Goal: Communication & Community: Answer question/provide support

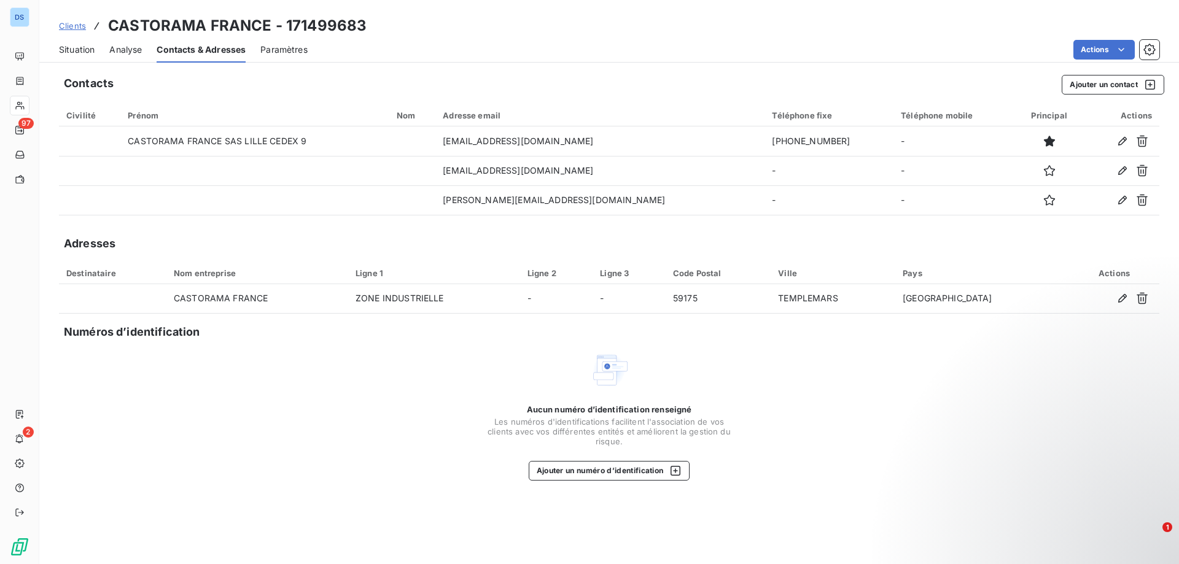
click at [80, 51] on span "Situation" at bounding box center [77, 50] width 36 height 12
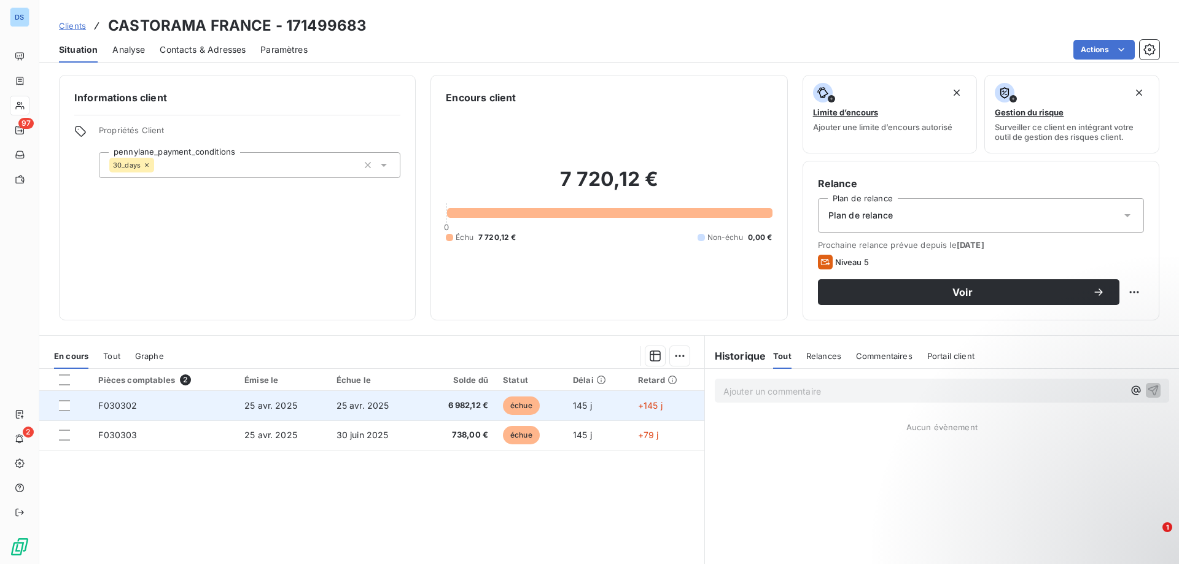
click at [349, 398] on td "25 avr. 2025" at bounding box center [375, 405] width 92 height 29
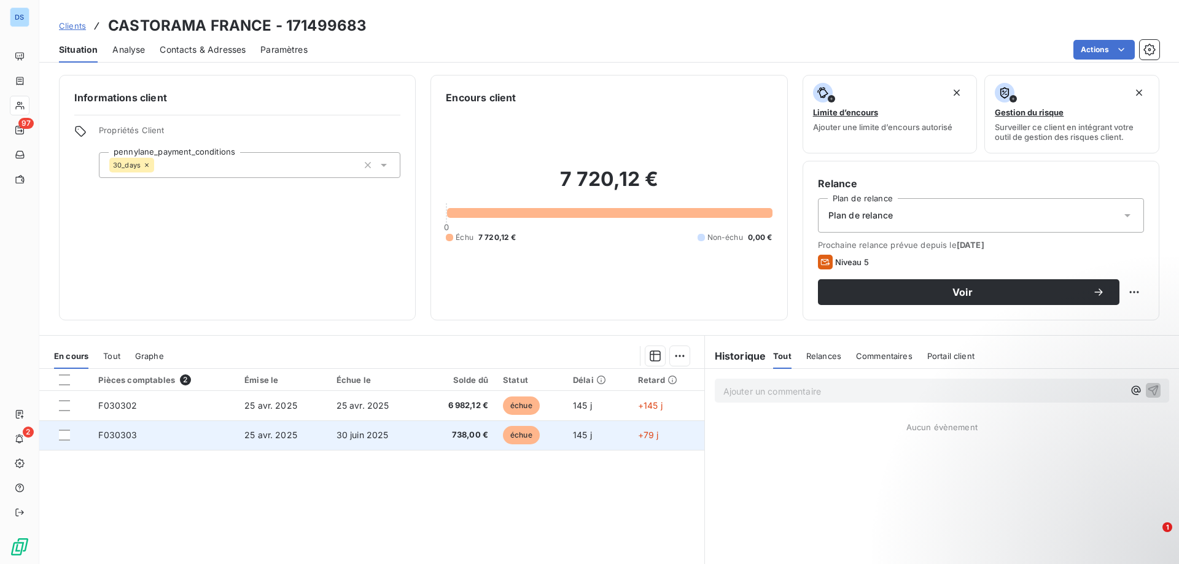
click at [265, 432] on span "25 avr. 2025" at bounding box center [270, 435] width 53 height 10
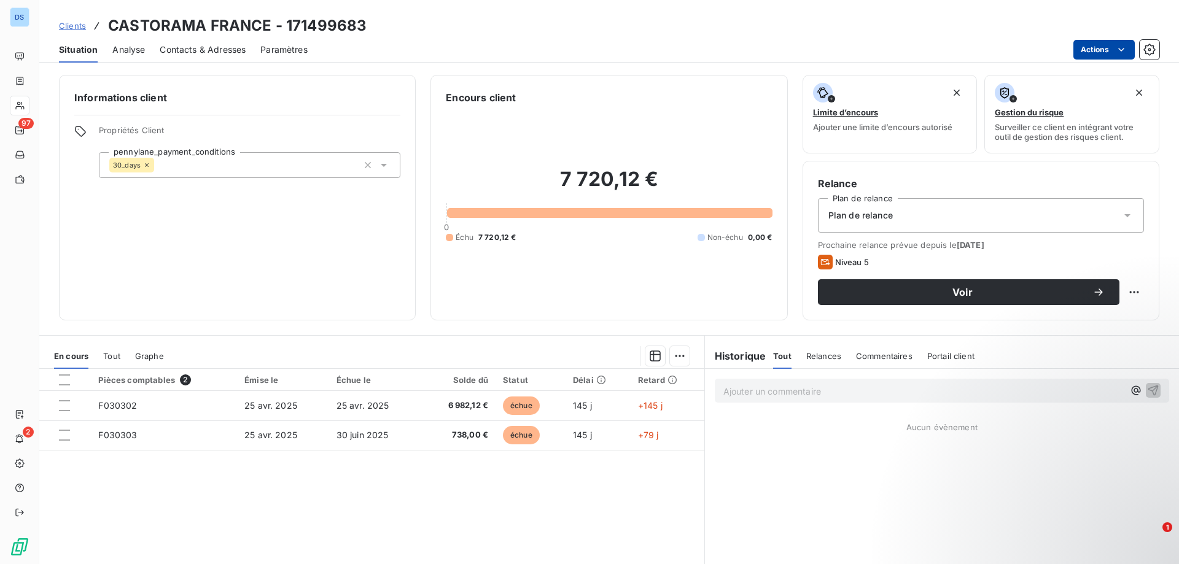
click at [1085, 47] on html "DS 97 2 Clients CASTORAMA FRANCE - 171499683 Situation Analyse Contacts & Adres…" at bounding box center [589, 282] width 1179 height 564
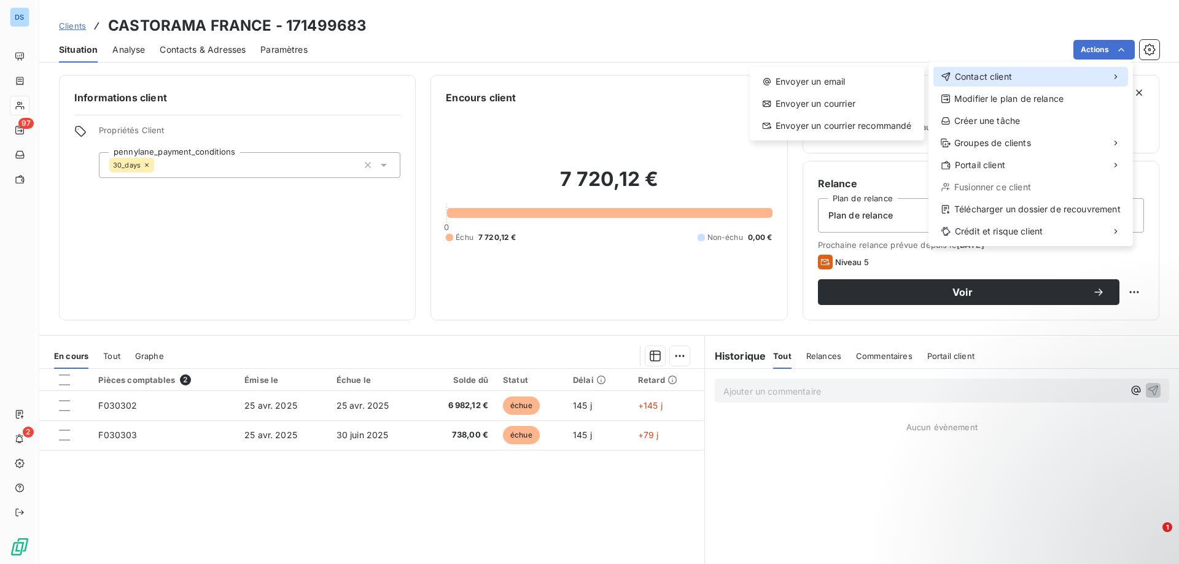
click at [1019, 72] on div "Contact client" at bounding box center [1030, 77] width 195 height 20
click at [860, 91] on div "Envoyer un email" at bounding box center [837, 82] width 165 height 20
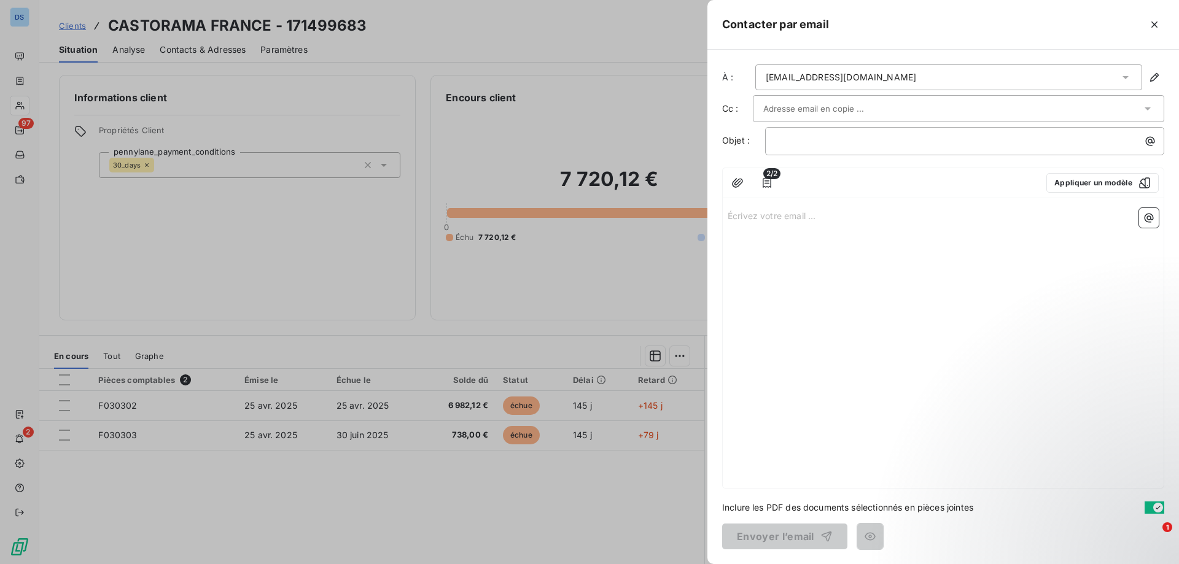
click at [1078, 103] on div at bounding box center [952, 108] width 378 height 18
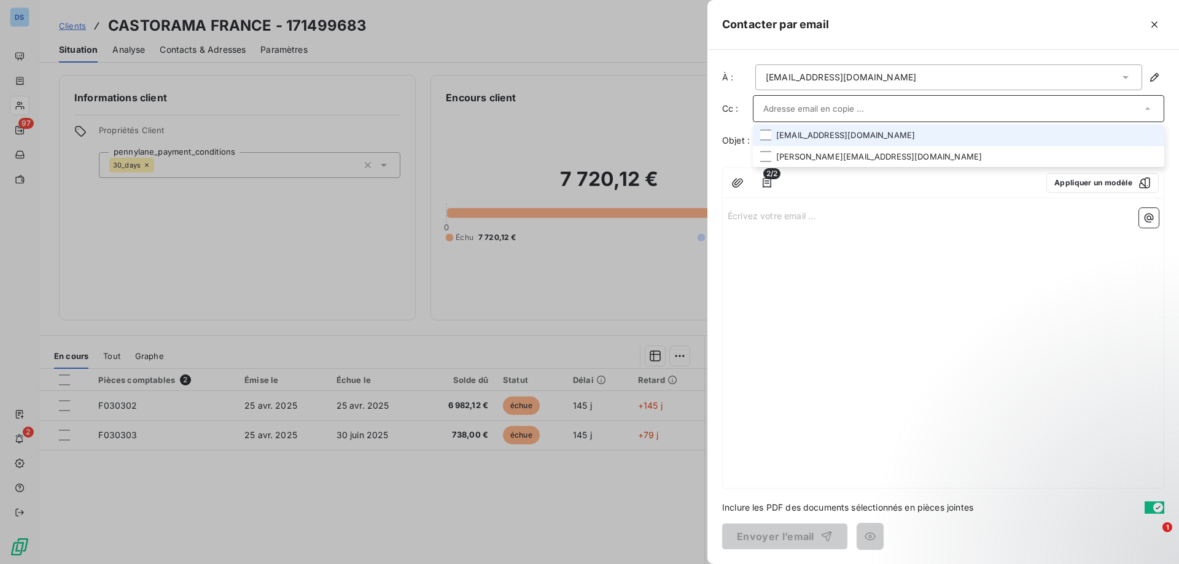
click at [872, 139] on li "gnfrcastohelpdesk@kingfisher.com" at bounding box center [958, 135] width 411 height 21
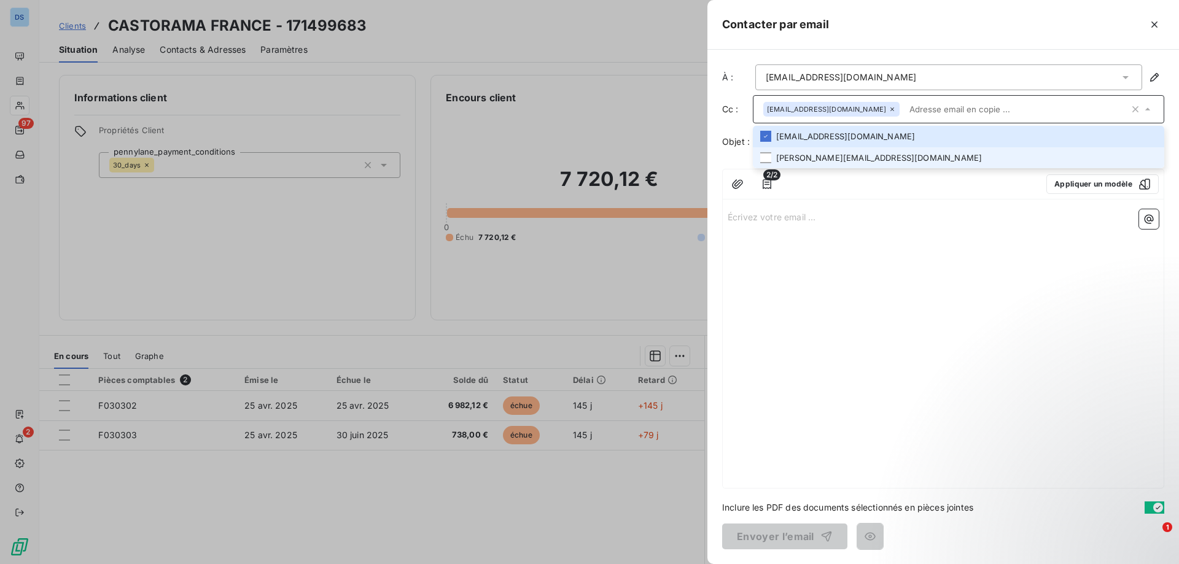
click at [868, 156] on li "martine.offret@castorama.fr" at bounding box center [958, 157] width 411 height 21
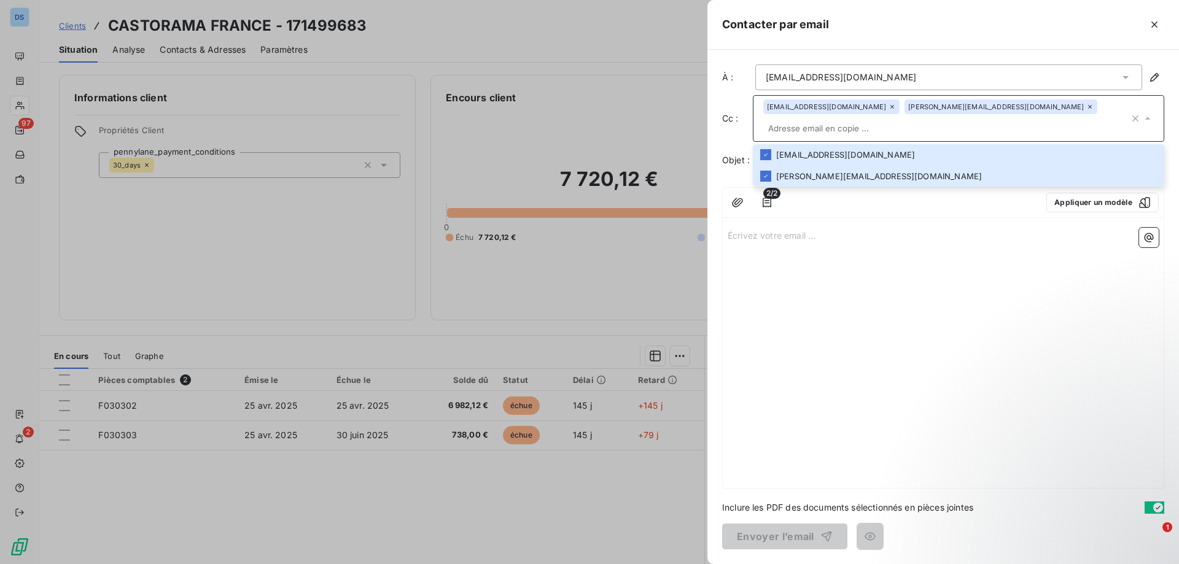
click at [920, 127] on input "text" at bounding box center [946, 128] width 366 height 18
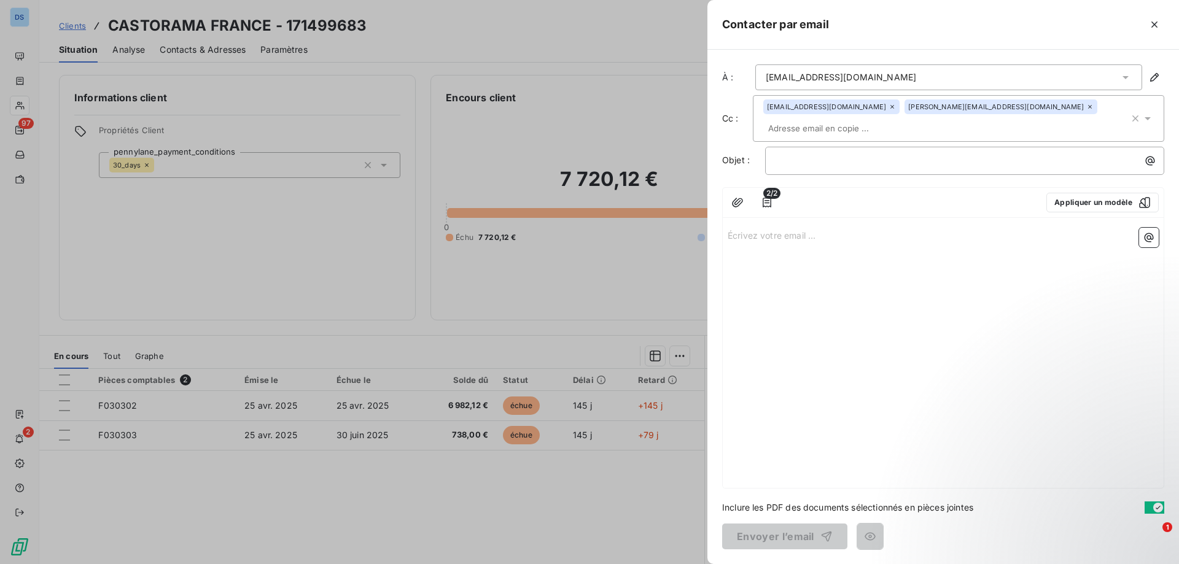
paste input "martine.offret@castorama.fr"
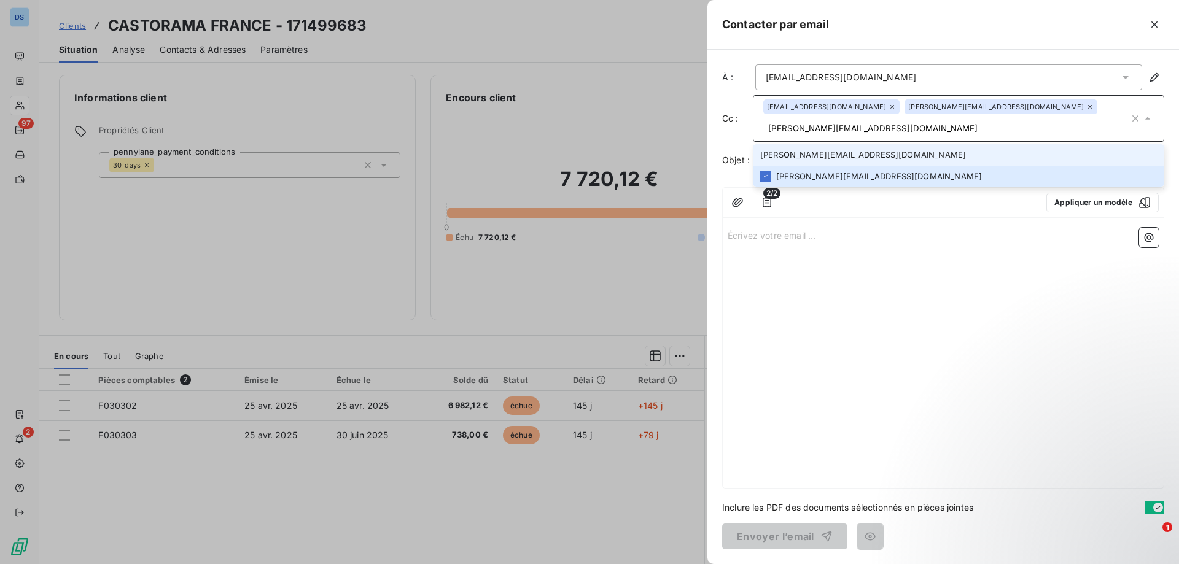
drag, startPoint x: 916, startPoint y: 130, endPoint x: 725, endPoint y: 133, distance: 191.0
click at [725, 133] on div "Cc : gnfrcastohelpdesk@kingfisher.com martine.offret@castorama.fr martine.offre…" at bounding box center [943, 118] width 442 height 47
paste input "c.kaminski@dtsigns"
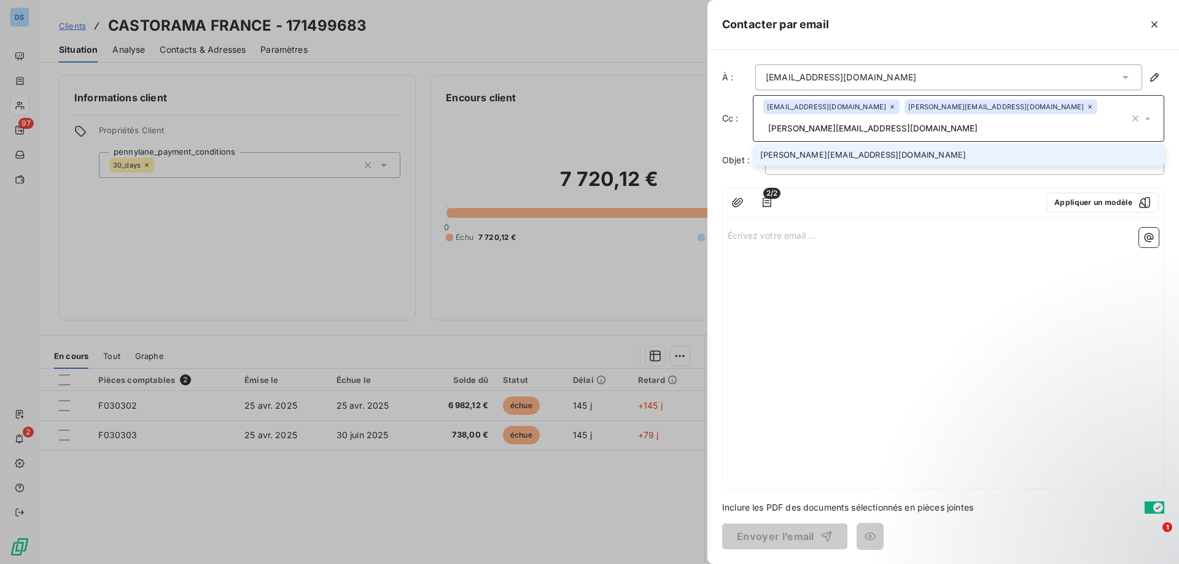
type input "[PERSON_NAME][EMAIL_ADDRESS][DOMAIN_NAME]"
click at [851, 152] on li "[PERSON_NAME][EMAIL_ADDRESS][DOMAIN_NAME]" at bounding box center [958, 154] width 411 height 21
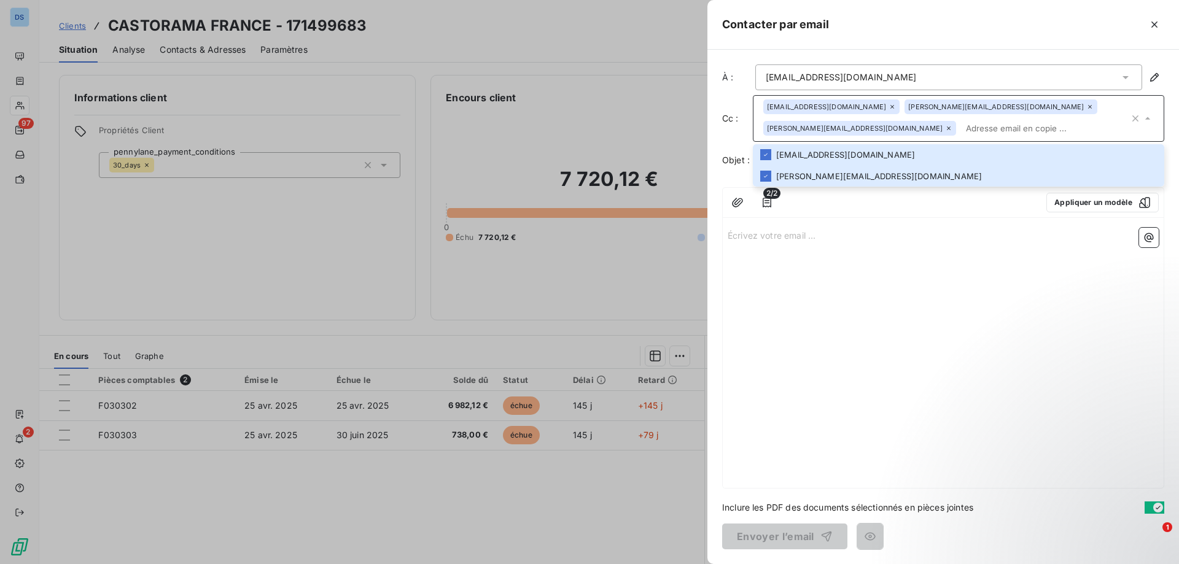
click at [883, 267] on div "Écrivez votre email ... ﻿" at bounding box center [943, 355] width 441 height 265
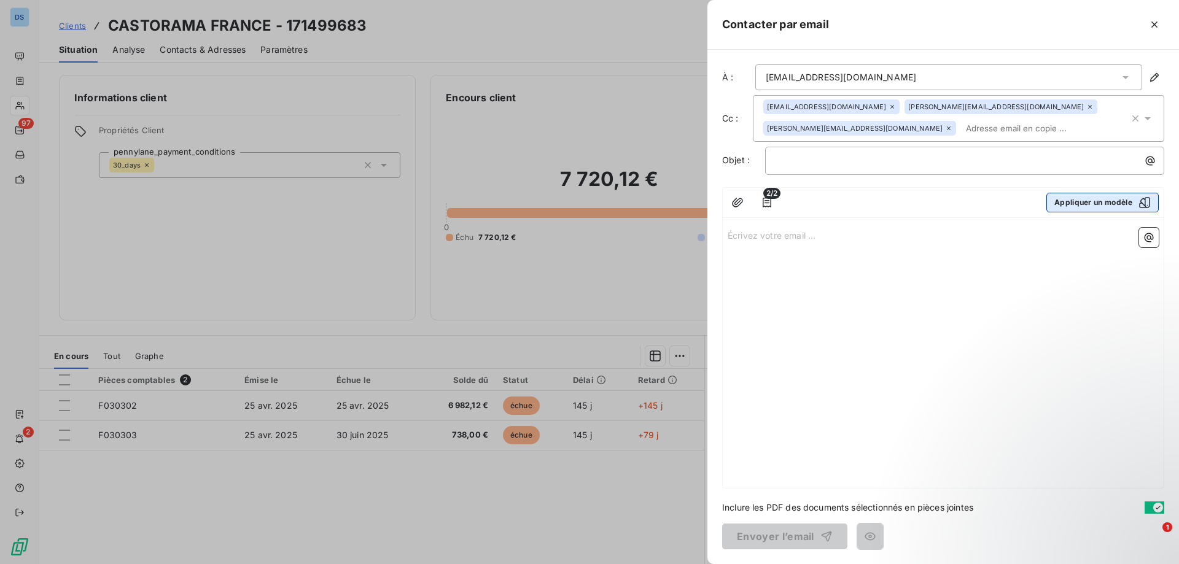
click at [1132, 204] on button "Appliquer un modèle" at bounding box center [1103, 203] width 112 height 20
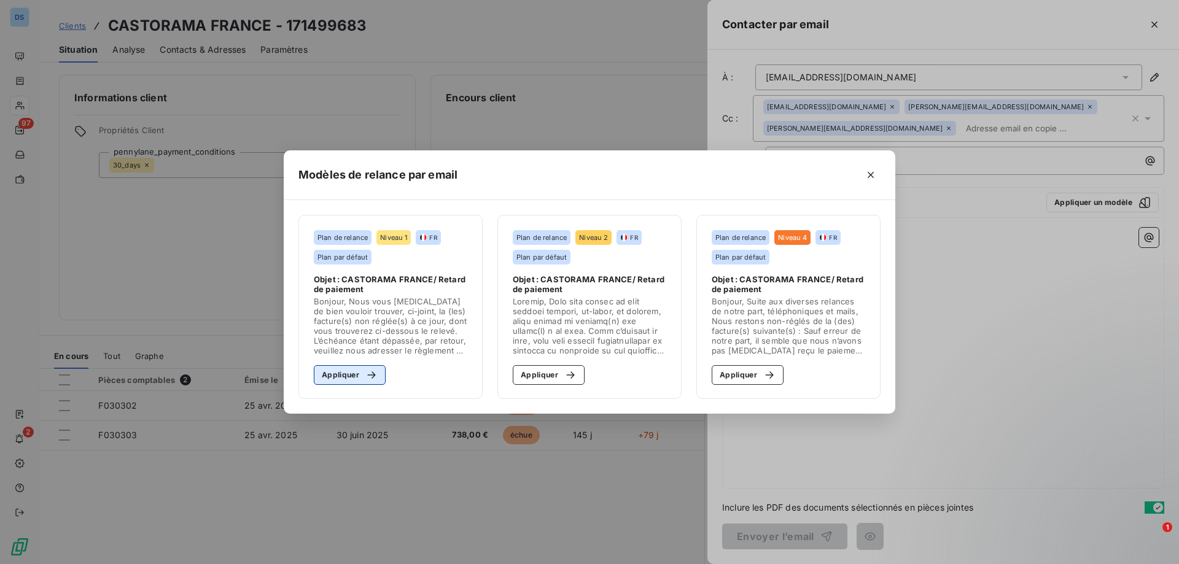
click at [365, 369] on icon "button" at bounding box center [371, 375] width 12 height 12
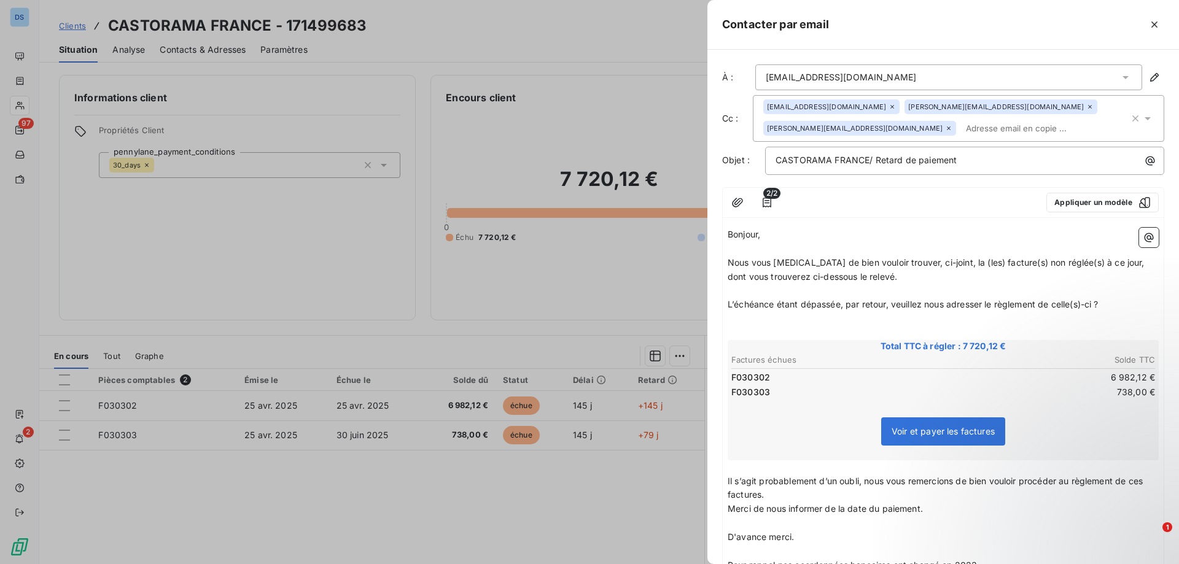
scroll to position [200, 0]
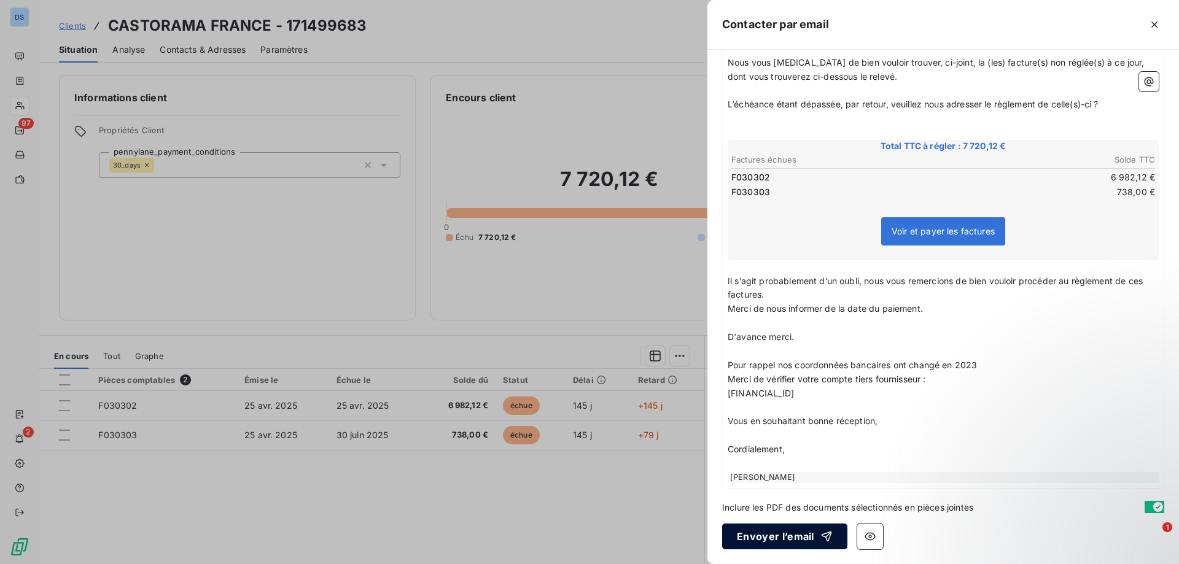
click at [765, 545] on button "Envoyer l’email" at bounding box center [784, 537] width 125 height 26
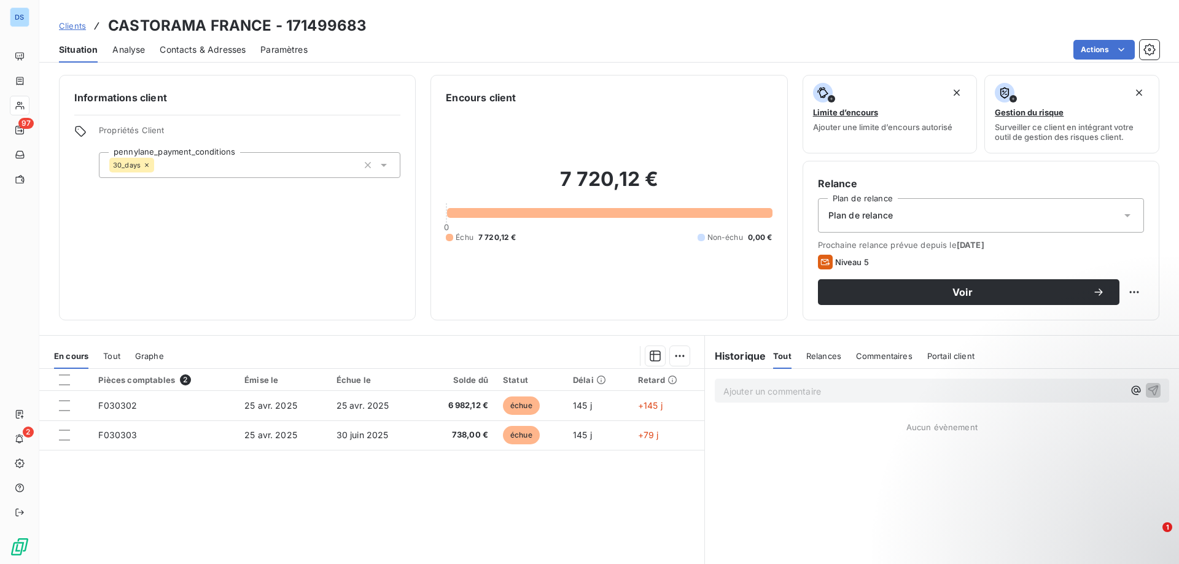
click at [740, 396] on p "Ajouter un commentaire ﻿" at bounding box center [923, 391] width 400 height 15
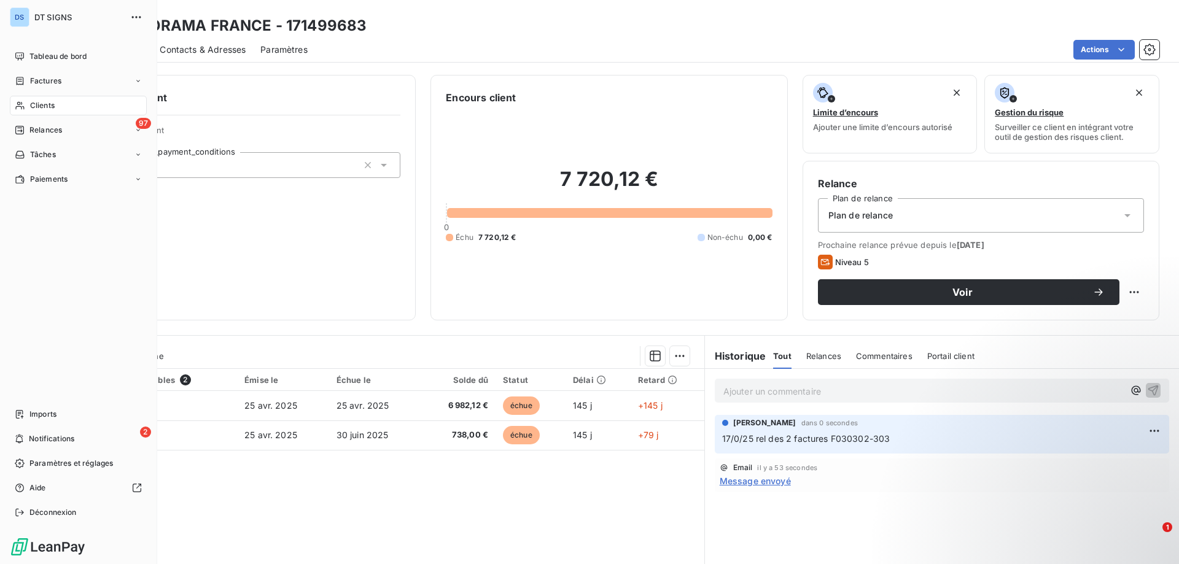
click at [48, 108] on span "Clients" at bounding box center [42, 105] width 25 height 11
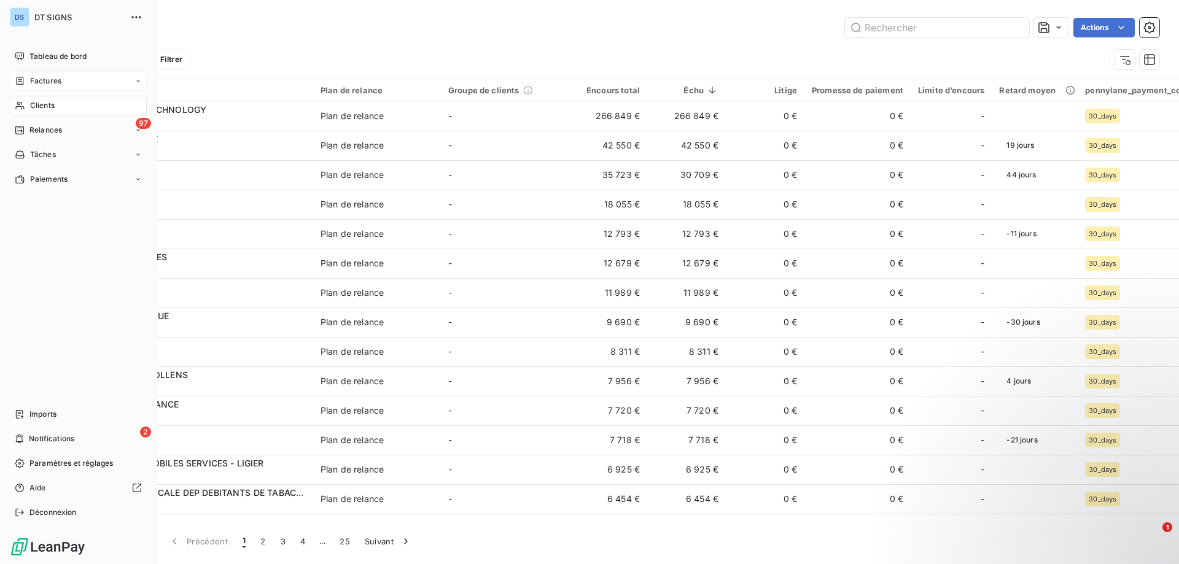
click at [55, 86] on span "Factures" at bounding box center [45, 81] width 31 height 11
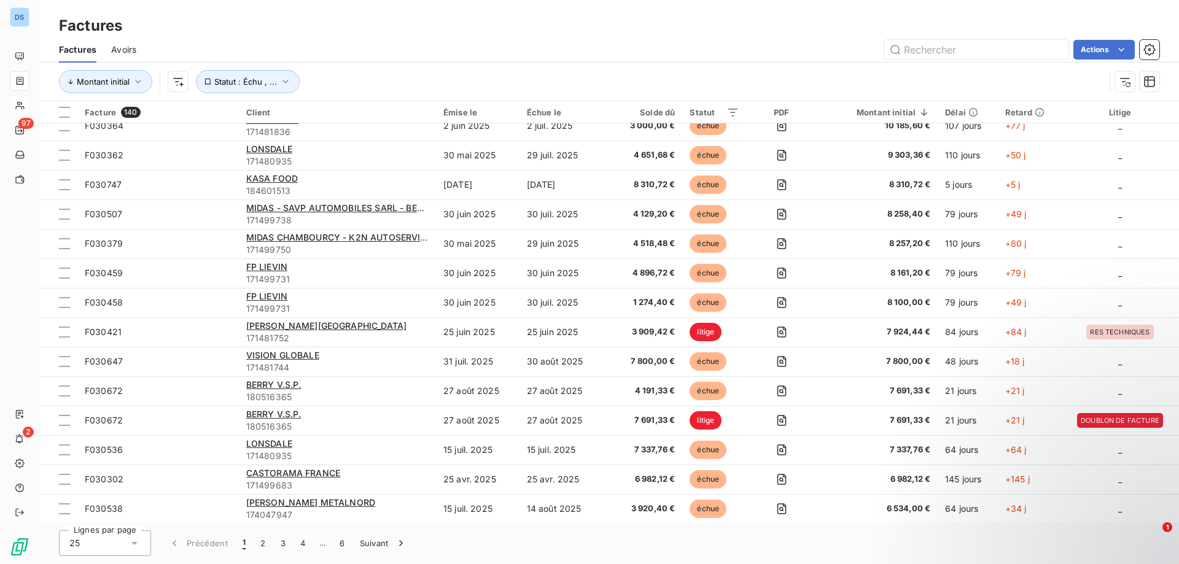
scroll to position [338, 0]
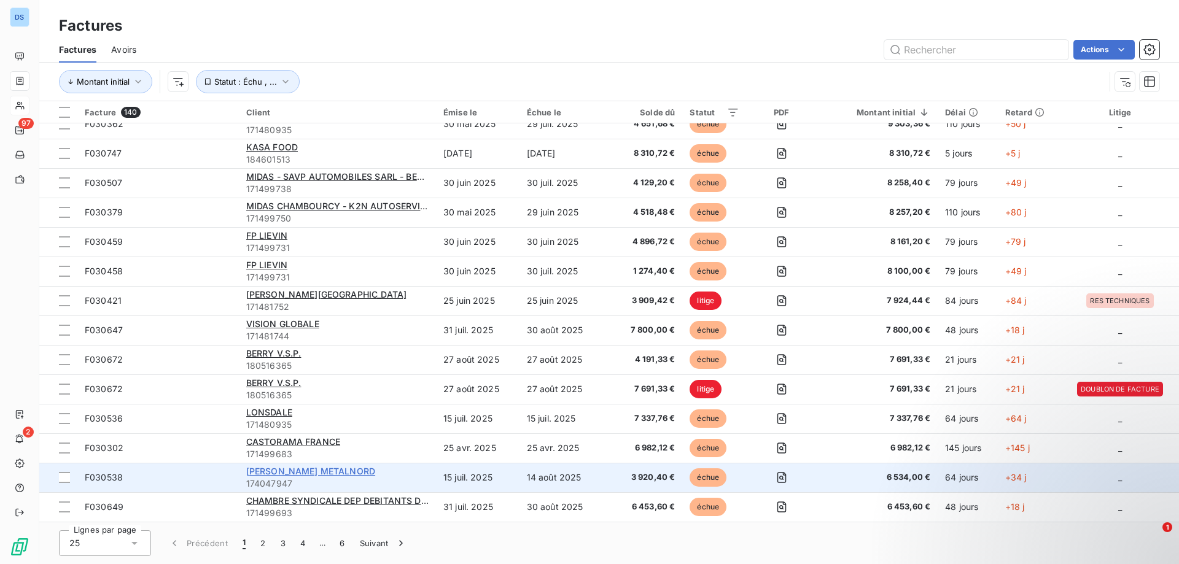
drag, startPoint x: 319, startPoint y: 472, endPoint x: 300, endPoint y: 472, distance: 19.0
click at [300, 472] on span "[PERSON_NAME] METALNORD" at bounding box center [310, 471] width 129 height 10
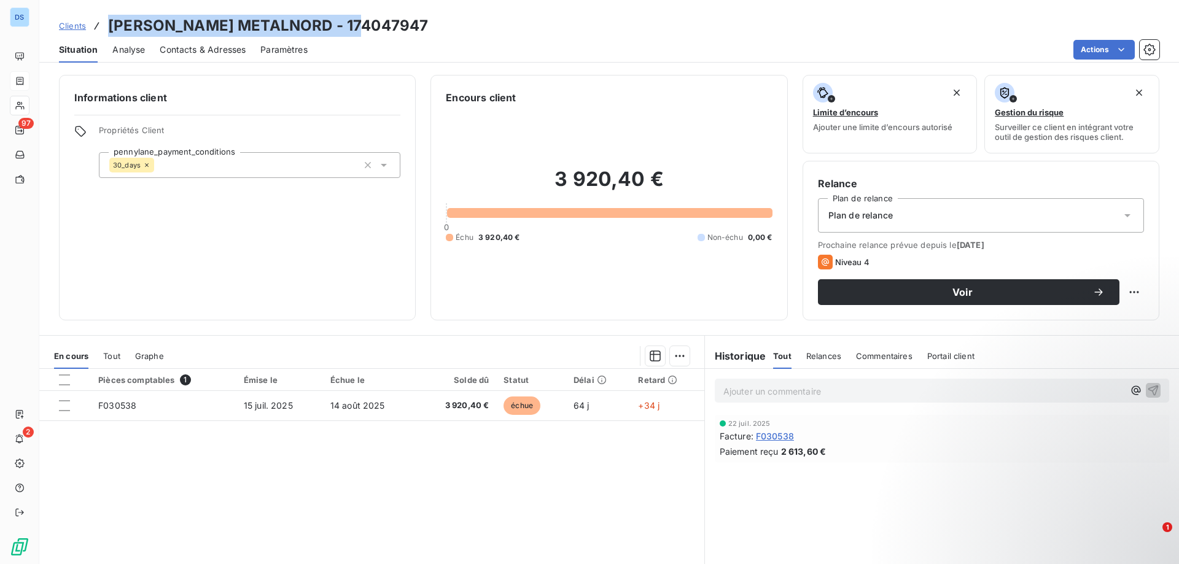
drag, startPoint x: 109, startPoint y: 26, endPoint x: 376, endPoint y: 29, distance: 267.2
click at [376, 29] on h3 "BAUDIN CHATEAUNEUF METALNORD - 174047947" at bounding box center [268, 26] width 320 height 22
copy h3 "[PERSON_NAME] METALNORD"
click at [193, 53] on span "Contacts & Adresses" at bounding box center [203, 50] width 86 height 12
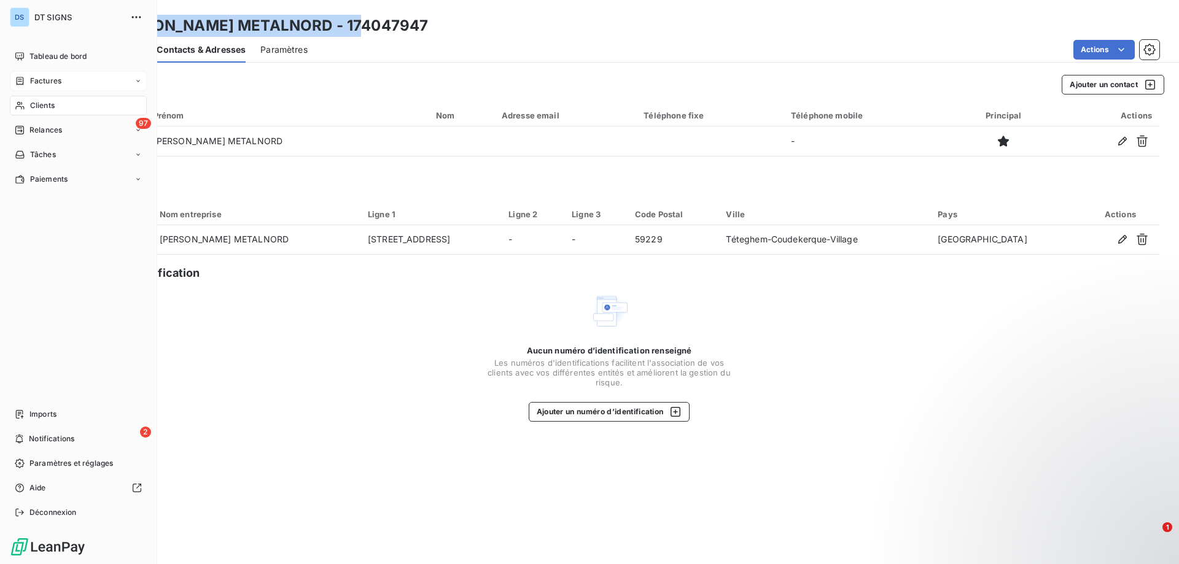
click at [94, 86] on div "Factures" at bounding box center [78, 81] width 137 height 20
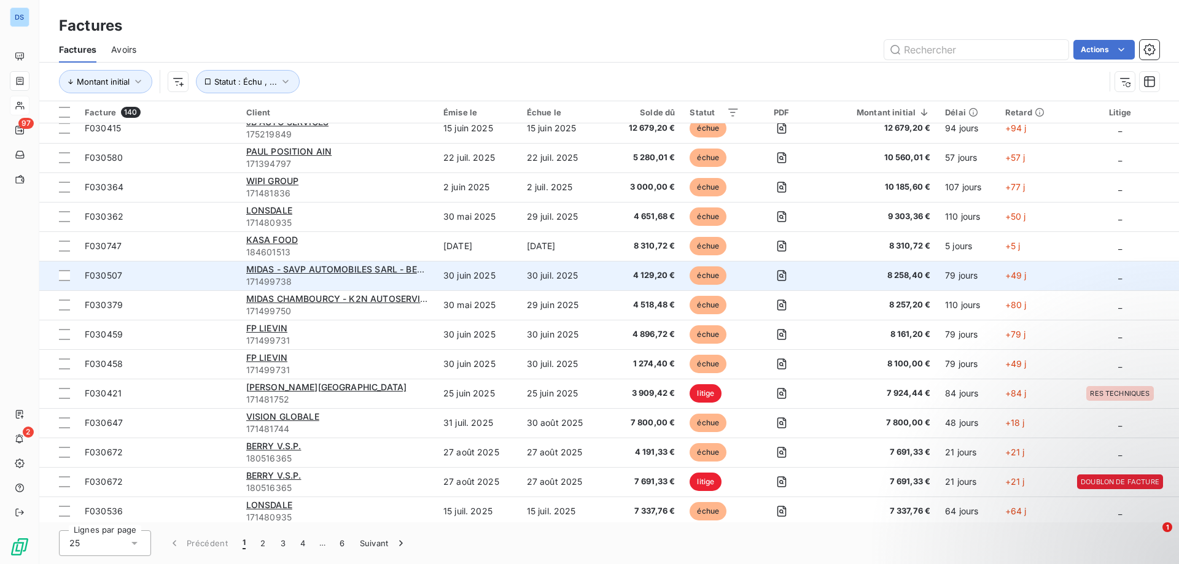
scroll to position [338, 0]
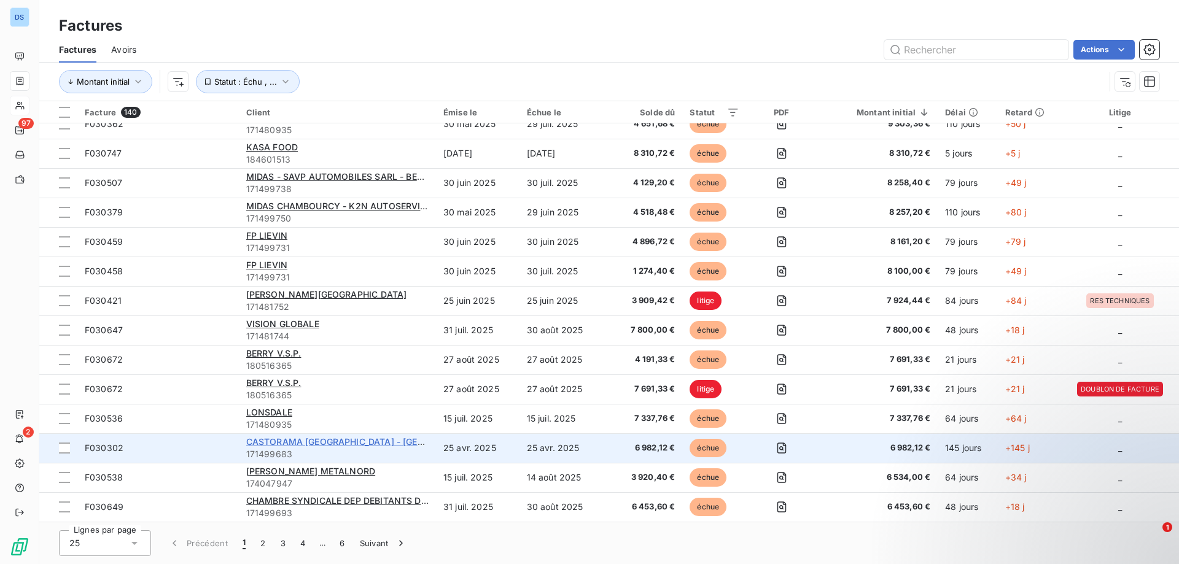
click at [345, 446] on span "CASTORAMA [GEOGRAPHIC_DATA] - [GEOGRAPHIC_DATA]" at bounding box center [369, 442] width 246 height 10
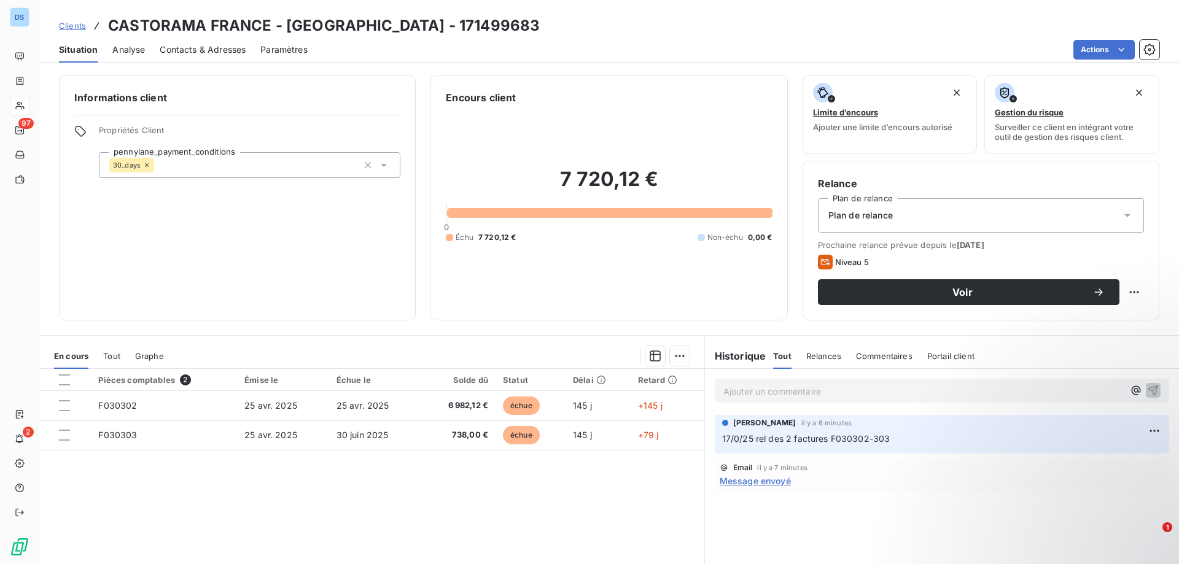
click at [170, 53] on span "Contacts & Adresses" at bounding box center [203, 50] width 86 height 12
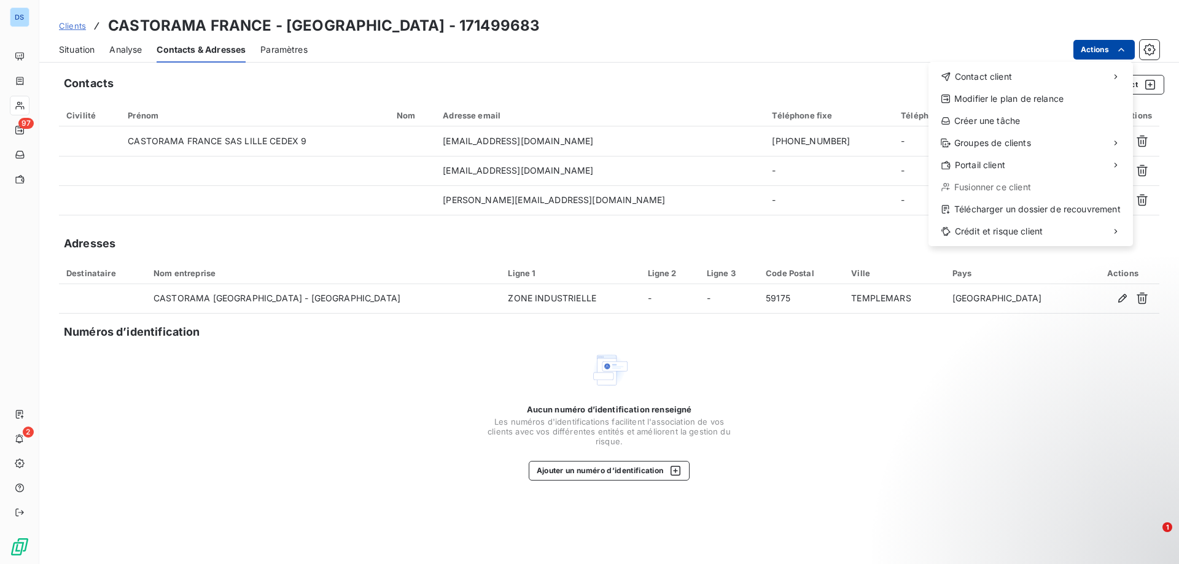
click at [1092, 52] on html "DS 97 2 Clients CASTORAMA FRANCE - LA ROCHELLE - 171499683 Situation Analyse Co…" at bounding box center [589, 282] width 1179 height 564
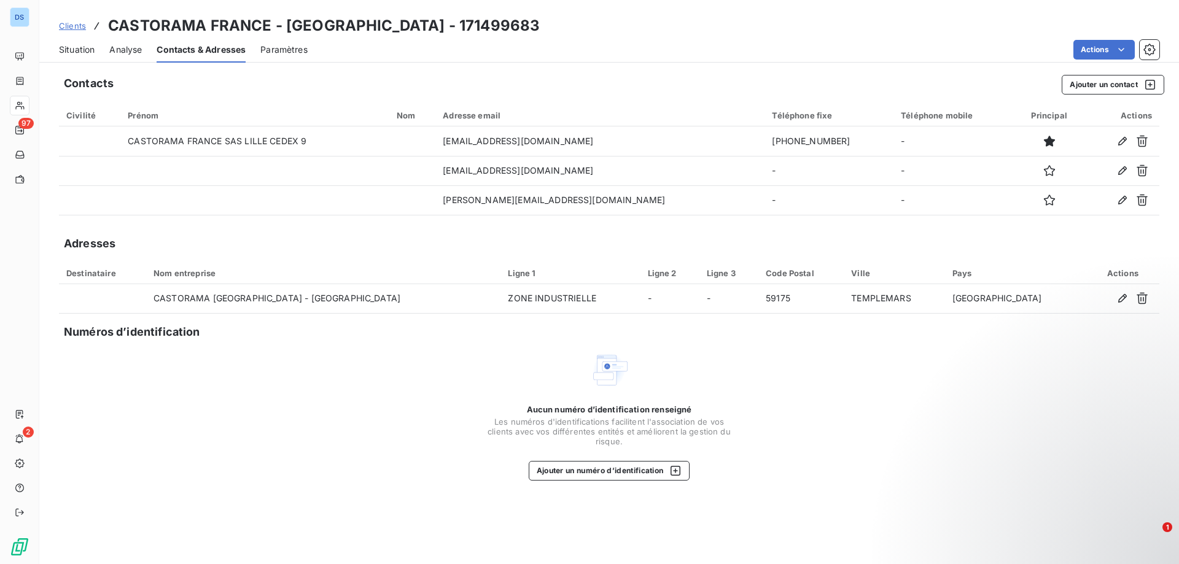
click at [857, 54] on html "DS 97 2 Clients CASTORAMA FRANCE - LA ROCHELLE - 171499683 Situation Analyse Co…" at bounding box center [589, 282] width 1179 height 564
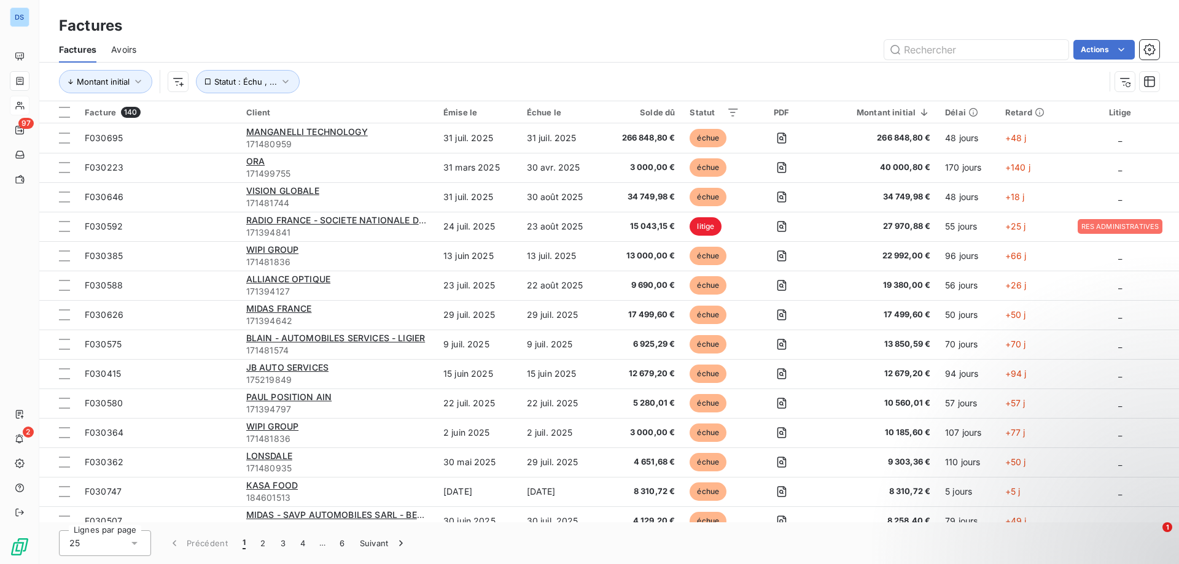
scroll to position [338, 0]
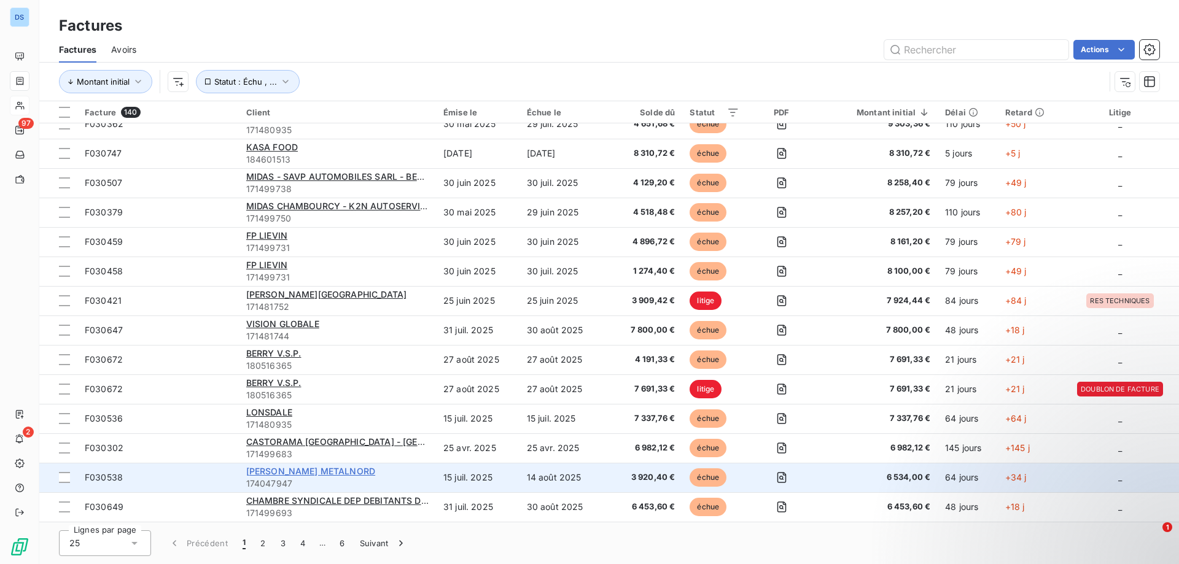
click at [289, 474] on span "[PERSON_NAME] METALNORD" at bounding box center [310, 471] width 129 height 10
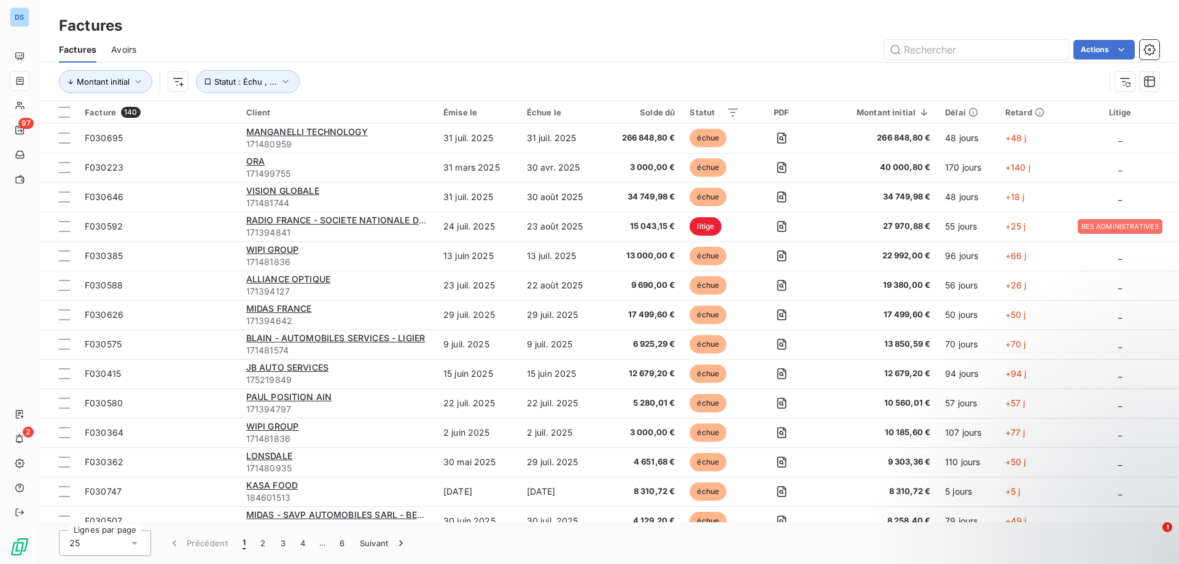
scroll to position [338, 0]
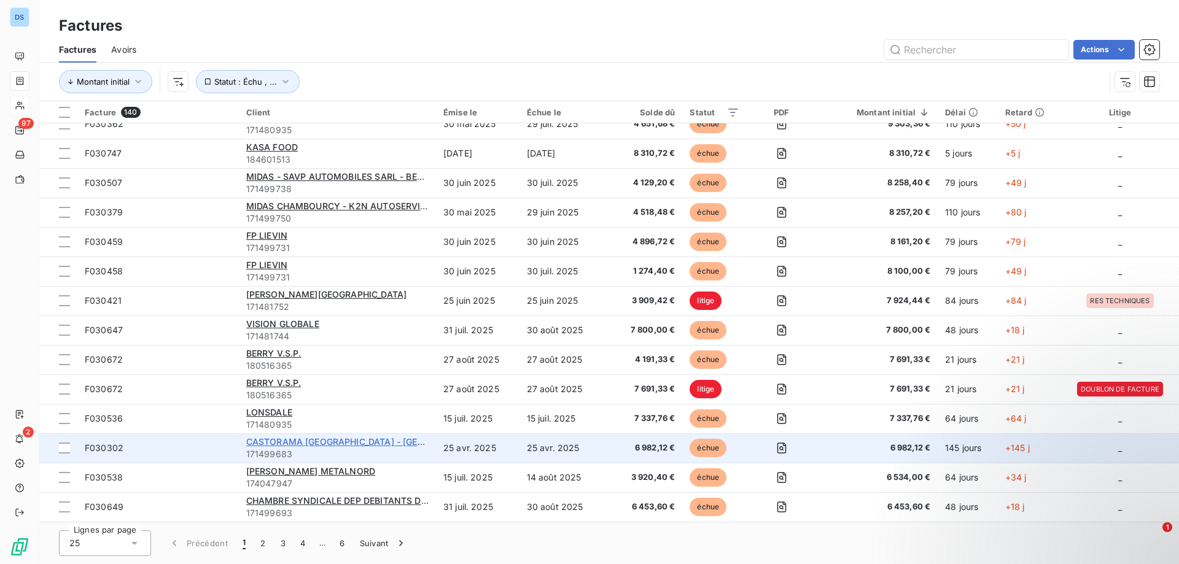
click at [268, 438] on span "CASTORAMA [GEOGRAPHIC_DATA] - [GEOGRAPHIC_DATA]" at bounding box center [369, 442] width 246 height 10
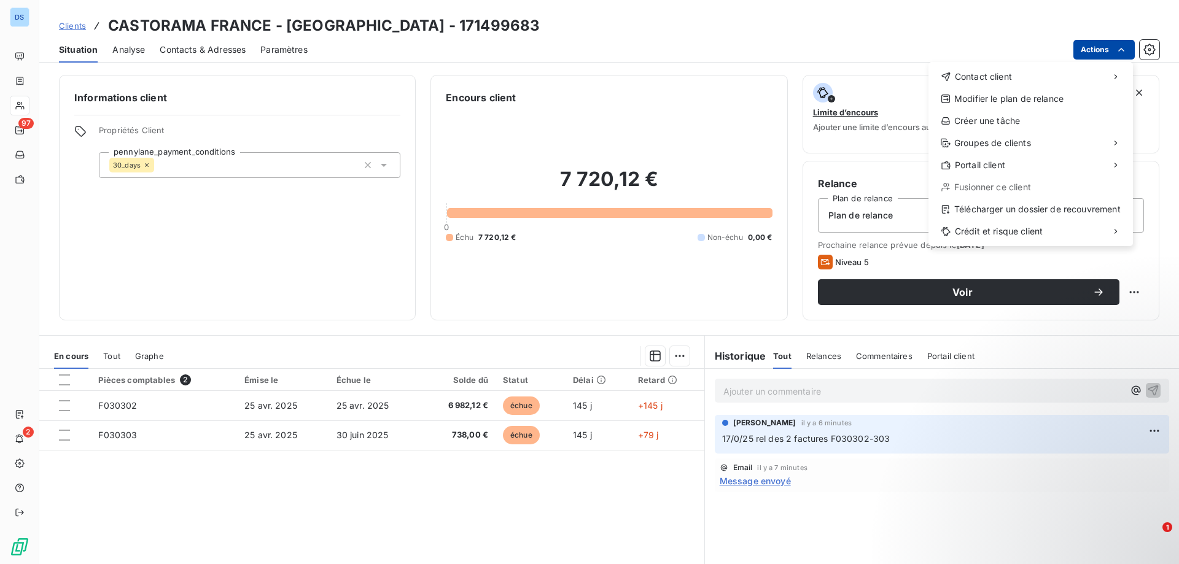
click at [1087, 43] on html "DS 97 2 Clients CASTORAMA FRANCE - LA ROCHELLE - 171499683 Situation Analyse Co…" at bounding box center [589, 282] width 1179 height 564
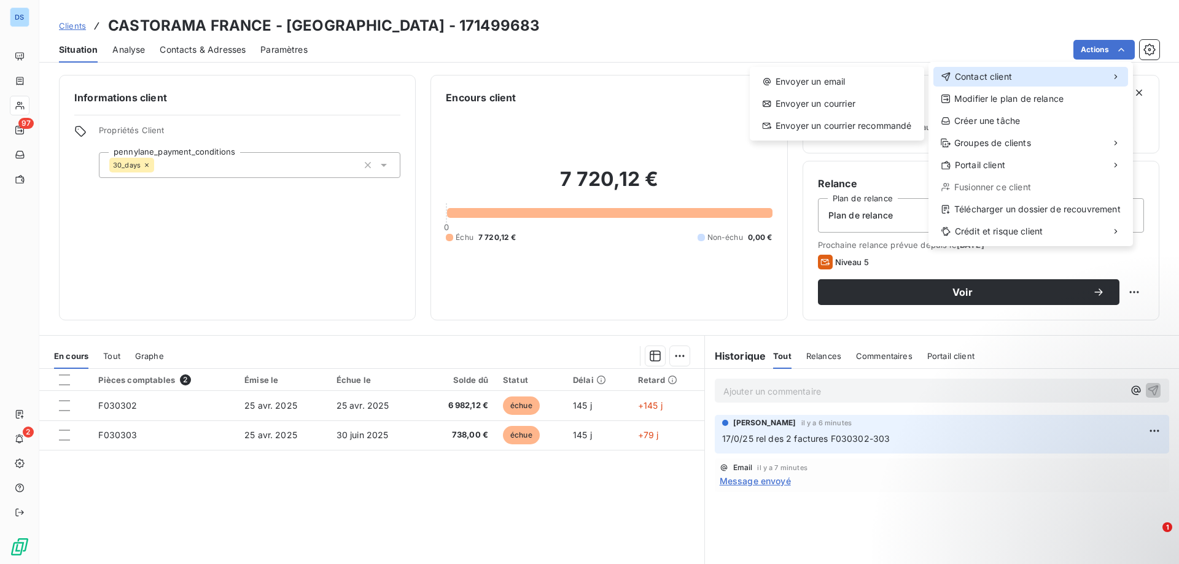
click at [1008, 74] on span "Contact client" at bounding box center [983, 77] width 57 height 12
click at [868, 80] on div "Envoyer un email" at bounding box center [837, 82] width 165 height 20
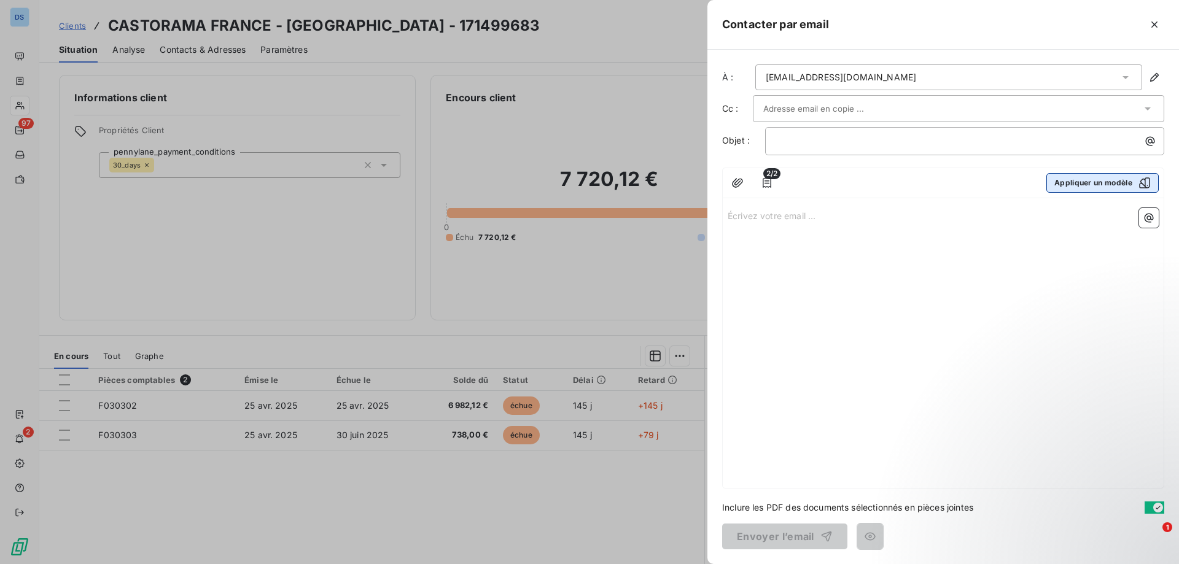
click at [1141, 183] on icon "button" at bounding box center [1144, 182] width 11 height 11
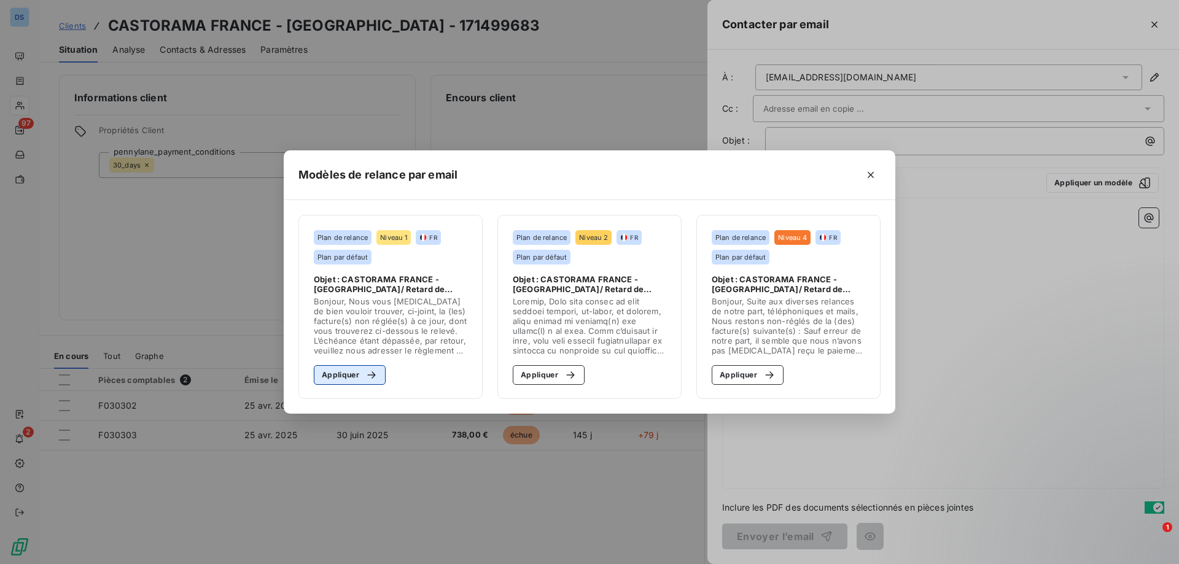
click at [325, 378] on button "Appliquer" at bounding box center [350, 375] width 72 height 20
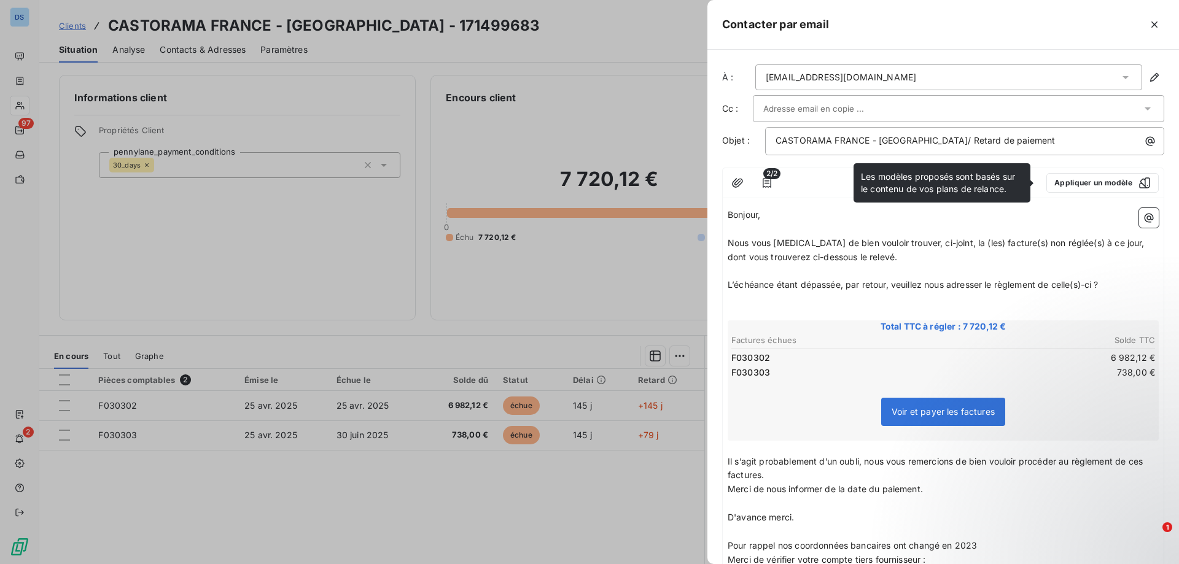
click at [1125, 115] on div at bounding box center [952, 108] width 378 height 18
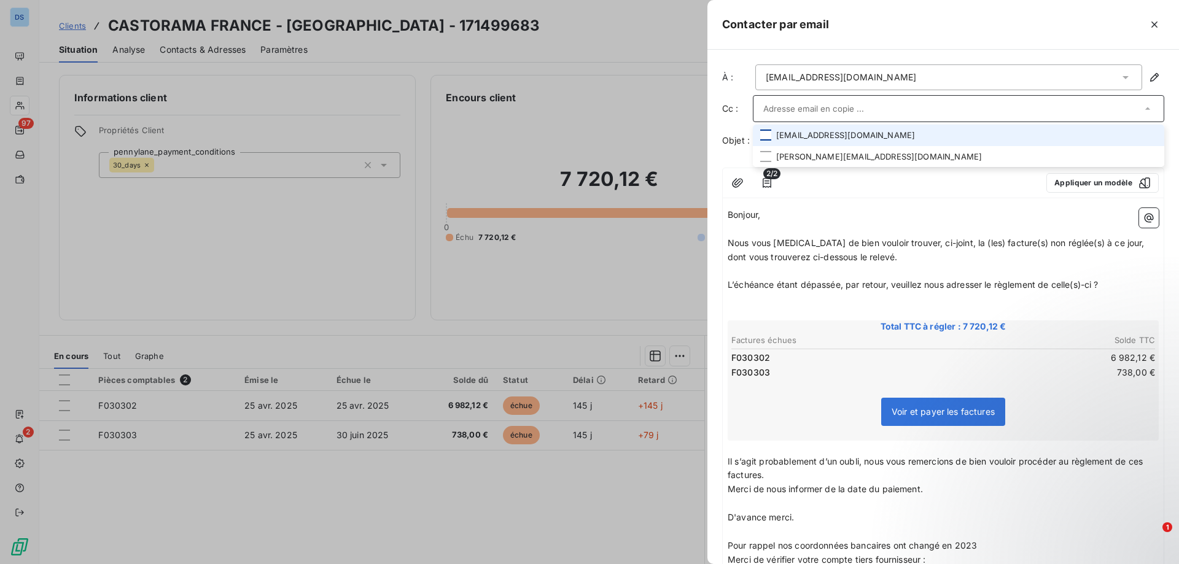
click at [765, 133] on div at bounding box center [765, 135] width 11 height 11
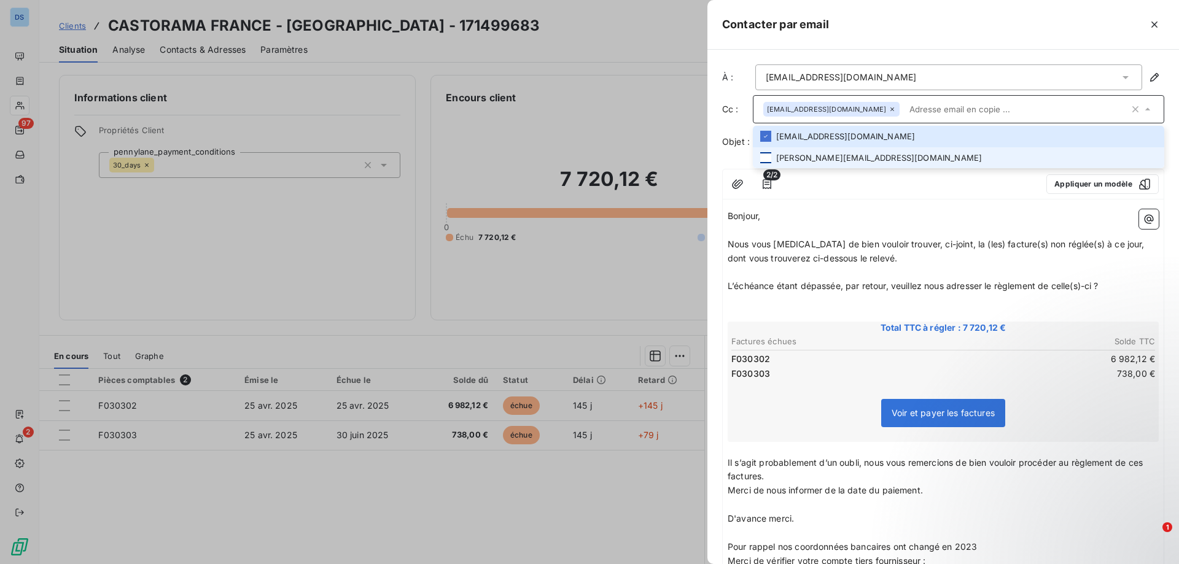
click at [765, 157] on div at bounding box center [765, 157] width 11 height 11
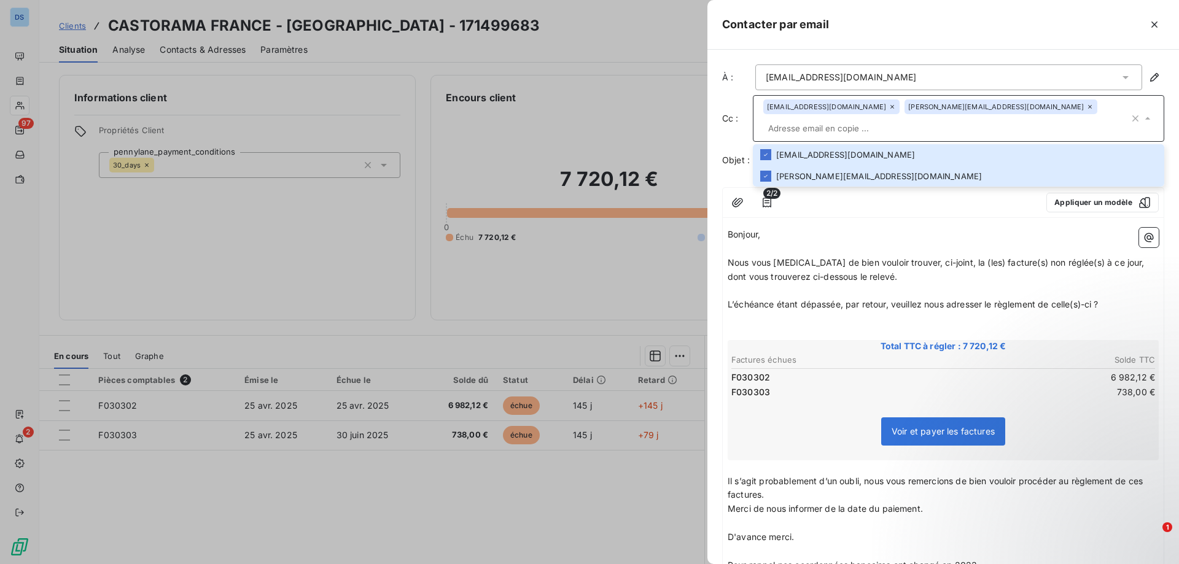
click at [529, 300] on div at bounding box center [589, 282] width 1179 height 564
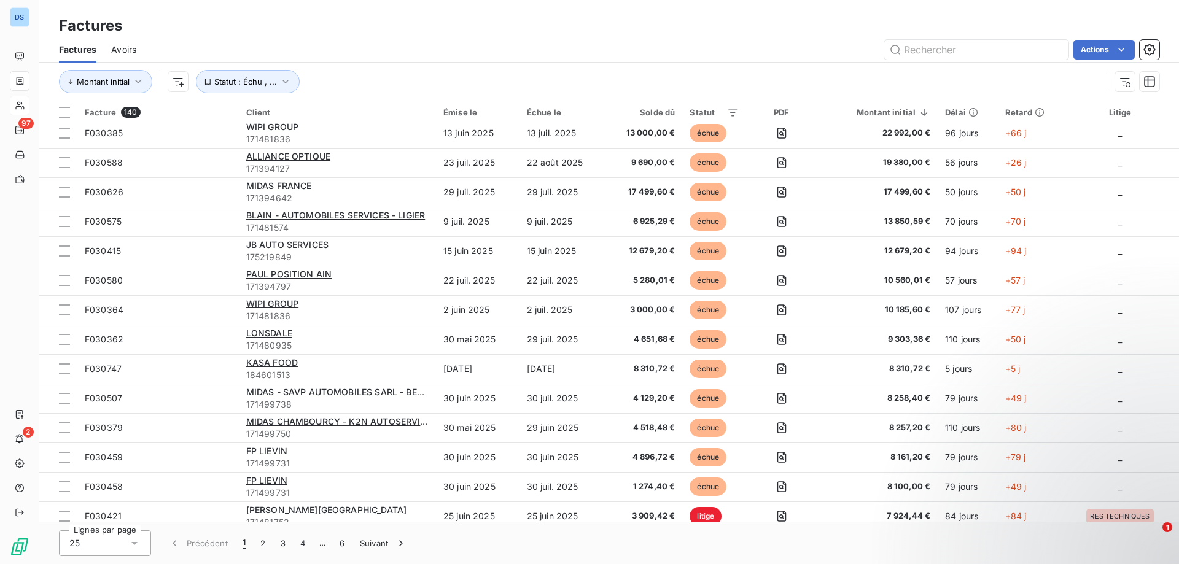
scroll to position [338, 0]
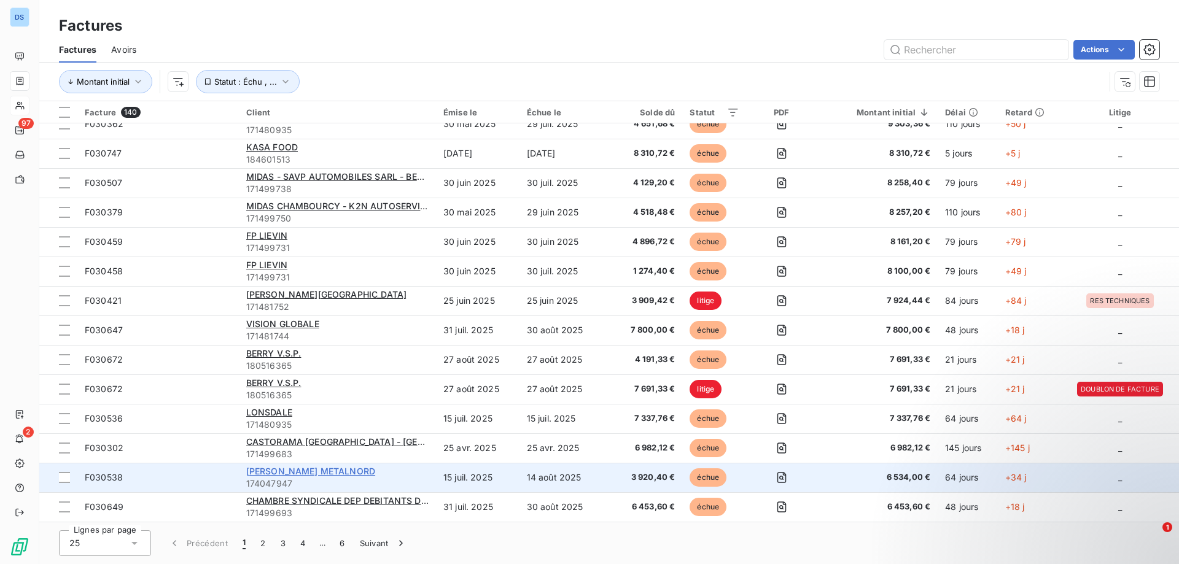
click at [279, 476] on span "[PERSON_NAME] METALNORD" at bounding box center [310, 471] width 129 height 10
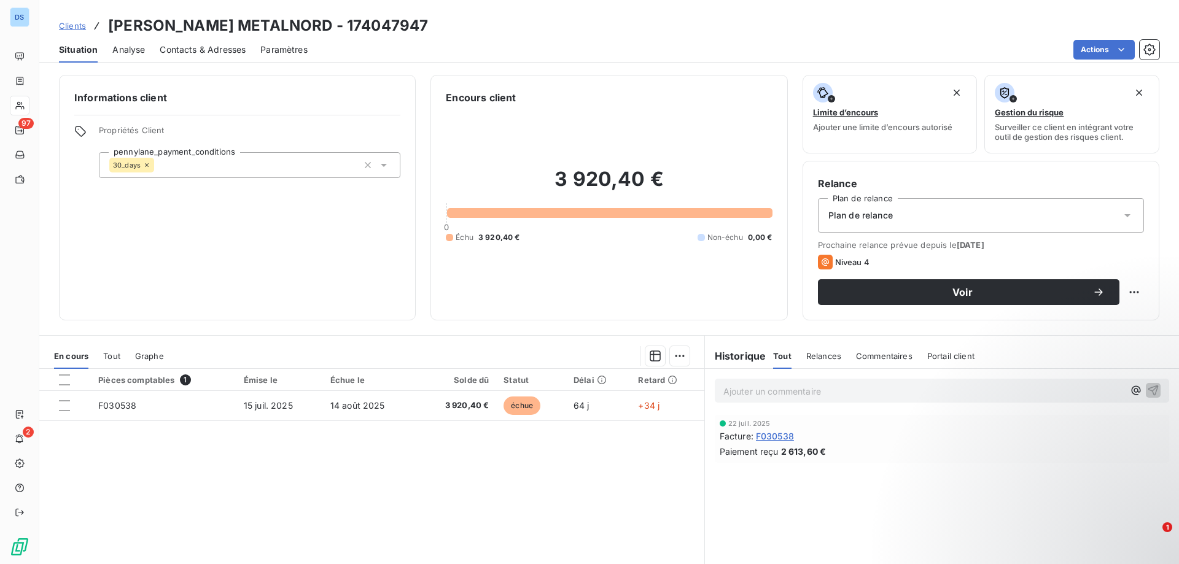
click at [185, 50] on span "Contacts & Adresses" at bounding box center [203, 50] width 86 height 12
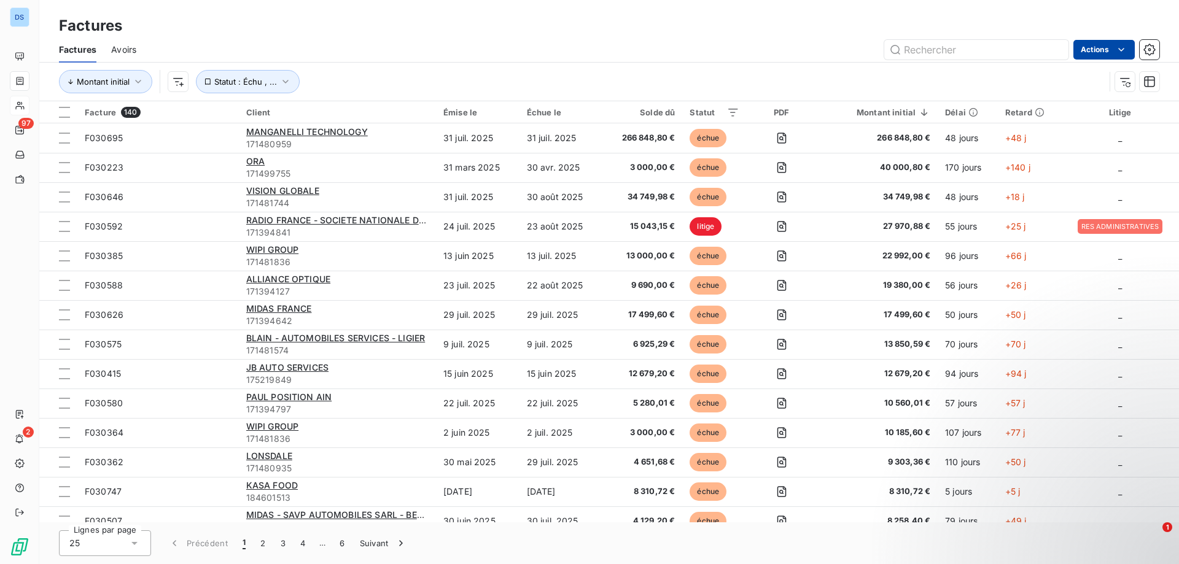
click at [1109, 50] on html "DS 97 2 Factures Factures Avoirs Actions Montant initial Statut : Échu , ... Fa…" at bounding box center [589, 282] width 1179 height 564
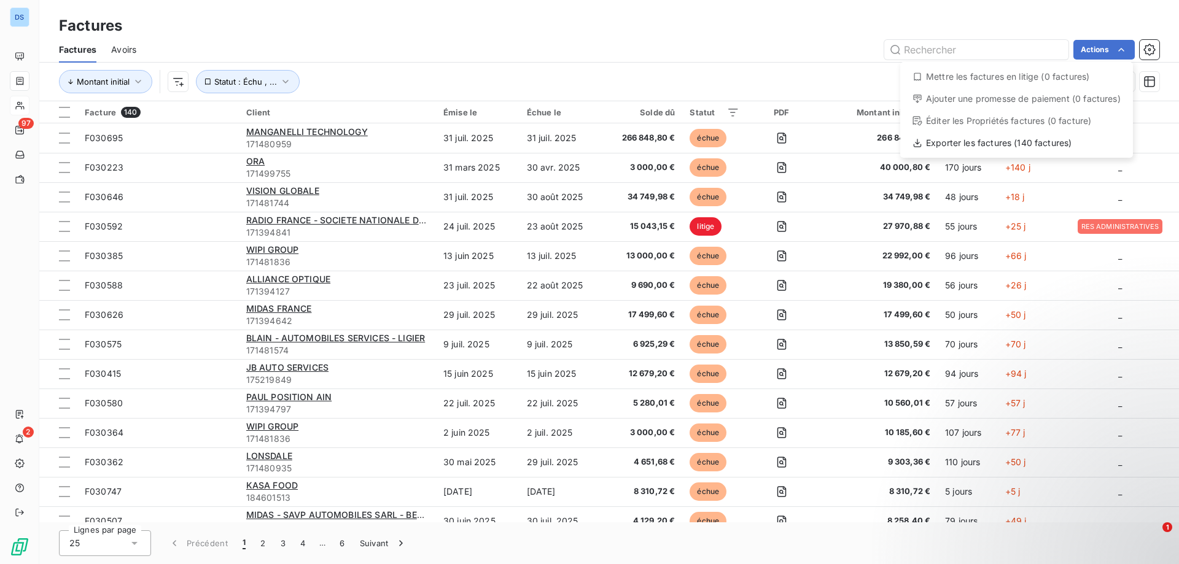
click at [914, 44] on html "DS 97 2 Factures Factures Avoirs Actions Mettre les factures en litige (0 factu…" at bounding box center [589, 282] width 1179 height 564
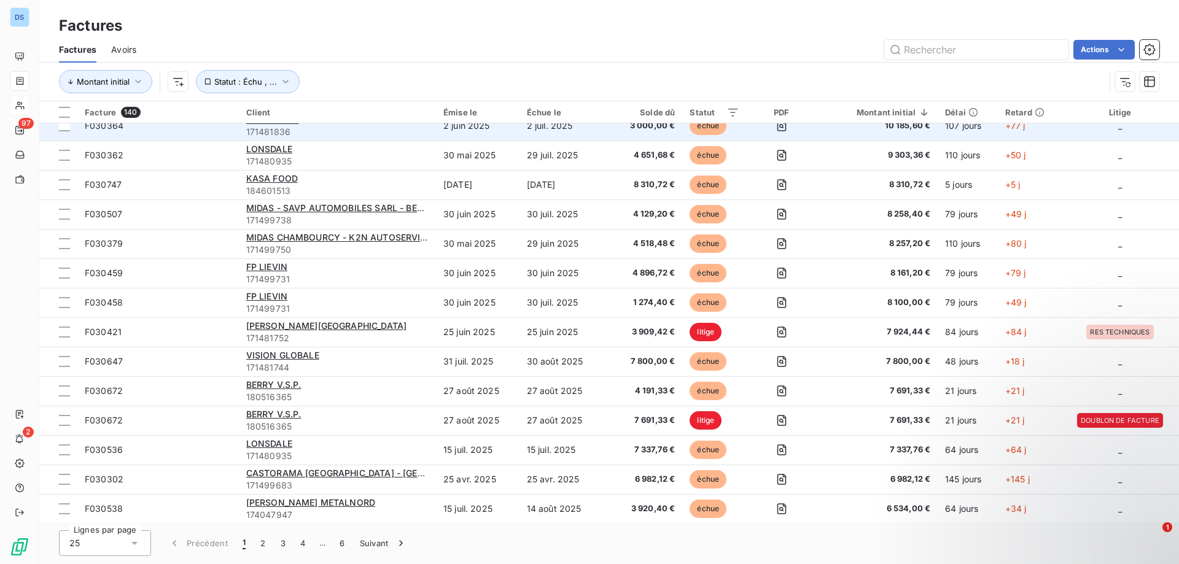
scroll to position [338, 0]
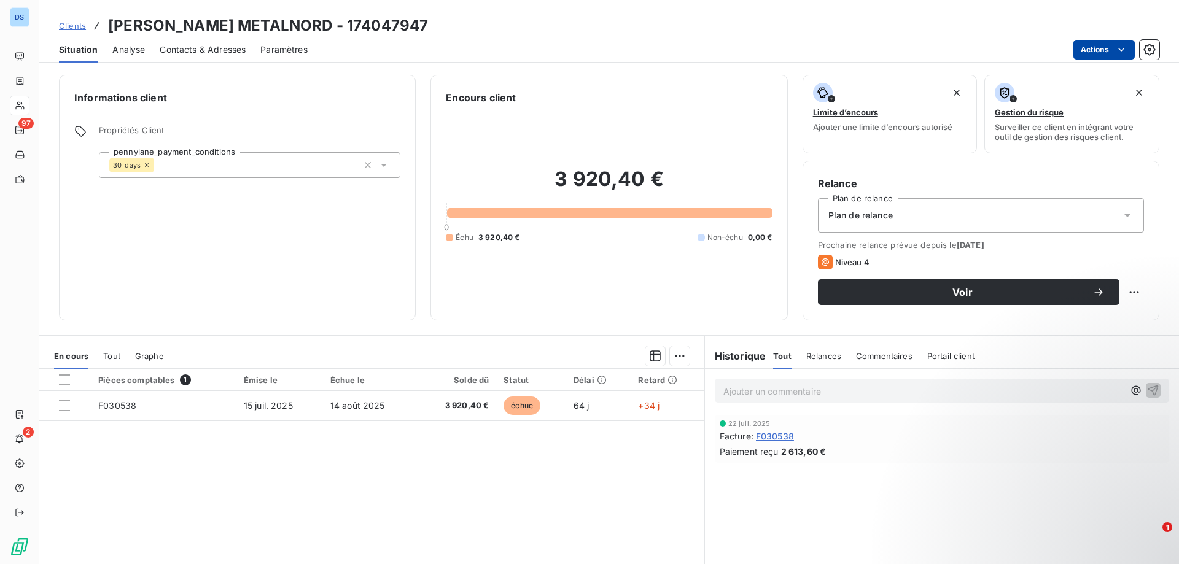
click at [1101, 48] on html "DS 97 2 Clients BAUDIN CHATEAUNEUF METALNORD - 174047947 Situation Analyse Cont…" at bounding box center [589, 282] width 1179 height 564
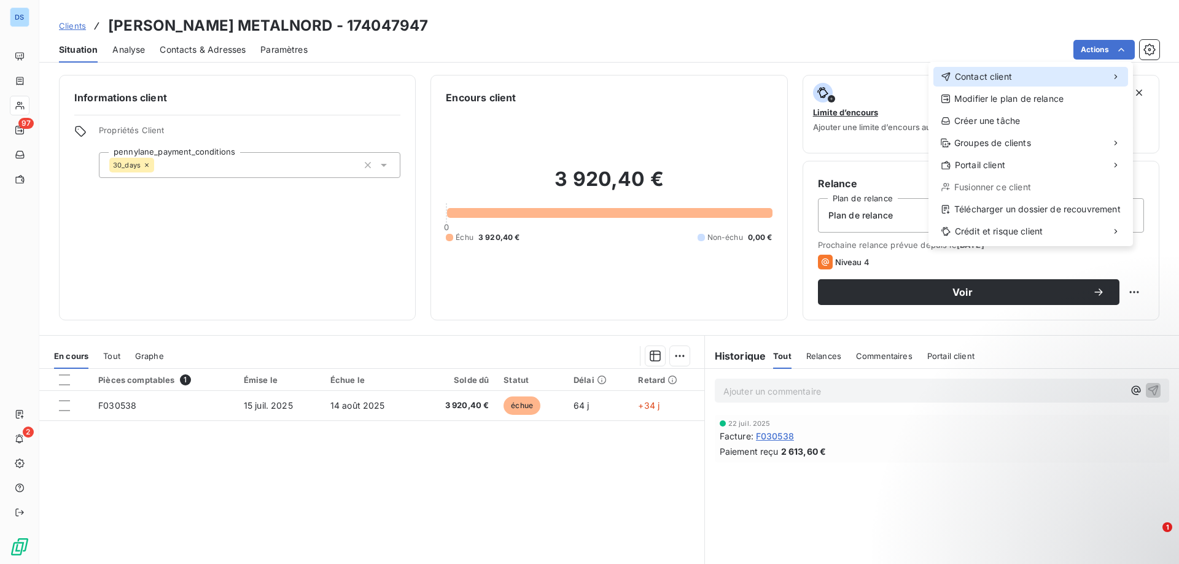
click at [979, 75] on span "Contact client" at bounding box center [983, 77] width 57 height 12
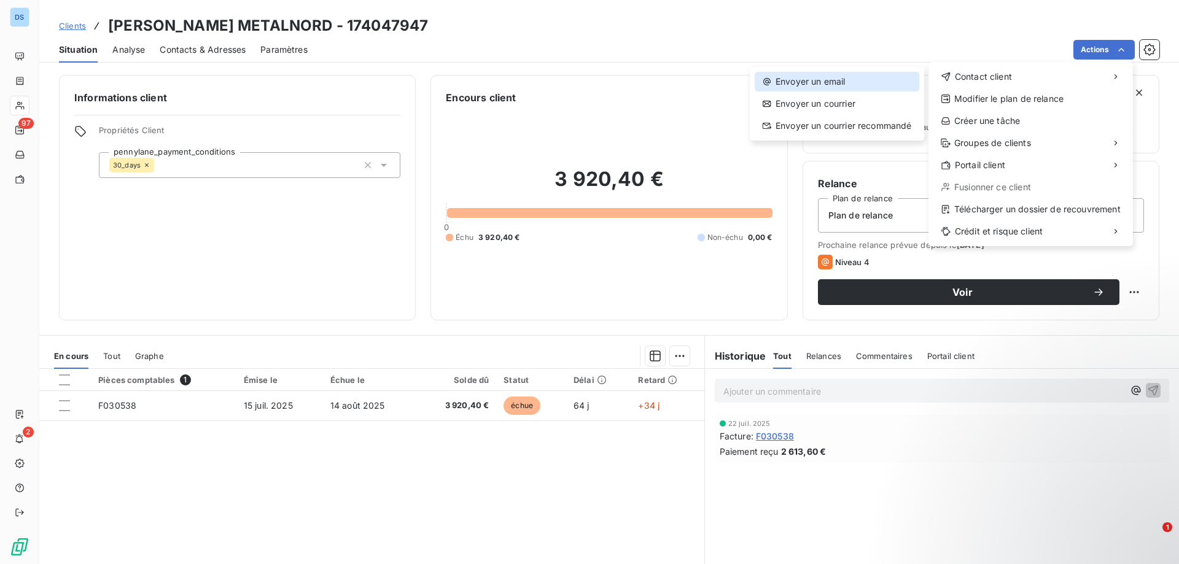
click at [803, 79] on div "Envoyer un email" at bounding box center [837, 82] width 165 height 20
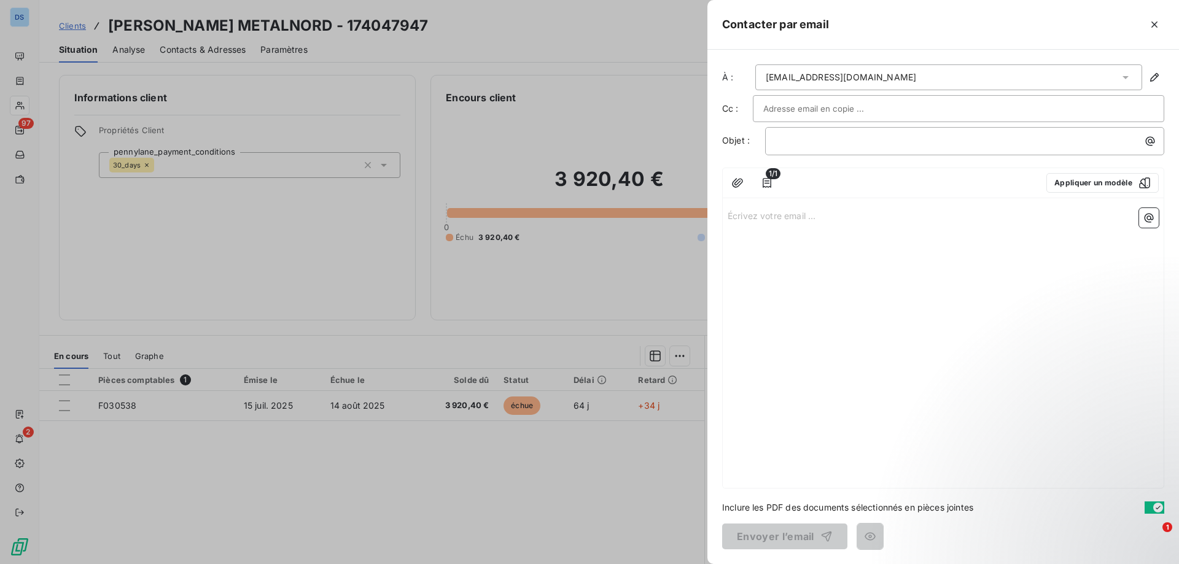
click at [827, 111] on input "text" at bounding box center [829, 108] width 132 height 18
paste input "[PERSON_NAME][EMAIL_ADDRESS][DOMAIN_NAME]"
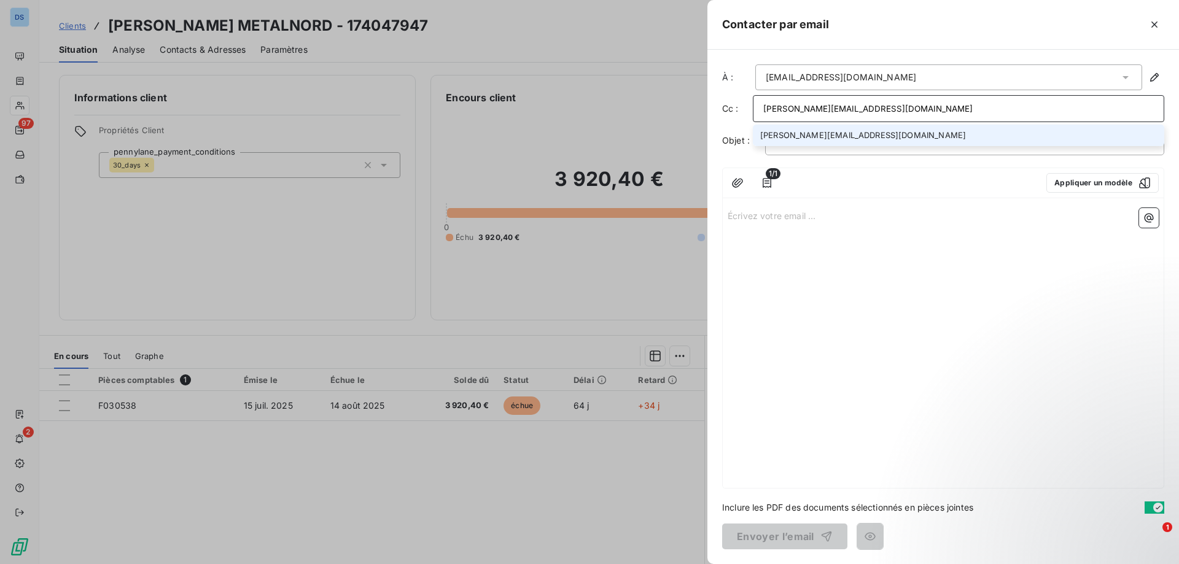
type input "[PERSON_NAME][EMAIL_ADDRESS][DOMAIN_NAME]"
click at [835, 141] on li "[PERSON_NAME][EMAIL_ADDRESS][DOMAIN_NAME]" at bounding box center [958, 135] width 411 height 21
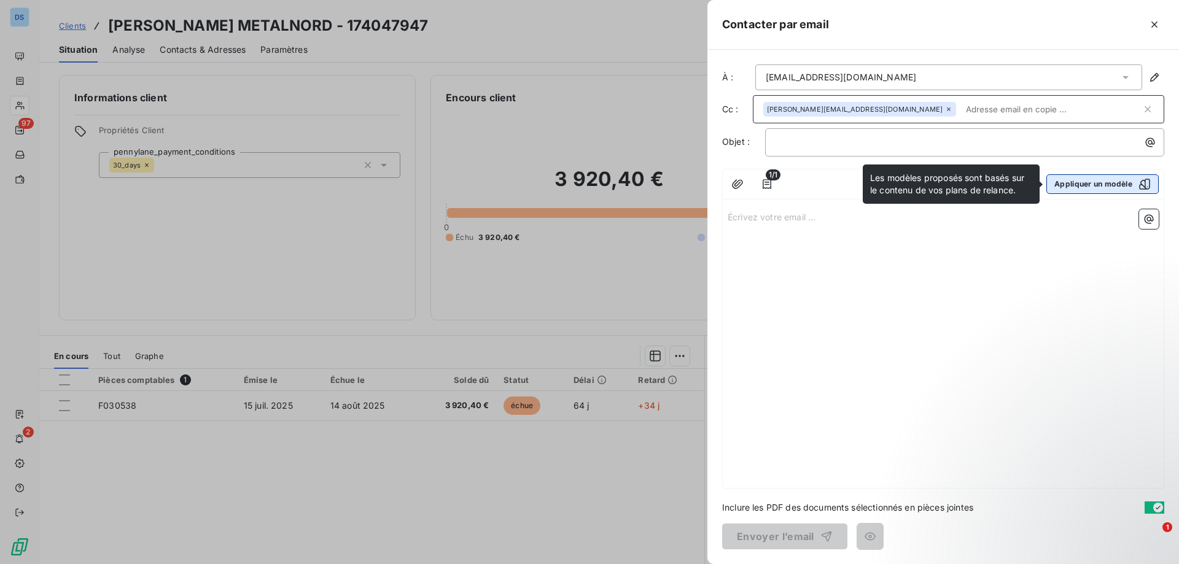
click at [1113, 186] on button "Appliquer un modèle" at bounding box center [1103, 184] width 112 height 20
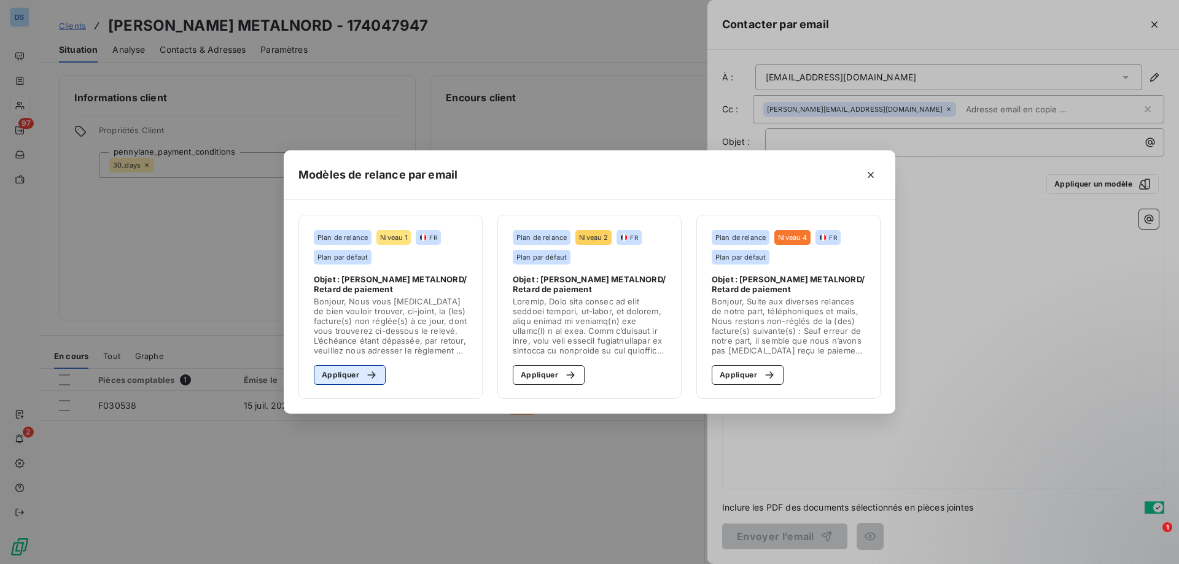
click at [343, 375] on button "Appliquer" at bounding box center [350, 375] width 72 height 20
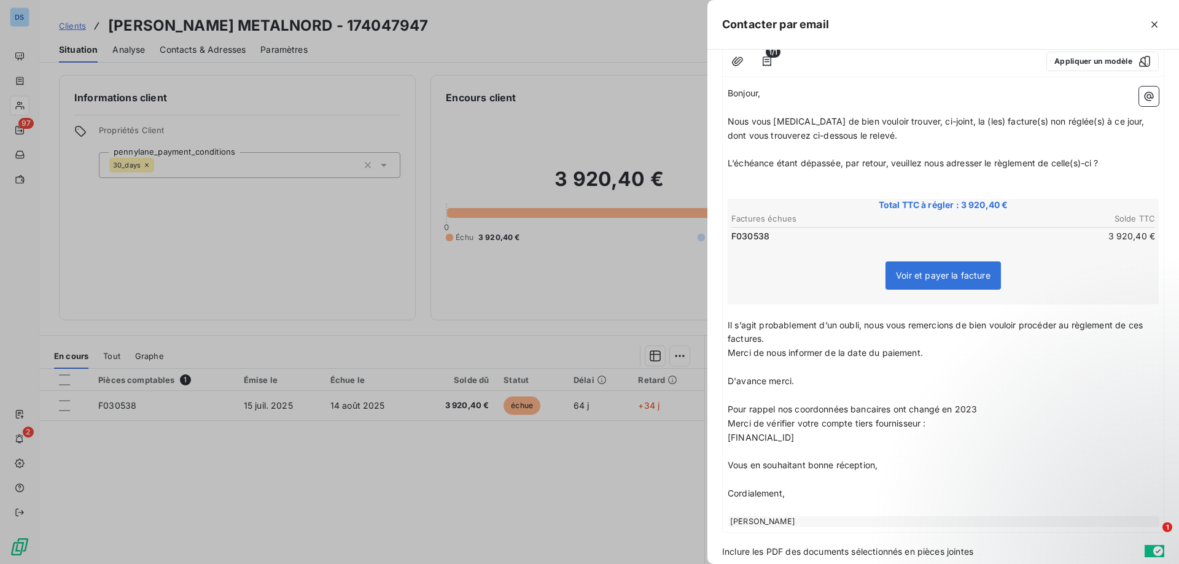
scroll to position [167, 0]
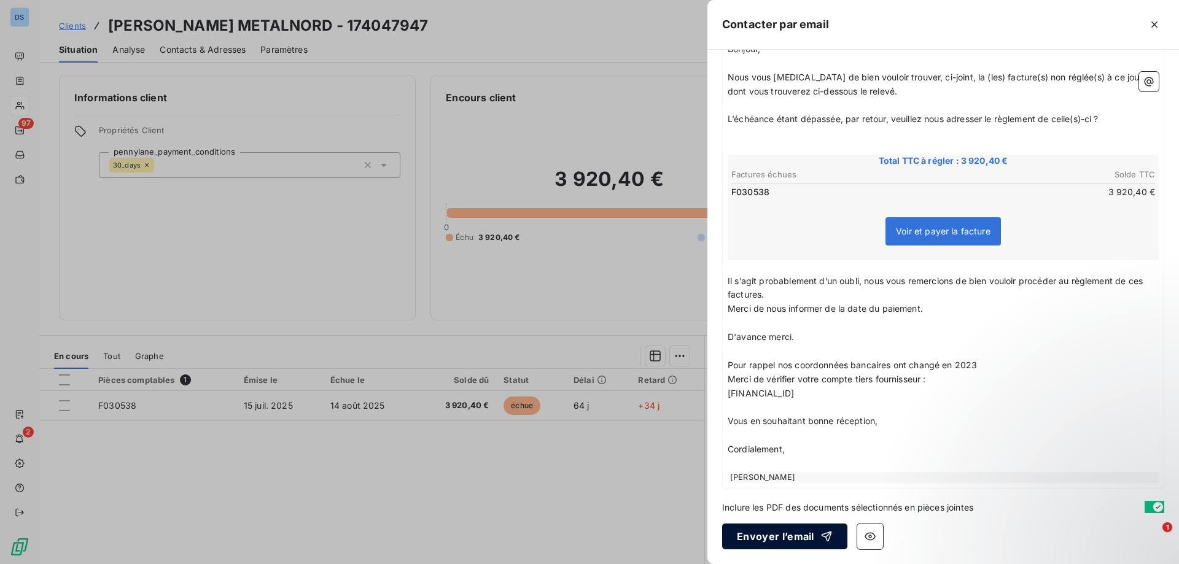
click at [760, 536] on button "Envoyer l’email" at bounding box center [784, 537] width 125 height 26
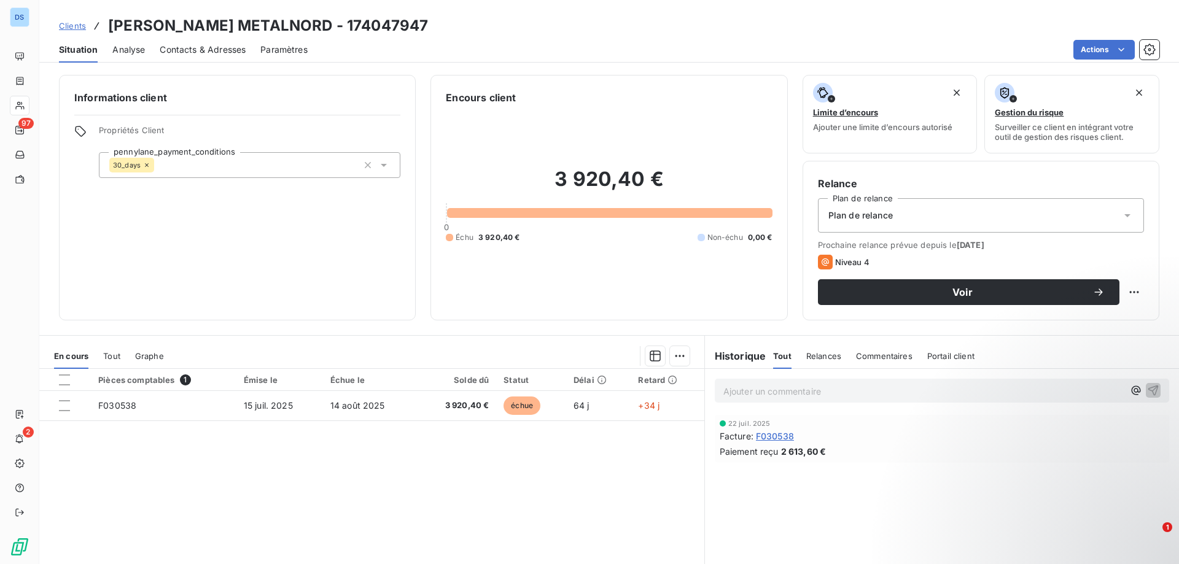
click at [723, 388] on p "Ajouter un commentaire ﻿" at bounding box center [923, 391] width 400 height 15
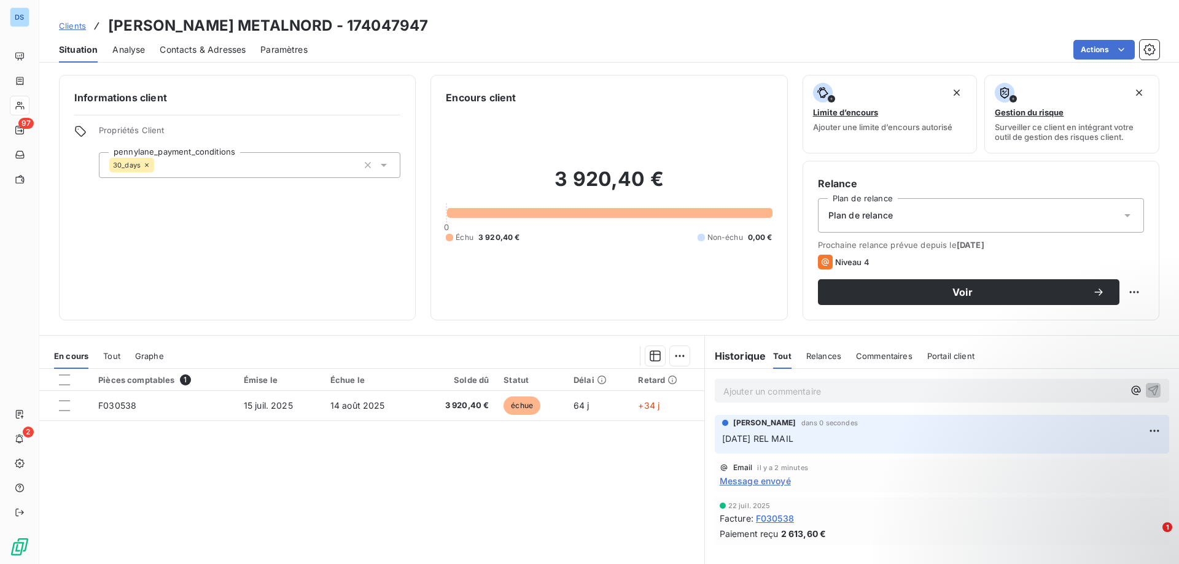
click at [812, 346] on div "Relances" at bounding box center [823, 356] width 35 height 26
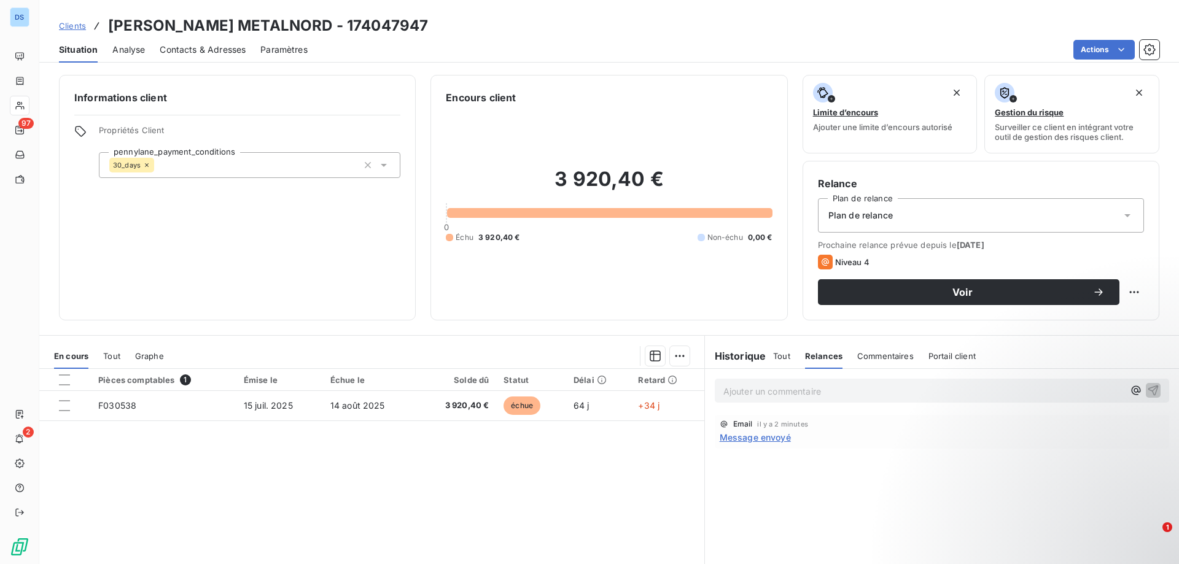
click at [773, 354] on span "Tout" at bounding box center [781, 356] width 17 height 10
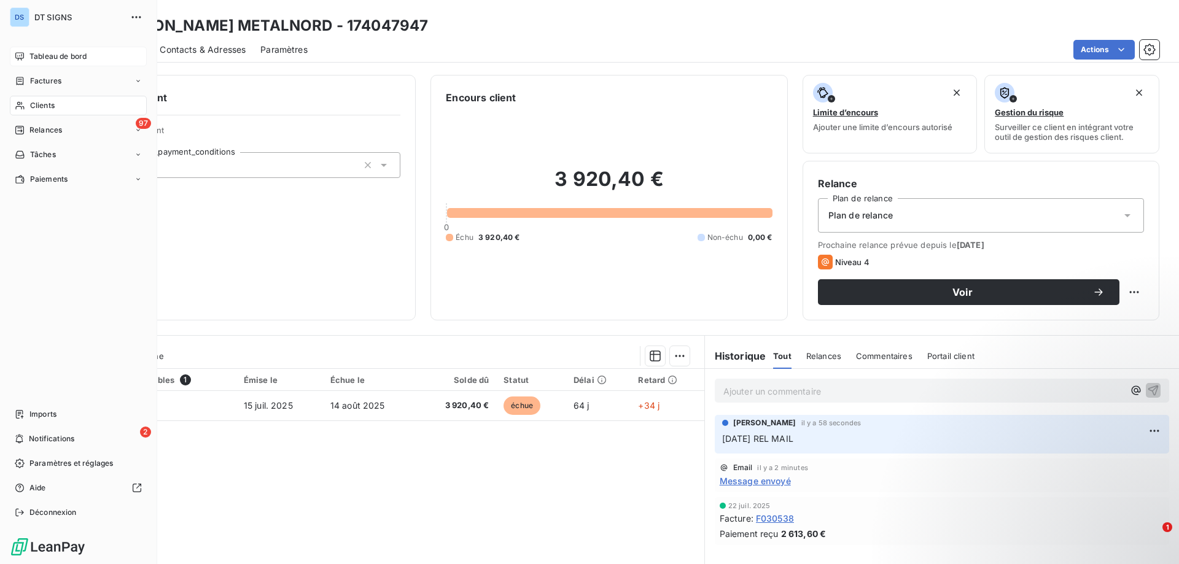
click at [57, 62] on div "Tableau de bord" at bounding box center [78, 57] width 137 height 20
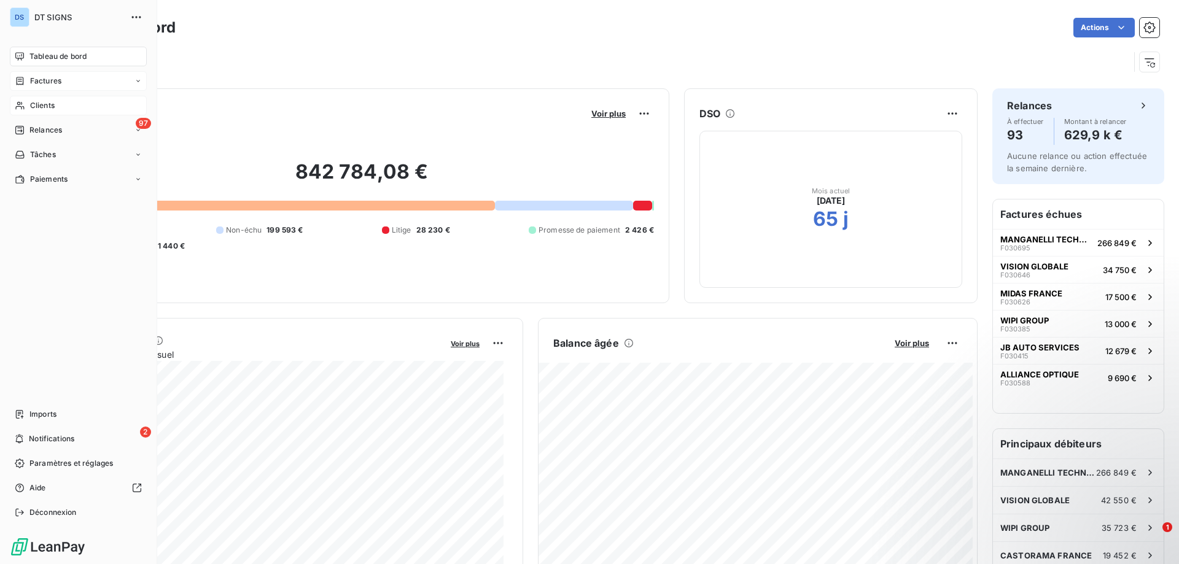
click at [67, 85] on div "Factures" at bounding box center [78, 81] width 137 height 20
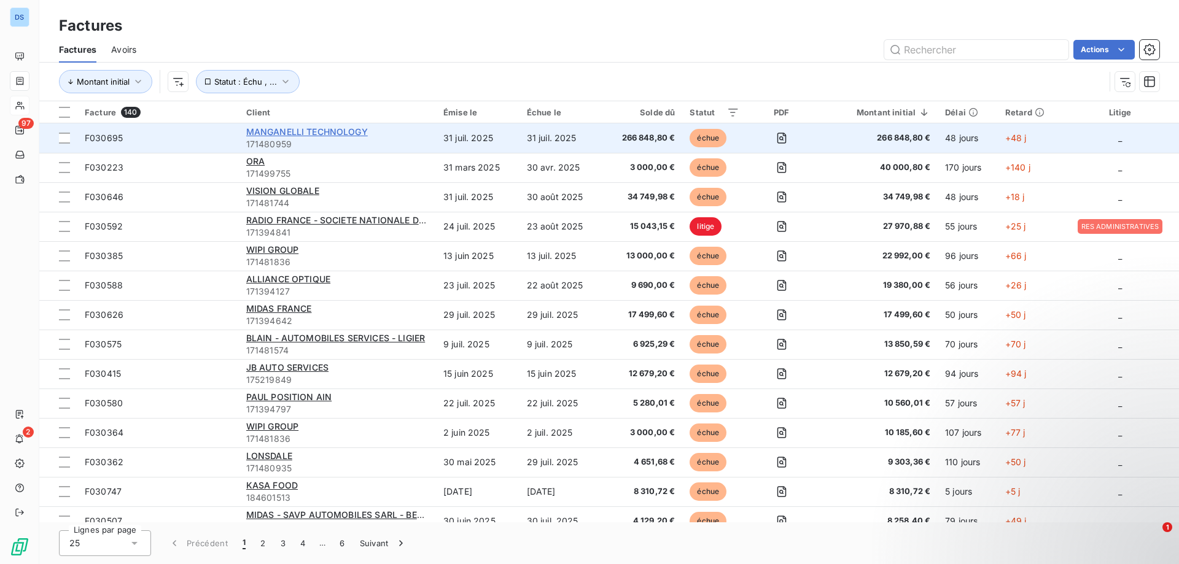
click at [303, 130] on span "MANGANELLI TECHNOLOGY" at bounding box center [307, 132] width 122 height 10
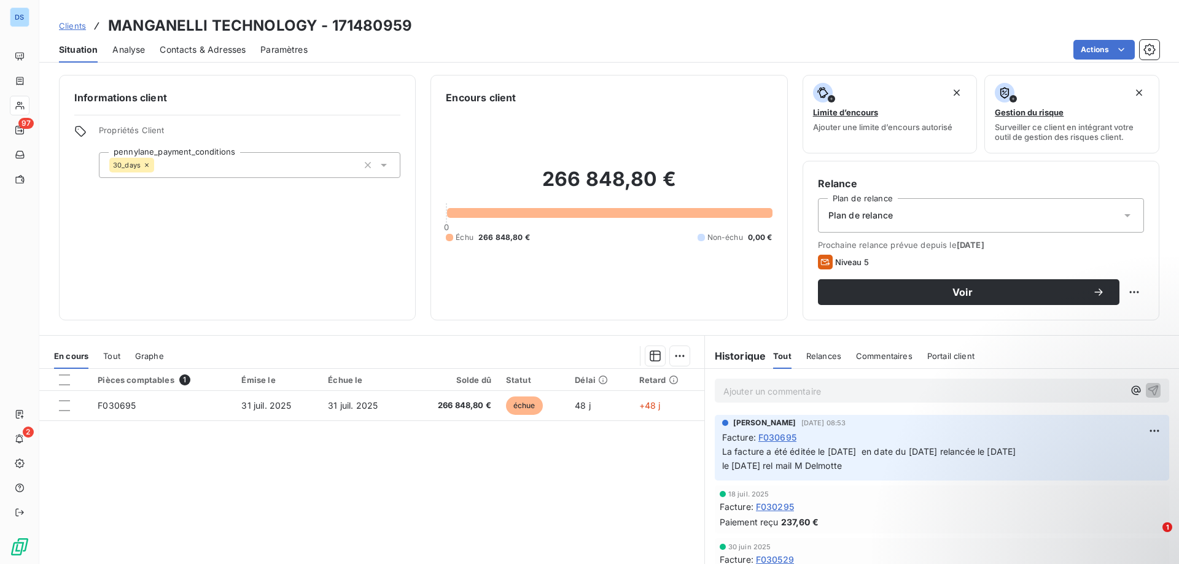
click at [201, 47] on span "Contacts & Adresses" at bounding box center [203, 50] width 86 height 12
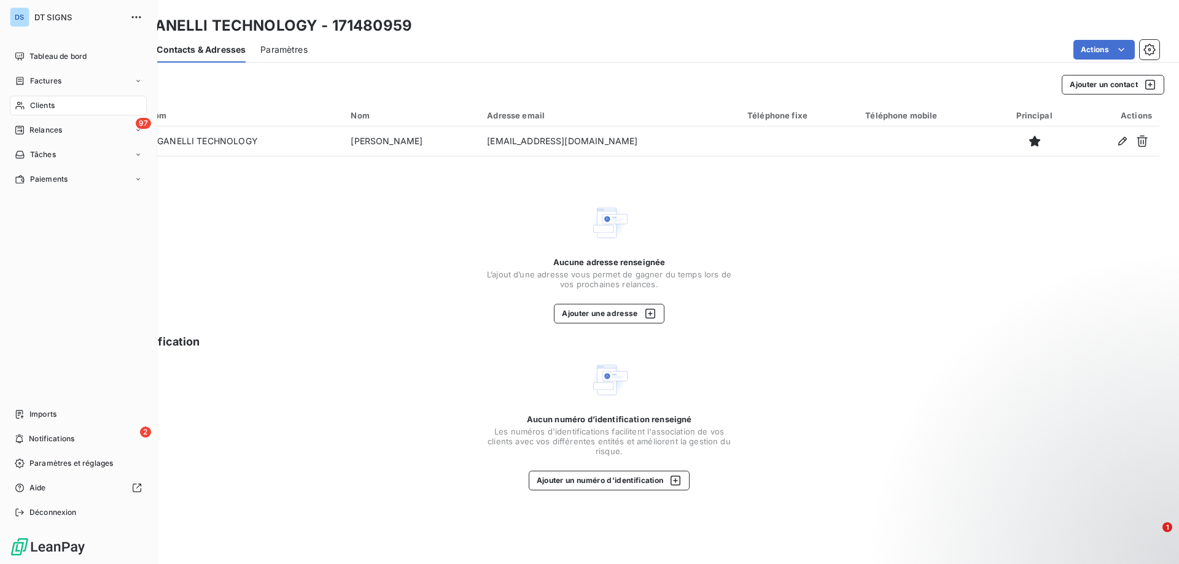
click at [54, 81] on span "Factures" at bounding box center [45, 81] width 31 height 11
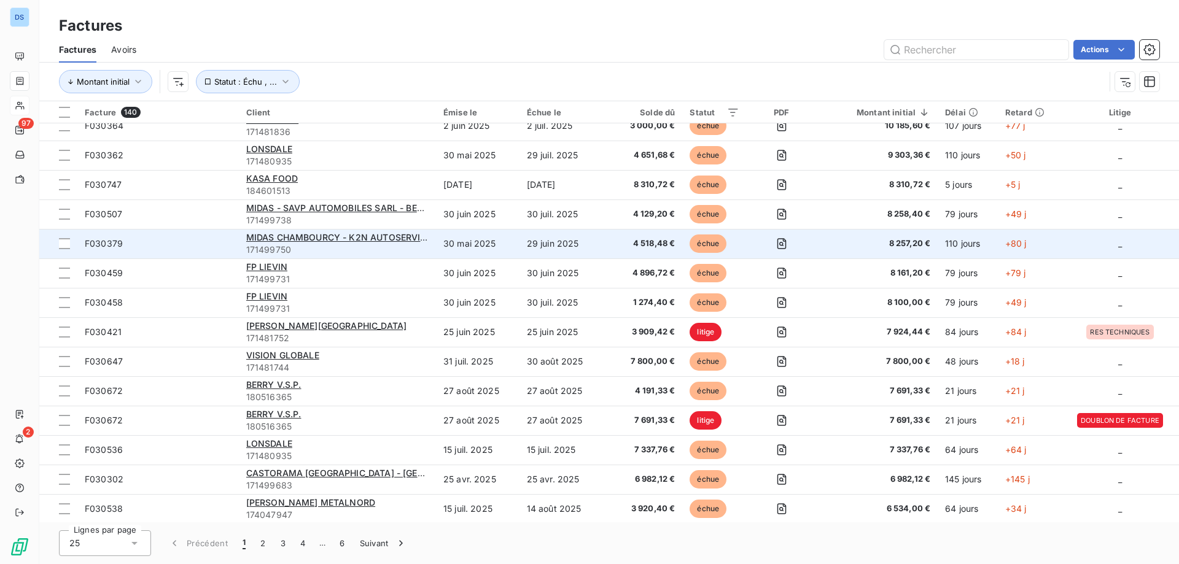
scroll to position [338, 0]
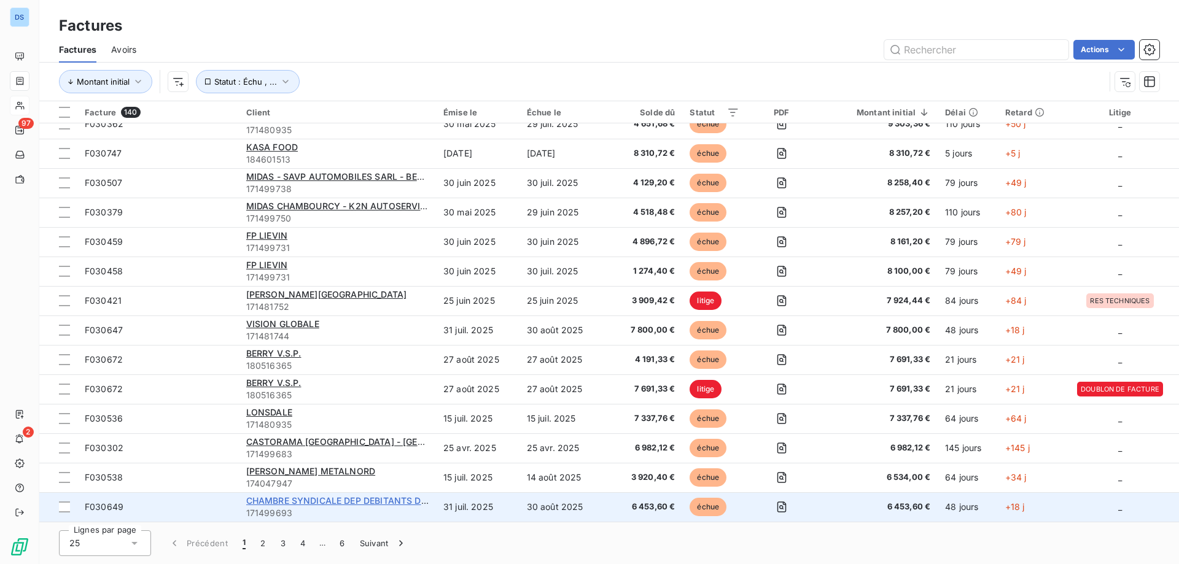
click at [302, 499] on span "CHAMBRE SYNDICALE DEP DEBITANTS DE TABAC 59 62" at bounding box center [365, 501] width 238 height 10
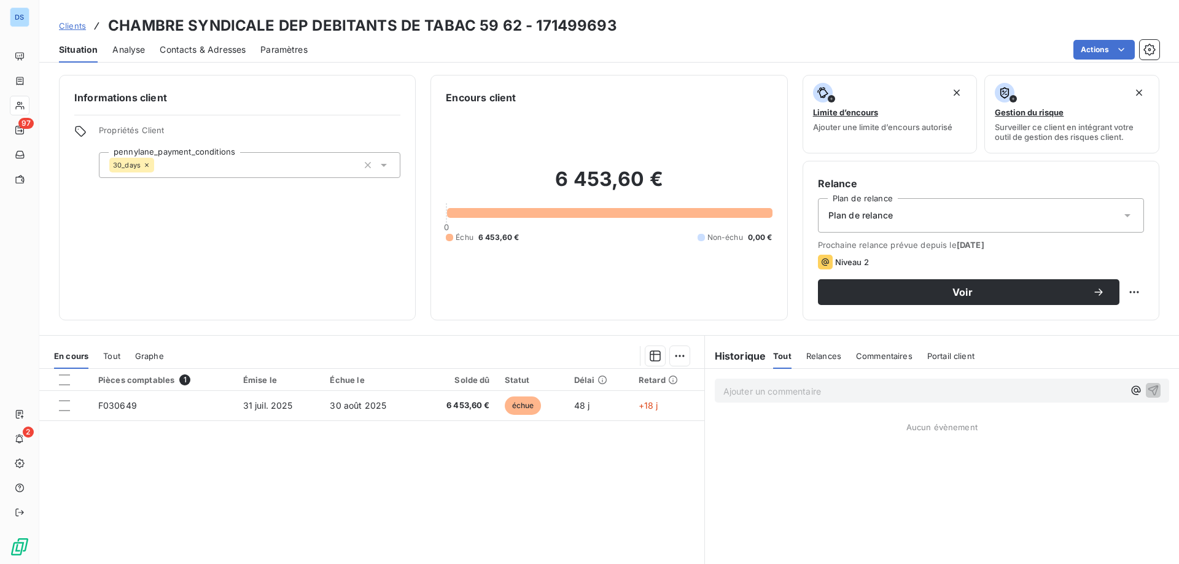
click at [207, 50] on span "Contacts & Adresses" at bounding box center [203, 50] width 86 height 12
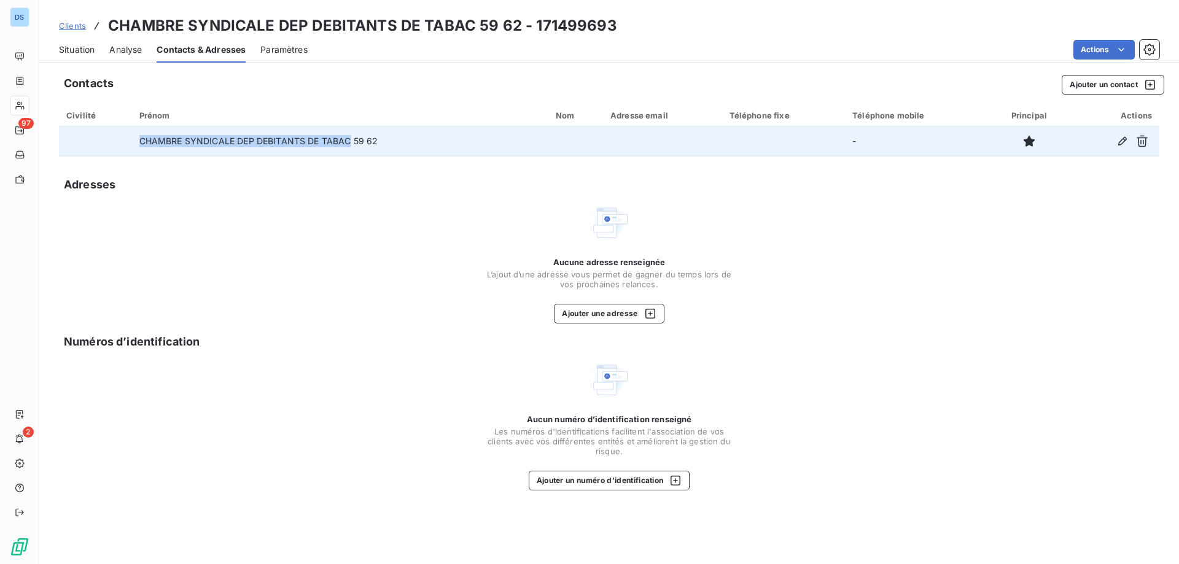
drag, startPoint x: 349, startPoint y: 140, endPoint x: 140, endPoint y: 141, distance: 208.8
click at [140, 141] on td "CHAMBRE SYNDICALE DEP DEBITANTS DE TABAC 59 62" at bounding box center [340, 141] width 416 height 29
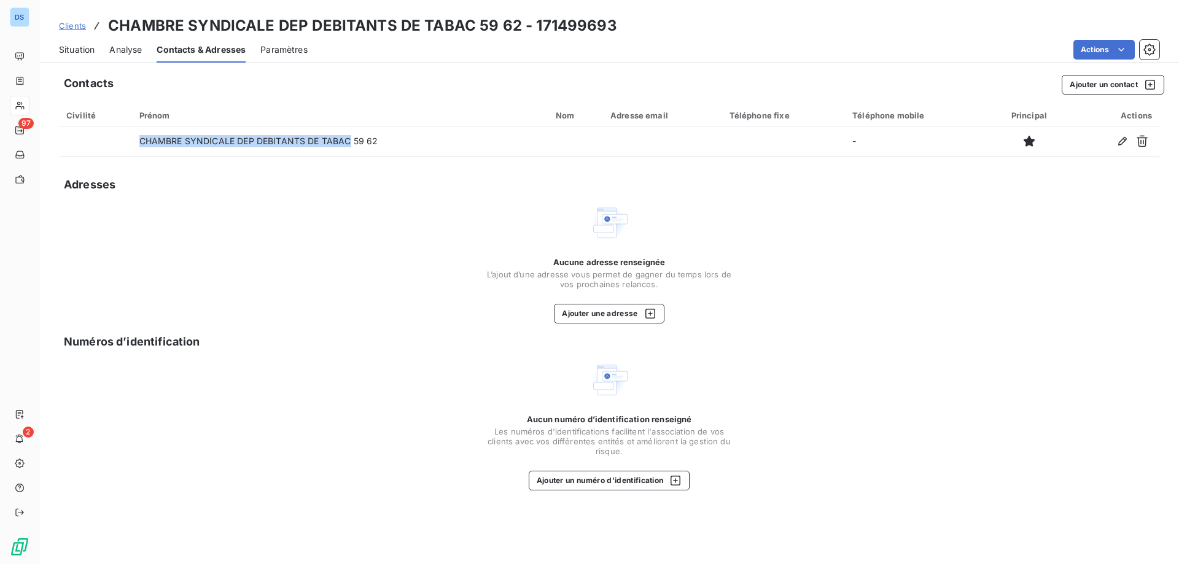
click at [726, 214] on div "Aucune adresse renseignée L’ajout d’une adresse vous permet de gagner du temps …" at bounding box center [609, 263] width 246 height 120
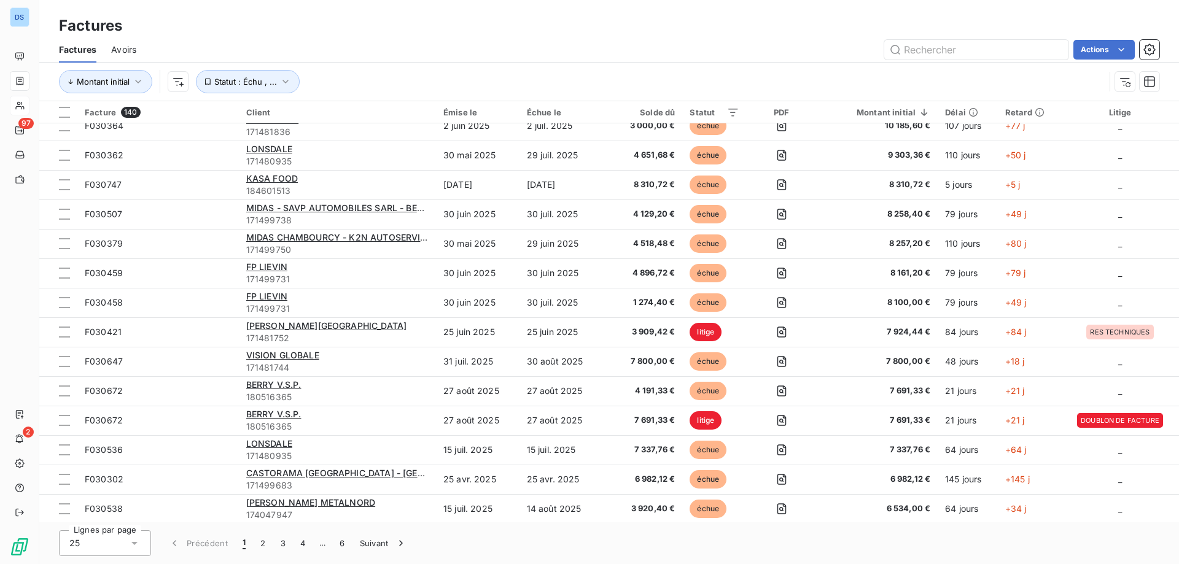
scroll to position [338, 0]
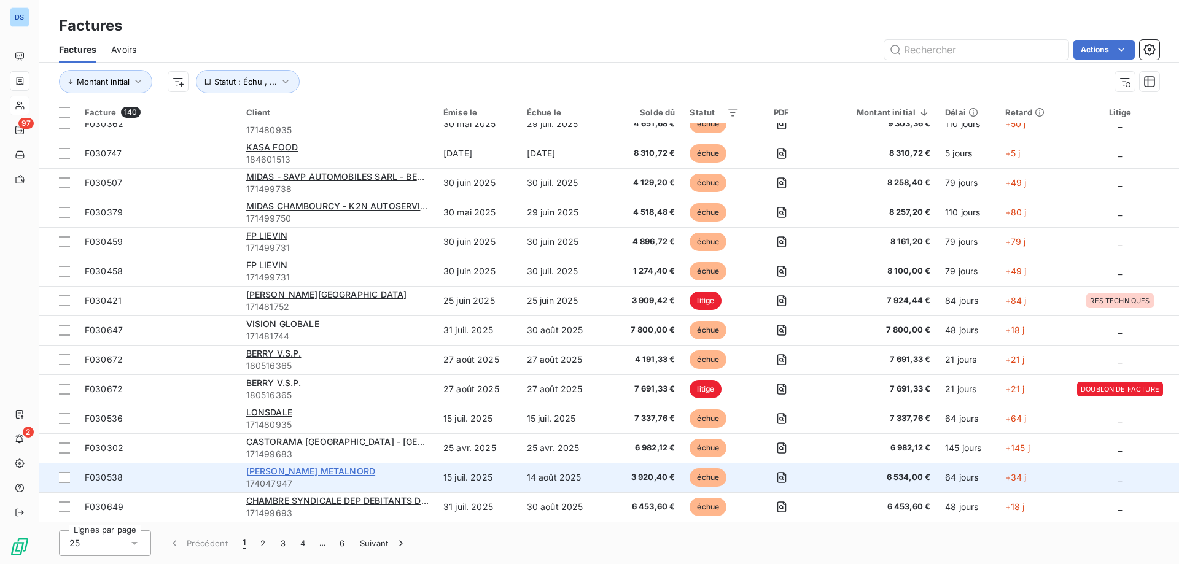
click at [297, 470] on span "[PERSON_NAME] METALNORD" at bounding box center [310, 471] width 129 height 10
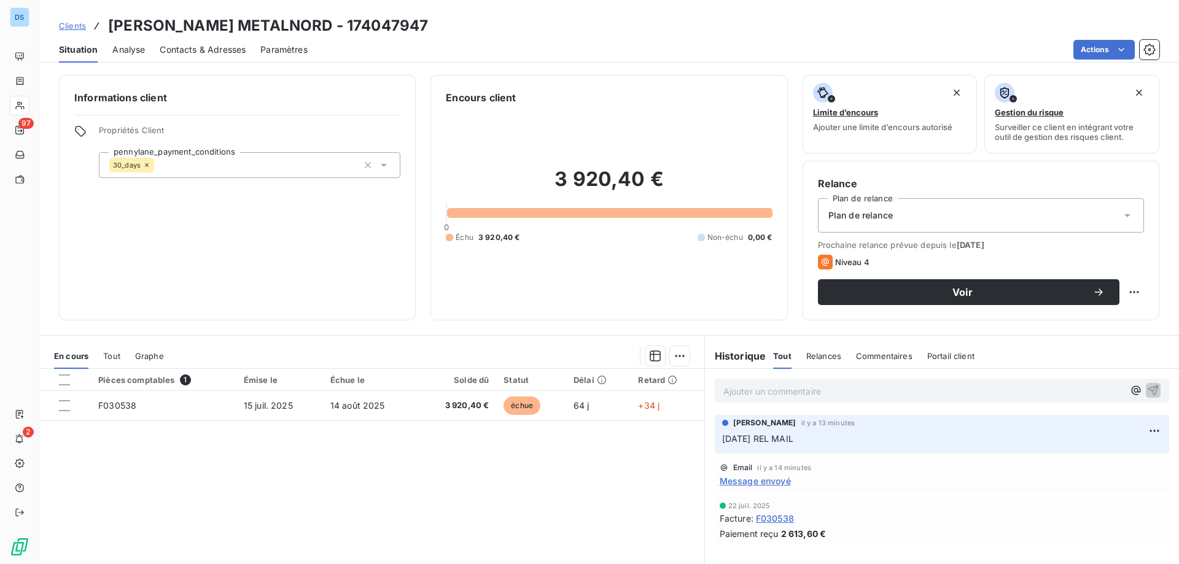
click at [195, 47] on span "Contacts & Adresses" at bounding box center [203, 50] width 86 height 12
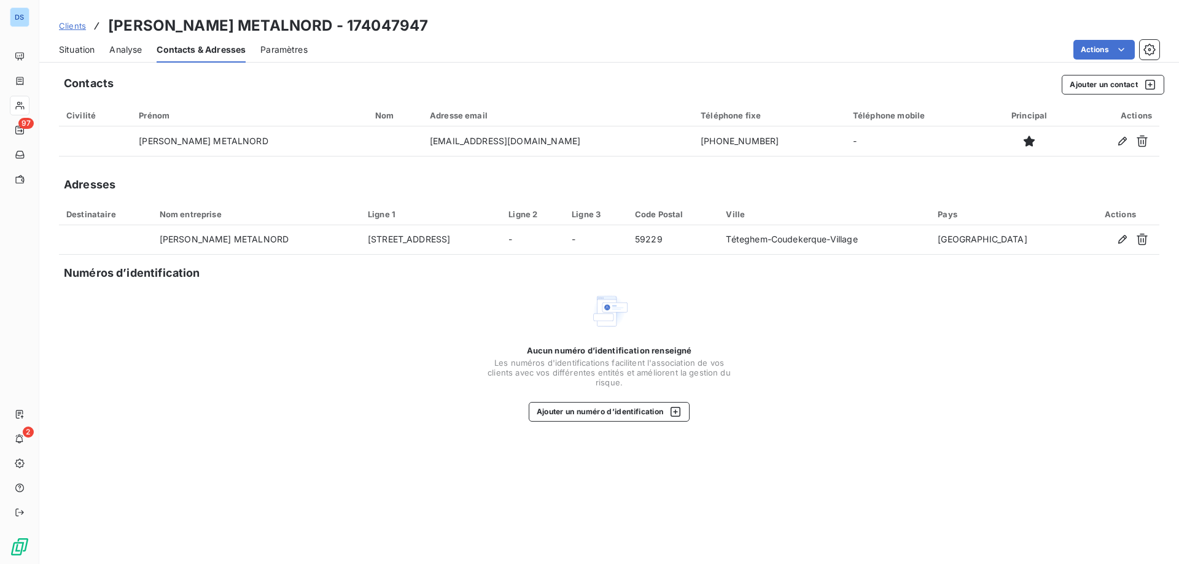
click at [76, 52] on span "Situation" at bounding box center [77, 50] width 36 height 12
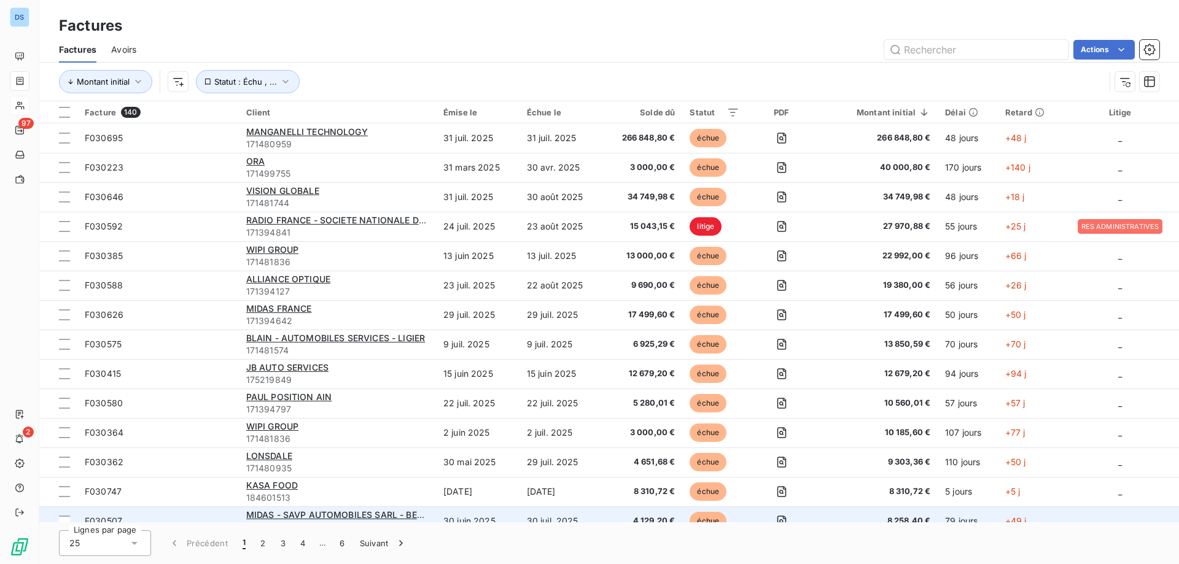
scroll to position [338, 0]
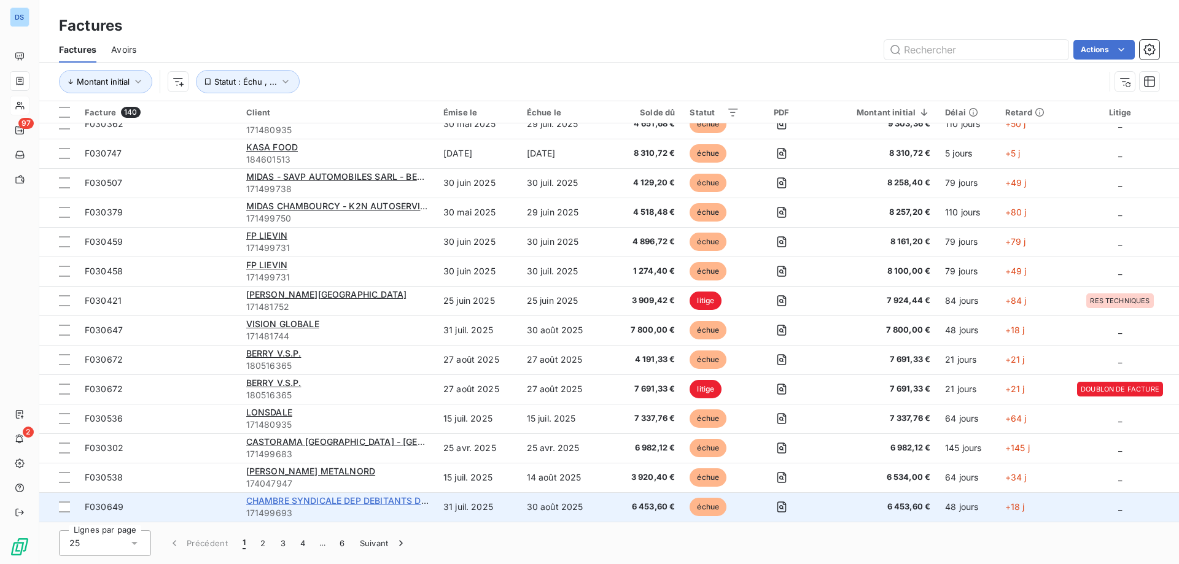
click at [308, 498] on span "CHAMBRE SYNDICALE DEP DEBITANTS DE TABAC 59 62" at bounding box center [365, 501] width 238 height 10
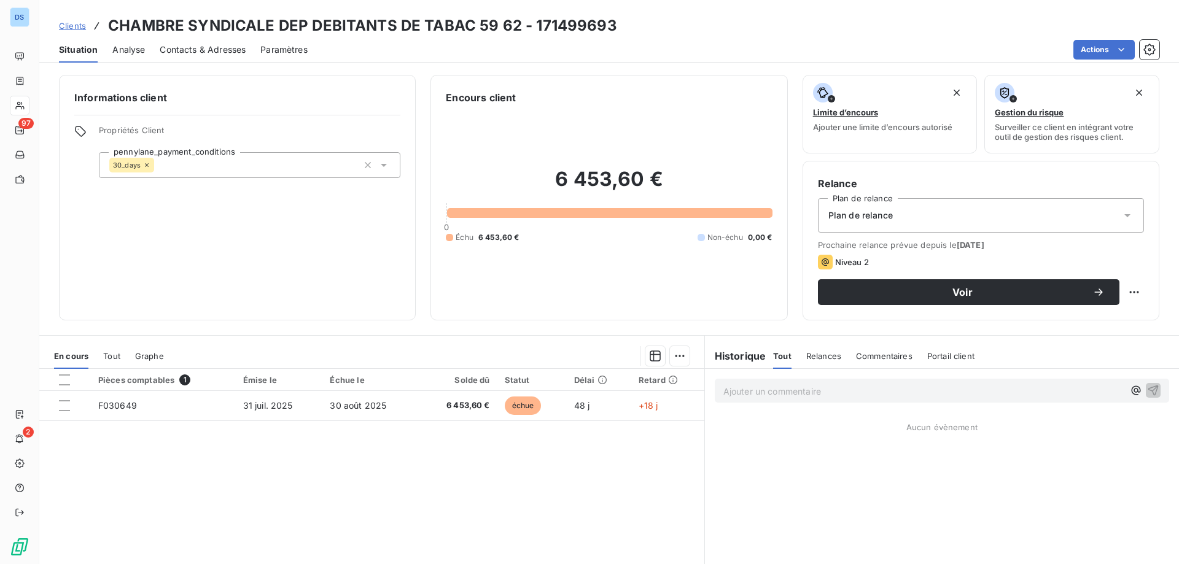
click at [193, 50] on span "Contacts & Adresses" at bounding box center [203, 50] width 86 height 12
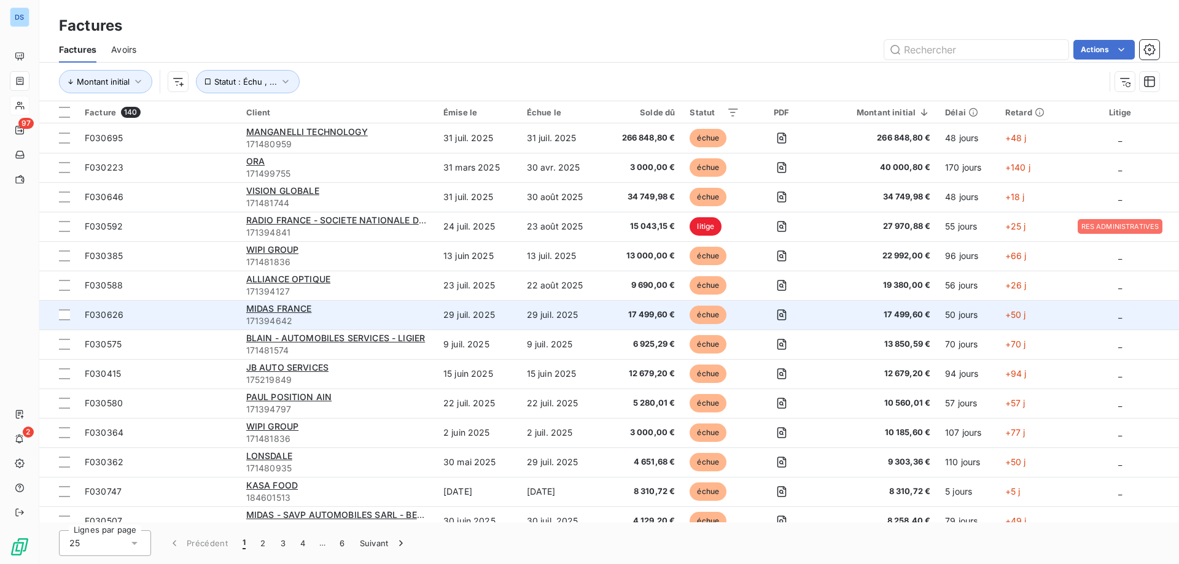
scroll to position [338, 0]
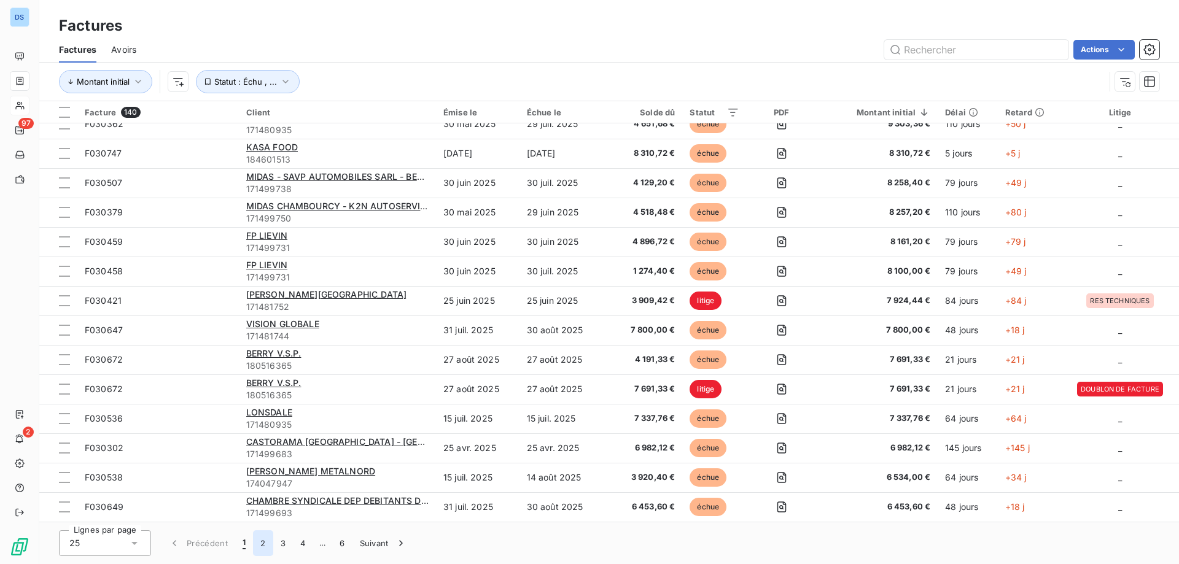
click at [262, 547] on button "2" at bounding box center [263, 544] width 20 height 26
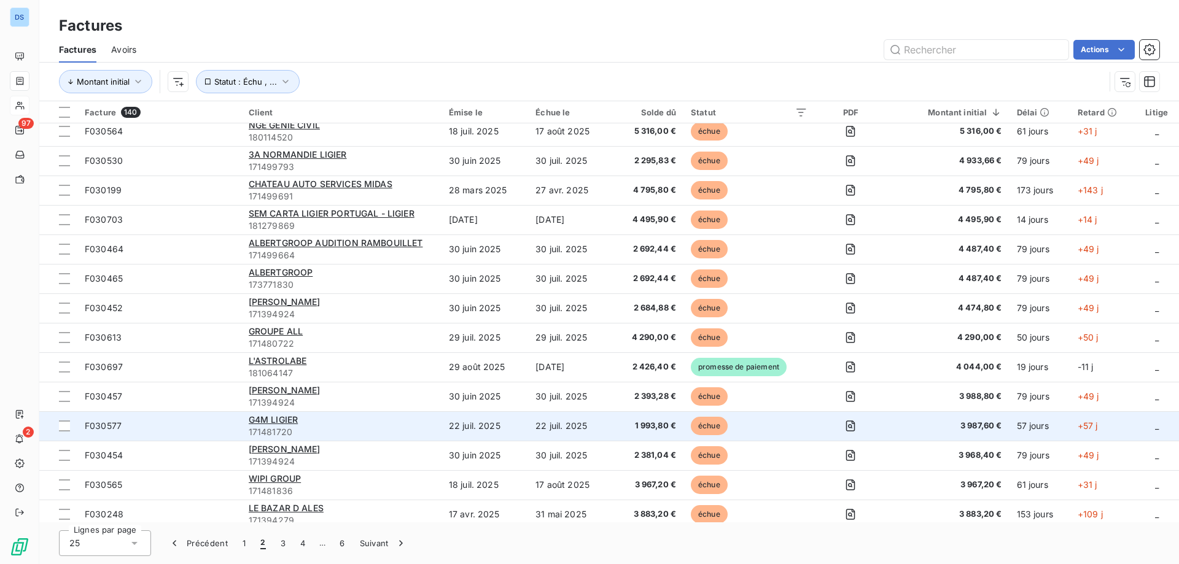
scroll to position [0, 0]
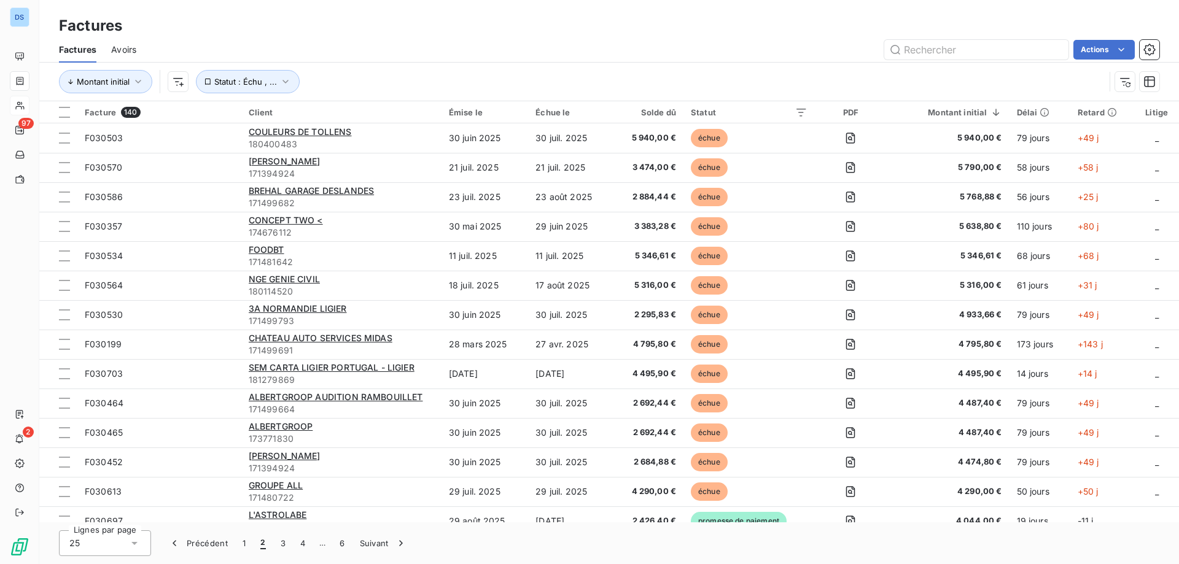
click at [648, 111] on div "Solde dû" at bounding box center [648, 112] width 56 height 10
click at [797, 115] on html "DS 97 2 Factures Factures Avoirs Actions Montant initial Statut : Échu , ... Fa…" at bounding box center [589, 282] width 1179 height 564
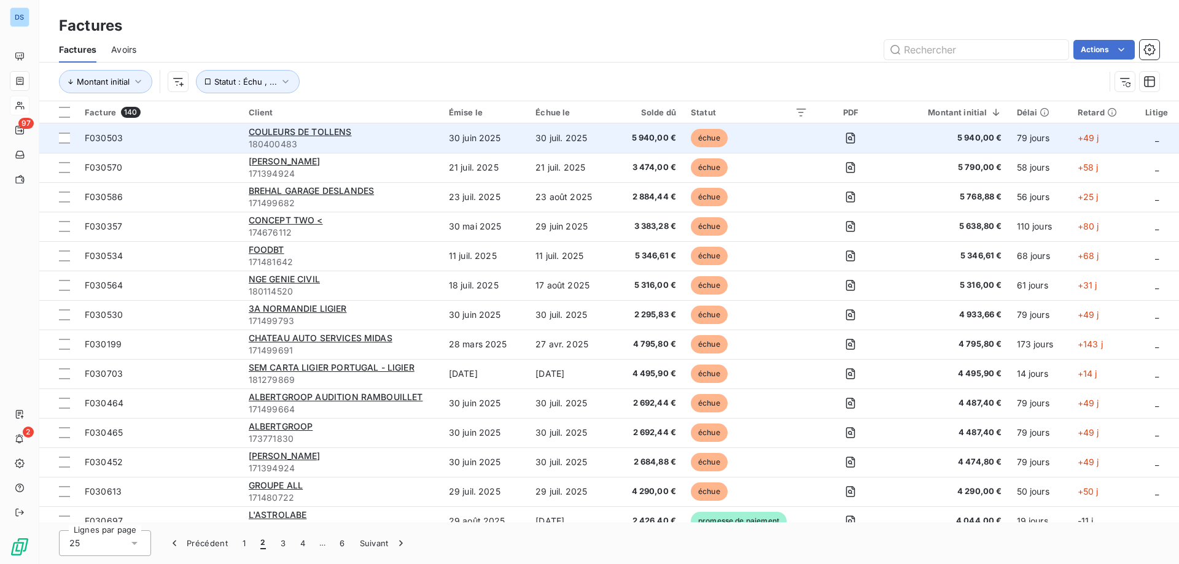
click at [311, 140] on span "180400483" at bounding box center [341, 144] width 185 height 12
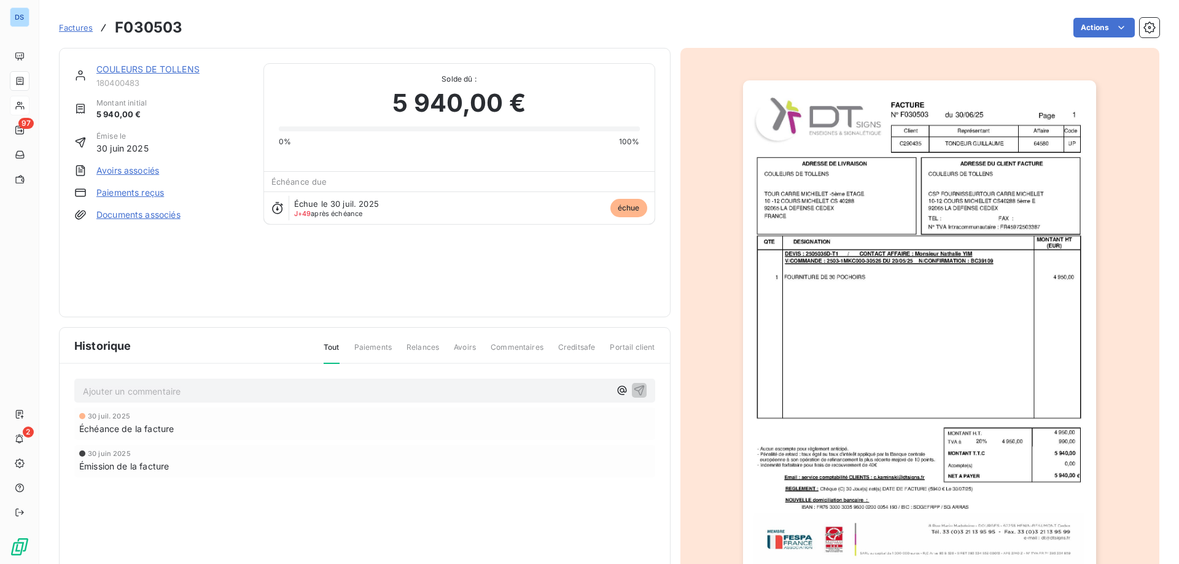
click at [176, 65] on link "COULEURS DE TOLLENS" at bounding box center [147, 69] width 103 height 10
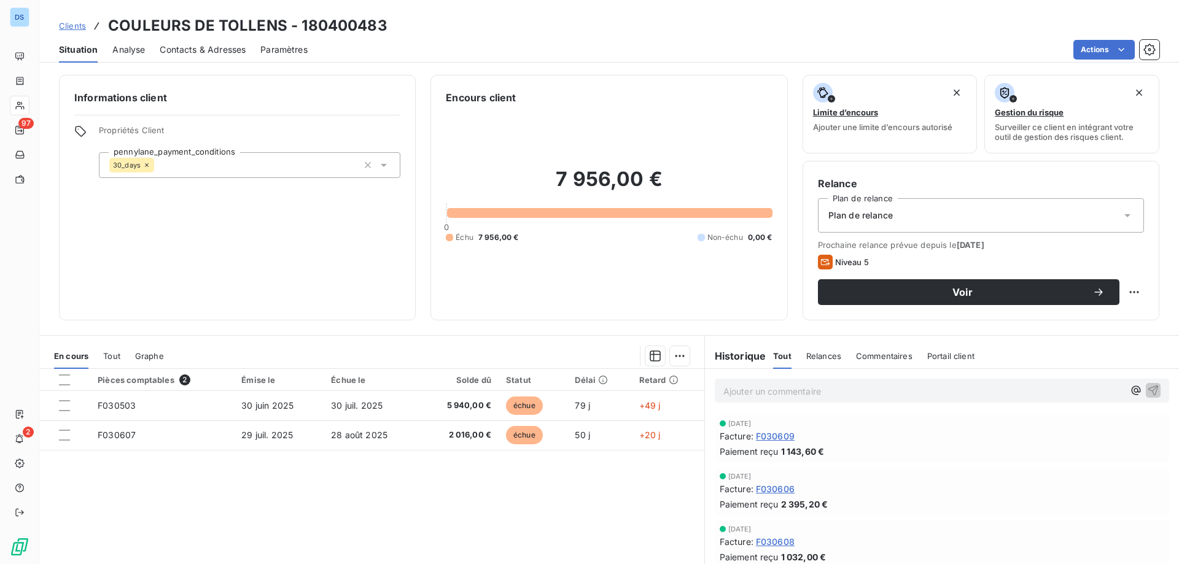
click at [220, 51] on span "Contacts & Adresses" at bounding box center [203, 50] width 86 height 12
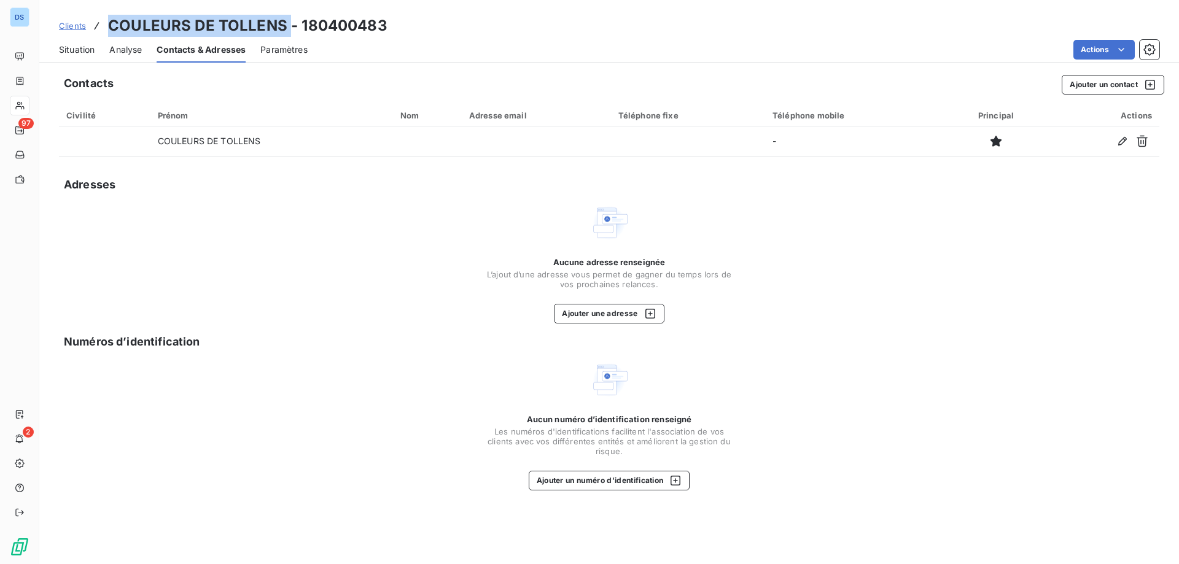
drag, startPoint x: 112, startPoint y: 21, endPoint x: 286, endPoint y: 22, distance: 173.8
click at [286, 22] on h3 "COULEURS DE TOLLENS - 180400483" at bounding box center [247, 26] width 279 height 22
copy h3 "COULEURS DE TOLLENS"
click at [77, 45] on span "Situation" at bounding box center [77, 50] width 36 height 12
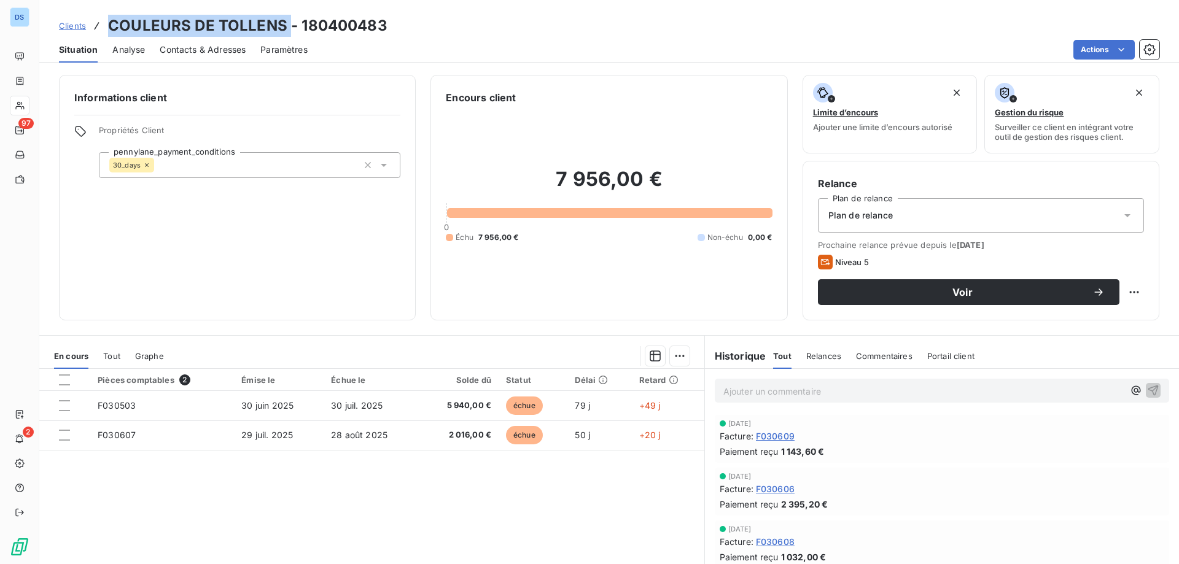
click at [205, 50] on span "Contacts & Adresses" at bounding box center [203, 50] width 86 height 12
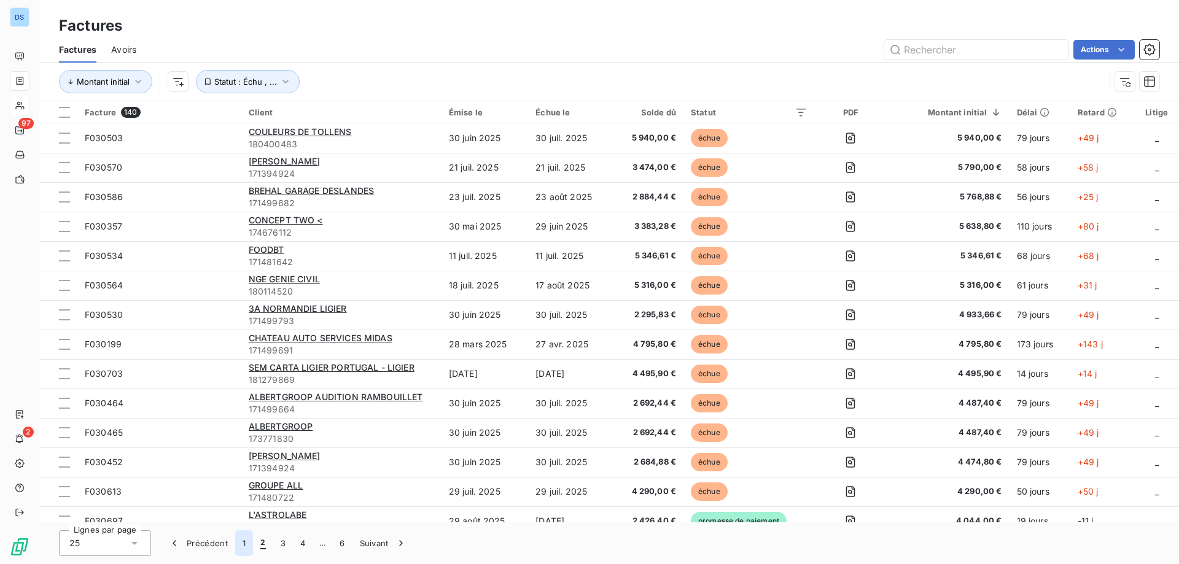
click at [245, 542] on button "1" at bounding box center [244, 544] width 18 height 26
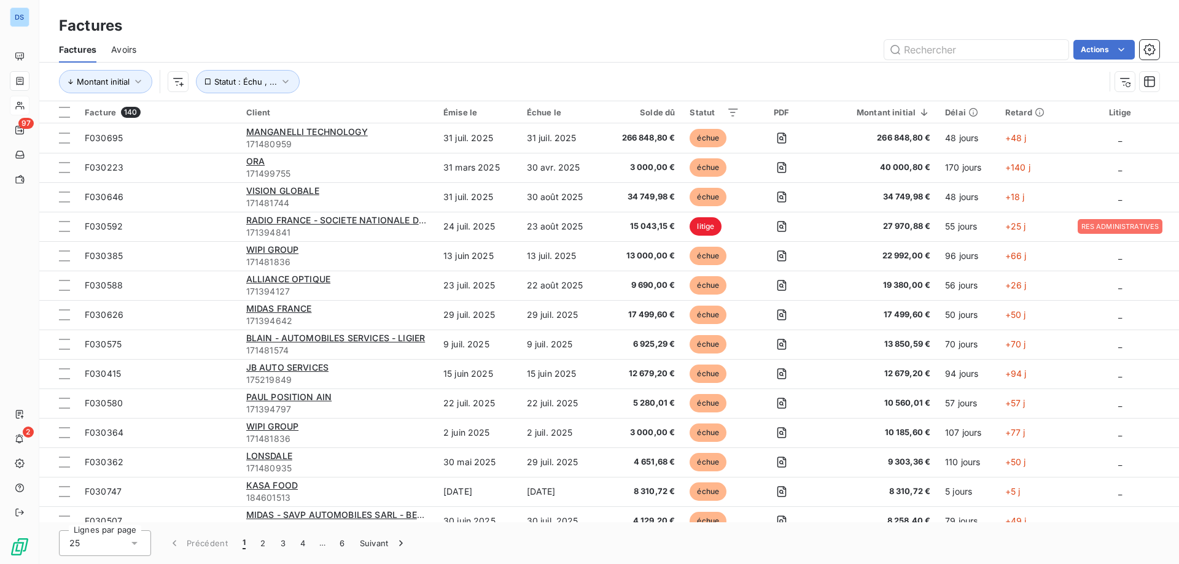
scroll to position [338, 0]
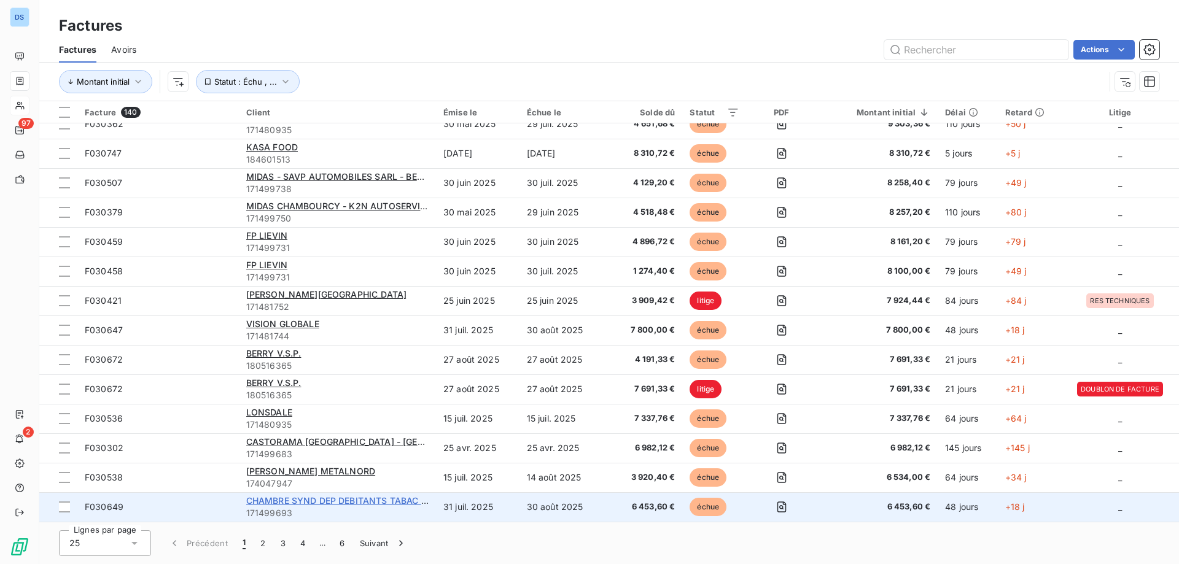
click at [343, 497] on span "CHAMBRE SYND DEP DEBITANTS TABAC 59 62" at bounding box center [346, 501] width 200 height 10
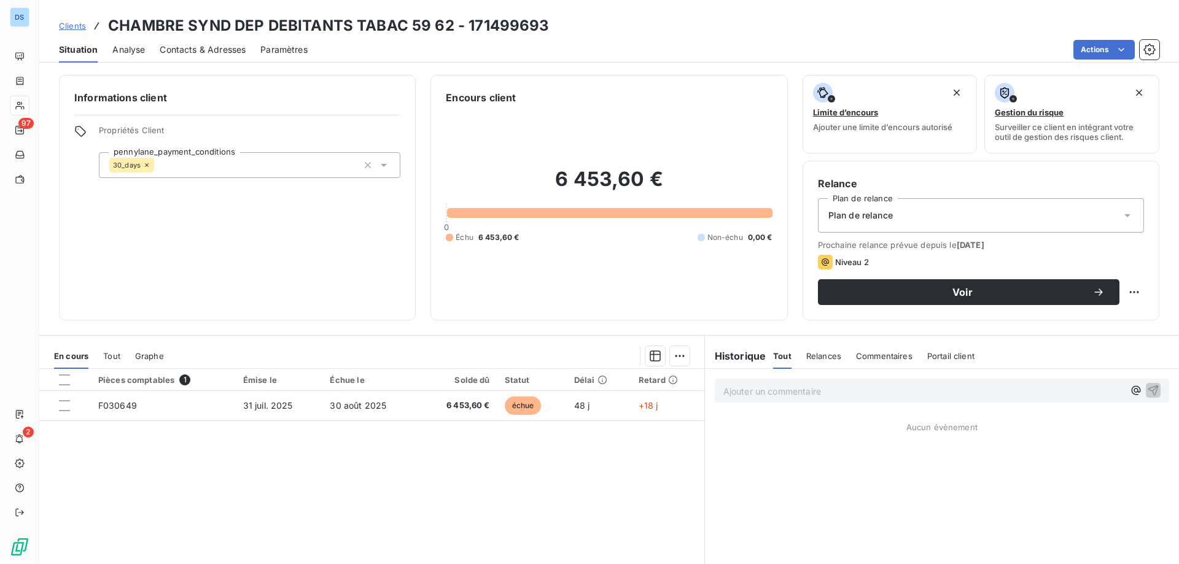
click at [190, 49] on span "Contacts & Adresses" at bounding box center [203, 50] width 86 height 12
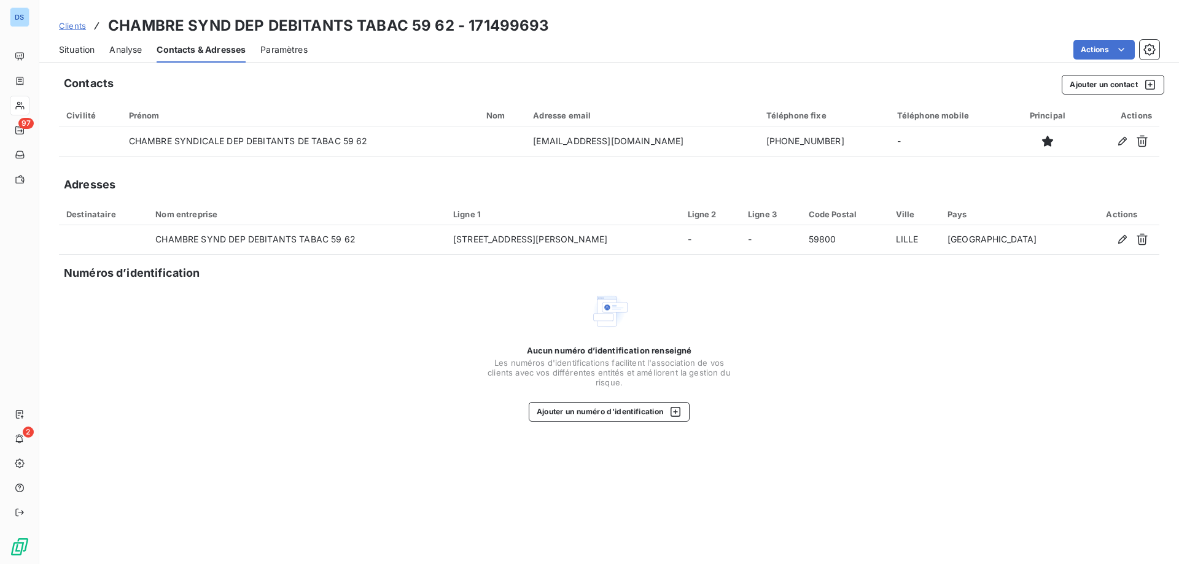
click at [84, 54] on span "Situation" at bounding box center [77, 50] width 36 height 12
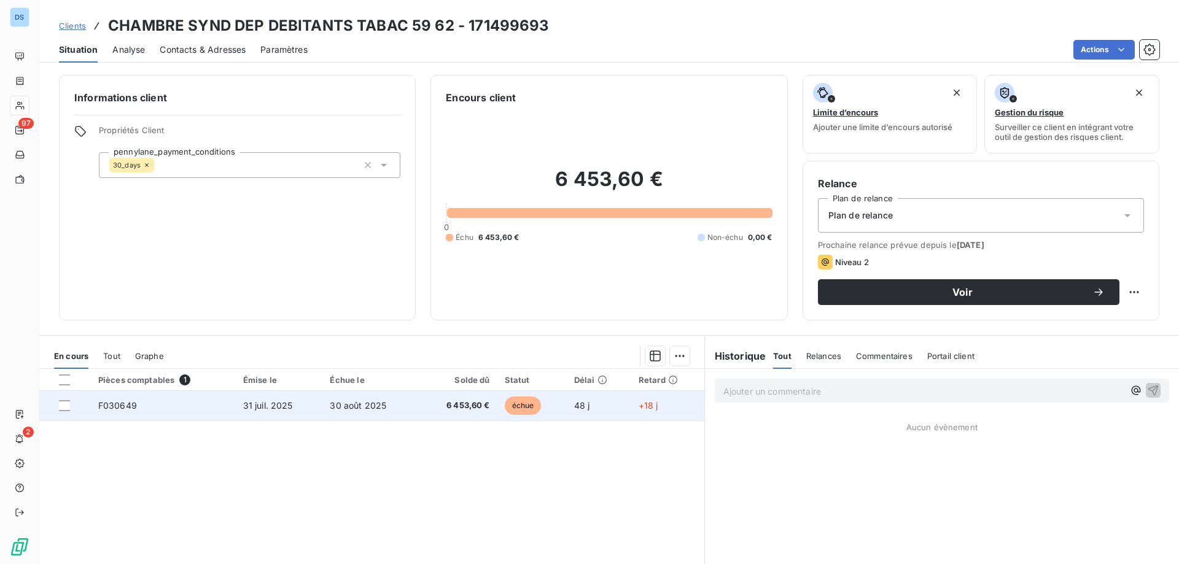
click at [449, 411] on span "6 453,60 €" at bounding box center [458, 406] width 64 height 12
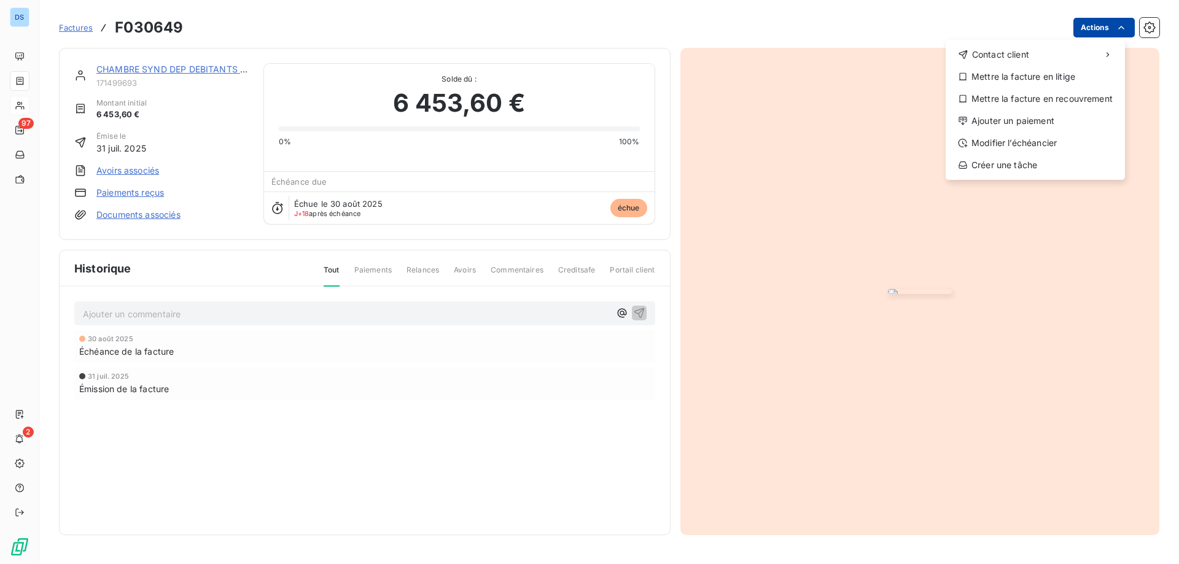
click at [1087, 27] on html "DS 97 2 Factures F030649 Actions Contact client Mettre la facture en litige Met…" at bounding box center [589, 282] width 1179 height 564
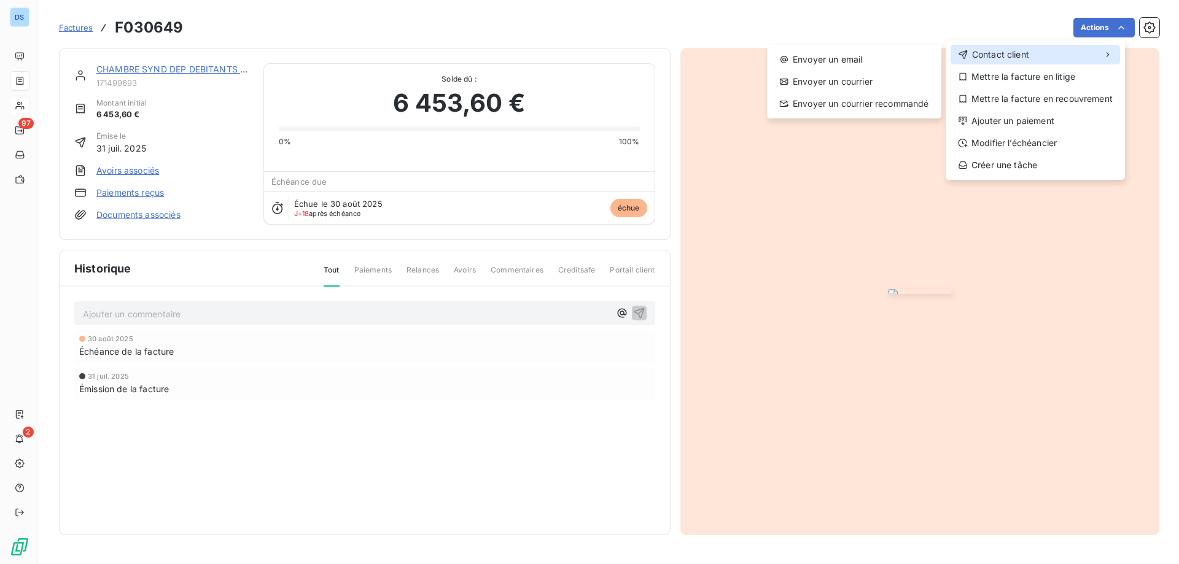
click at [1027, 53] on span "Contact client" at bounding box center [1000, 55] width 57 height 12
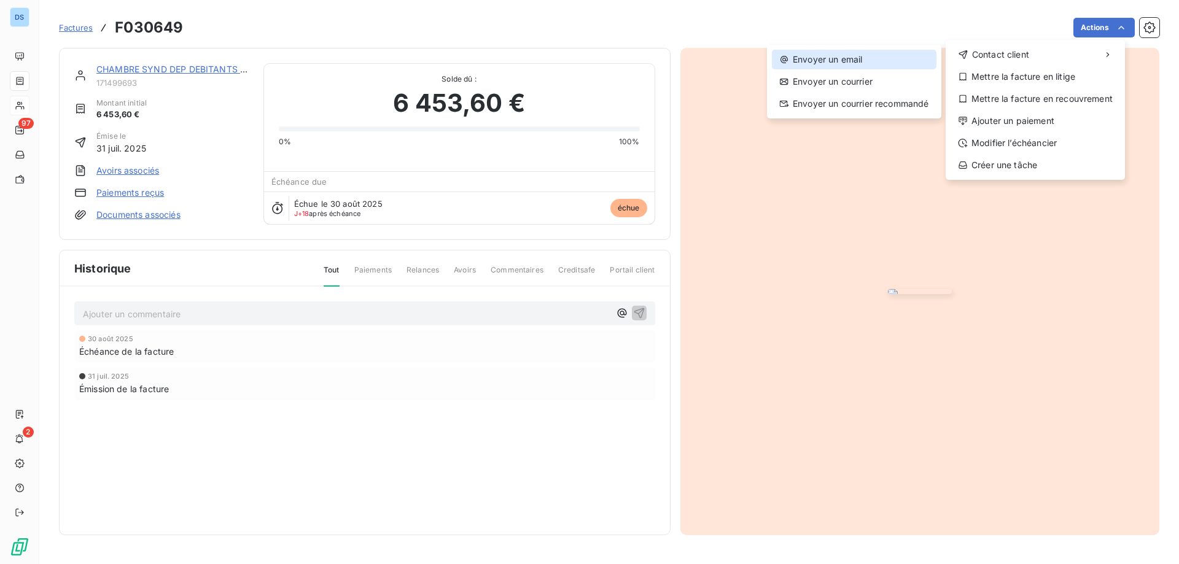
click at [868, 58] on div "Envoyer un email" at bounding box center [854, 60] width 165 height 20
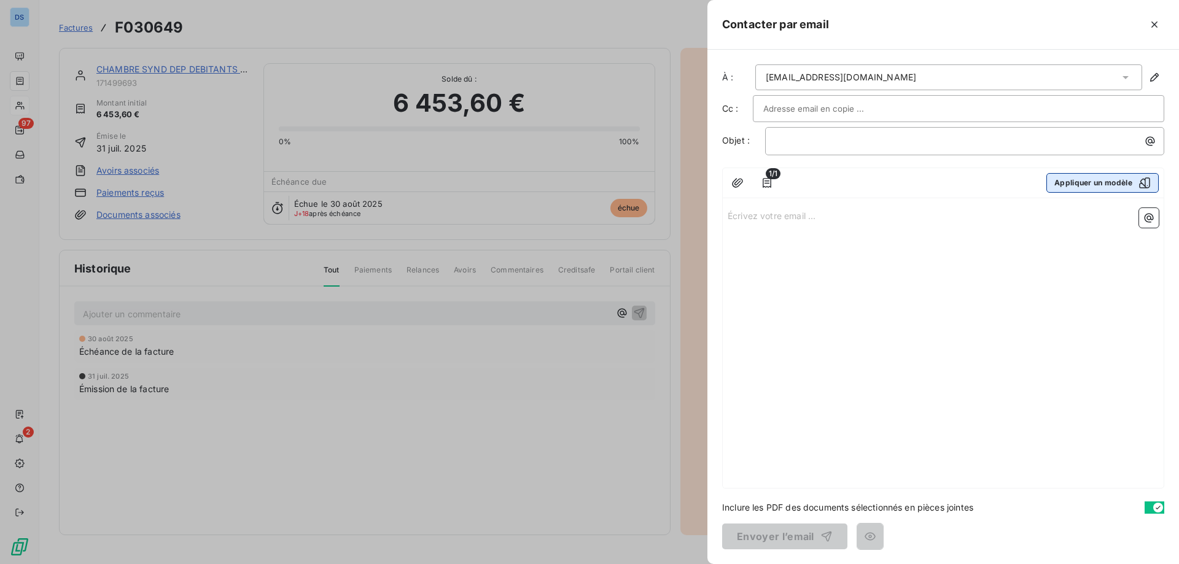
click at [1074, 184] on button "Appliquer un modèle" at bounding box center [1103, 183] width 112 height 20
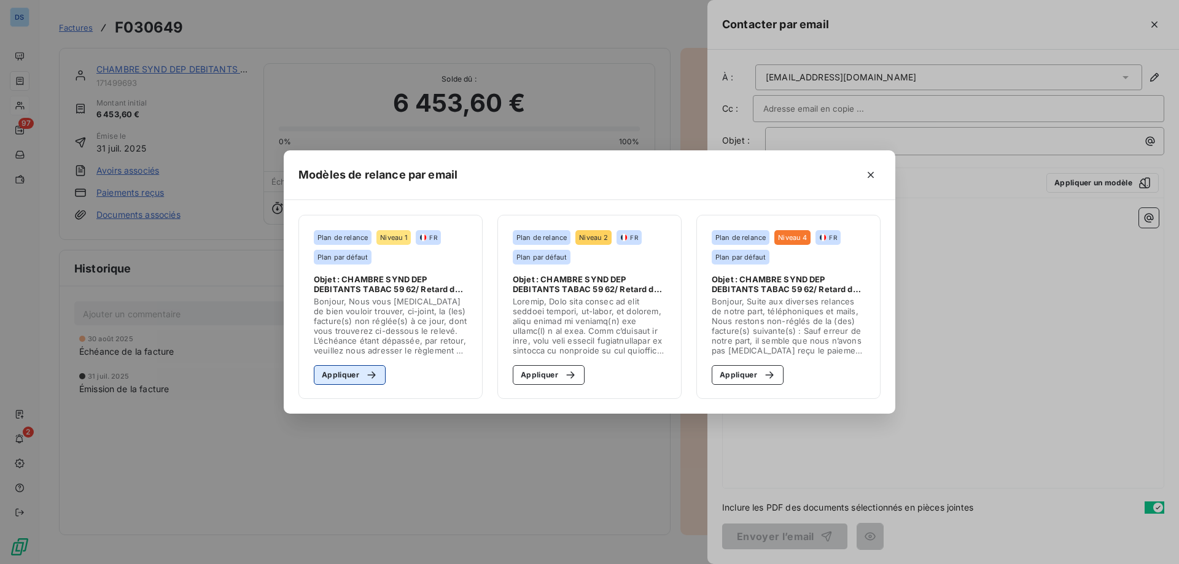
click at [349, 376] on button "Appliquer" at bounding box center [350, 375] width 72 height 20
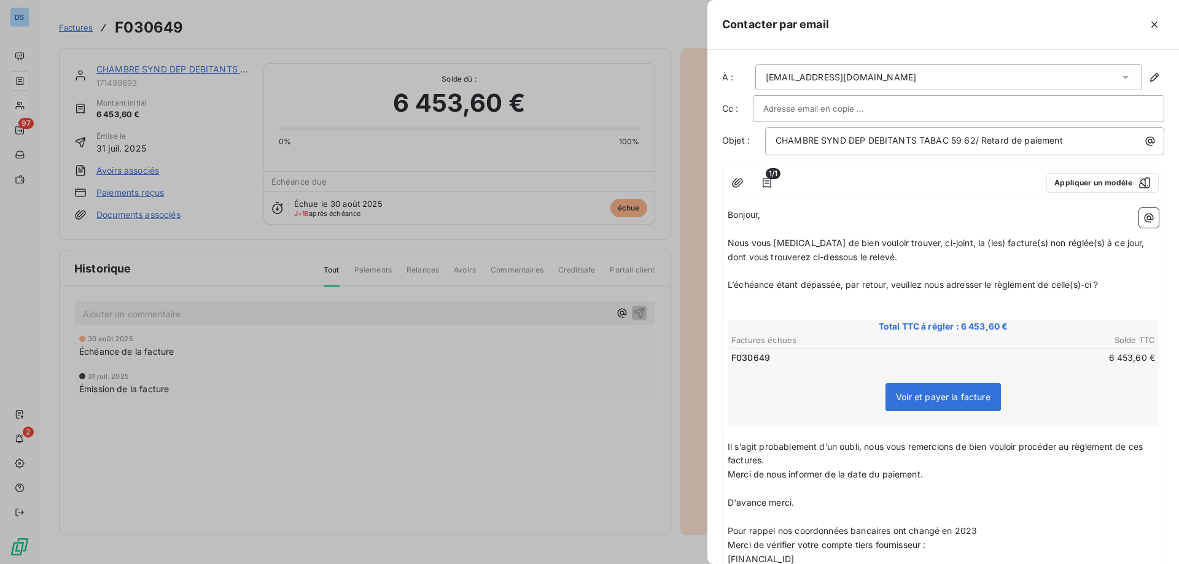
click at [838, 112] on input "text" at bounding box center [829, 108] width 132 height 18
paste input "[PERSON_NAME][EMAIL_ADDRESS][DOMAIN_NAME]"
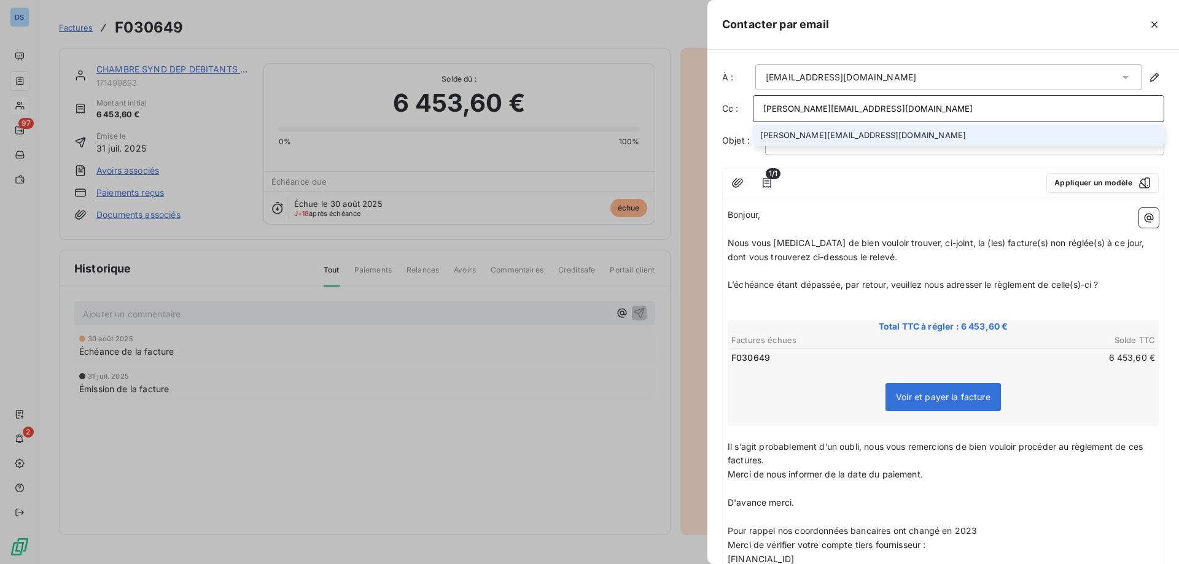
type input "[PERSON_NAME][EMAIL_ADDRESS][DOMAIN_NAME]"
click at [803, 139] on li "[PERSON_NAME][EMAIL_ADDRESS][DOMAIN_NAME]" at bounding box center [958, 135] width 411 height 21
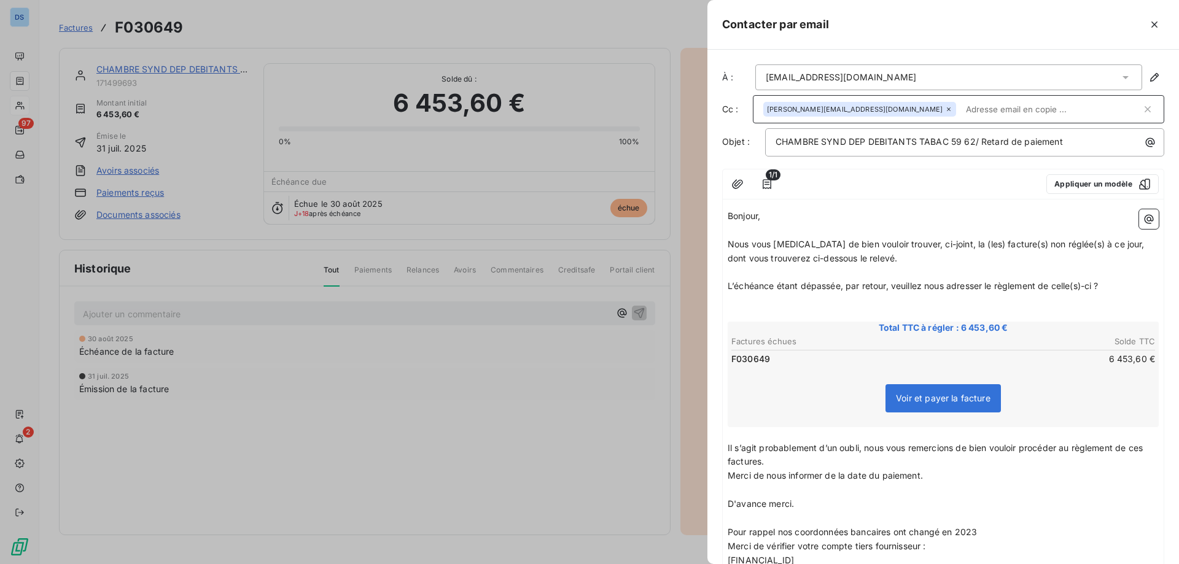
scroll to position [167, 0]
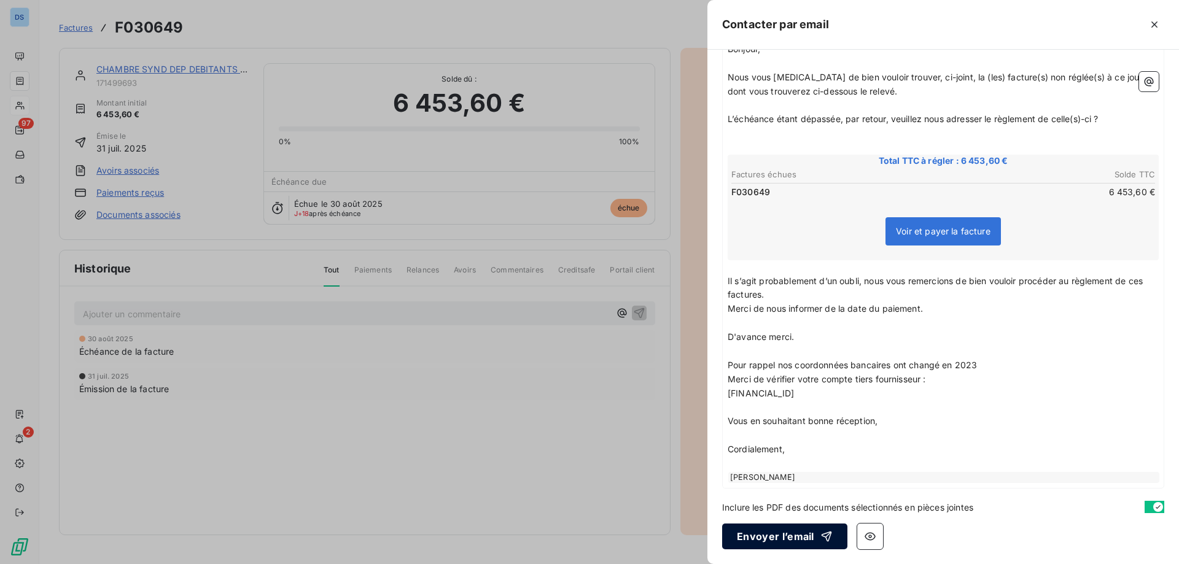
click at [753, 537] on button "Envoyer l’email" at bounding box center [784, 537] width 125 height 26
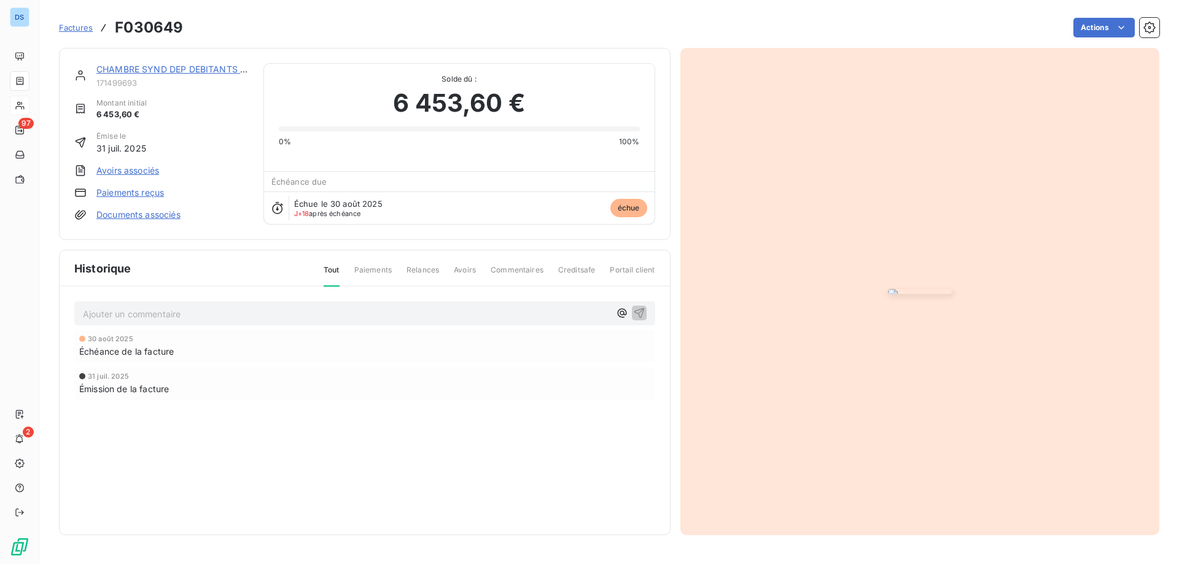
click at [158, 322] on p "Ajouter un commentaire ﻿" at bounding box center [346, 313] width 527 height 15
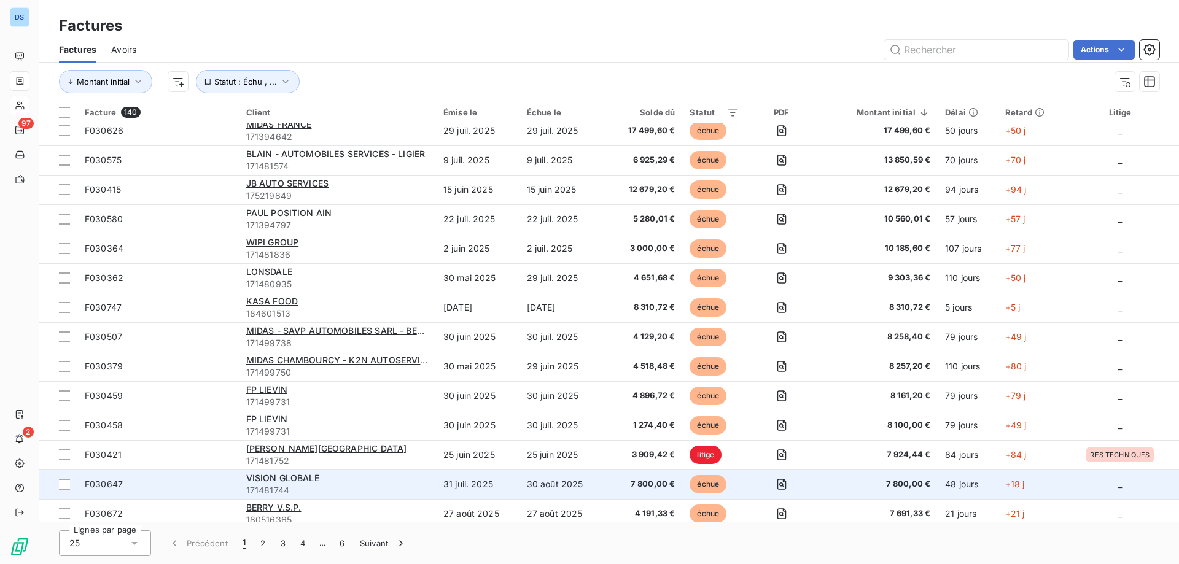
scroll to position [246, 0]
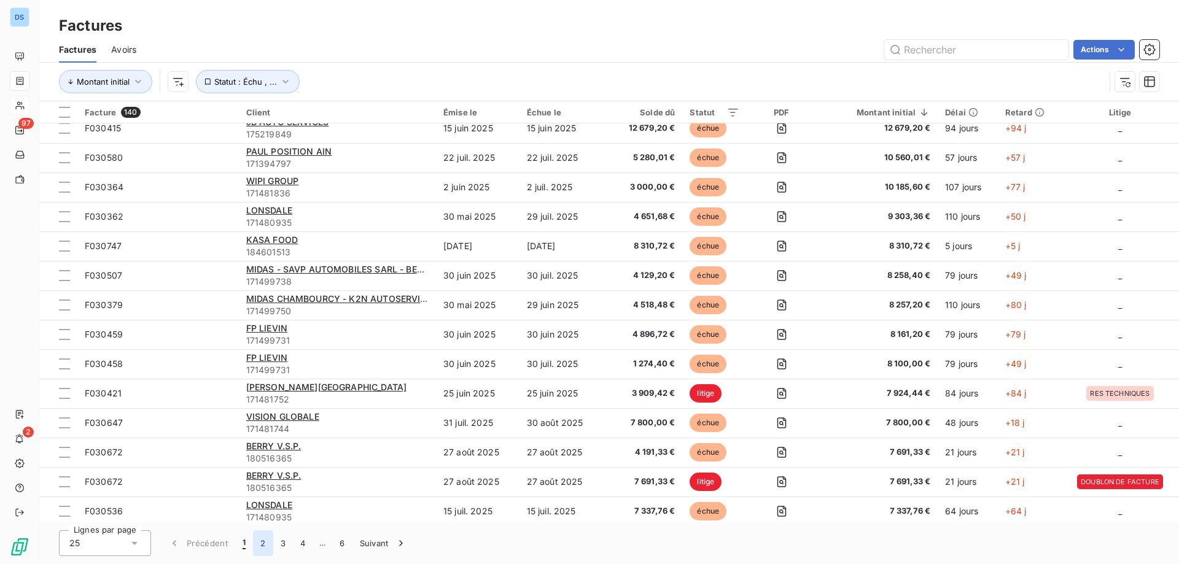
click at [261, 545] on button "2" at bounding box center [263, 544] width 20 height 26
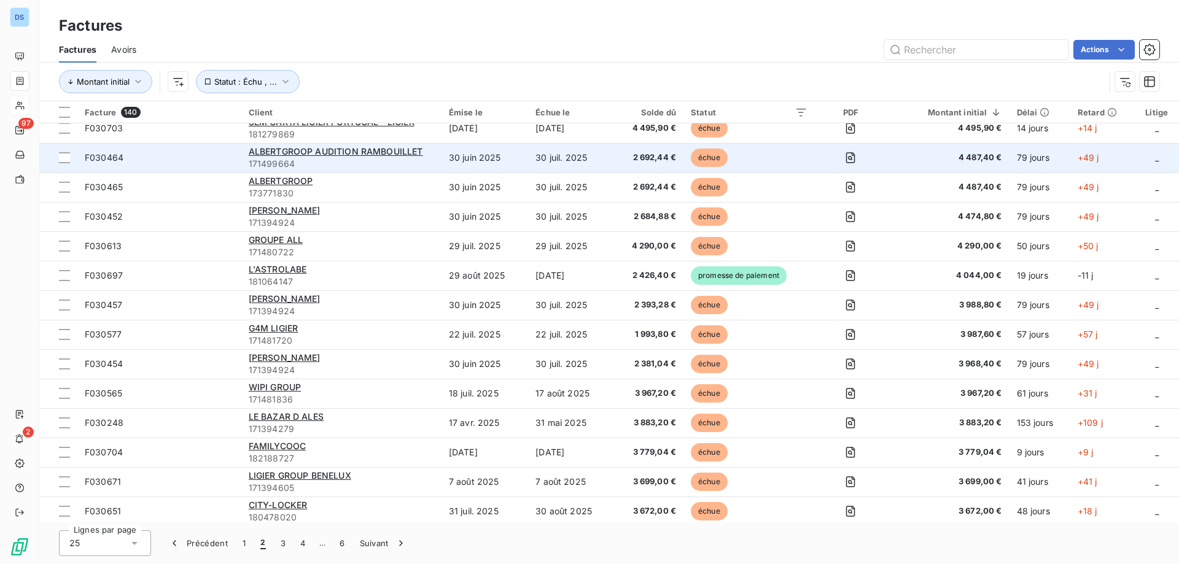
scroll to position [0, 0]
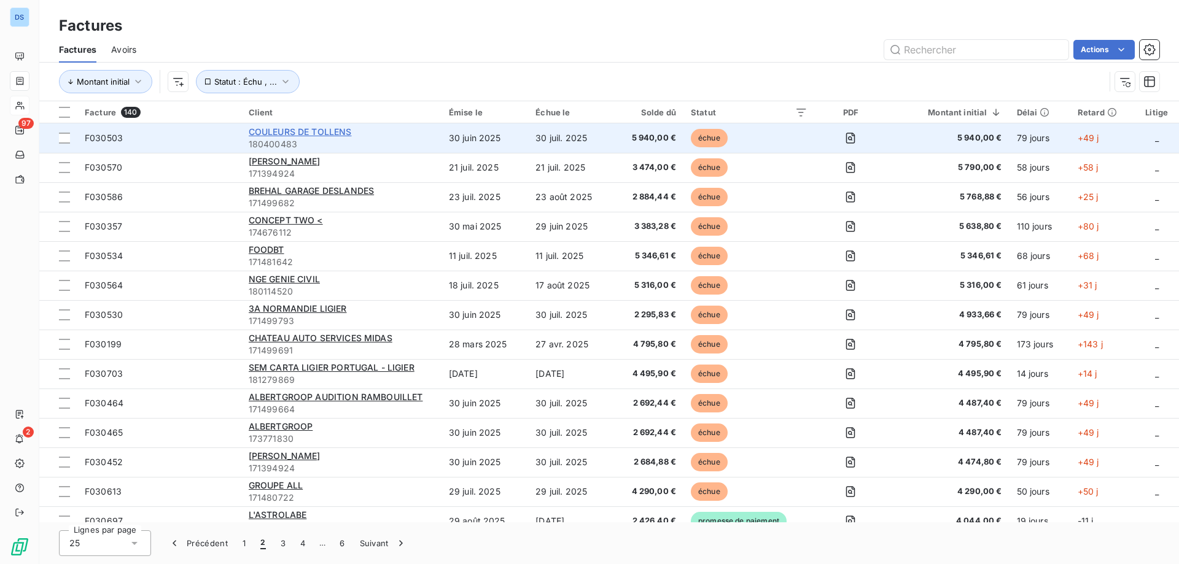
click at [340, 133] on span "COULEURS DE TOLLENS" at bounding box center [300, 132] width 103 height 10
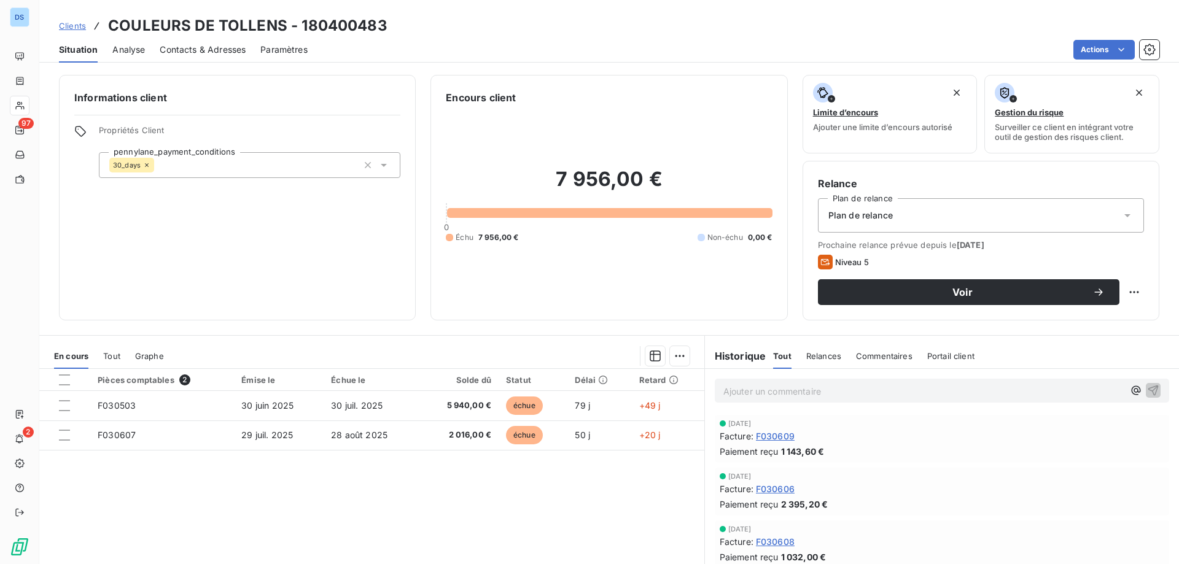
click at [222, 49] on span "Contacts & Adresses" at bounding box center [203, 50] width 86 height 12
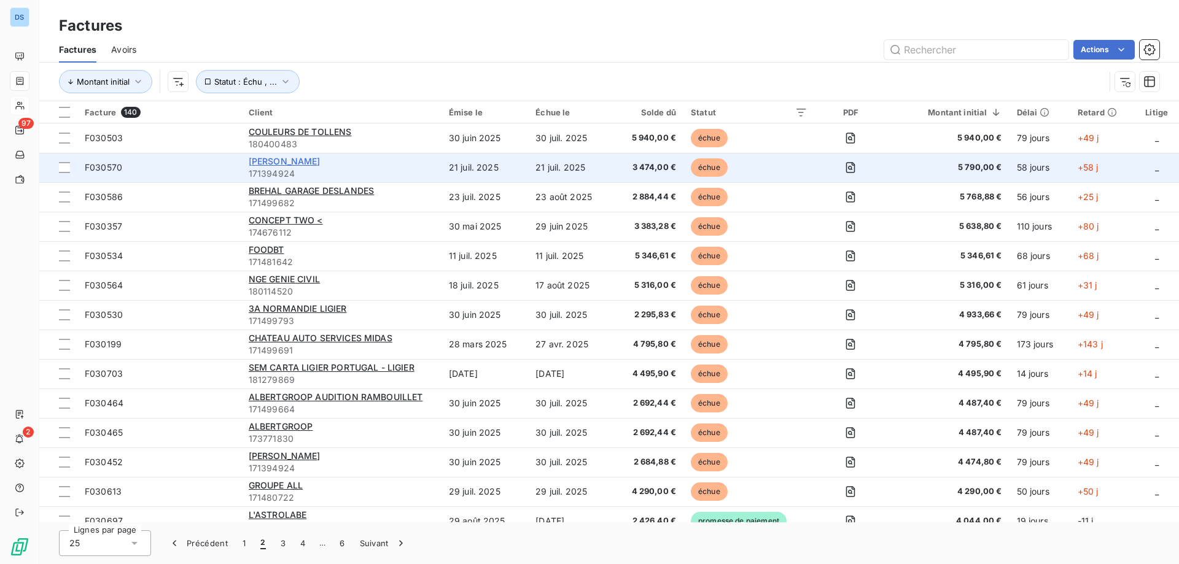
click at [261, 162] on span "[PERSON_NAME]" at bounding box center [285, 161] width 72 height 10
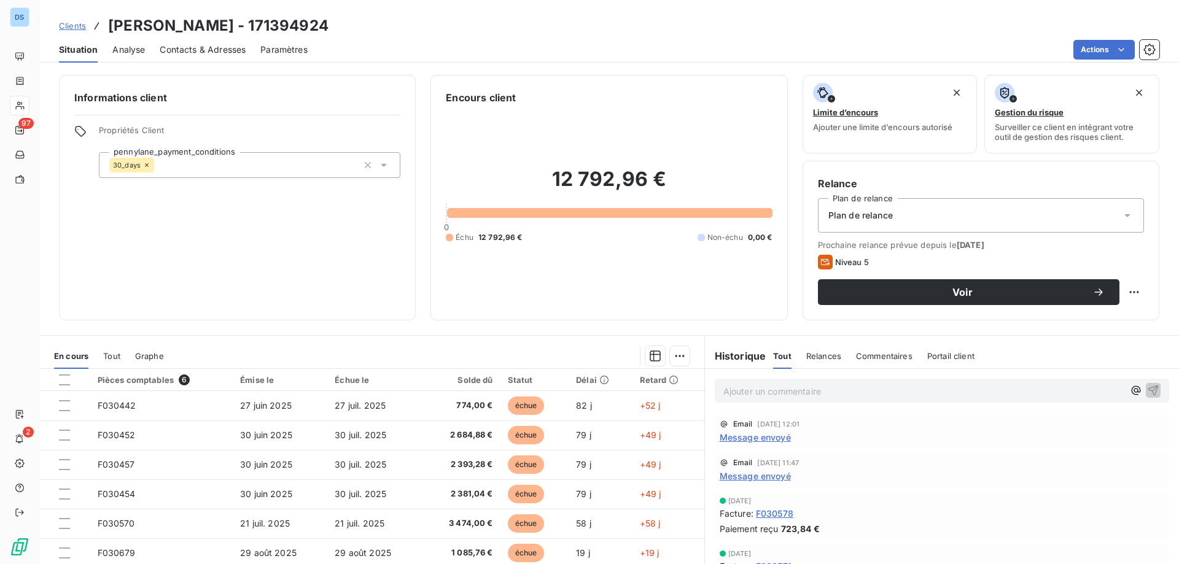
click at [179, 49] on span "Contacts & Adresses" at bounding box center [203, 50] width 86 height 12
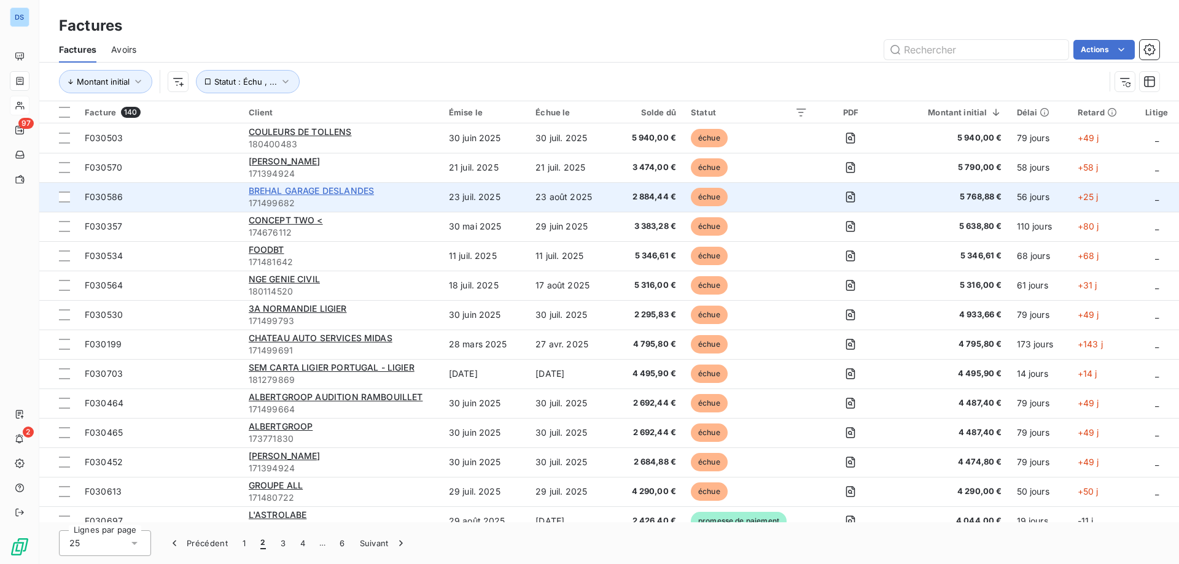
click at [268, 193] on span "BREHAL GARAGE DESLANDES" at bounding box center [311, 190] width 125 height 10
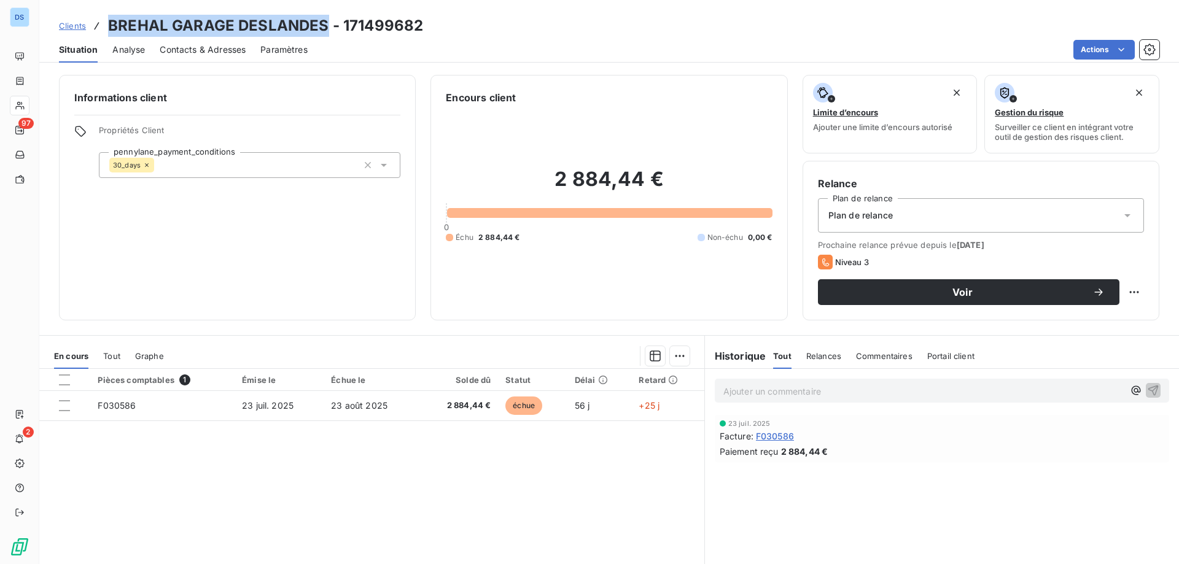
drag, startPoint x: 112, startPoint y: 22, endPoint x: 324, endPoint y: 23, distance: 212.5
click at [324, 23] on h3 "BREHAL GARAGE DESLANDES - 171499682" at bounding box center [265, 26] width 315 height 22
copy h3 "BREHAL GARAGE DESLANDES"
click at [206, 45] on span "Contacts & Adresses" at bounding box center [203, 50] width 86 height 12
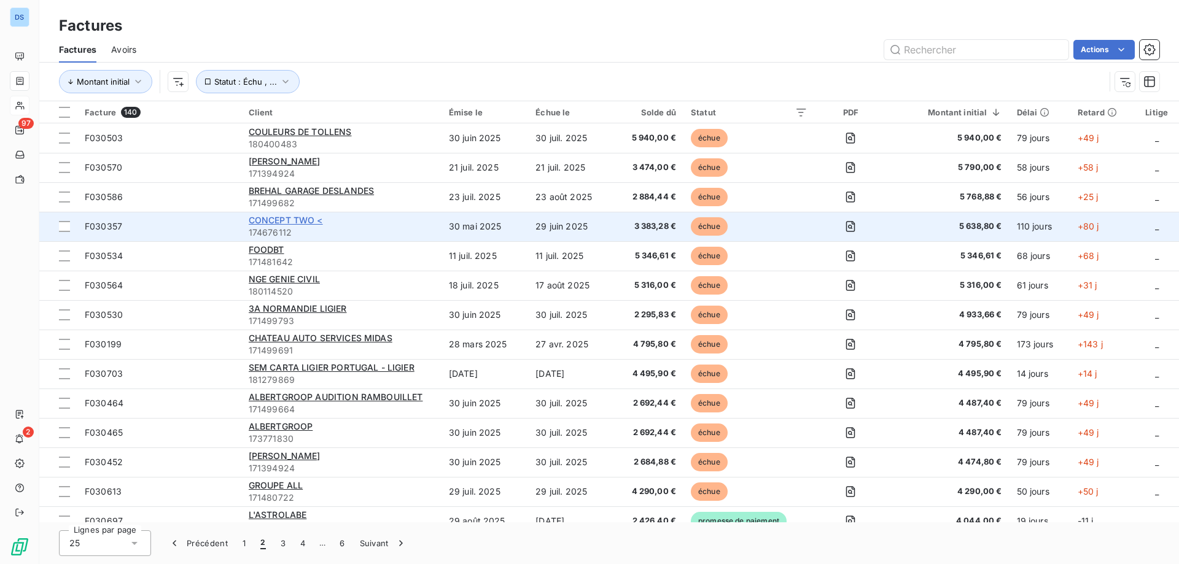
click at [297, 219] on span "CONCEPT TWO <" at bounding box center [286, 220] width 74 height 10
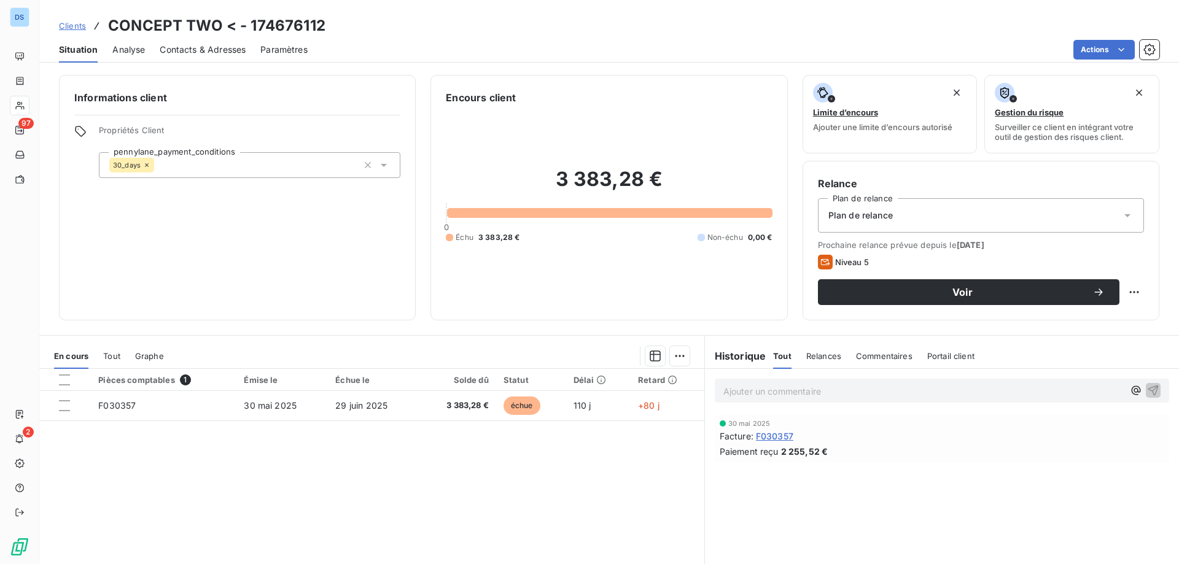
click at [205, 50] on span "Contacts & Adresses" at bounding box center [203, 50] width 86 height 12
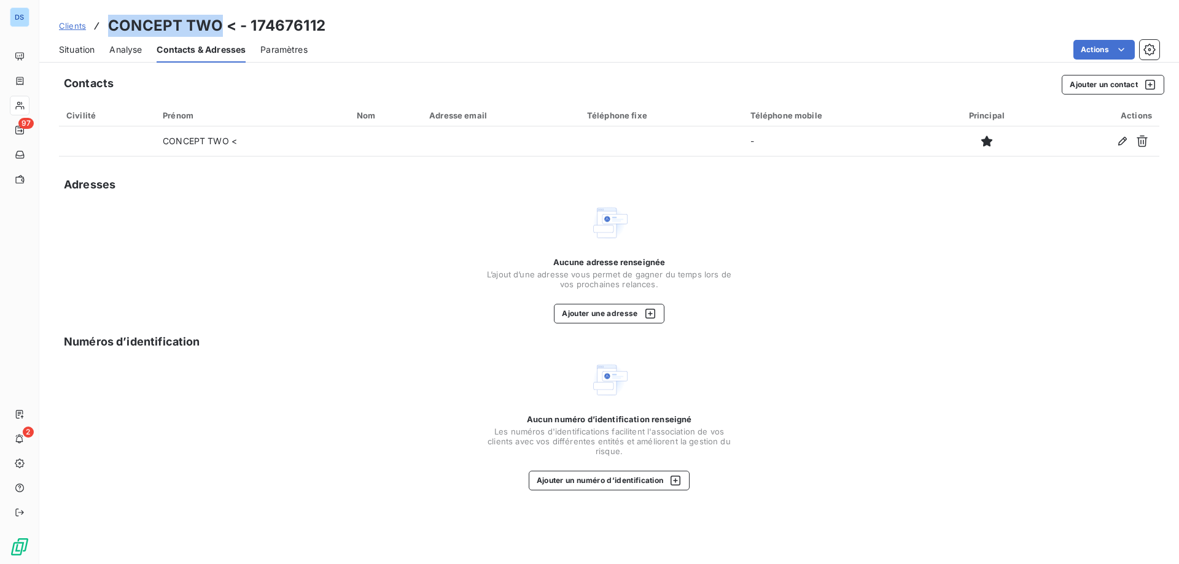
drag, startPoint x: 112, startPoint y: 23, endPoint x: 220, endPoint y: 25, distance: 108.1
click at [220, 25] on h3 "CONCEPT TWO < - 174676112" at bounding box center [216, 26] width 217 height 22
copy h3 "CONCEPT TWO"
click at [743, 230] on div "Aucune adresse renseignée L’ajout d’une adresse vous permet de gagner du temps …" at bounding box center [609, 263] width 1101 height 120
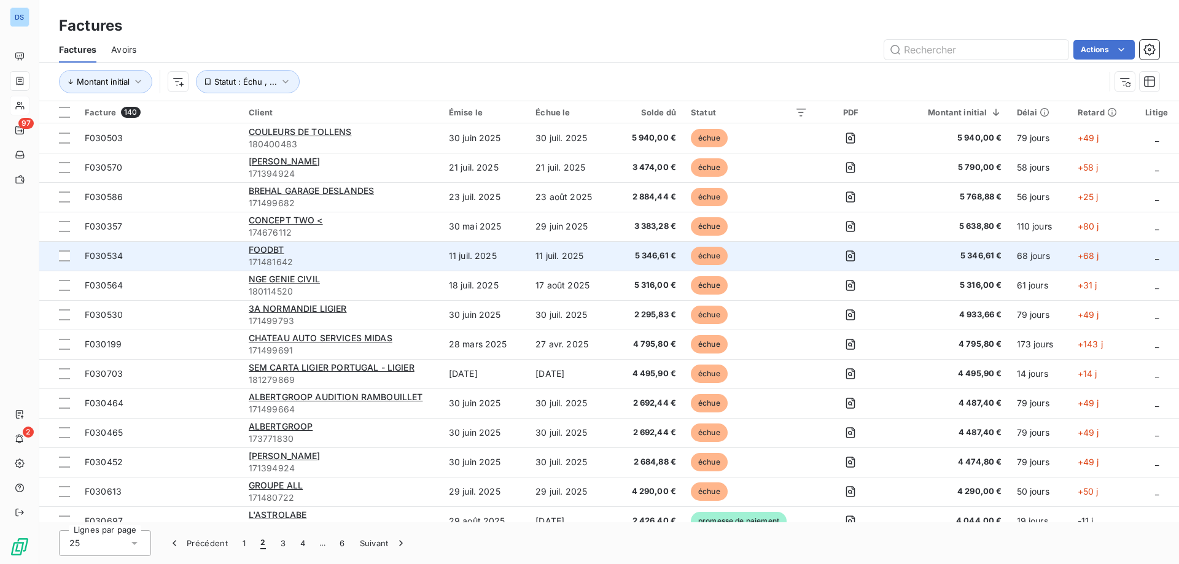
click at [368, 250] on div "FOODBT" at bounding box center [341, 250] width 185 height 12
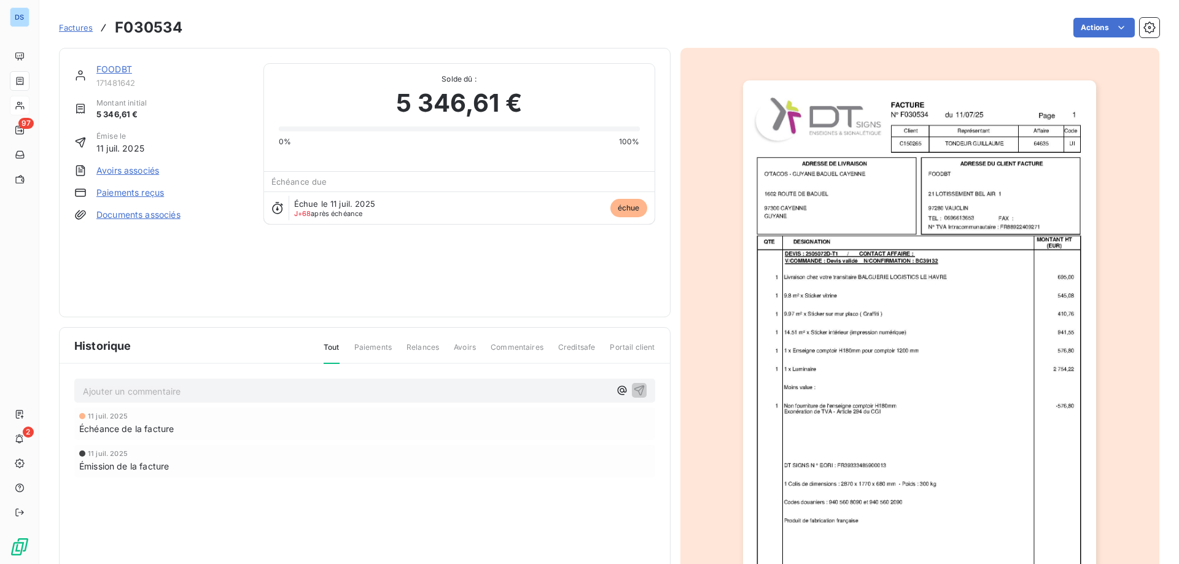
click at [117, 71] on link "FOODBT" at bounding box center [114, 69] width 36 height 10
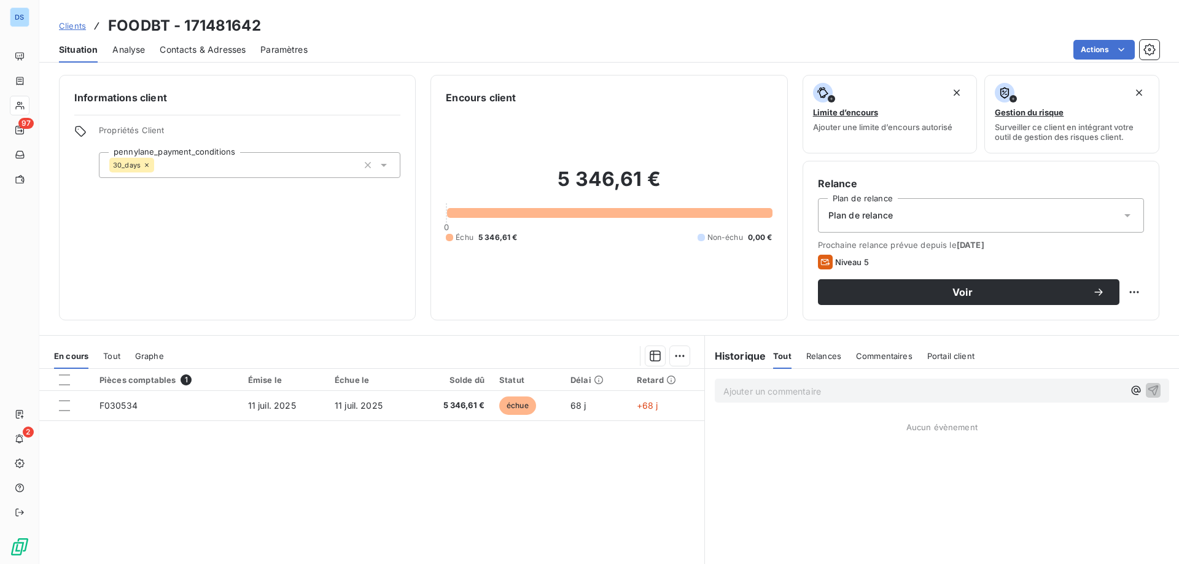
click at [202, 52] on span "Contacts & Adresses" at bounding box center [203, 50] width 86 height 12
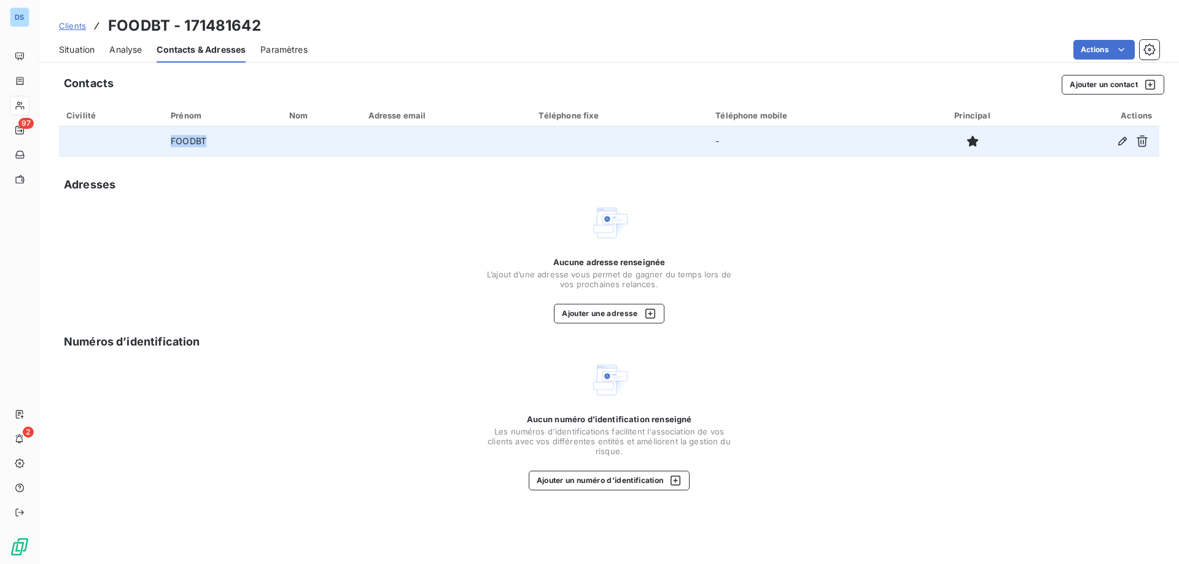
drag, startPoint x: 208, startPoint y: 142, endPoint x: 167, endPoint y: 138, distance: 40.8
click at [167, 138] on td "FOODBT" at bounding box center [222, 141] width 119 height 29
copy td "FOODBT"
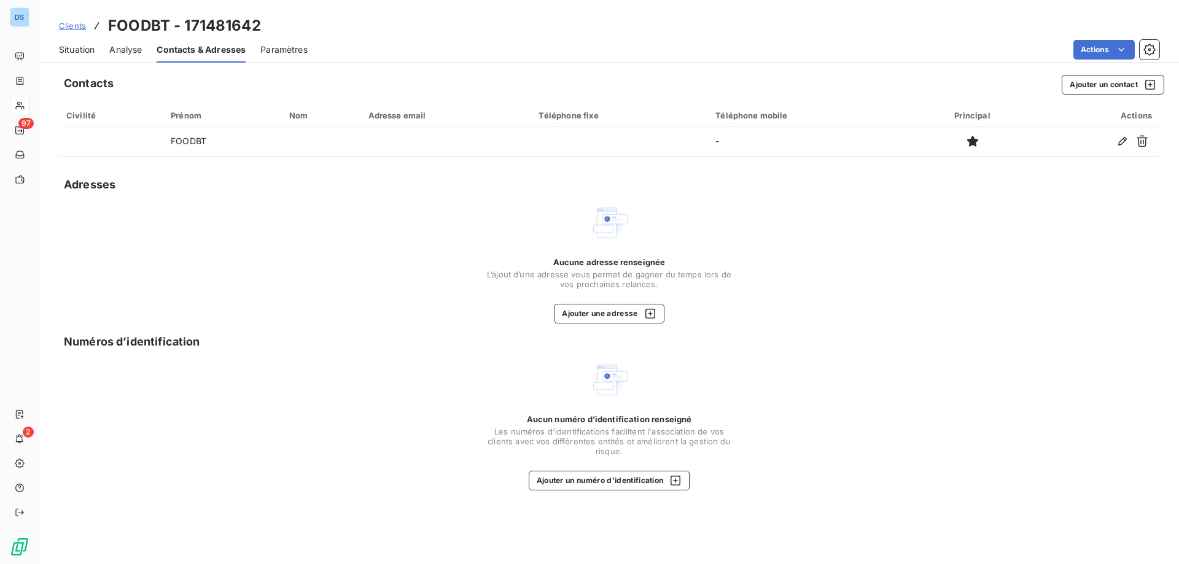
click at [361, 42] on div "Actions" at bounding box center [740, 50] width 837 height 20
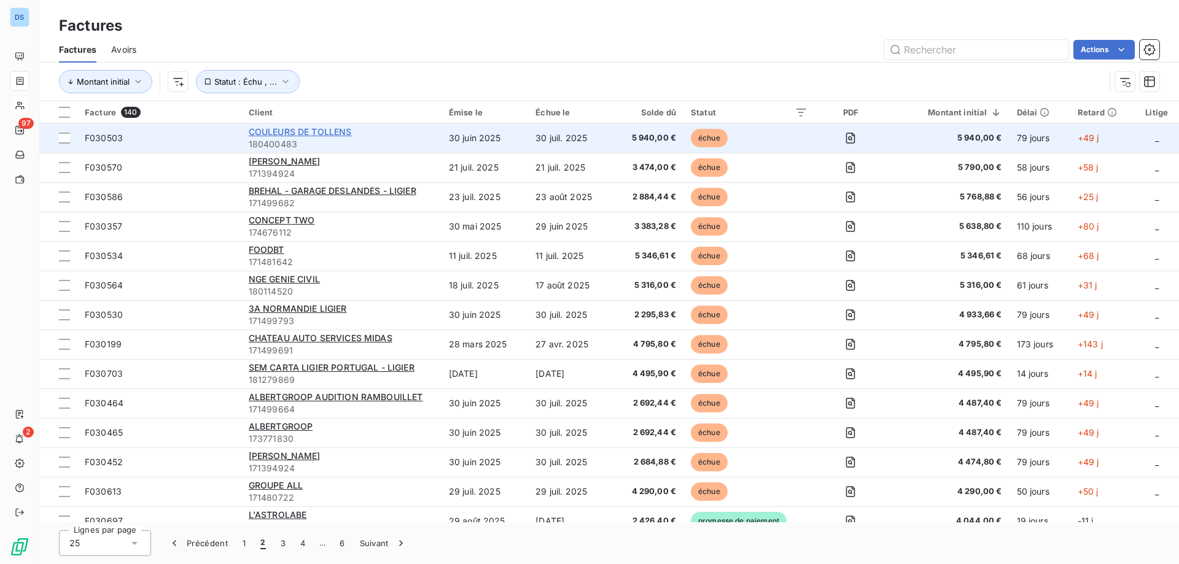
click at [326, 134] on span "COULEURS DE TOLLENS" at bounding box center [300, 132] width 103 height 10
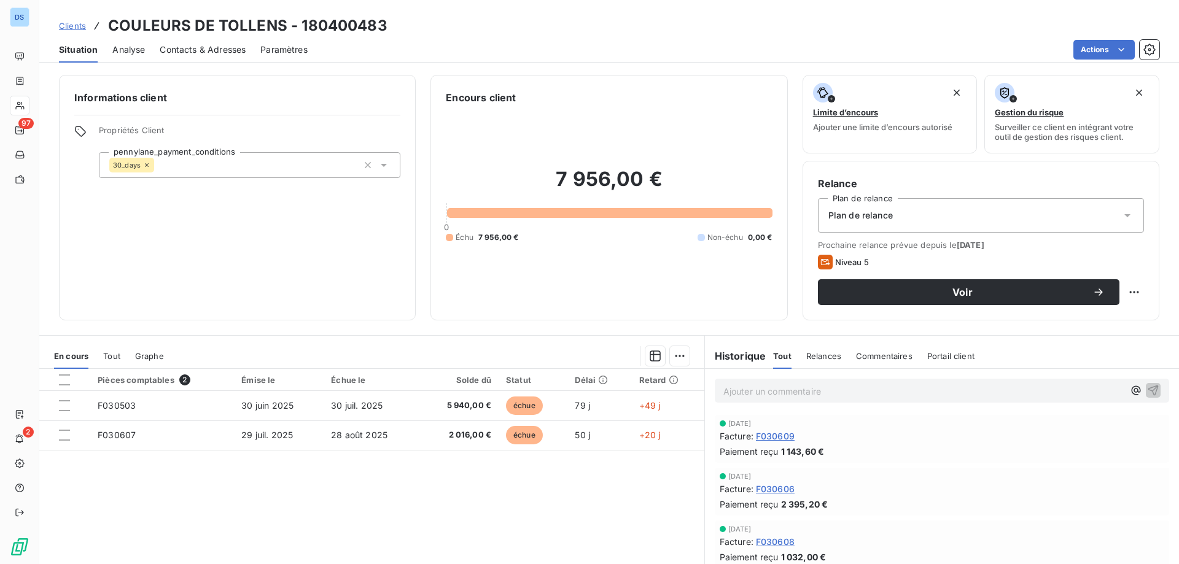
click at [209, 46] on span "Contacts & Adresses" at bounding box center [203, 50] width 86 height 12
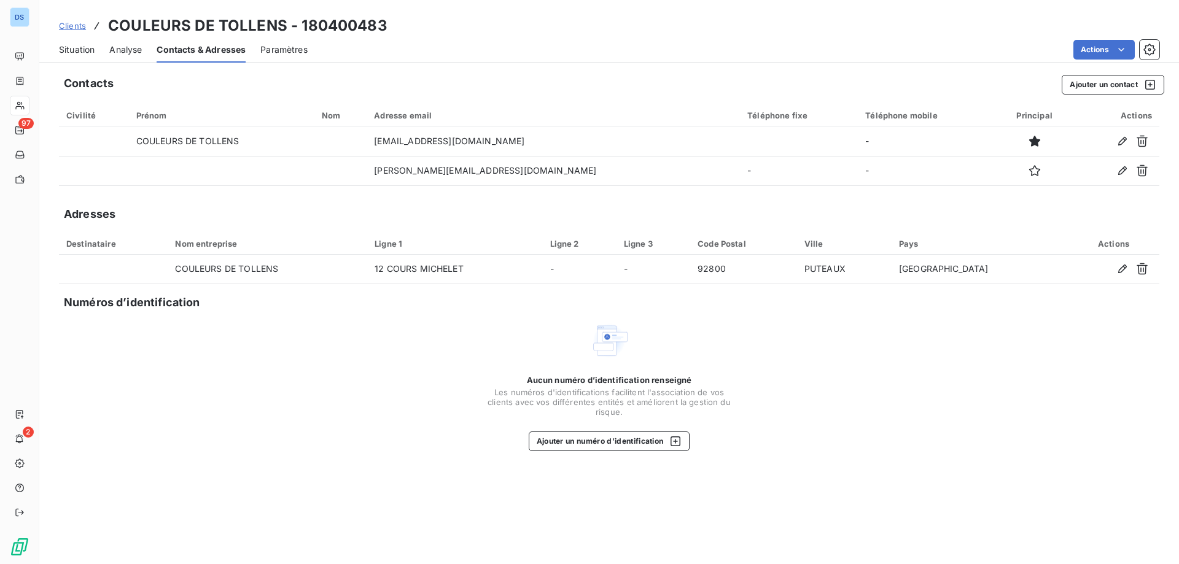
click at [74, 56] on div "Situation" at bounding box center [77, 50] width 36 height 26
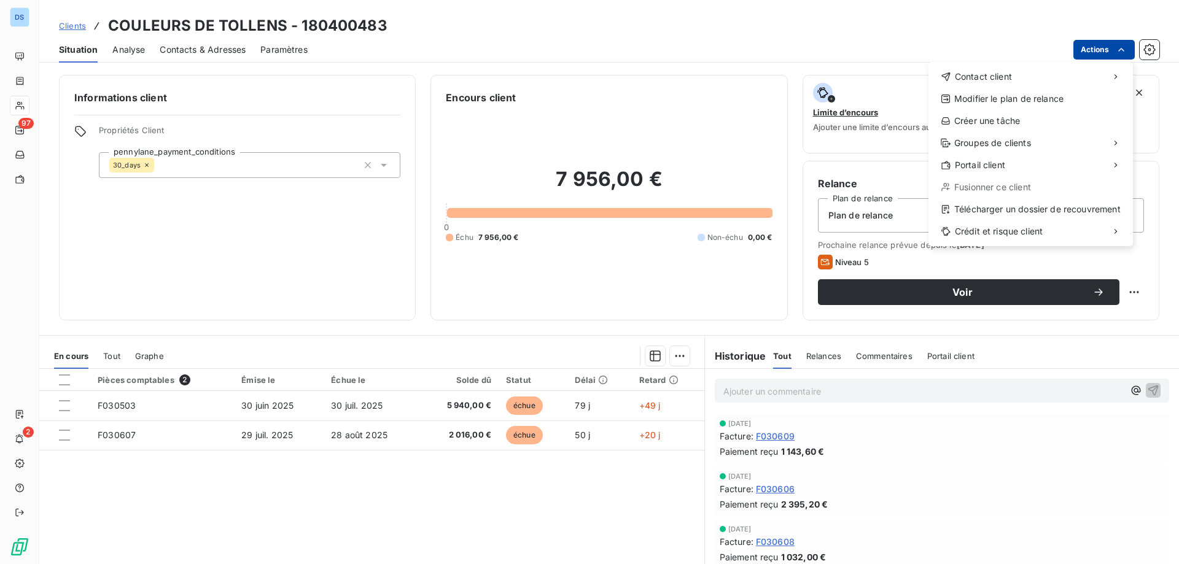
click at [1089, 45] on html "DS 97 2 Clients COULEURS DE TOLLENS - 180400483 Situation Analyse Contacts & Ad…" at bounding box center [589, 282] width 1179 height 564
click at [1004, 80] on span "Contact client" at bounding box center [983, 77] width 57 height 12
click at [833, 80] on div "Envoyer un email" at bounding box center [837, 82] width 165 height 20
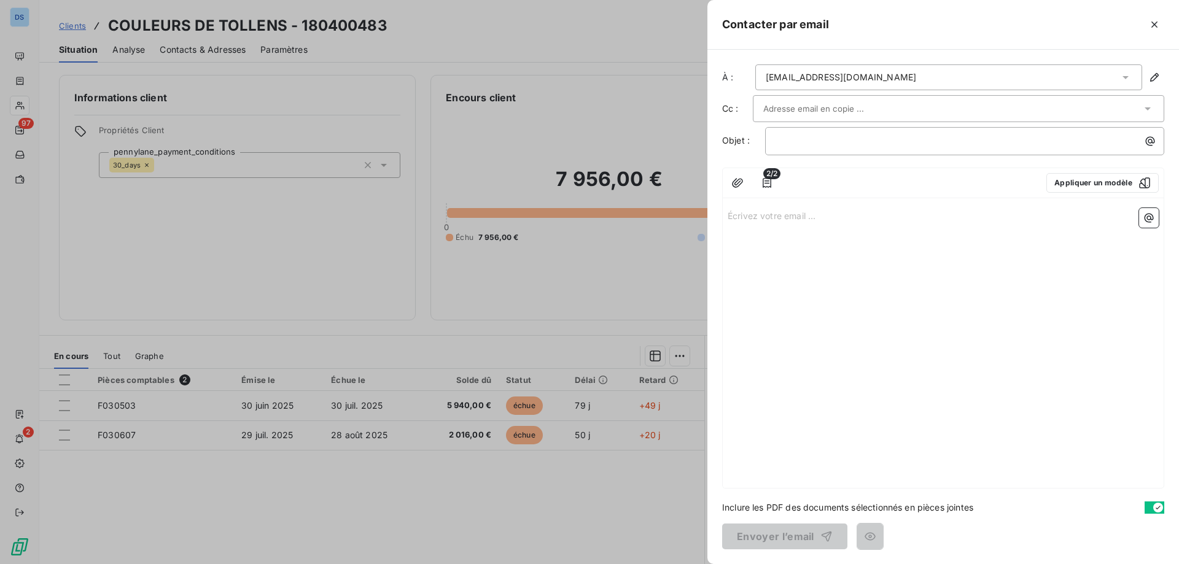
click at [887, 105] on div at bounding box center [952, 108] width 378 height 18
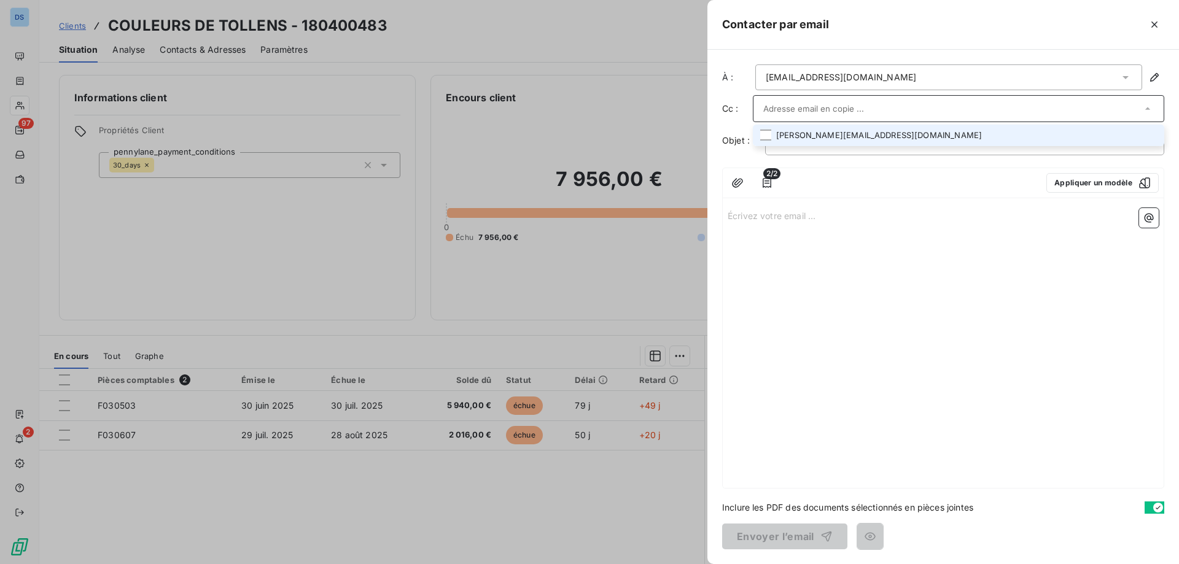
click at [862, 133] on li "jeremy.de-sousa@cromology.com" at bounding box center [958, 135] width 411 height 21
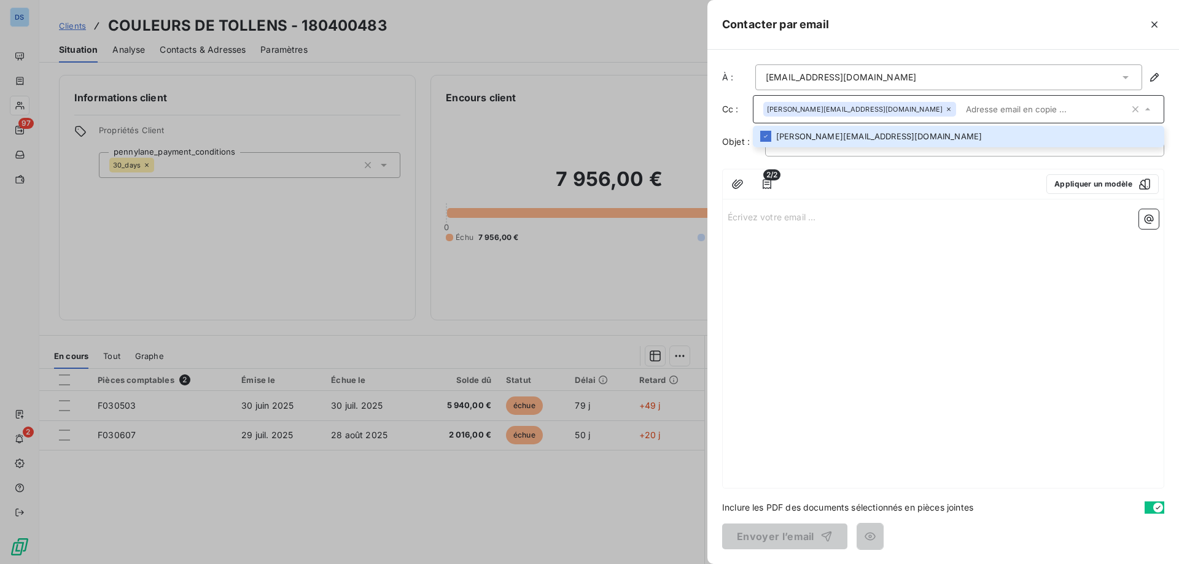
click at [961, 106] on input "text" at bounding box center [1045, 109] width 168 height 18
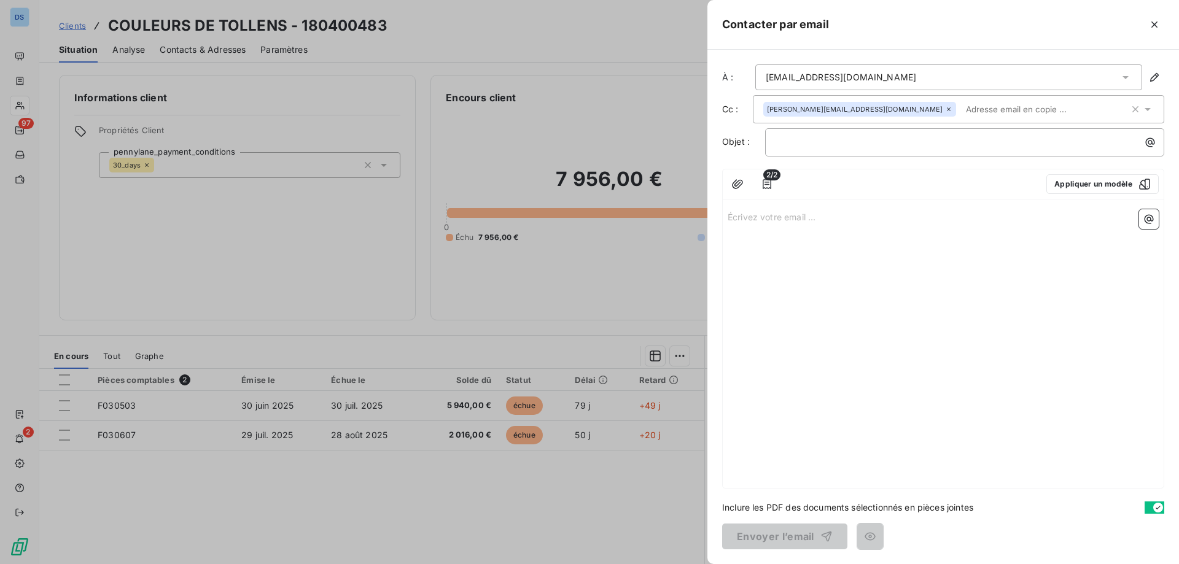
paste input "[PERSON_NAME][EMAIL_ADDRESS][DOMAIN_NAME]"
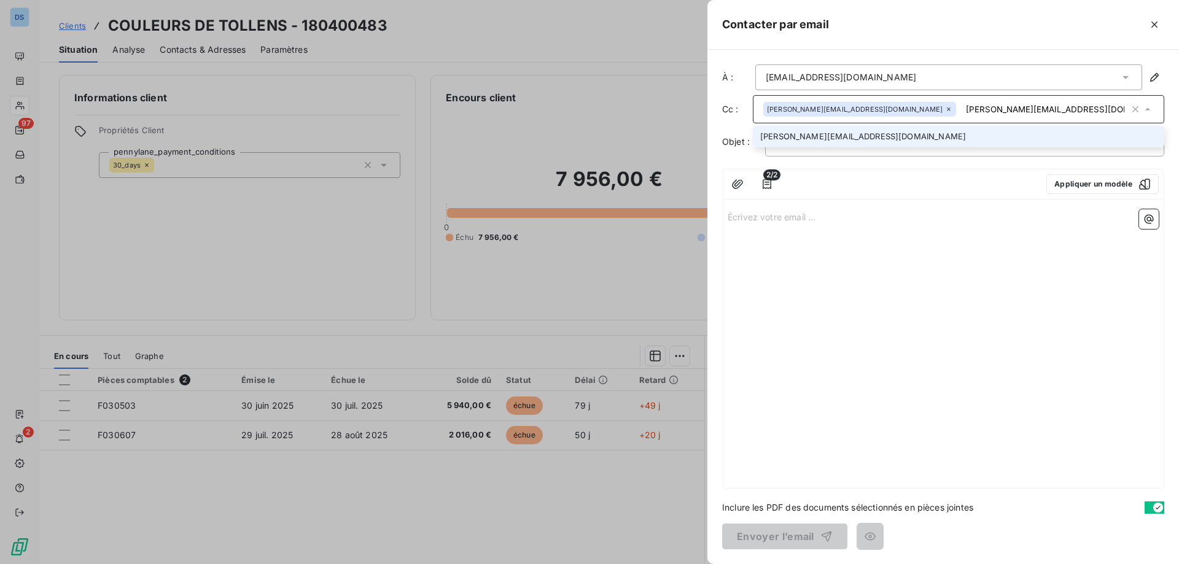
type input "[PERSON_NAME][EMAIL_ADDRESS][DOMAIN_NAME]"
click at [833, 132] on li "[PERSON_NAME][EMAIL_ADDRESS][DOMAIN_NAME]" at bounding box center [958, 136] width 411 height 21
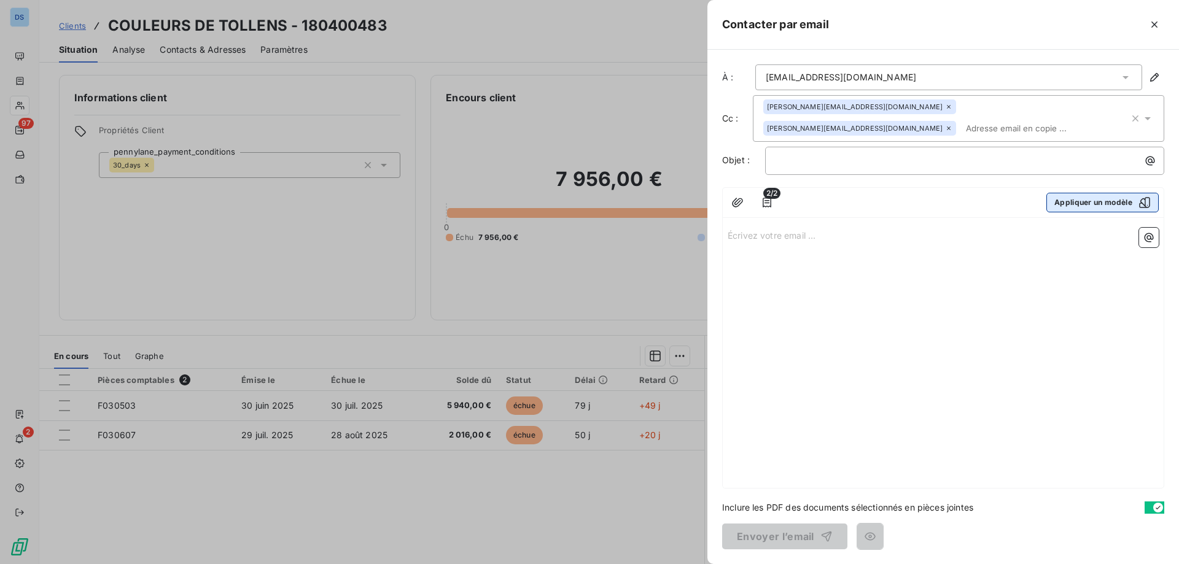
click at [1090, 193] on button "Appliquer un modèle" at bounding box center [1103, 203] width 112 height 20
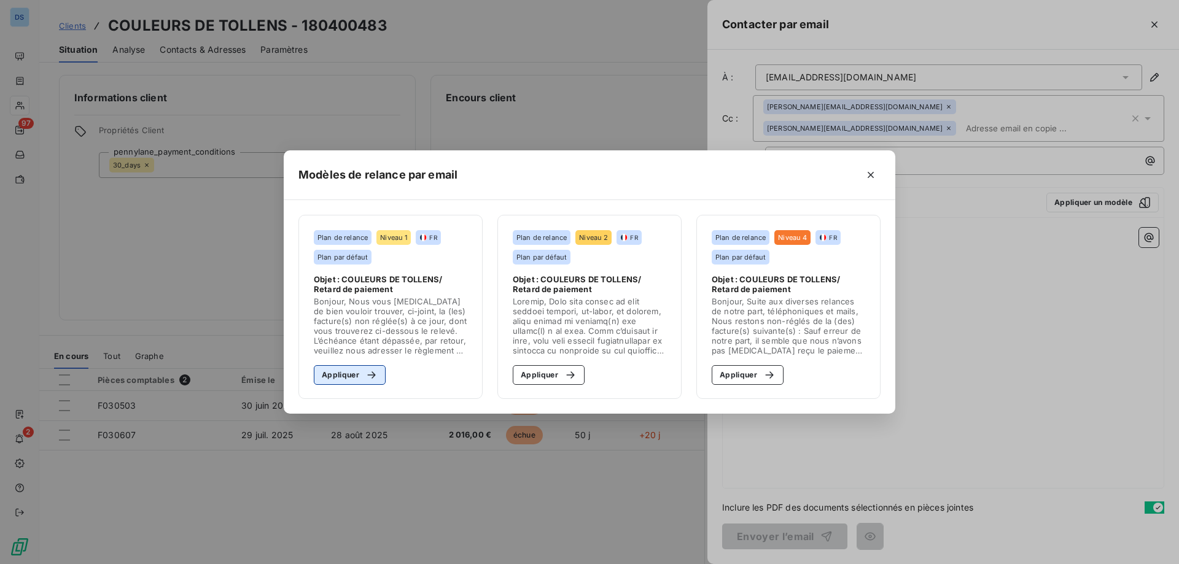
click at [365, 368] on button "Appliquer" at bounding box center [350, 375] width 72 height 20
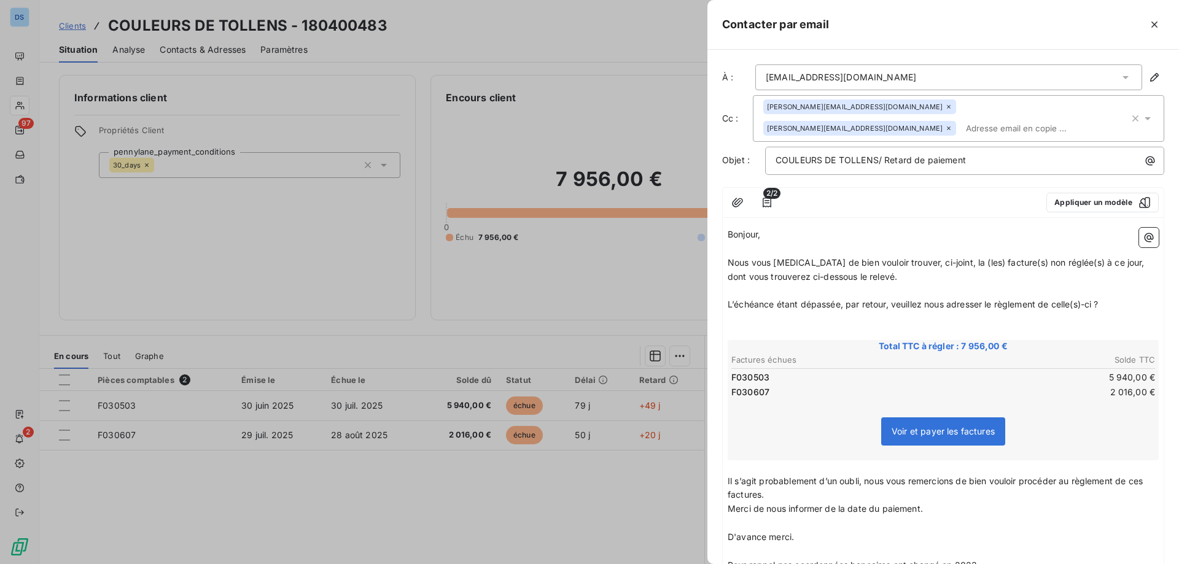
scroll to position [182, 0]
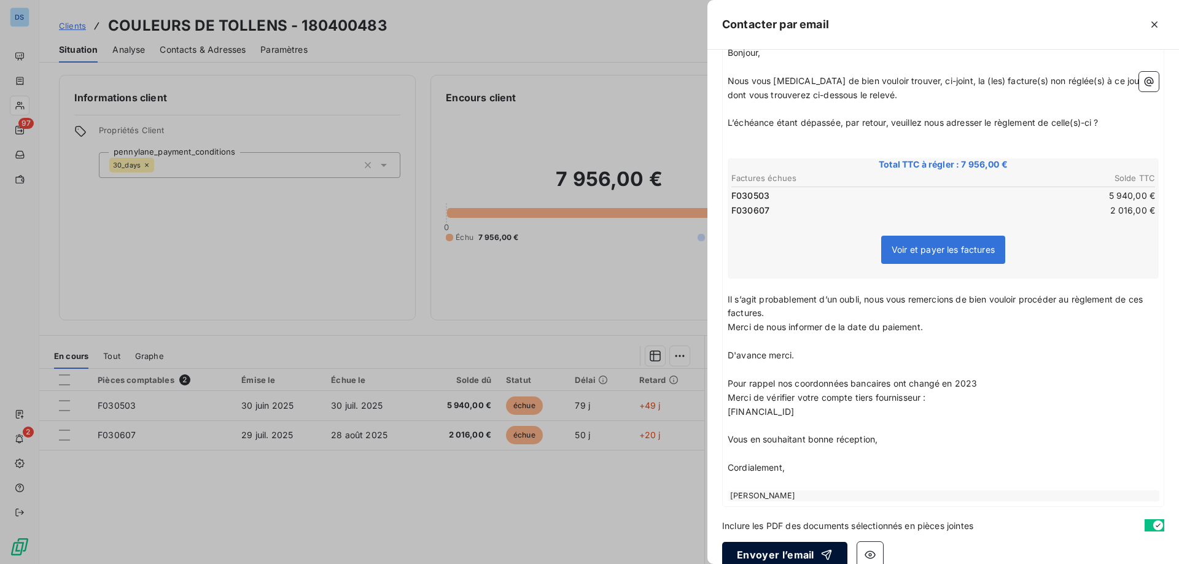
click at [799, 542] on button "Envoyer l’email" at bounding box center [784, 555] width 125 height 26
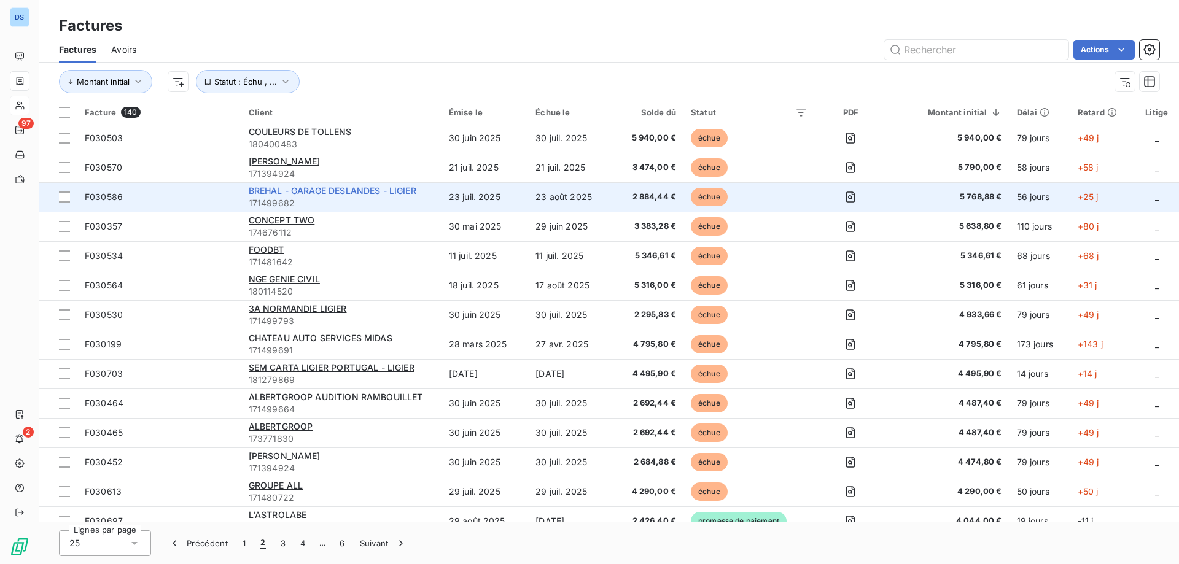
click at [267, 188] on span "BREHAL - GARAGE DESLANDES - LIGIER" at bounding box center [333, 190] width 168 height 10
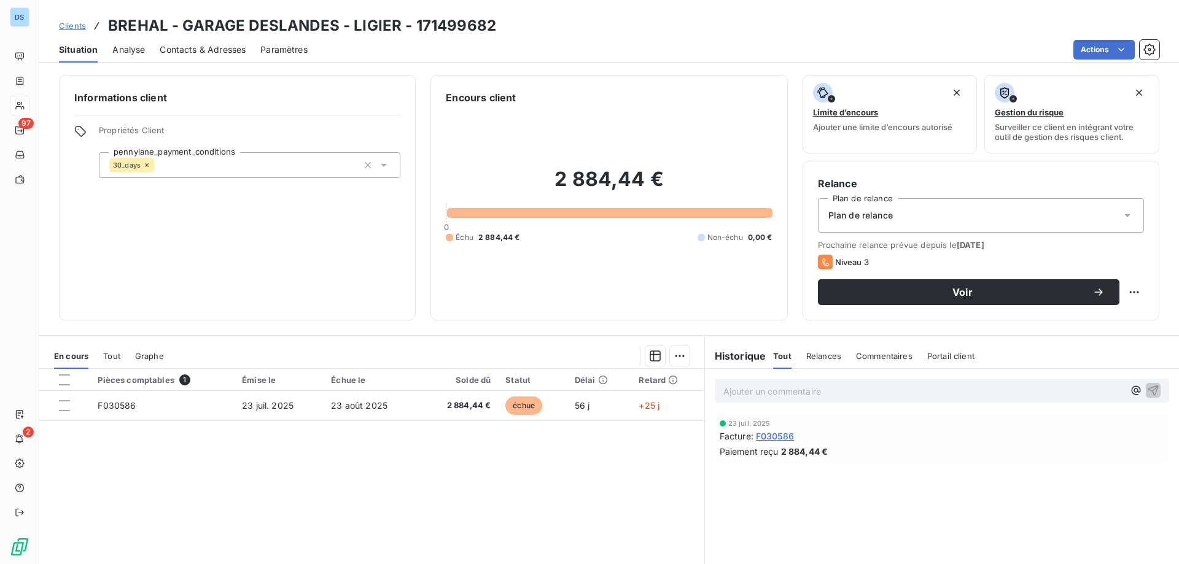
click at [206, 47] on span "Contacts & Adresses" at bounding box center [203, 50] width 86 height 12
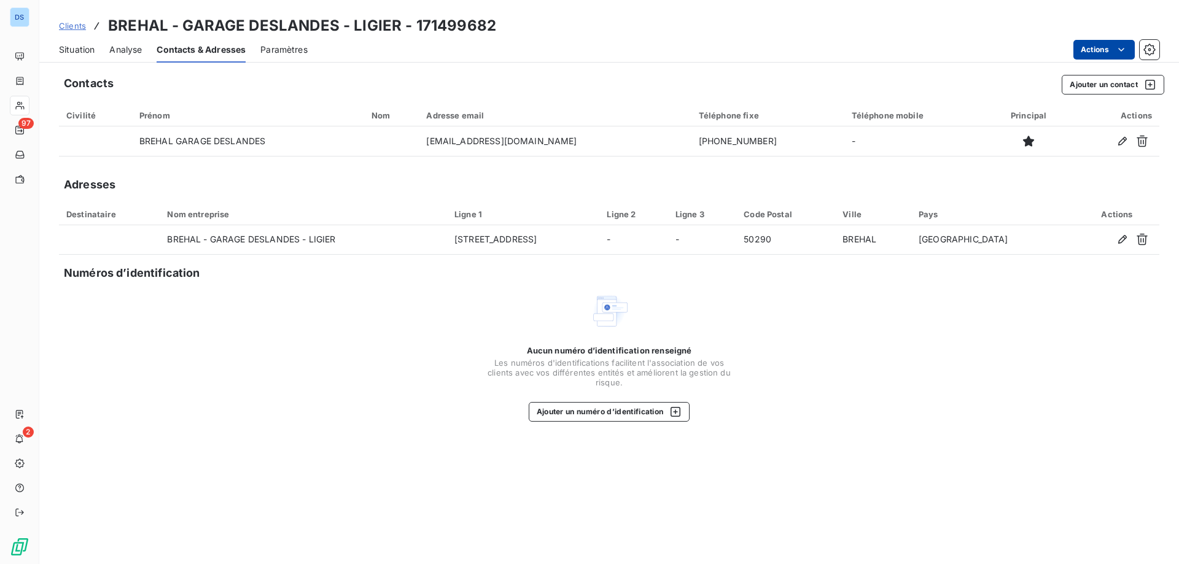
click at [1086, 49] on html "DS 97 2 Clients BREHAL - GARAGE DESLANDES - LIGIER - 171499682 Situation Analys…" at bounding box center [589, 282] width 1179 height 564
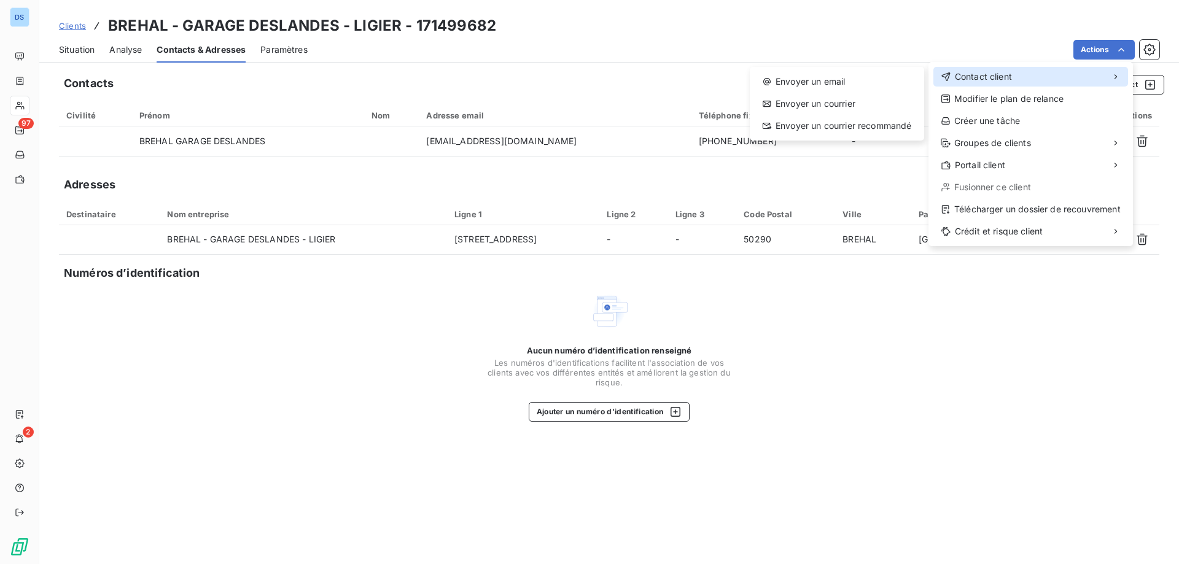
click at [990, 77] on span "Contact client" at bounding box center [983, 77] width 57 height 12
click at [826, 85] on div "Envoyer un email" at bounding box center [837, 82] width 165 height 20
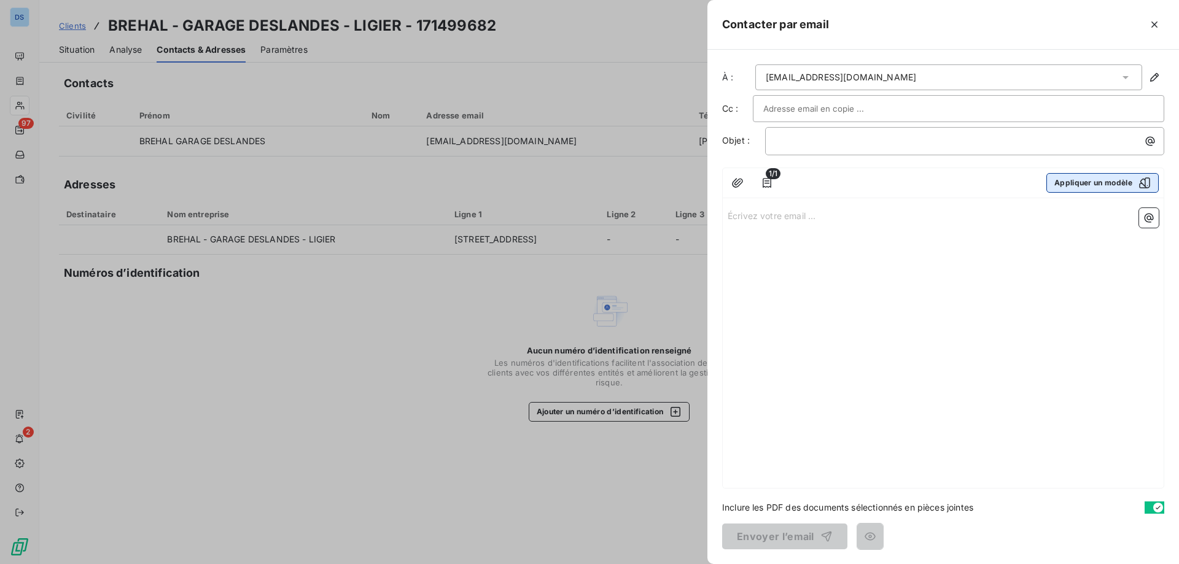
click at [1140, 181] on icon "button" at bounding box center [1145, 183] width 12 height 12
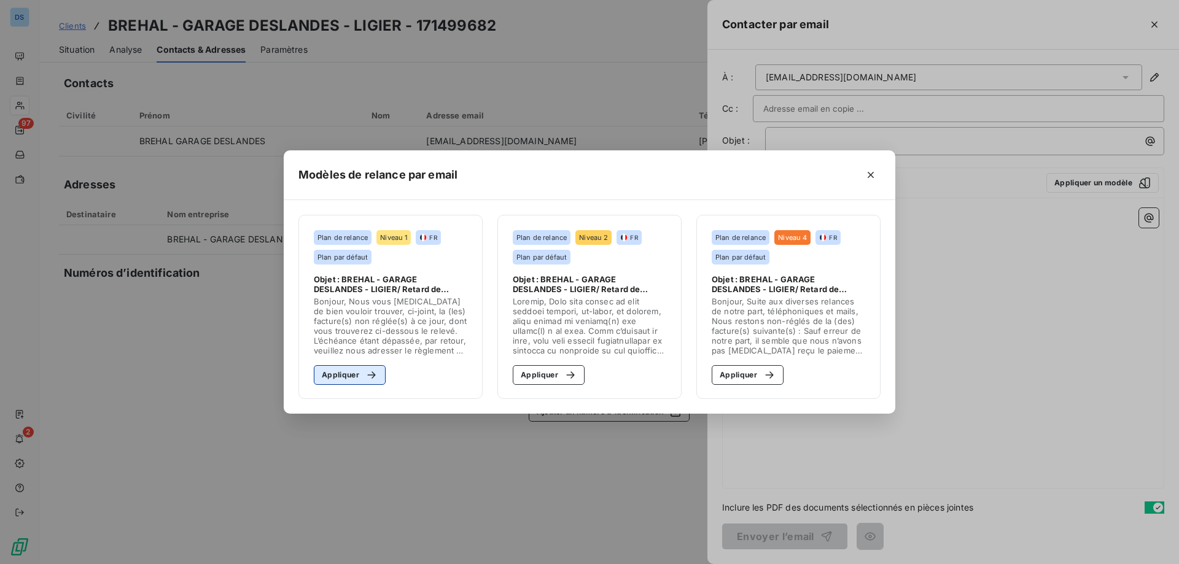
click at [349, 374] on button "Appliquer" at bounding box center [350, 375] width 72 height 20
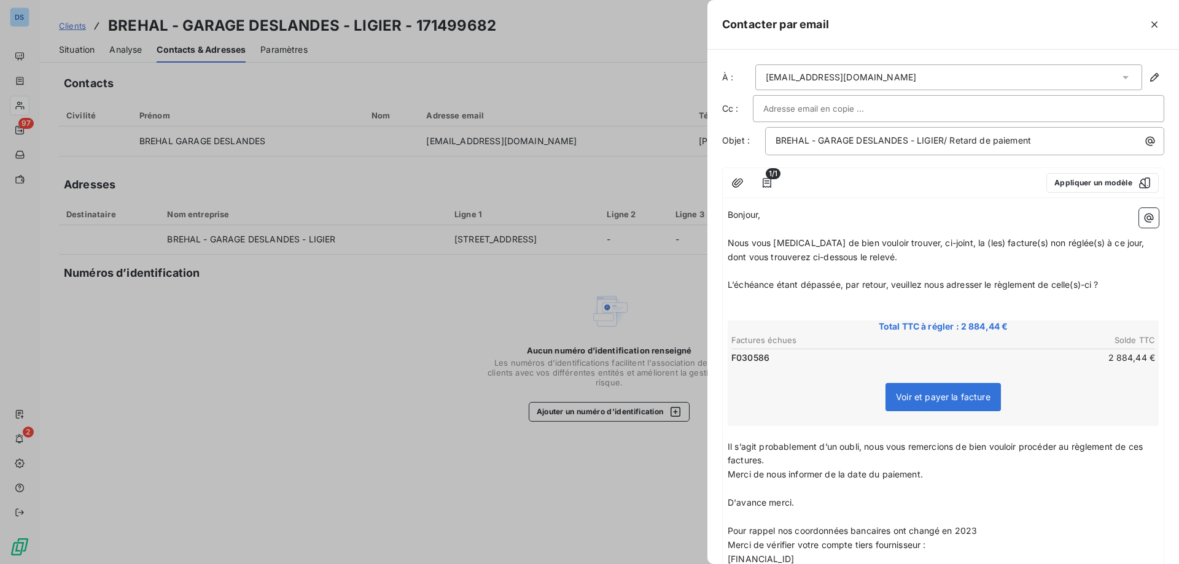
scroll to position [166, 0]
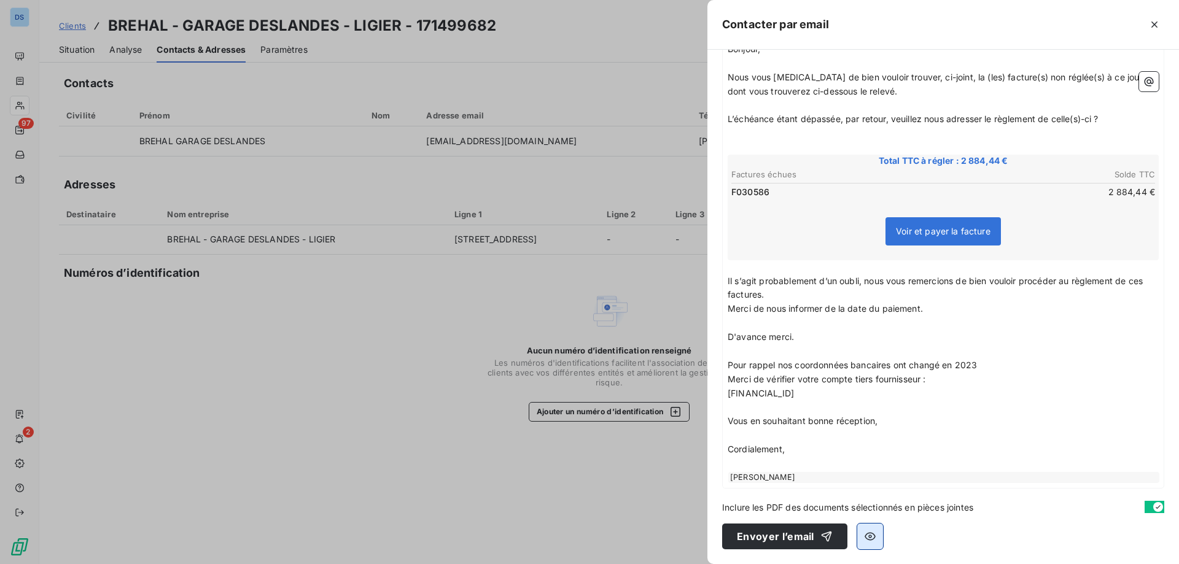
click at [865, 531] on icon "button" at bounding box center [870, 537] width 12 height 12
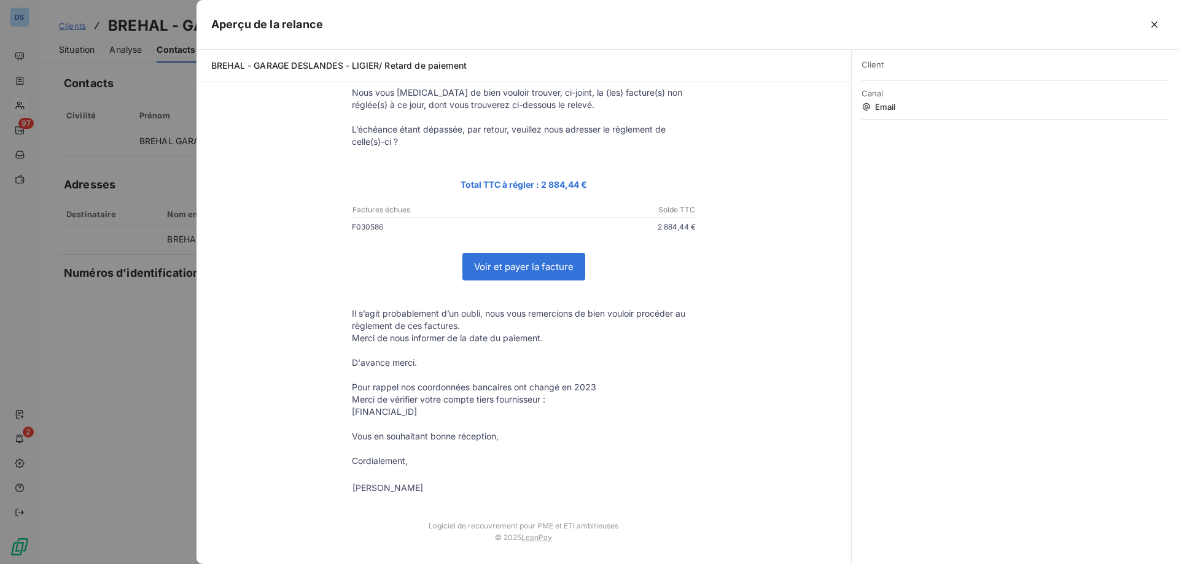
scroll to position [0, 0]
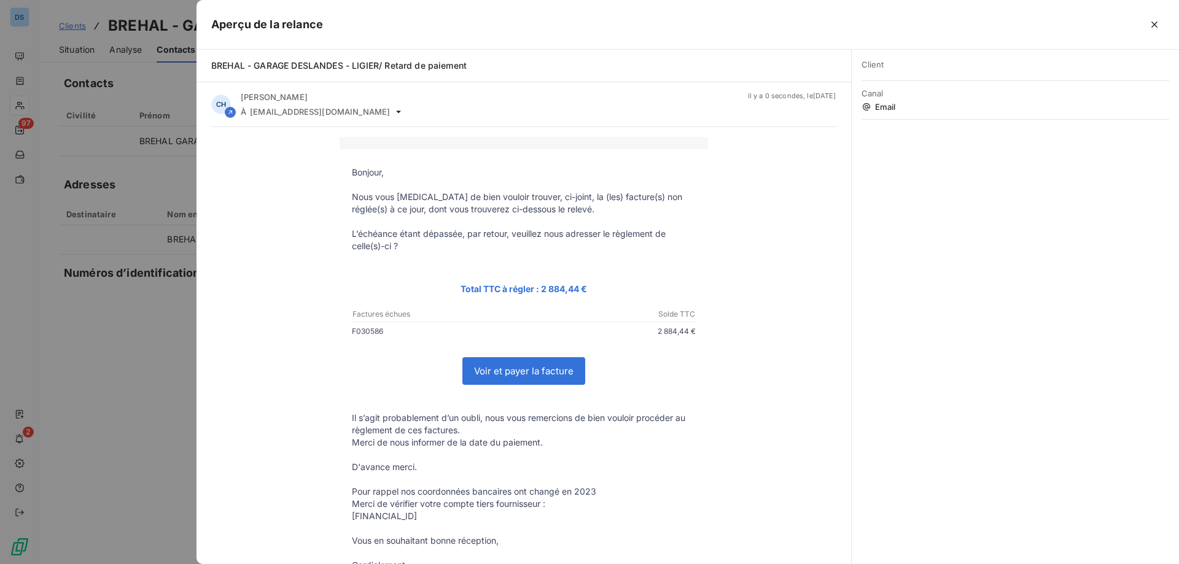
click at [553, 378] on link "Voir et payer la facture" at bounding box center [524, 371] width 122 height 26
click at [1155, 26] on icon "button" at bounding box center [1154, 24] width 12 height 12
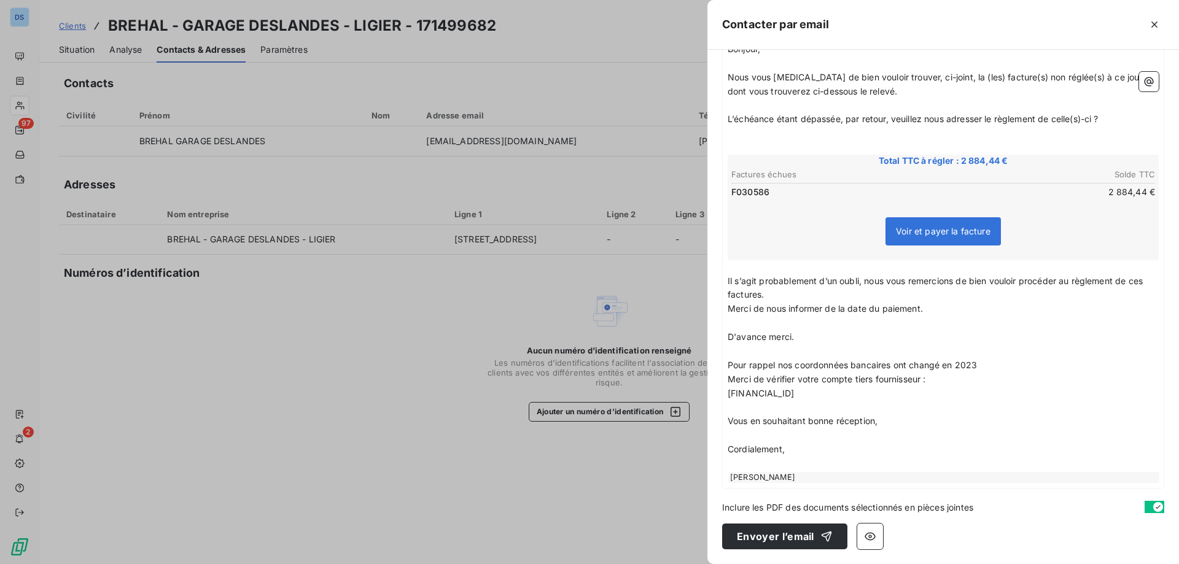
click at [322, 367] on div at bounding box center [589, 282] width 1179 height 564
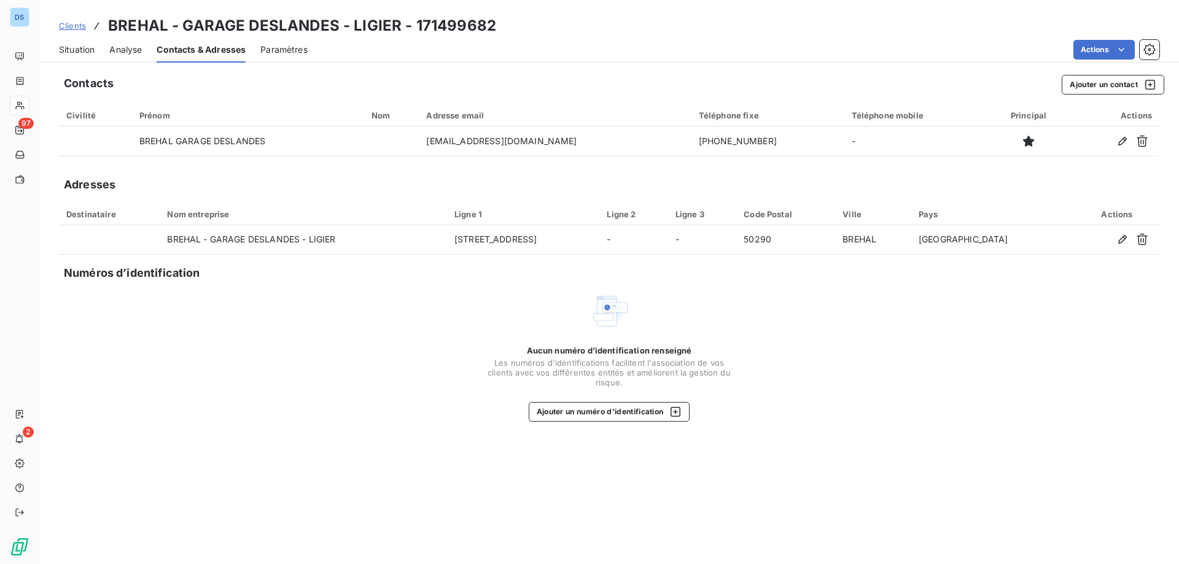
click at [78, 52] on span "Situation" at bounding box center [77, 50] width 36 height 12
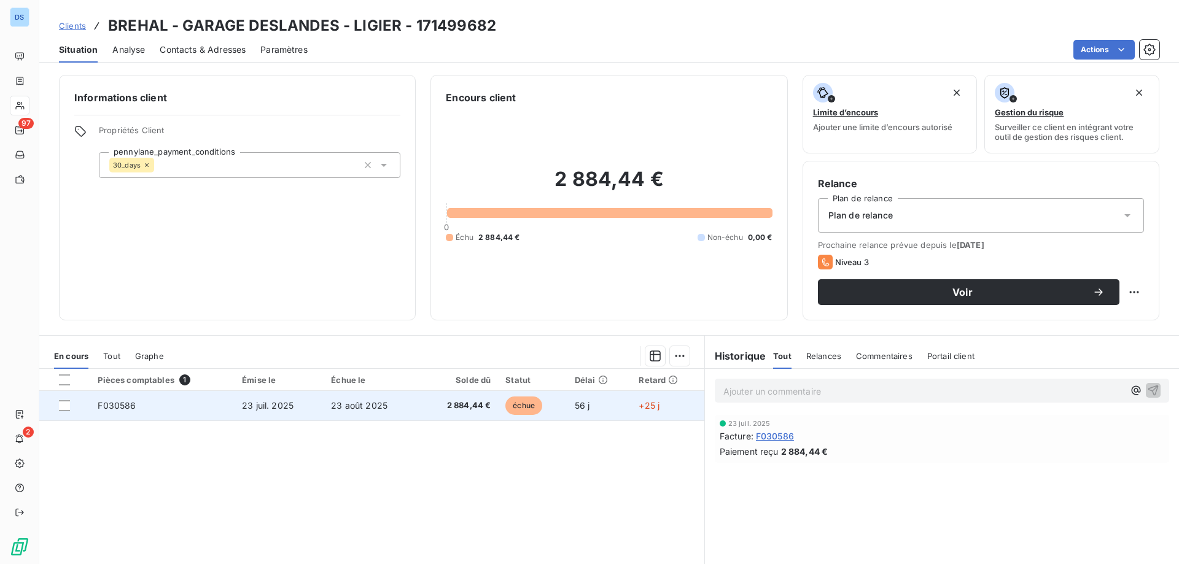
click at [368, 409] on span "23 août 2025" at bounding box center [359, 405] width 57 height 10
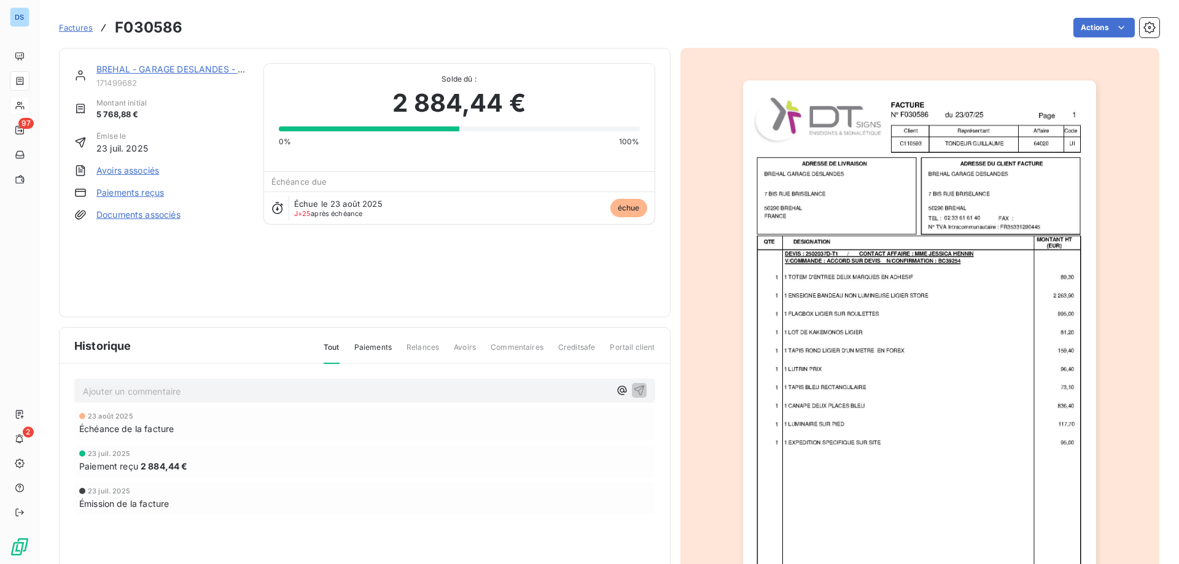
click at [970, 261] on img "button" at bounding box center [919, 330] width 353 height 500
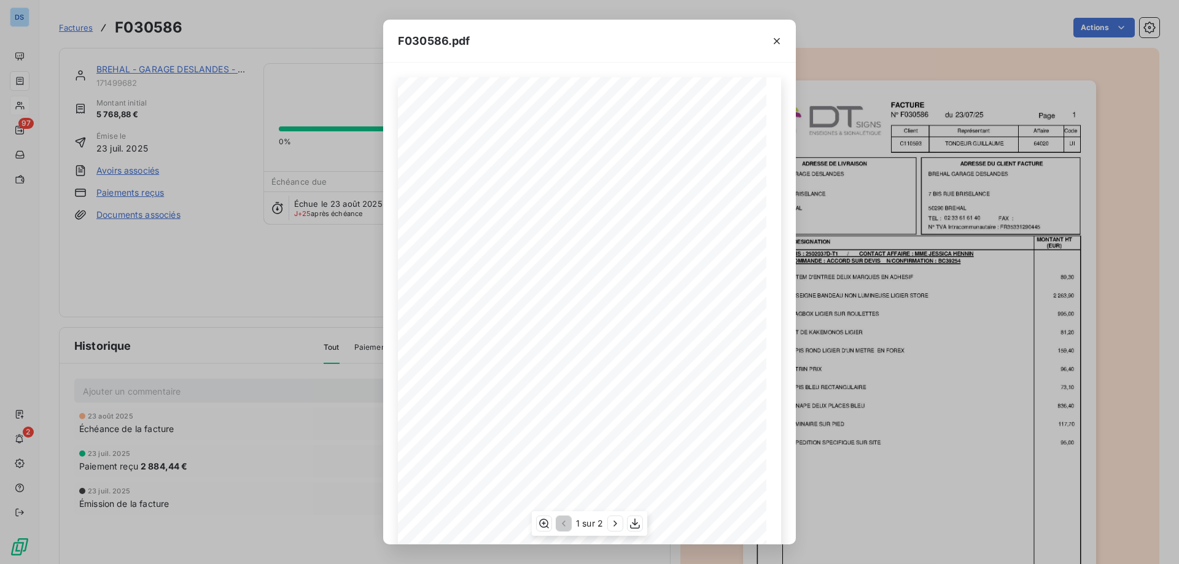
scroll to position [68, 0]
click at [604, 521] on div "1 sur 2" at bounding box center [589, 524] width 115 height 25
click at [597, 526] on span "1 sur 2" at bounding box center [589, 524] width 27 height 12
click at [614, 523] on icon "button" at bounding box center [615, 524] width 12 height 12
click at [780, 41] on icon "button" at bounding box center [777, 41] width 12 height 12
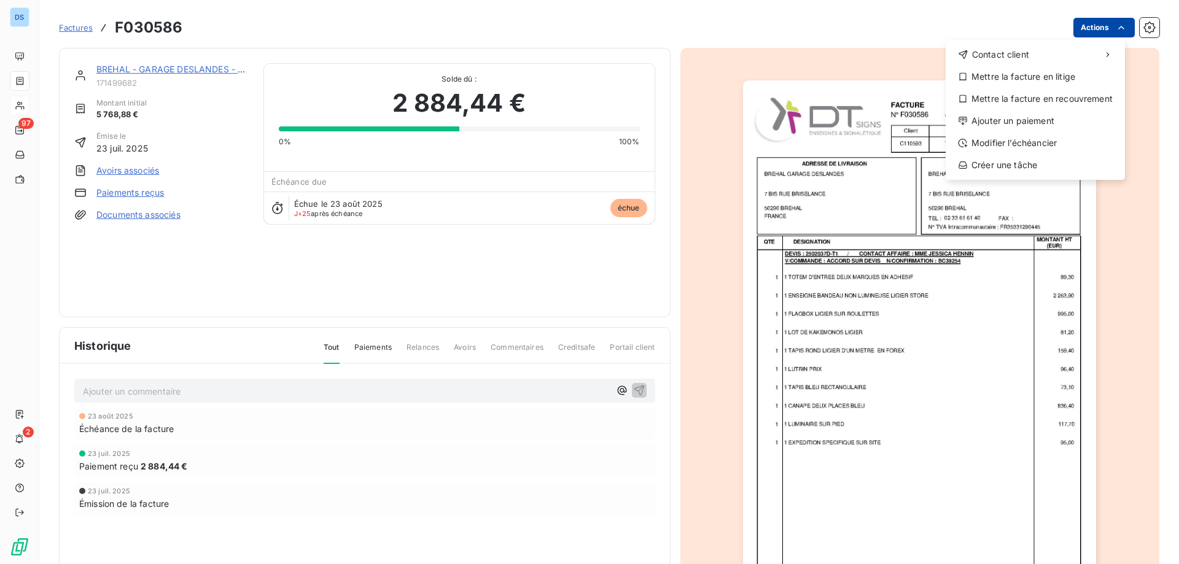
click at [1083, 28] on html "DS 97 2 Factures F030586 Actions Contact client Mettre la facture en litige Met…" at bounding box center [589, 282] width 1179 height 564
click at [991, 44] on div "Contact client Mettre la facture en litige Mettre la facture en recouvrement Aj…" at bounding box center [1035, 110] width 179 height 140
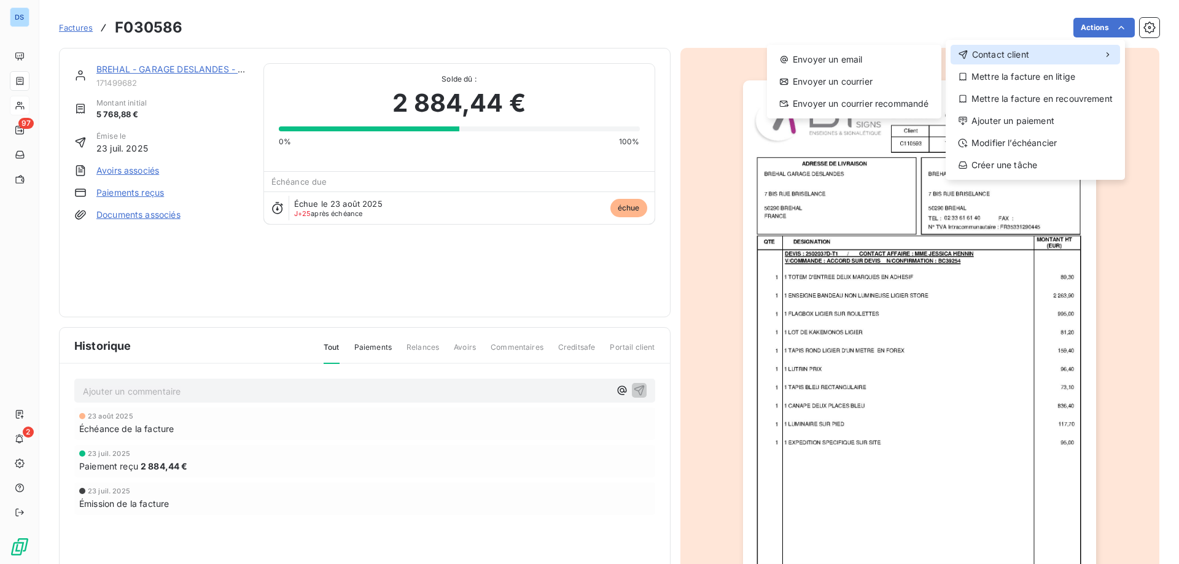
click at [991, 53] on span "Contact client" at bounding box center [1000, 55] width 57 height 12
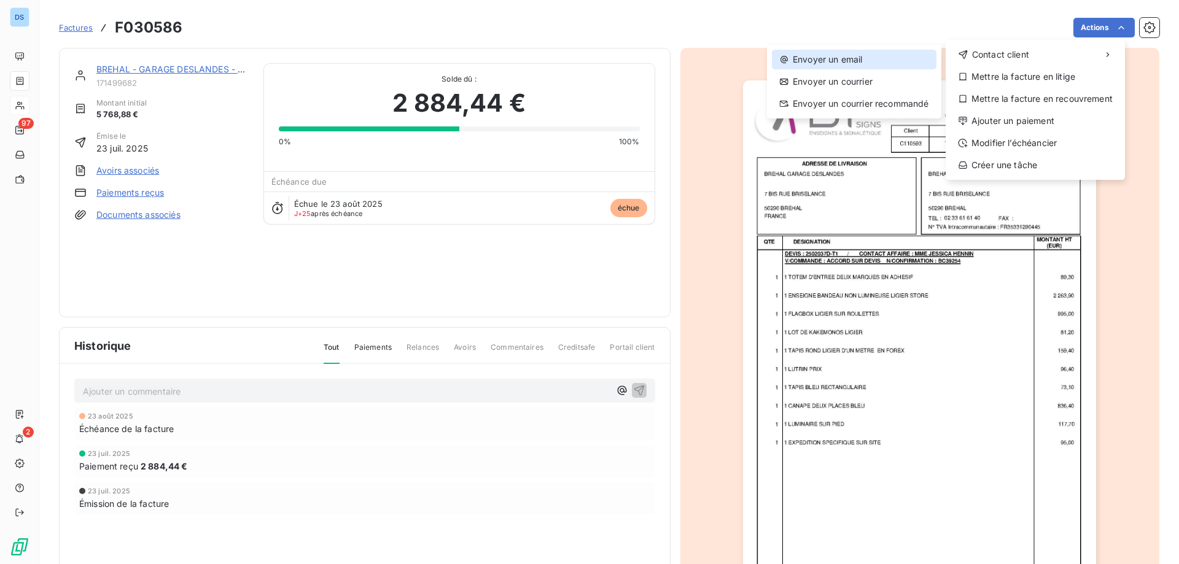
click at [876, 56] on div "Envoyer un email" at bounding box center [854, 60] width 165 height 20
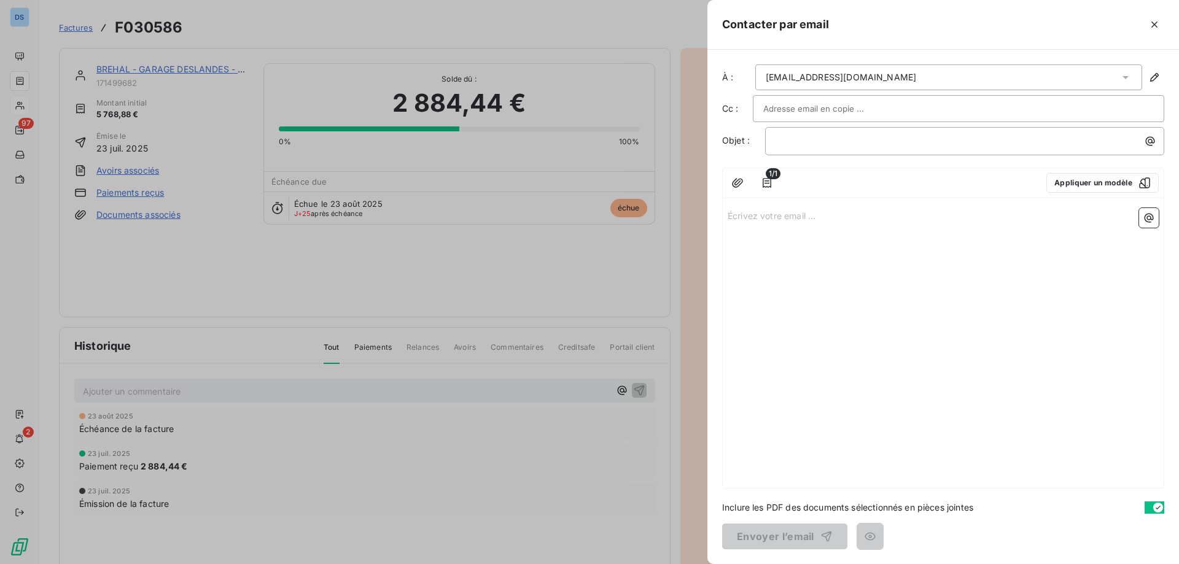
click at [788, 109] on input "text" at bounding box center [829, 108] width 132 height 18
click at [1067, 180] on button "Appliquer un modèle" at bounding box center [1103, 183] width 112 height 20
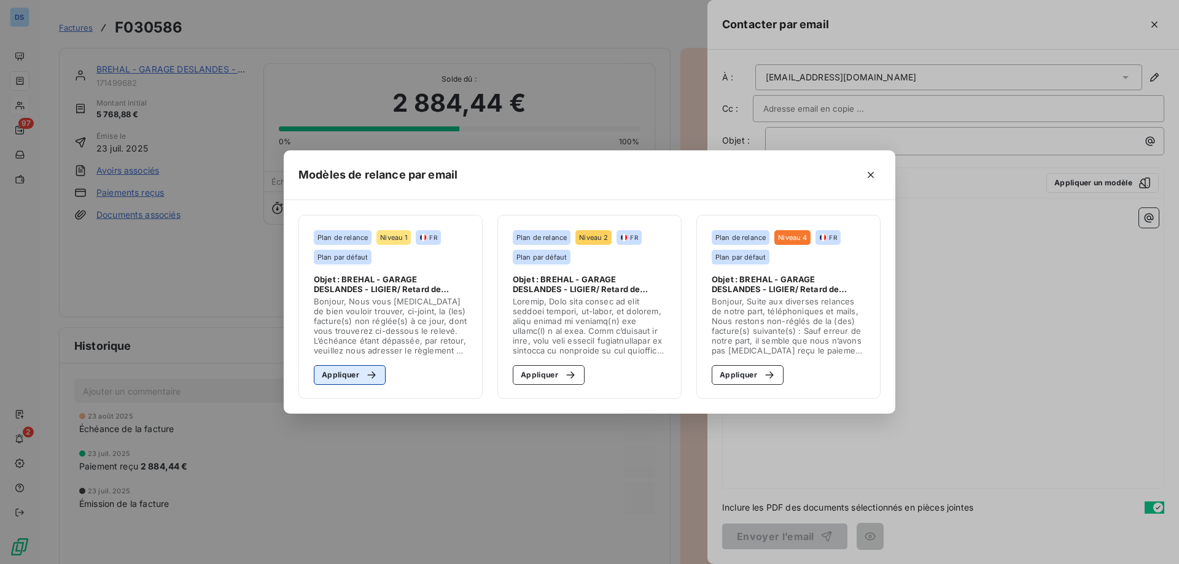
click at [361, 370] on div "button" at bounding box center [368, 375] width 18 height 12
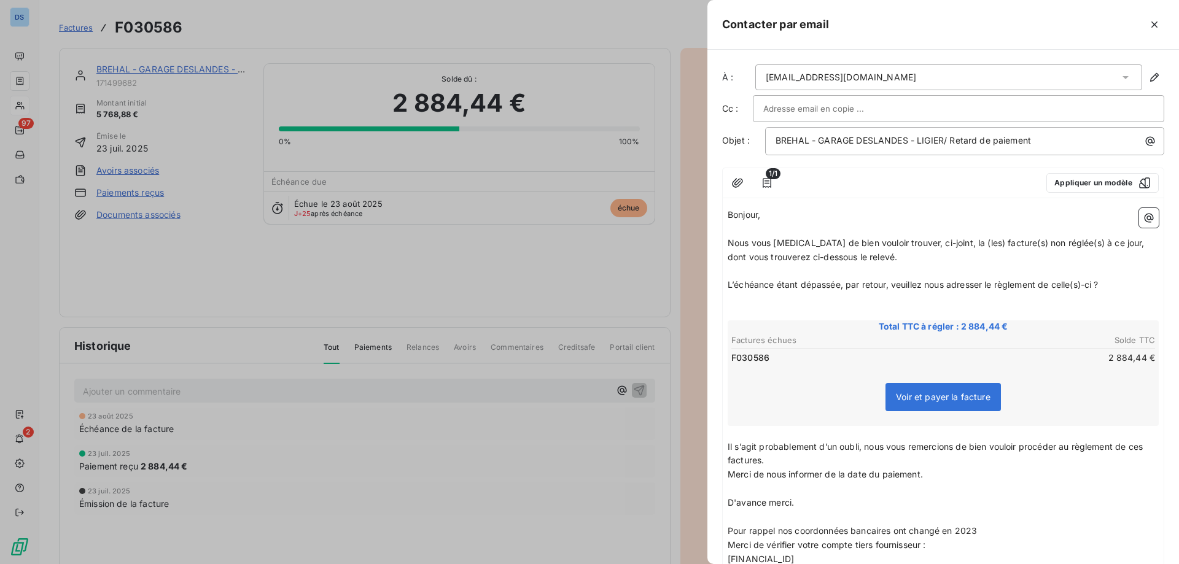
click at [846, 103] on input "text" at bounding box center [829, 108] width 132 height 18
paste input "[PERSON_NAME][EMAIL_ADDRESS][DOMAIN_NAME]"
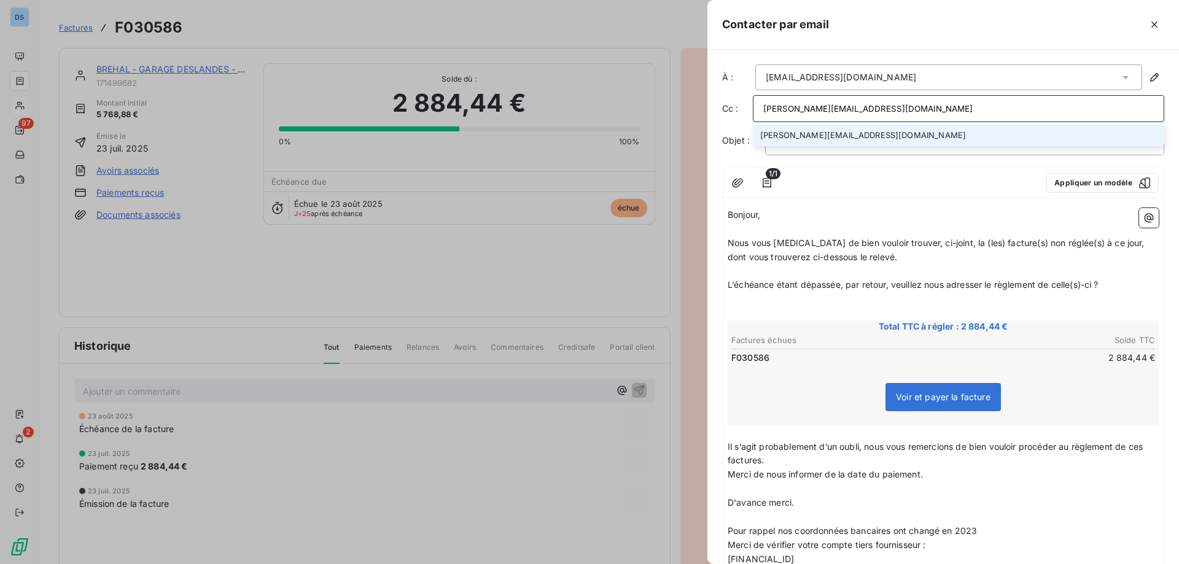
scroll to position [166, 0]
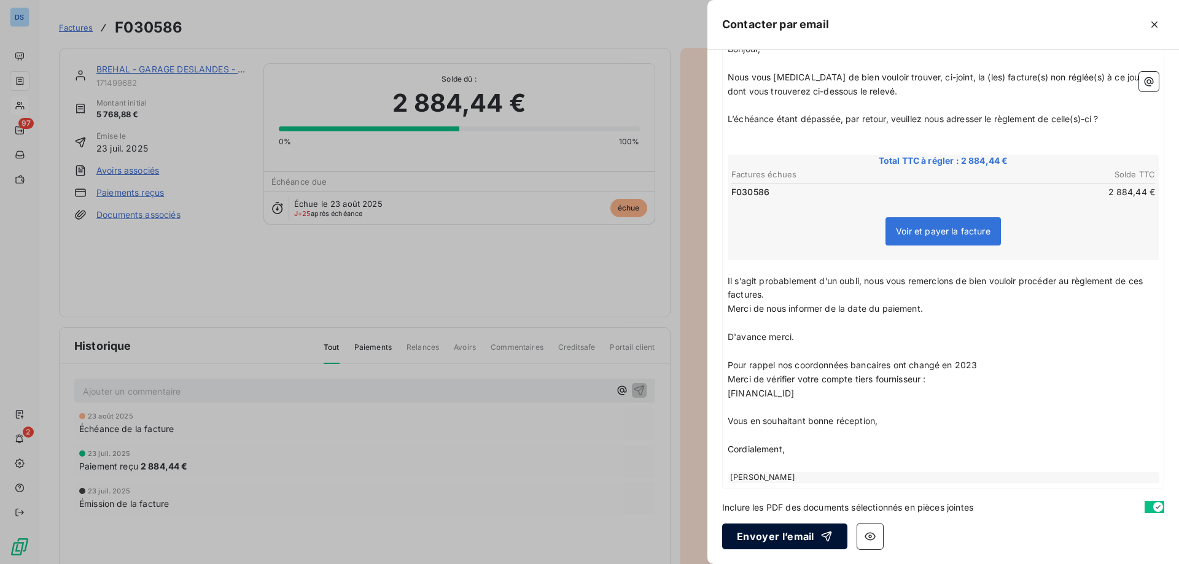
type input "[PERSON_NAME][EMAIL_ADDRESS][DOMAIN_NAME]"
click at [774, 529] on button "Envoyer l’email" at bounding box center [784, 537] width 125 height 26
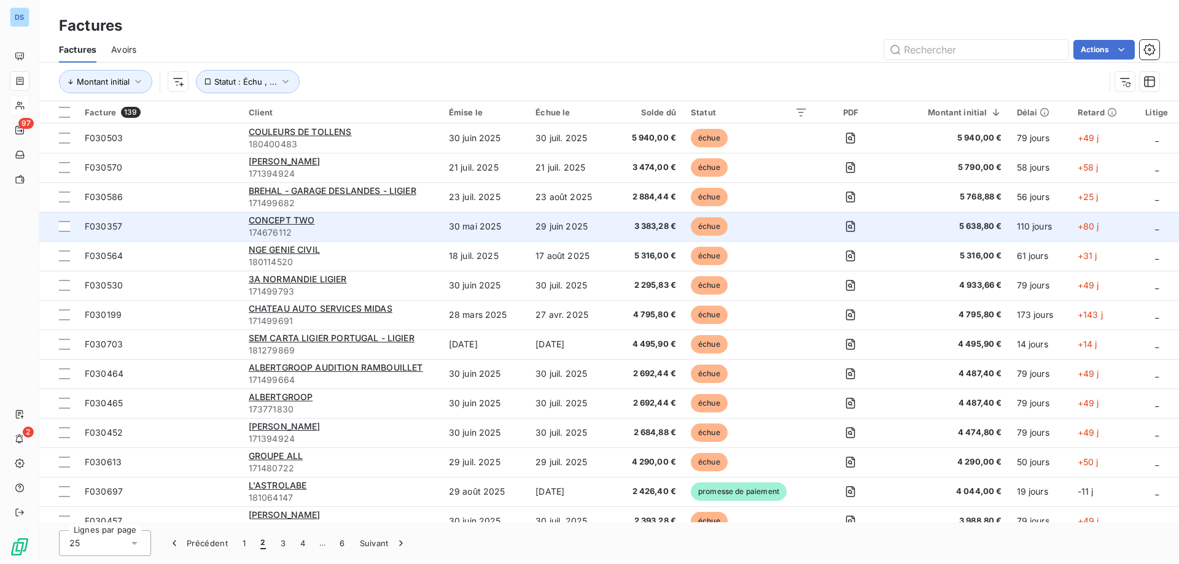
click at [276, 226] on div "CONCEPT TWO" at bounding box center [341, 220] width 185 height 12
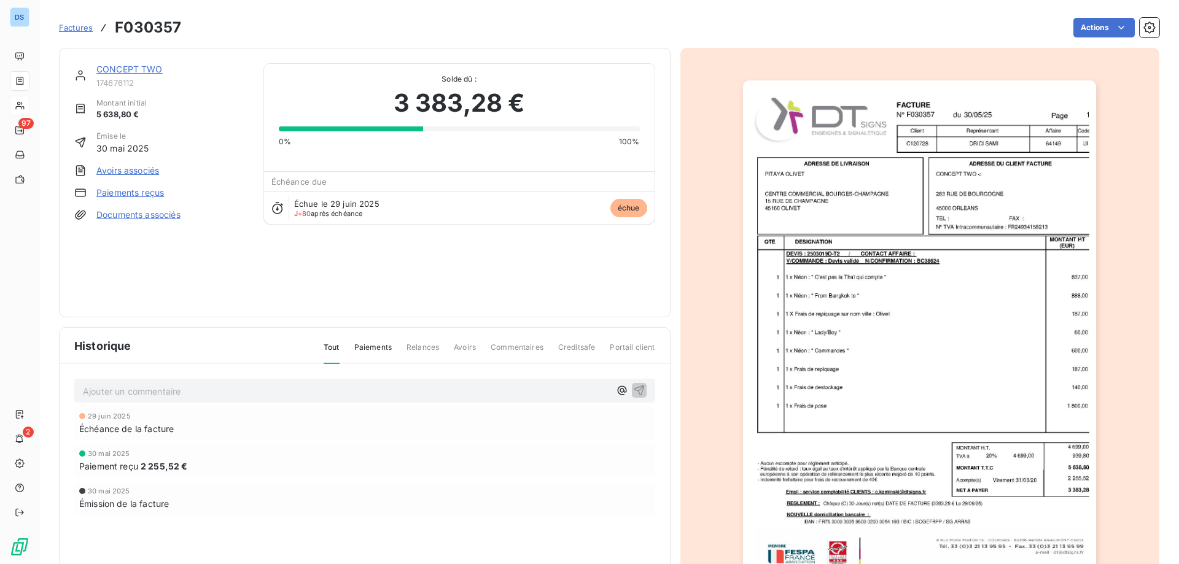
click at [150, 68] on link "CONCEPT TWO" at bounding box center [129, 69] width 66 height 10
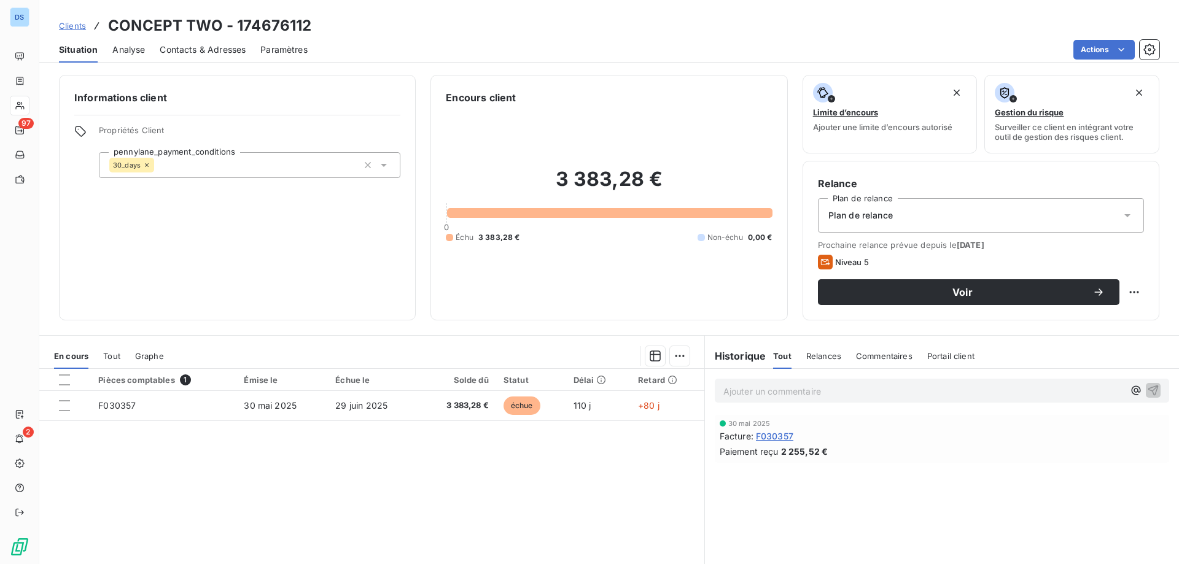
click at [192, 57] on div "Contacts & Adresses" at bounding box center [203, 50] width 86 height 26
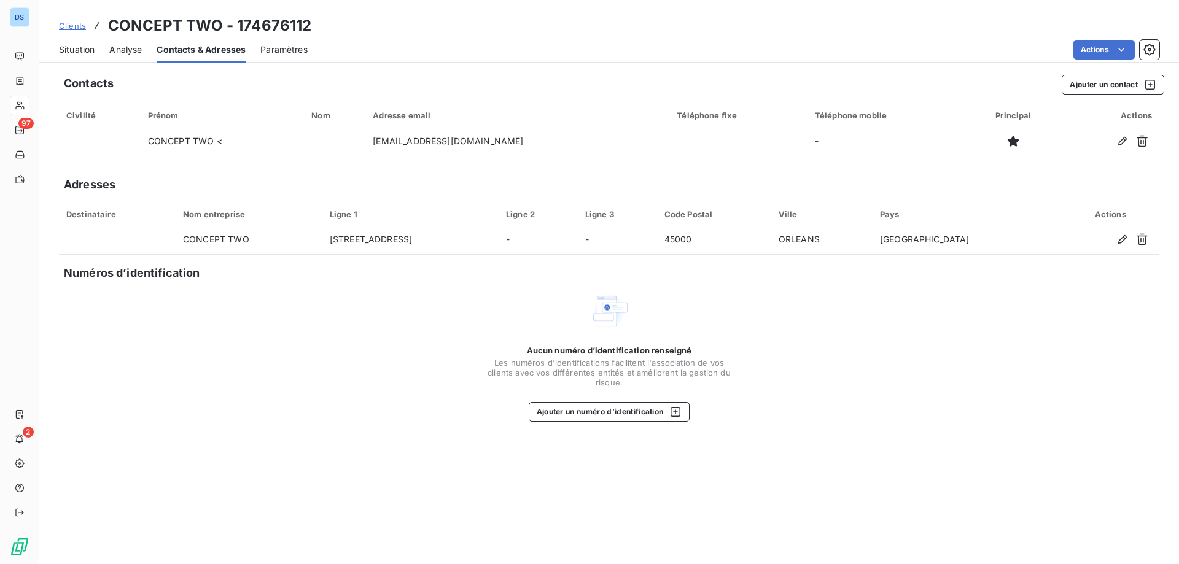
click at [86, 50] on span "Situation" at bounding box center [77, 50] width 36 height 12
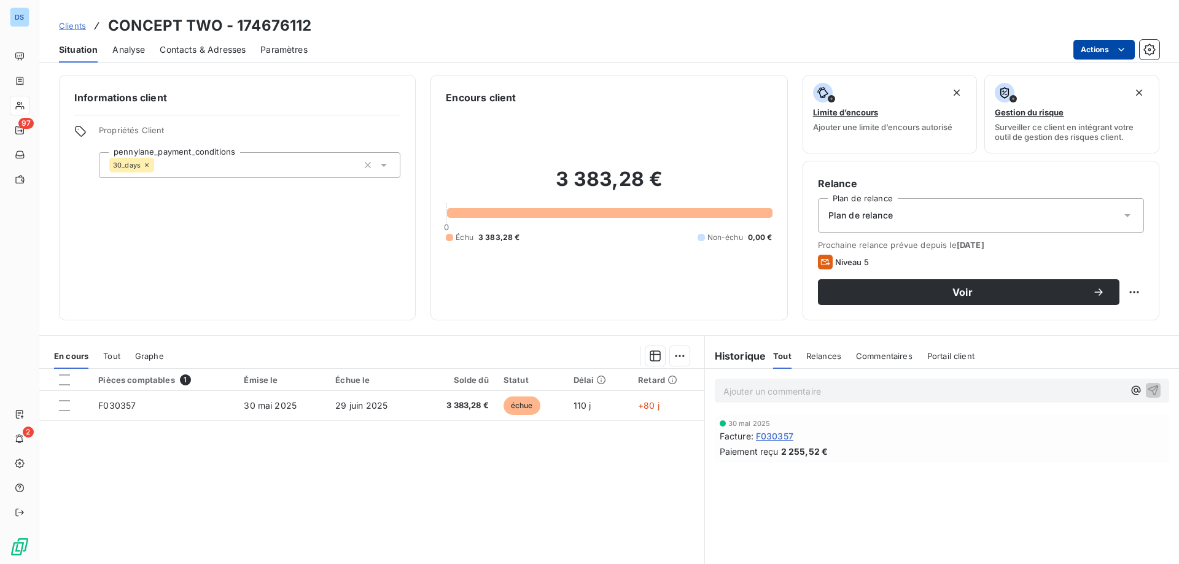
click at [1115, 53] on html "DS 97 2 Clients CONCEPT TWO - 174676112 Situation Analyse Contacts & Adresses P…" at bounding box center [589, 282] width 1179 height 564
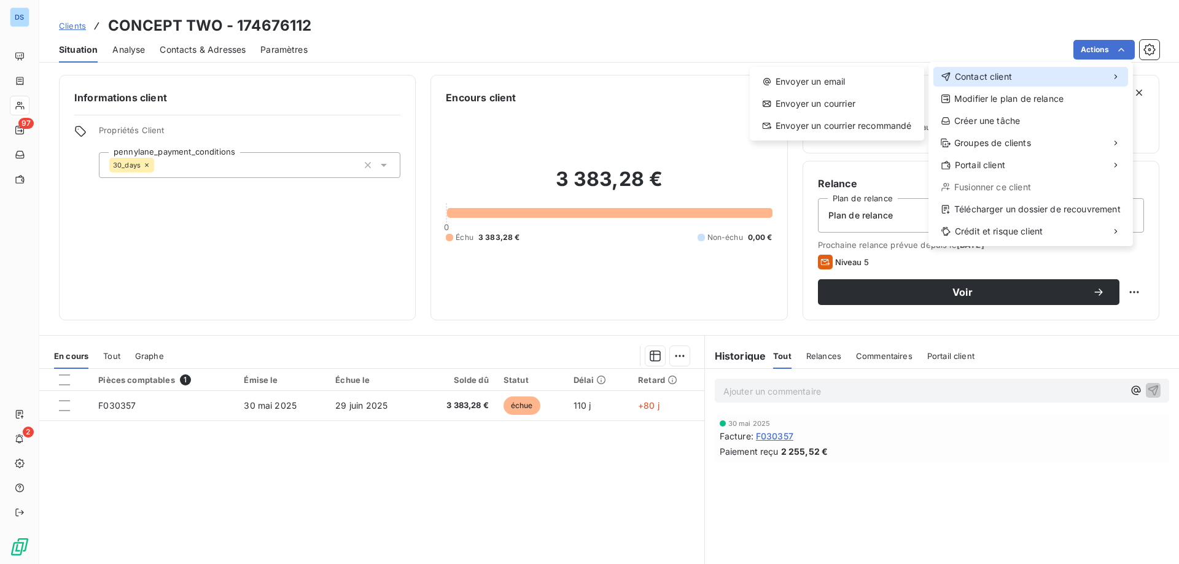
click at [968, 73] on span "Contact client" at bounding box center [983, 77] width 57 height 12
click at [824, 80] on div "Envoyer un email" at bounding box center [837, 82] width 165 height 20
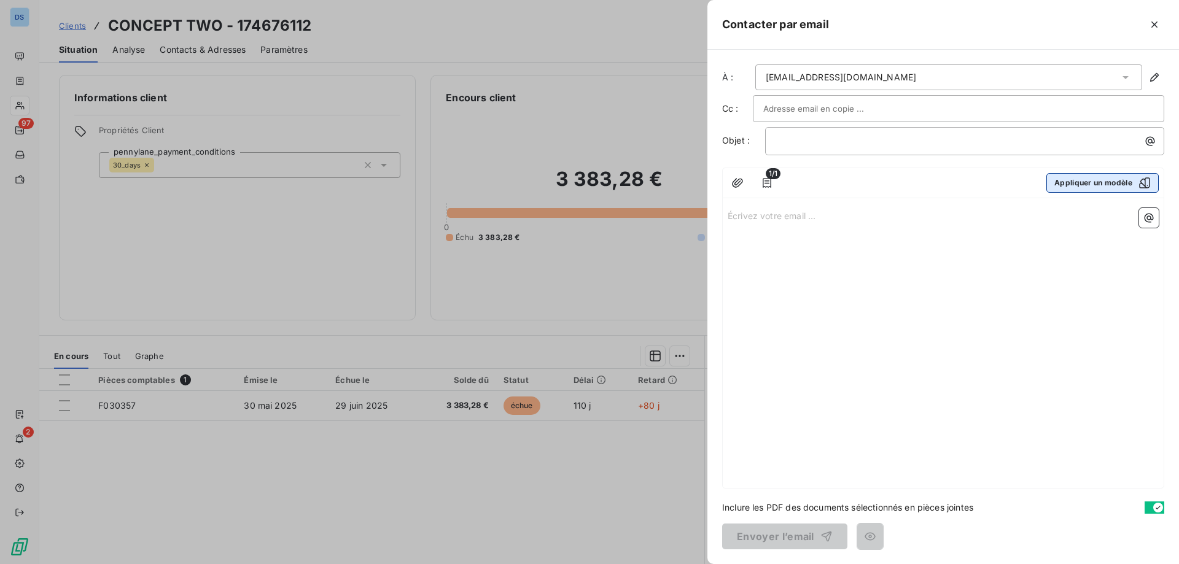
click at [1112, 181] on button "Appliquer un modèle" at bounding box center [1103, 183] width 112 height 20
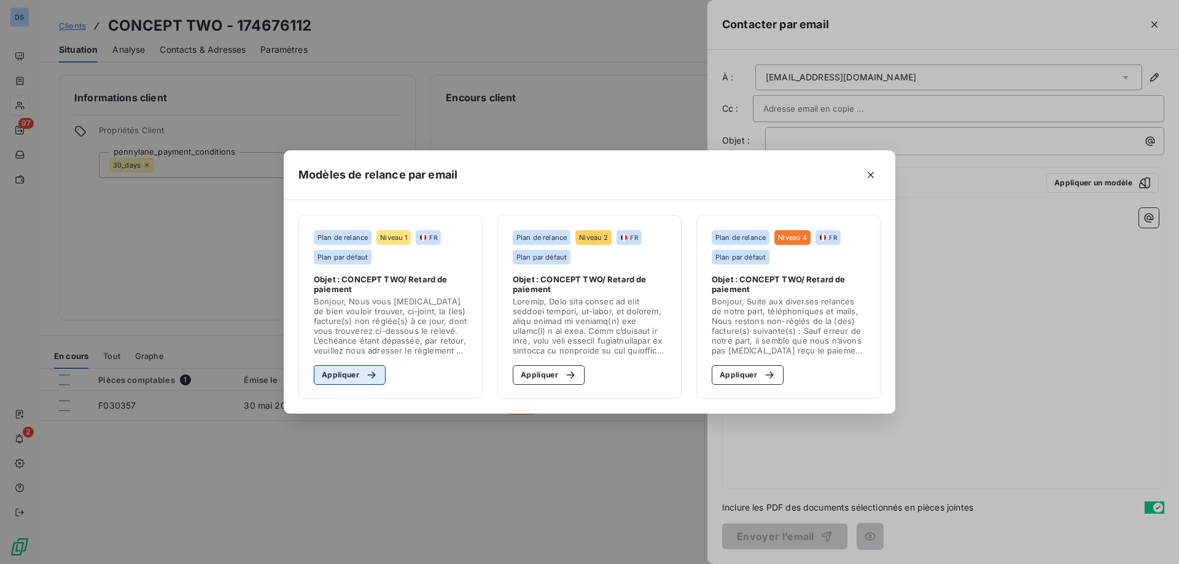
click at [340, 370] on button "Appliquer" at bounding box center [350, 375] width 72 height 20
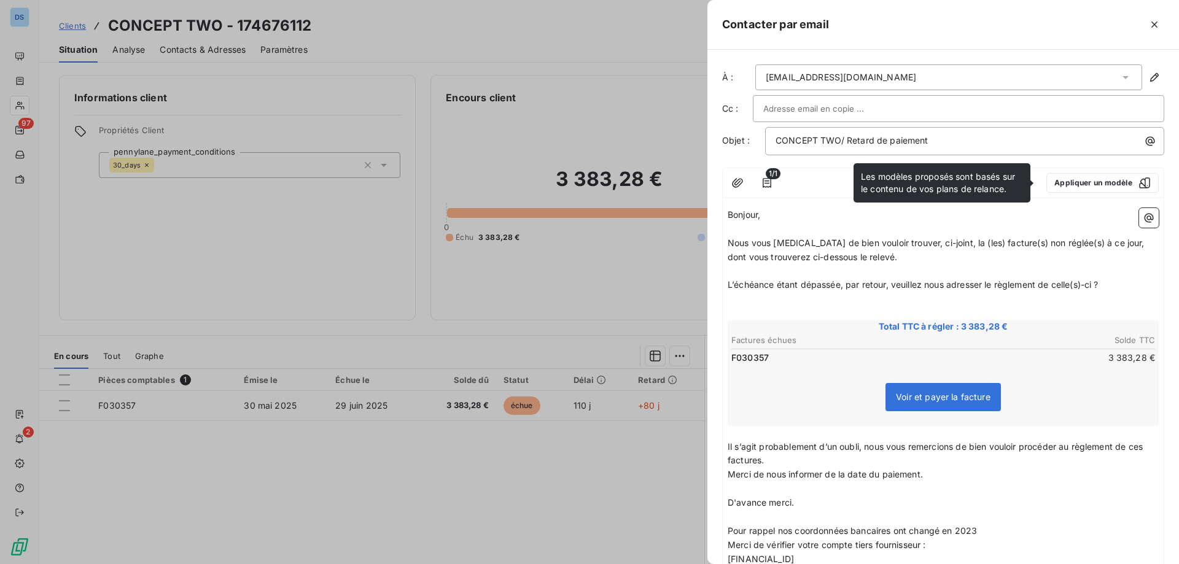
click at [817, 112] on input "text" at bounding box center [829, 108] width 132 height 18
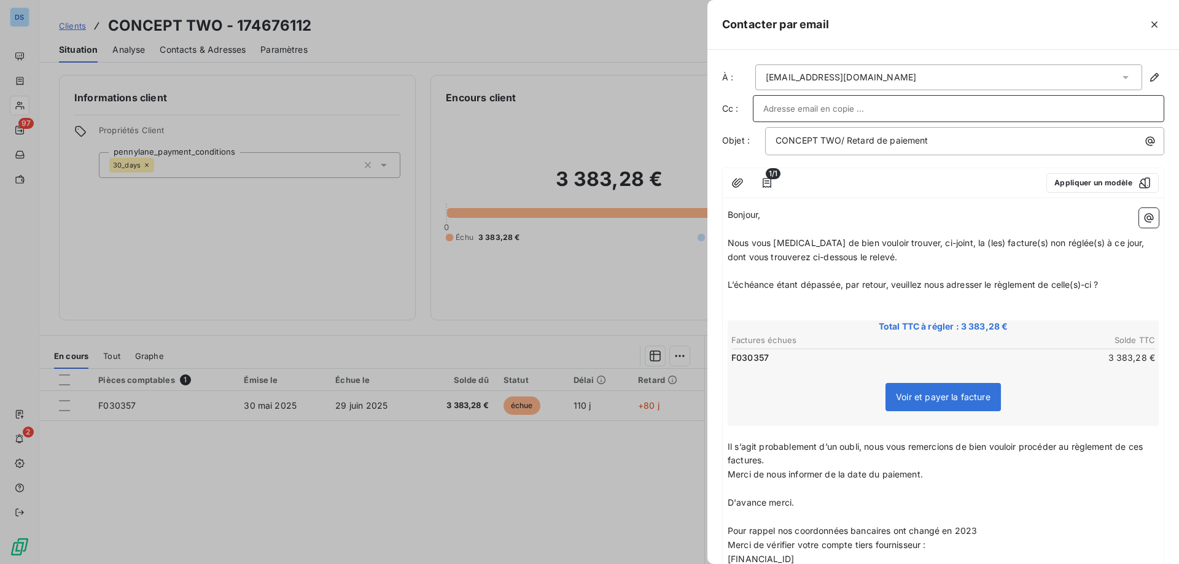
paste input "[PERSON_NAME][EMAIL_ADDRESS][DOMAIN_NAME]"
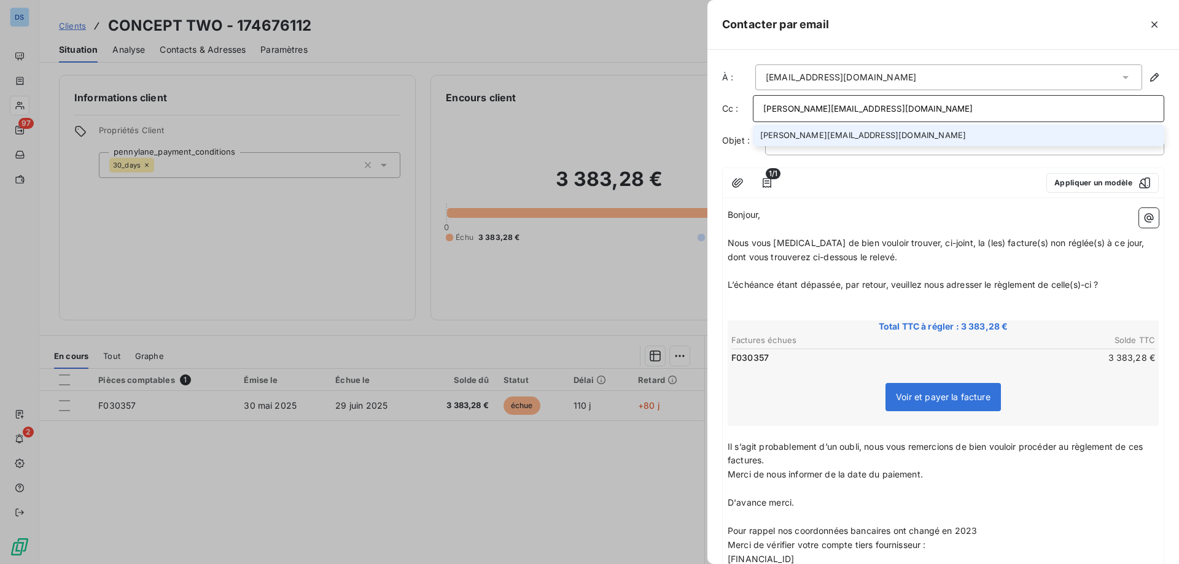
type input "[PERSON_NAME][EMAIL_ADDRESS][DOMAIN_NAME]"
click at [844, 133] on li "[PERSON_NAME][EMAIL_ADDRESS][DOMAIN_NAME]" at bounding box center [958, 135] width 411 height 21
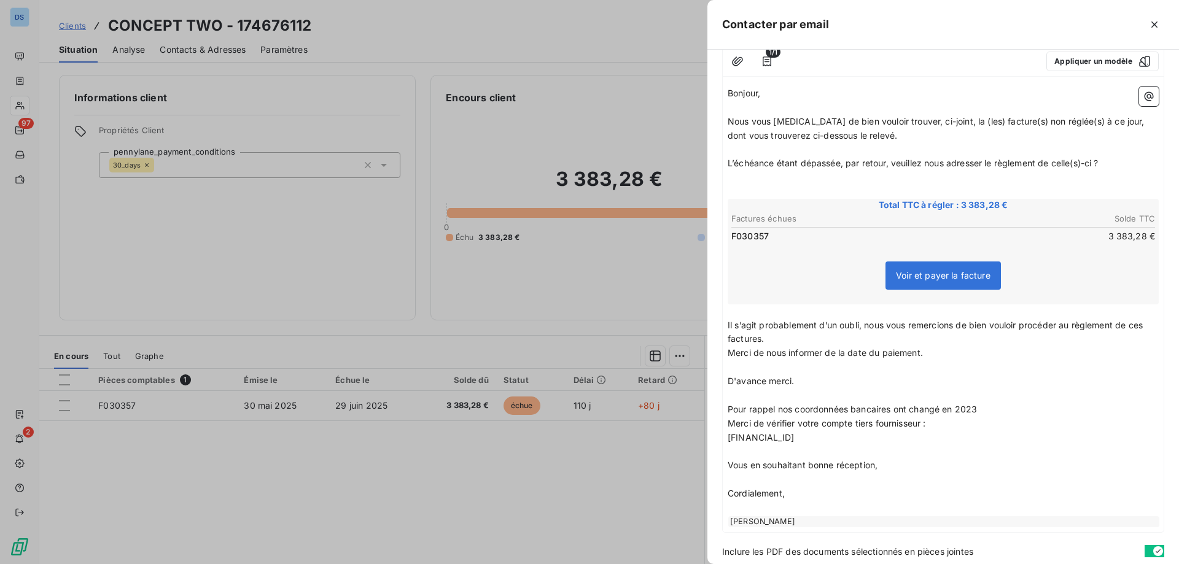
scroll to position [167, 0]
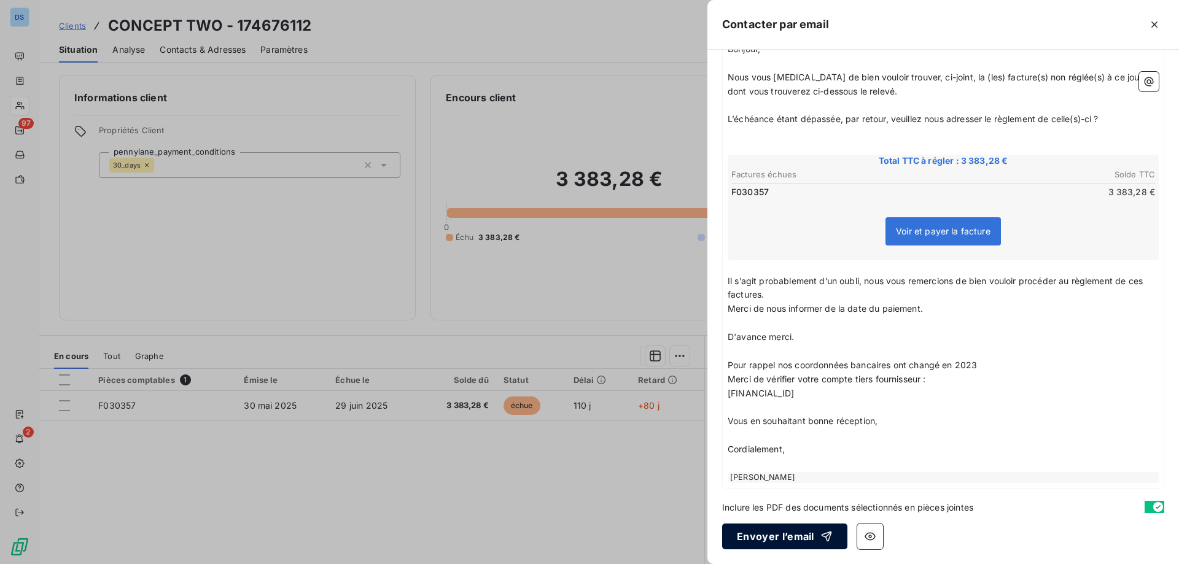
click at [777, 541] on button "Envoyer l’email" at bounding box center [784, 537] width 125 height 26
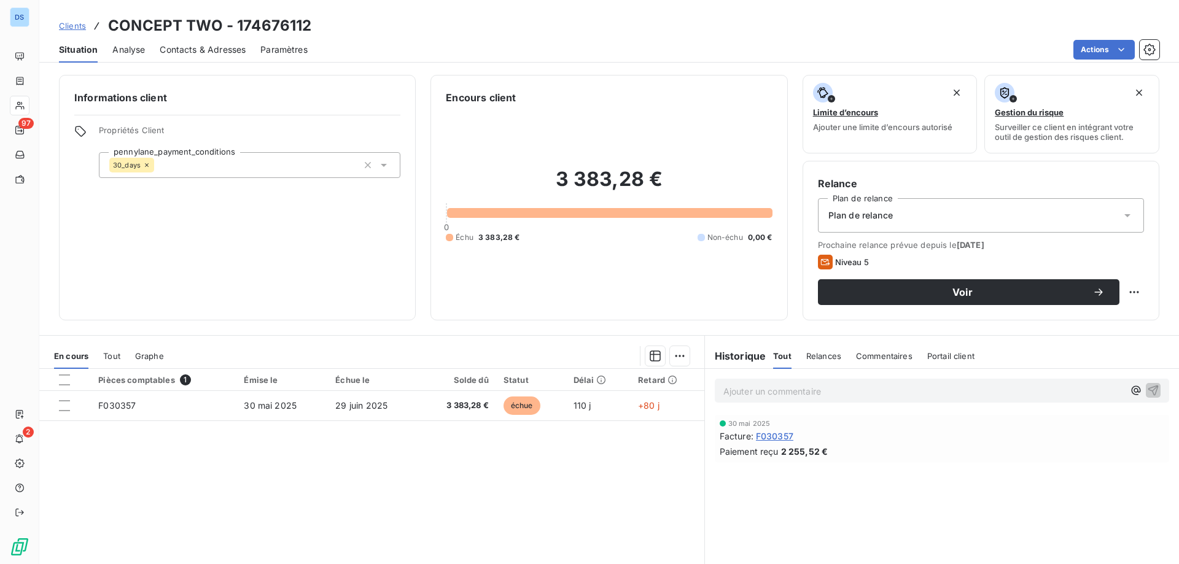
click at [195, 50] on span "Contacts & Adresses" at bounding box center [203, 50] width 86 height 12
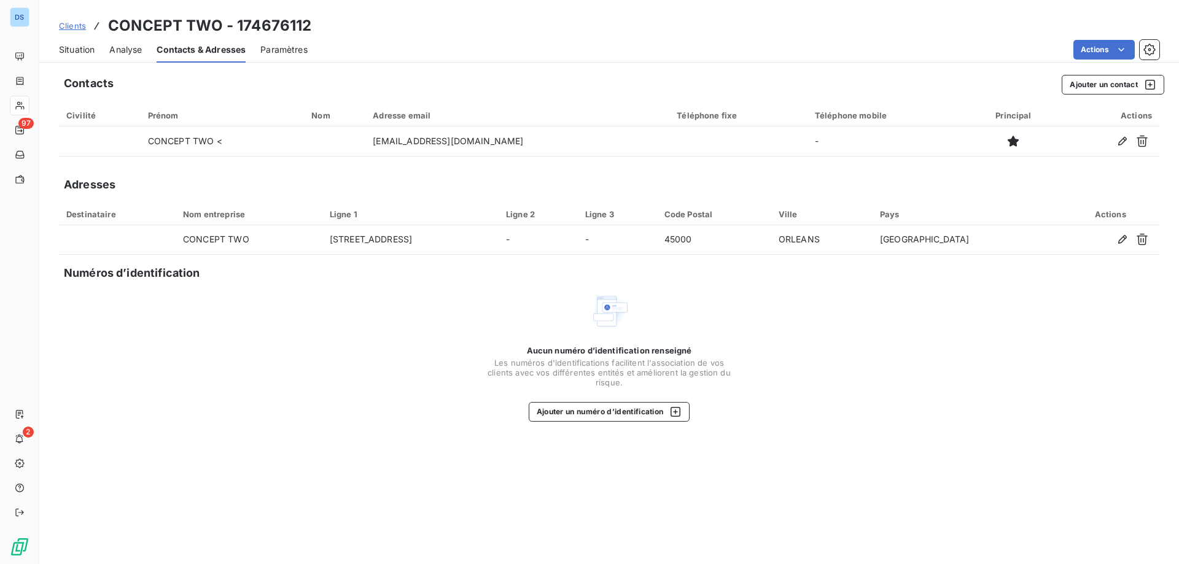
click at [80, 52] on span "Situation" at bounding box center [77, 50] width 36 height 12
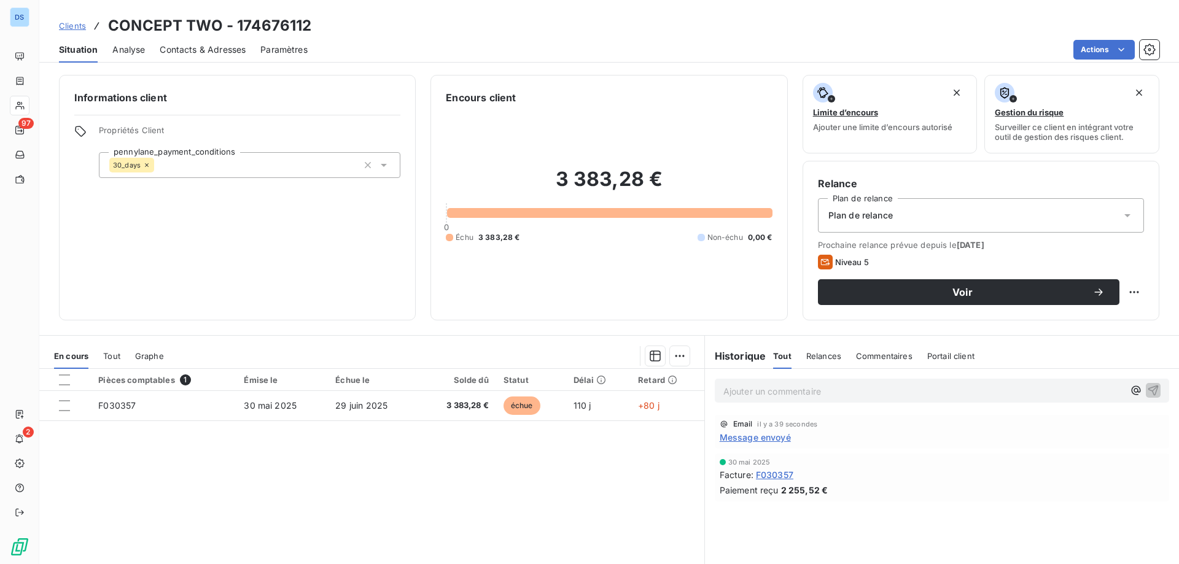
click at [793, 391] on p "Ajouter un commentaire ﻿" at bounding box center [923, 391] width 400 height 15
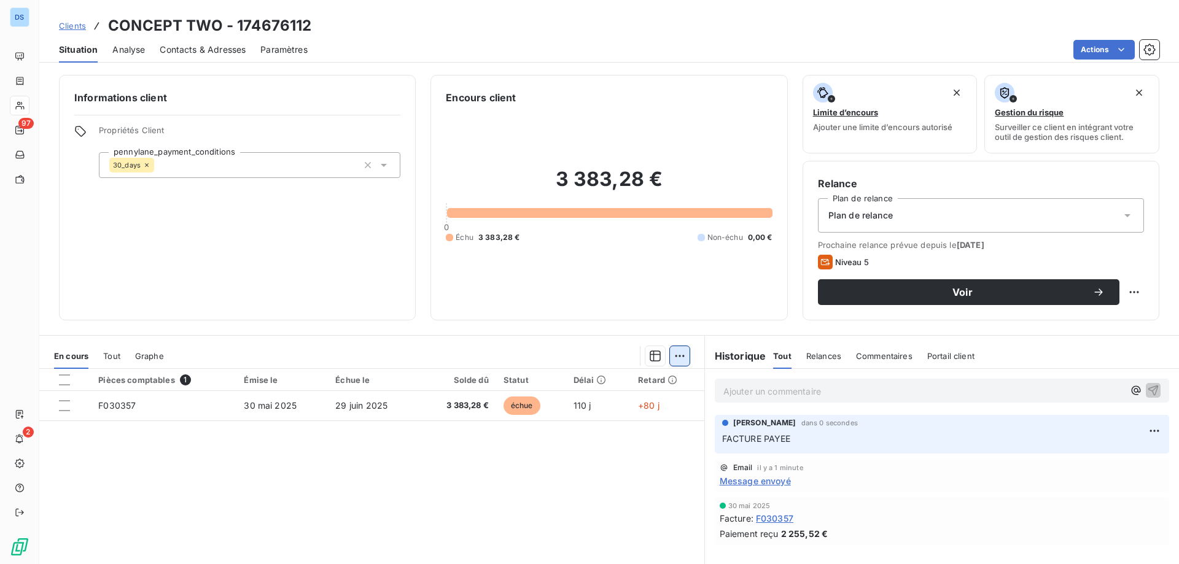
click at [669, 354] on html "DS 97 2 Clients CONCEPT TWO - 174676112 Situation Analyse Contacts & Adresses P…" at bounding box center [589, 282] width 1179 height 564
click at [474, 450] on html "DS 97 2 Clients CONCEPT TWO - 174676112 Situation Analyse Contacts & Adresses P…" at bounding box center [589, 282] width 1179 height 564
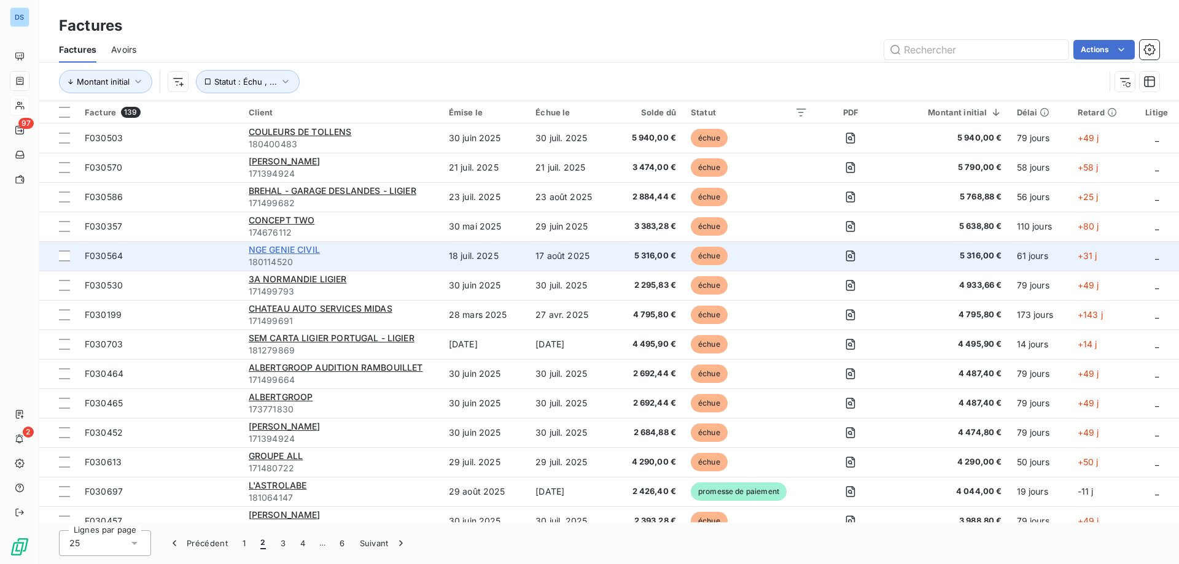
click at [290, 250] on span "NGE GENIE CIVIL" at bounding box center [284, 249] width 71 height 10
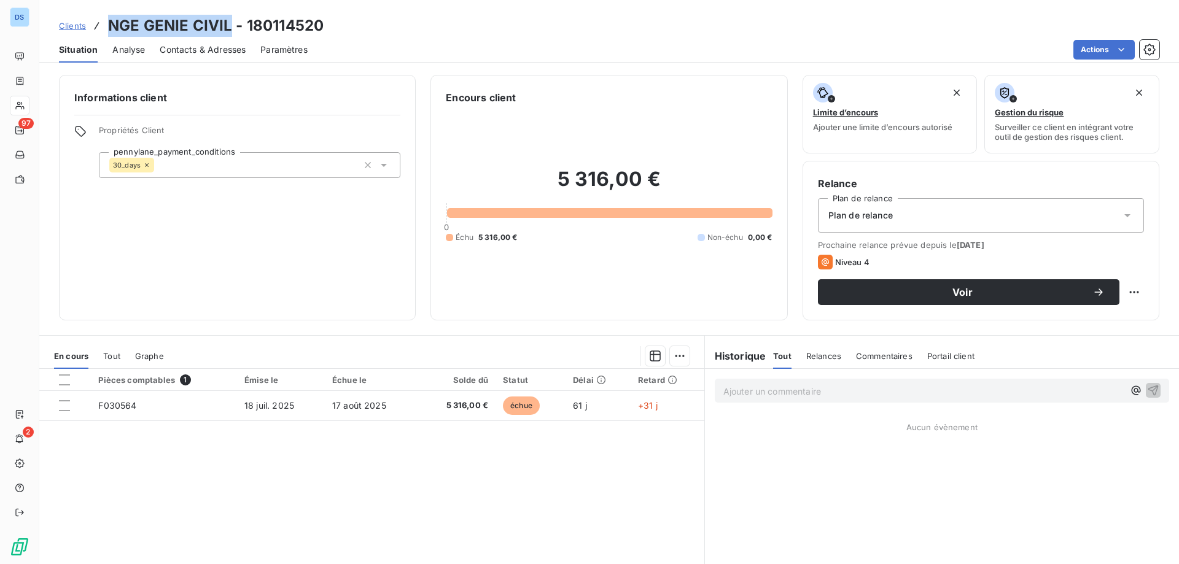
drag, startPoint x: 112, startPoint y: 22, endPoint x: 230, endPoint y: 25, distance: 118.6
click at [230, 25] on h3 "NGE GENIE CIVIL - 180114520" at bounding box center [216, 26] width 216 height 22
copy h3 "NGE GENIE CIVIL"
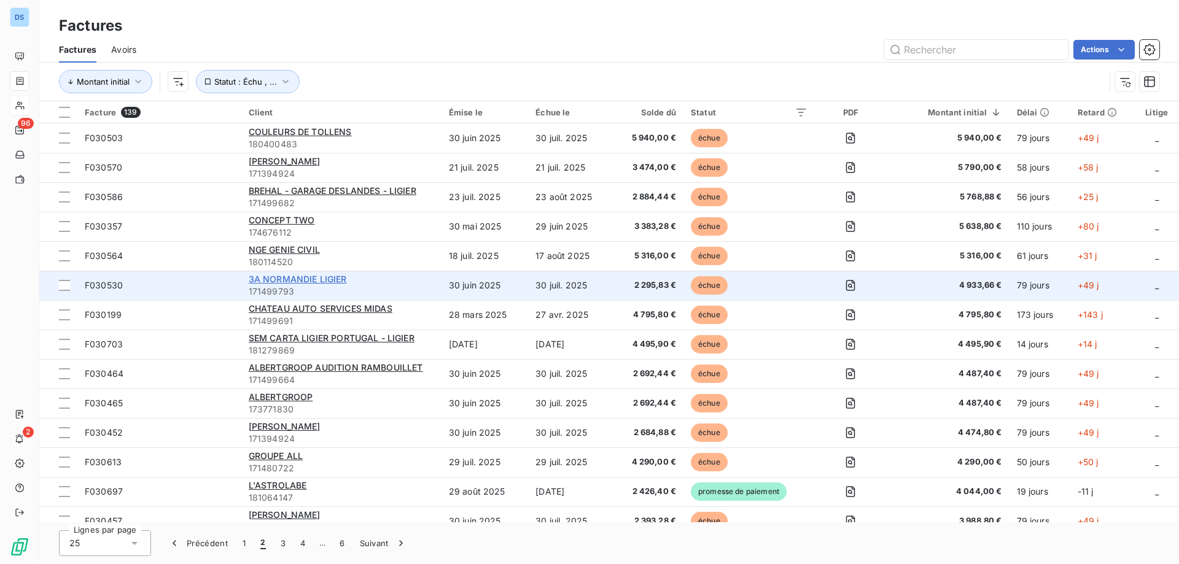
click at [273, 275] on span "3A NORMANDIE LIGIER" at bounding box center [298, 279] width 98 height 10
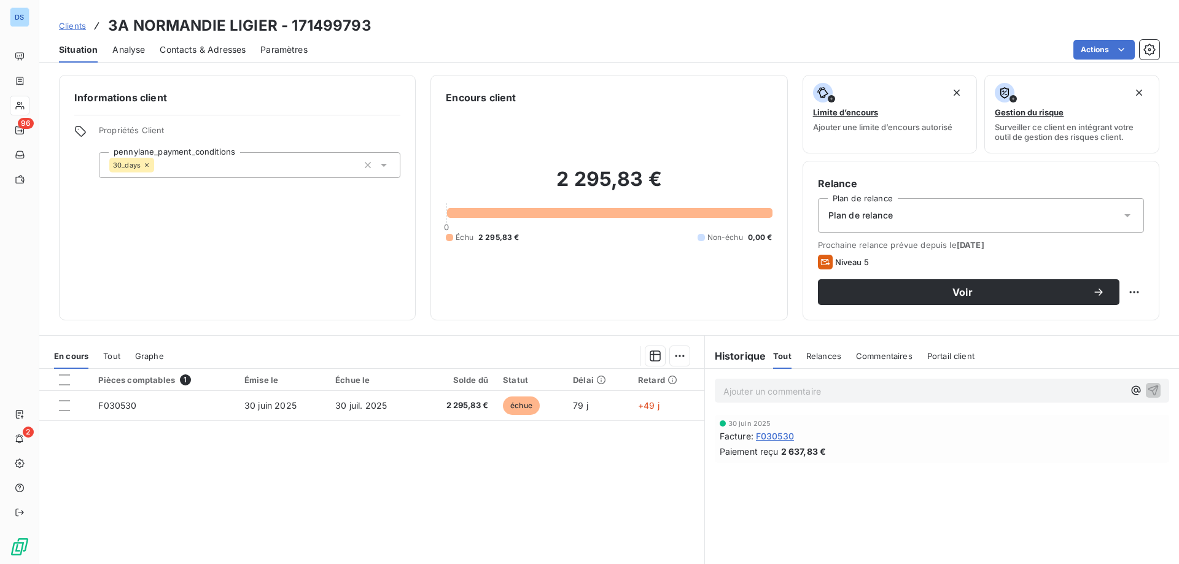
click at [233, 52] on span "Contacts & Adresses" at bounding box center [203, 50] width 86 height 12
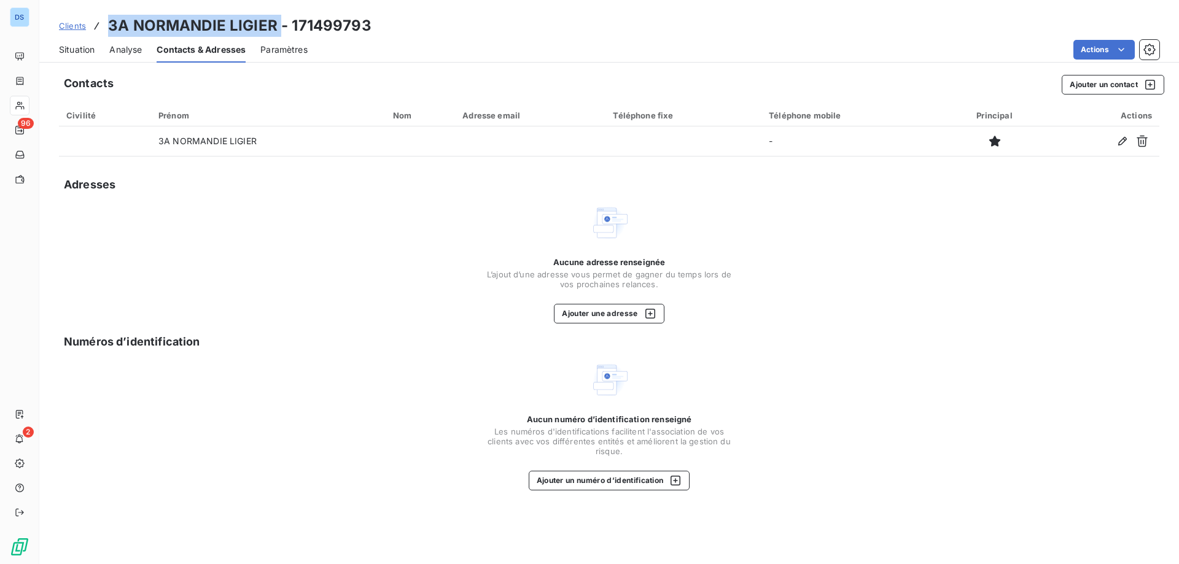
drag, startPoint x: 108, startPoint y: 24, endPoint x: 278, endPoint y: 23, distance: 169.5
click at [278, 23] on h3 "3A NORMANDIE LIGIER - 171499793" at bounding box center [239, 26] width 263 height 22
copy h3 "3A NORMANDIE LIGIER"
click at [817, 239] on div "Aucune adresse renseignée L’ajout d’une adresse vous permet de gagner du temps …" at bounding box center [609, 263] width 1101 height 120
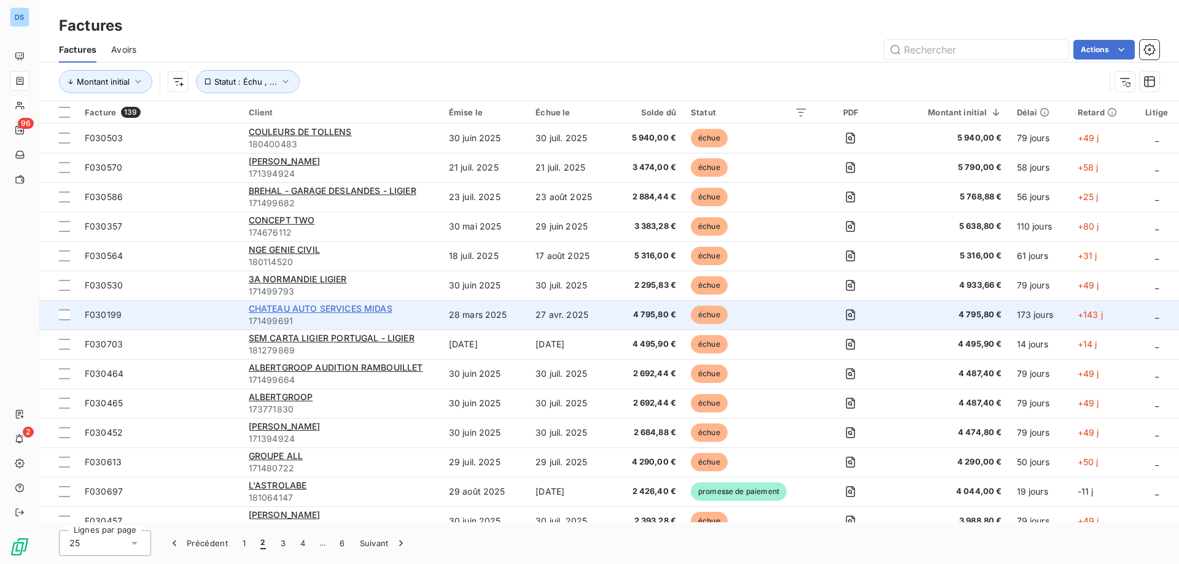
click at [333, 309] on span "CHATEAU AUTO SERVICES MIDAS" at bounding box center [321, 308] width 144 height 10
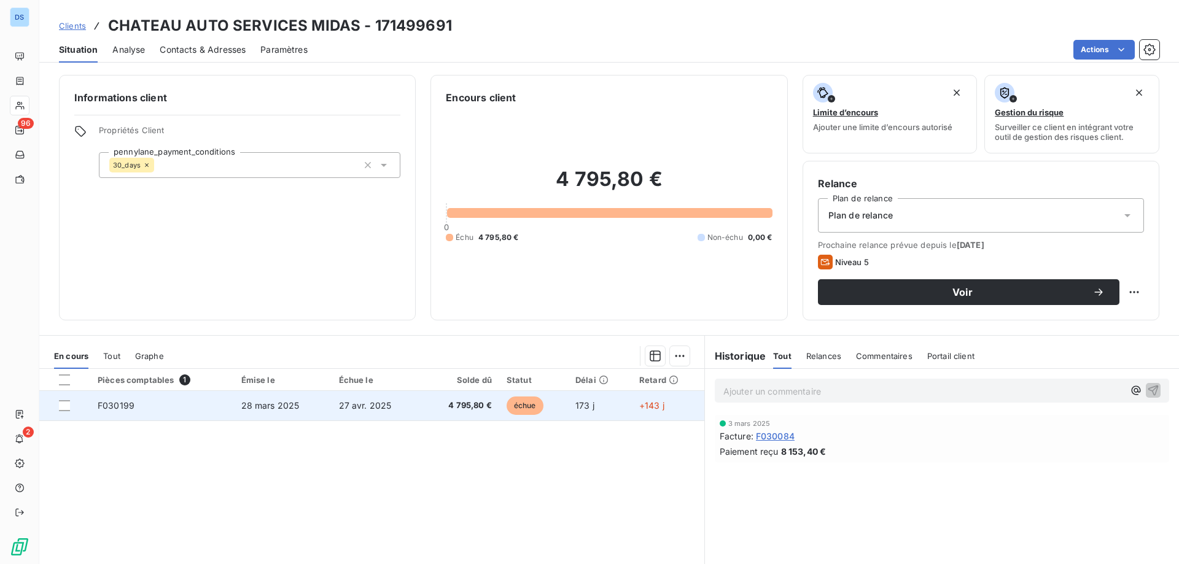
click at [380, 405] on span "27 avr. 2025" at bounding box center [365, 405] width 53 height 10
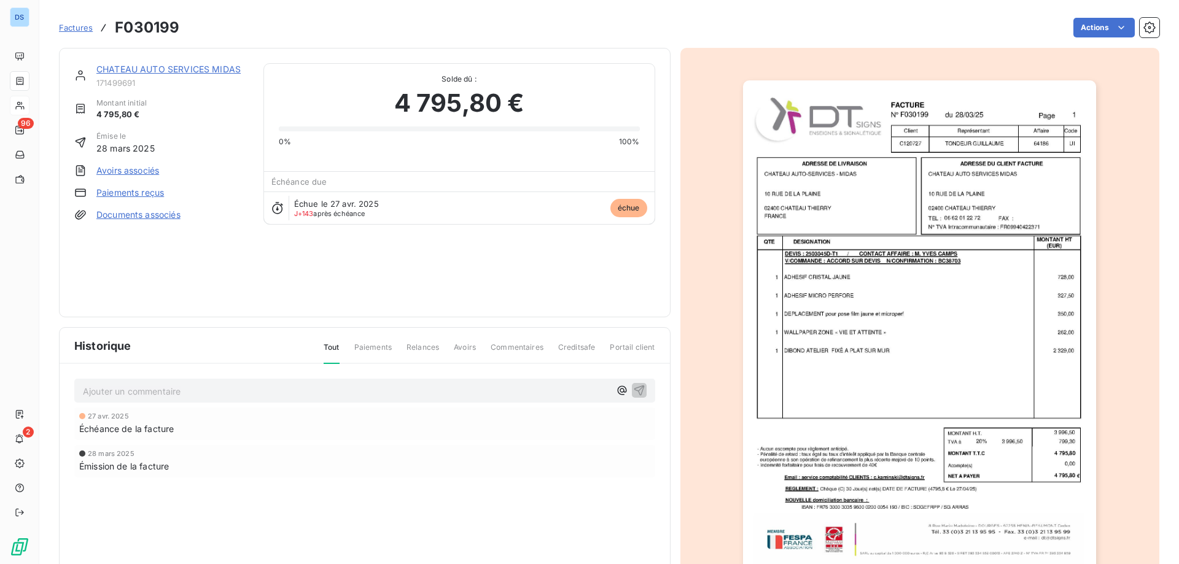
click at [187, 68] on link "CHATEAU AUTO SERVICES MIDAS" at bounding box center [168, 69] width 144 height 10
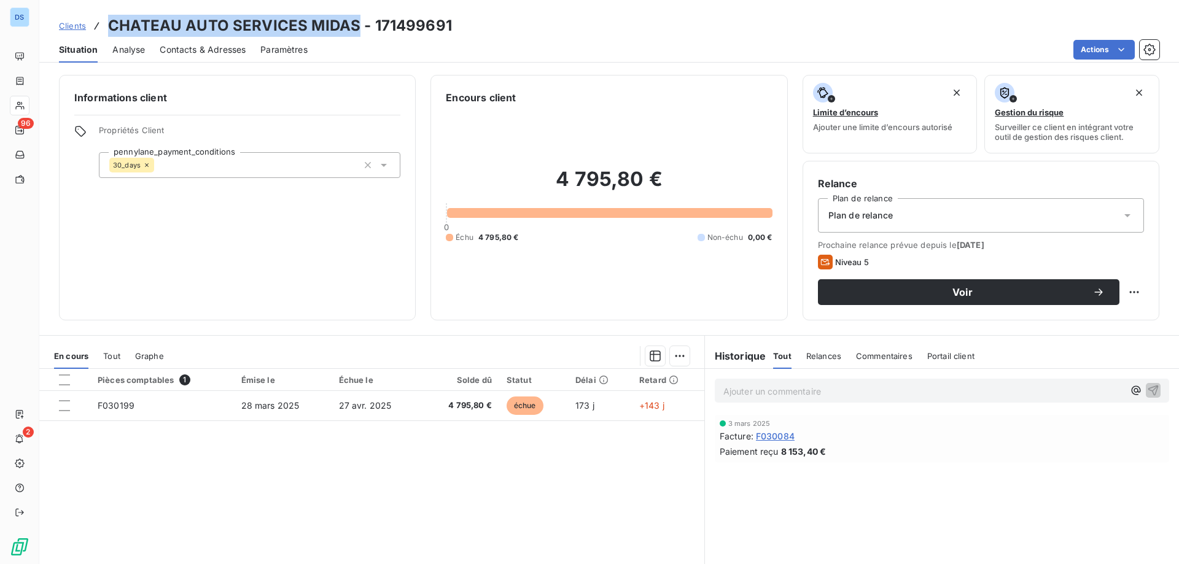
drag, startPoint x: 354, startPoint y: 26, endPoint x: 110, endPoint y: 25, distance: 243.8
click at [110, 25] on h3 "CHATEAU AUTO SERVICES MIDAS - 171499691" at bounding box center [280, 26] width 344 height 22
copy h3 "CHATEAU AUTO SERVICES MIDAS"
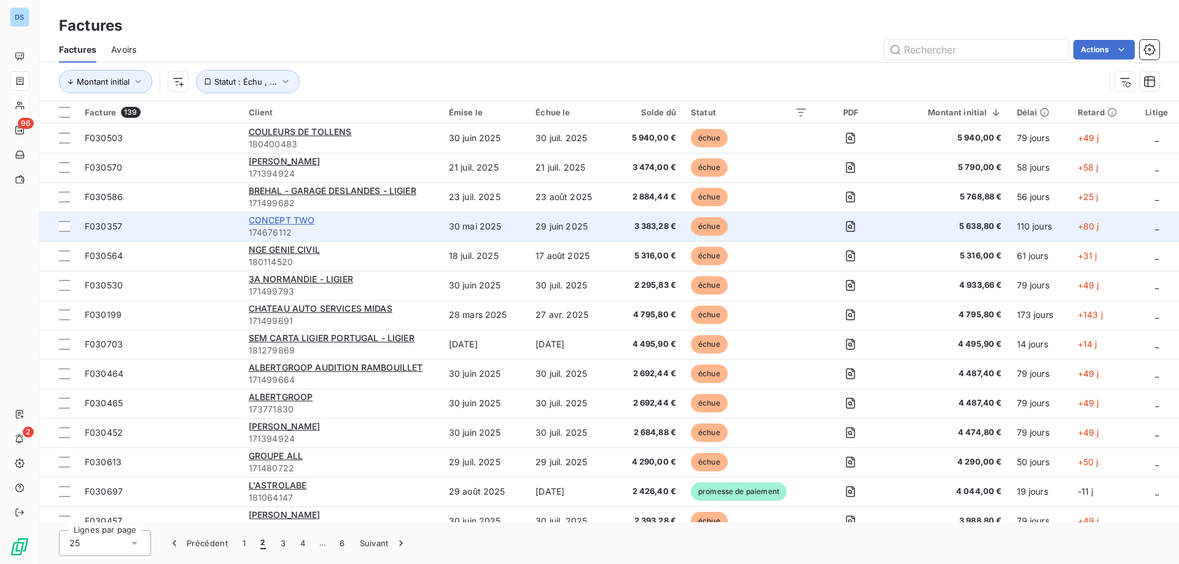
click at [281, 222] on span "CONCEPT TWO" at bounding box center [282, 220] width 66 height 10
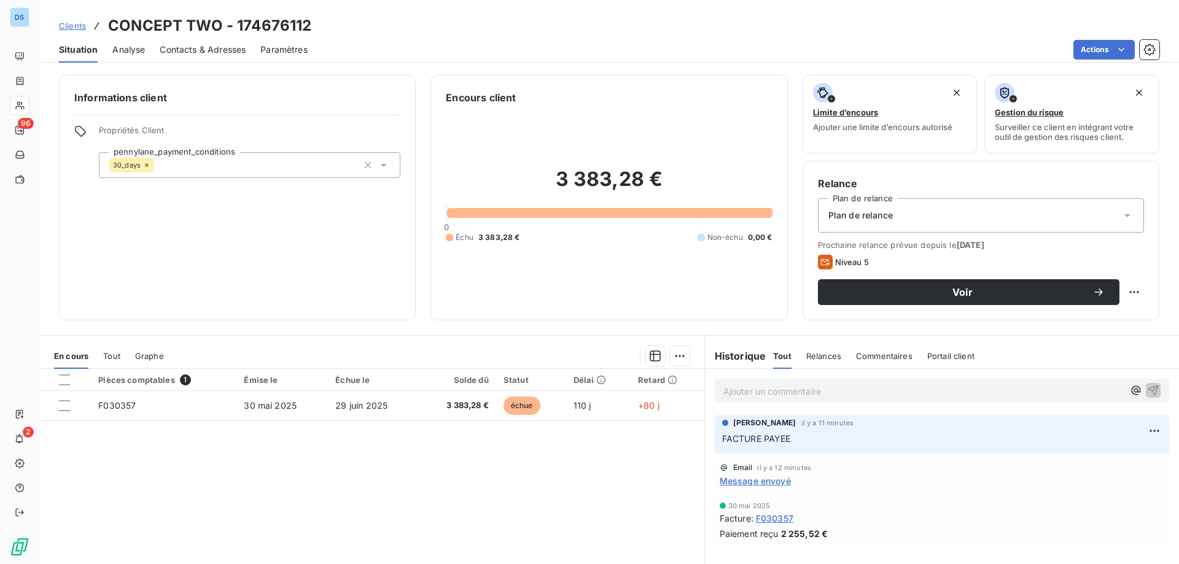
click at [792, 448] on div "Christelle Kaminski il y a 11 minutes FACTURE PAYEE" at bounding box center [942, 434] width 454 height 39
click at [1144, 429] on html "DS 96 2 Clients CONCEPT TWO - 174676112 Situation Analyse Contacts & Adresses P…" at bounding box center [589, 282] width 1179 height 564
click at [1106, 478] on div "Supprimer" at bounding box center [1116, 480] width 69 height 20
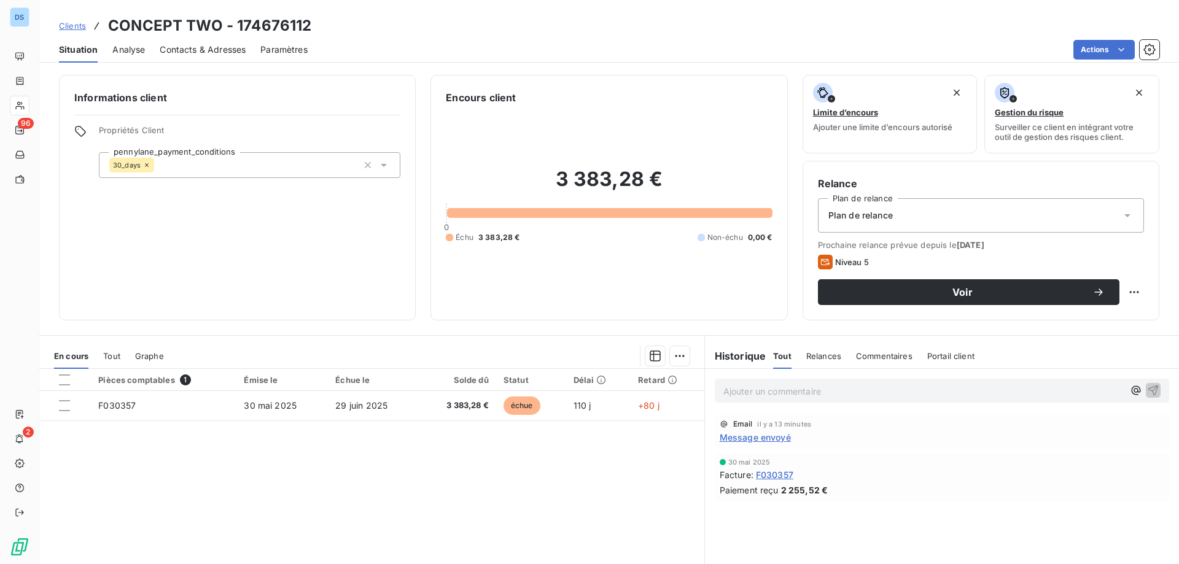
click at [781, 389] on p "Ajouter un commentaire ﻿" at bounding box center [923, 391] width 400 height 15
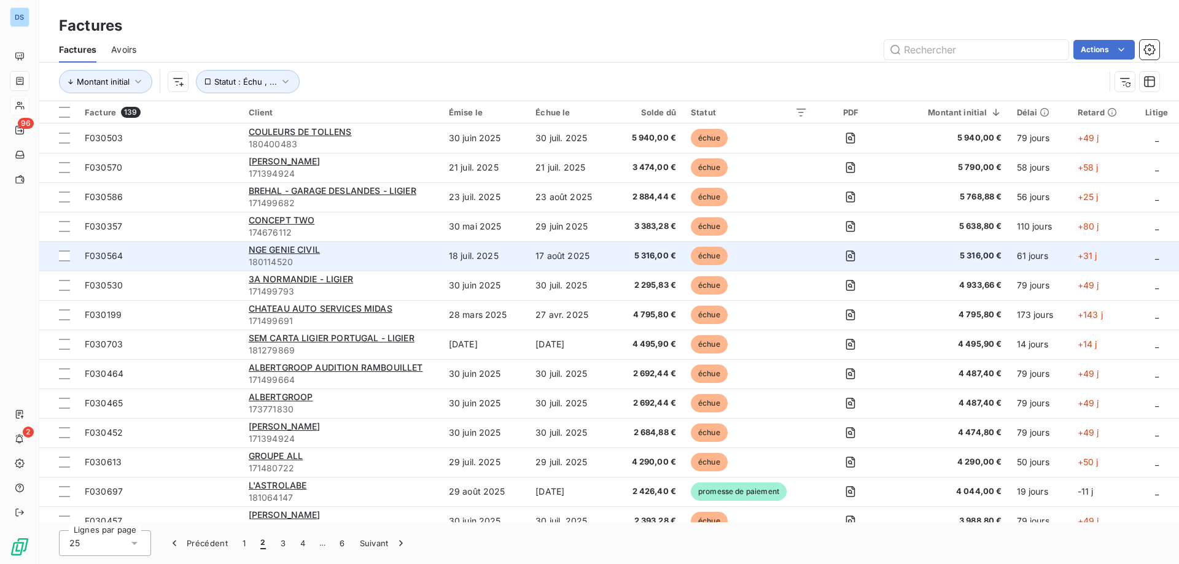
click at [333, 258] on span "180114520" at bounding box center [341, 262] width 185 height 12
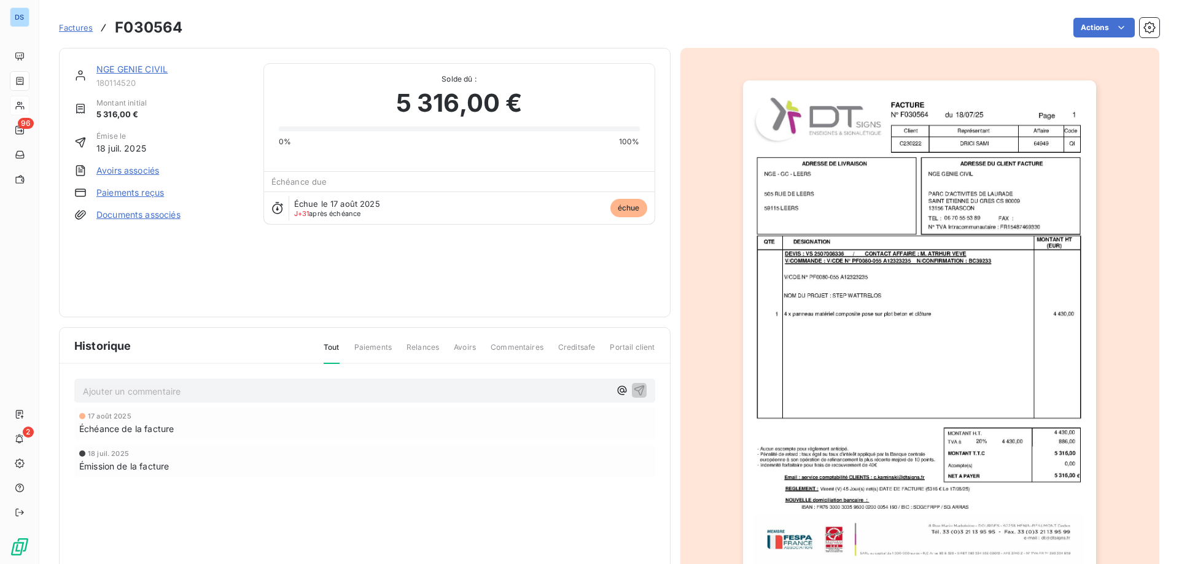
click at [337, 383] on div "Ajouter un commentaire ﻿" at bounding box center [346, 391] width 527 height 17
click at [141, 68] on link "NGE GENIE CIVIL" at bounding box center [131, 69] width 71 height 10
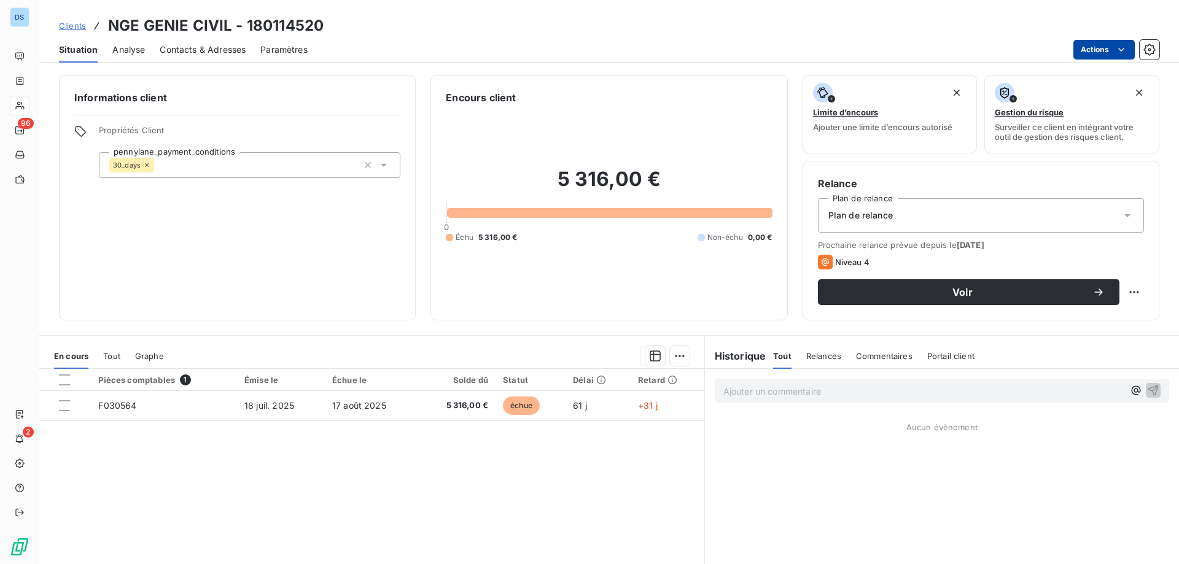
click at [1090, 50] on html "DS 96 2 Clients NGE GENIE CIVIL - 180114520 Situation Analyse Contacts & Adress…" at bounding box center [589, 282] width 1179 height 564
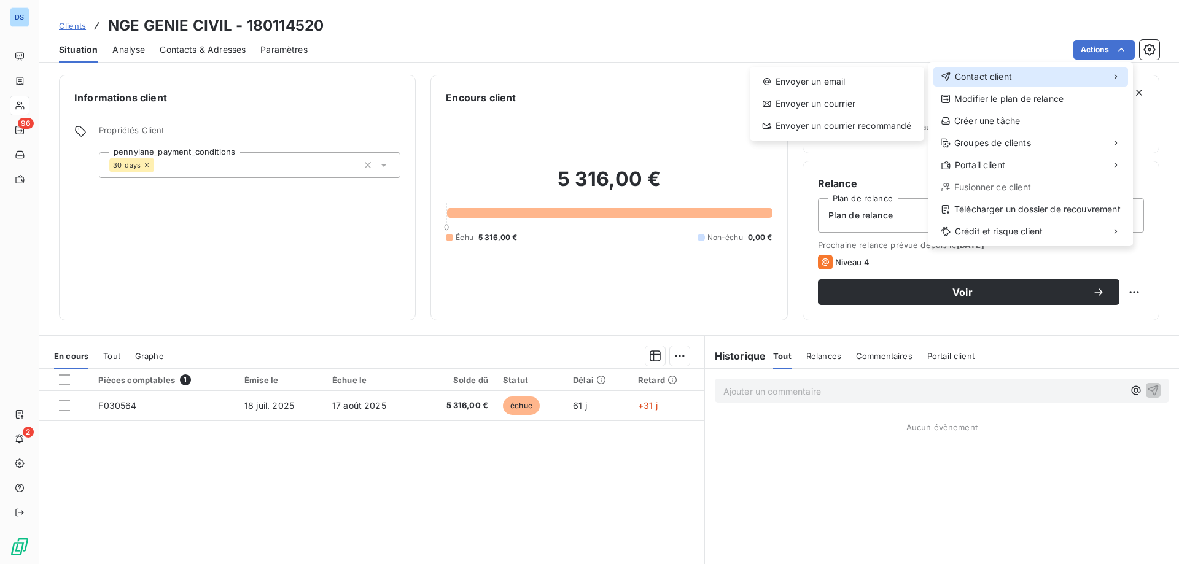
click at [988, 76] on span "Contact client" at bounding box center [983, 77] width 57 height 12
click at [852, 78] on div "Envoyer un email" at bounding box center [837, 82] width 165 height 20
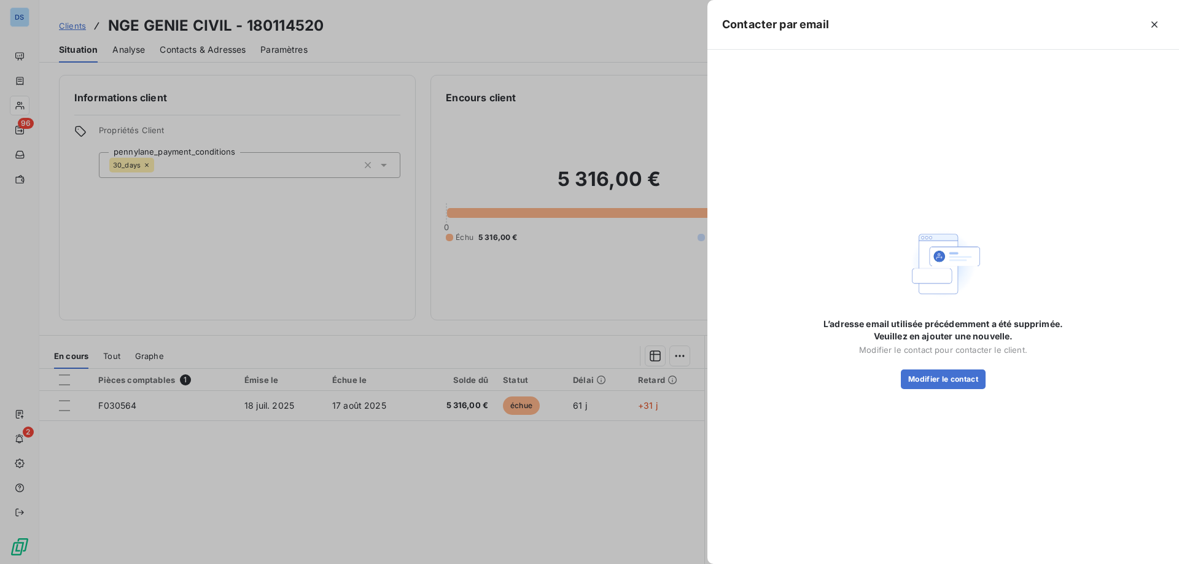
click at [623, 51] on div at bounding box center [589, 282] width 1179 height 564
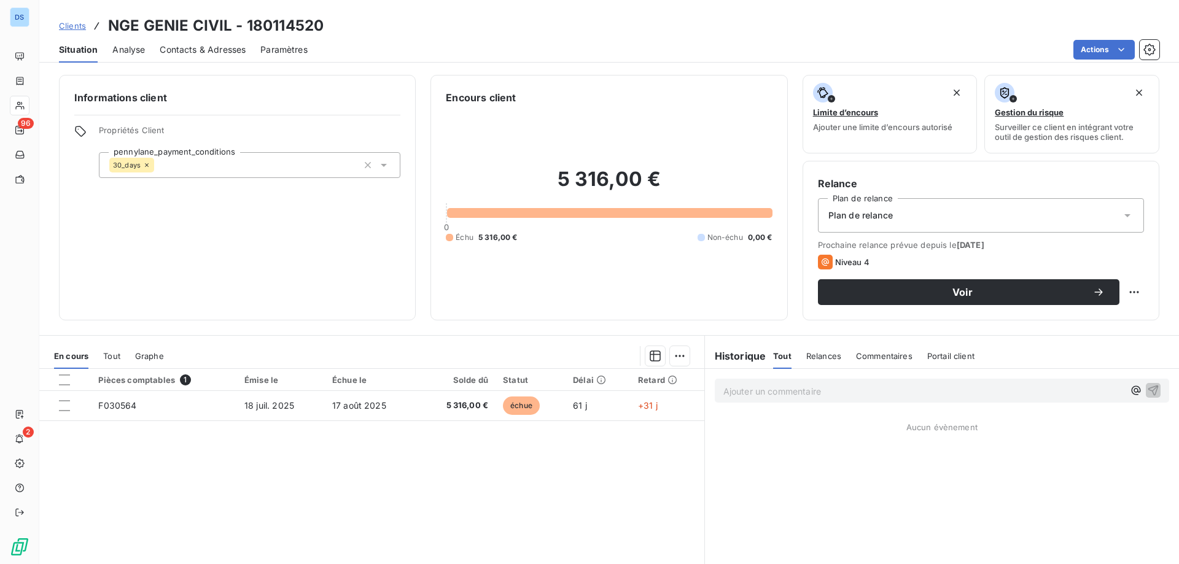
click at [190, 50] on span "Contacts & Adresses" at bounding box center [203, 50] width 86 height 12
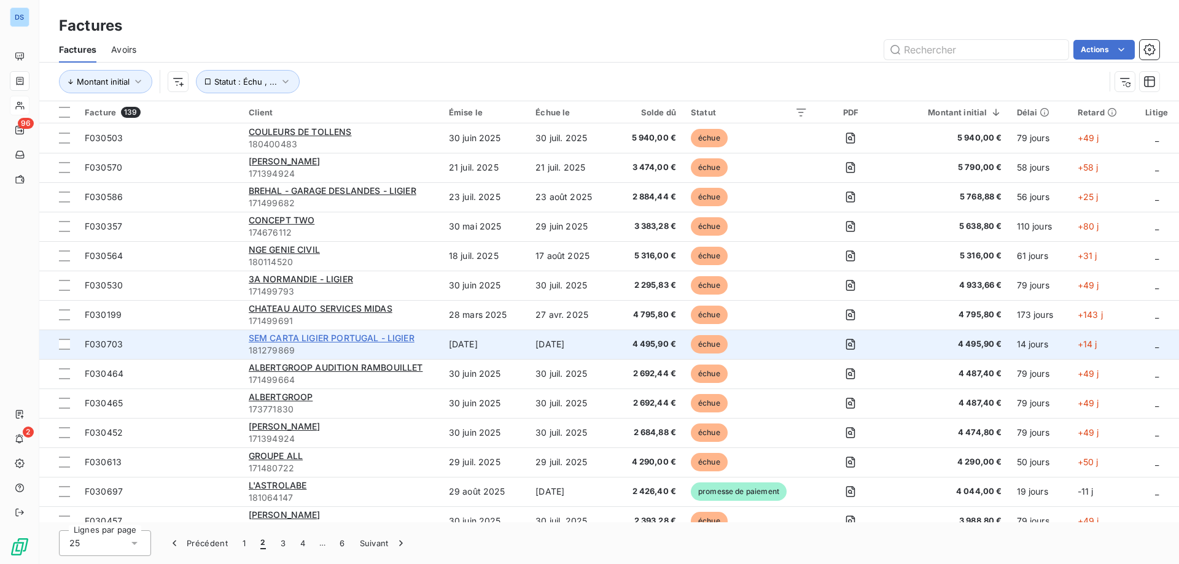
click at [304, 337] on span "SEM CARTA LIGIER PORTUGAL - LIGIER" at bounding box center [332, 338] width 166 height 10
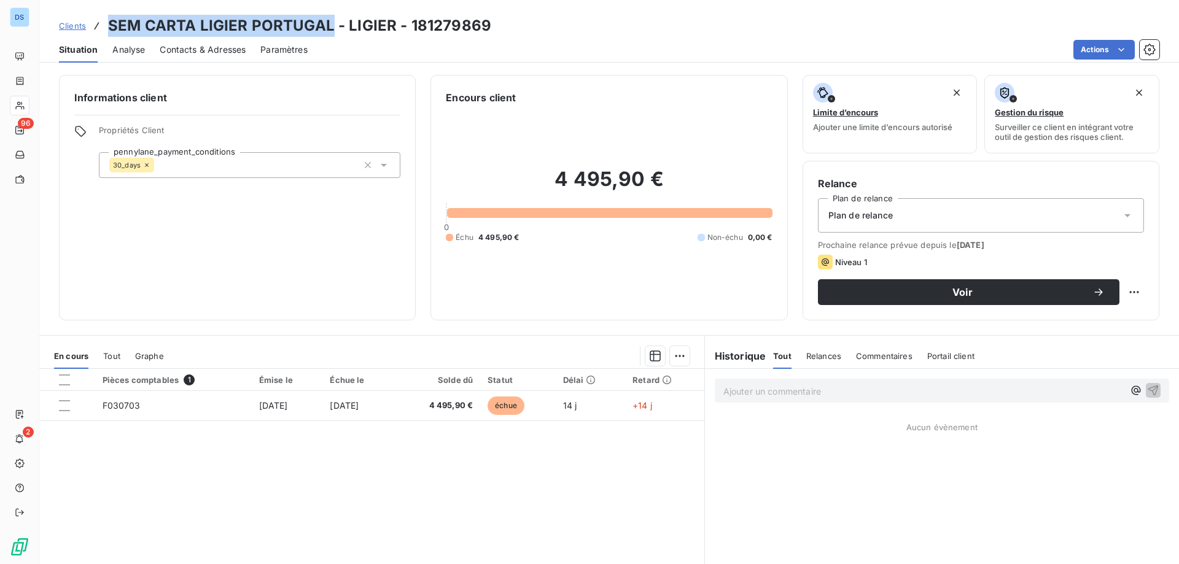
drag, startPoint x: 107, startPoint y: 25, endPoint x: 331, endPoint y: 25, distance: 223.5
click at [331, 25] on h3 "SEM CARTA LIGIER PORTUGAL - LIGIER - 181279869" at bounding box center [299, 26] width 383 height 22
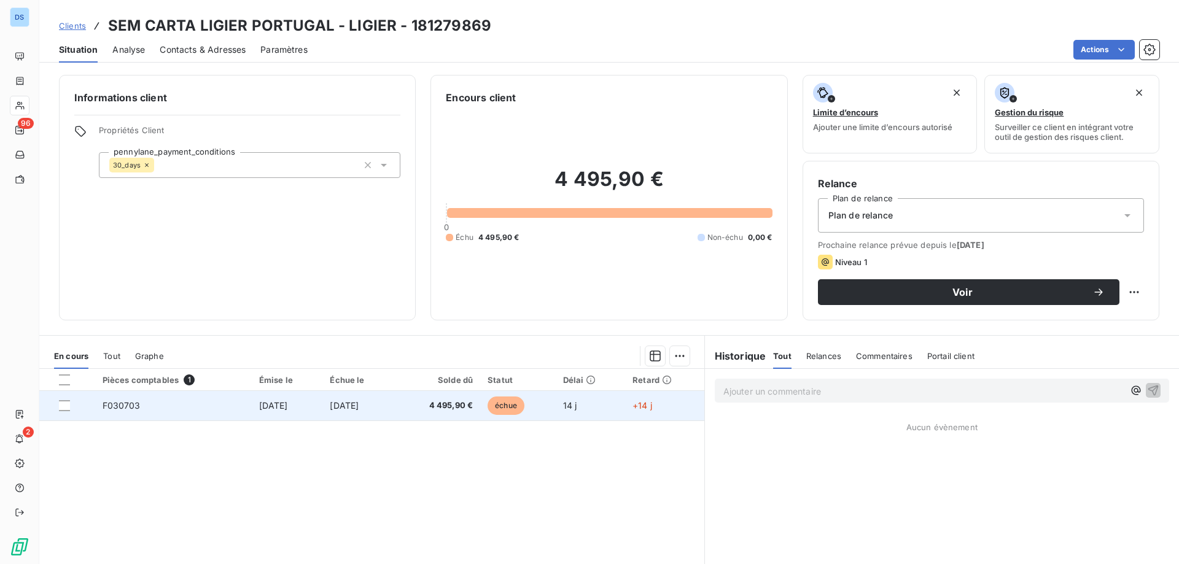
click at [451, 401] on span "4 495,90 €" at bounding box center [437, 406] width 71 height 12
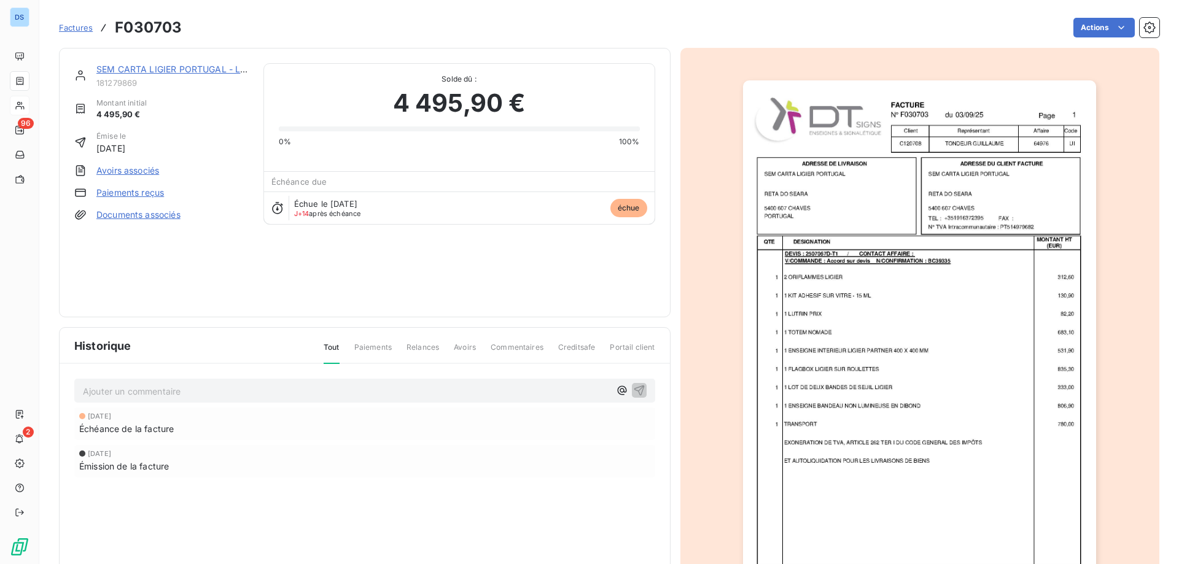
scroll to position [69, 0]
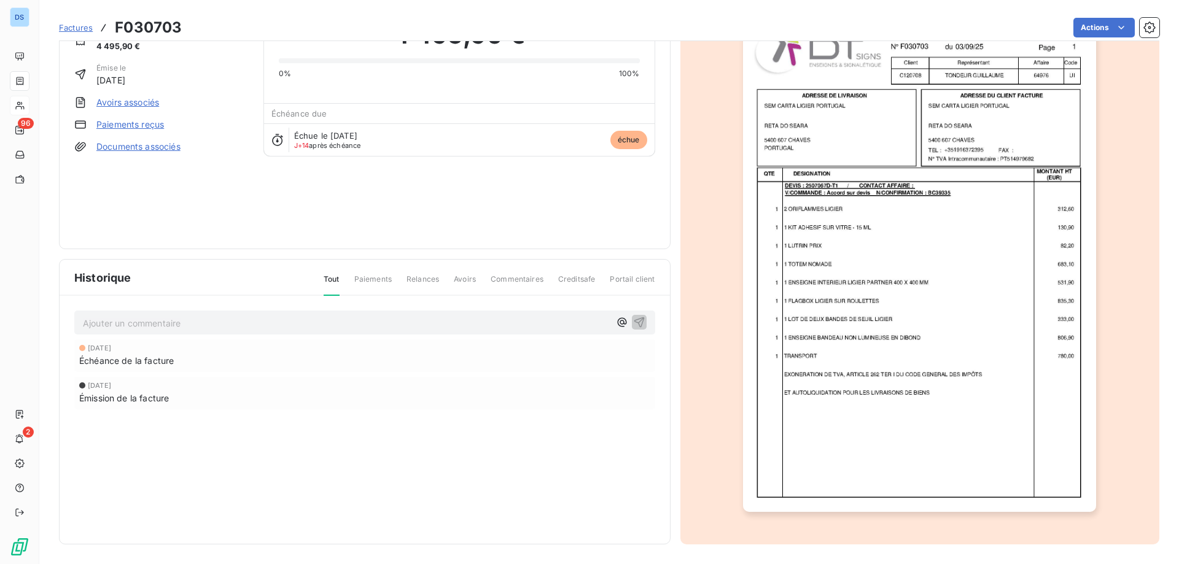
click at [758, 382] on img "button" at bounding box center [919, 262] width 353 height 500
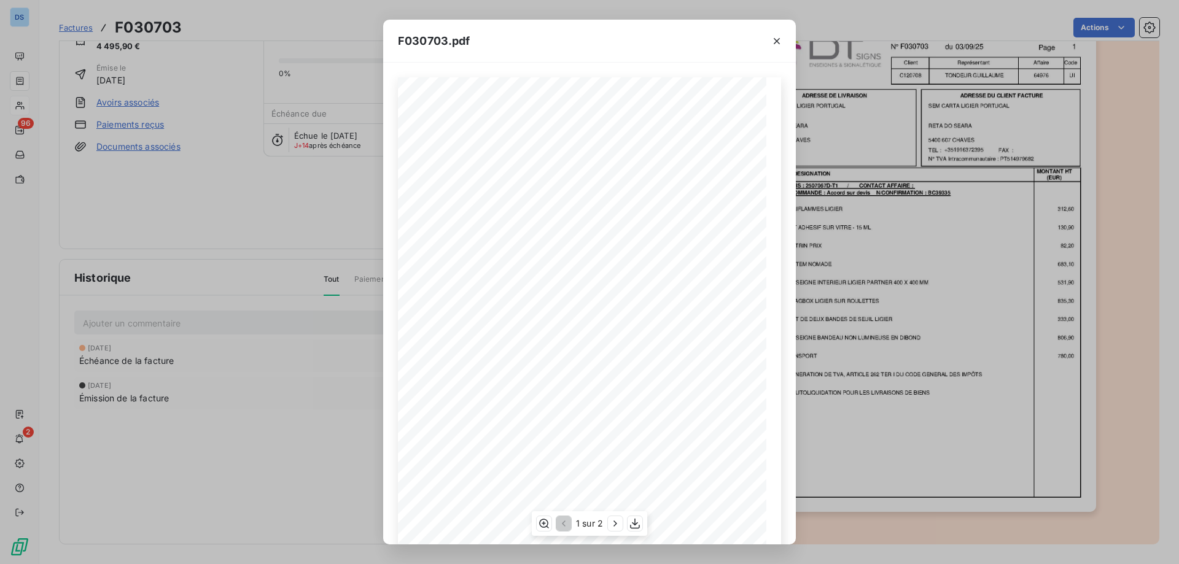
scroll to position [68, 0]
click at [612, 526] on icon "button" at bounding box center [615, 524] width 12 height 12
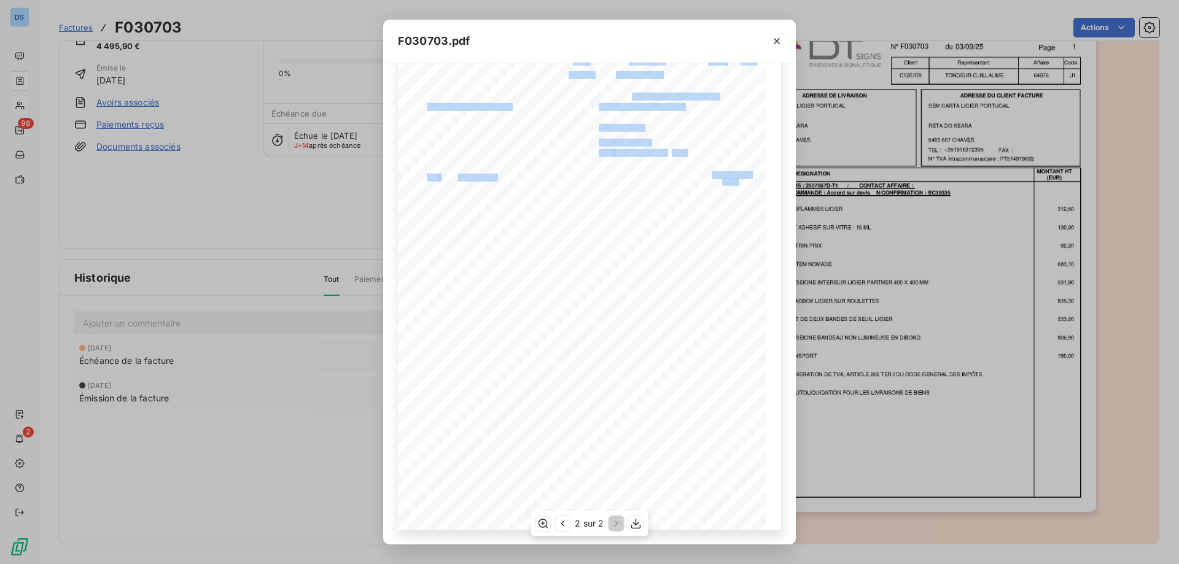
click at [415, 98] on div "F030703 03/09/25 SEM CARTA LIGIER PORTUGAL RETA DO SEARA 5400 607 CHAVES +35191…" at bounding box center [589, 269] width 383 height 521
click at [504, 105] on span "SEM CARTA LIGIER PORTUGAL" at bounding box center [469, 106] width 85 height 6
click at [242, 448] on div "F030703.pdf F030703 03/09/25 SEM CARTA LIGIER PORTUGAL RETA DO SEARA 5400 607 C…" at bounding box center [589, 282] width 1179 height 564
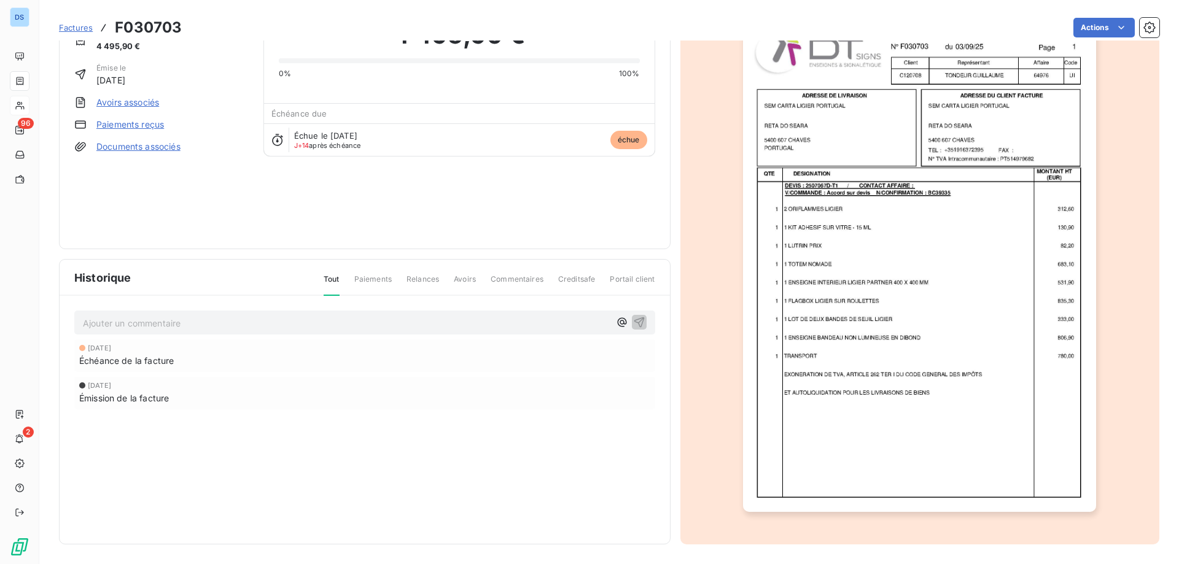
scroll to position [0, 0]
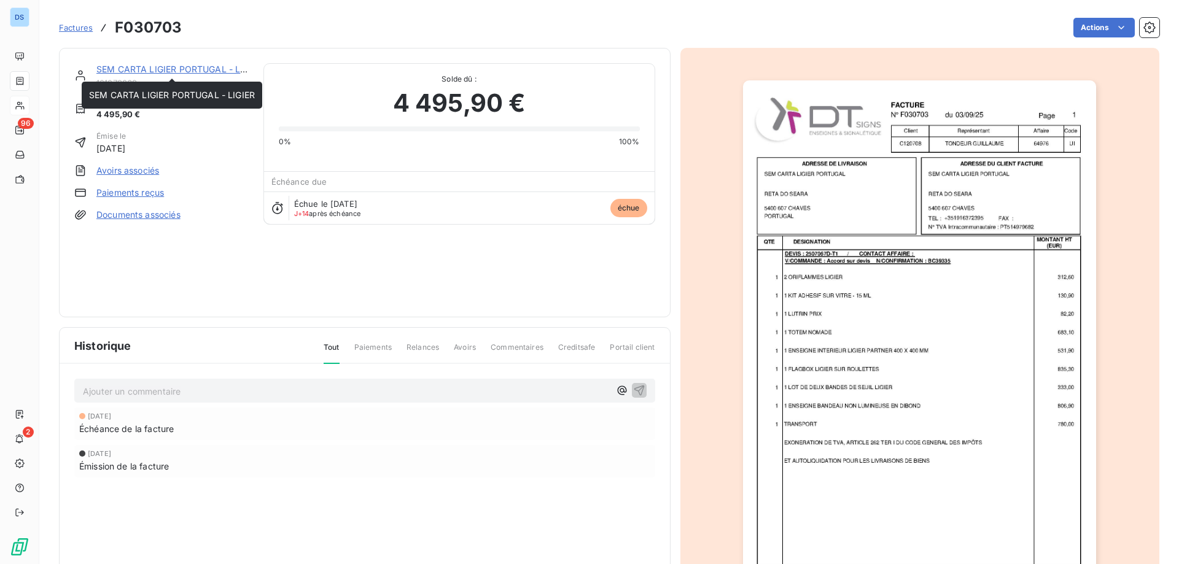
click at [185, 70] on link "SEM CARTA LIGIER PORTUGAL - LIGIER" at bounding box center [179, 69] width 166 height 10
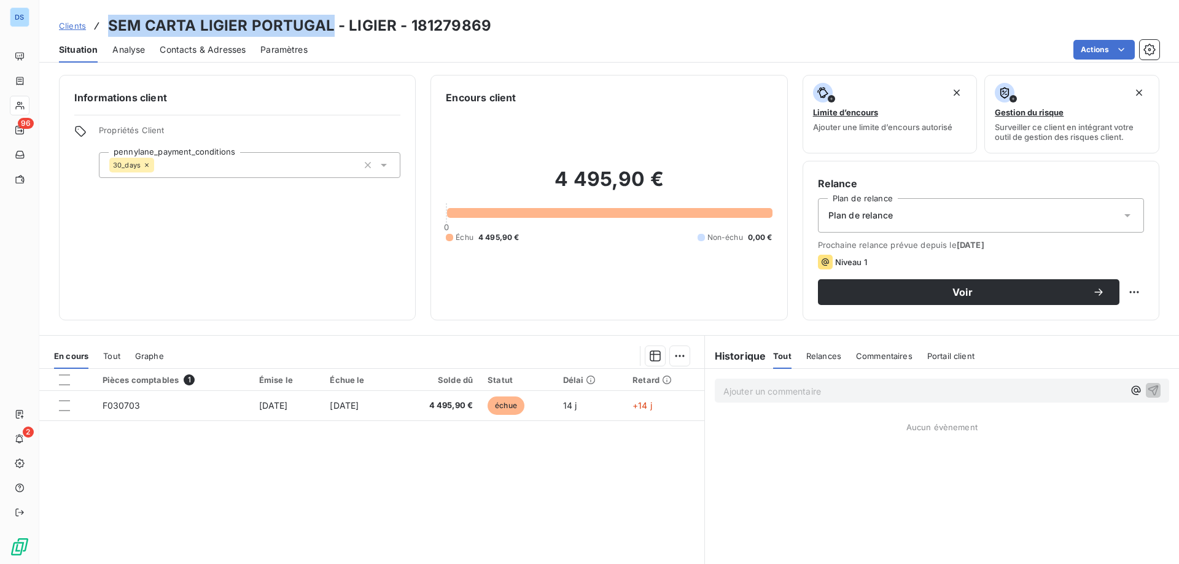
drag, startPoint x: 330, startPoint y: 26, endPoint x: 95, endPoint y: 26, distance: 234.6
click at [95, 26] on div "Clients SEM CARTA LIGIER PORTUGAL - LIGIER - 181279869" at bounding box center [275, 26] width 432 height 22
copy h3 "SEM CARTA LIGIER PORTUGAL"
click at [668, 125] on div "4 495,90 € 0 Échu 4 495,90 € Non-échu 0,00 €" at bounding box center [609, 205] width 326 height 200
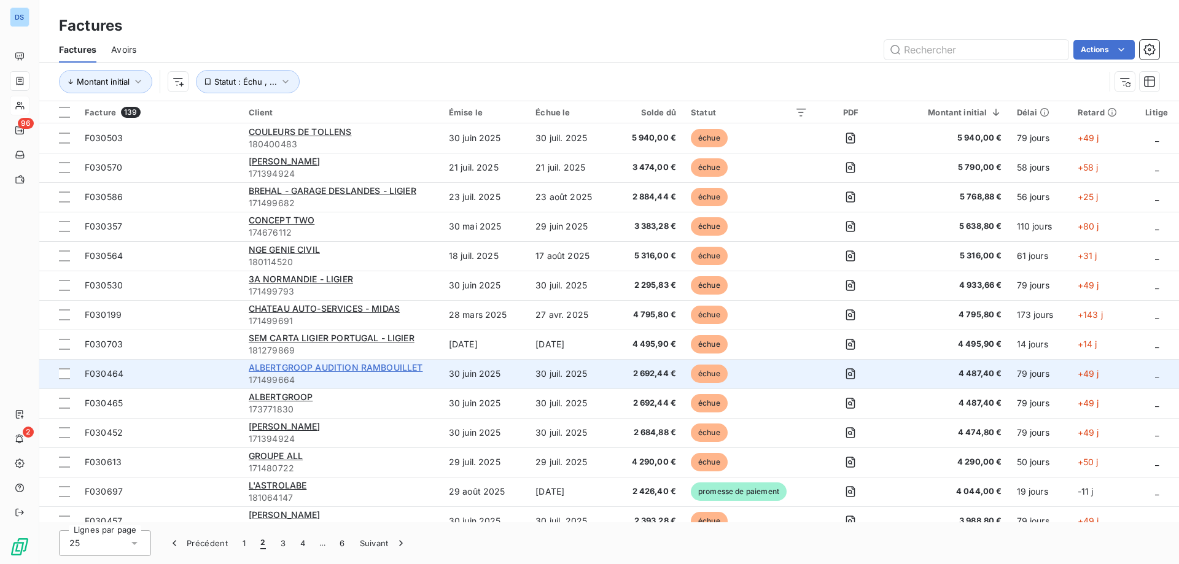
click at [274, 367] on span "ALBERTGROOP AUDITION RAMBOUILLET" at bounding box center [336, 367] width 174 height 10
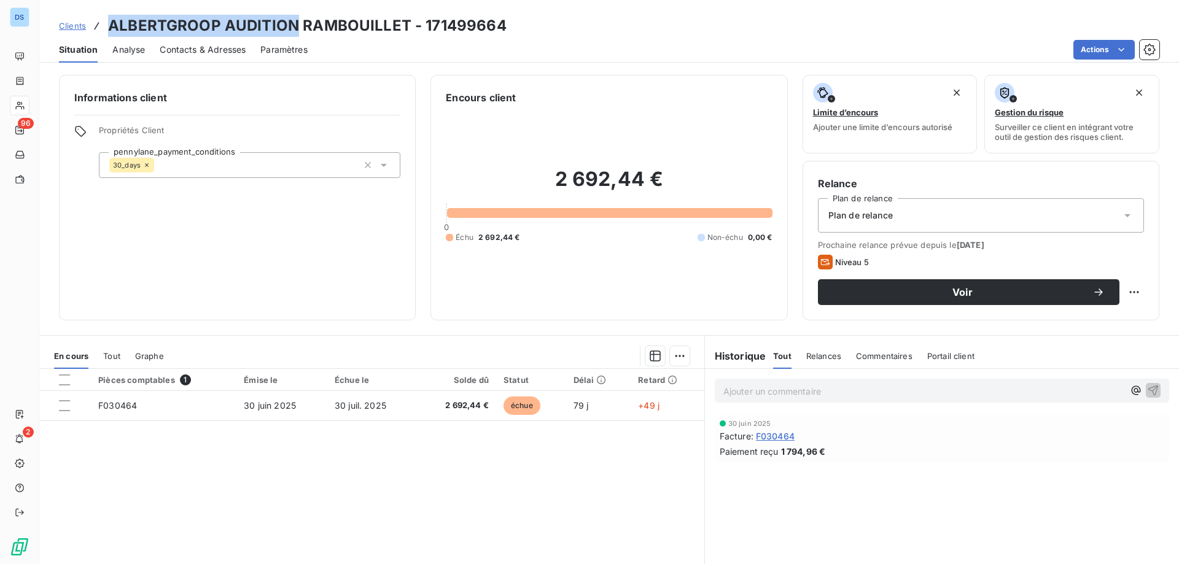
drag, startPoint x: 109, startPoint y: 26, endPoint x: 296, endPoint y: 22, distance: 186.7
click at [296, 22] on h3 "ALBERTGROOP AUDITION RAMBOUILLET - 171499664" at bounding box center [307, 26] width 399 height 22
copy h3 "ALBERTGROOP AUDITION"
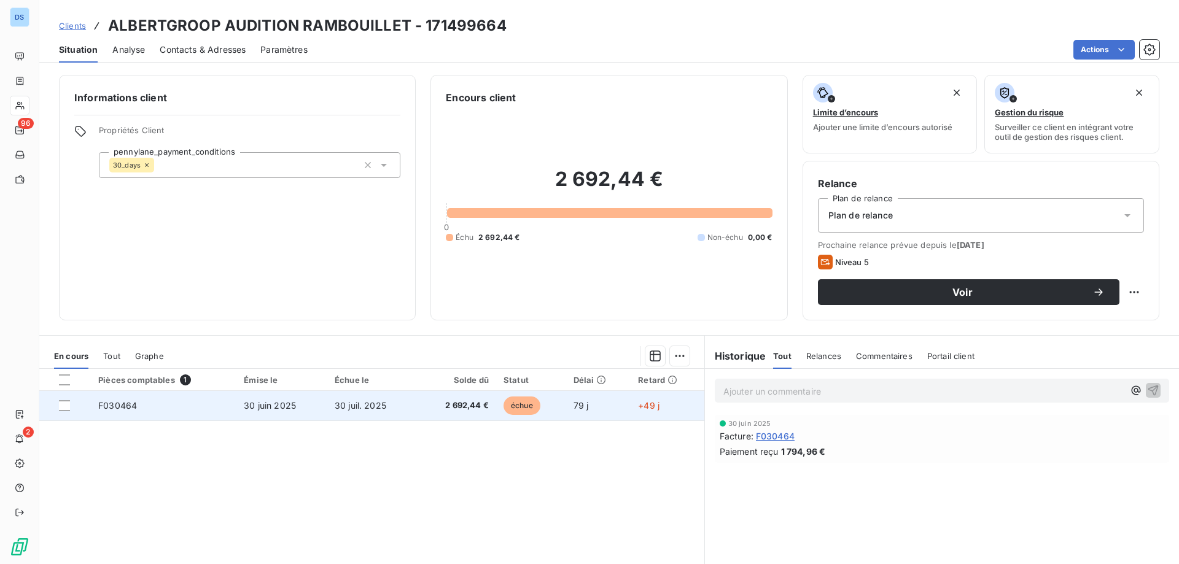
click at [425, 409] on span "2 692,44 €" at bounding box center [457, 406] width 64 height 12
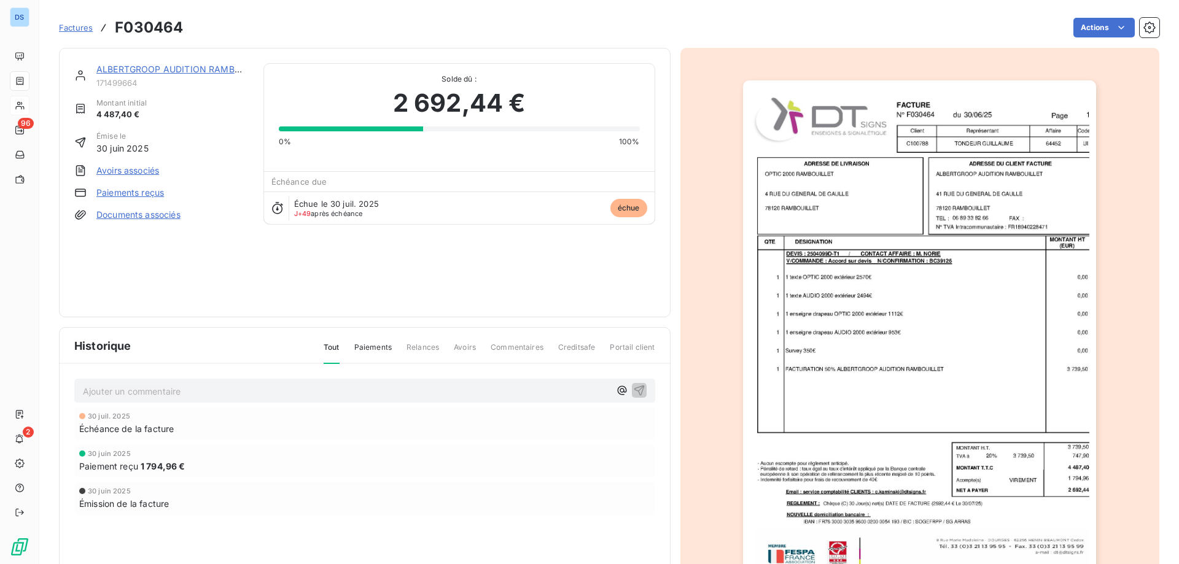
click at [533, 427] on div "Échéance de la facture" at bounding box center [364, 429] width 571 height 13
click at [825, 315] on img "button" at bounding box center [919, 330] width 353 height 500
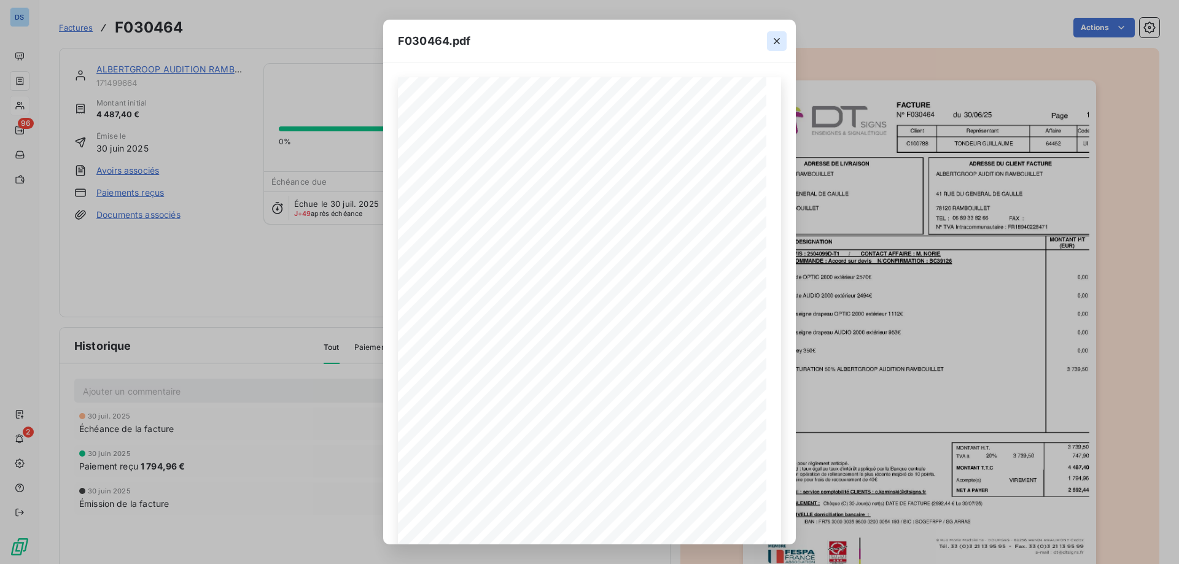
click at [775, 38] on icon "button" at bounding box center [777, 41] width 12 height 12
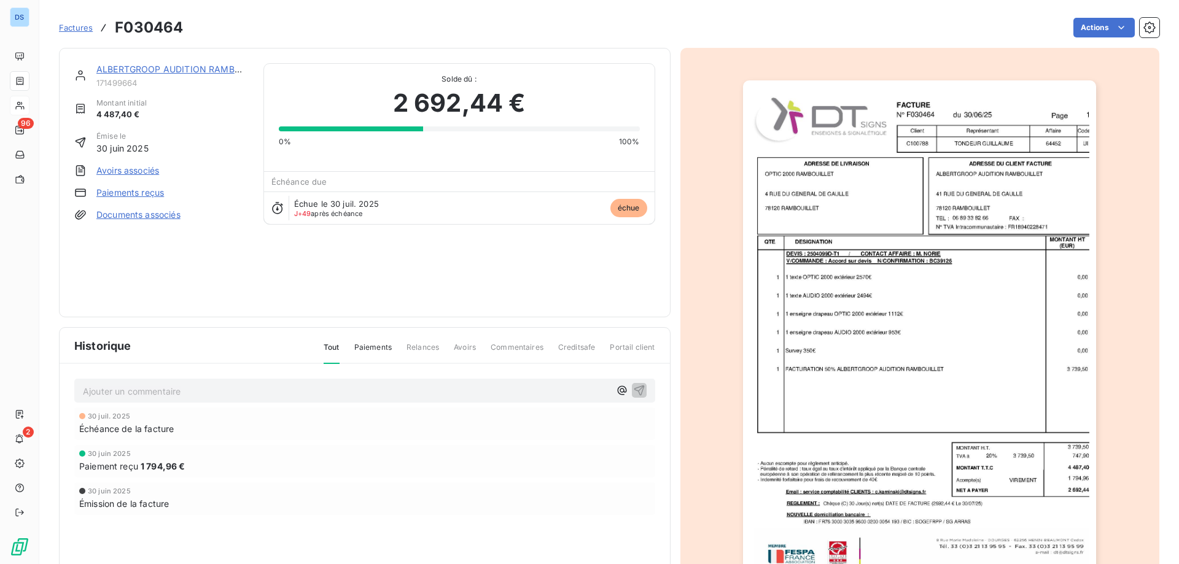
click at [395, 301] on div "ALBERTGROOP AUDITION RAMBOUILLET 171499664 Montant initial 4 487,40 € Émise le …" at bounding box center [364, 182] width 581 height 239
click at [178, 70] on link "ALBERTGROOP AUDITION RAMBOUILLET" at bounding box center [183, 69] width 174 height 10
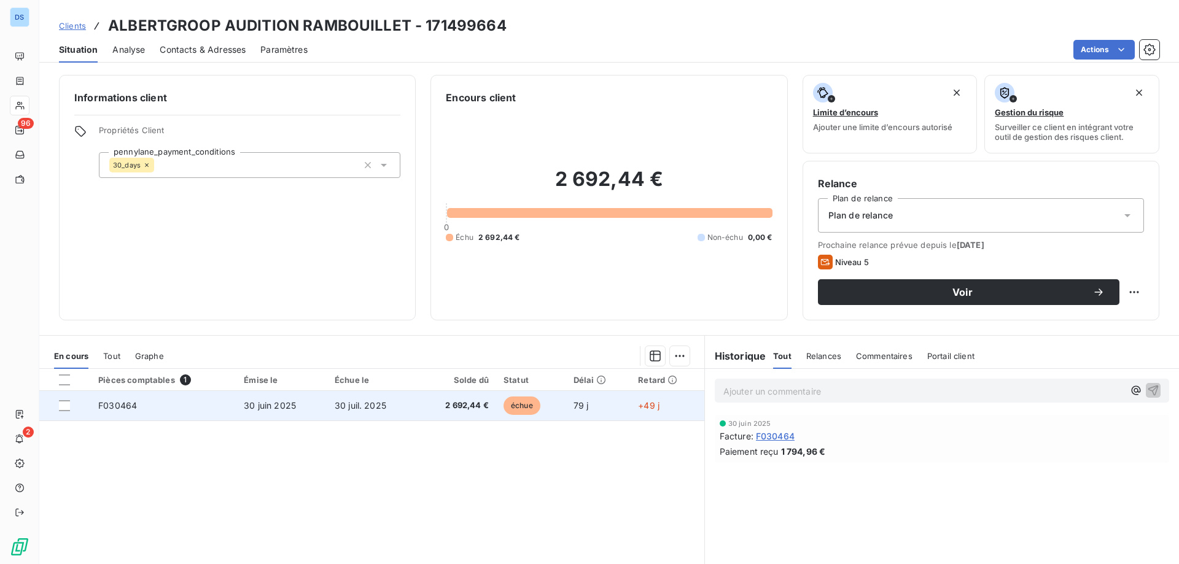
click at [365, 413] on td "30 juil. 2025" at bounding box center [372, 405] width 90 height 29
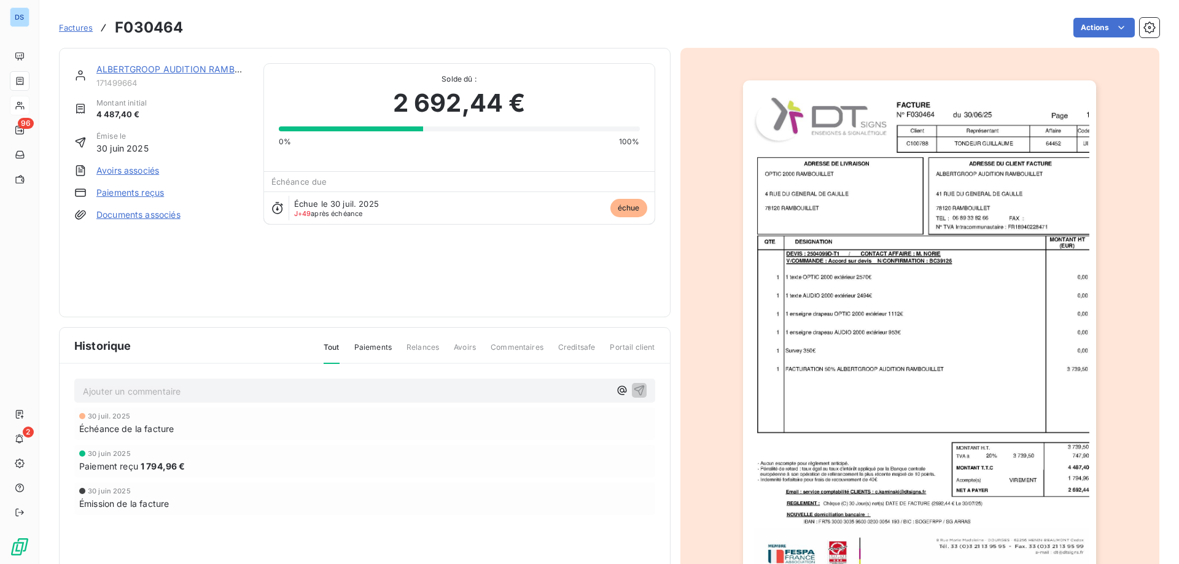
click at [308, 290] on div "ALBERTGROOP AUDITION RAMBOUILLET 171499664 Montant initial 4 487,40 € Émise le …" at bounding box center [364, 182] width 581 height 239
click at [165, 66] on link "ALBERTGROOP AUDITION RAMBOUILLET" at bounding box center [183, 69] width 174 height 10
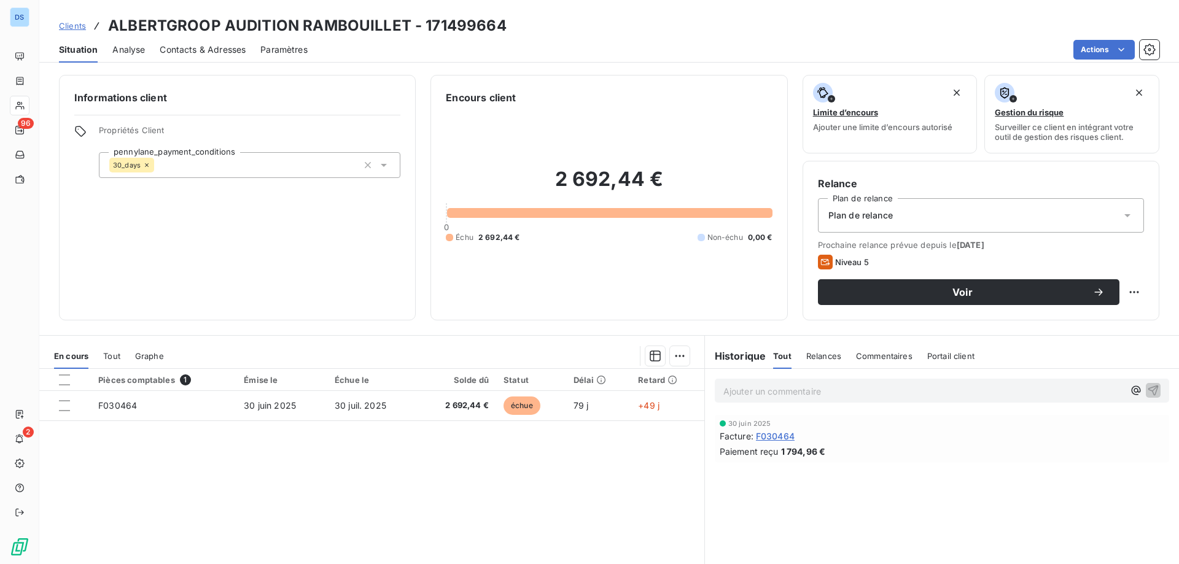
click at [220, 50] on span "Contacts & Adresses" at bounding box center [203, 50] width 86 height 12
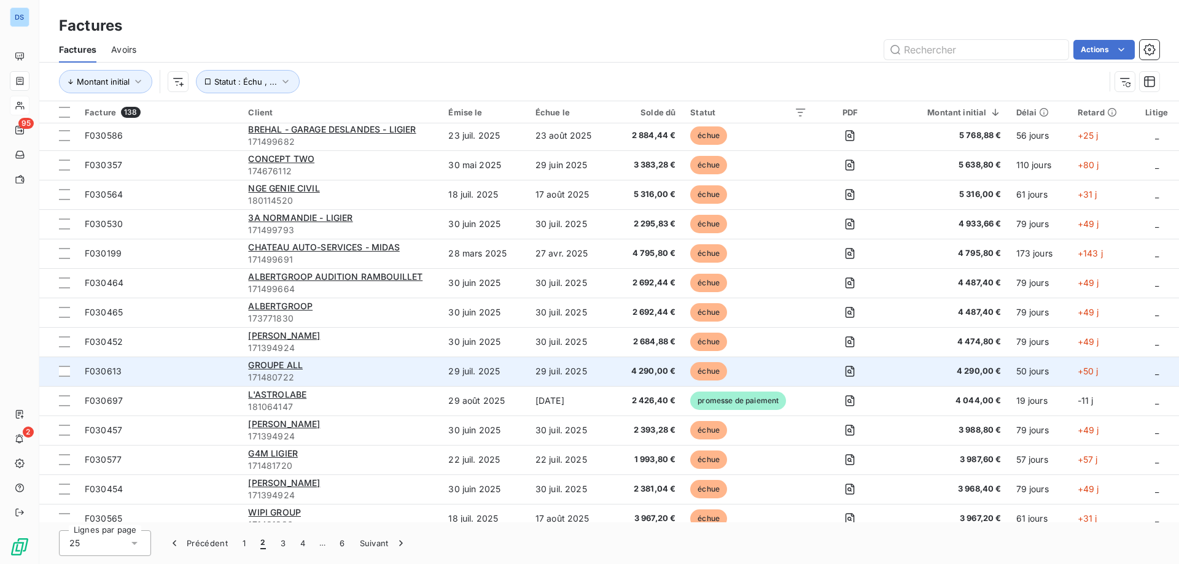
scroll to position [123, 0]
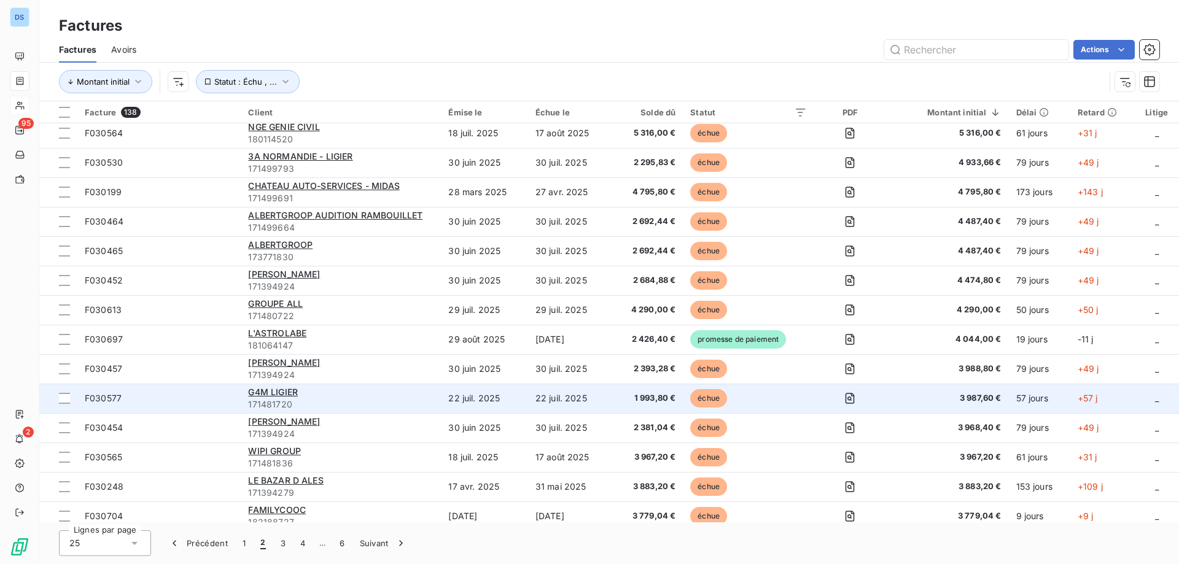
click at [319, 398] on div "G4M LIGIER" at bounding box center [340, 392] width 185 height 12
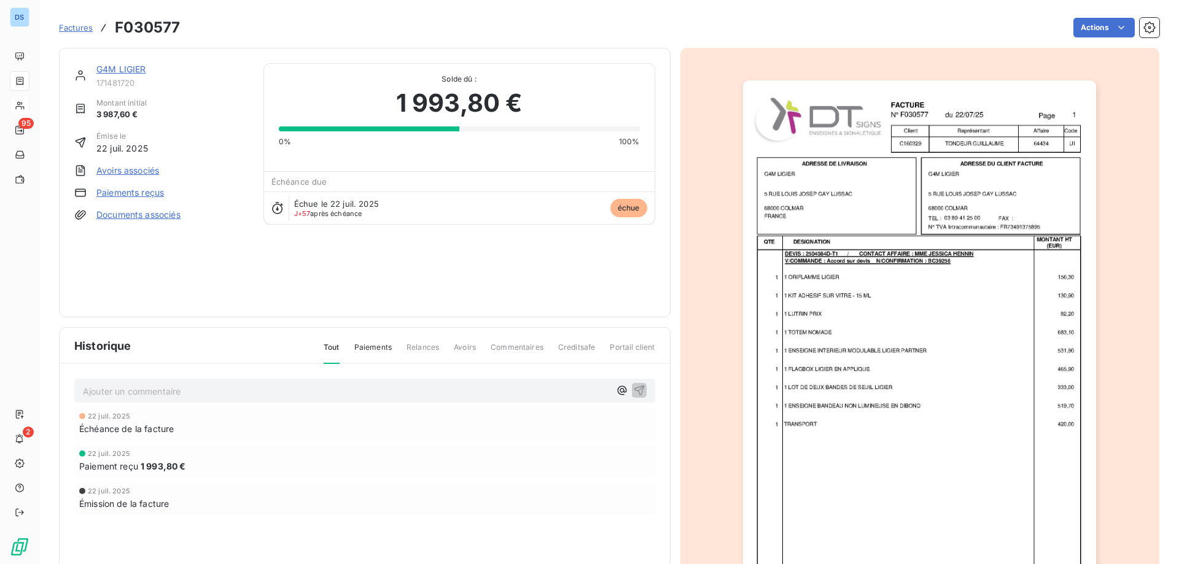
click at [785, 301] on img "button" at bounding box center [919, 330] width 353 height 500
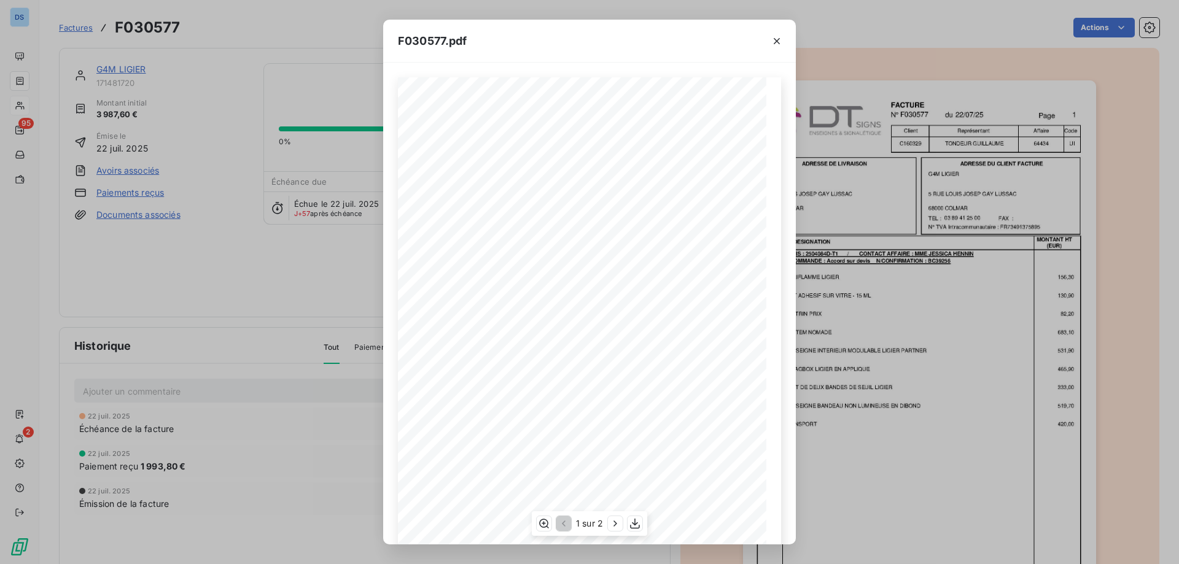
scroll to position [68, 0]
click at [613, 524] on icon "button" at bounding box center [615, 524] width 12 height 12
click at [774, 42] on icon "button" at bounding box center [777, 41] width 12 height 12
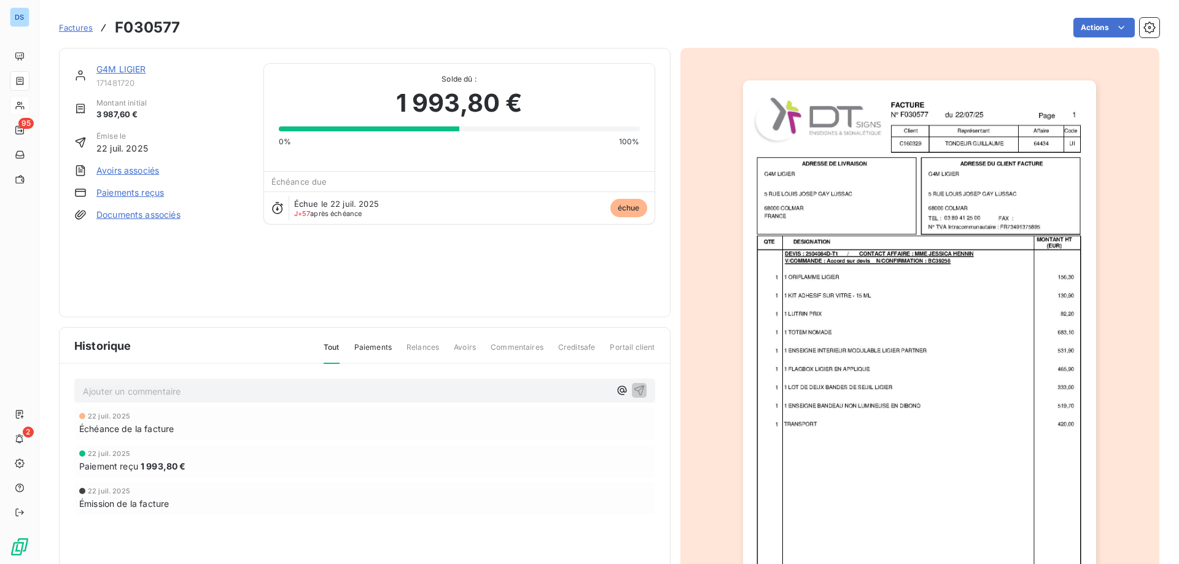
click at [125, 66] on link "G4M LIGIER" at bounding box center [121, 69] width 50 height 10
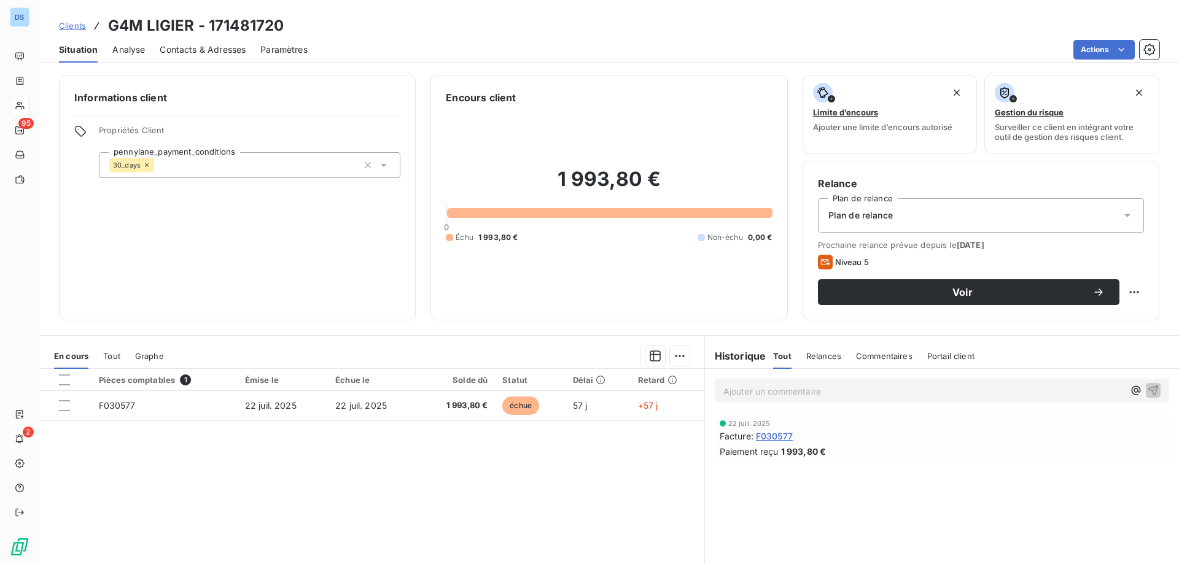
click at [184, 53] on span "Contacts & Adresses" at bounding box center [203, 50] width 86 height 12
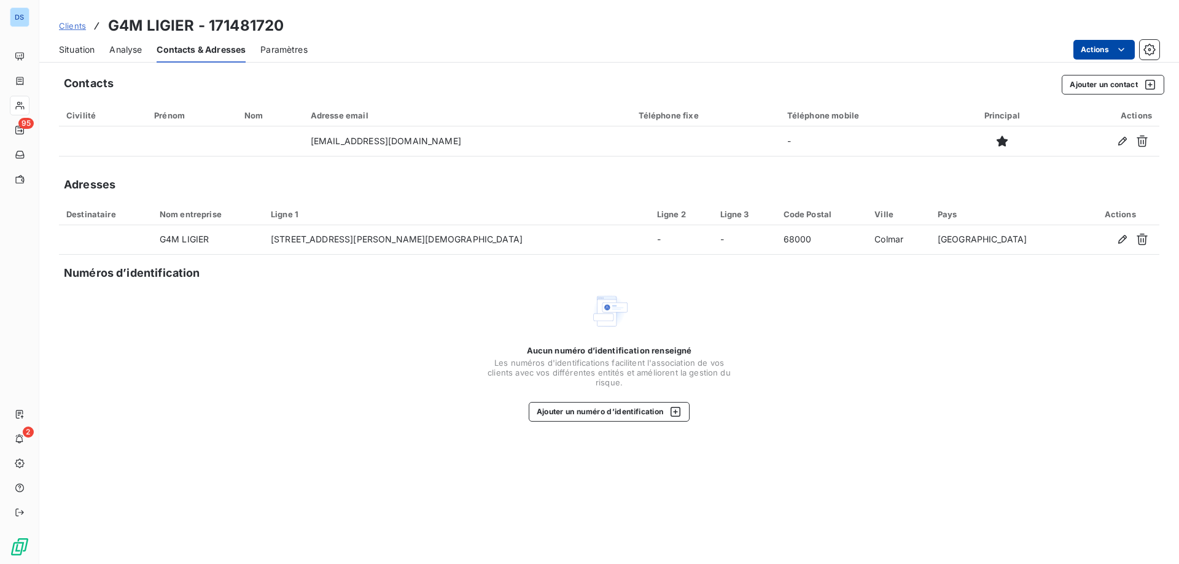
click at [1093, 51] on html "DS 95 2 Clients G4M LIGIER - 171481720 Situation Analyse Contacts & Adresses Pa…" at bounding box center [589, 282] width 1179 height 564
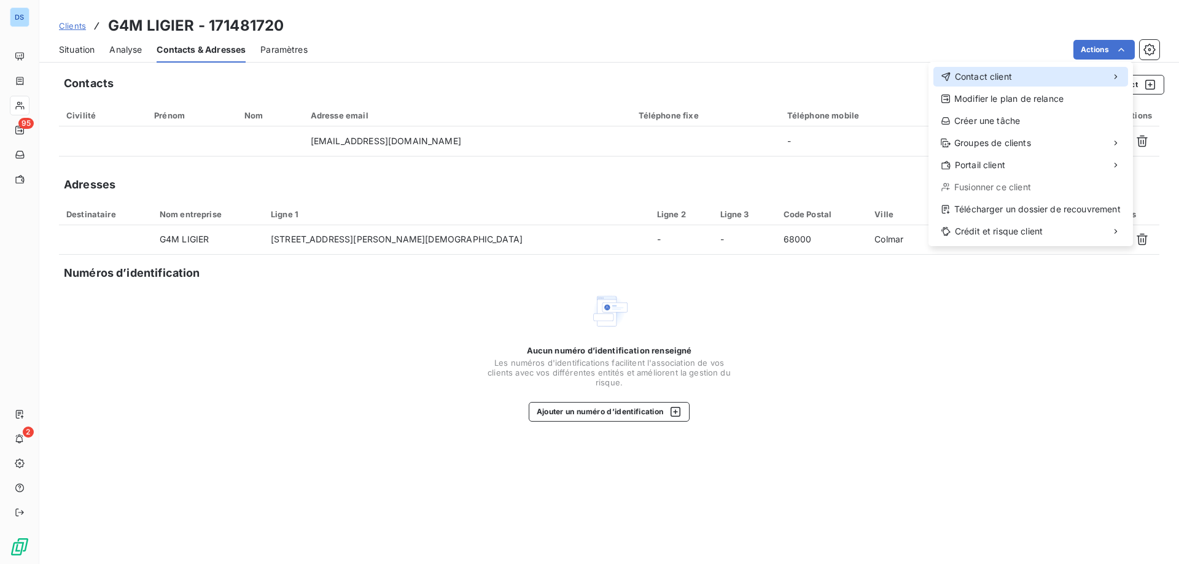
click at [961, 79] on span "Contact client" at bounding box center [983, 77] width 57 height 12
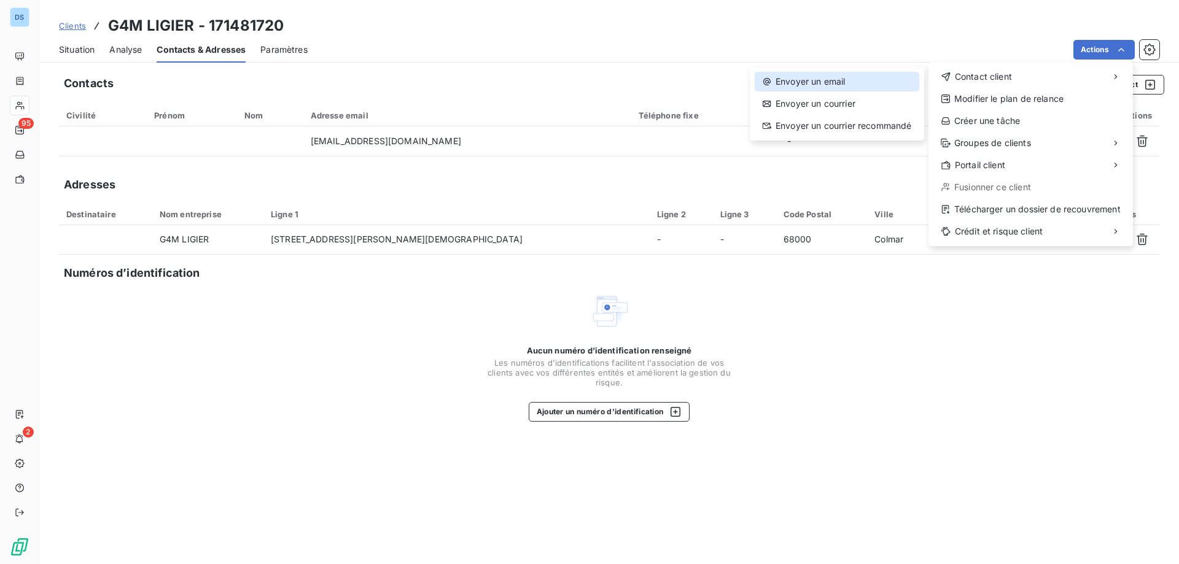
click at [847, 82] on div "Envoyer un email" at bounding box center [837, 82] width 165 height 20
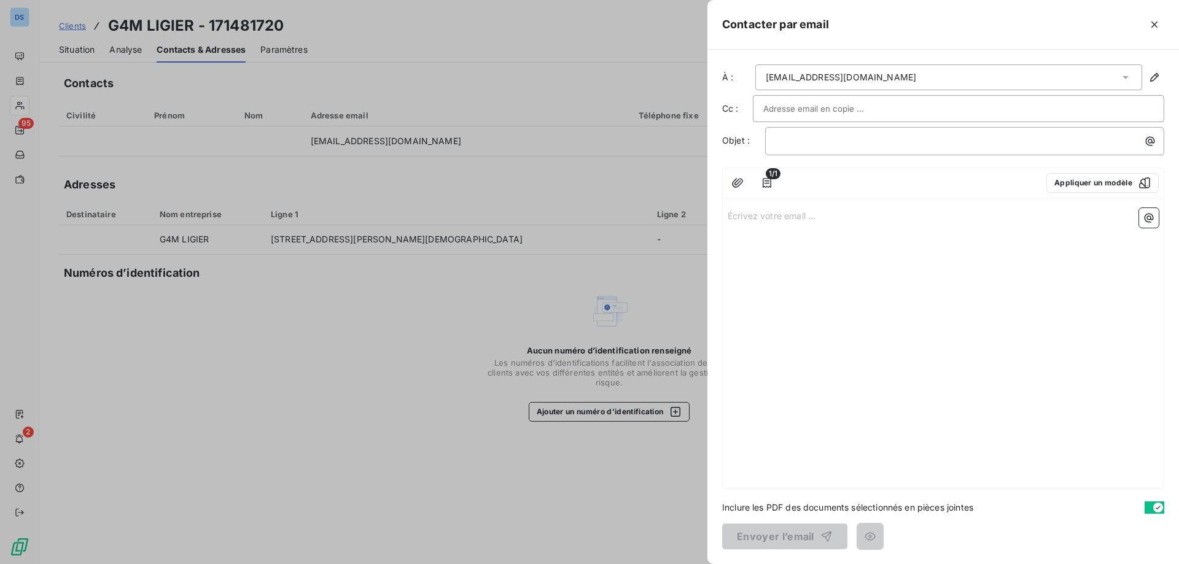
click at [790, 106] on input "text" at bounding box center [829, 108] width 132 height 18
paste input "[PERSON_NAME][EMAIL_ADDRESS][DOMAIN_NAME]"
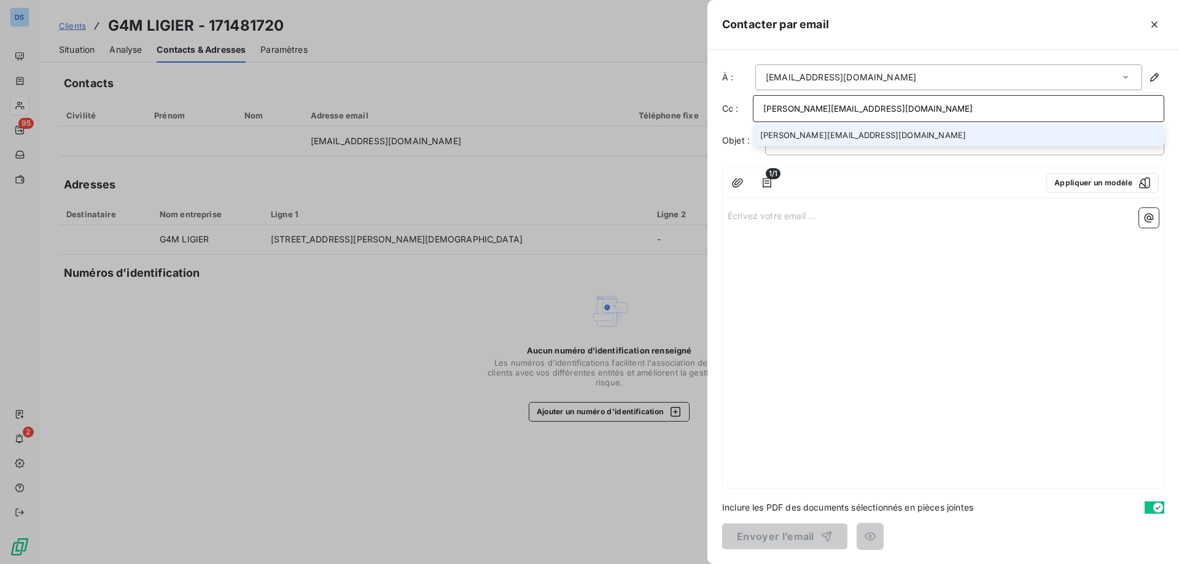
type input "[PERSON_NAME][EMAIL_ADDRESS][DOMAIN_NAME]"
click at [808, 134] on li "[PERSON_NAME][EMAIL_ADDRESS][DOMAIN_NAME]" at bounding box center [958, 135] width 411 height 21
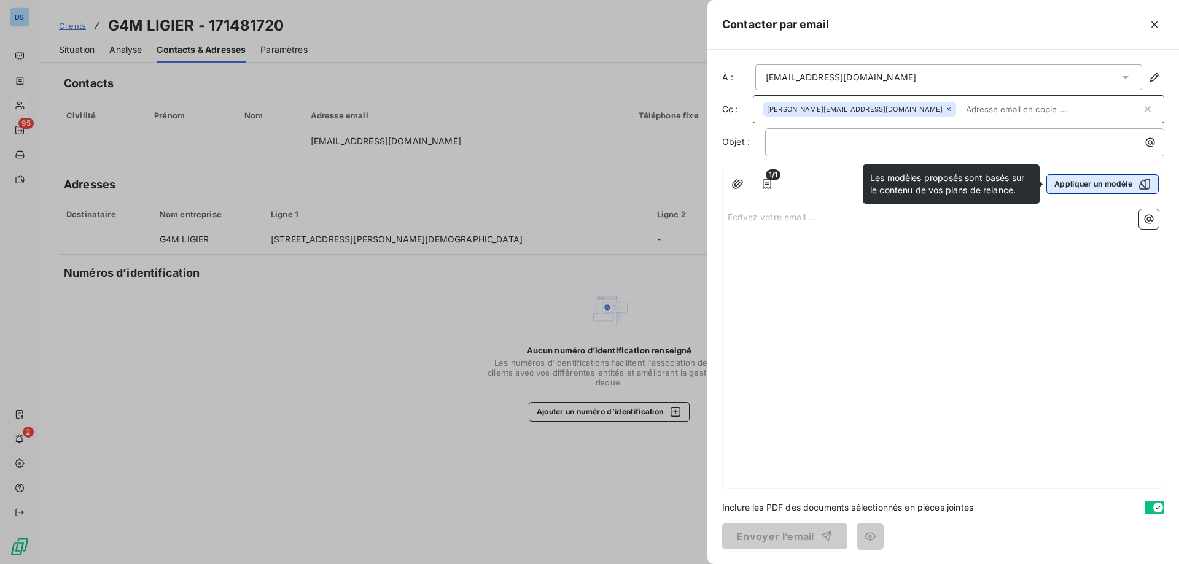
click at [1088, 190] on button "Appliquer un modèle" at bounding box center [1103, 184] width 112 height 20
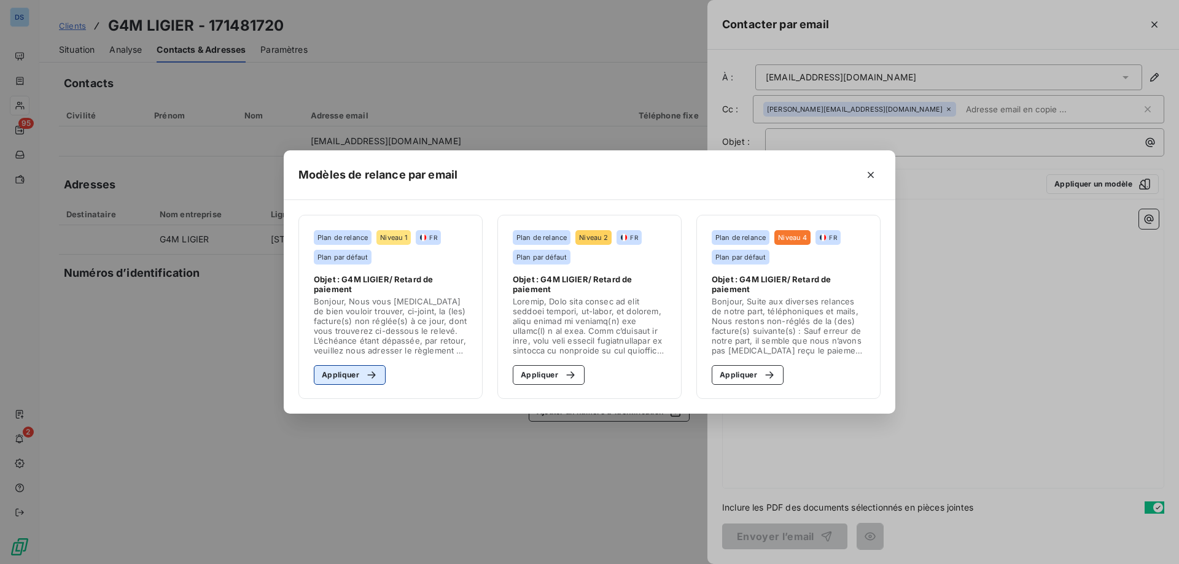
click at [344, 383] on button "Appliquer" at bounding box center [350, 375] width 72 height 20
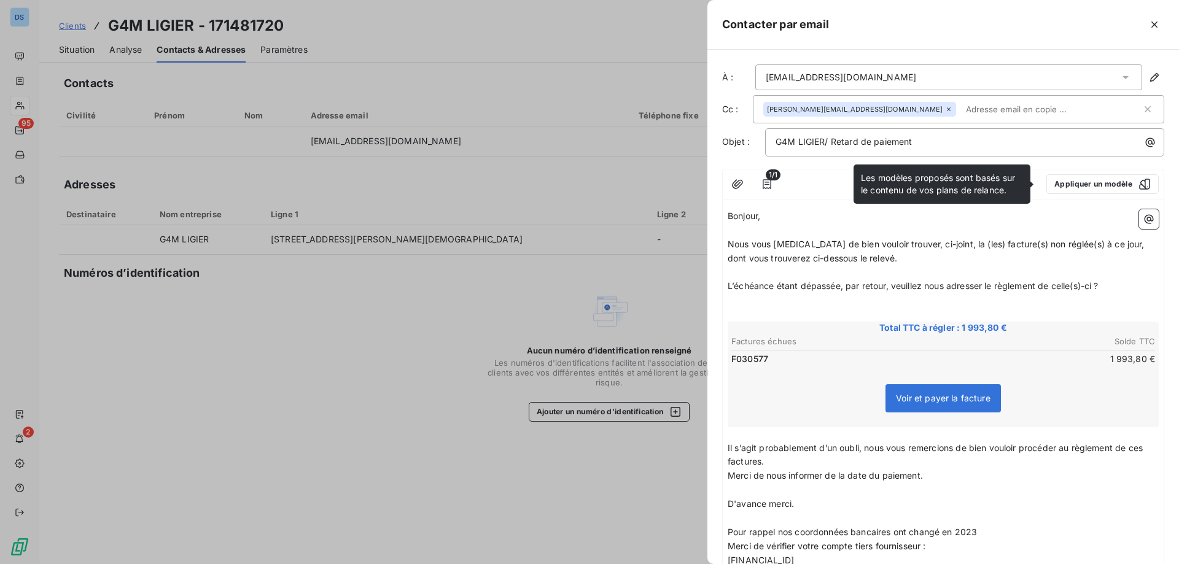
scroll to position [167, 0]
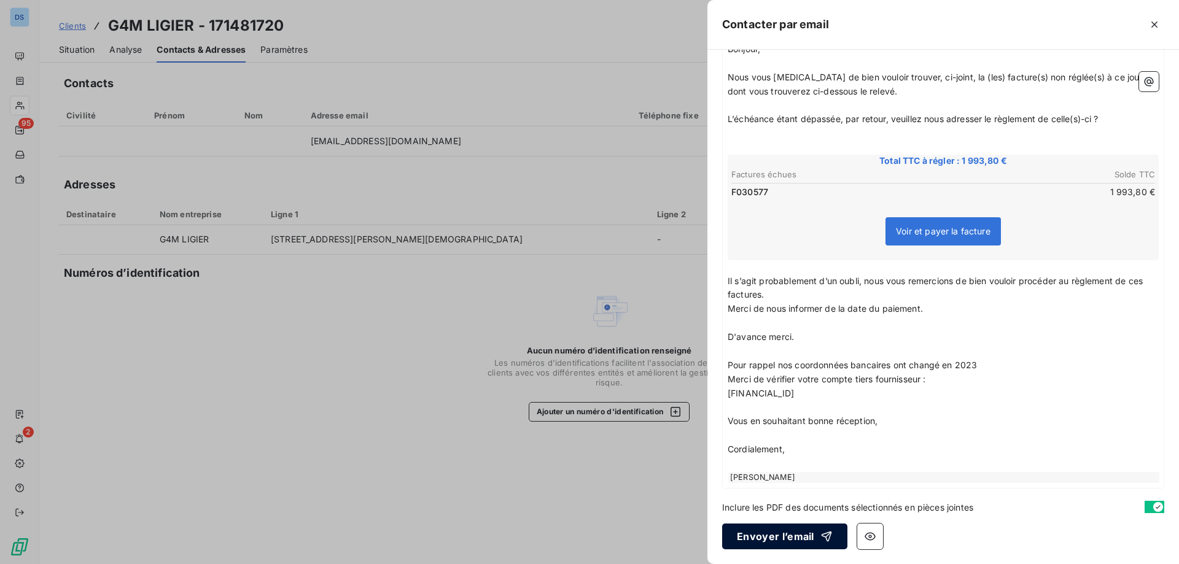
click at [784, 531] on button "Envoyer l’email" at bounding box center [784, 537] width 125 height 26
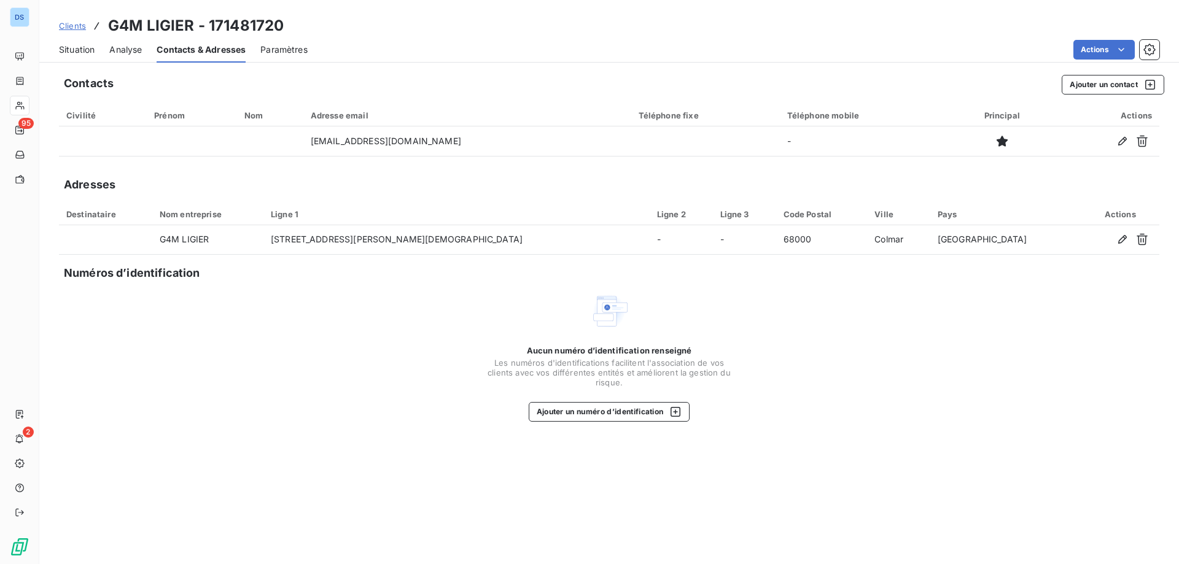
click at [74, 29] on span "Clients" at bounding box center [72, 26] width 27 height 10
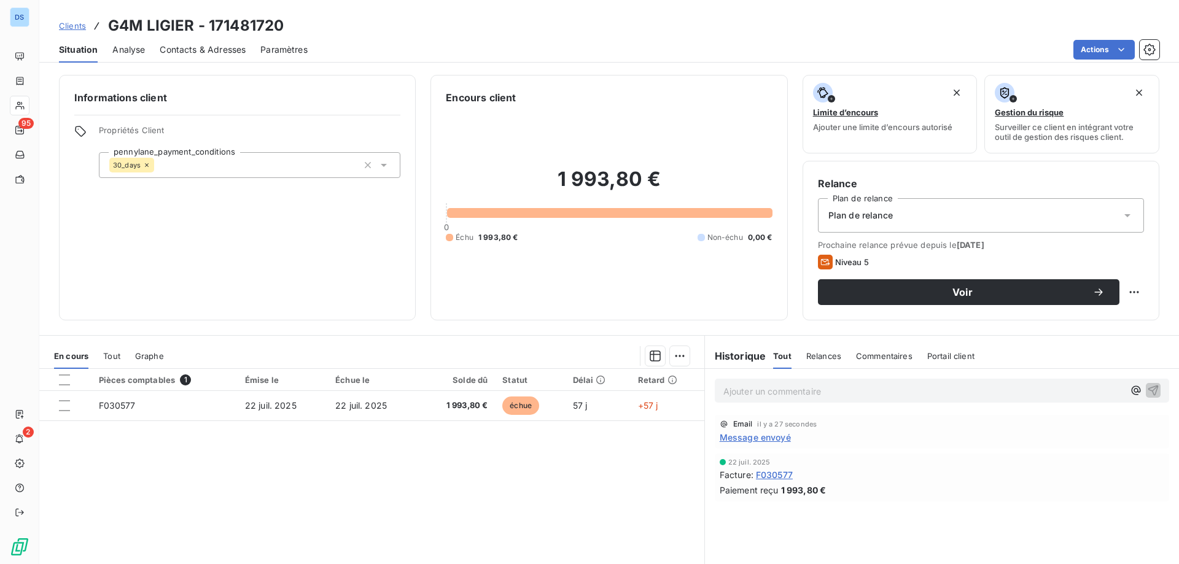
click at [783, 393] on p "Ajouter un commentaire ﻿" at bounding box center [923, 391] width 400 height 15
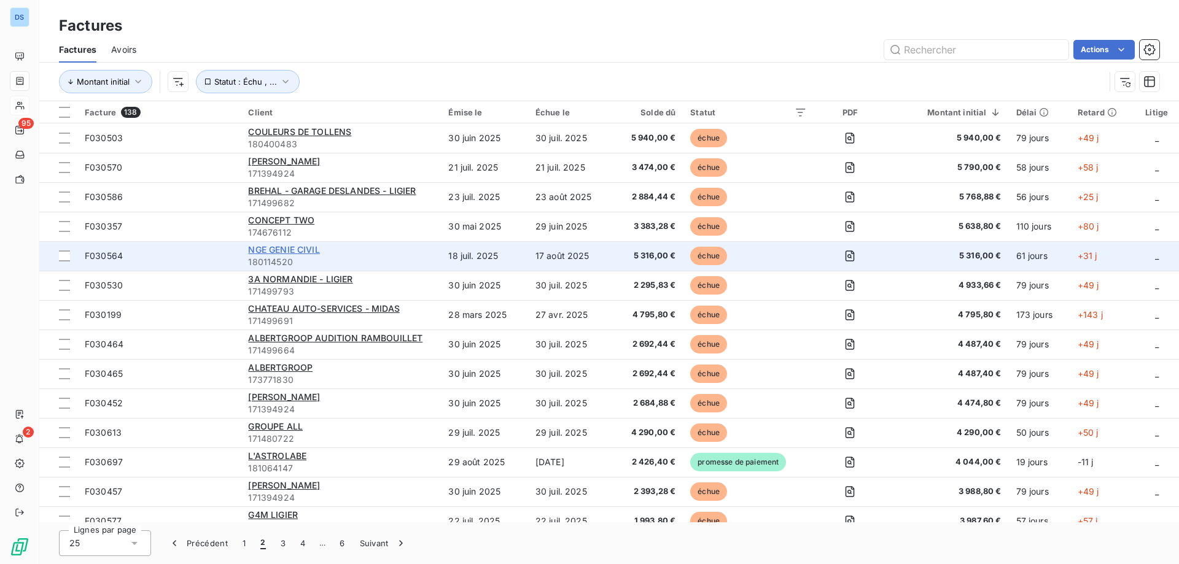
click at [279, 246] on span "NGE GENIE CIVIL" at bounding box center [283, 249] width 71 height 10
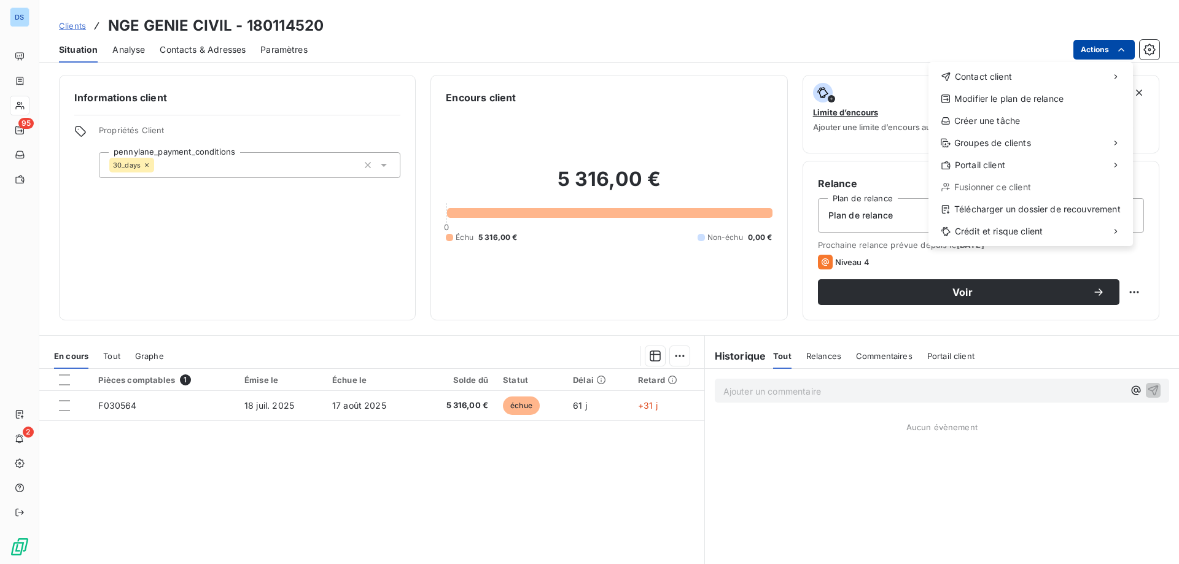
click at [1078, 46] on html "DS 95 2 Clients NGE GENIE CIVIL - 180114520 Situation Analyse Contacts & Adress…" at bounding box center [589, 282] width 1179 height 564
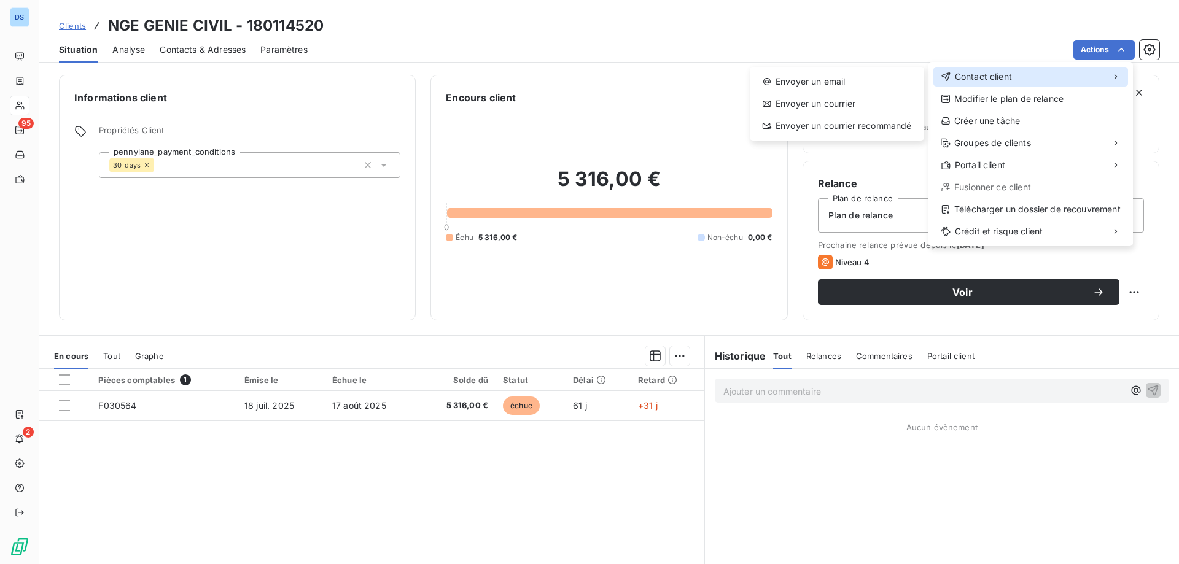
click at [999, 75] on span "Contact client" at bounding box center [983, 77] width 57 height 12
click at [868, 82] on div "Envoyer un email" at bounding box center [837, 82] width 165 height 20
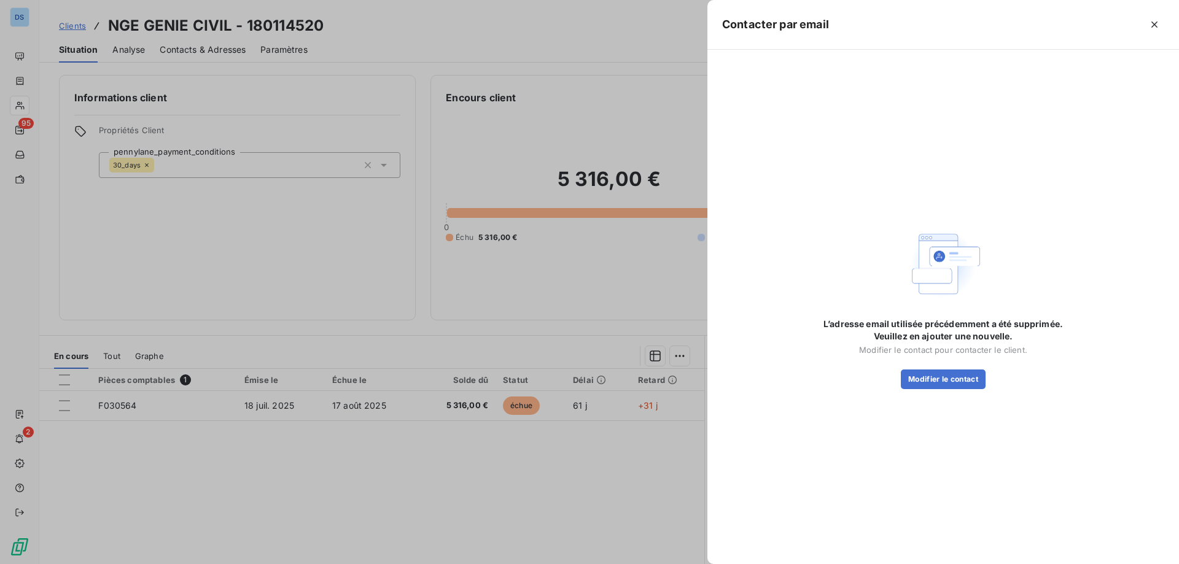
click at [632, 82] on div at bounding box center [589, 282] width 1179 height 564
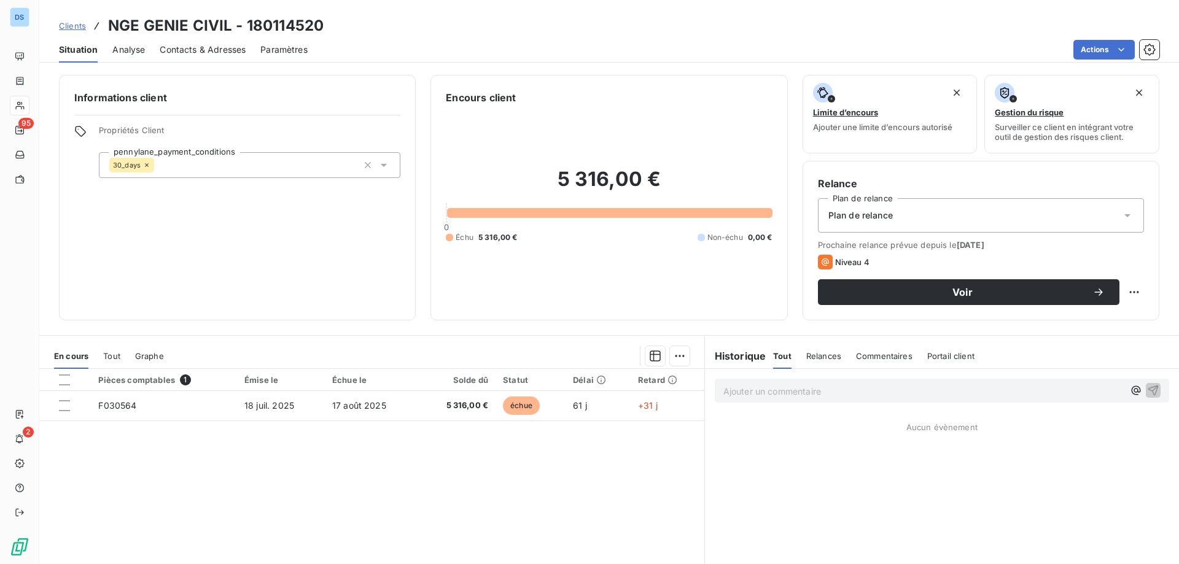
click at [230, 51] on span "Contacts & Adresses" at bounding box center [203, 50] width 86 height 12
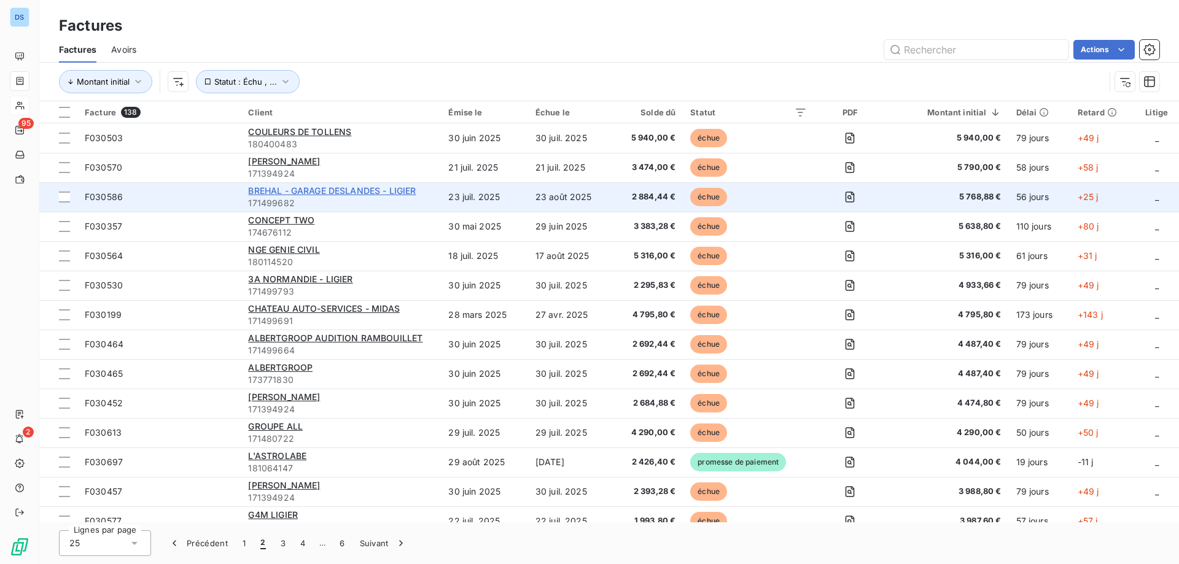
click at [320, 188] on span "BREHAL - GARAGE DESLANDES - LIGIER" at bounding box center [332, 190] width 168 height 10
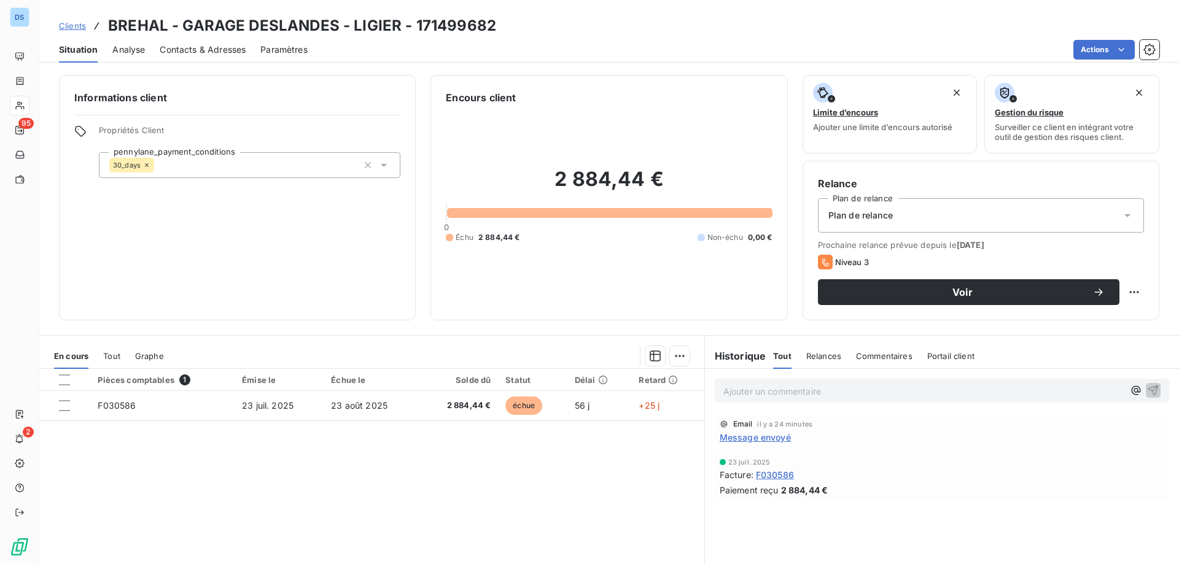
click at [211, 50] on span "Contacts & Adresses" at bounding box center [203, 50] width 86 height 12
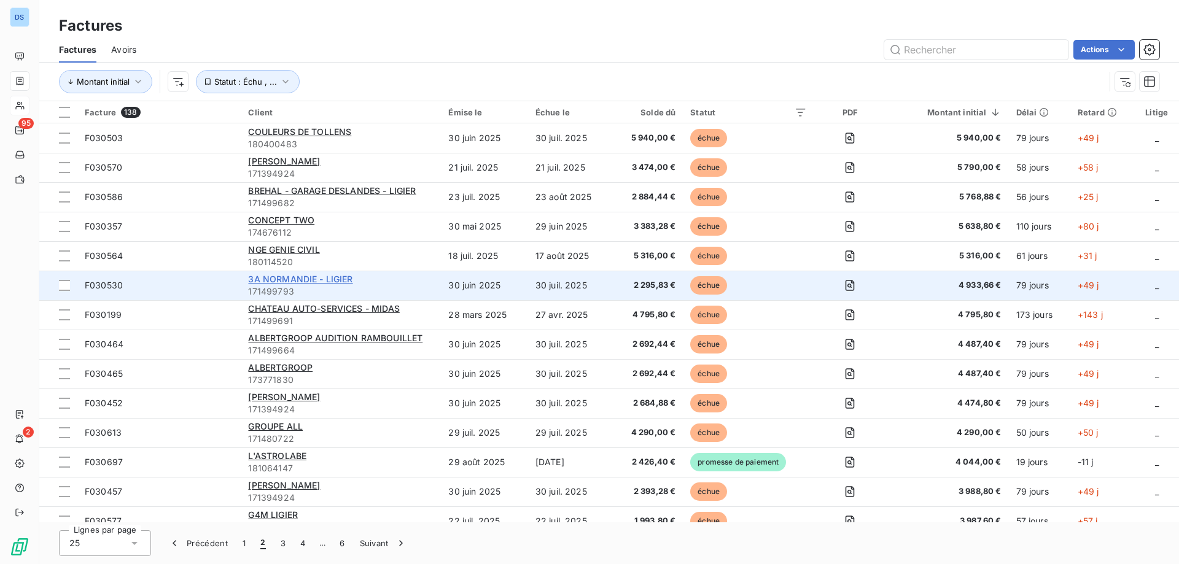
click at [277, 276] on span "3A NORMANDIE - LIGIER" at bounding box center [300, 279] width 104 height 10
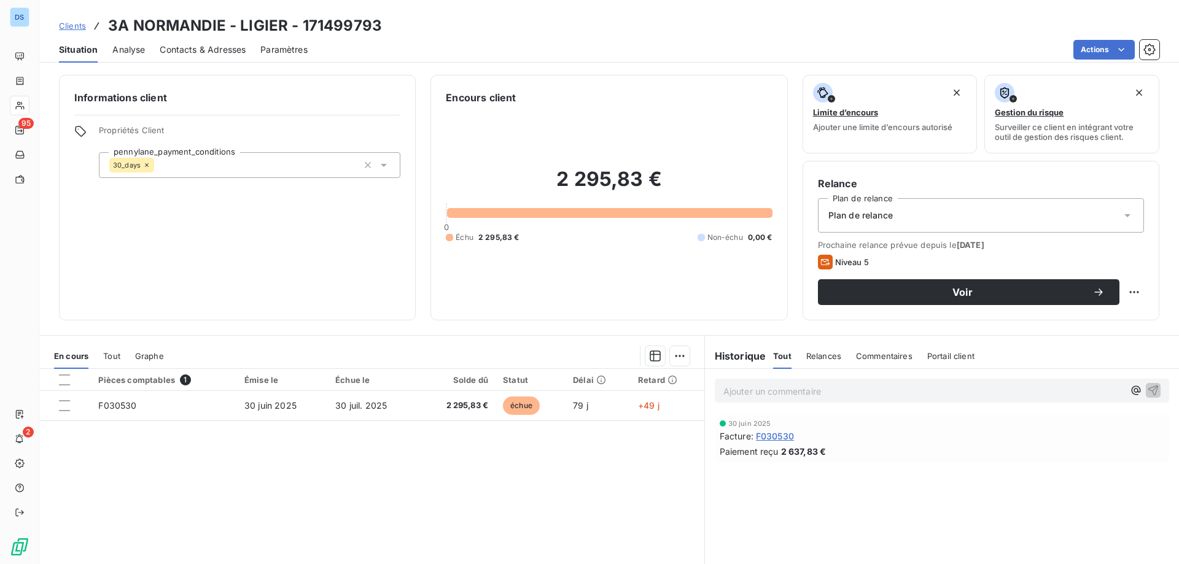
click at [200, 50] on span "Contacts & Adresses" at bounding box center [203, 50] width 86 height 12
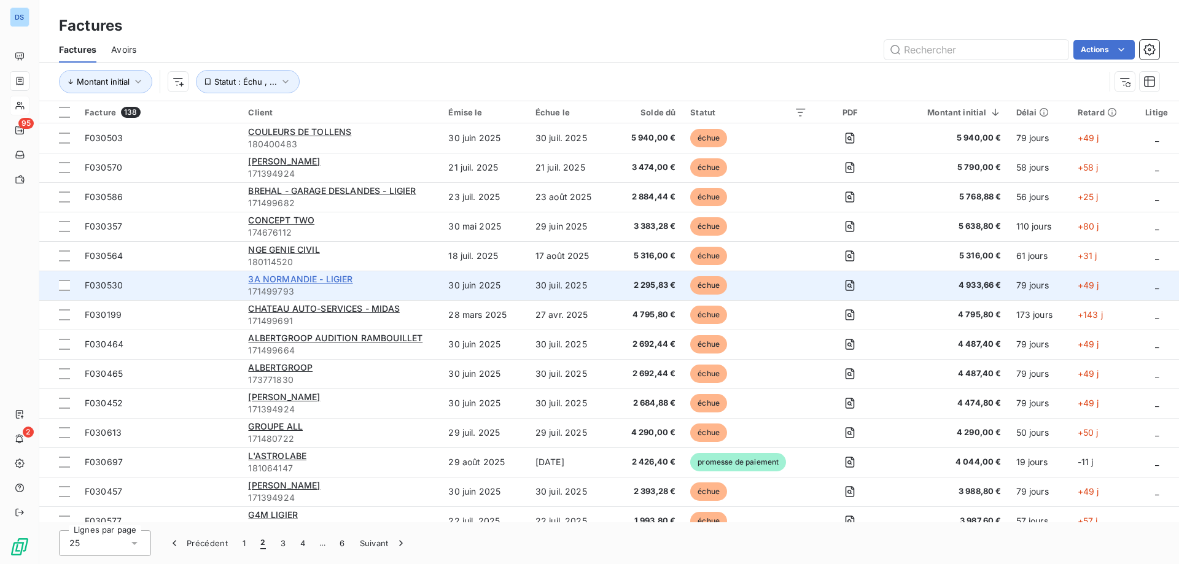
click at [260, 276] on span "3A NORMANDIE - LIGIER" at bounding box center [300, 279] width 104 height 10
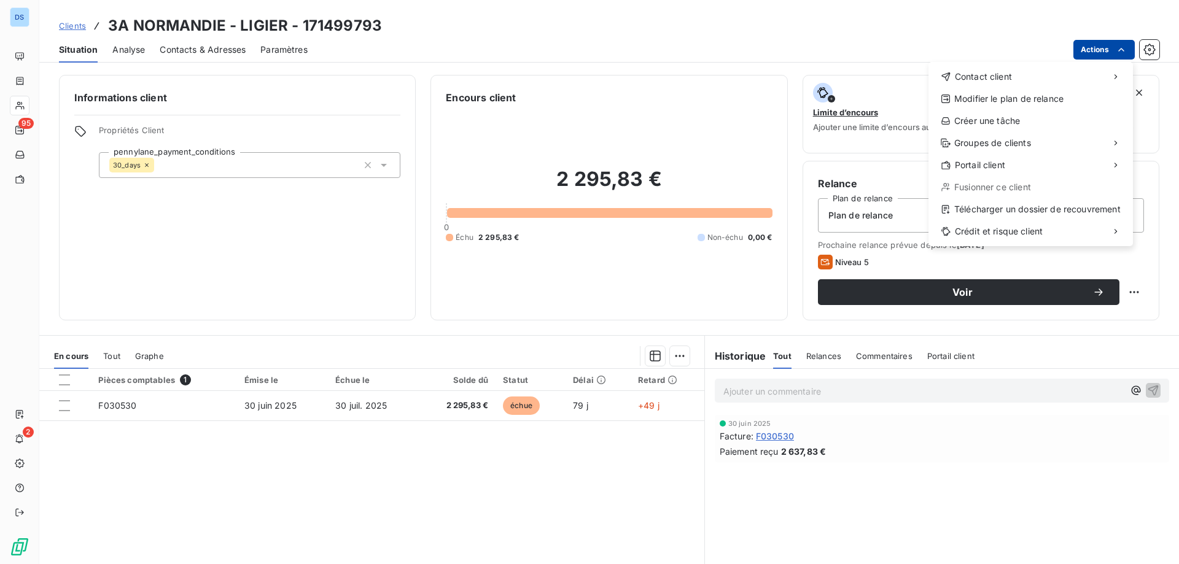
click at [1101, 50] on html "DS 95 2 Clients 3A NORMANDIE - LIGIER - 171499793 Situation Analyse Contacts & …" at bounding box center [589, 282] width 1179 height 564
click at [984, 80] on span "Contact client" at bounding box center [983, 77] width 57 height 12
click at [797, 85] on div "Envoyer un email" at bounding box center [837, 82] width 165 height 20
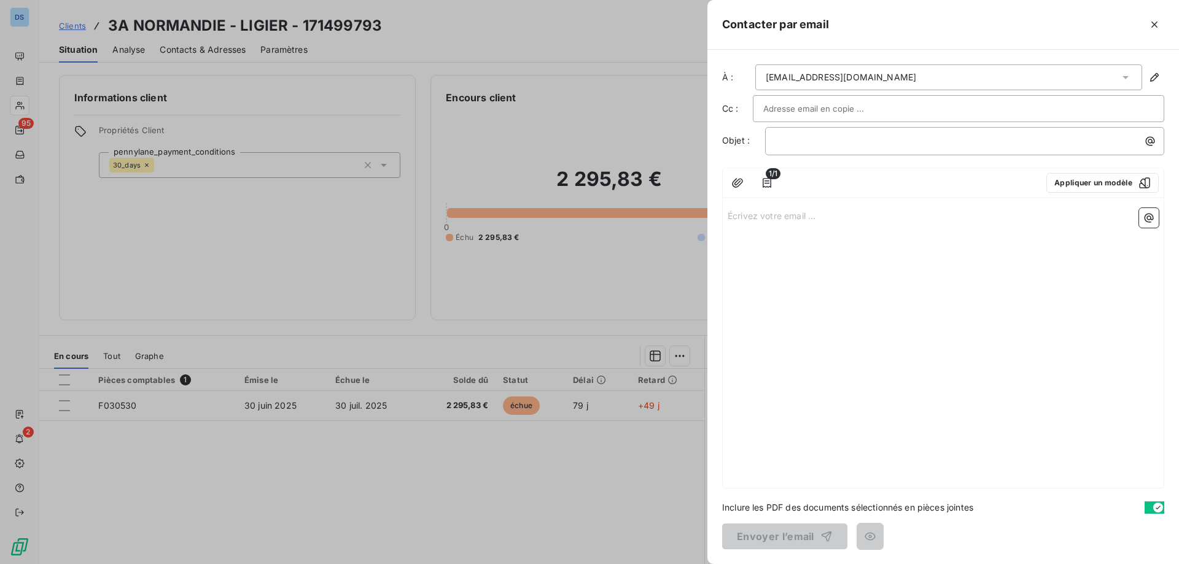
click at [789, 114] on input "text" at bounding box center [829, 108] width 132 height 18
paste input "[PERSON_NAME][EMAIL_ADDRESS][DOMAIN_NAME]"
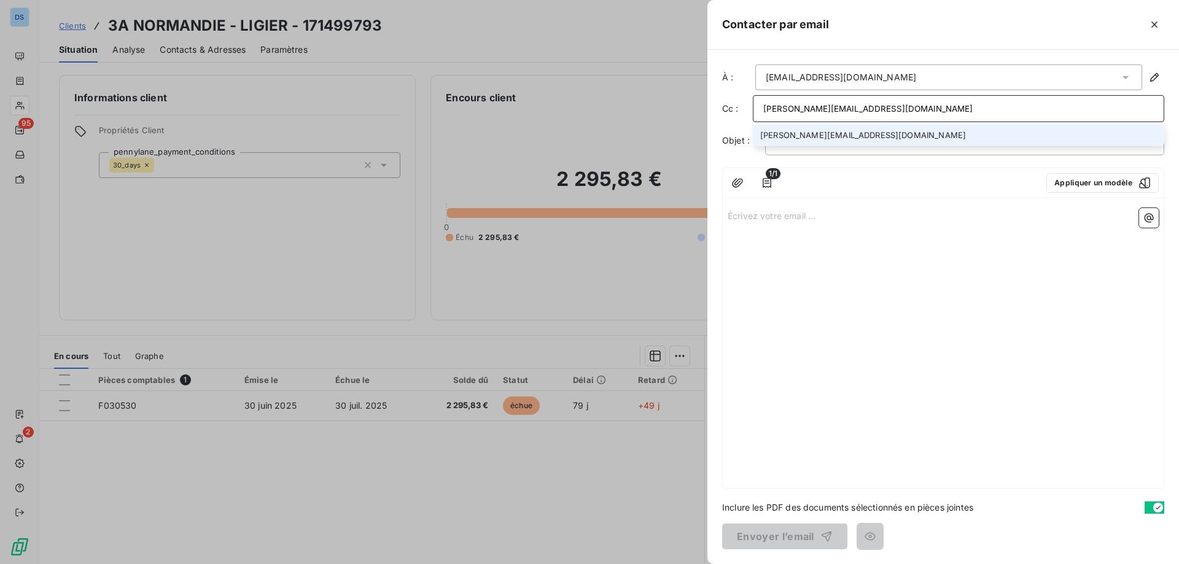
type input "[PERSON_NAME][EMAIL_ADDRESS][DOMAIN_NAME]"
click at [833, 198] on div "1/1 Appliquer un modèle" at bounding box center [943, 183] width 441 height 30
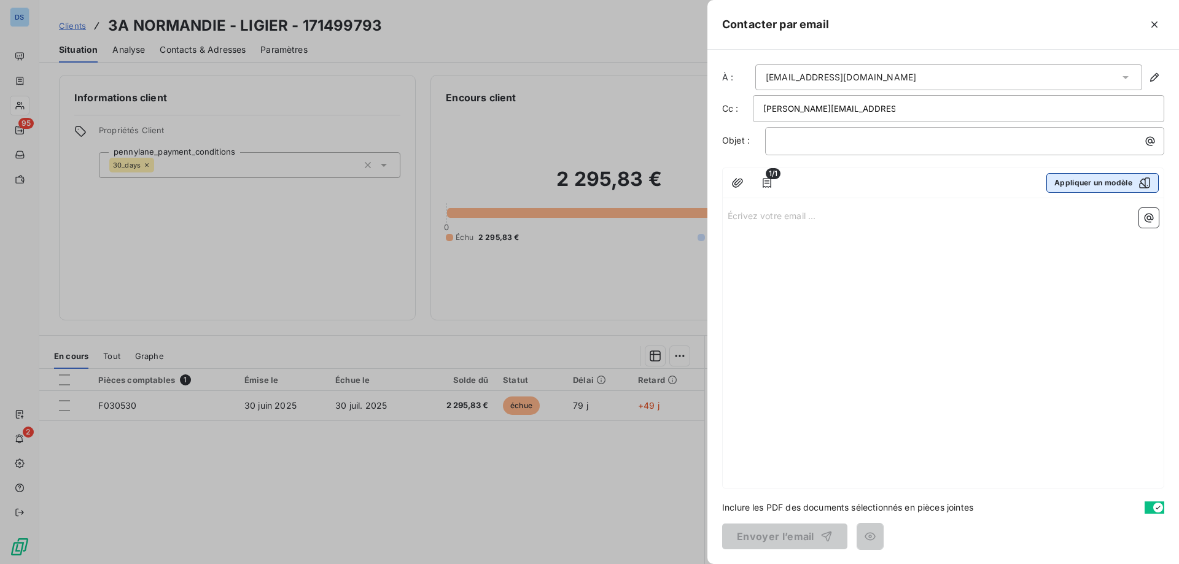
click at [1086, 183] on button "Appliquer un modèle" at bounding box center [1103, 183] width 112 height 20
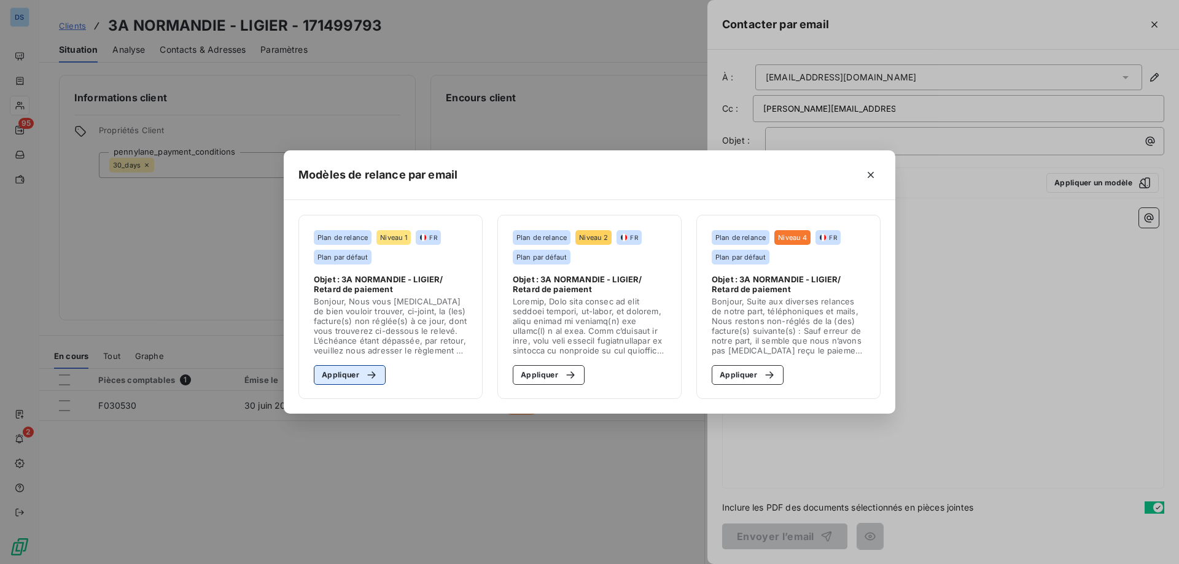
click at [360, 379] on div "button" at bounding box center [368, 375] width 18 height 12
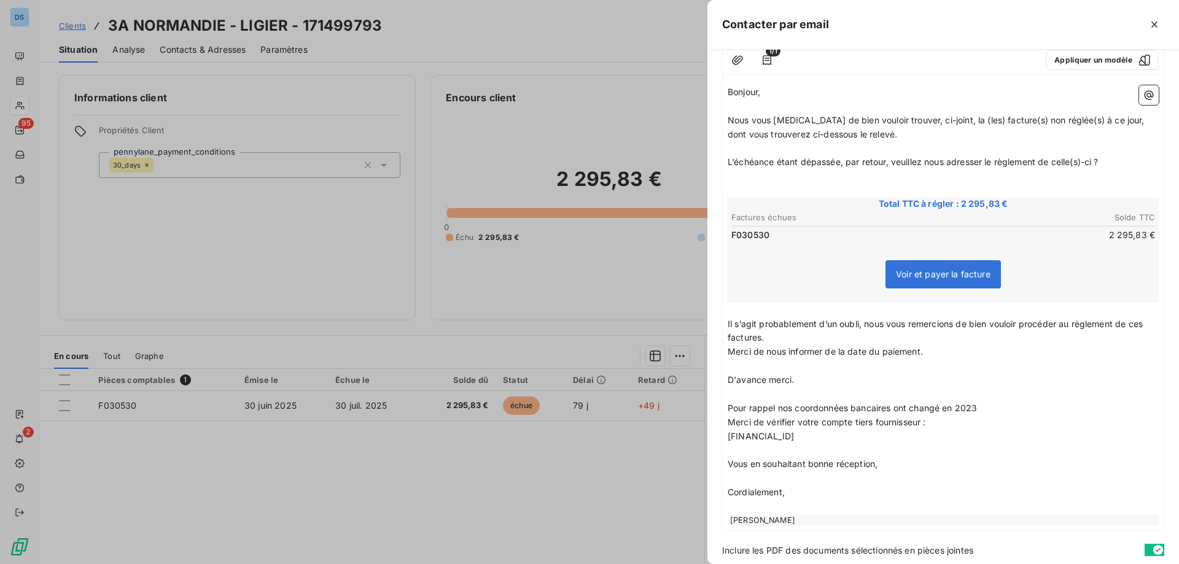
scroll to position [166, 0]
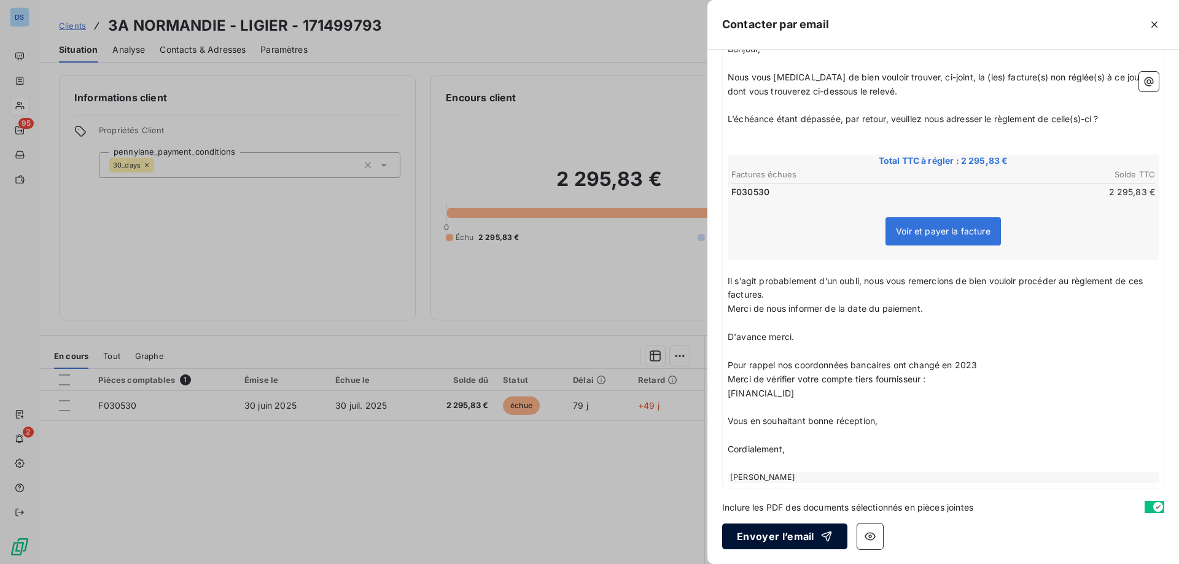
click at [776, 534] on button "Envoyer l’email" at bounding box center [784, 537] width 125 height 26
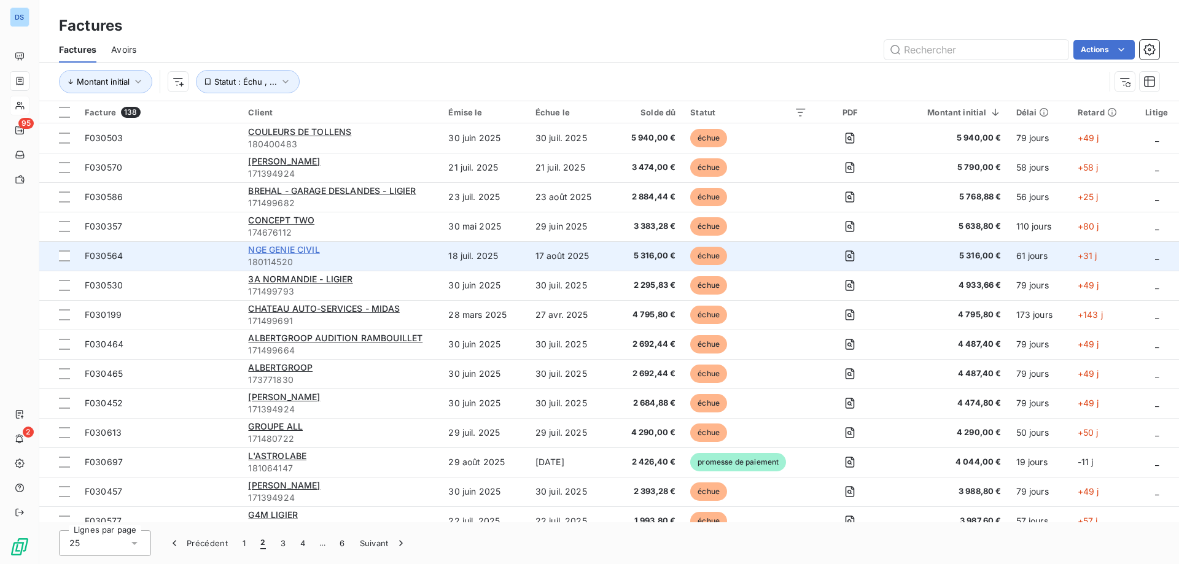
click at [268, 249] on span "NGE GENIE CIVIL" at bounding box center [283, 249] width 71 height 10
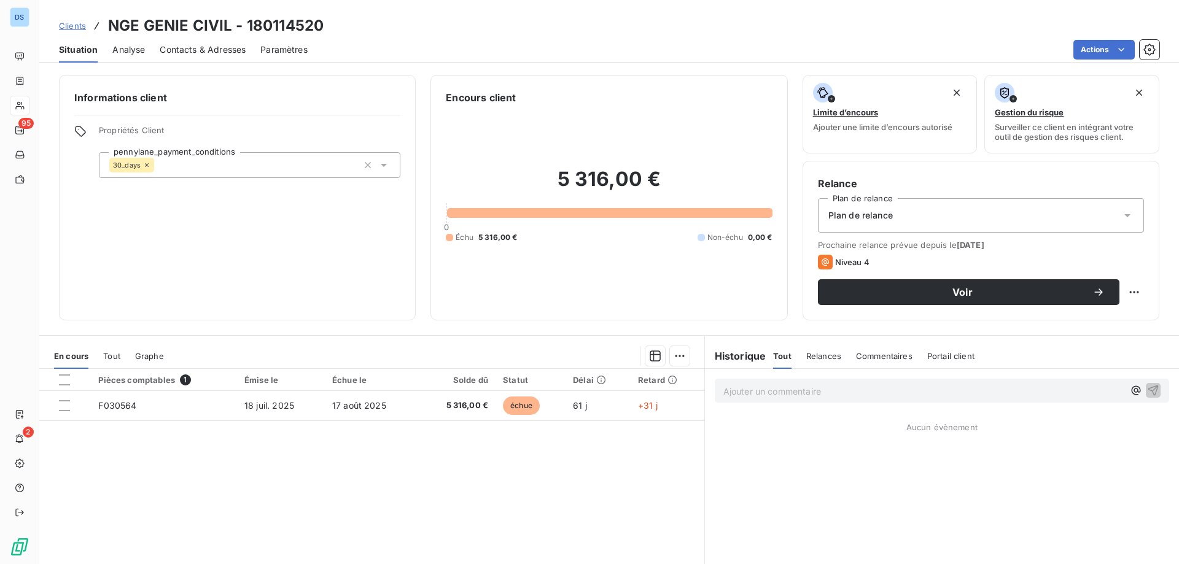
click at [220, 49] on span "Contacts & Adresses" at bounding box center [203, 50] width 86 height 12
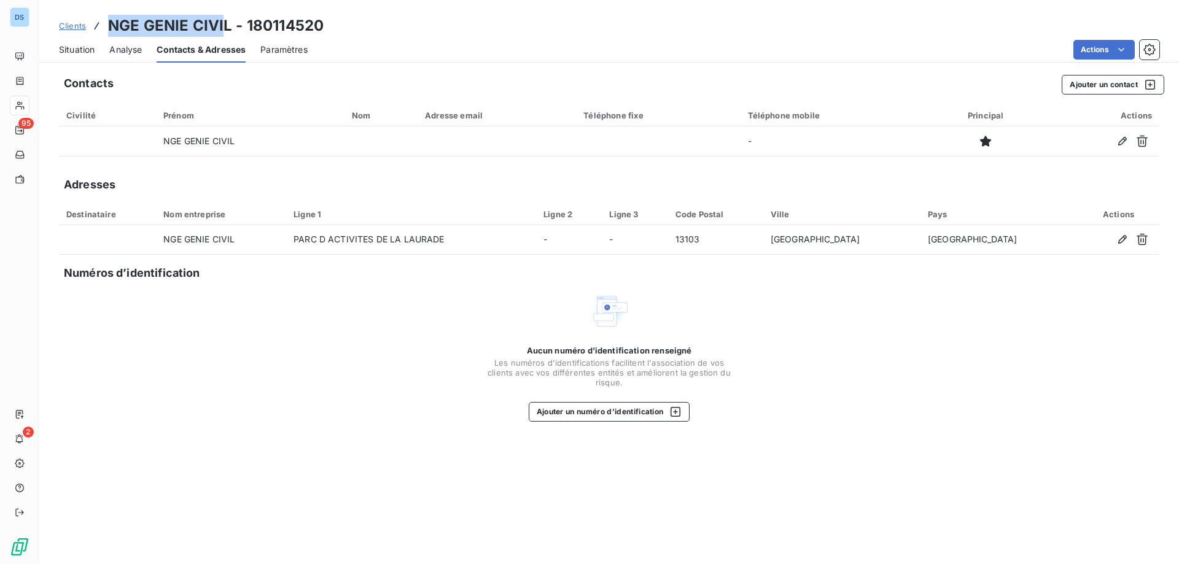
drag, startPoint x: 225, startPoint y: 25, endPoint x: 101, endPoint y: 25, distance: 124.7
click at [101, 25] on div "Clients NGE GENIE CIVIL - 180114520" at bounding box center [191, 26] width 265 height 22
click at [604, 76] on div "Contacts Ajouter un contact" at bounding box center [614, 85] width 1101 height 20
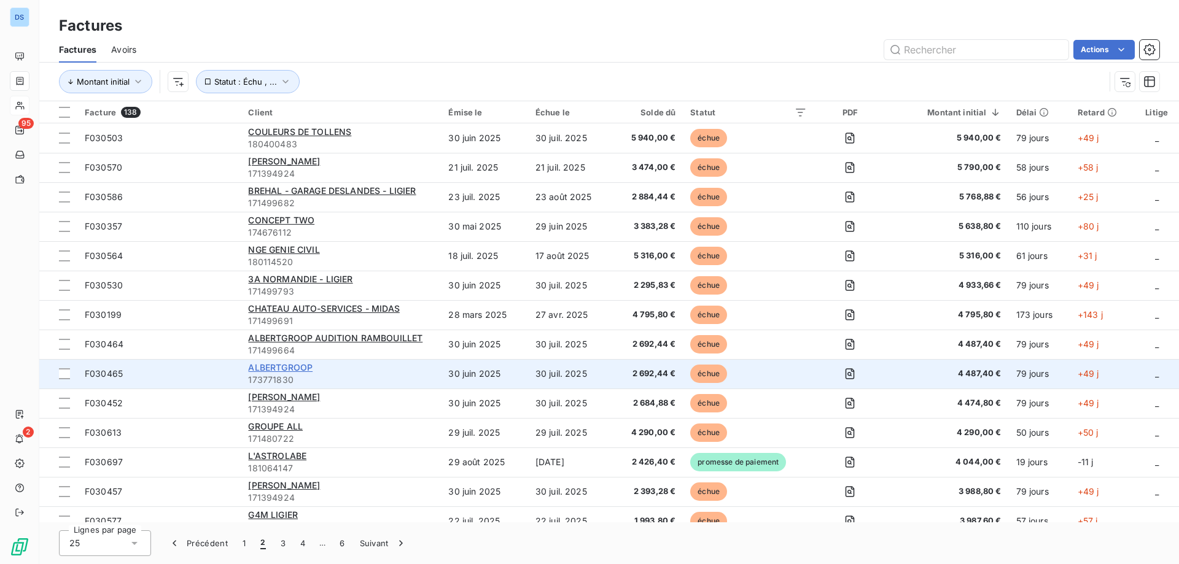
click at [308, 366] on span "ALBERTGROOP" at bounding box center [280, 367] width 64 height 10
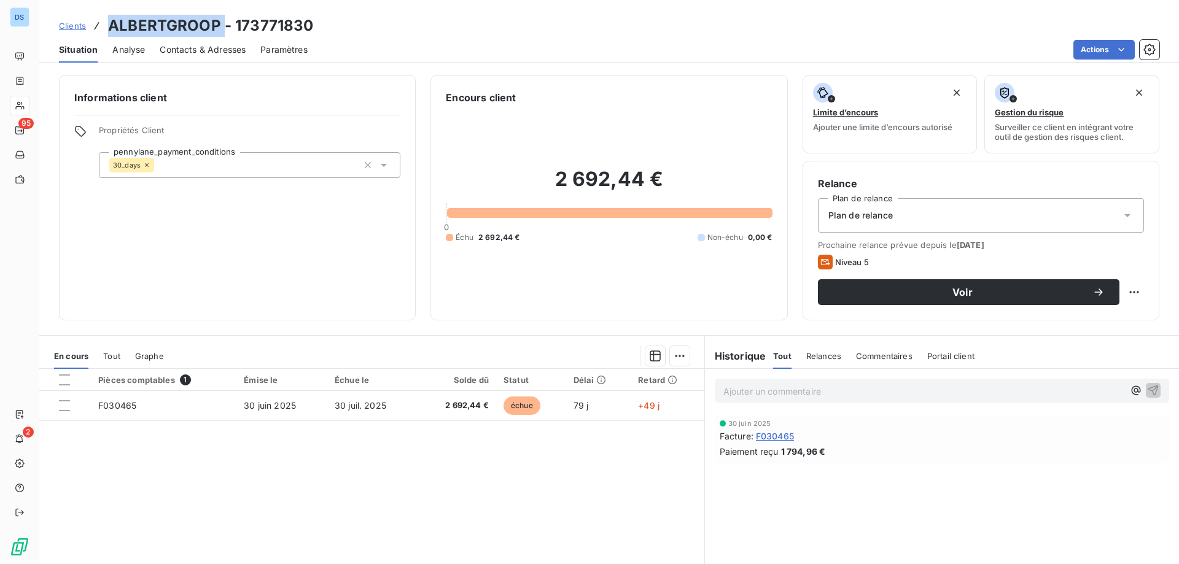
drag, startPoint x: 221, startPoint y: 24, endPoint x: 109, endPoint y: 23, distance: 112.4
click at [109, 23] on h3 "ALBERTGROOP - 173771830" at bounding box center [210, 26] width 205 height 22
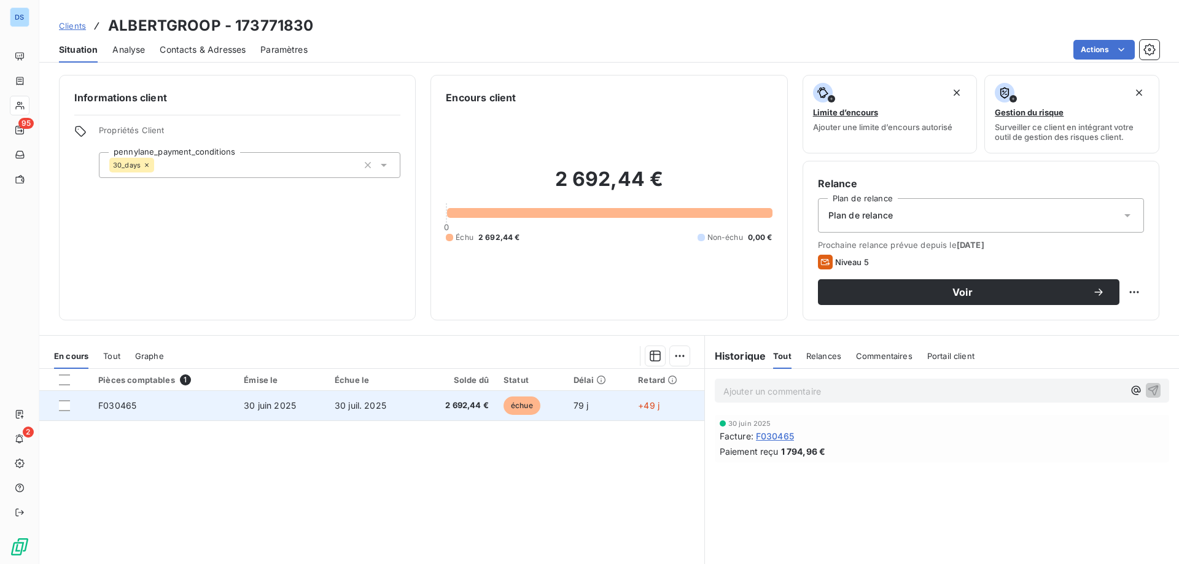
click at [460, 413] on td "2 692,44 €" at bounding box center [457, 405] width 79 height 29
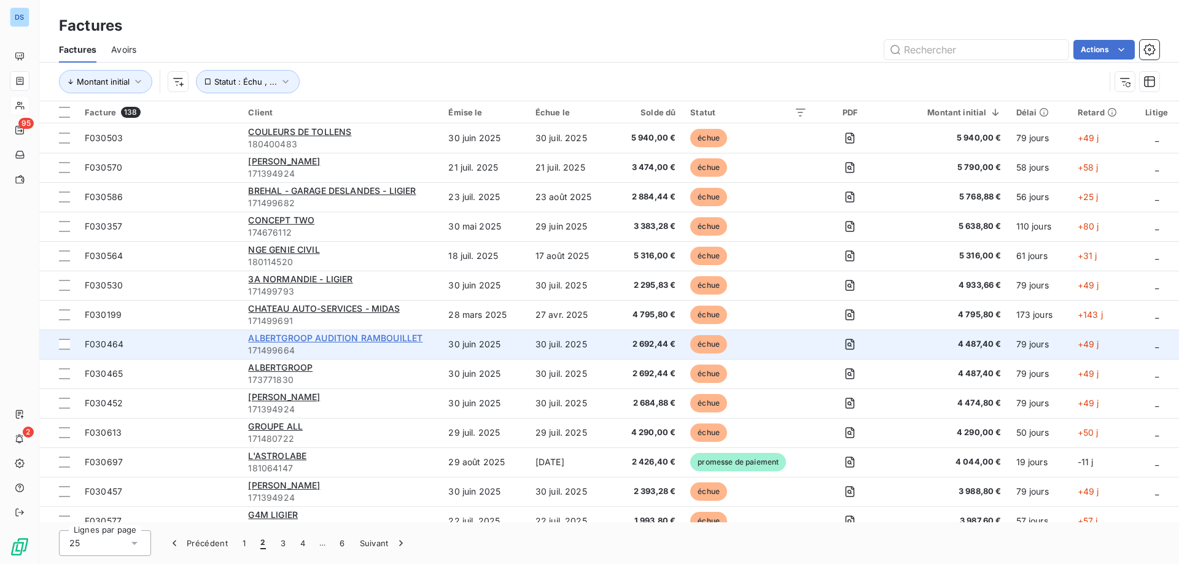
click at [300, 335] on span "ALBERTGROOP AUDITION RAMBOUILLET" at bounding box center [335, 338] width 174 height 10
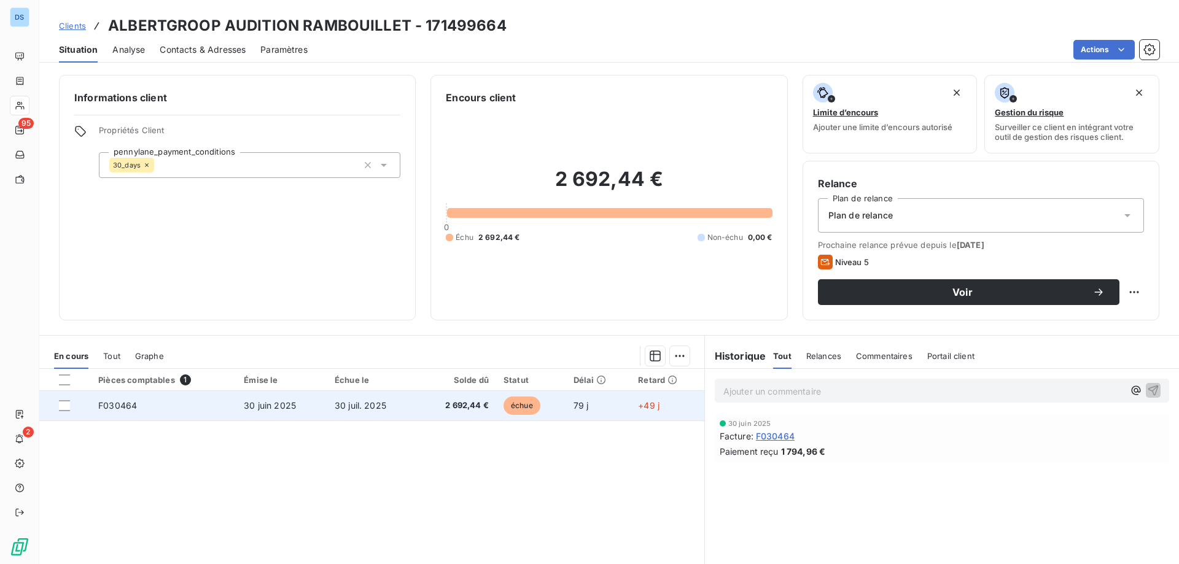
click at [464, 415] on td "2 692,44 €" at bounding box center [457, 405] width 79 height 29
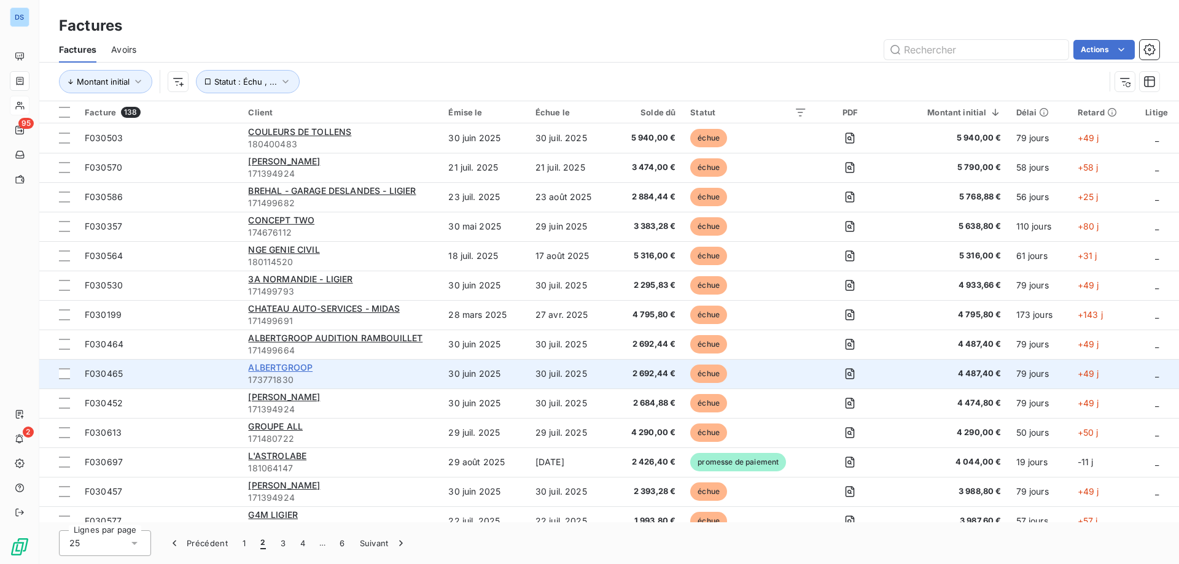
click at [311, 363] on span "ALBERTGROOP" at bounding box center [280, 367] width 64 height 10
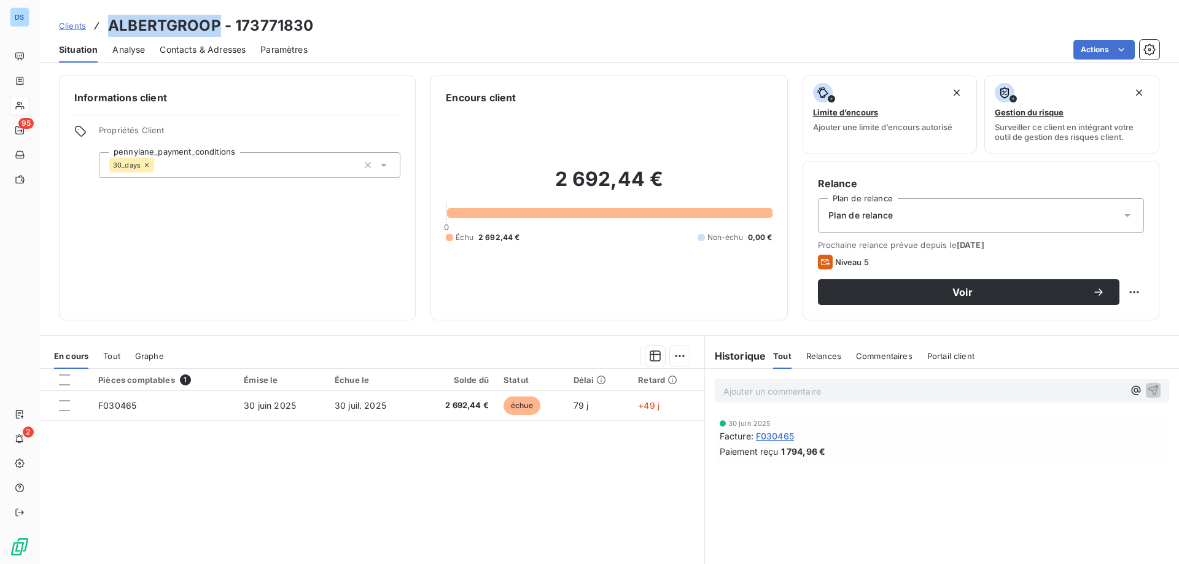
drag, startPoint x: 111, startPoint y: 28, endPoint x: 220, endPoint y: 22, distance: 108.8
click at [220, 22] on h3 "ALBERTGROOP - 173771830" at bounding box center [210, 26] width 205 height 22
click at [626, 103] on div "Encours client" at bounding box center [609, 97] width 326 height 15
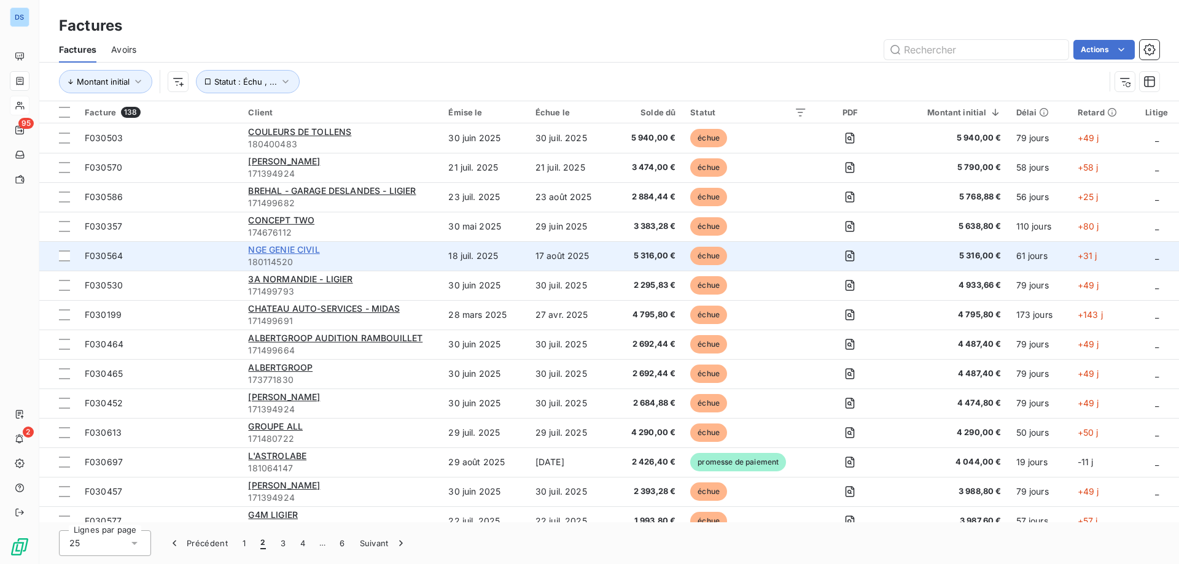
click at [276, 250] on span "NGE GENIE CIVIL" at bounding box center [283, 249] width 71 height 10
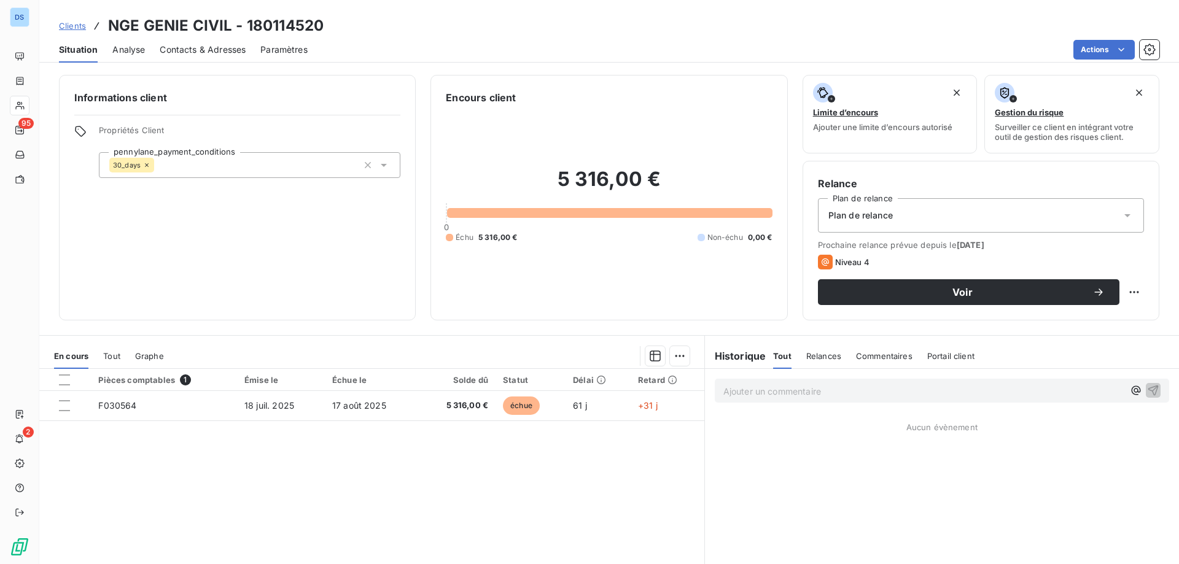
click at [201, 57] on div "Contacts & Adresses" at bounding box center [203, 50] width 86 height 26
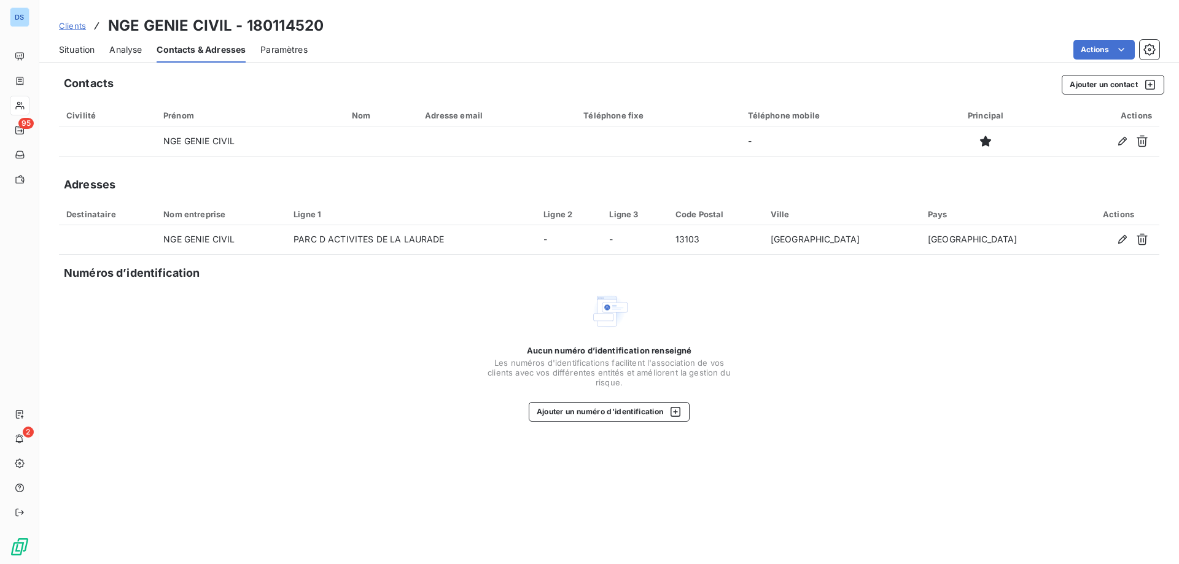
click at [74, 47] on span "Situation" at bounding box center [77, 50] width 36 height 12
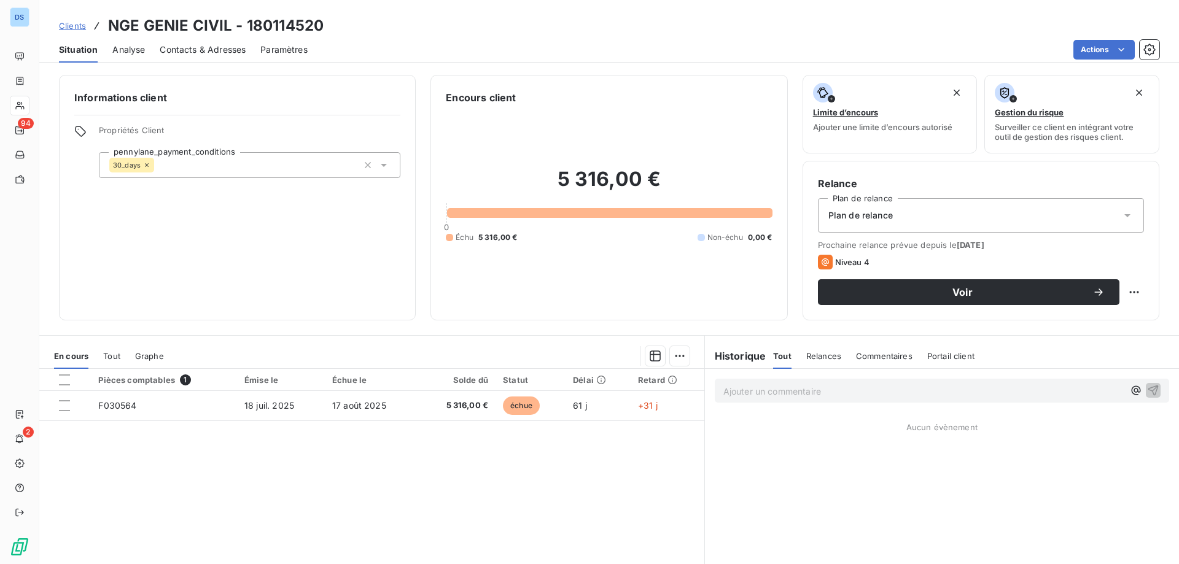
click at [178, 49] on span "Contacts & Adresses" at bounding box center [203, 50] width 86 height 12
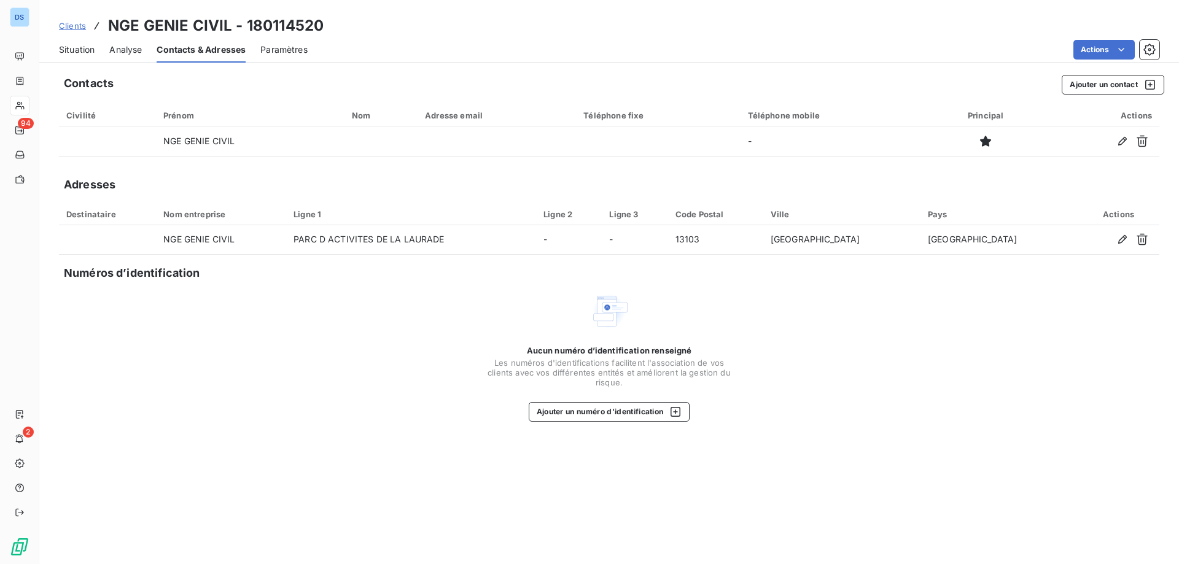
click at [84, 48] on span "Situation" at bounding box center [77, 50] width 36 height 12
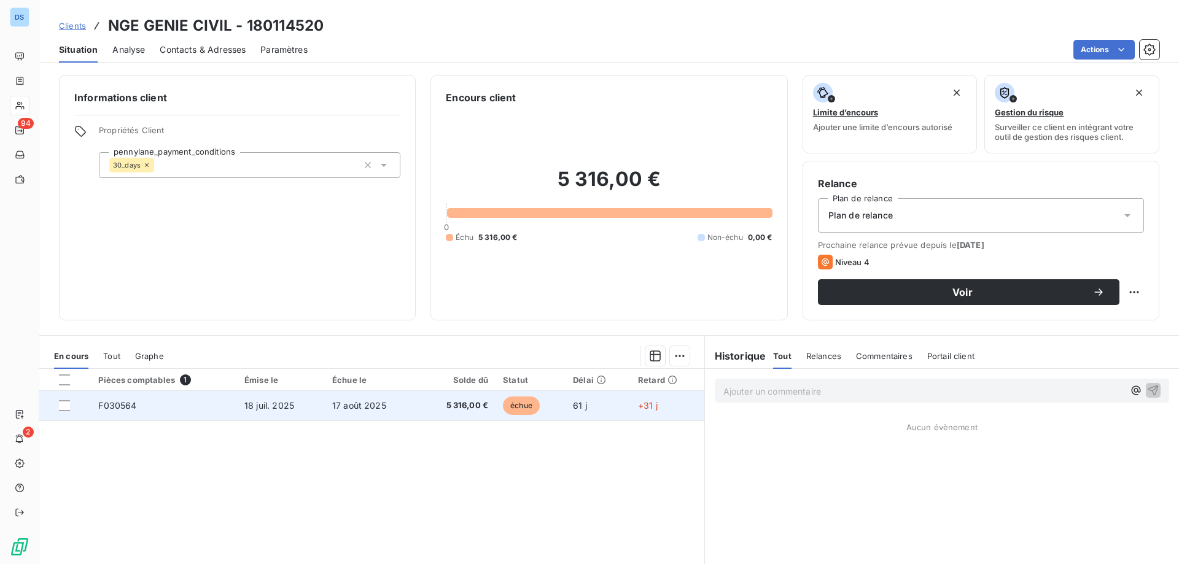
click at [467, 405] on span "5 316,00 €" at bounding box center [457, 406] width 63 height 12
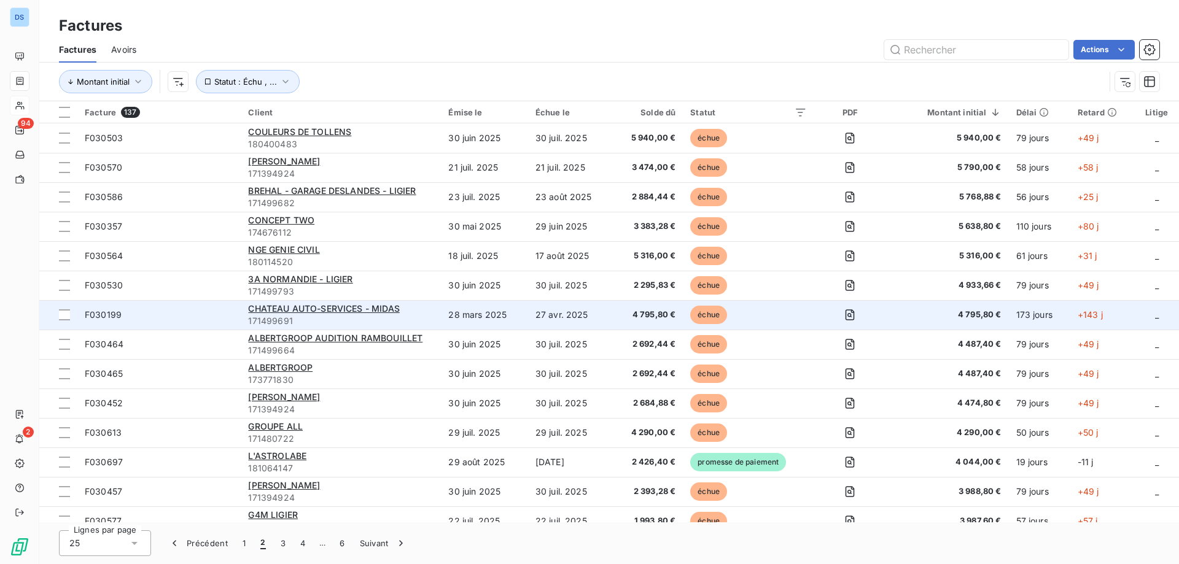
click at [292, 316] on span "171499691" at bounding box center [340, 321] width 185 height 12
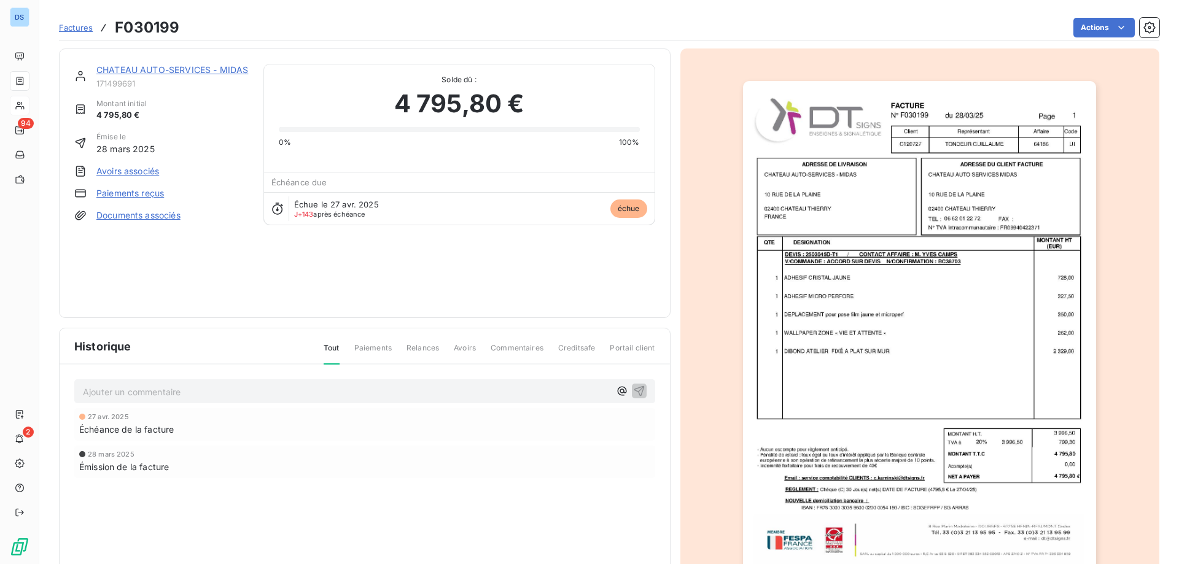
scroll to position [62, 0]
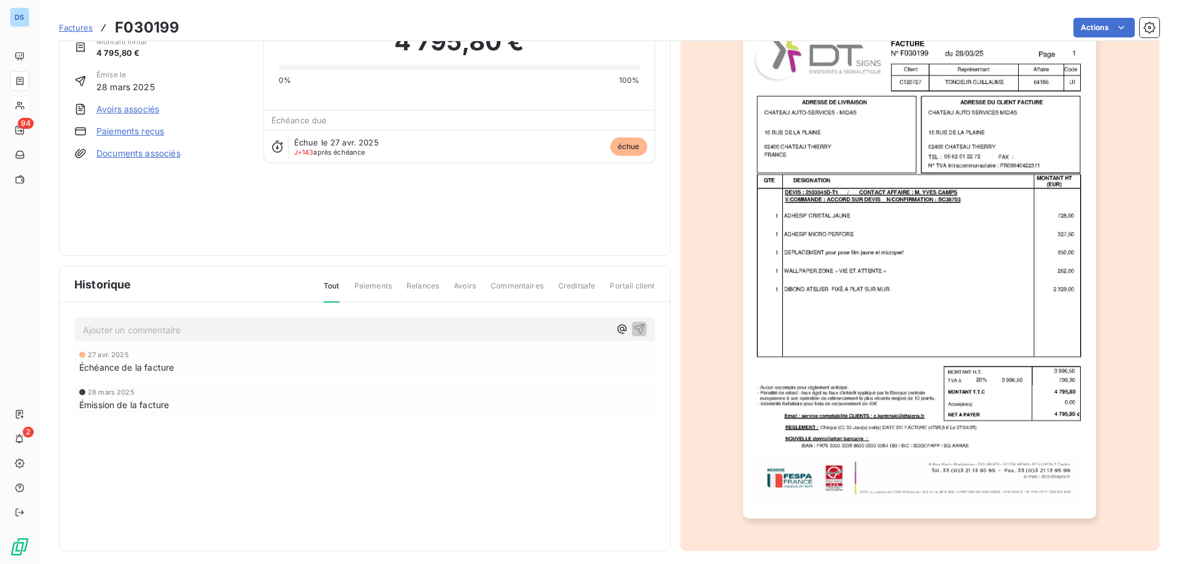
click at [490, 401] on div "Émission de la facture" at bounding box center [364, 405] width 571 height 13
click at [362, 286] on span "Paiements" at bounding box center [372, 291] width 37 height 21
click at [69, 25] on span "Factures" at bounding box center [76, 28] width 34 height 10
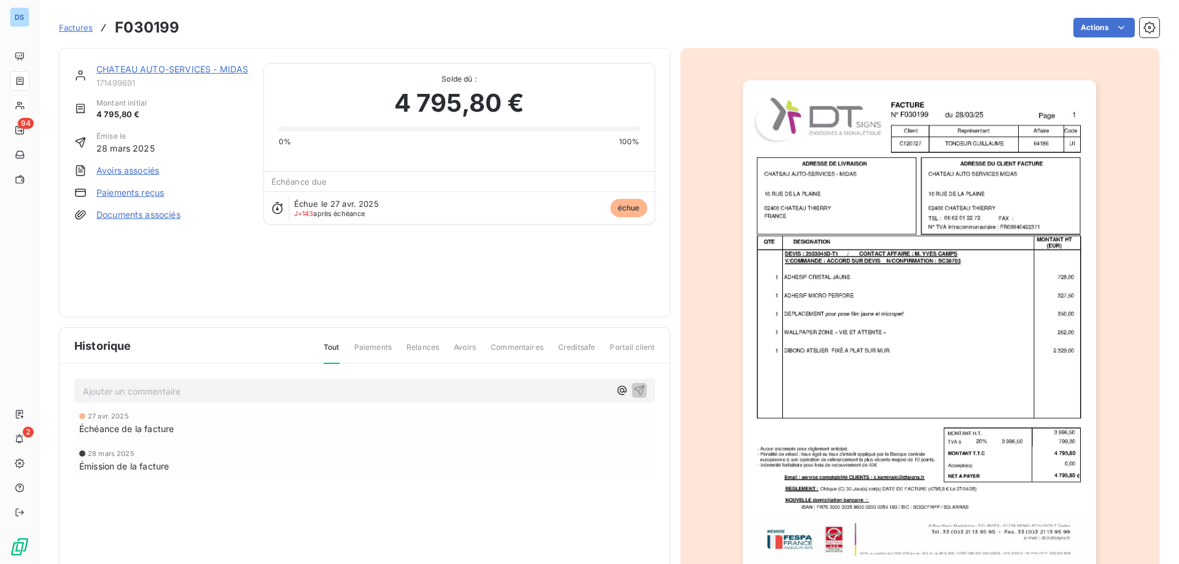
click at [174, 68] on link "CHATEAU AUTO-SERVICES - MIDAS" at bounding box center [172, 69] width 152 height 10
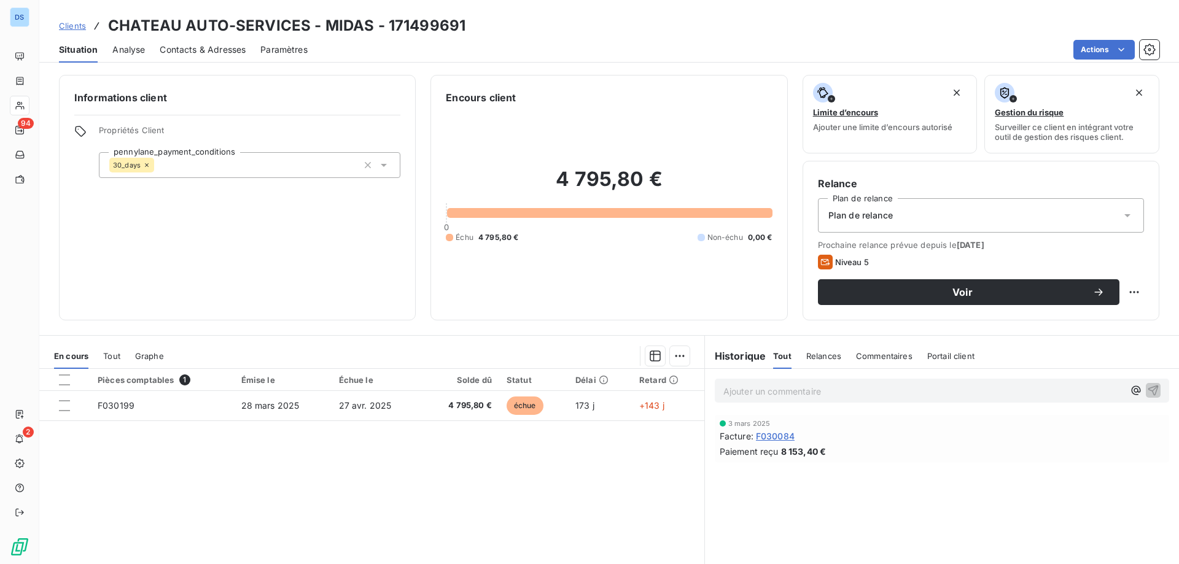
click at [808, 357] on span "Relances" at bounding box center [823, 356] width 35 height 10
click at [667, 316] on div "Encours client 4 795,80 € 0 Échu 4 795,80 € Non-échu 0,00 €" at bounding box center [609, 198] width 357 height 246
click at [774, 357] on span "Tout" at bounding box center [781, 356] width 17 height 10
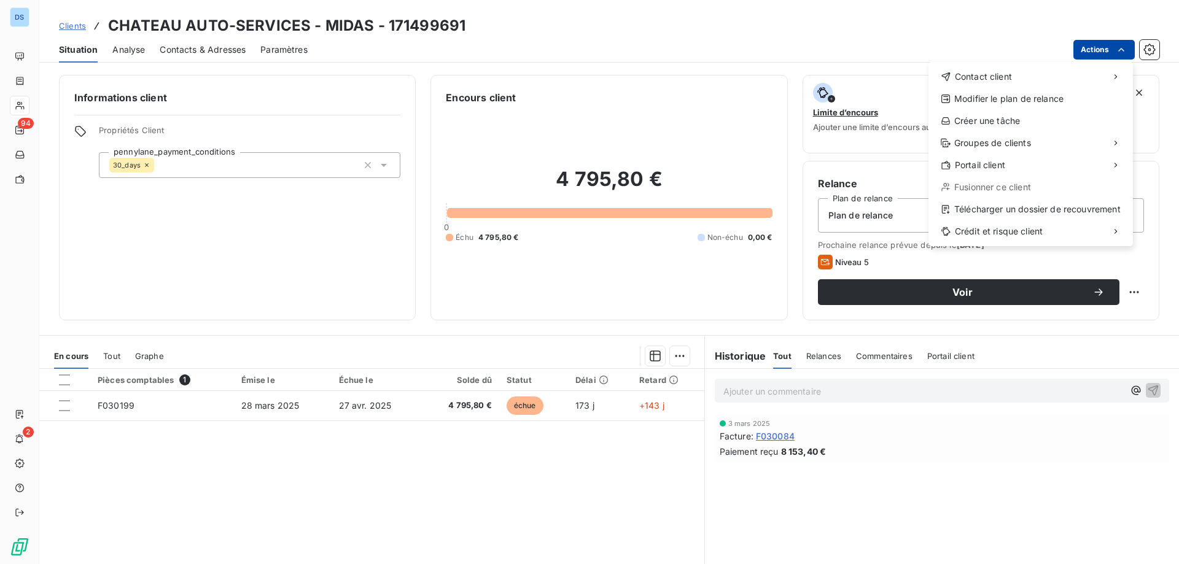
click at [1082, 49] on html "DS 94 2 Clients CHATEAU AUTO-SERVICES - MIDAS - 171499691 Situation Analyse Con…" at bounding box center [589, 282] width 1179 height 564
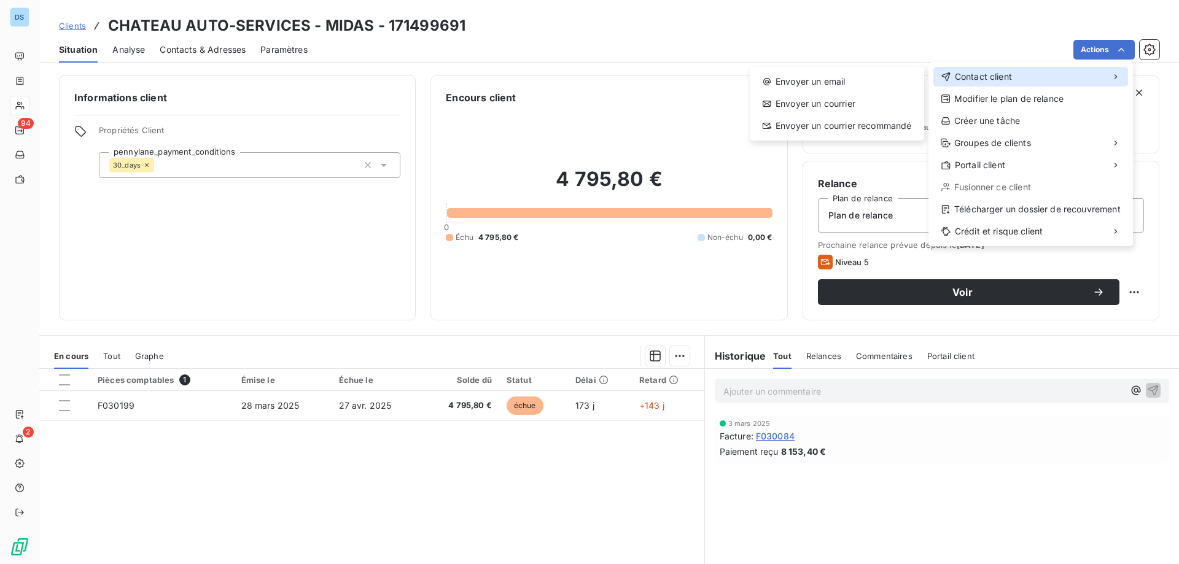
click at [992, 78] on span "Contact client" at bounding box center [983, 77] width 57 height 12
click at [822, 84] on div "Envoyer un email" at bounding box center [837, 82] width 165 height 20
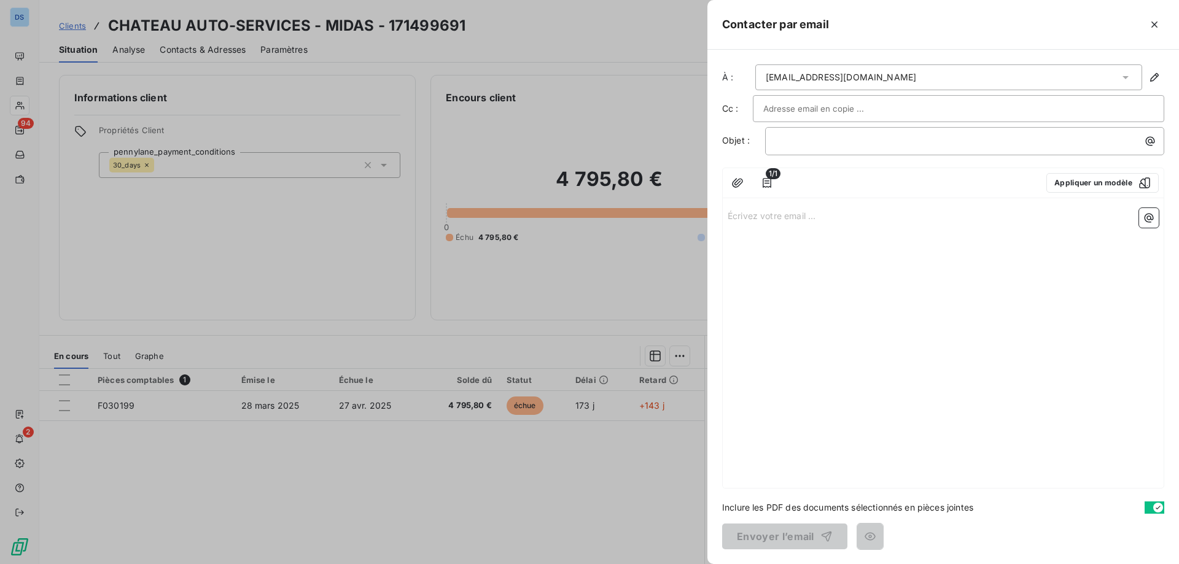
click at [782, 112] on input "text" at bounding box center [829, 108] width 132 height 18
paste input "[PERSON_NAME][EMAIL_ADDRESS][DOMAIN_NAME]"
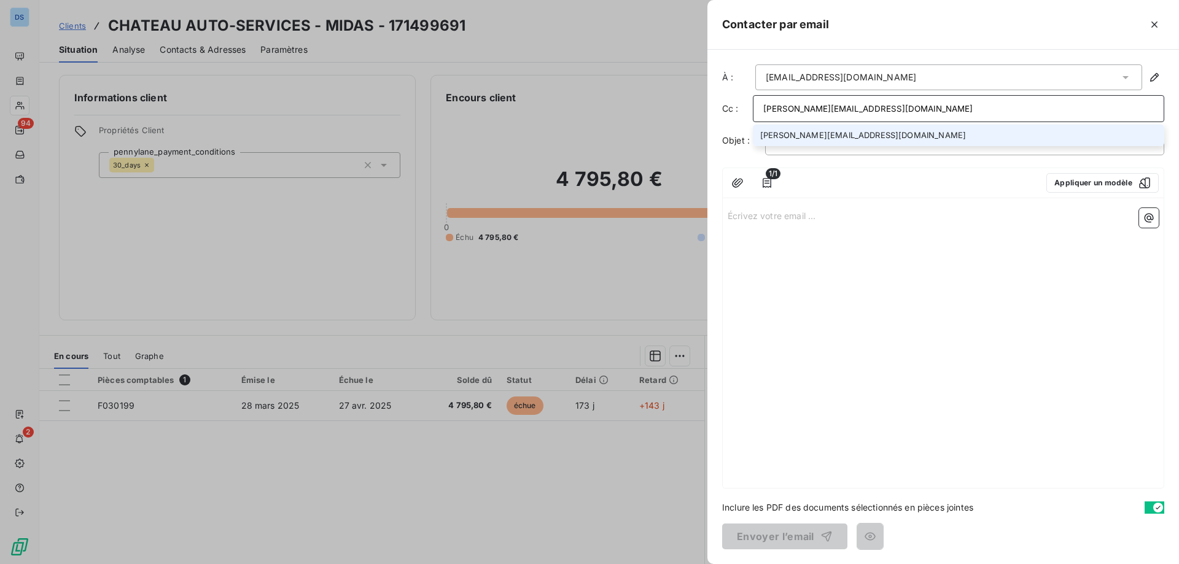
type input "[PERSON_NAME][EMAIL_ADDRESS][DOMAIN_NAME]"
click at [828, 137] on li "[PERSON_NAME][EMAIL_ADDRESS][DOMAIN_NAME]" at bounding box center [958, 135] width 411 height 21
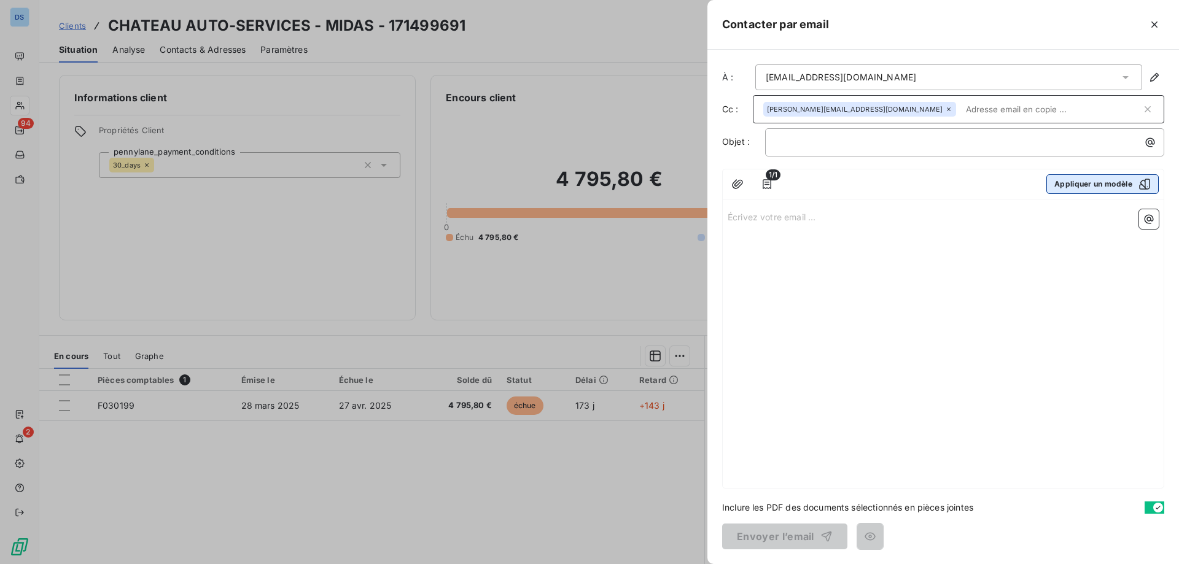
click at [1065, 185] on button "Appliquer un modèle" at bounding box center [1103, 184] width 112 height 20
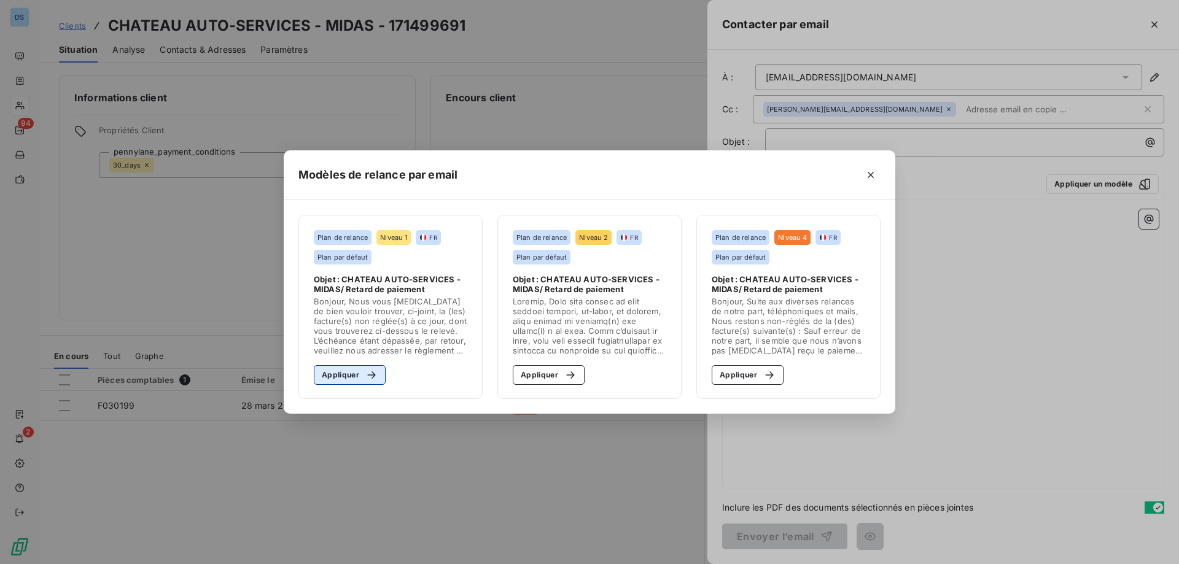
click at [348, 374] on button "Appliquer" at bounding box center [350, 375] width 72 height 20
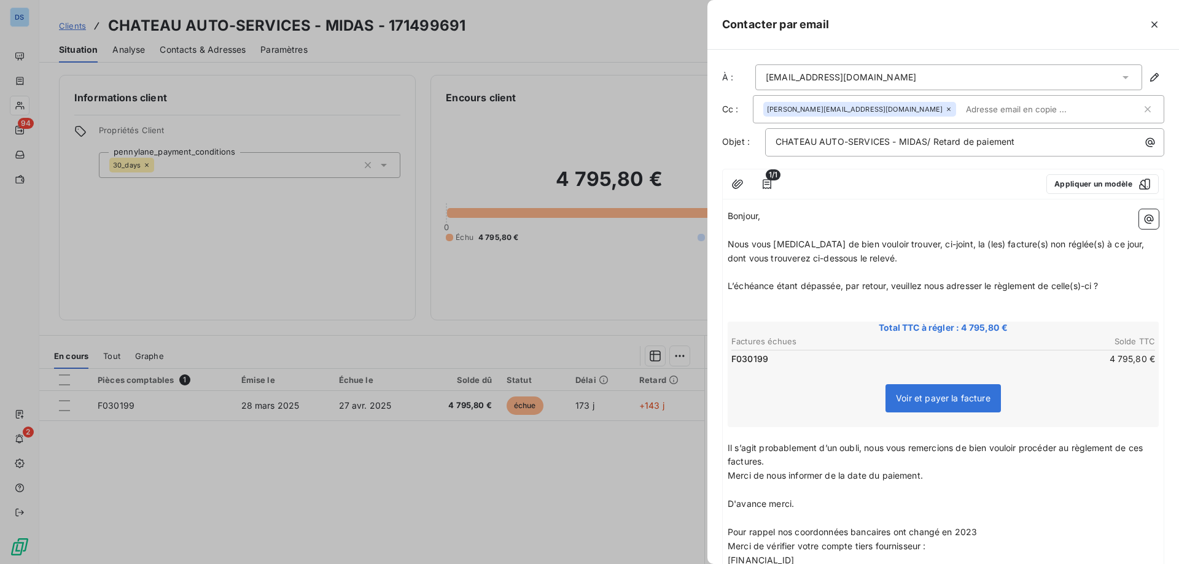
scroll to position [167, 0]
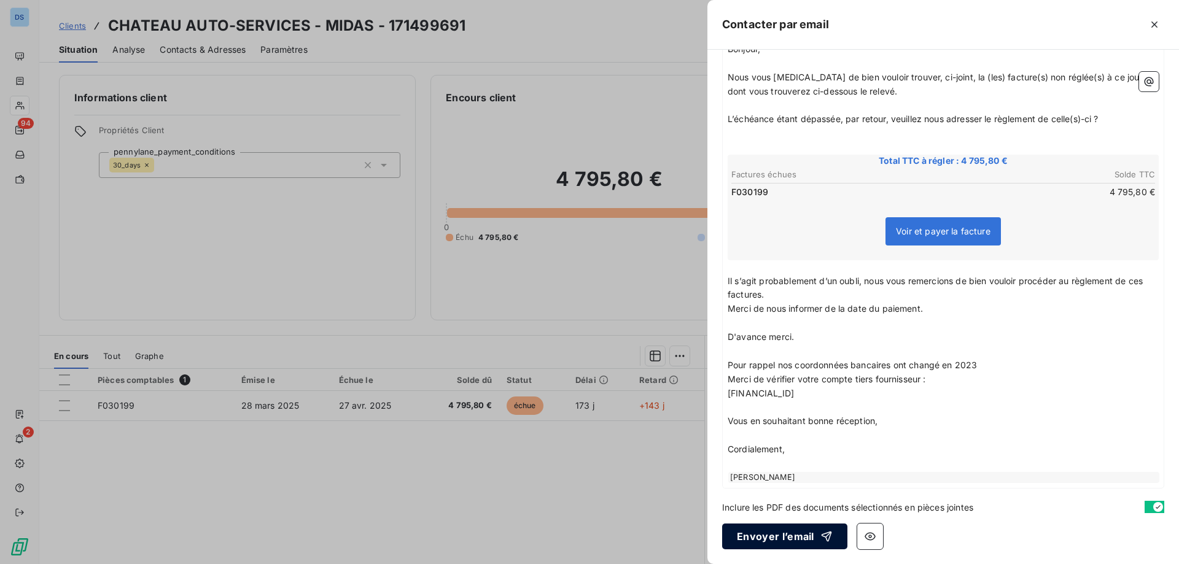
click at [755, 533] on button "Envoyer l’email" at bounding box center [784, 537] width 125 height 26
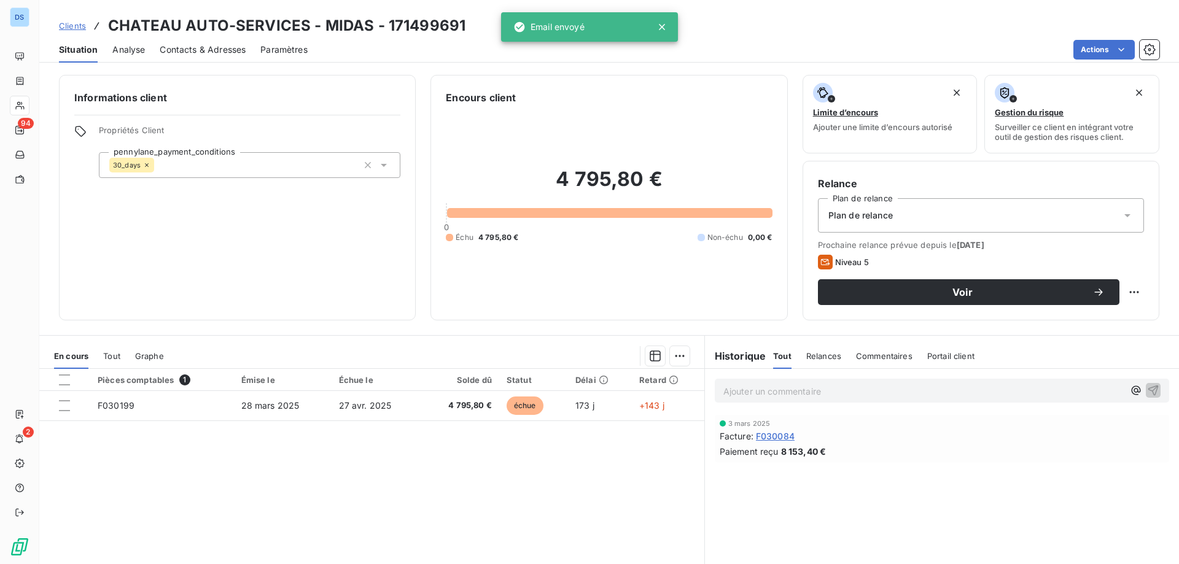
click at [783, 392] on p "Ajouter un commentaire ﻿" at bounding box center [923, 391] width 400 height 15
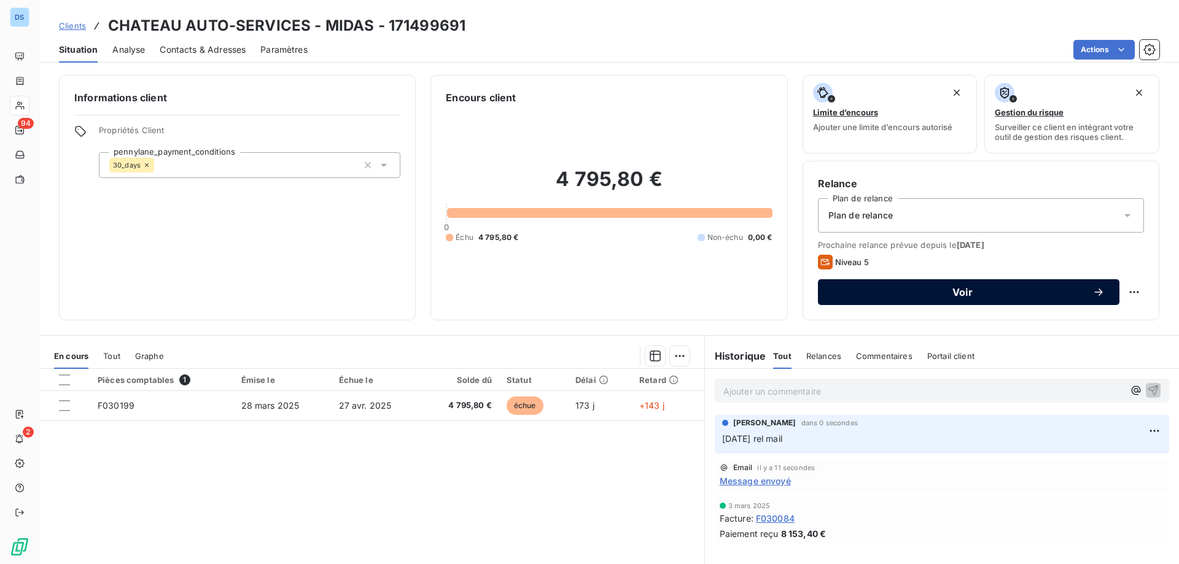
click at [919, 291] on span "Voir" at bounding box center [963, 292] width 260 height 10
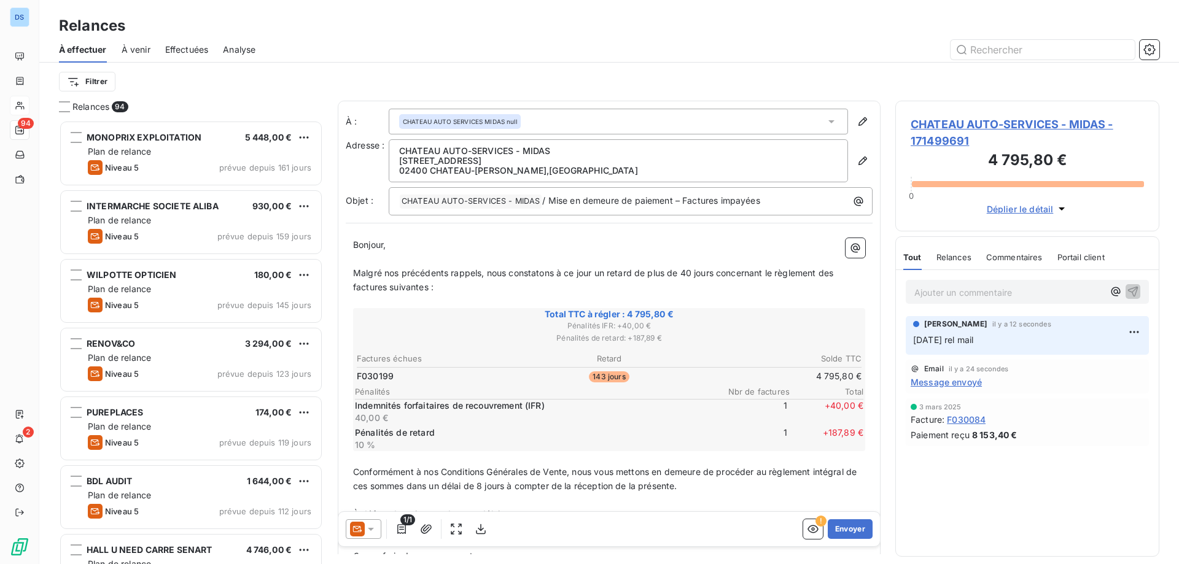
click at [1117, 90] on div "Filtrer" at bounding box center [609, 81] width 1101 height 23
click at [1122, 81] on div "Filtrer" at bounding box center [609, 81] width 1101 height 23
click at [959, 82] on div "Filtrer" at bounding box center [609, 81] width 1101 height 23
click at [970, 80] on div "Filtrer" at bounding box center [609, 81] width 1101 height 23
click at [1008, 74] on div "Filtrer" at bounding box center [609, 81] width 1101 height 23
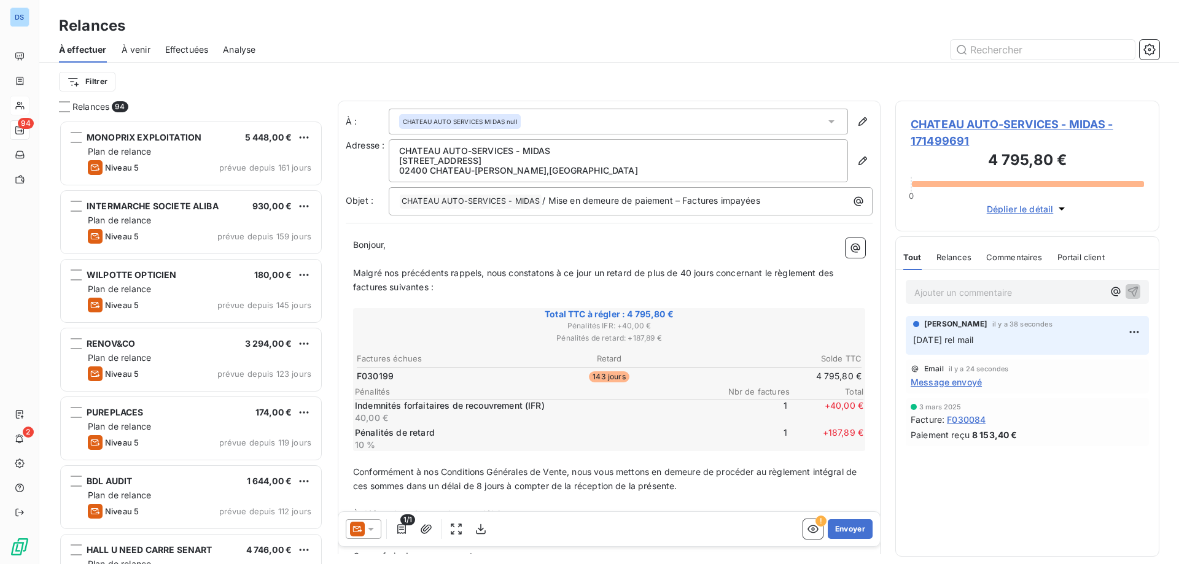
click at [197, 95] on div "Filtrer" at bounding box center [609, 82] width 1101 height 38
click at [227, 87] on div "Filtrer" at bounding box center [609, 81] width 1101 height 23
click at [1011, 126] on span "CHATEAU AUTO-SERVICES - MIDAS - 171499691" at bounding box center [1027, 132] width 233 height 33
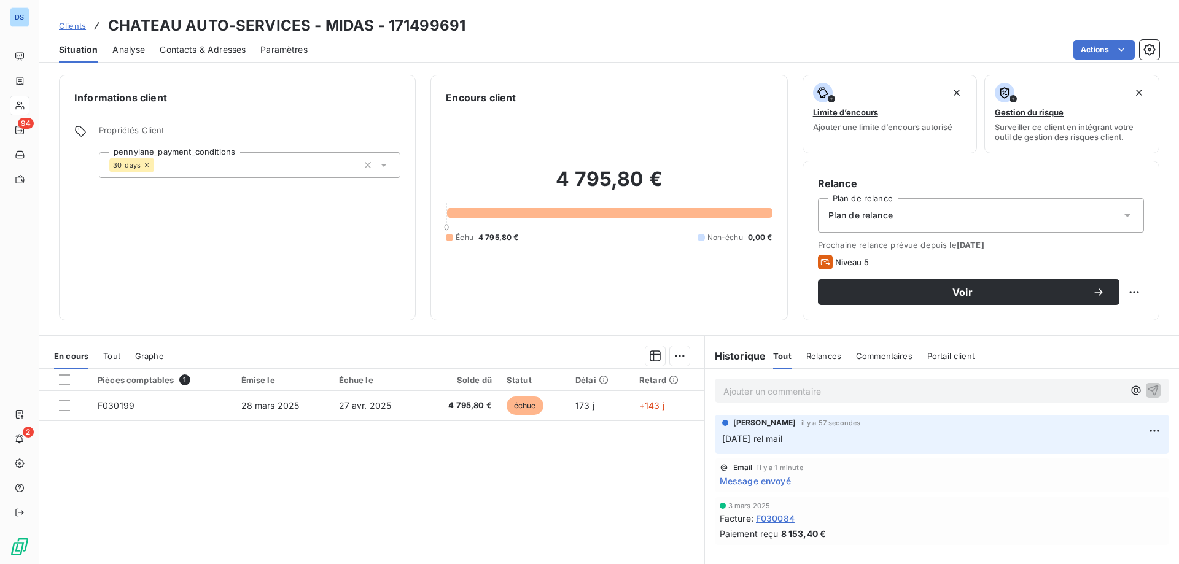
click at [844, 260] on span "Niveau 5" at bounding box center [852, 262] width 34 height 10
click at [876, 223] on div "Plan de relance" at bounding box center [981, 215] width 326 height 34
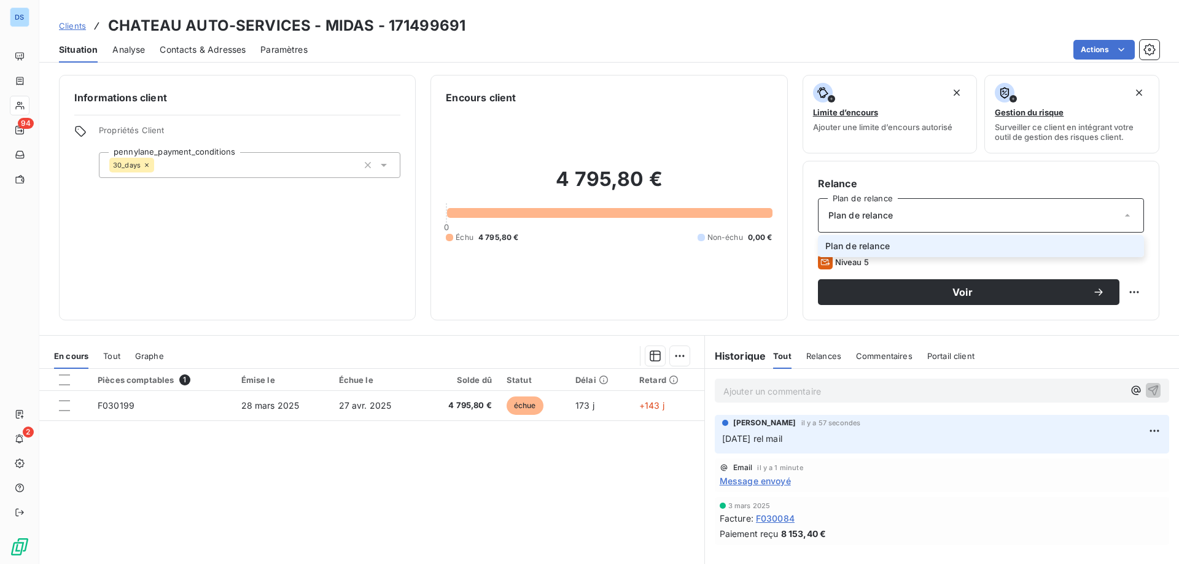
click at [876, 223] on div "Plan de relance" at bounding box center [981, 215] width 326 height 34
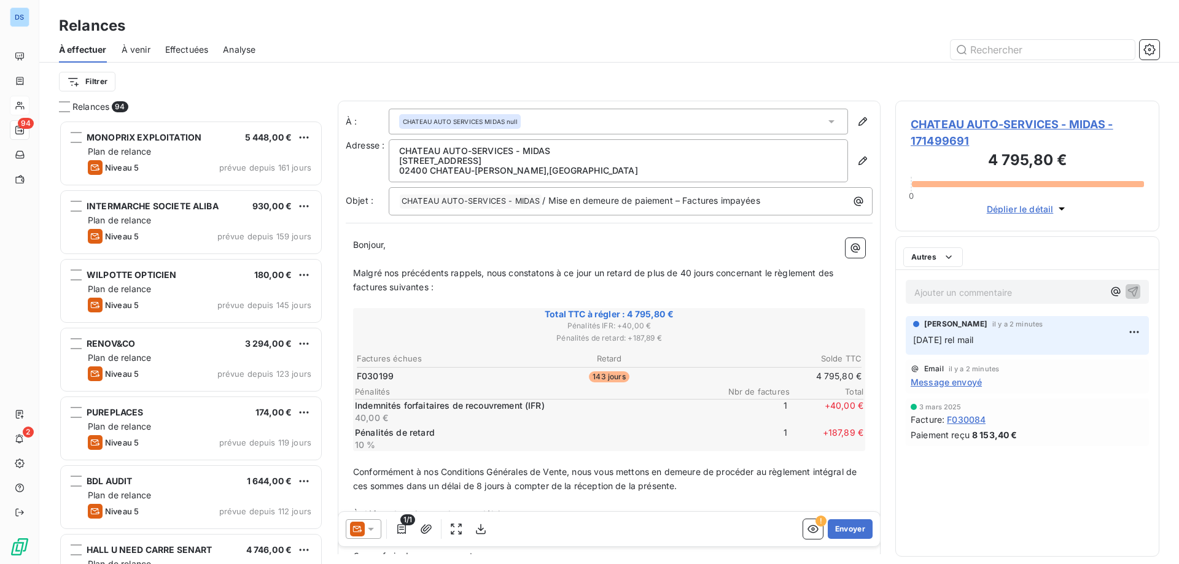
scroll to position [435, 255]
click at [967, 79] on div "Filtrer" at bounding box center [609, 81] width 1101 height 23
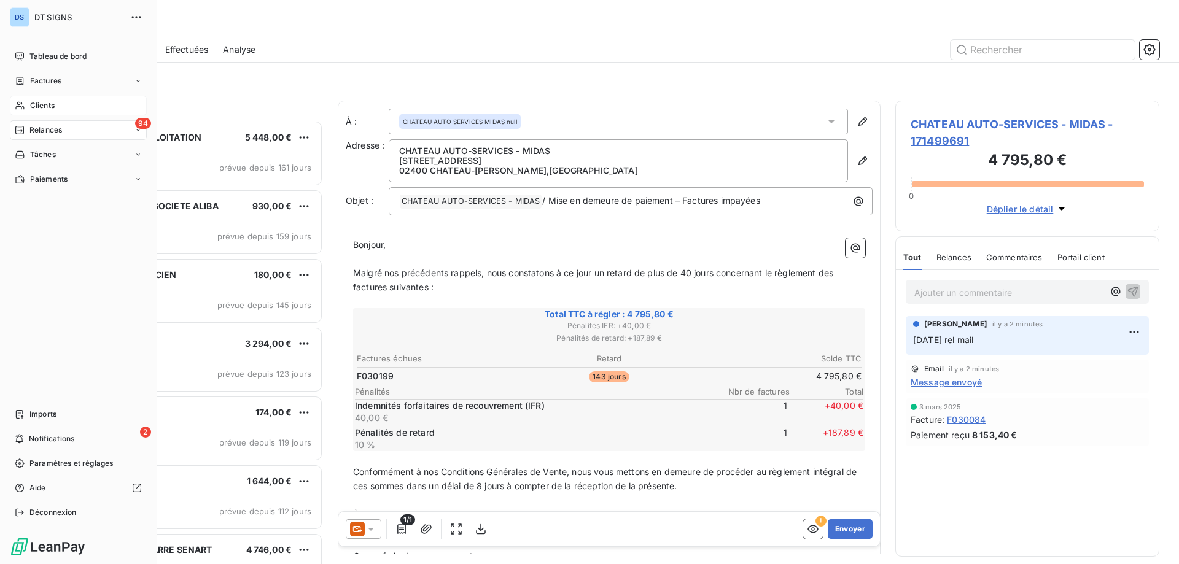
click at [45, 83] on span "Factures" at bounding box center [45, 81] width 31 height 11
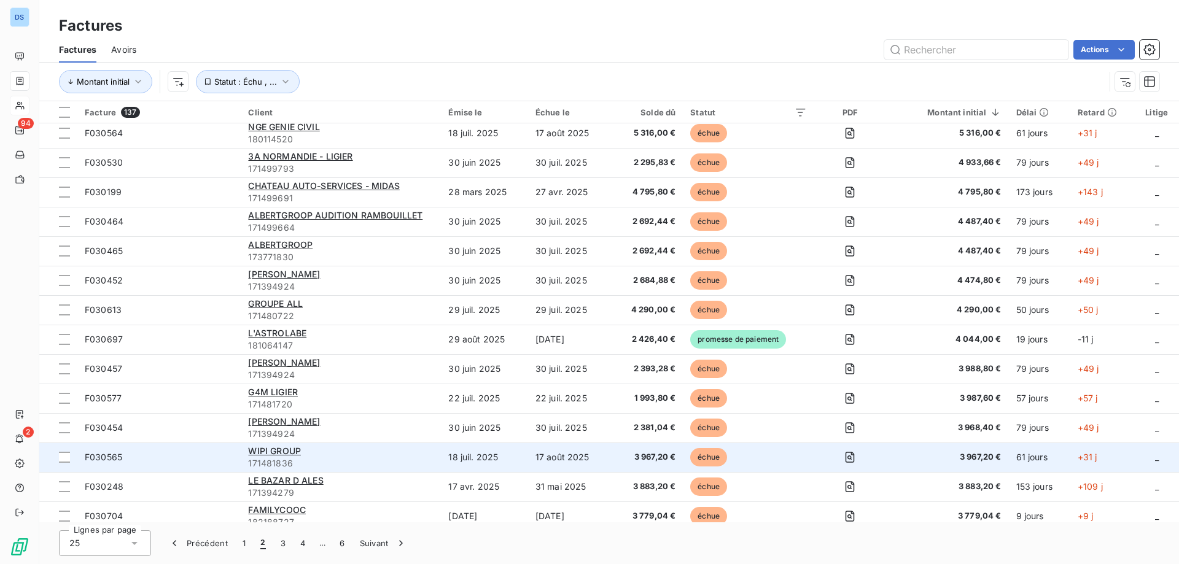
scroll to position [184, 0]
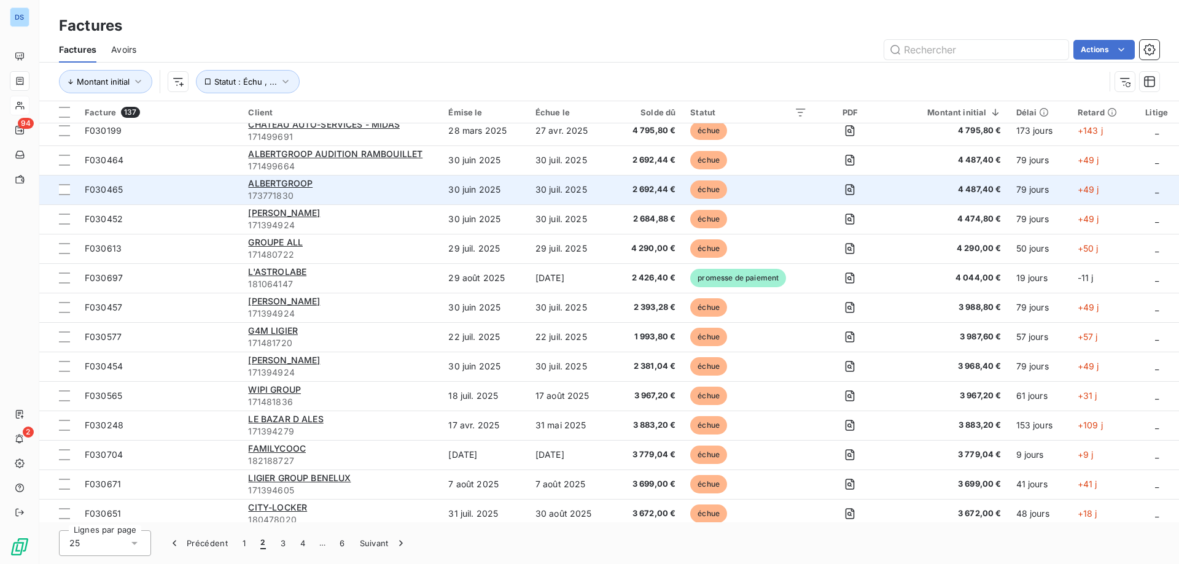
click at [330, 185] on div "ALBERTGROOP" at bounding box center [340, 183] width 185 height 12
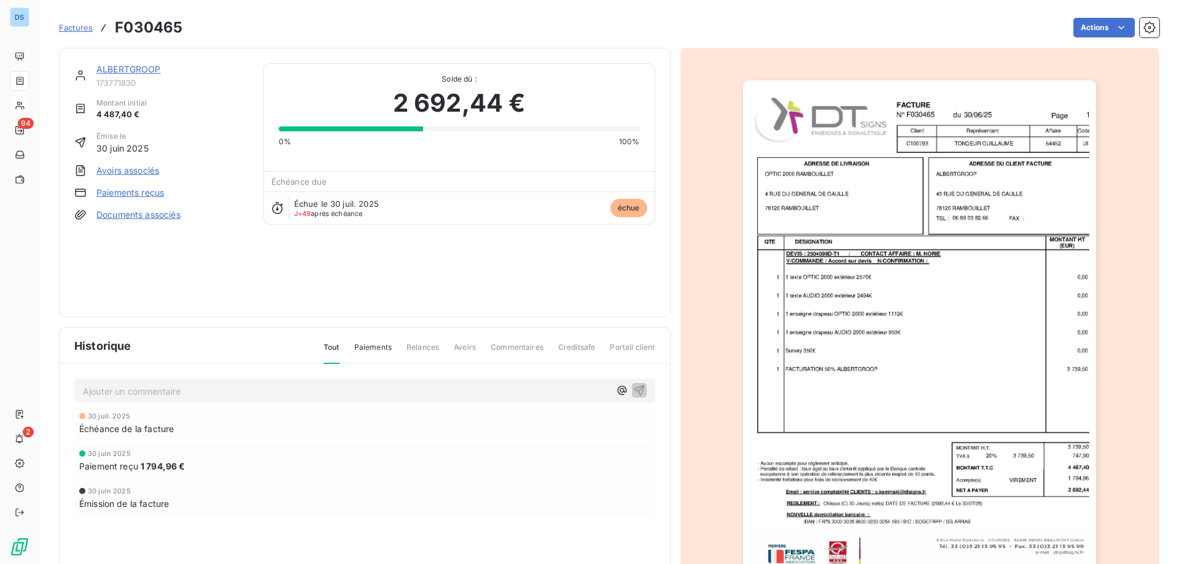
click at [148, 71] on link "ALBERTGROOP" at bounding box center [128, 69] width 64 height 10
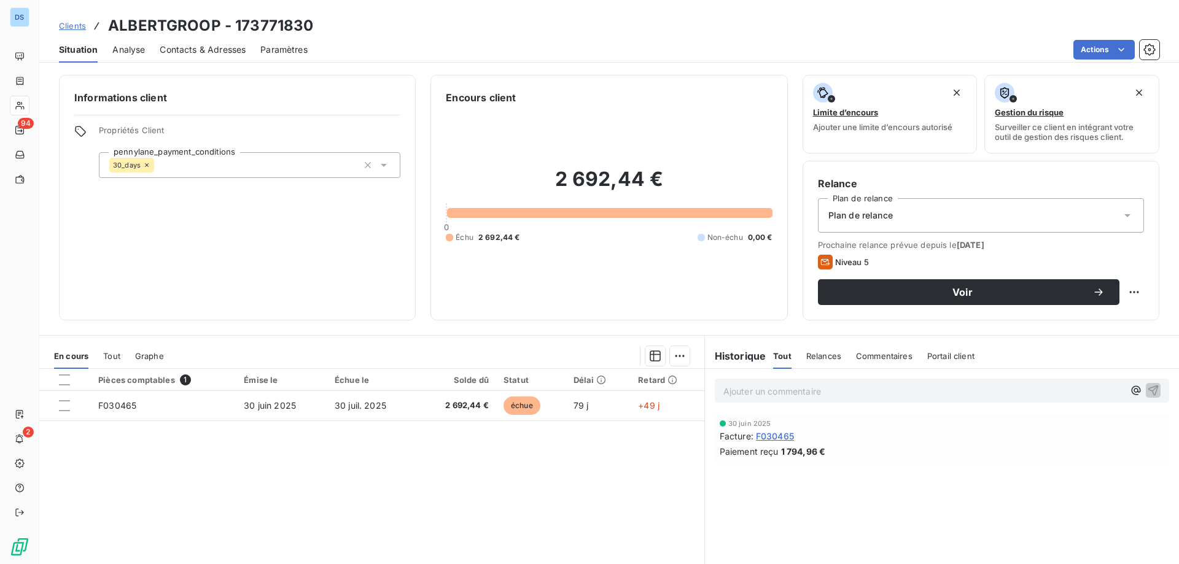
click at [817, 356] on span "Relances" at bounding box center [823, 356] width 35 height 10
click at [765, 356] on div "Historique" at bounding box center [739, 356] width 69 height 15
click at [782, 353] on span "Tout" at bounding box center [781, 356] width 17 height 10
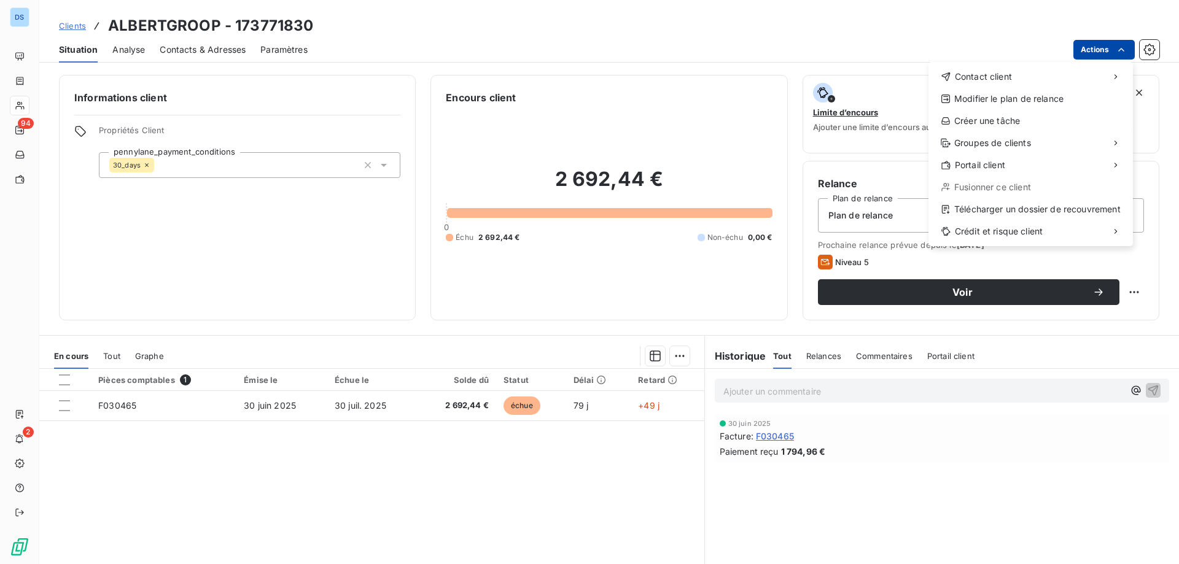
click at [1105, 52] on html "DS 94 2 Clients ALBERTGROOP - 173771830 Situation Analyse Contacts & Adresses P…" at bounding box center [589, 282] width 1179 height 564
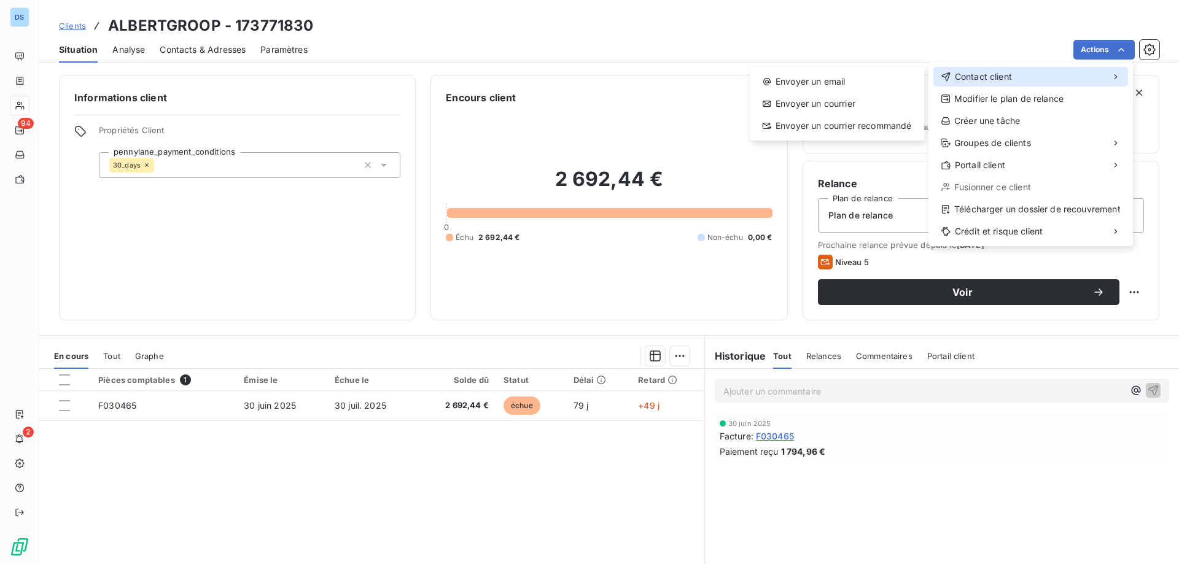
click at [964, 79] on span "Contact client" at bounding box center [983, 77] width 57 height 12
click at [835, 88] on div "Envoyer un email" at bounding box center [837, 82] width 165 height 20
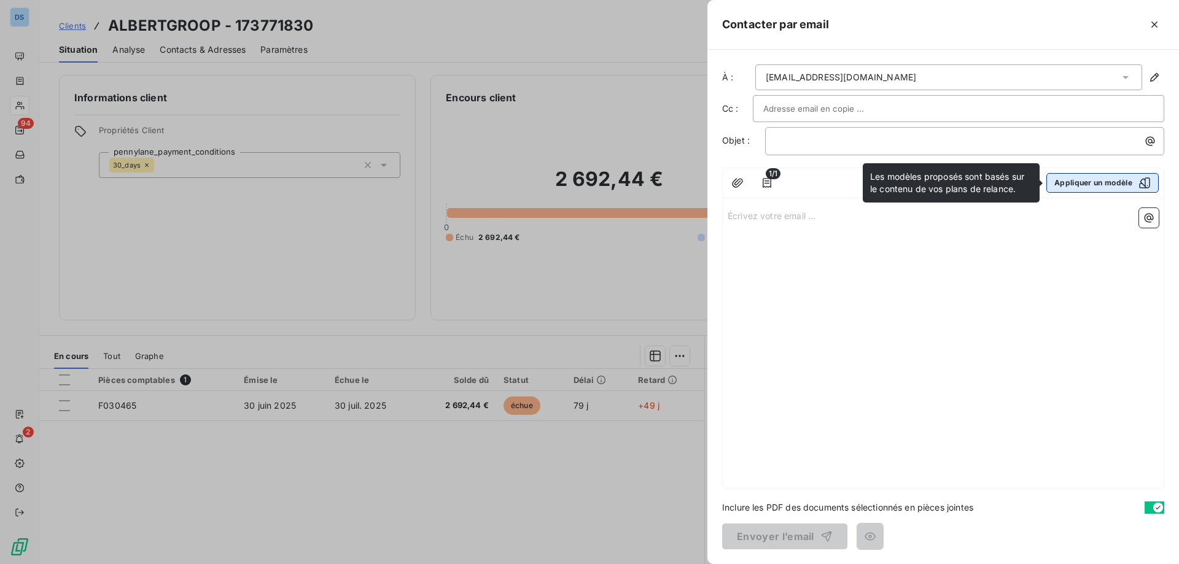
click at [1133, 184] on div "button" at bounding box center [1141, 183] width 18 height 12
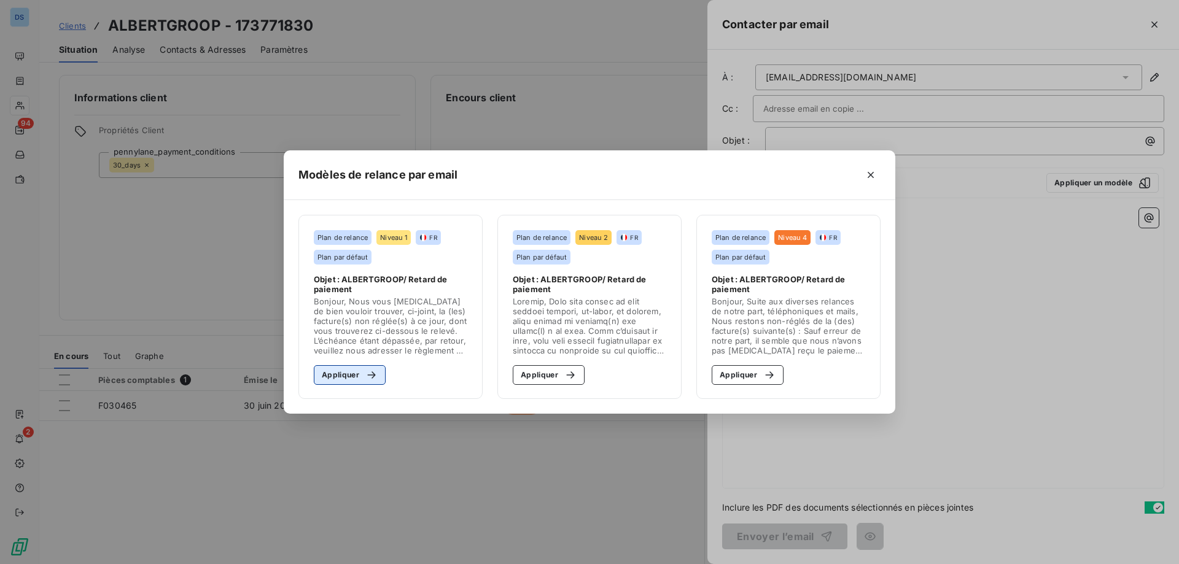
click at [379, 375] on button "Appliquer" at bounding box center [350, 375] width 72 height 20
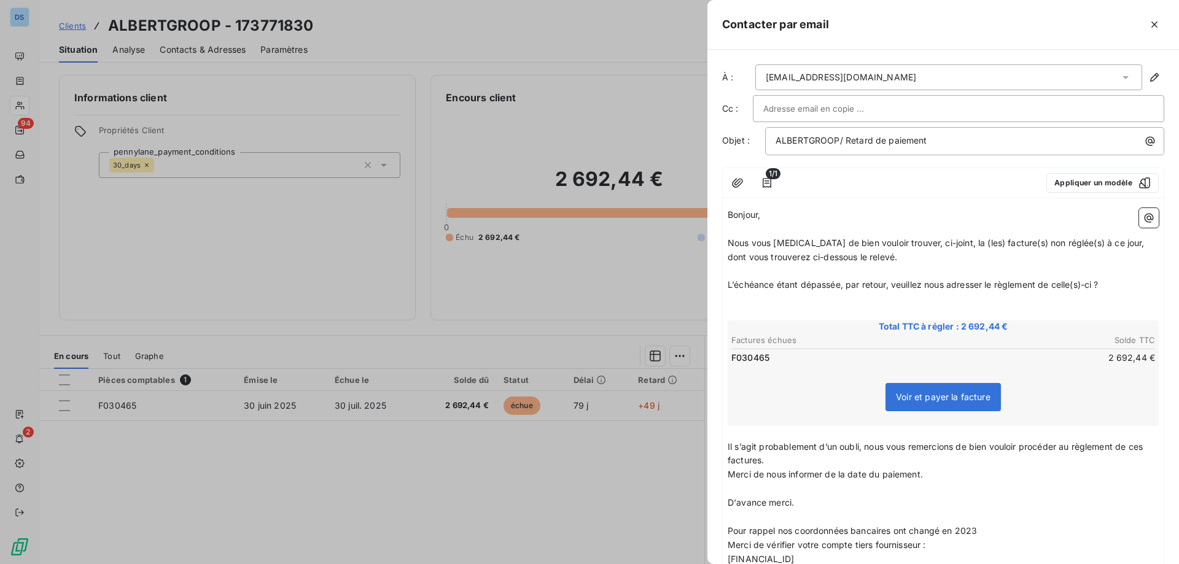
click at [777, 109] on input "text" at bounding box center [829, 108] width 132 height 18
paste input "[PERSON_NAME][EMAIL_ADDRESS][DOMAIN_NAME]"
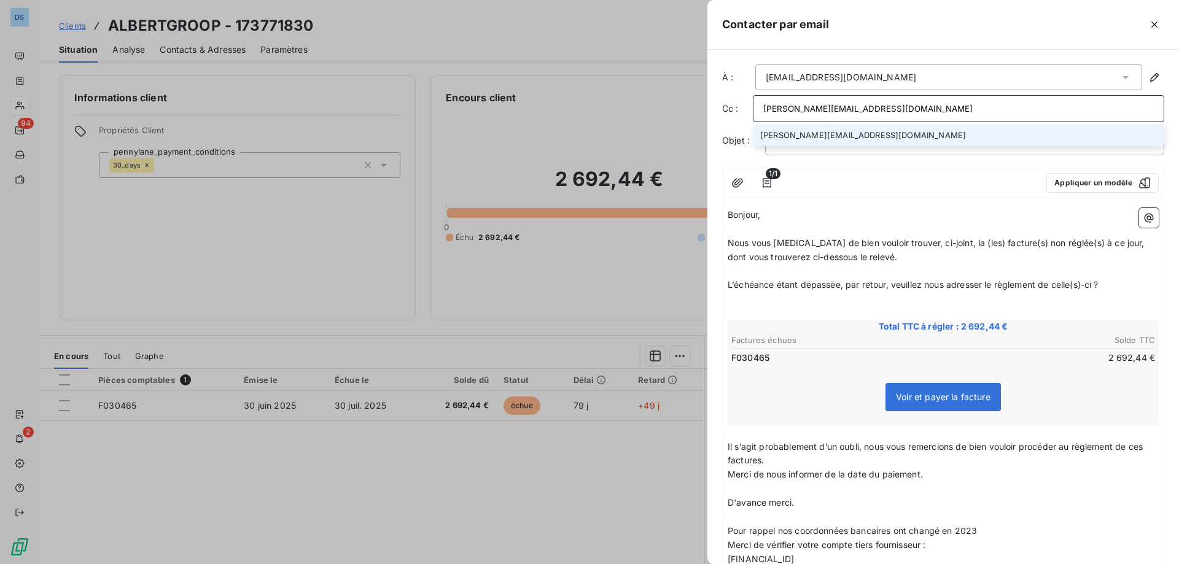
scroll to position [166, 0]
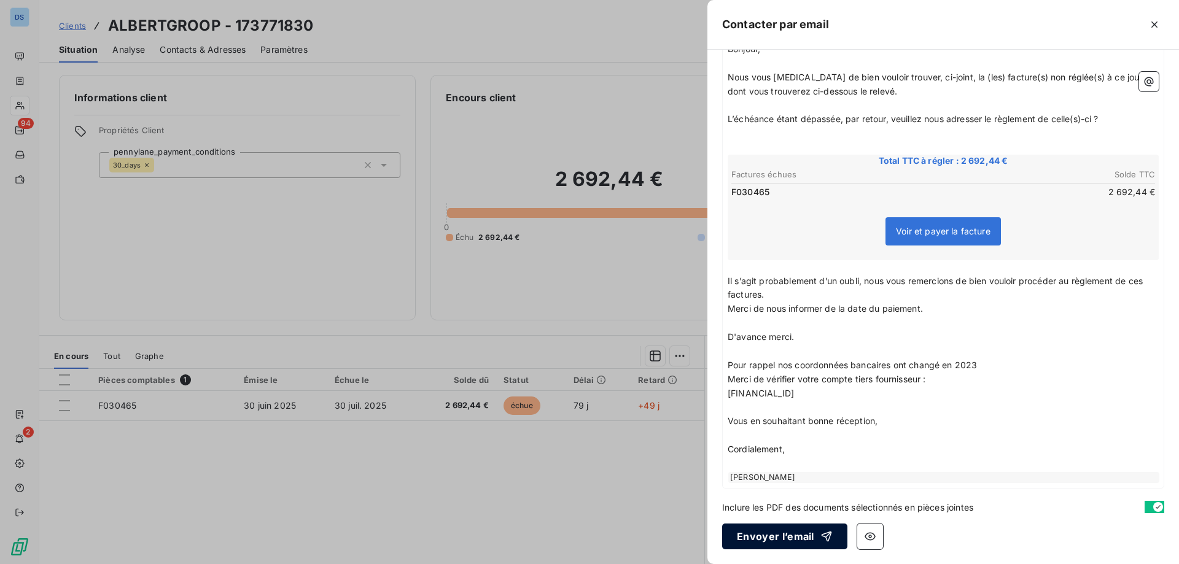
type input "[PERSON_NAME][EMAIL_ADDRESS][DOMAIN_NAME]"
click at [762, 541] on button "Envoyer l’email" at bounding box center [784, 537] width 125 height 26
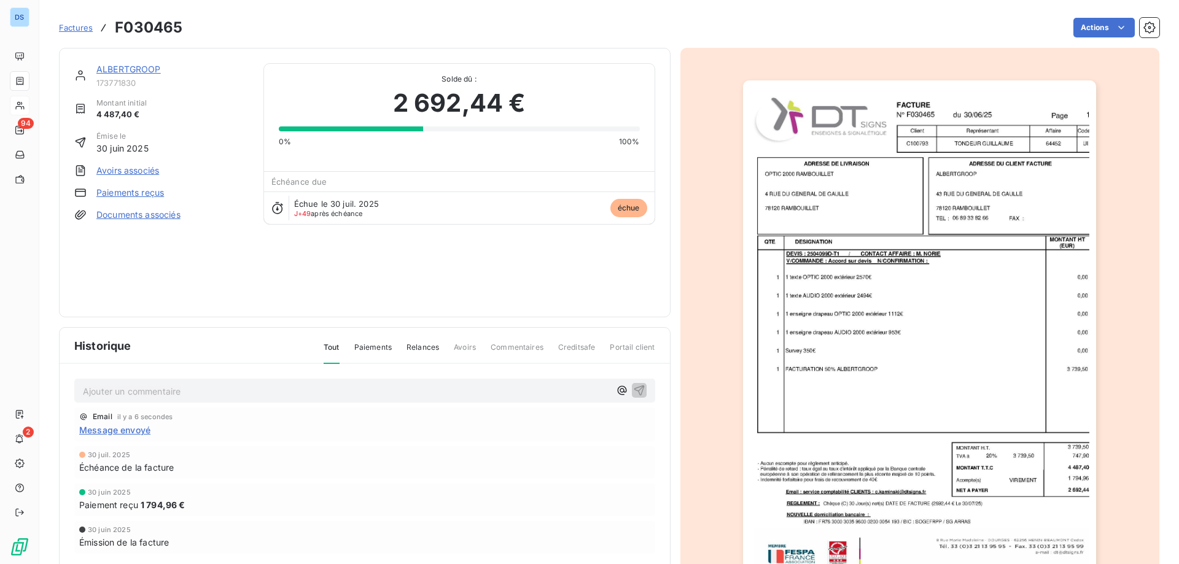
click at [231, 386] on p "Ajouter un commentaire ﻿" at bounding box center [346, 391] width 527 height 15
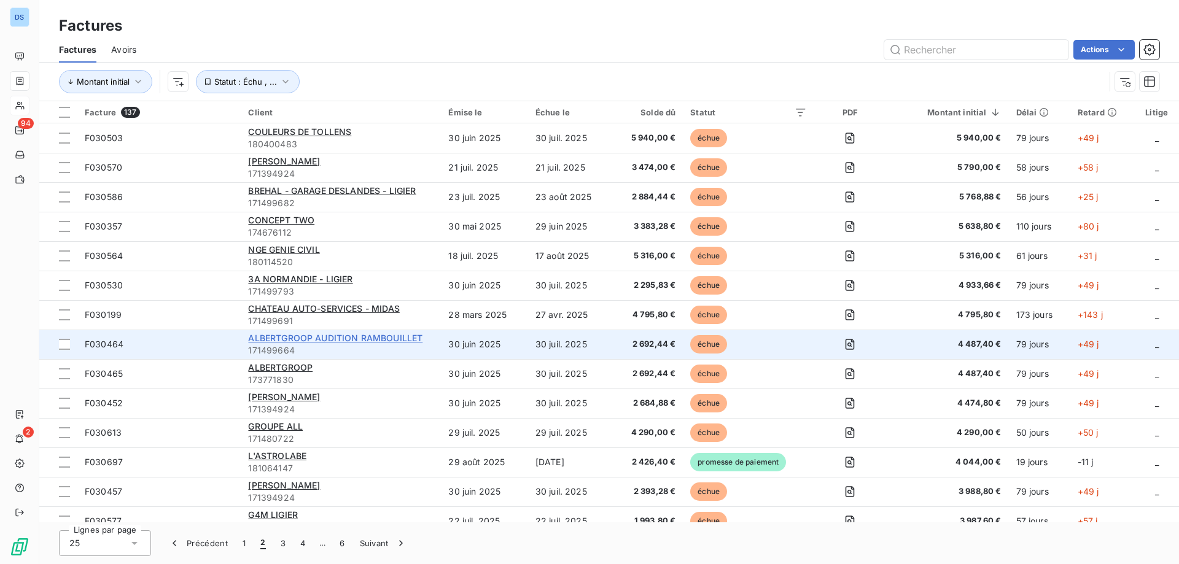
click at [279, 341] on span "ALBERTGROOP AUDITION RAMBOUILLET" at bounding box center [335, 338] width 174 height 10
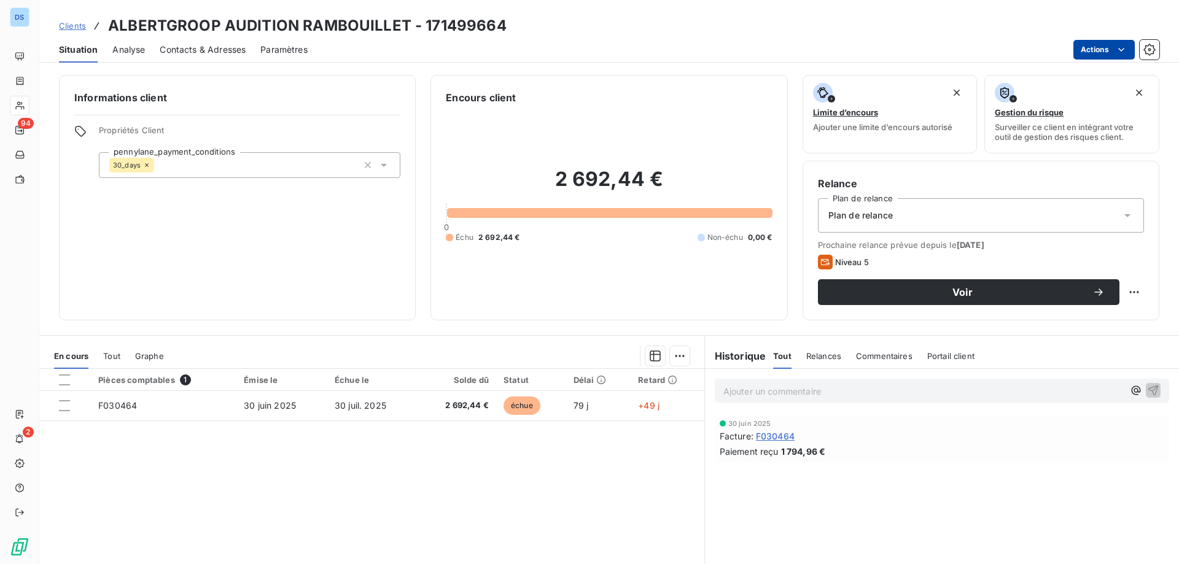
click at [1084, 54] on html "DS 94 2 Clients ALBERTGROOP AUDITION RAMBOUILLET - 171499664 Situation Analyse …" at bounding box center [589, 282] width 1179 height 564
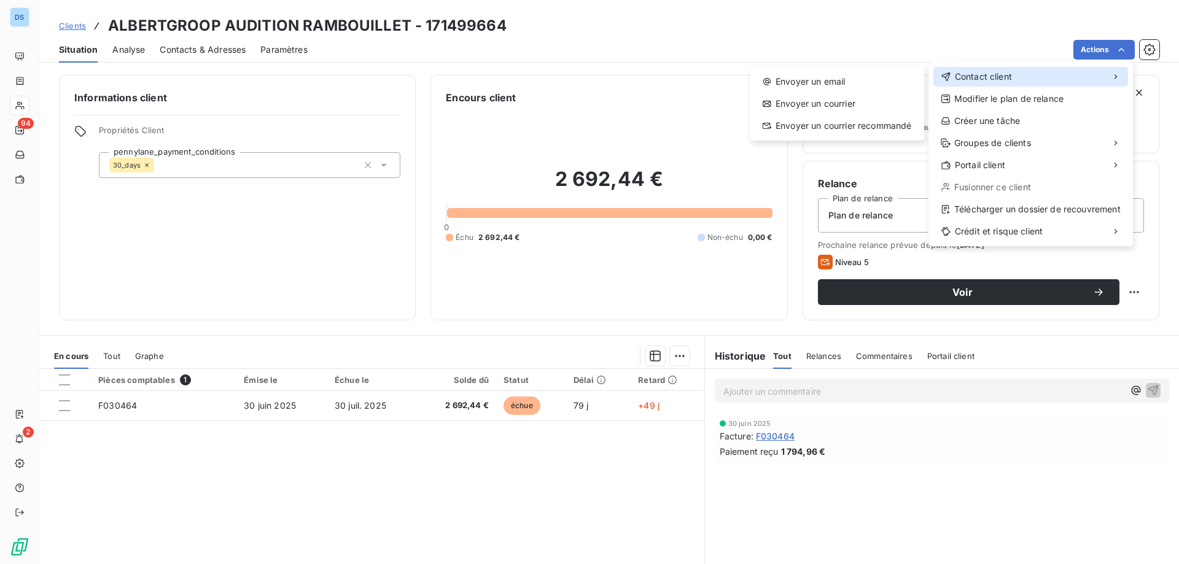
click at [970, 74] on span "Contact client" at bounding box center [983, 77] width 57 height 12
click at [867, 84] on div "Envoyer un email" at bounding box center [837, 82] width 165 height 20
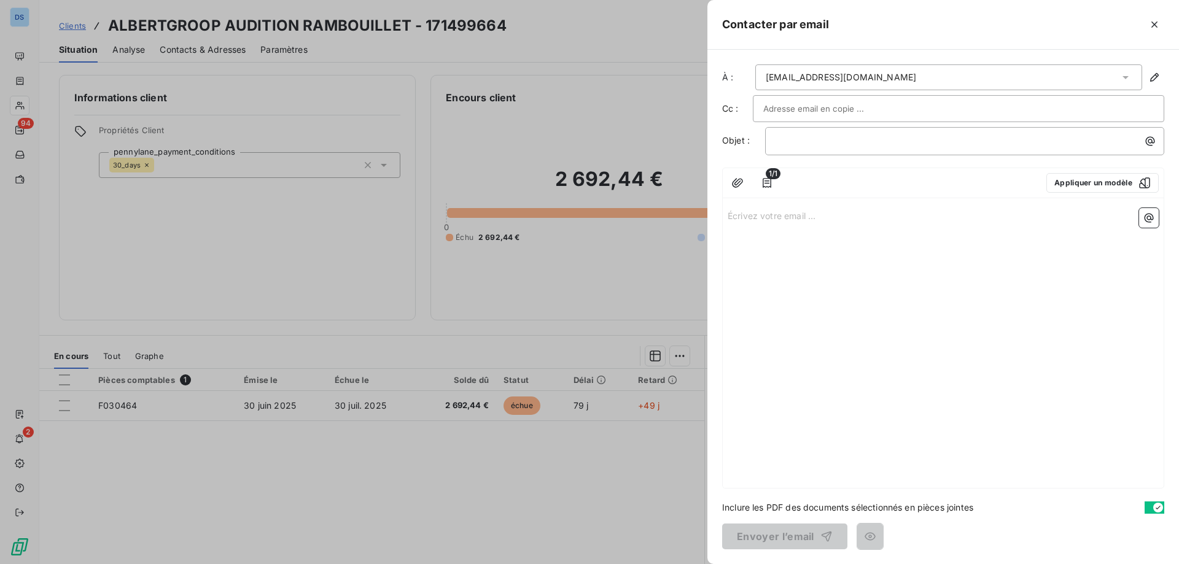
click at [579, 506] on div at bounding box center [589, 282] width 1179 height 564
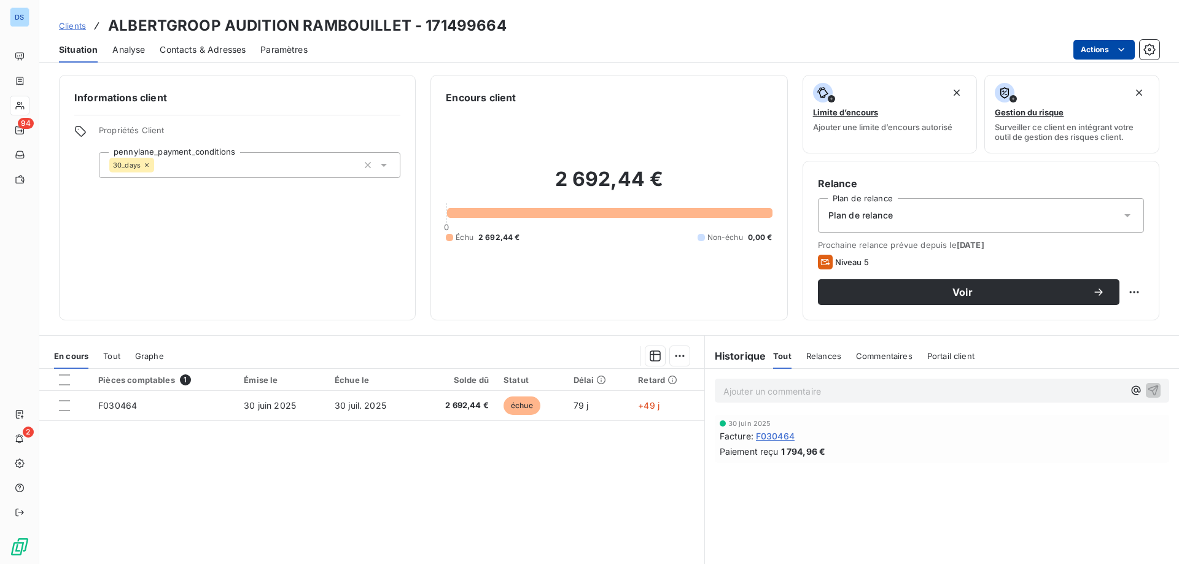
click at [1084, 50] on html "DS 94 2 Clients ALBERTGROOP AUDITION RAMBOUILLET - 171499664 Situation Analyse …" at bounding box center [589, 282] width 1179 height 564
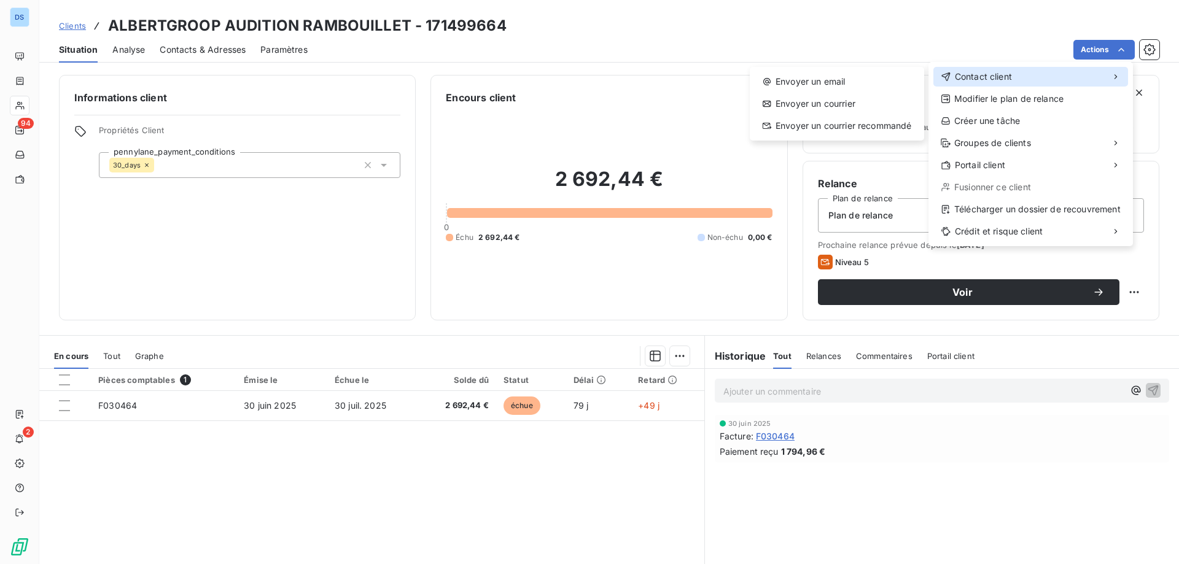
click at [986, 75] on span "Contact client" at bounding box center [983, 77] width 57 height 12
click at [797, 84] on div "Envoyer un email" at bounding box center [837, 82] width 165 height 20
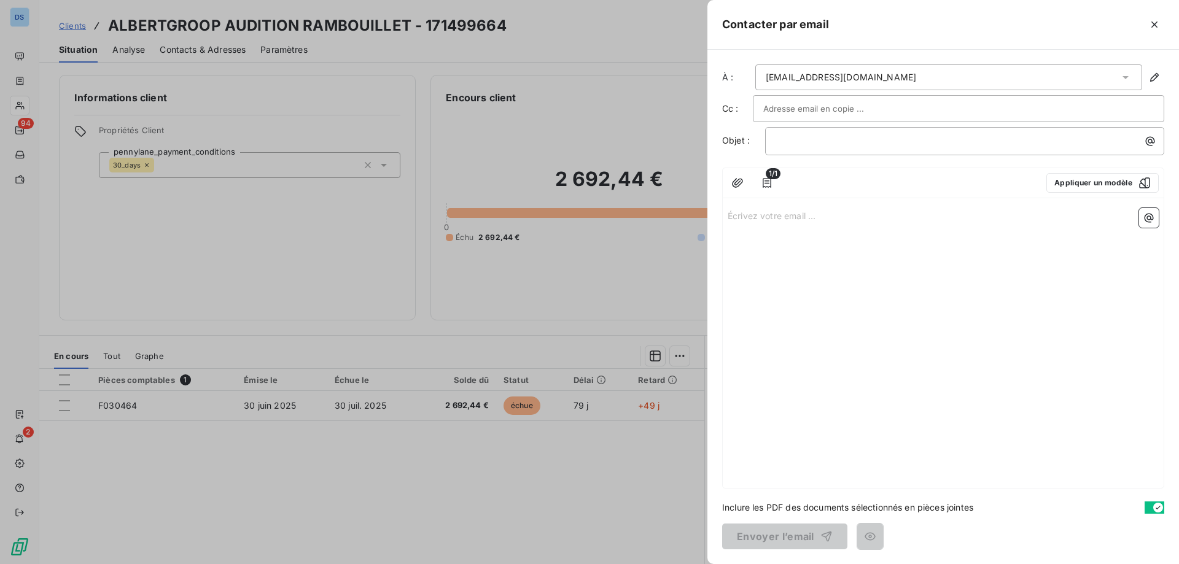
click at [792, 112] on input "text" at bounding box center [829, 108] width 132 height 18
paste input "[PERSON_NAME][EMAIL_ADDRESS][DOMAIN_NAME]"
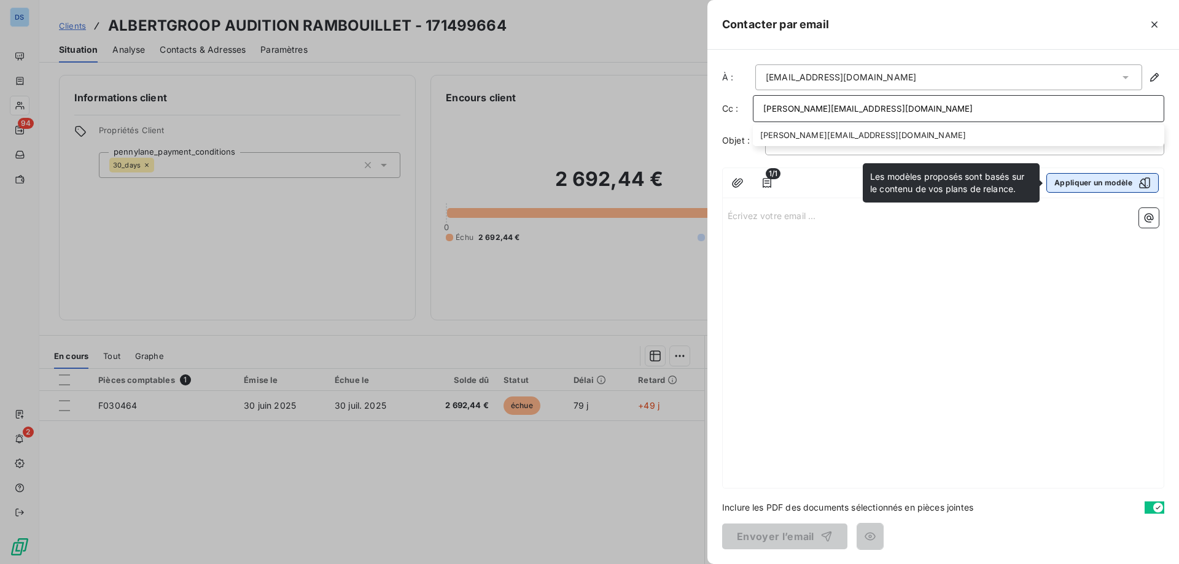
type input "[PERSON_NAME][EMAIL_ADDRESS][DOMAIN_NAME]"
click at [1091, 187] on button "Appliquer un modèle" at bounding box center [1103, 183] width 112 height 20
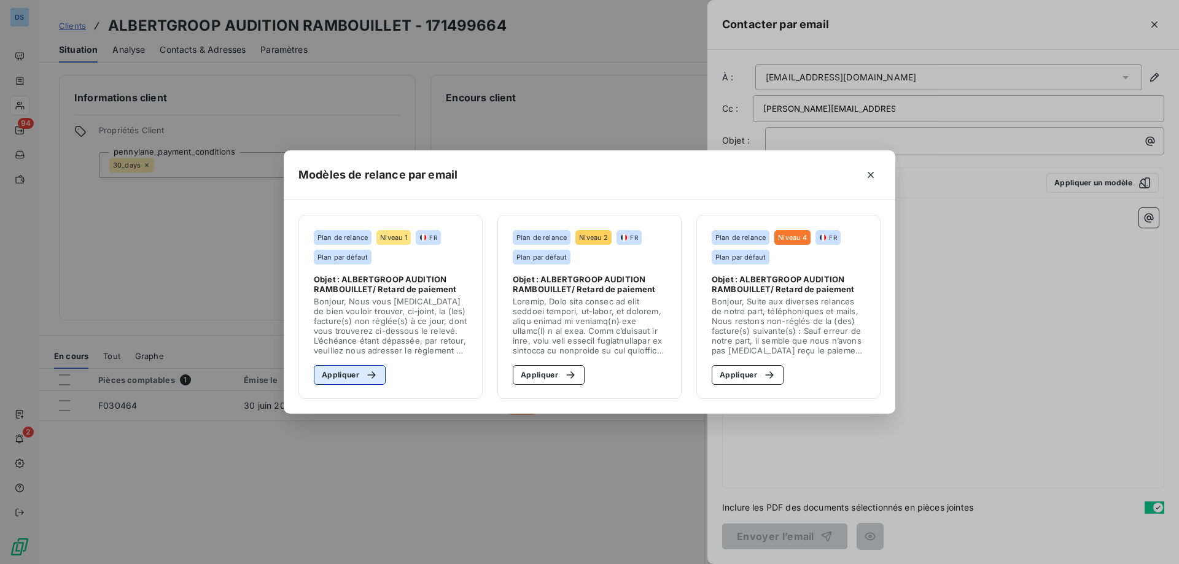
click at [347, 368] on button "Appliquer" at bounding box center [350, 375] width 72 height 20
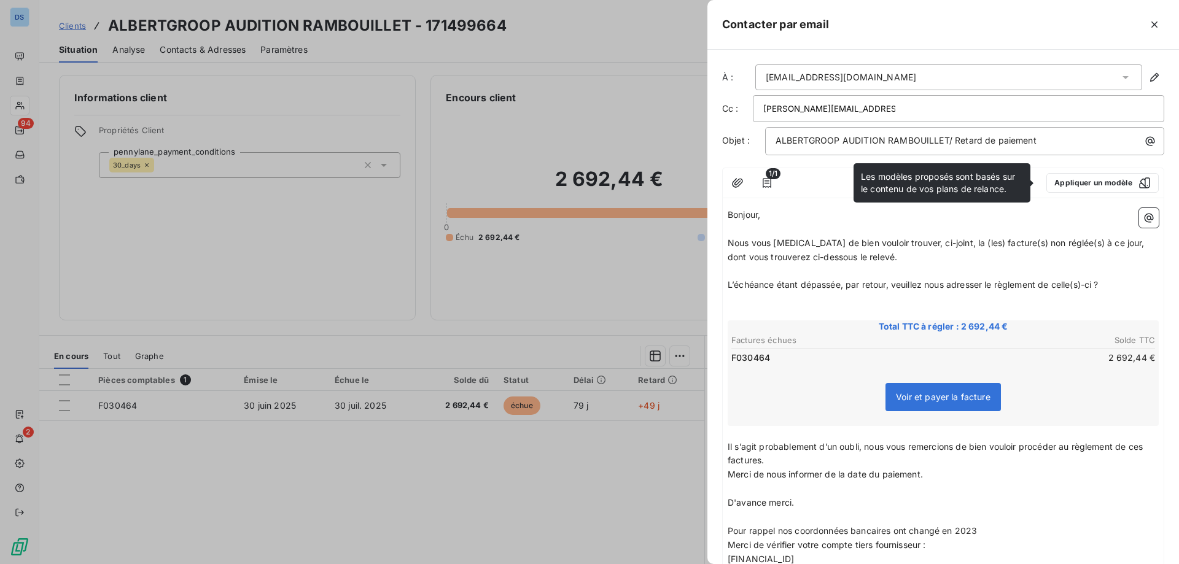
scroll to position [166, 0]
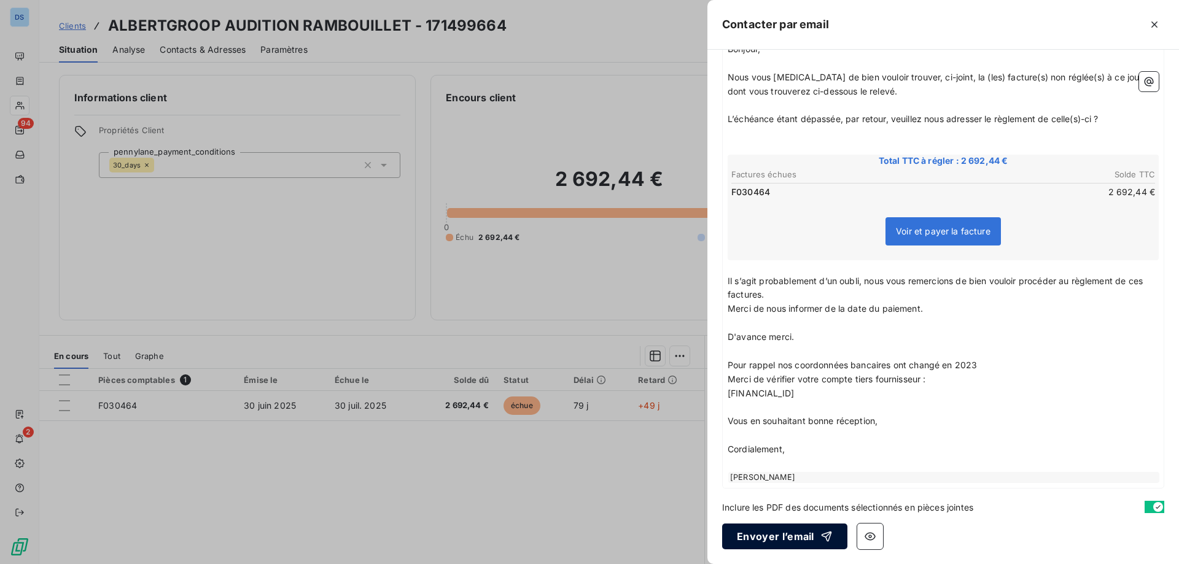
click at [782, 538] on button "Envoyer l’email" at bounding box center [784, 537] width 125 height 26
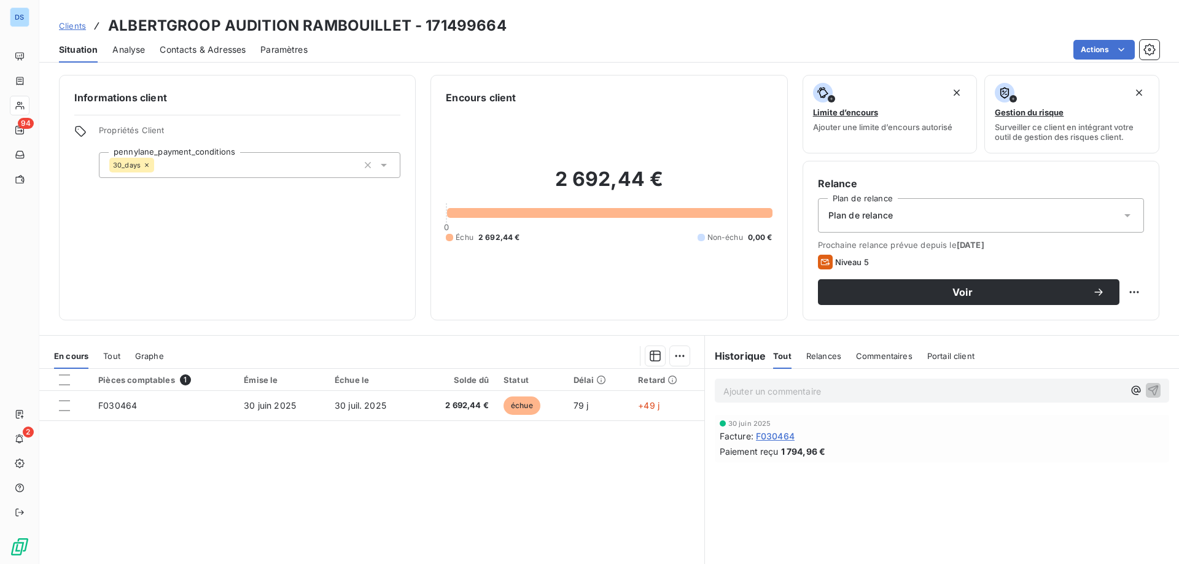
click at [820, 395] on p "Ajouter un commentaire ﻿" at bounding box center [923, 391] width 400 height 15
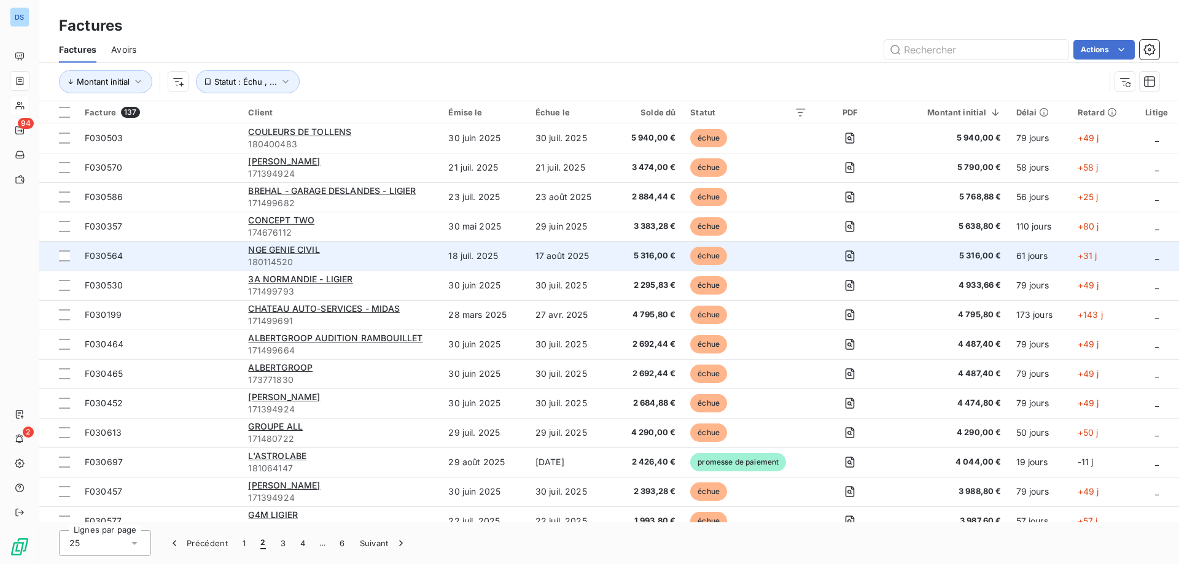
click at [326, 254] on div "NGE GENIE CIVIL" at bounding box center [340, 250] width 185 height 12
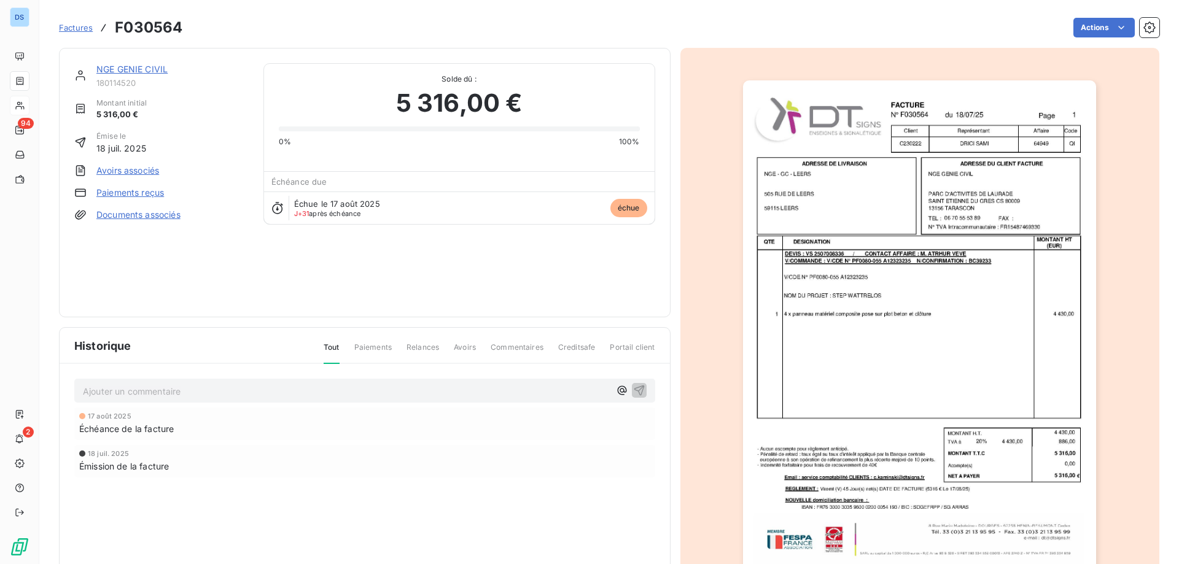
click at [141, 62] on div "NGE GENIE CIVIL 180114520 Montant initial 5 316,00 € Émise le 18 juil. 2025 Avo…" at bounding box center [365, 183] width 612 height 270
click at [138, 68] on link "NGE GENIE CIVIL" at bounding box center [131, 69] width 71 height 10
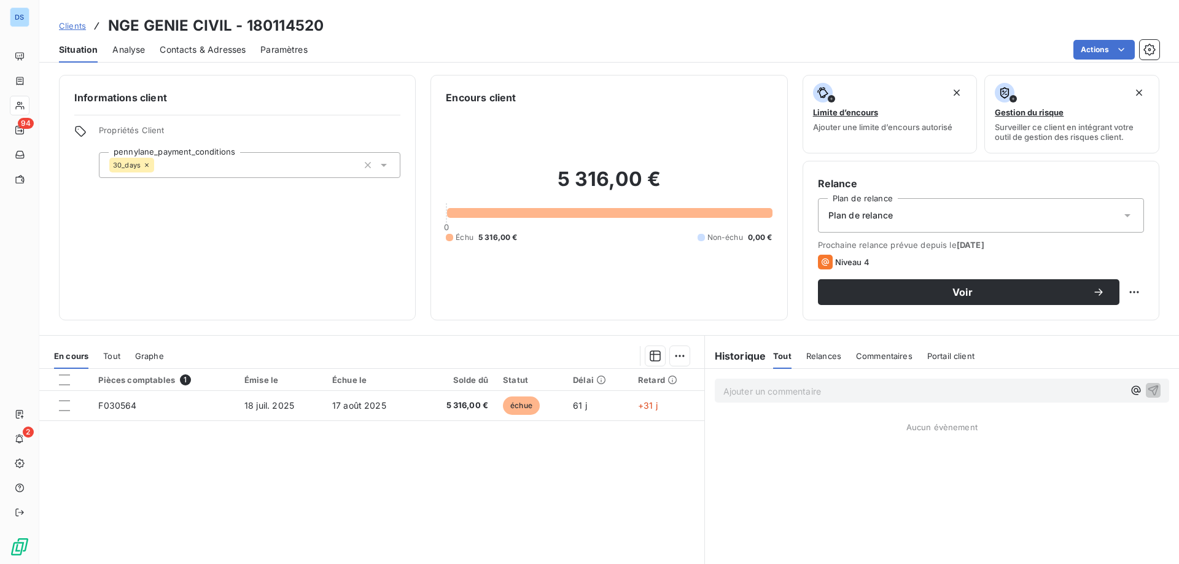
click at [187, 50] on span "Contacts & Adresses" at bounding box center [203, 50] width 86 height 12
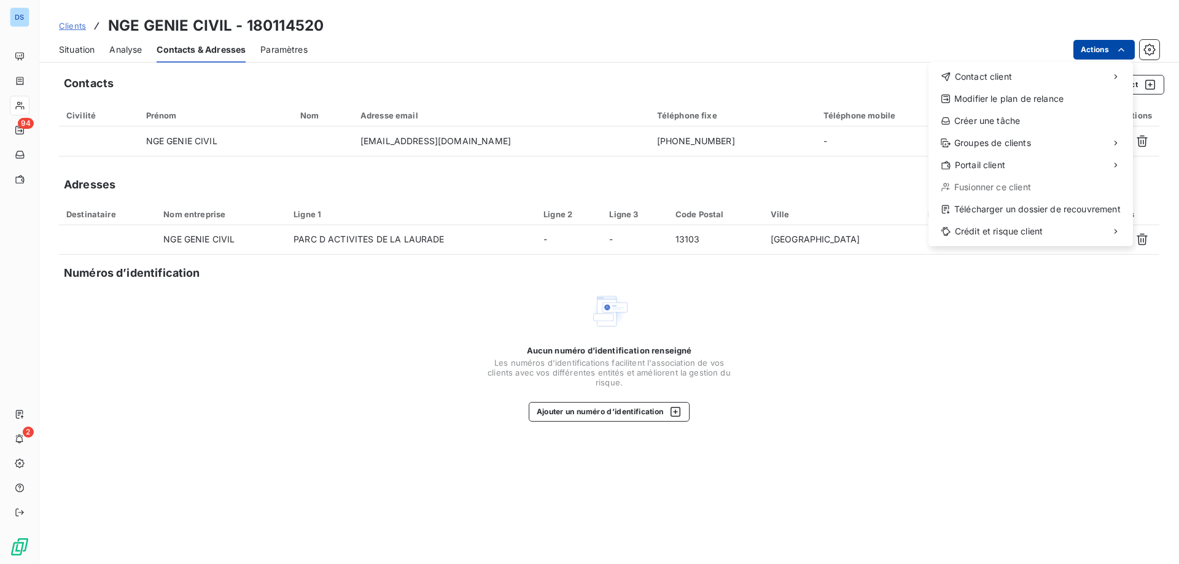
click at [1082, 50] on html "DS 94 2 Clients NGE GENIE CIVIL - 180114520 Situation Analyse Contacts & Adress…" at bounding box center [589, 282] width 1179 height 564
click at [972, 80] on span "Contact client" at bounding box center [983, 77] width 57 height 12
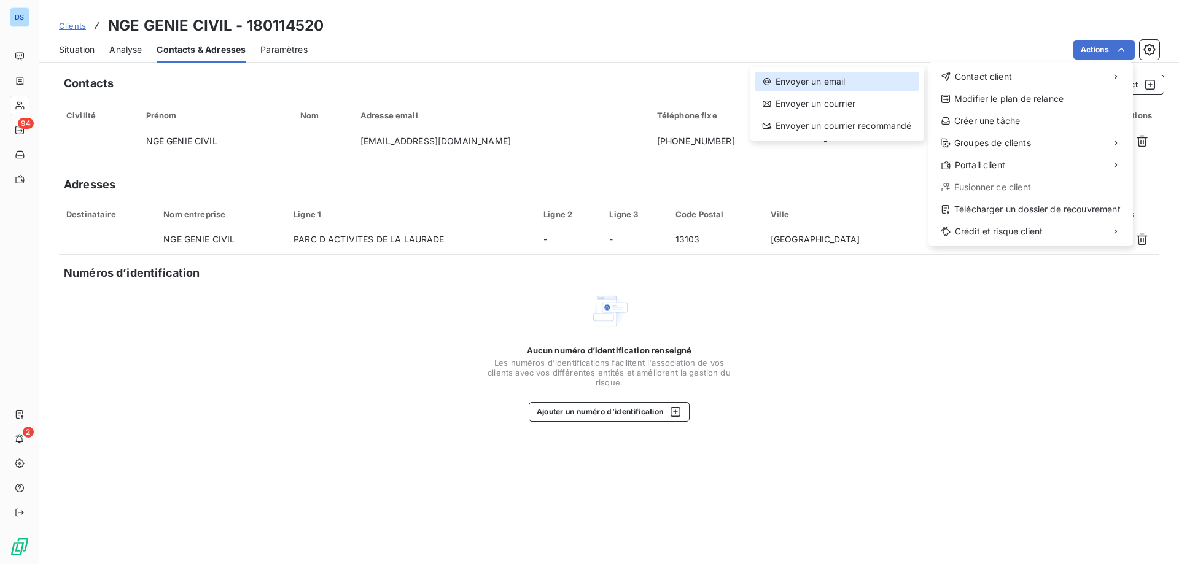
click at [832, 79] on div "Envoyer un email" at bounding box center [837, 82] width 165 height 20
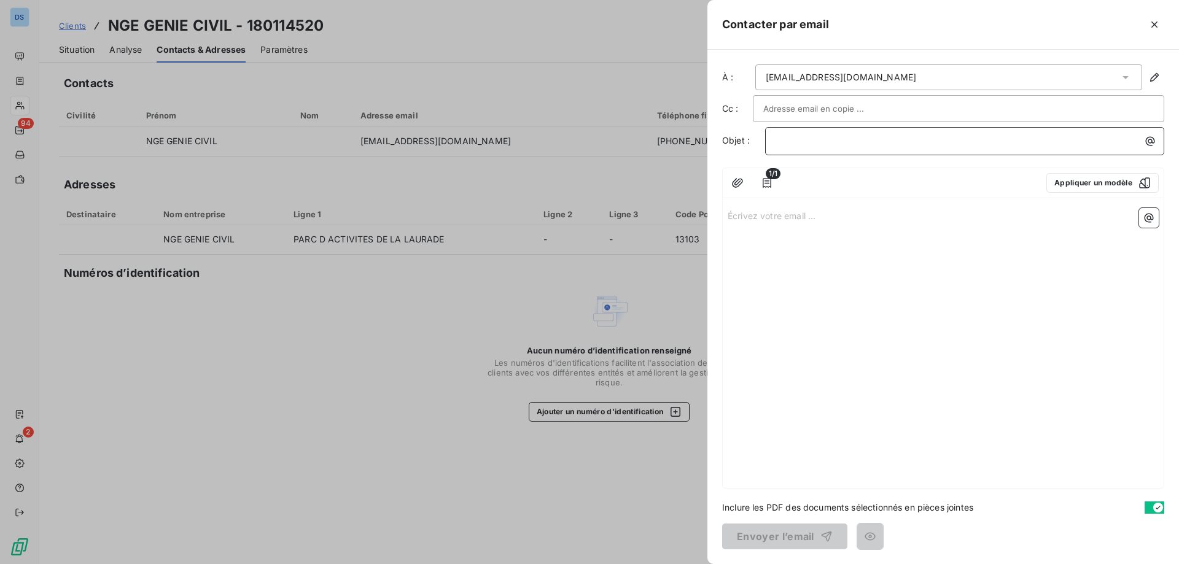
click at [811, 142] on p "﻿" at bounding box center [968, 141] width 384 height 14
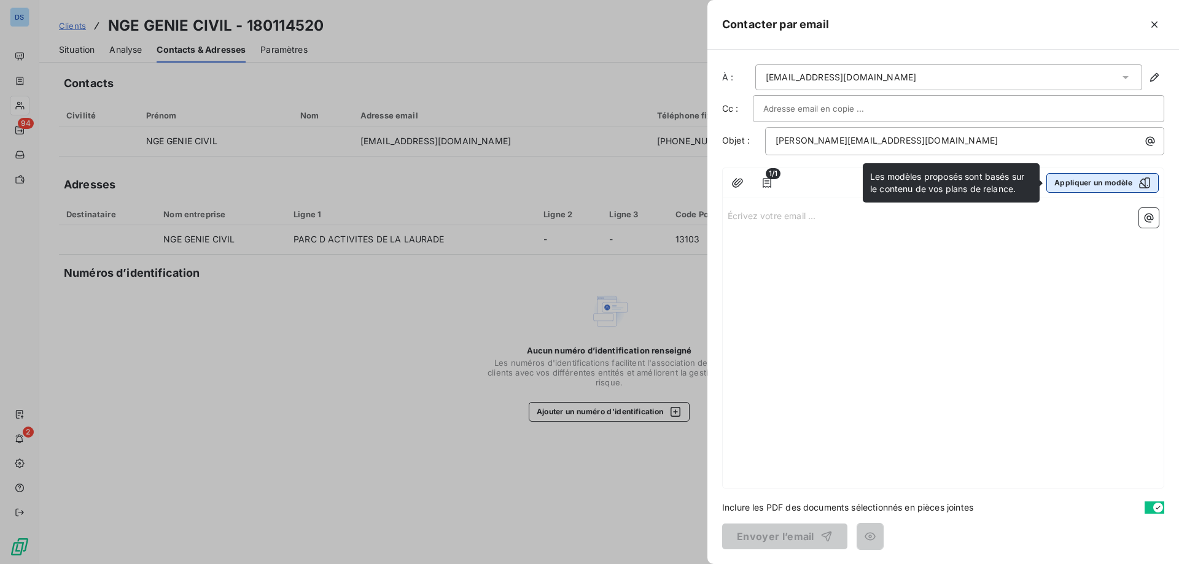
click at [1063, 188] on button "Appliquer un modèle" at bounding box center [1103, 183] width 112 height 20
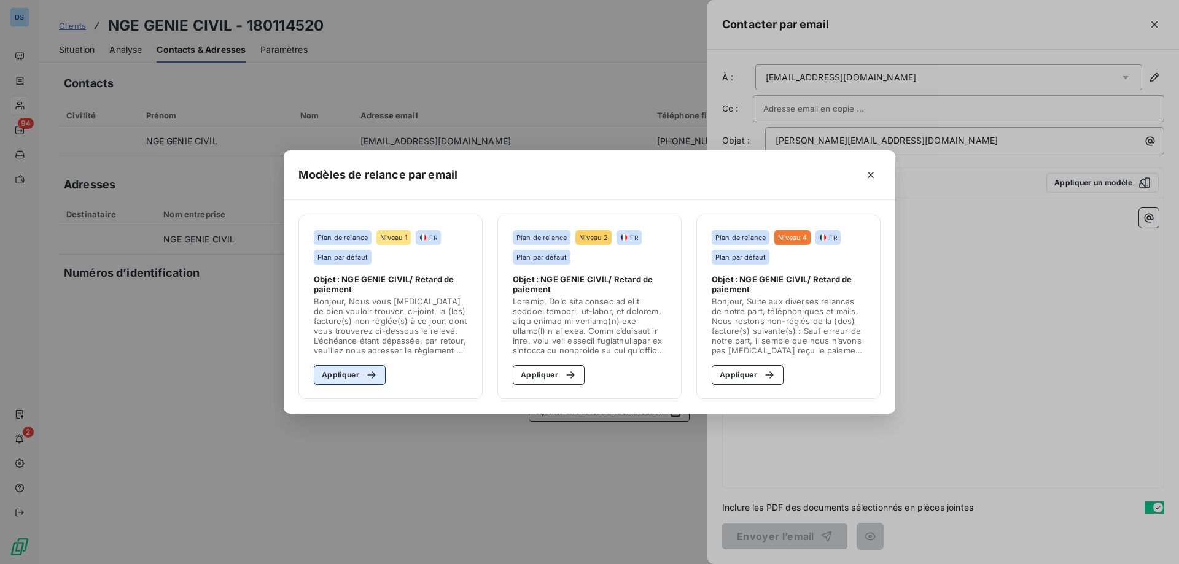
click at [364, 381] on button "Appliquer" at bounding box center [350, 375] width 72 height 20
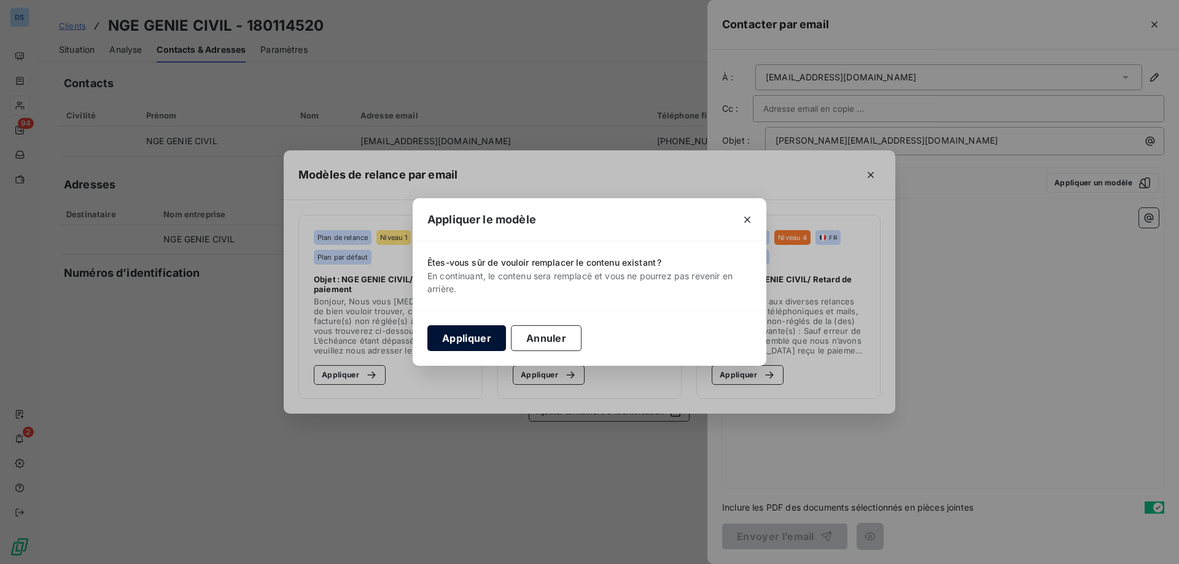
click at [462, 333] on button "Appliquer" at bounding box center [466, 338] width 79 height 26
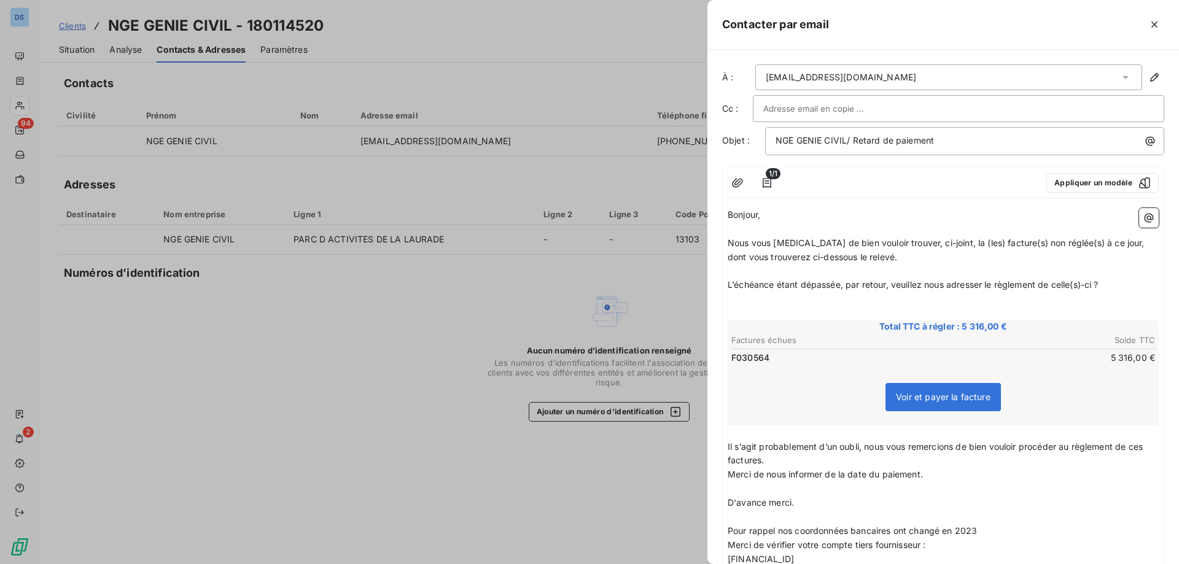
scroll to position [166, 0]
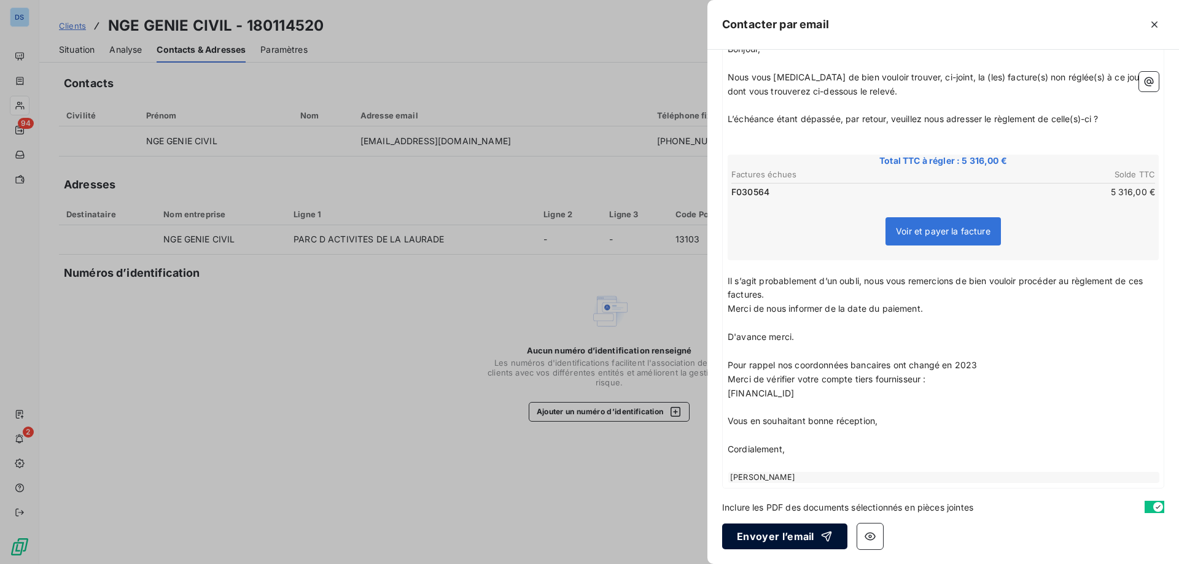
click at [816, 535] on div "button" at bounding box center [823, 537] width 18 height 12
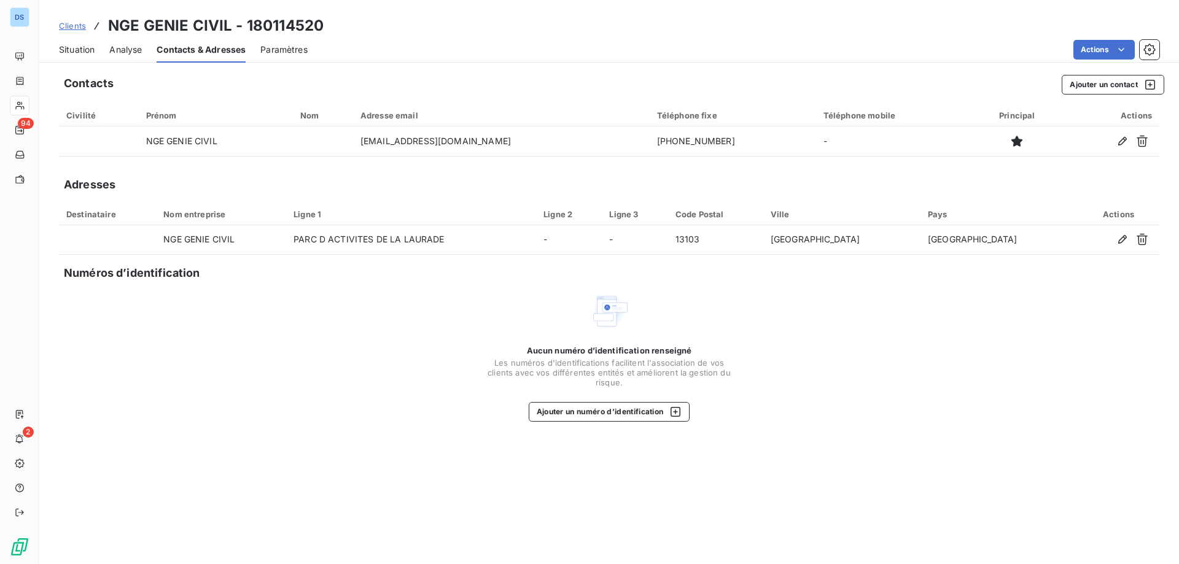
click at [71, 24] on span "Clients" at bounding box center [72, 26] width 27 height 10
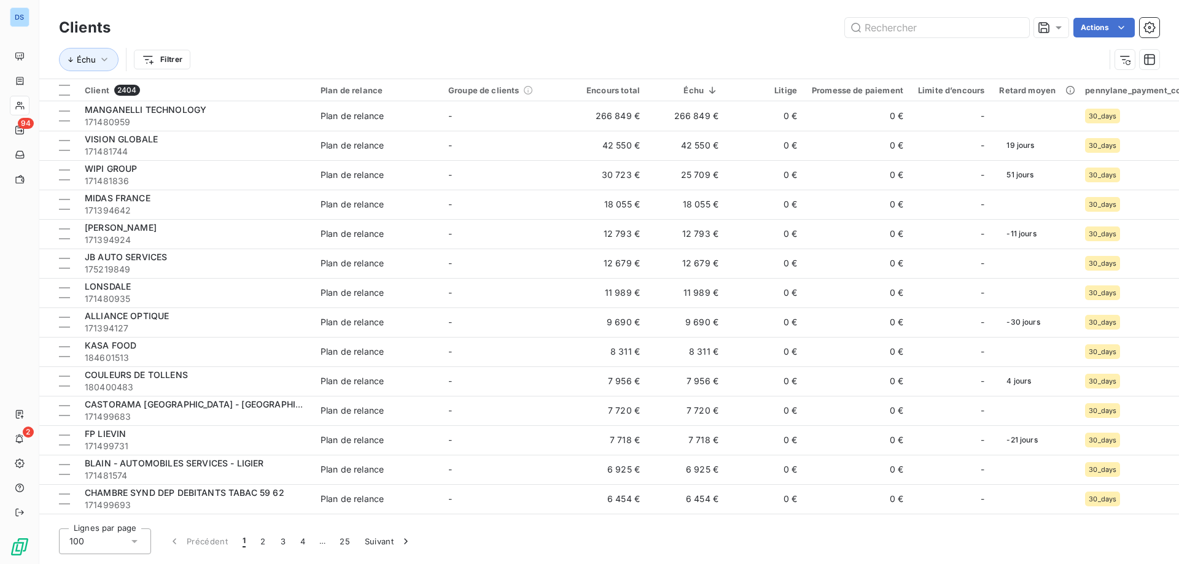
type input "c"
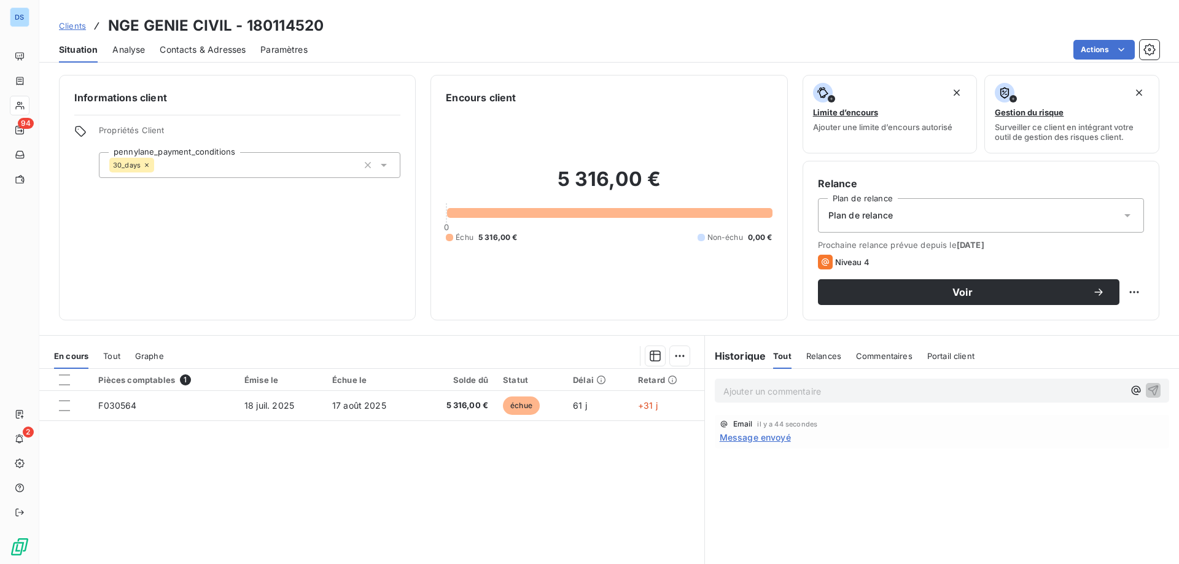
click at [752, 385] on p "Ajouter un commentaire ﻿" at bounding box center [923, 391] width 400 height 15
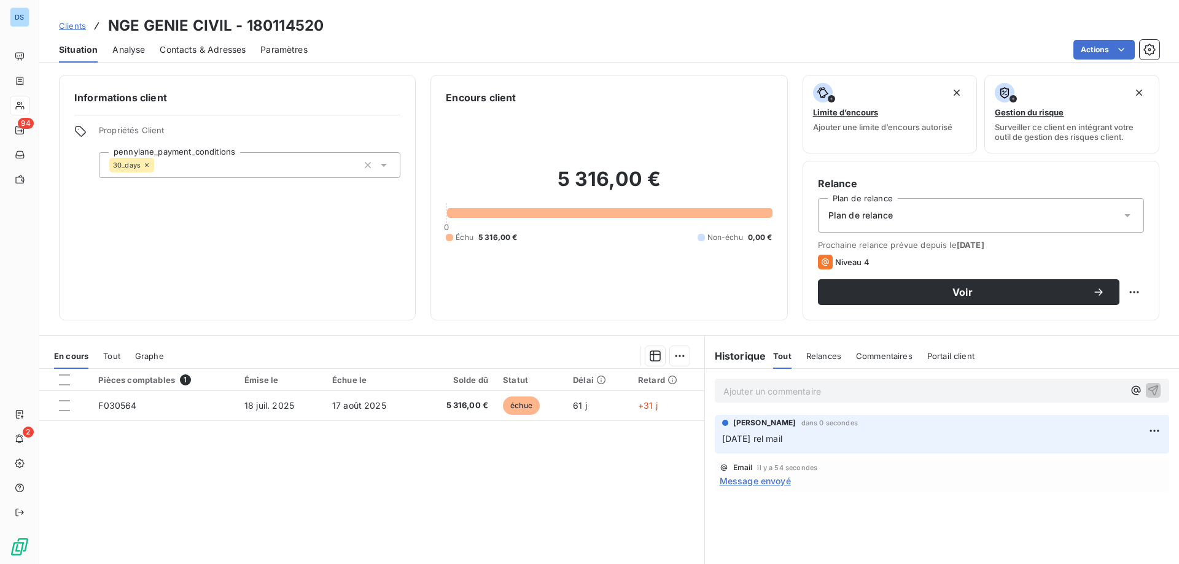
click at [60, 25] on span "Clients" at bounding box center [72, 26] width 27 height 10
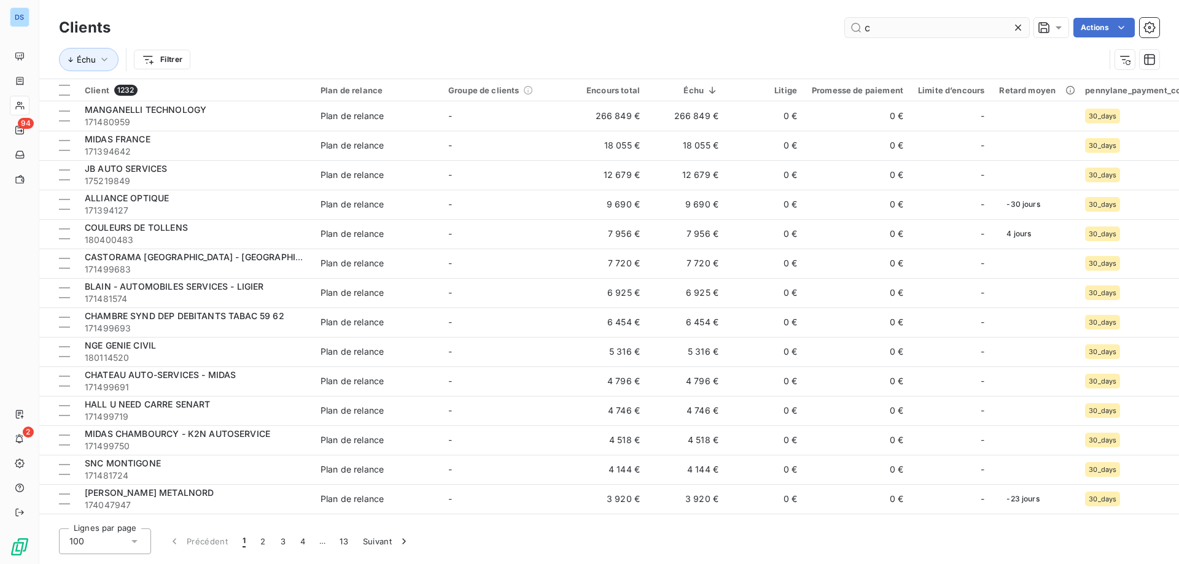
click at [977, 25] on input "c" at bounding box center [937, 28] width 184 height 20
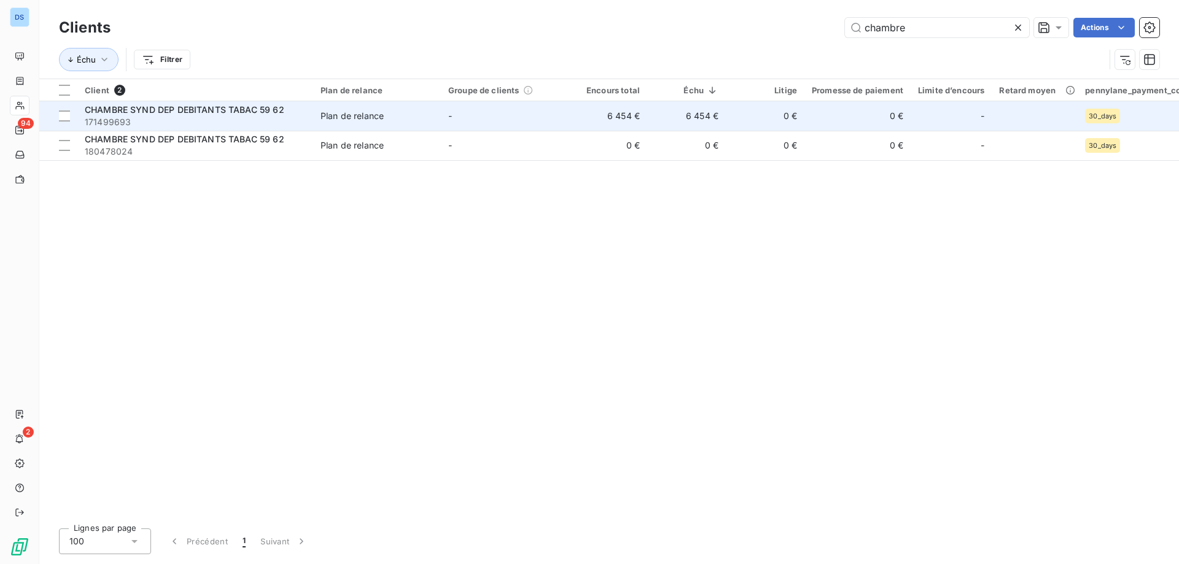
type input "chambre"
click at [214, 116] on span "171499693" at bounding box center [195, 122] width 221 height 12
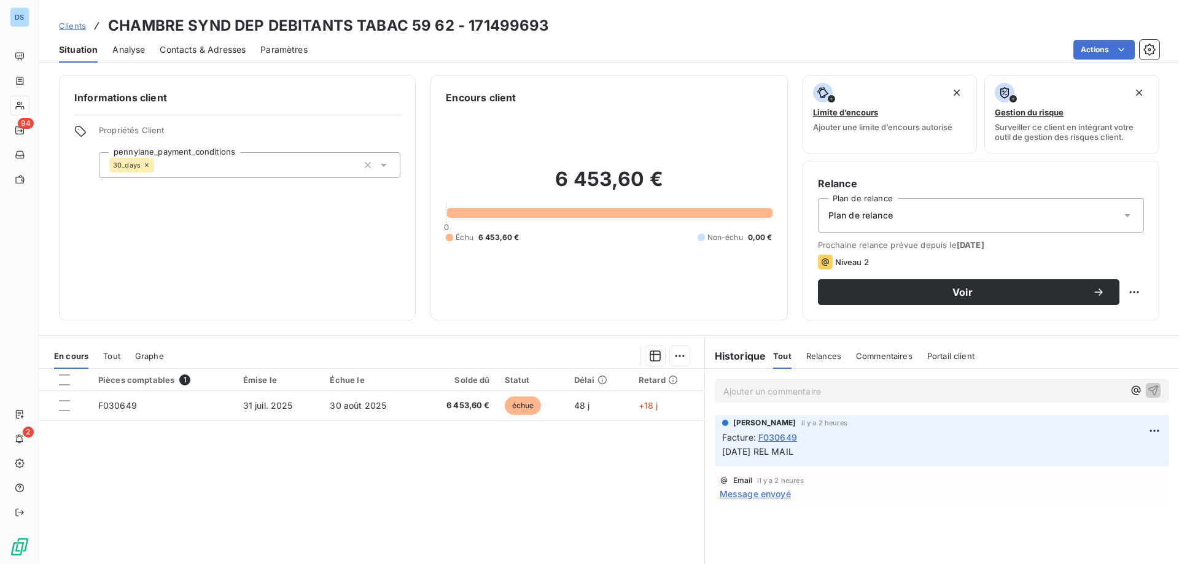
click at [75, 29] on span "Clients" at bounding box center [72, 26] width 27 height 10
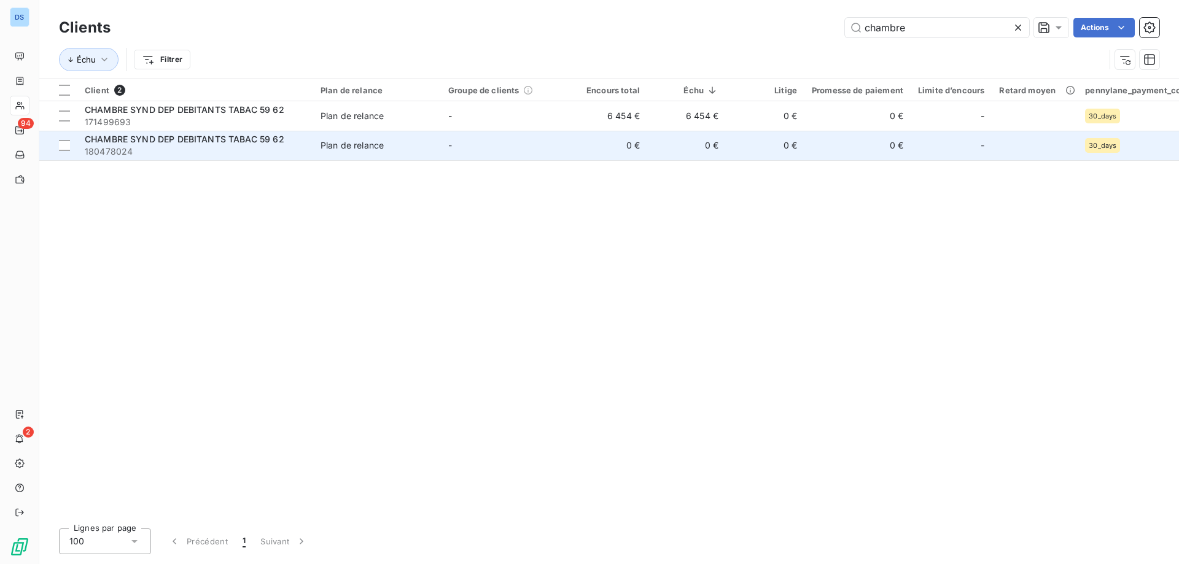
click at [177, 144] on span "CHAMBRE SYND DEP DEBITANTS TABAC 59 62" at bounding box center [185, 139] width 200 height 10
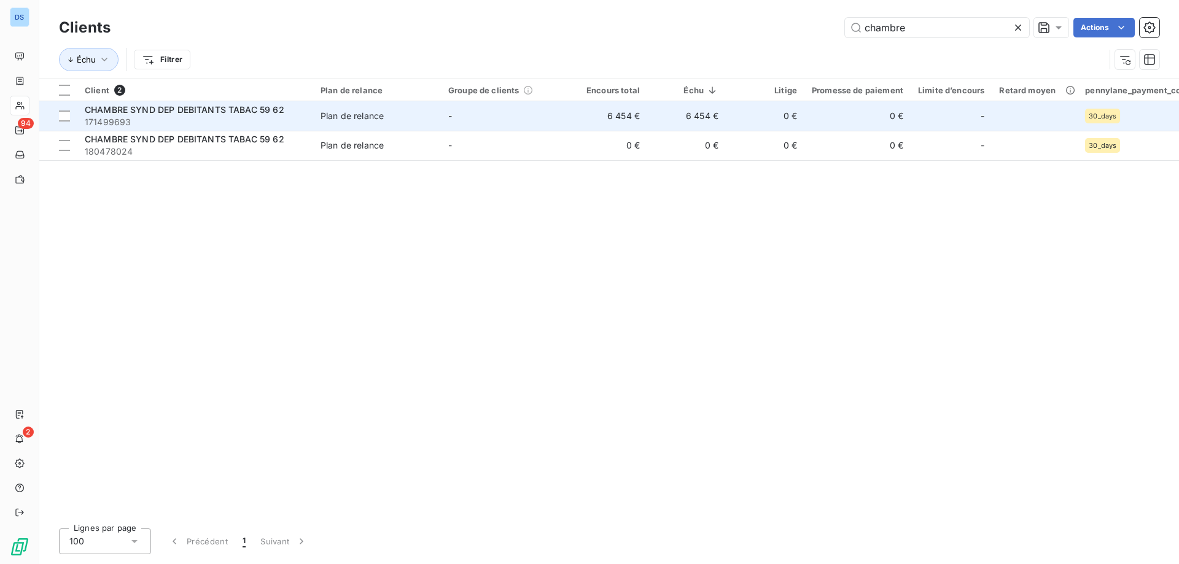
click at [611, 123] on td "6 454 €" at bounding box center [608, 115] width 79 height 29
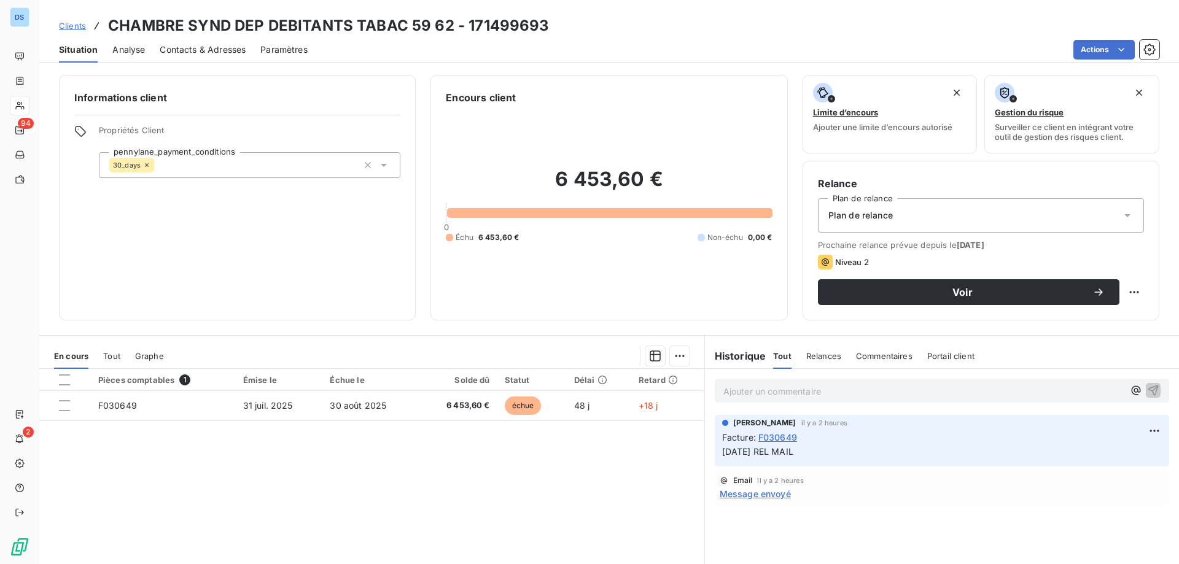
click at [770, 436] on span "F030649" at bounding box center [777, 437] width 39 height 13
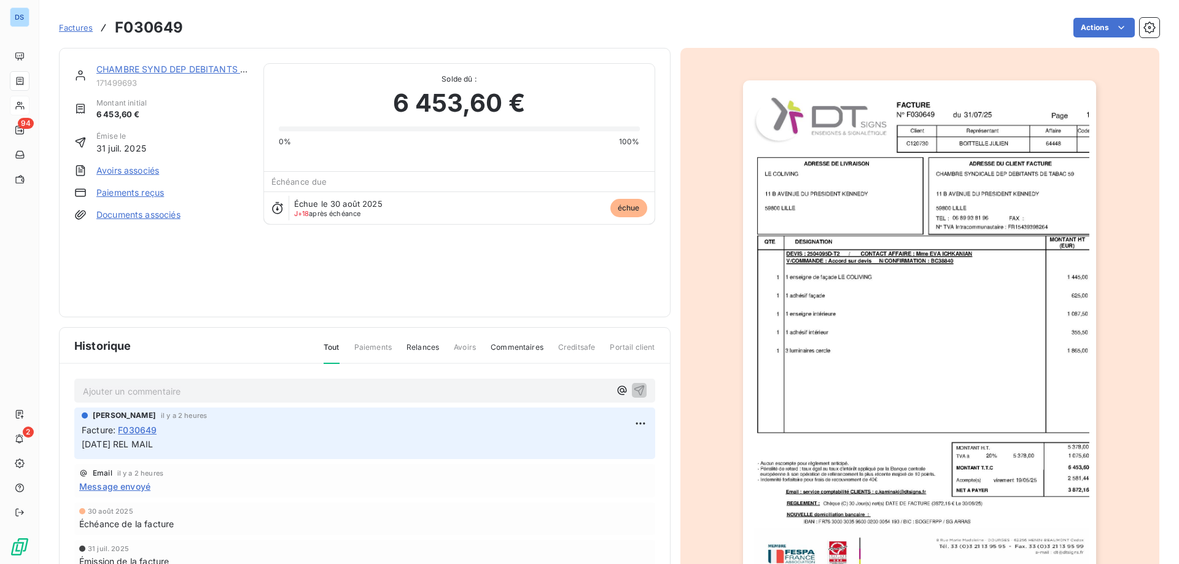
click at [127, 486] on span "Message envoyé" at bounding box center [114, 486] width 71 height 13
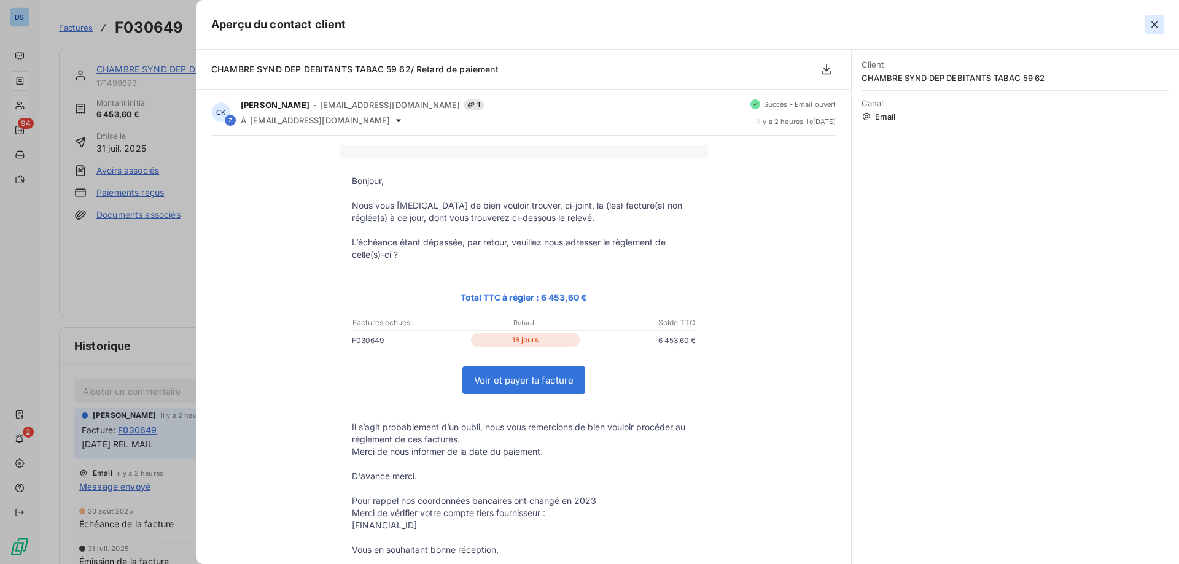
click at [1150, 25] on icon "button" at bounding box center [1154, 24] width 12 height 12
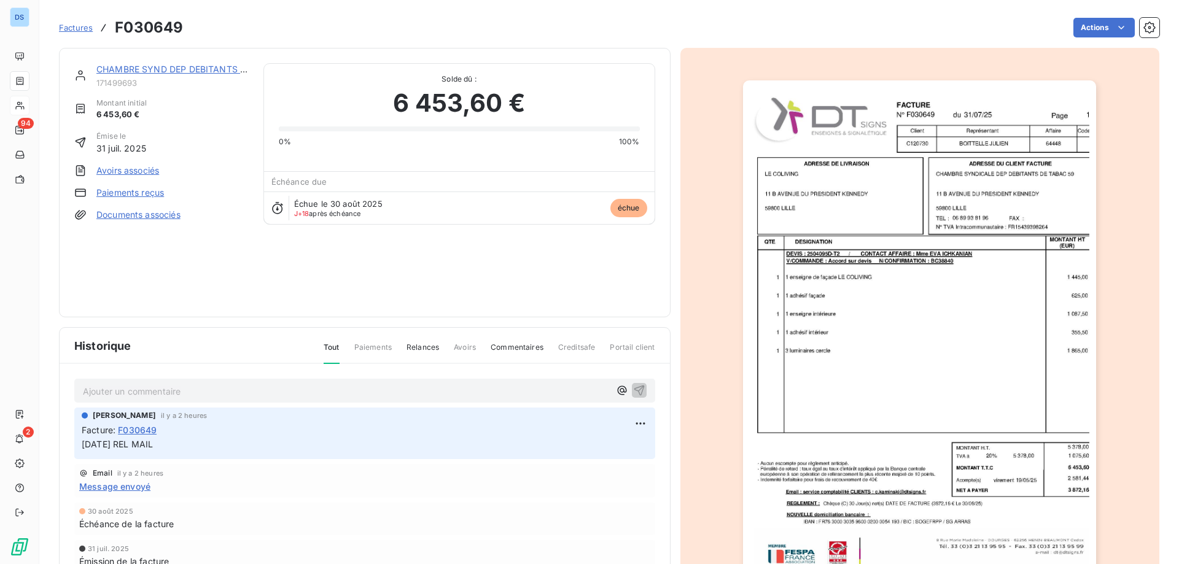
click at [194, 396] on p "Ajouter un commentaire ﻿" at bounding box center [346, 391] width 527 height 15
drag, startPoint x: 222, startPoint y: 391, endPoint x: 243, endPoint y: 412, distance: 30.0
click at [243, 412] on div "Christelle Kaminski il y a 2 heures" at bounding box center [365, 414] width 566 height 11
click at [224, 387] on span "17/09/25 attention, LP n'a pas prisen compte l'acompte." at bounding box center [195, 390] width 224 height 10
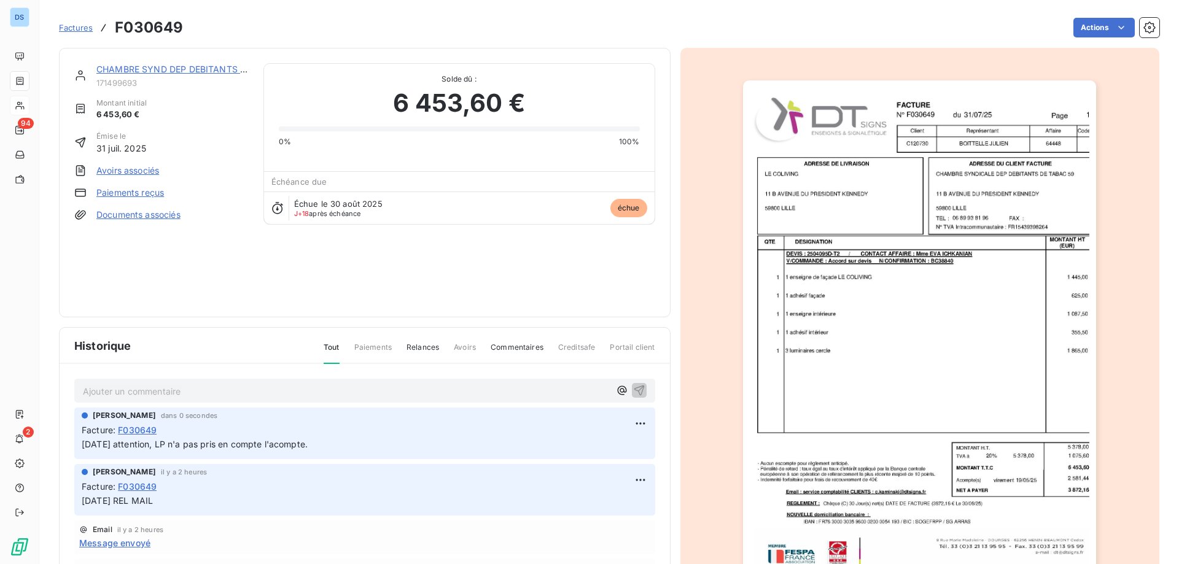
click at [67, 30] on span "Factures" at bounding box center [76, 28] width 34 height 10
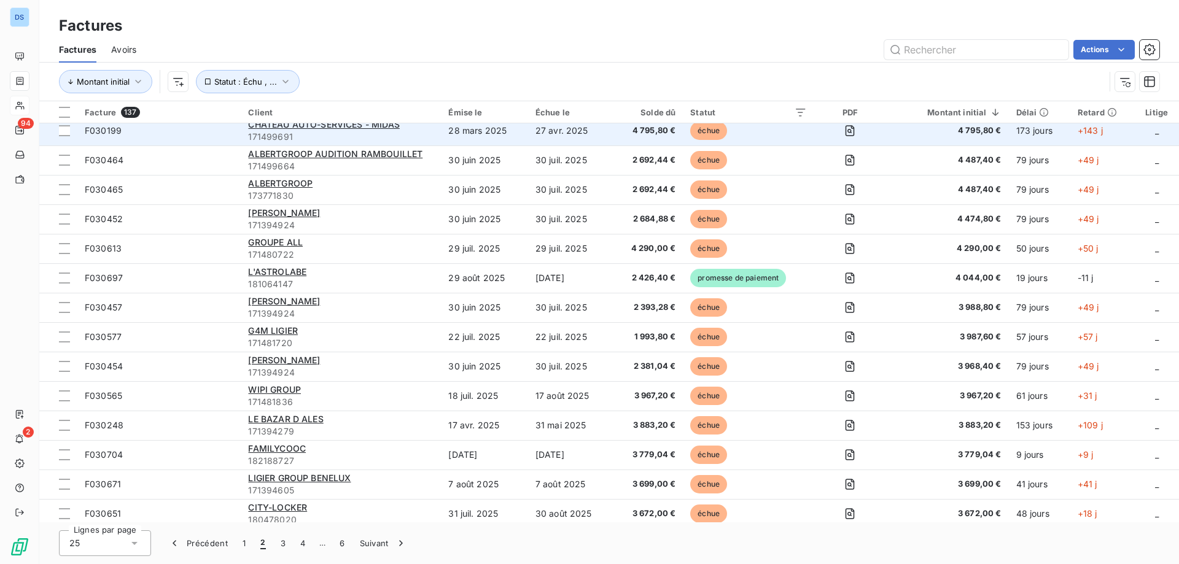
scroll to position [307, 0]
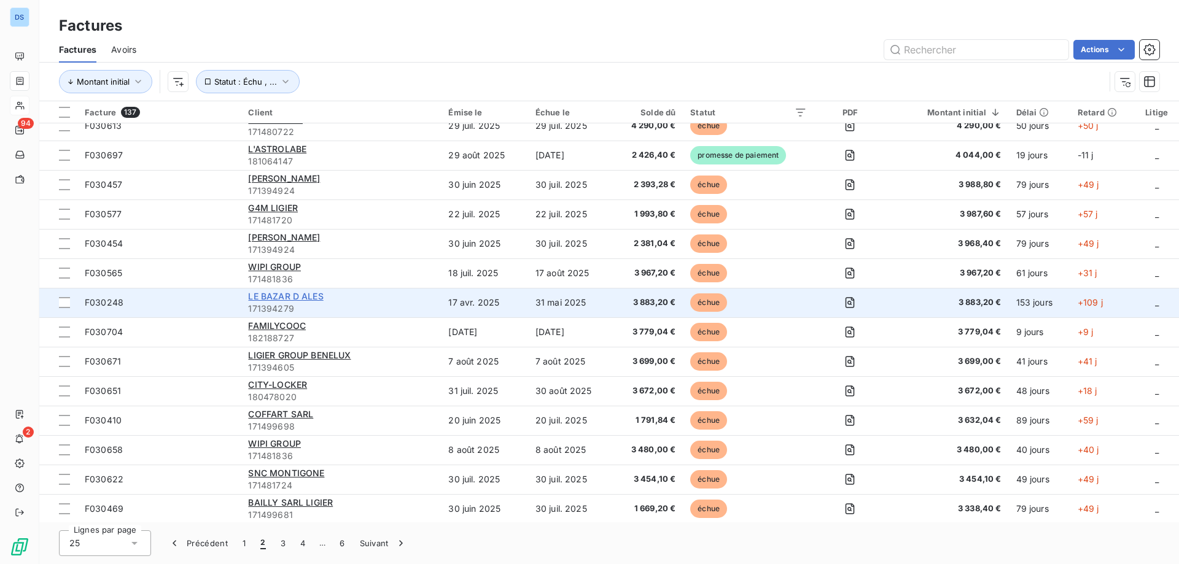
drag, startPoint x: 272, startPoint y: 299, endPoint x: 264, endPoint y: 298, distance: 8.0
click at [264, 298] on span "LE BAZAR D ALES" at bounding box center [285, 296] width 75 height 10
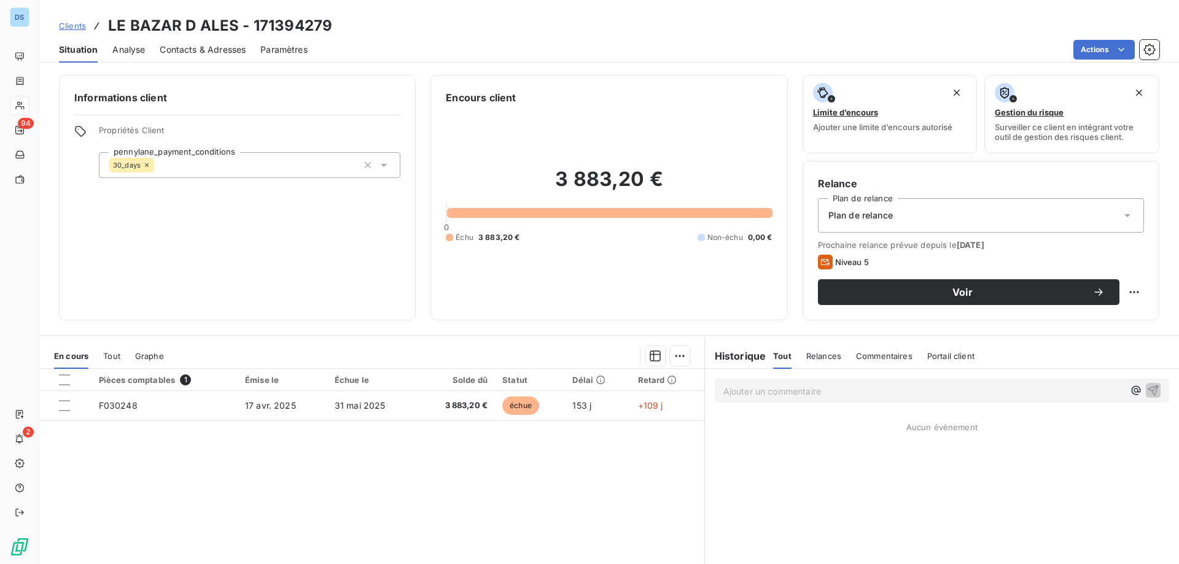
click at [184, 58] on div "Contacts & Adresses" at bounding box center [203, 50] width 86 height 26
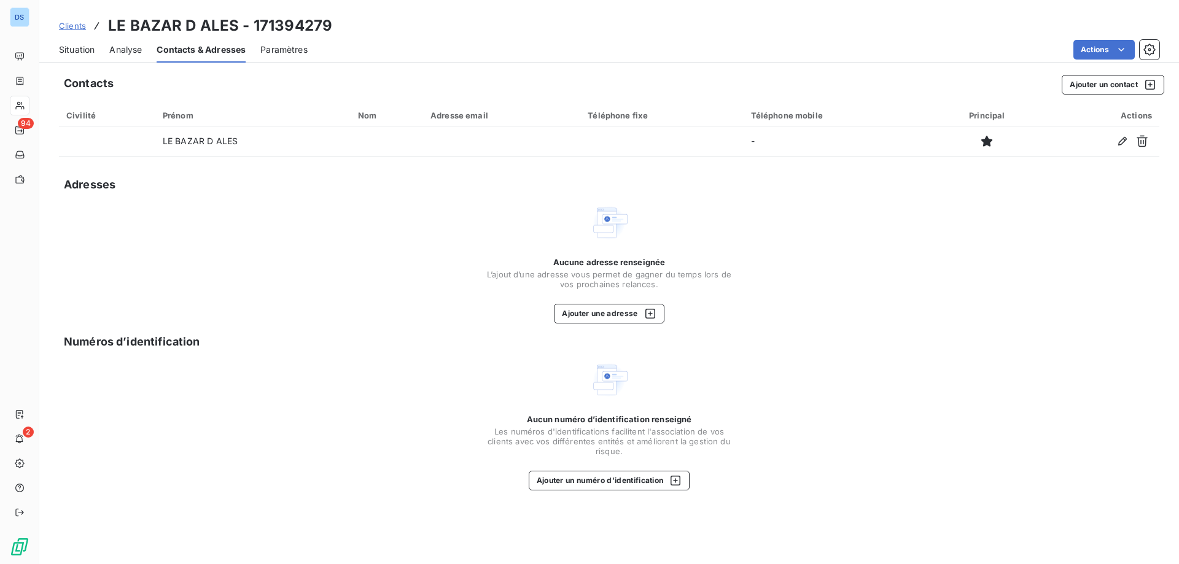
click at [76, 44] on span "Situation" at bounding box center [77, 50] width 36 height 12
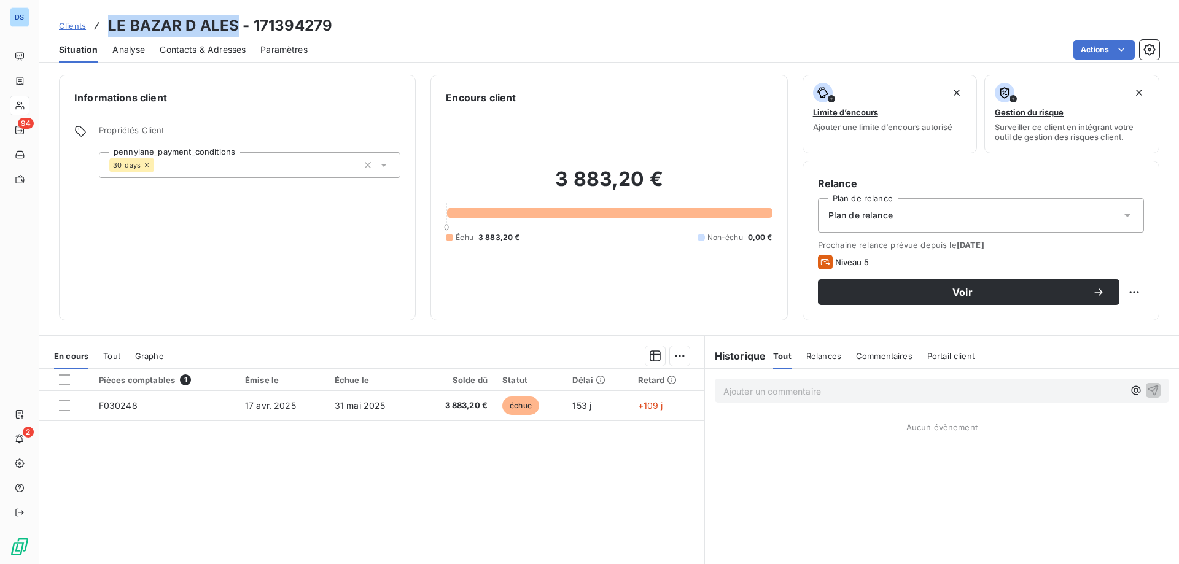
drag, startPoint x: 109, startPoint y: 21, endPoint x: 237, endPoint y: 25, distance: 127.8
click at [237, 25] on h3 "LE BAZAR D ALES - 171394279" at bounding box center [220, 26] width 224 height 22
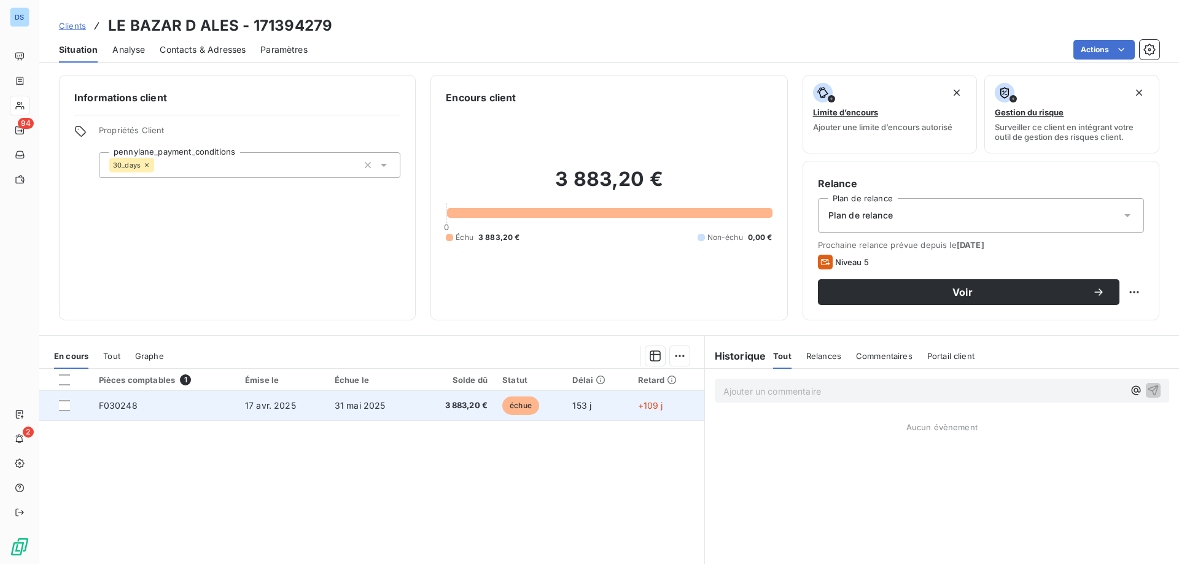
click at [587, 415] on td "153 j" at bounding box center [597, 405] width 65 height 29
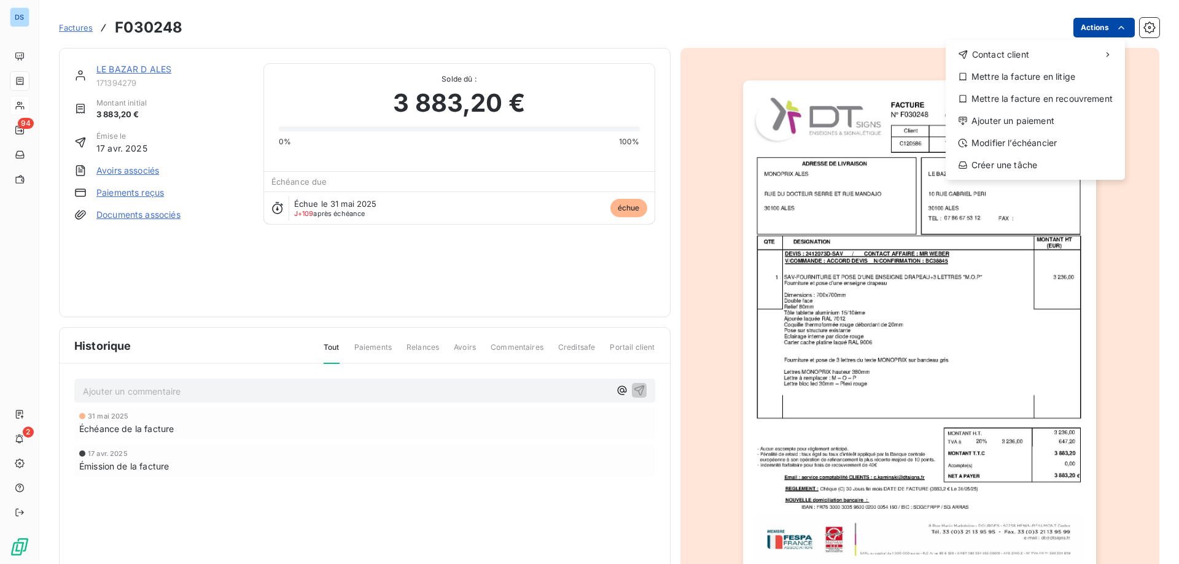
click at [1070, 32] on html "DS 94 2 Factures F030248 Actions Contact client Mettre la facture en litige Met…" at bounding box center [589, 282] width 1179 height 564
click at [1017, 80] on div "Mettre la facture en litige" at bounding box center [1036, 77] width 170 height 20
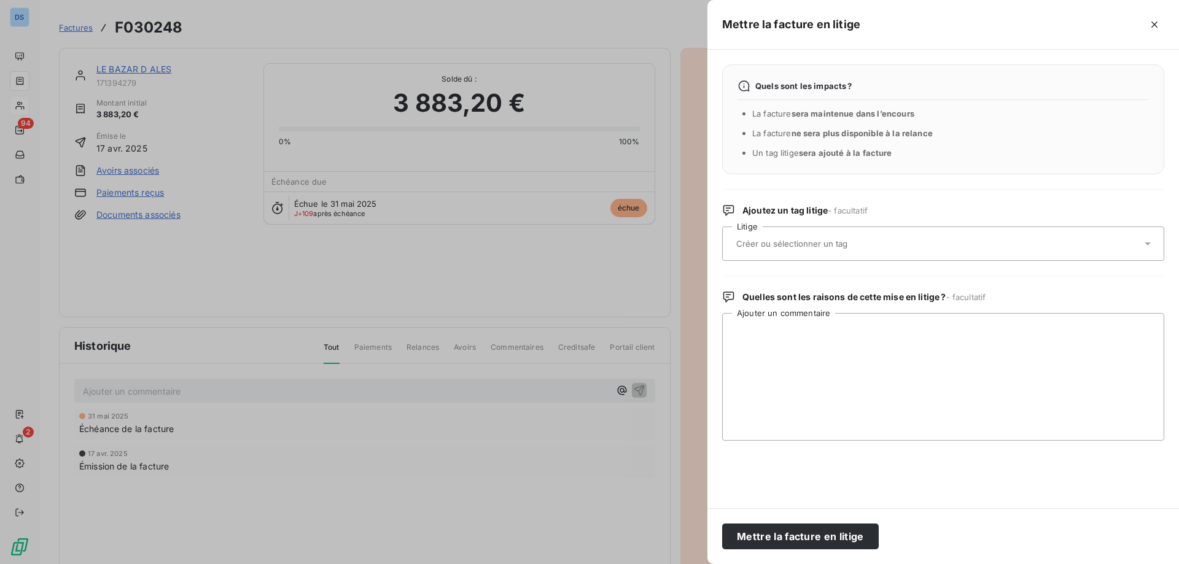
click at [811, 246] on input "text" at bounding box center [824, 243] width 179 height 11
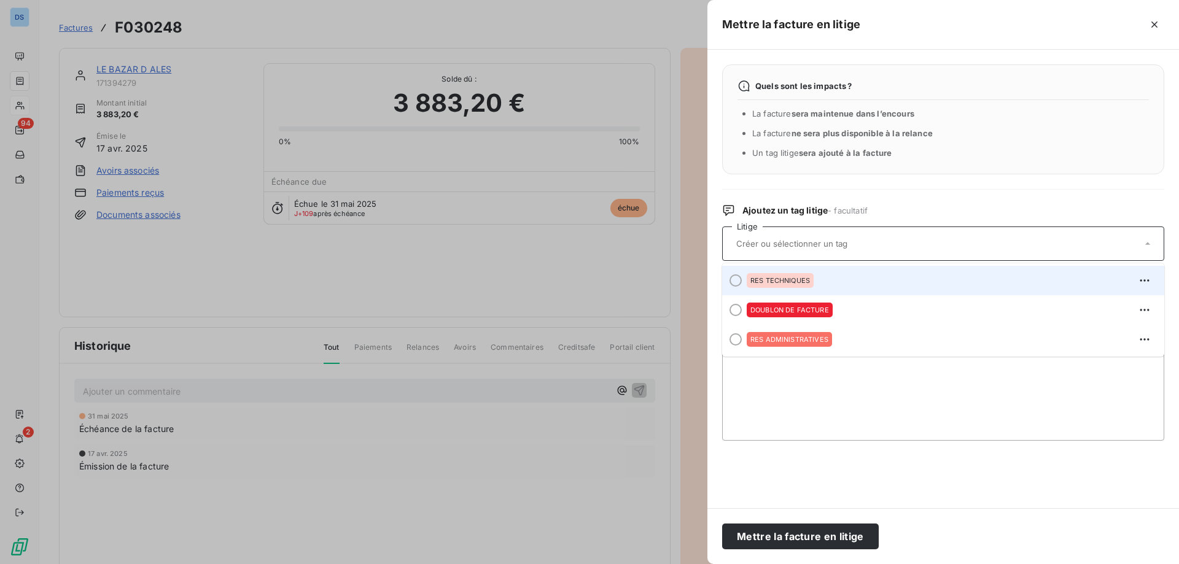
click at [789, 283] on span "RES TECHNIQUES" at bounding box center [780, 280] width 60 height 7
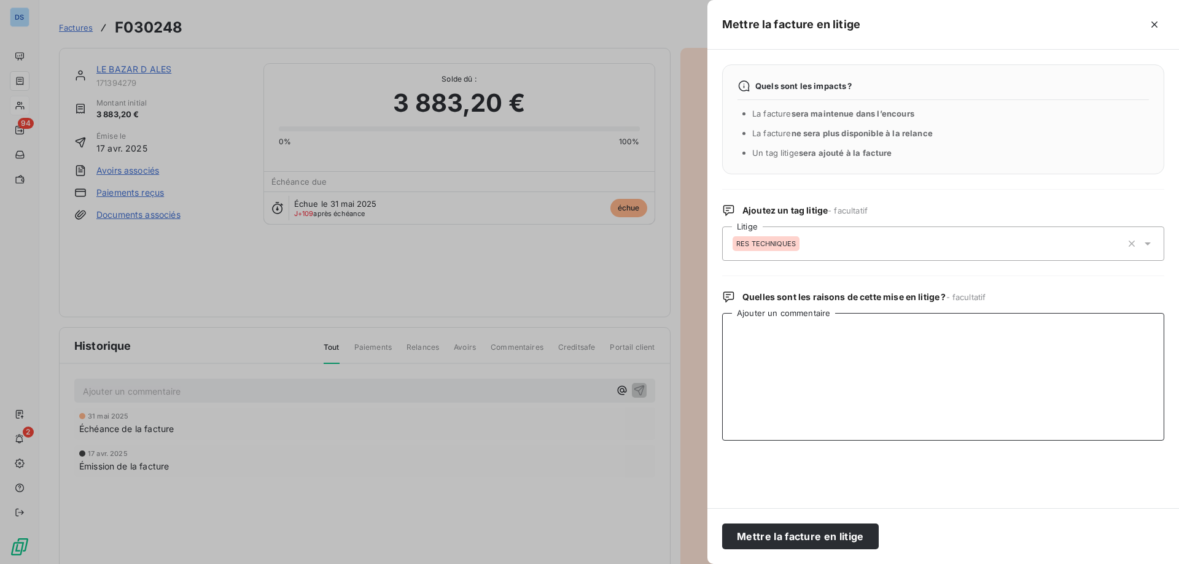
click at [762, 338] on textarea "Ajouter un commentaire" at bounding box center [943, 377] width 442 height 128
click at [790, 333] on textarea "reserves voir valérie ou Alain D." at bounding box center [943, 377] width 442 height 128
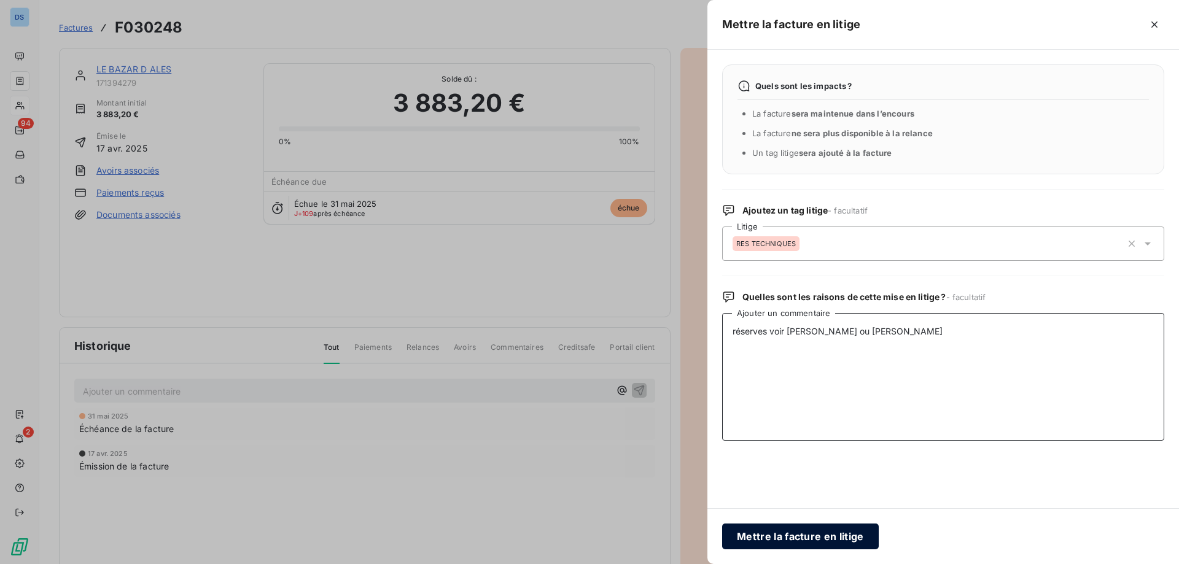
type textarea "réserves voir Valérie ou Alain D."
click at [803, 535] on button "Mettre la facture en litige" at bounding box center [800, 537] width 157 height 26
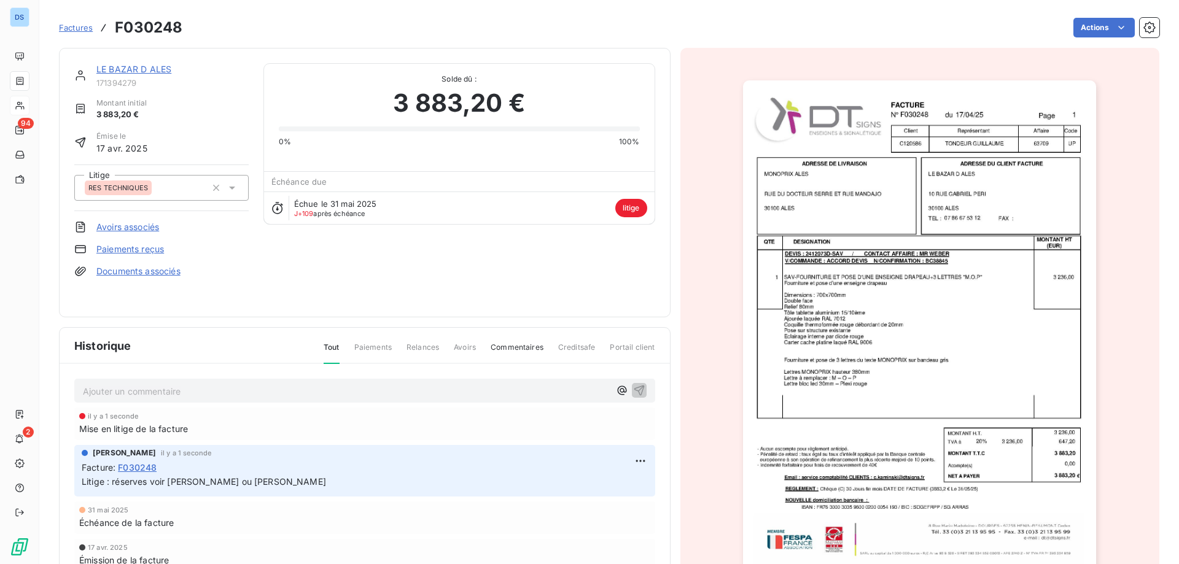
click at [176, 389] on p "Ajouter un commentaire ﻿" at bounding box center [346, 391] width 527 height 15
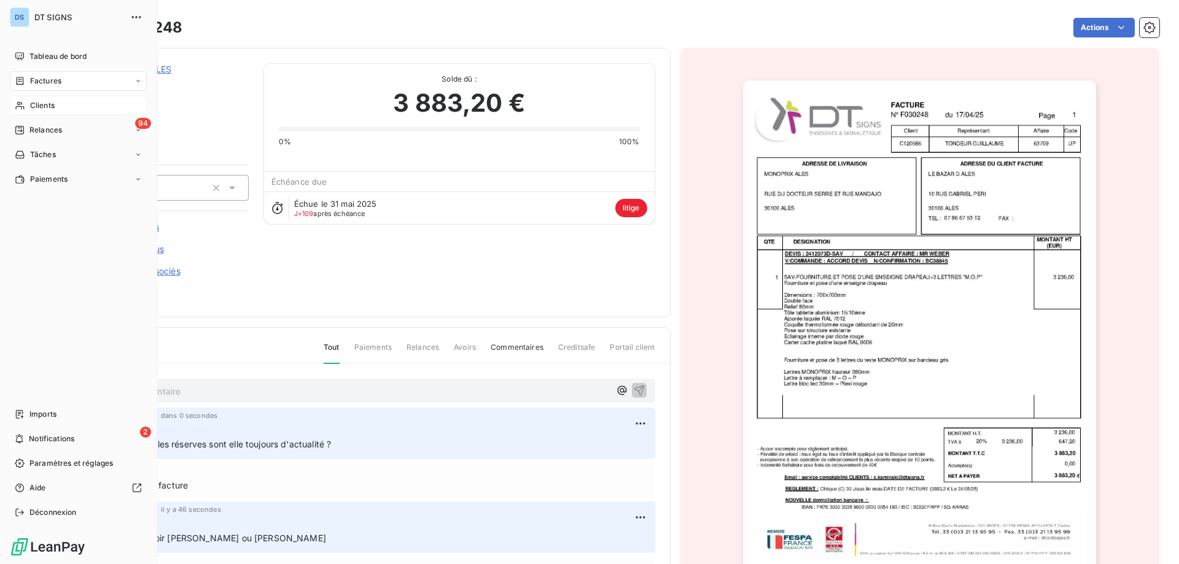
click at [65, 85] on div "Factures" at bounding box center [78, 81] width 137 height 20
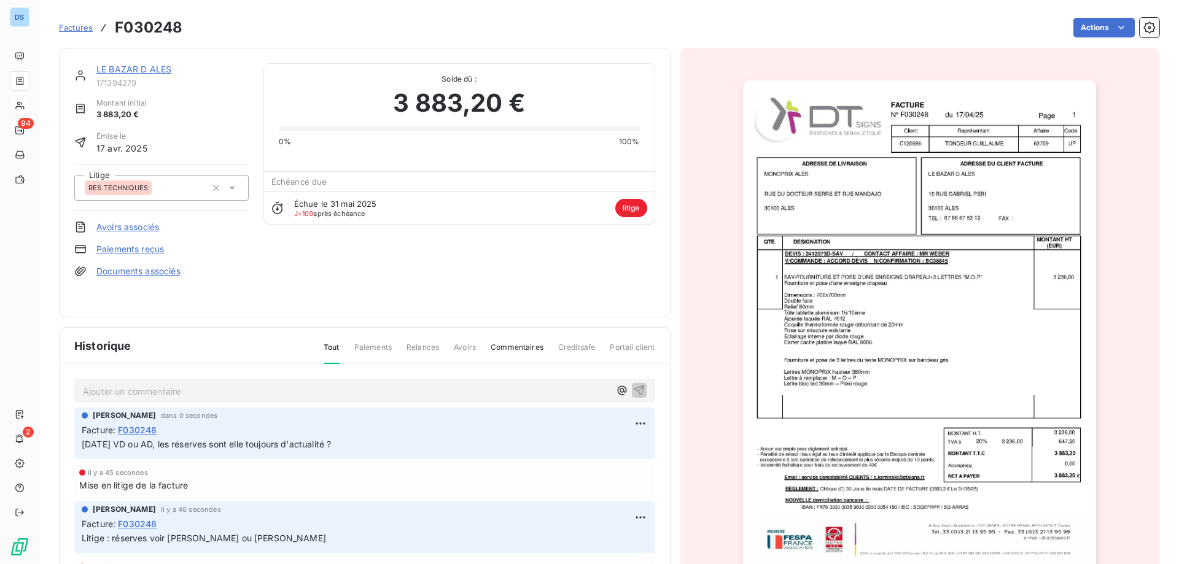
click at [64, 24] on span "Factures" at bounding box center [76, 28] width 34 height 10
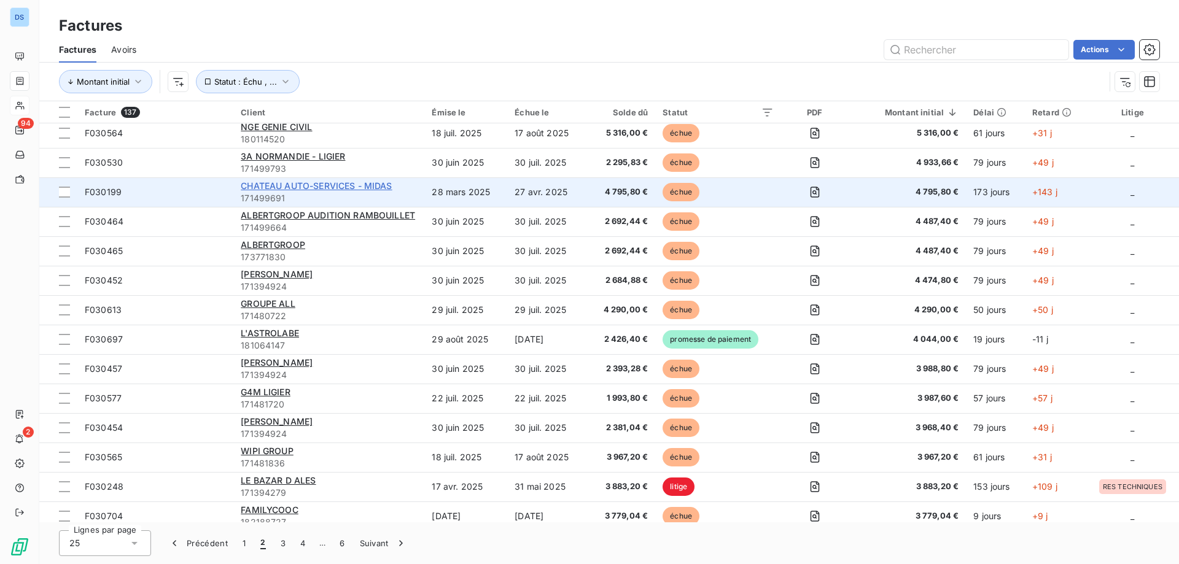
scroll to position [184, 0]
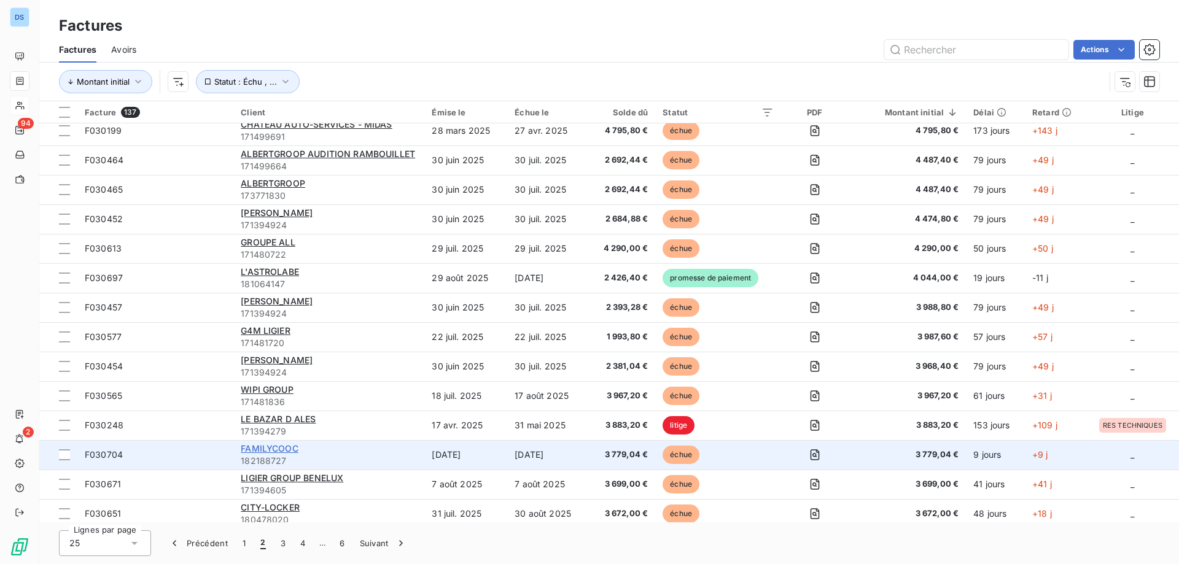
click at [277, 453] on span "FAMILYCOOC" at bounding box center [270, 448] width 58 height 10
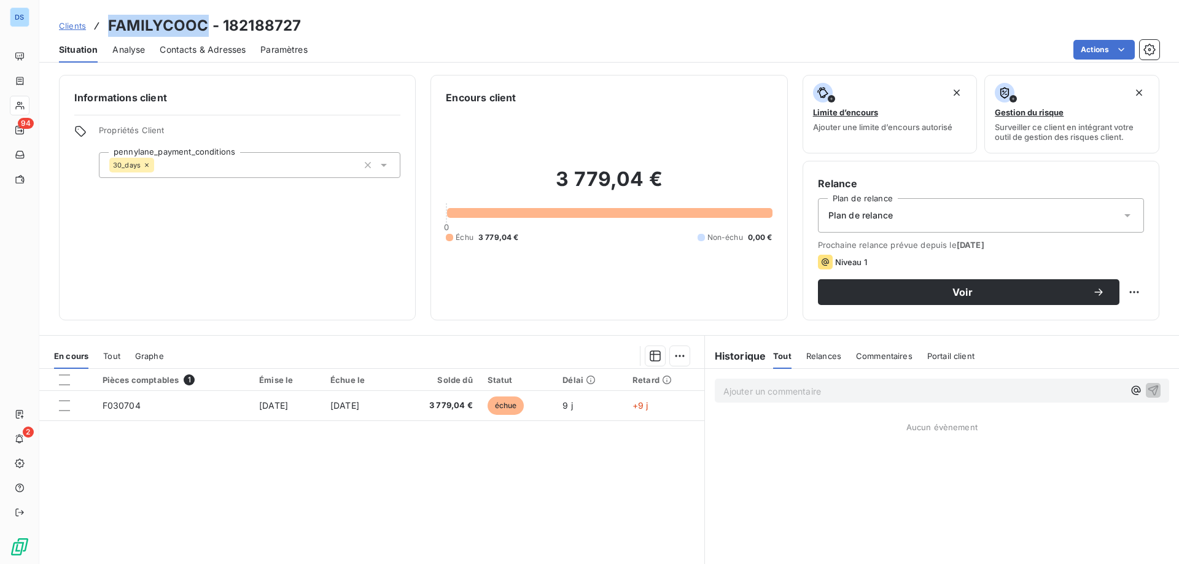
drag, startPoint x: 109, startPoint y: 24, endPoint x: 204, endPoint y: 24, distance: 94.6
click at [204, 24] on h3 "FAMILYCOOC - 182188727" at bounding box center [204, 26] width 193 height 22
click at [652, 111] on div "3 779,04 € 0 Échu 3 779,04 € Non-échu 0,00 €" at bounding box center [609, 205] width 326 height 200
click at [214, 48] on span "Contacts & Adresses" at bounding box center [203, 50] width 86 height 12
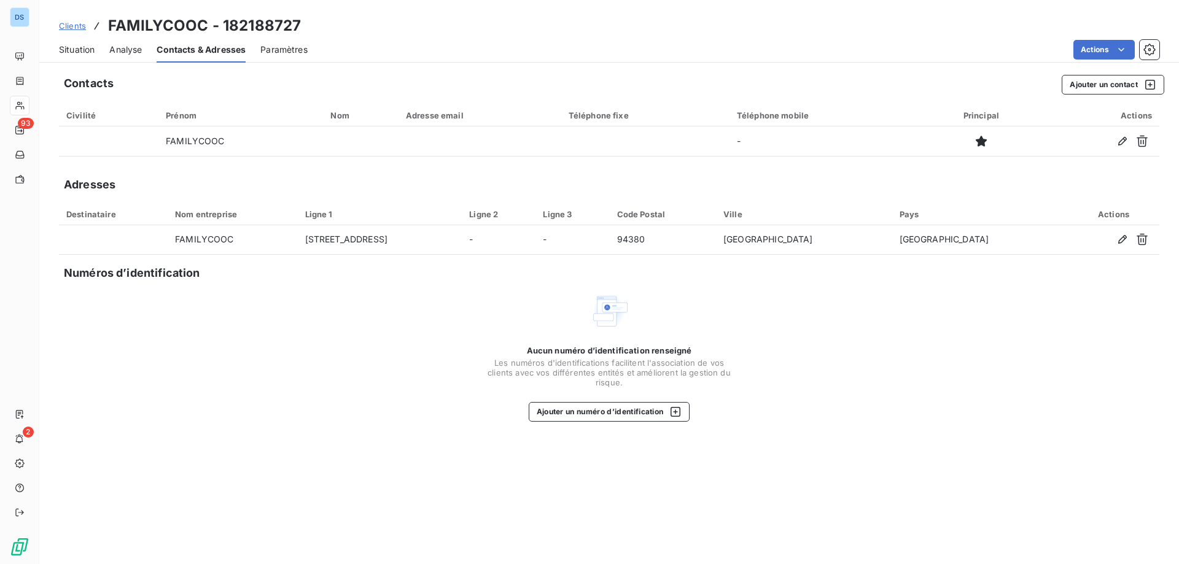
click at [80, 52] on span "Situation" at bounding box center [77, 50] width 36 height 12
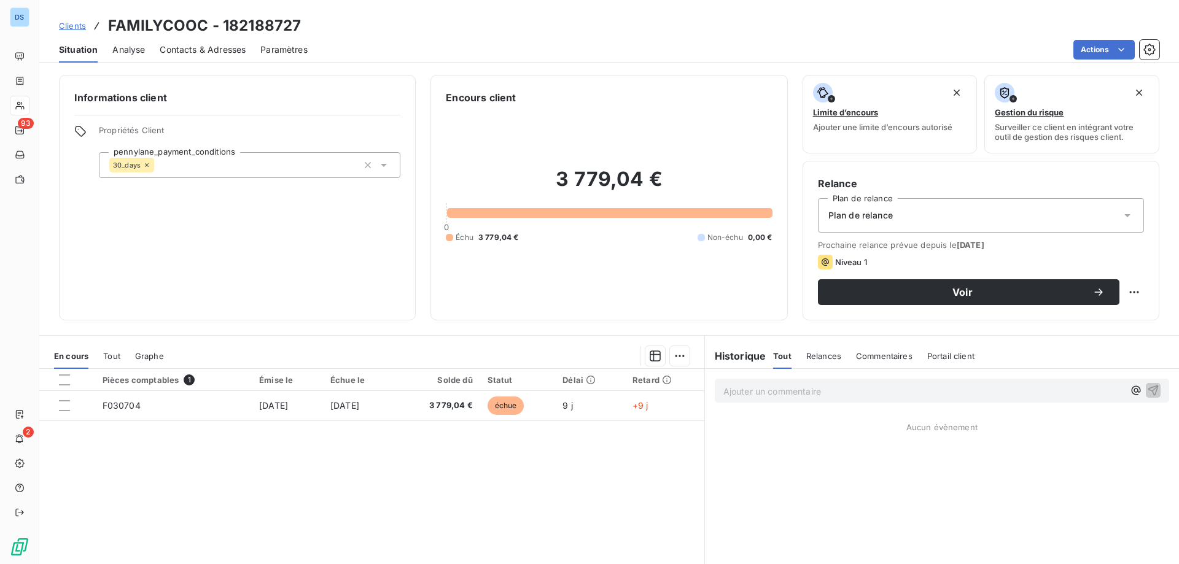
click at [167, 52] on span "Contacts & Adresses" at bounding box center [203, 50] width 86 height 12
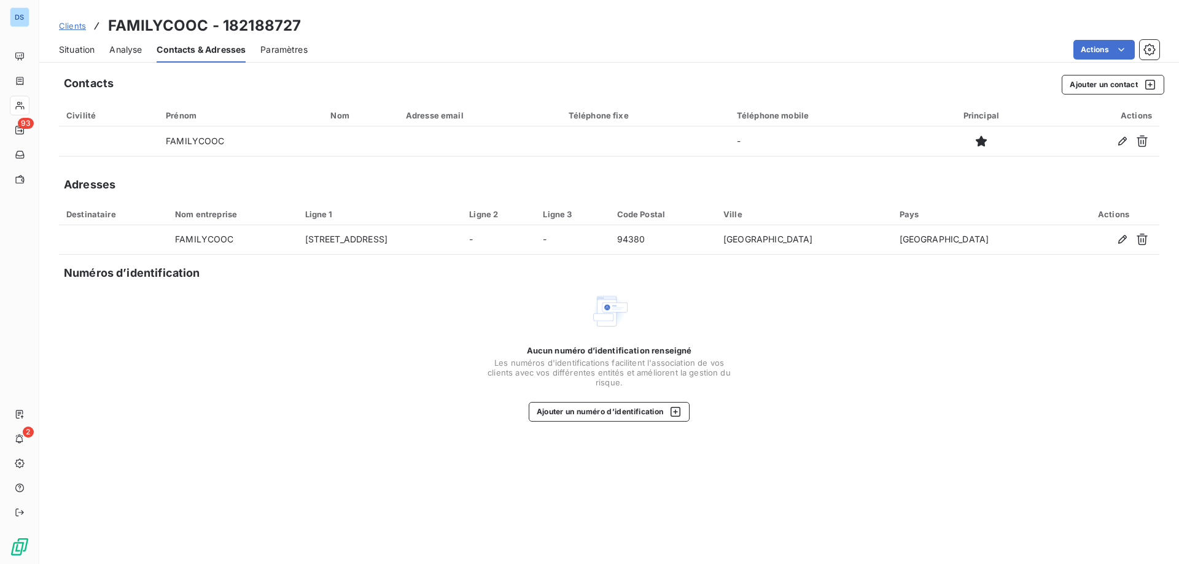
click at [74, 56] on div "Situation" at bounding box center [77, 50] width 36 height 26
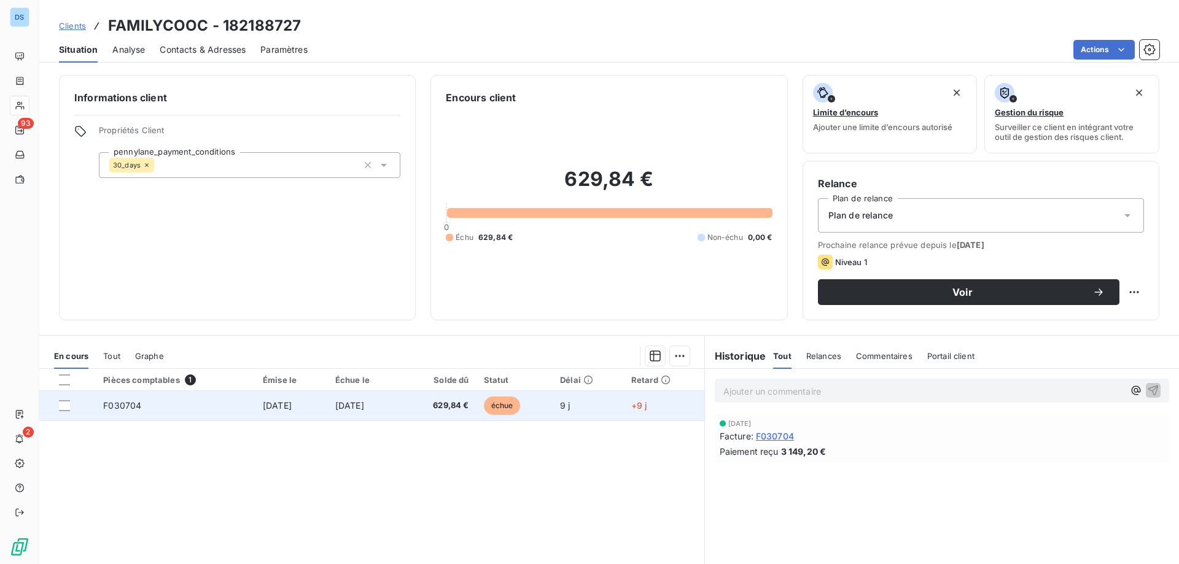
click at [263, 405] on span "[DATE]" at bounding box center [277, 405] width 29 height 10
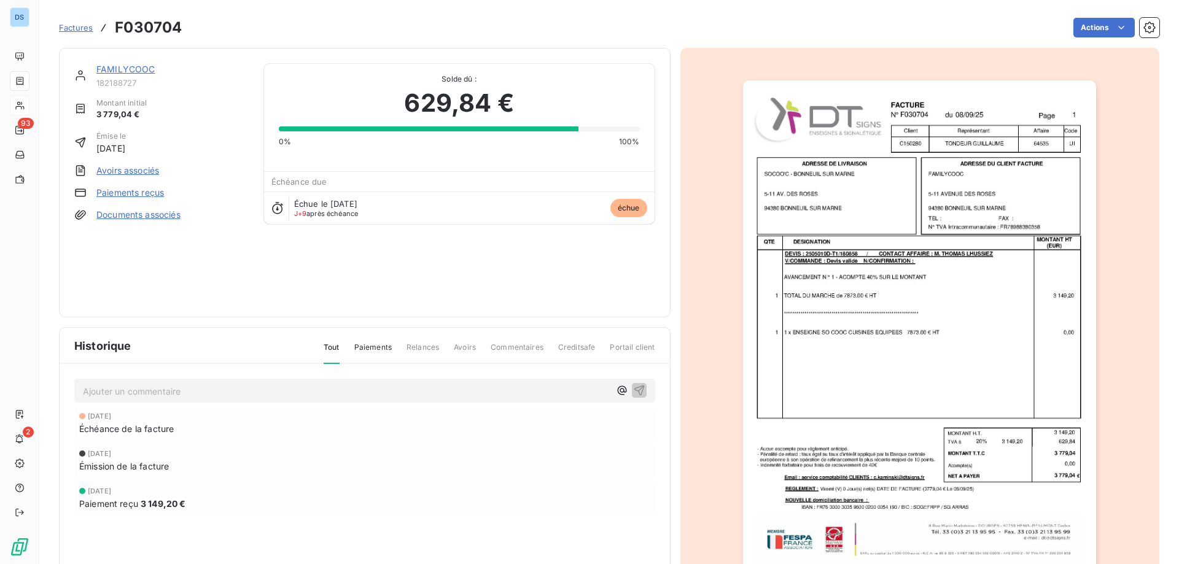
click at [559, 278] on div "FAMILYCOOC 182188727 Montant initial 3 779,04 € Émise le 8 sept. 2025 Avoirs as…" at bounding box center [364, 182] width 581 height 239
click at [131, 73] on link "FAMILYCOOC" at bounding box center [125, 69] width 59 height 10
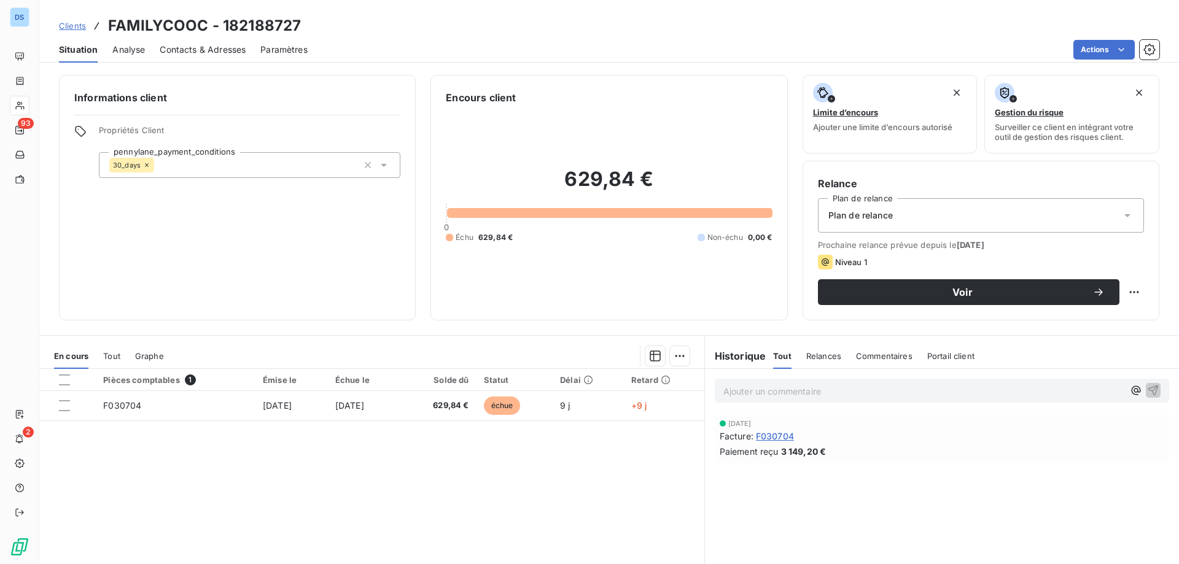
click at [217, 44] on span "Contacts & Adresses" at bounding box center [203, 50] width 86 height 12
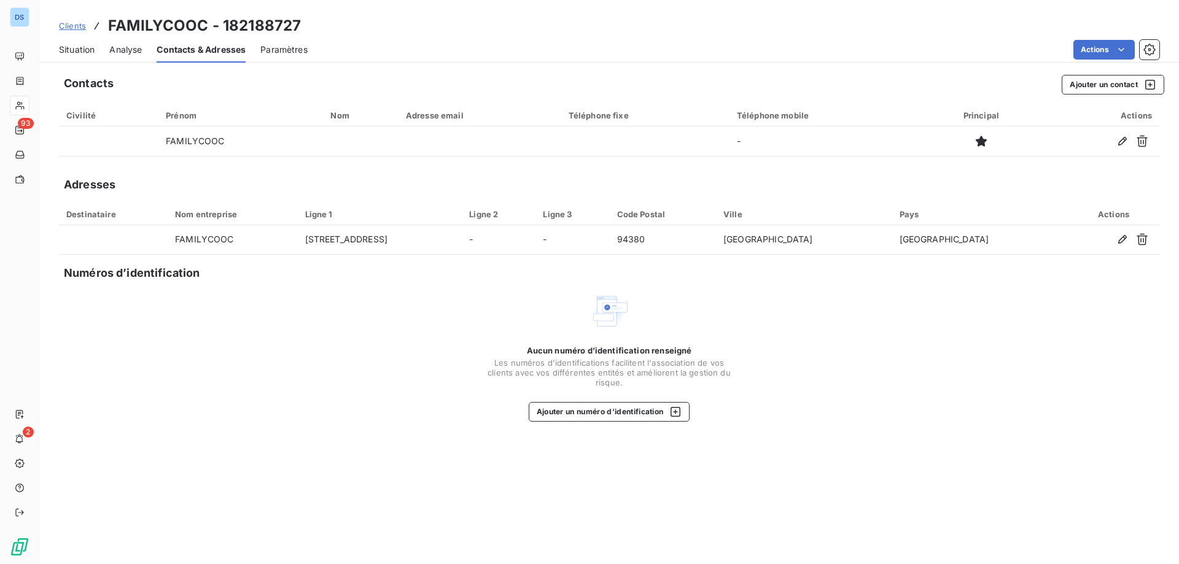
click at [77, 55] on span "Situation" at bounding box center [77, 50] width 36 height 12
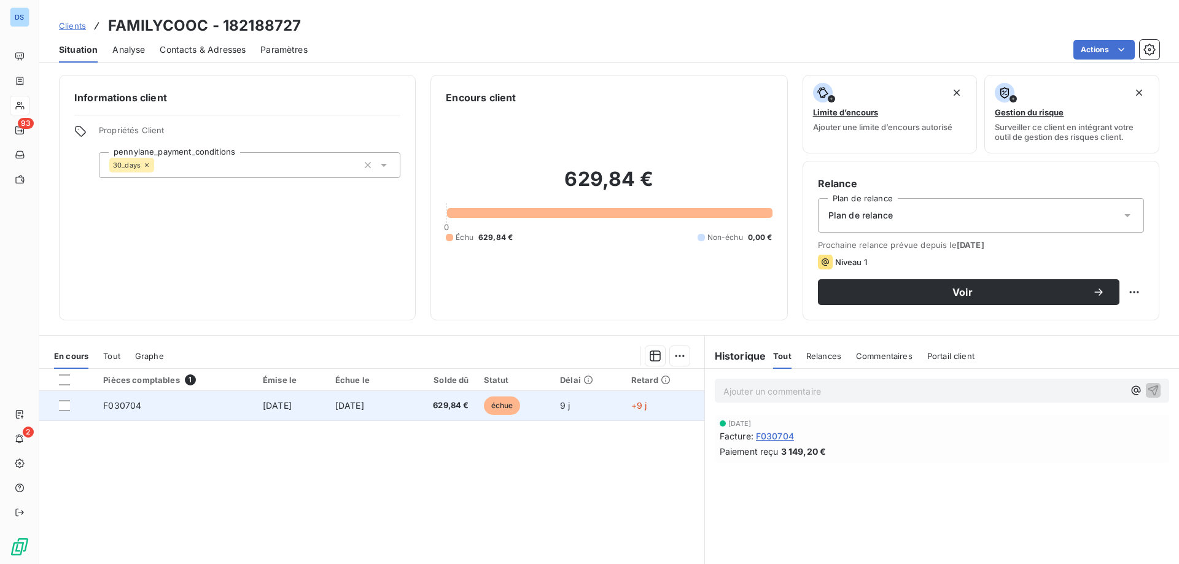
click at [458, 403] on span "629,84 €" at bounding box center [438, 406] width 60 height 12
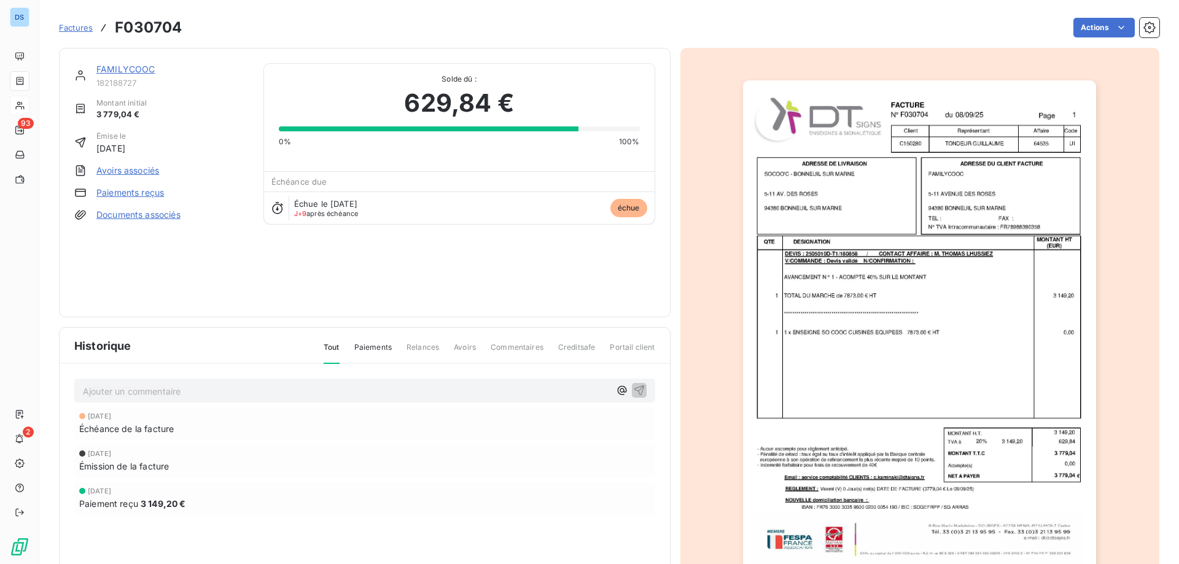
click at [1023, 168] on img "button" at bounding box center [919, 330] width 353 height 500
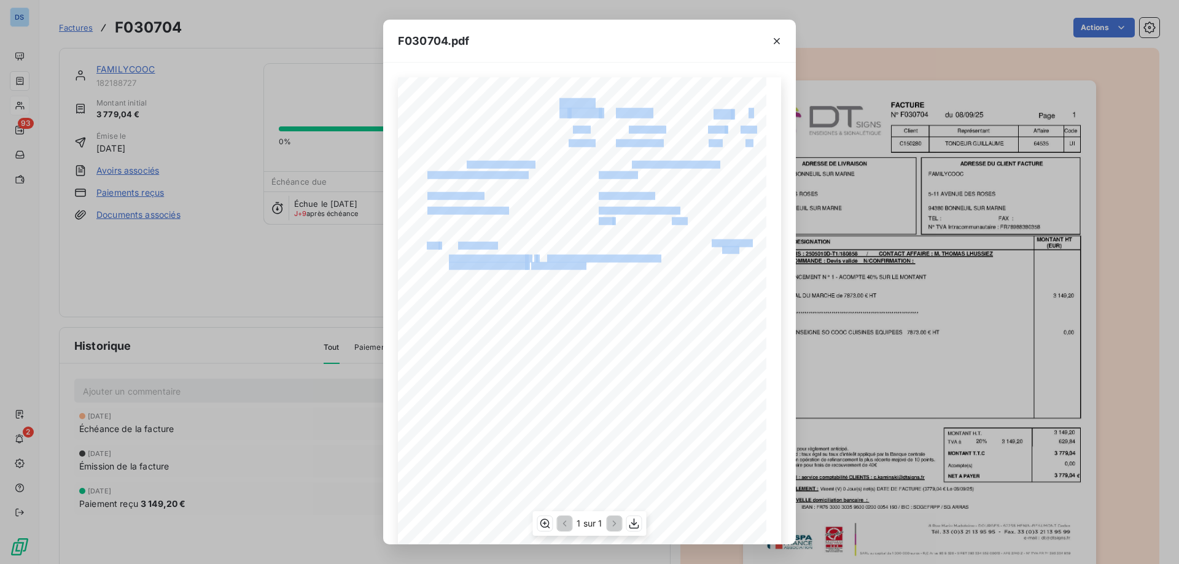
click at [700, 142] on div "**********" at bounding box center [589, 337] width 383 height 521
click at [709, 142] on span "64535" at bounding box center [718, 142] width 18 height 6
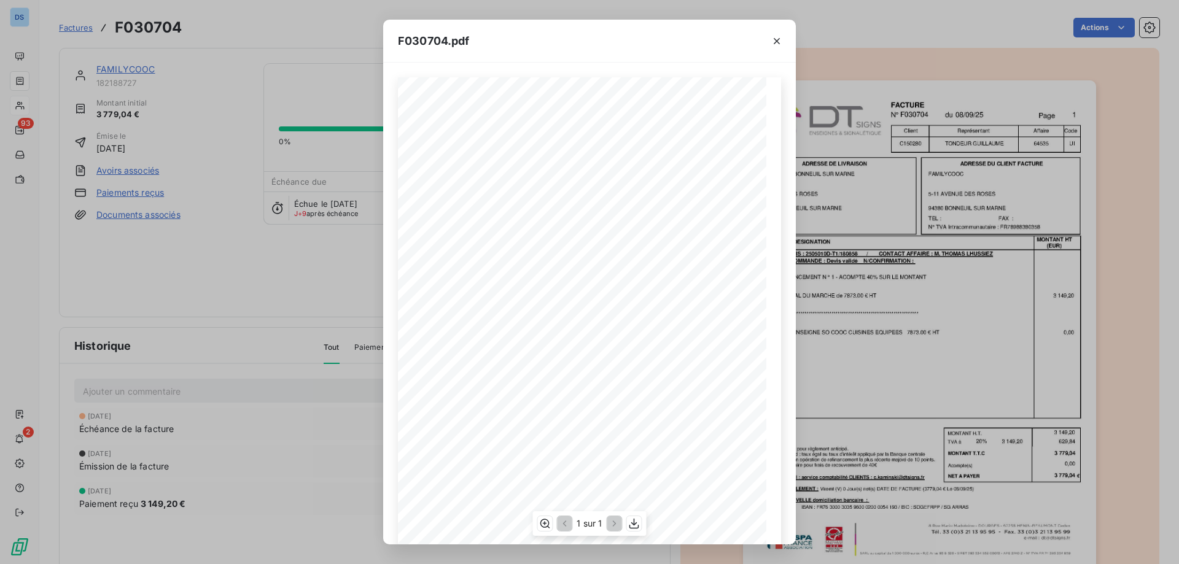
click at [714, 143] on div "**********" at bounding box center [589, 337] width 383 height 521
click at [715, 142] on div "**********" at bounding box center [589, 337] width 383 height 521
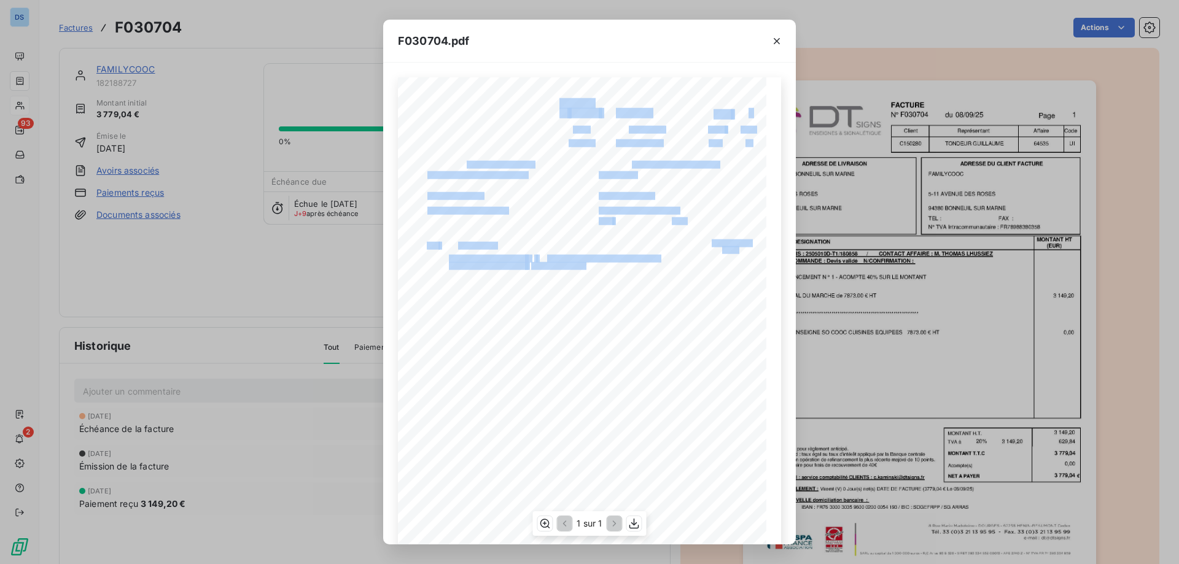
click at [688, 146] on div "**********" at bounding box center [589, 337] width 383 height 521
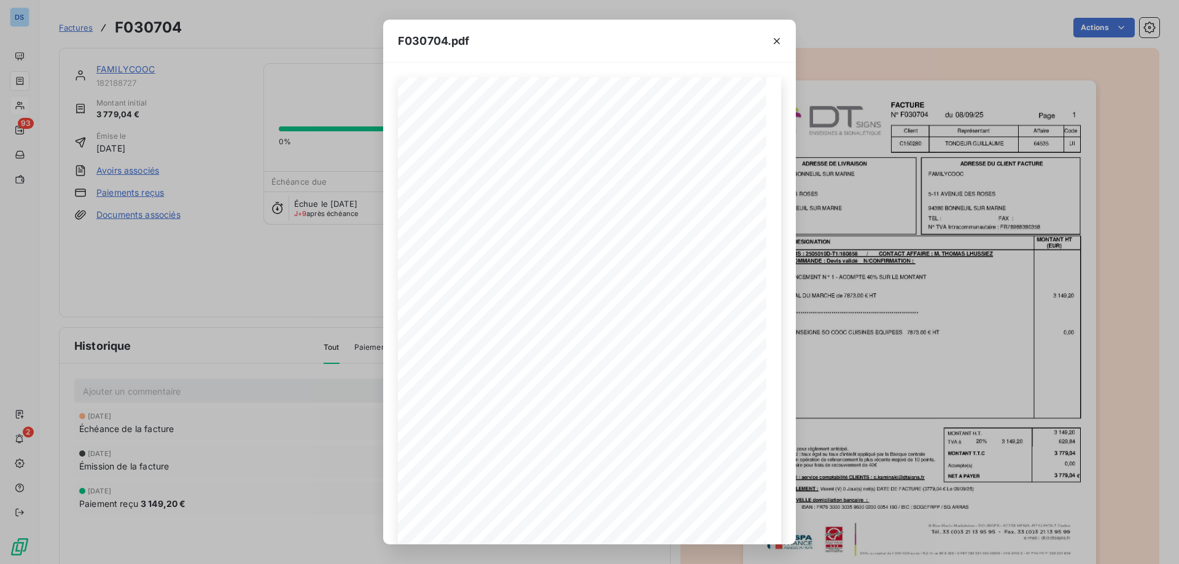
click at [954, 236] on div "**********" at bounding box center [589, 282] width 1179 height 564
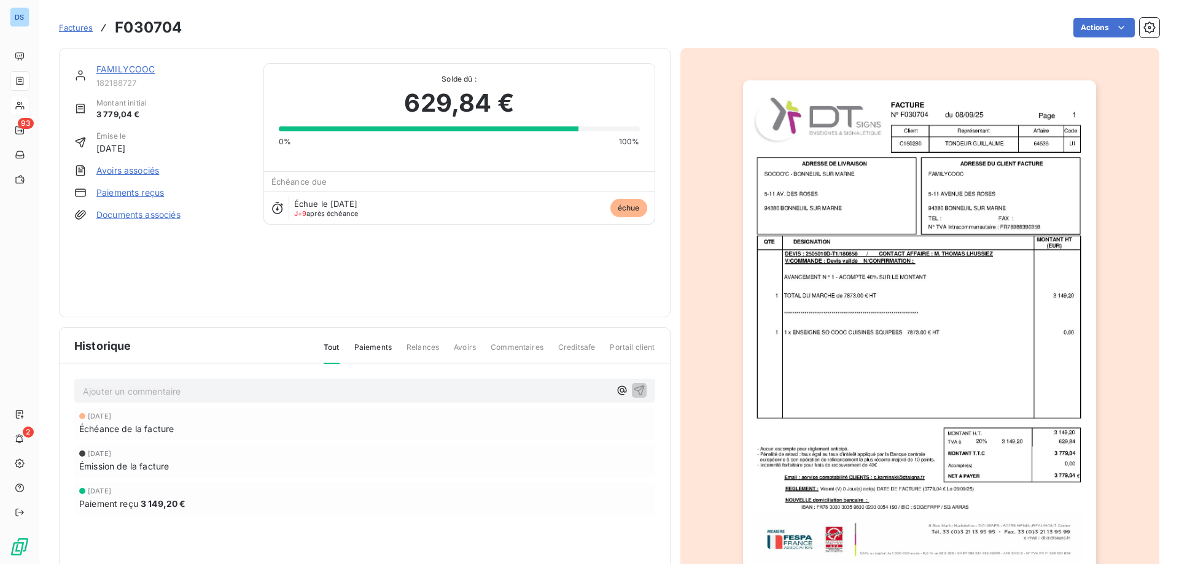
click at [928, 203] on img "button" at bounding box center [919, 330] width 353 height 500
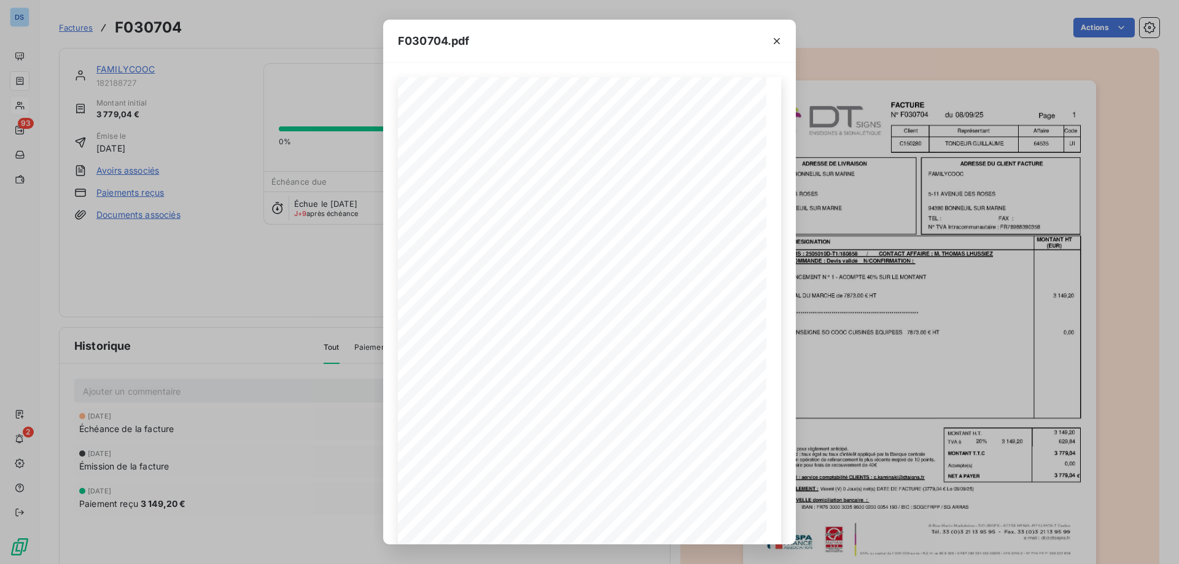
click at [336, 311] on div "**********" at bounding box center [589, 282] width 1179 height 564
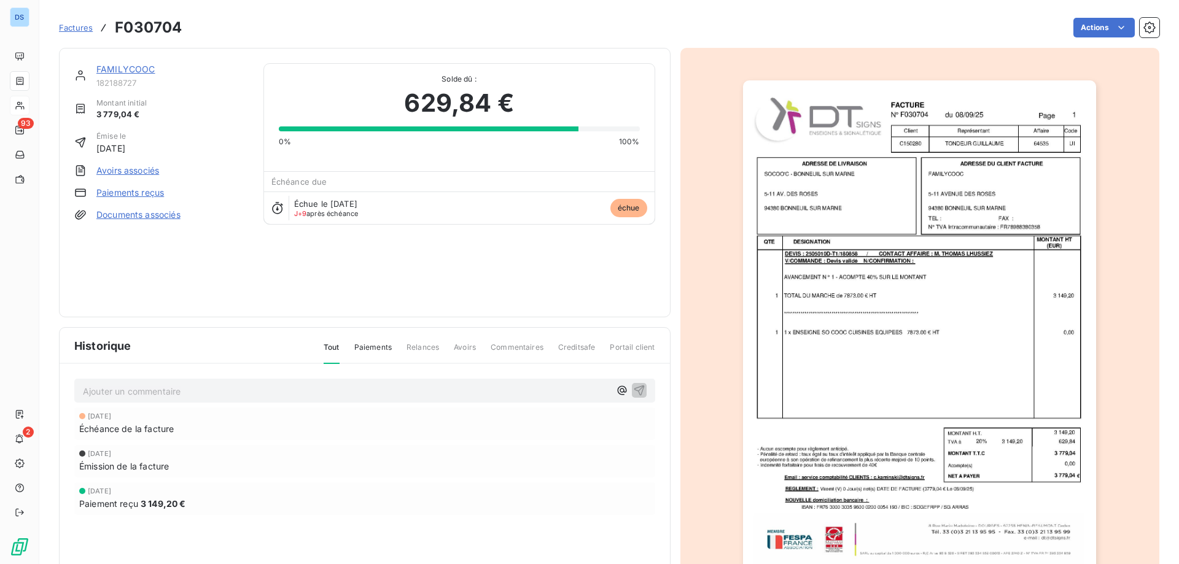
click at [122, 68] on link "FAMILYCOOC" at bounding box center [125, 69] width 59 height 10
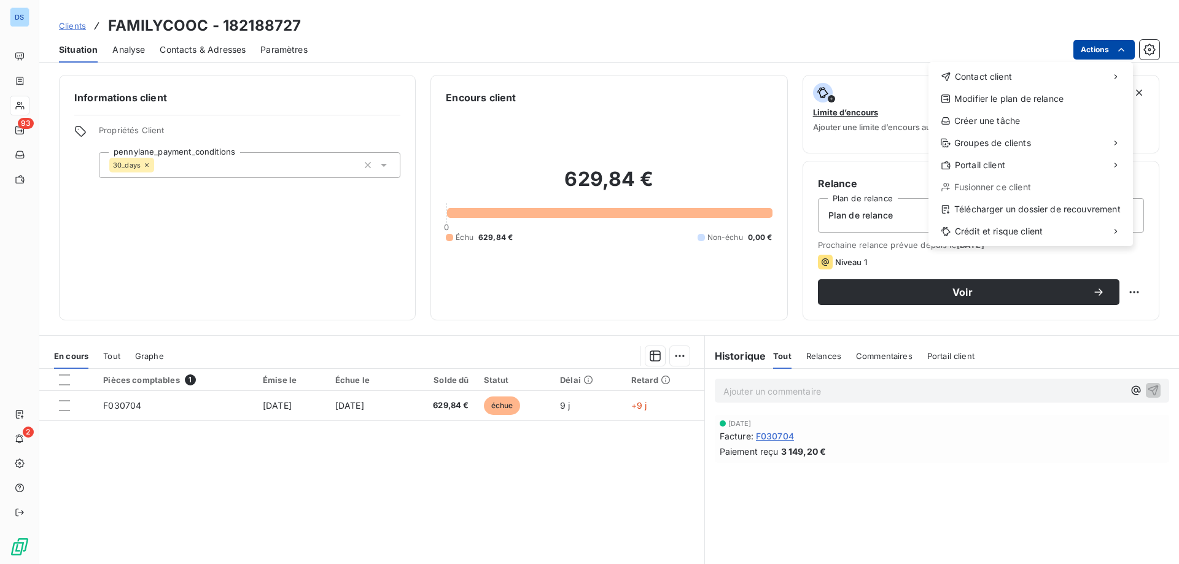
click at [1083, 47] on html "DS 93 2 Clients FAMILYCOOC - 182188727 Situation Analyse Contacts & Adresses Pa…" at bounding box center [589, 282] width 1179 height 564
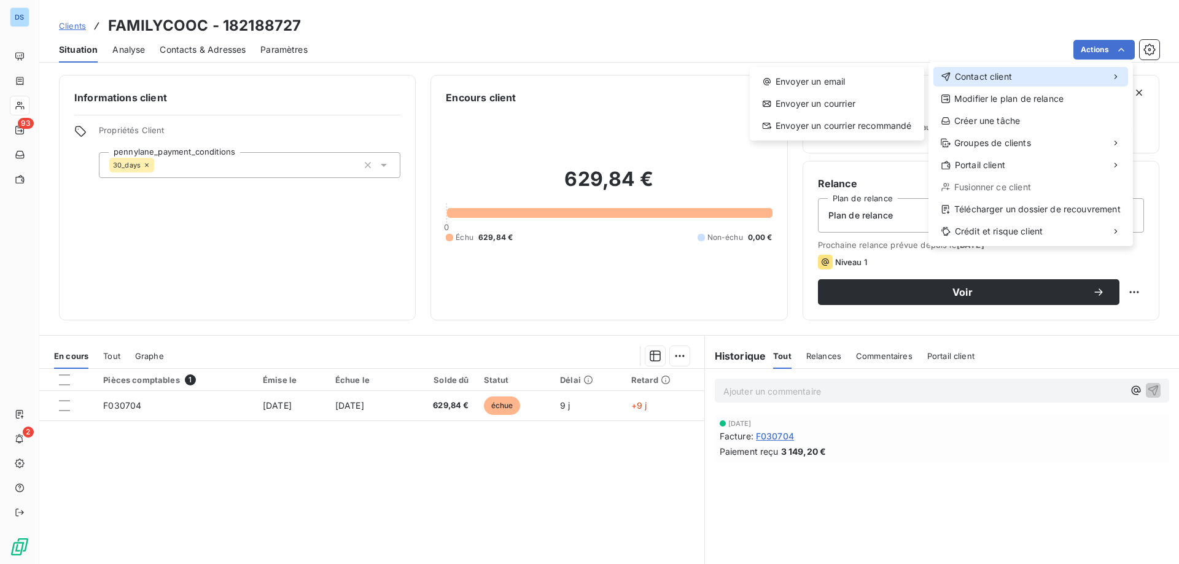
click at [989, 80] on span "Contact client" at bounding box center [983, 77] width 57 height 12
click at [791, 84] on div "Envoyer un email" at bounding box center [837, 82] width 165 height 20
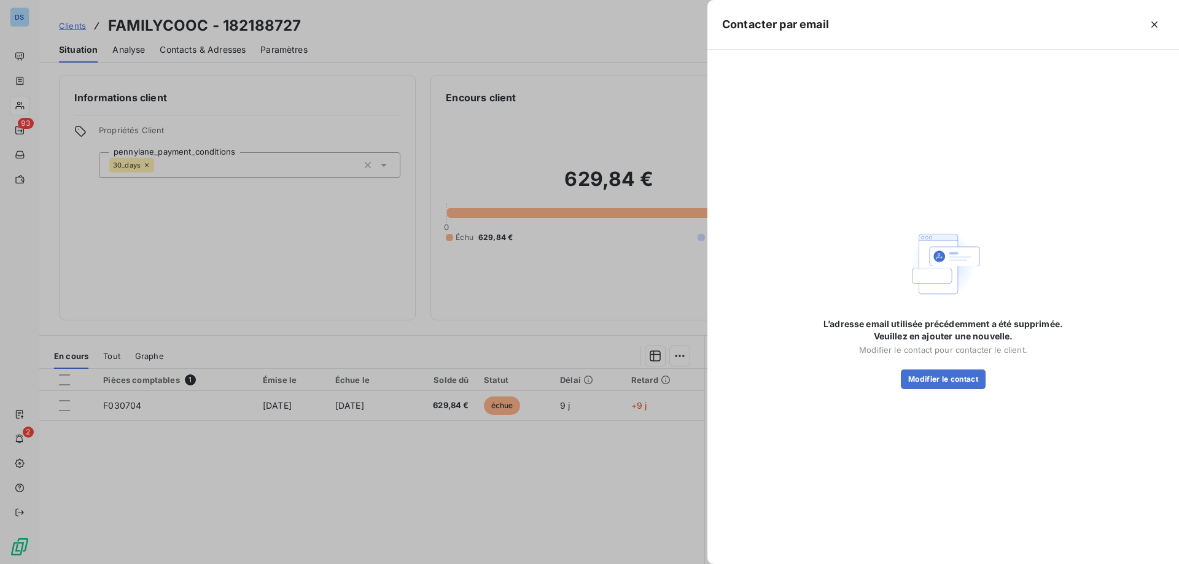
click at [642, 81] on div at bounding box center [589, 282] width 1179 height 564
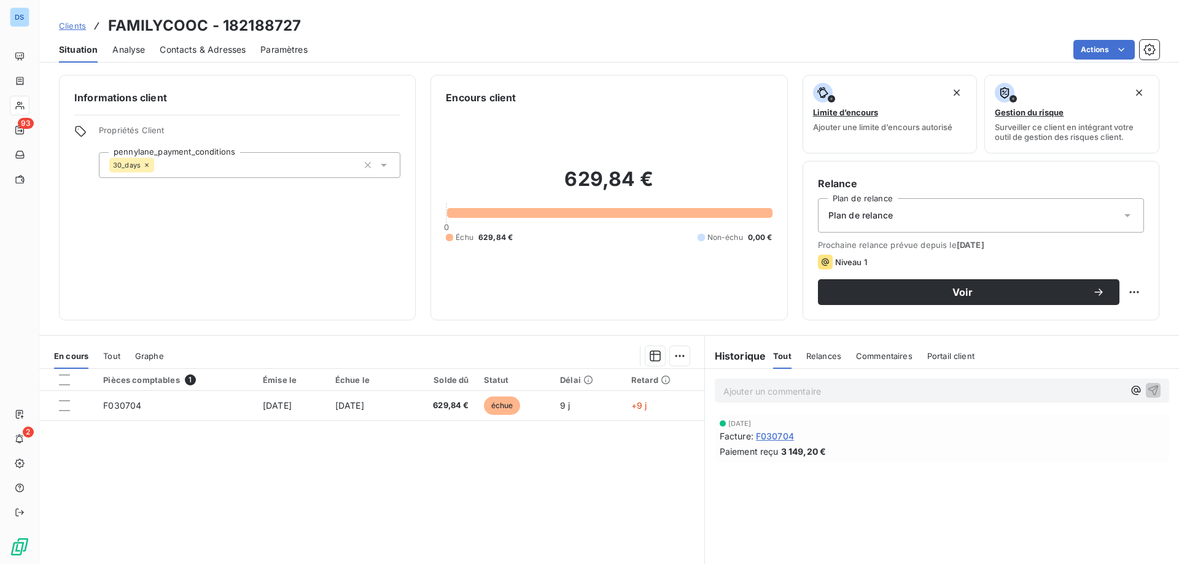
click at [190, 51] on span "Contacts & Adresses" at bounding box center [203, 50] width 86 height 12
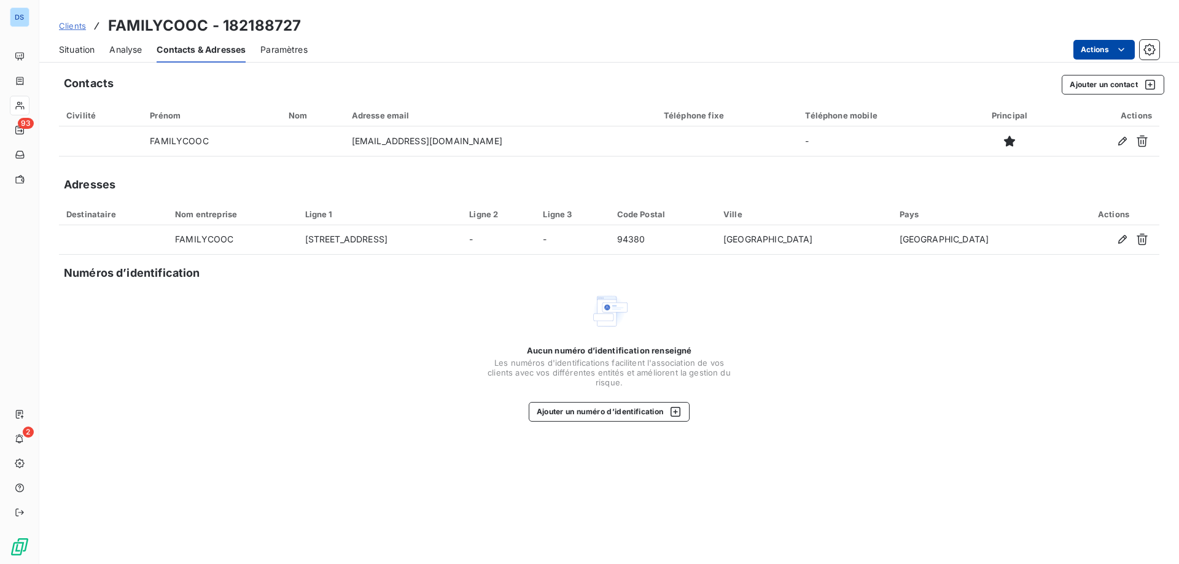
click at [1098, 44] on html "DS 93 2 Clients FAMILYCOOC - 182188727 Situation Analyse Contacts & Adresses Pa…" at bounding box center [589, 282] width 1179 height 564
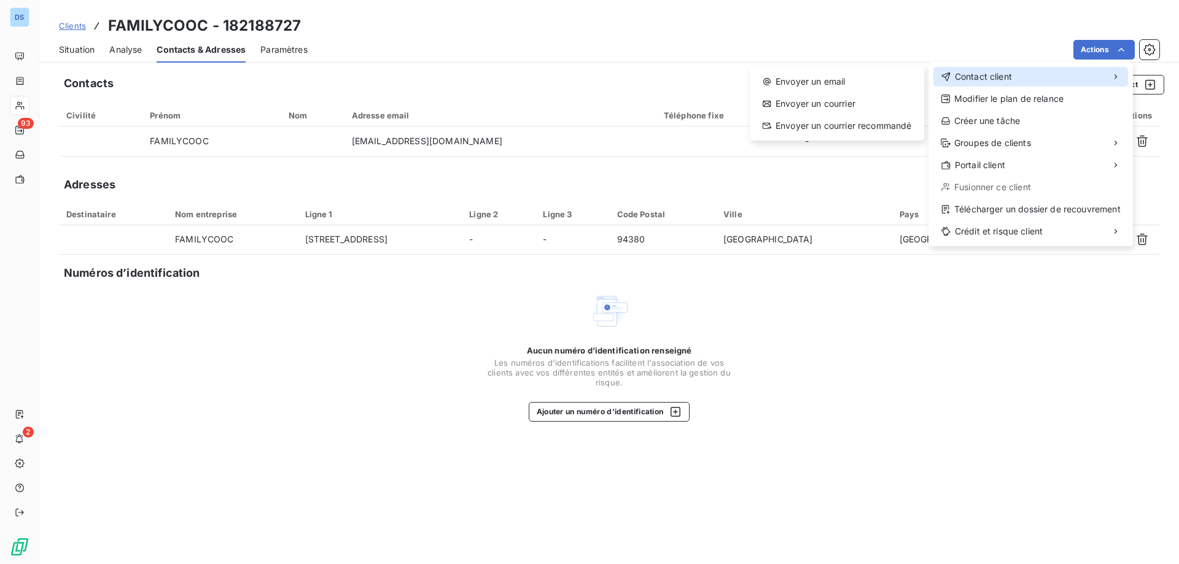
click at [975, 76] on span "Contact client" at bounding box center [983, 77] width 57 height 12
click at [830, 77] on div "Envoyer un email" at bounding box center [837, 82] width 165 height 20
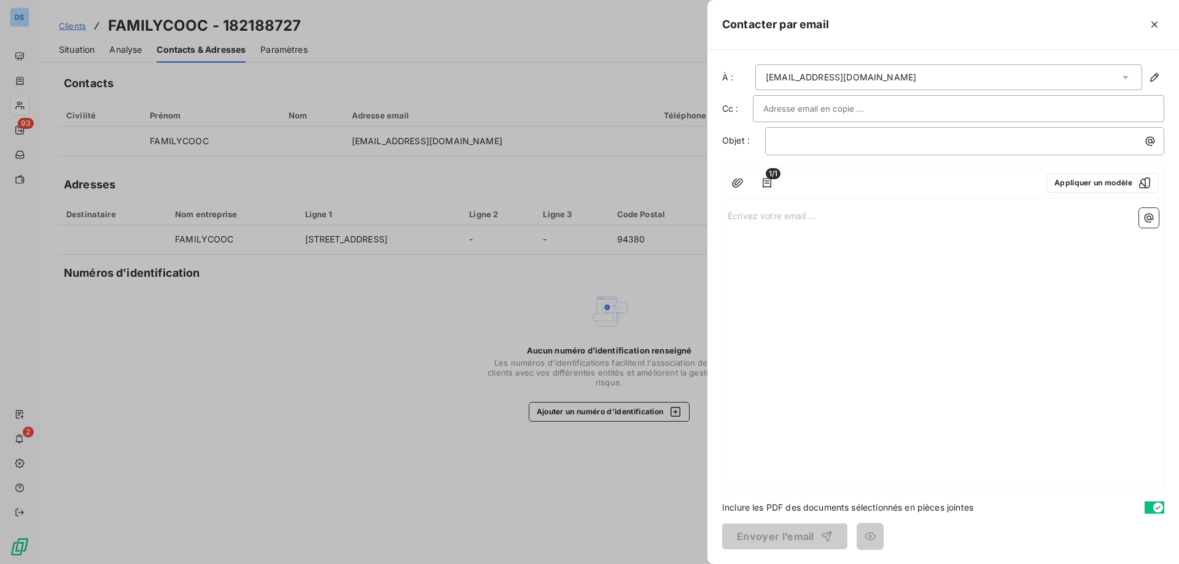
click at [784, 111] on input "text" at bounding box center [829, 108] width 132 height 18
paste input "[PERSON_NAME][EMAIL_ADDRESS][DOMAIN_NAME]"
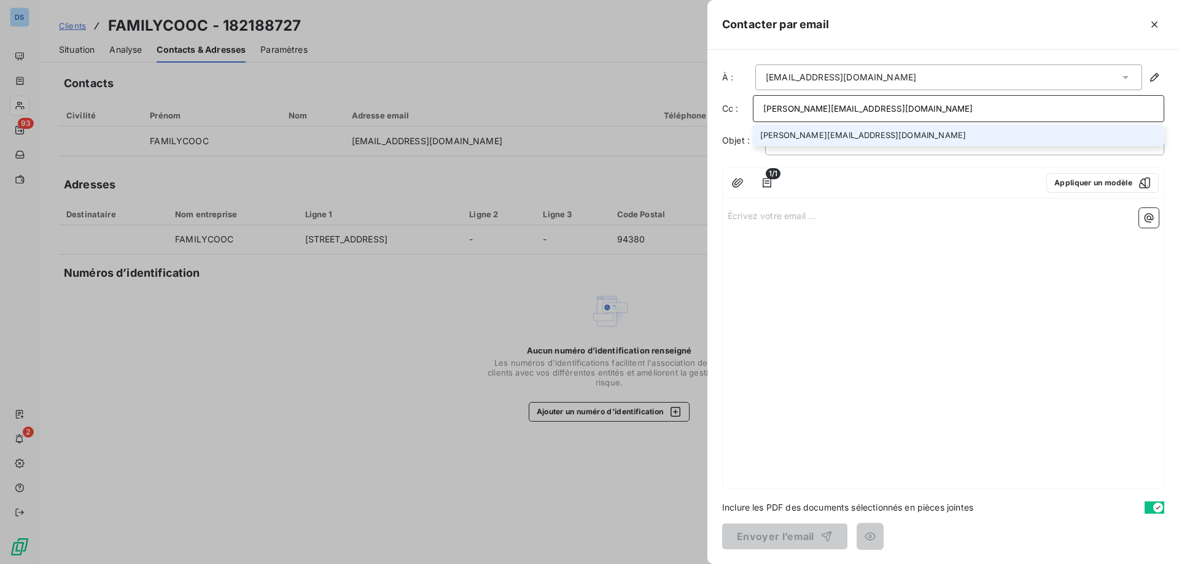
type input "[PERSON_NAME][EMAIL_ADDRESS][DOMAIN_NAME]"
click at [829, 130] on li "[PERSON_NAME][EMAIL_ADDRESS][DOMAIN_NAME]" at bounding box center [958, 135] width 411 height 21
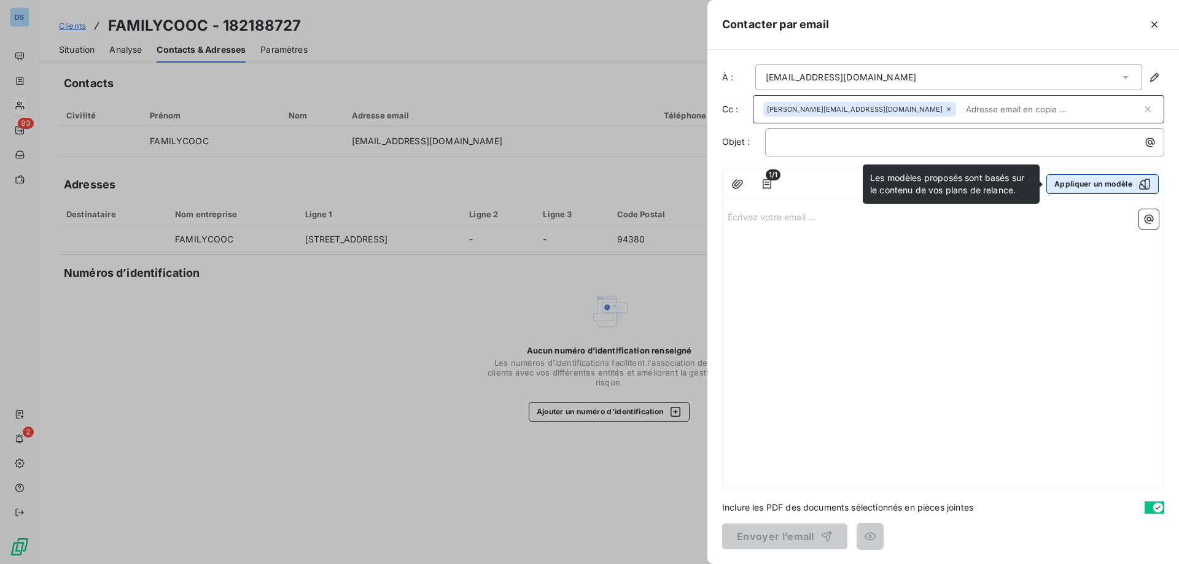
click at [1085, 183] on button "Appliquer un modèle" at bounding box center [1103, 184] width 112 height 20
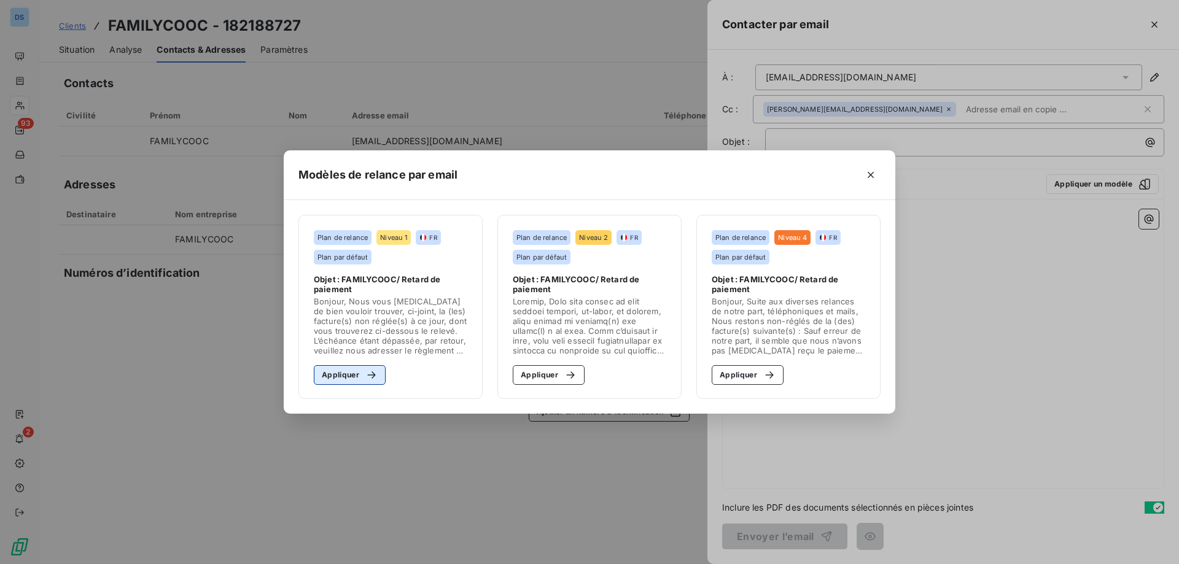
click at [362, 379] on div "button" at bounding box center [368, 375] width 18 height 12
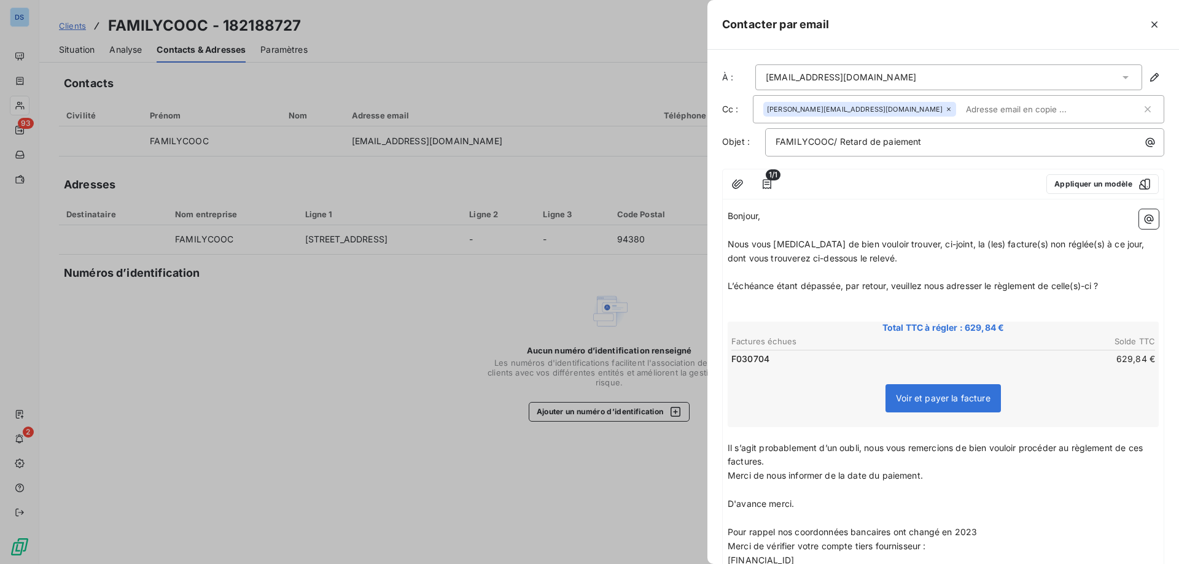
scroll to position [167, 0]
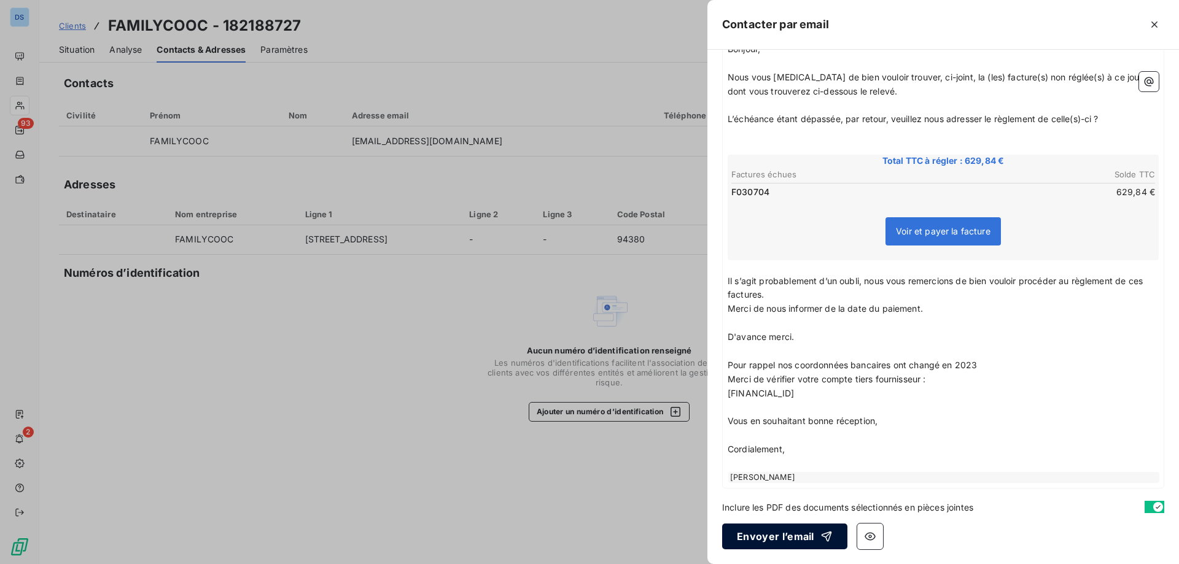
click at [766, 535] on button "Envoyer l’email" at bounding box center [784, 537] width 125 height 26
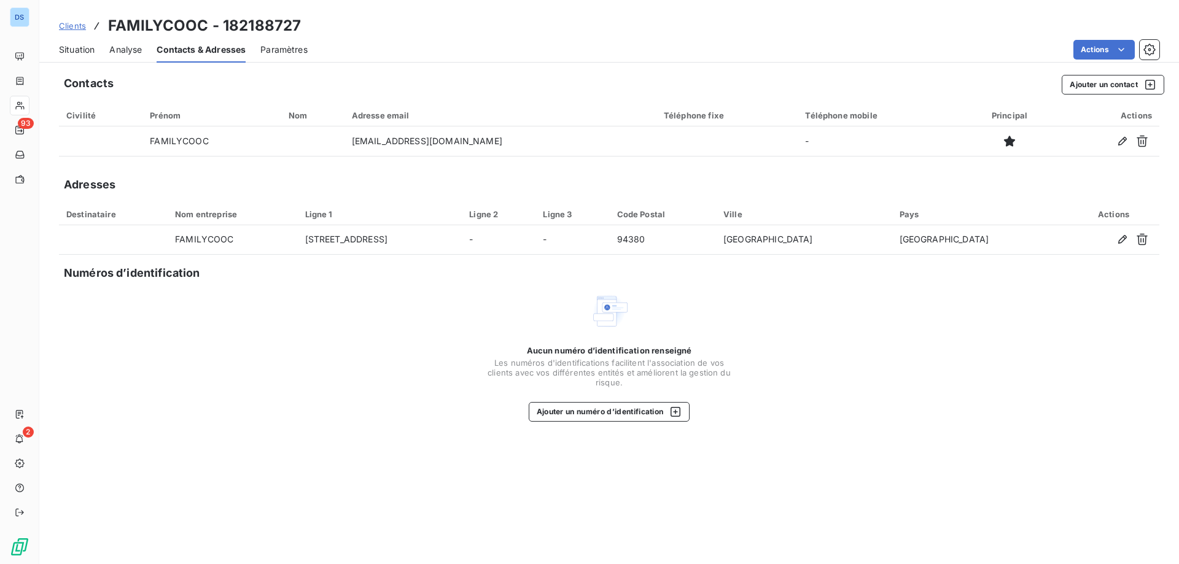
click at [69, 28] on span "Clients" at bounding box center [72, 26] width 27 height 10
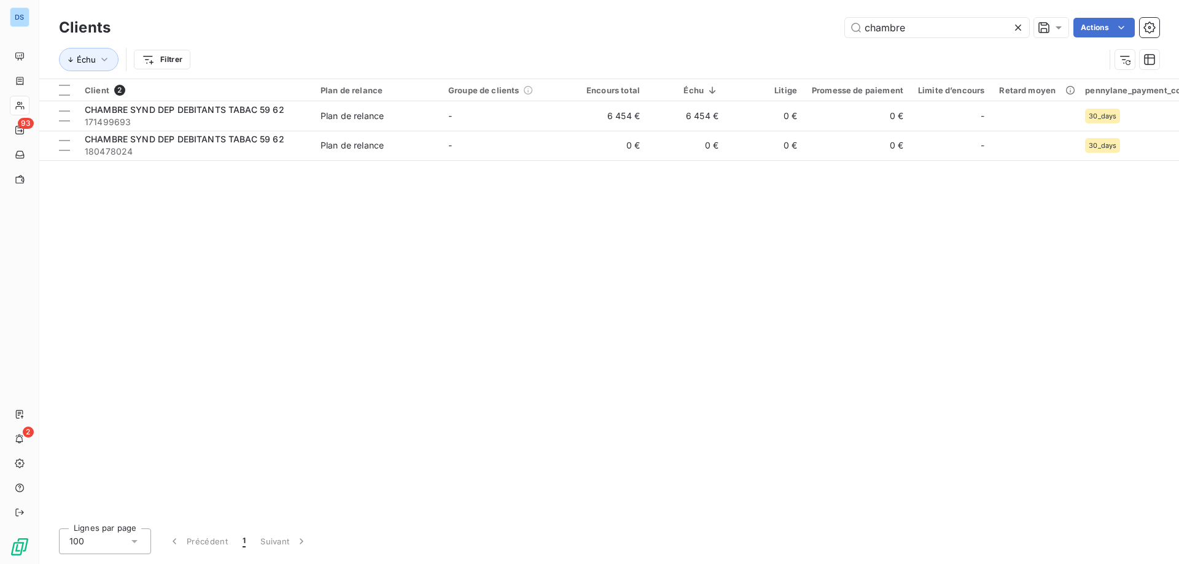
click at [1012, 23] on icon at bounding box center [1018, 27] width 12 height 12
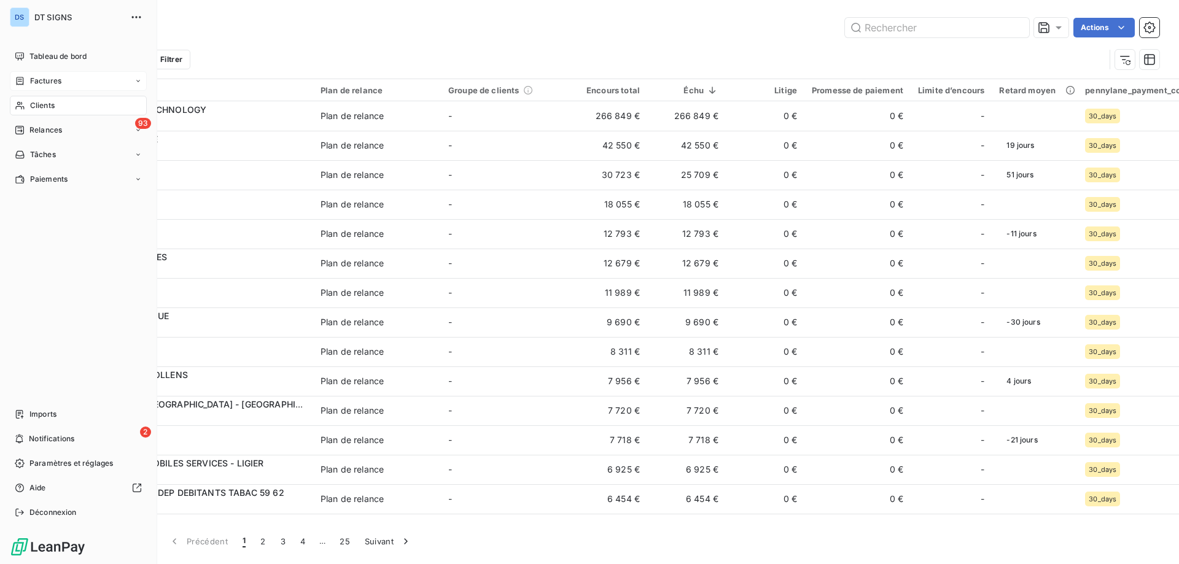
click at [68, 82] on div "Factures" at bounding box center [78, 81] width 137 height 20
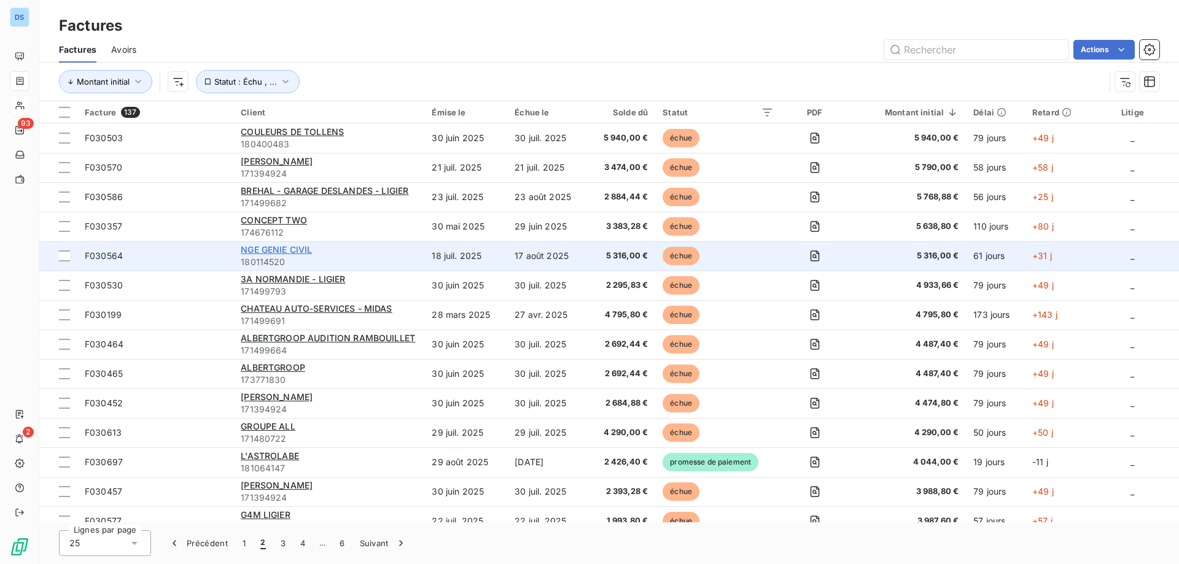
click at [283, 250] on span "NGE GENIE CIVIL" at bounding box center [276, 249] width 71 height 10
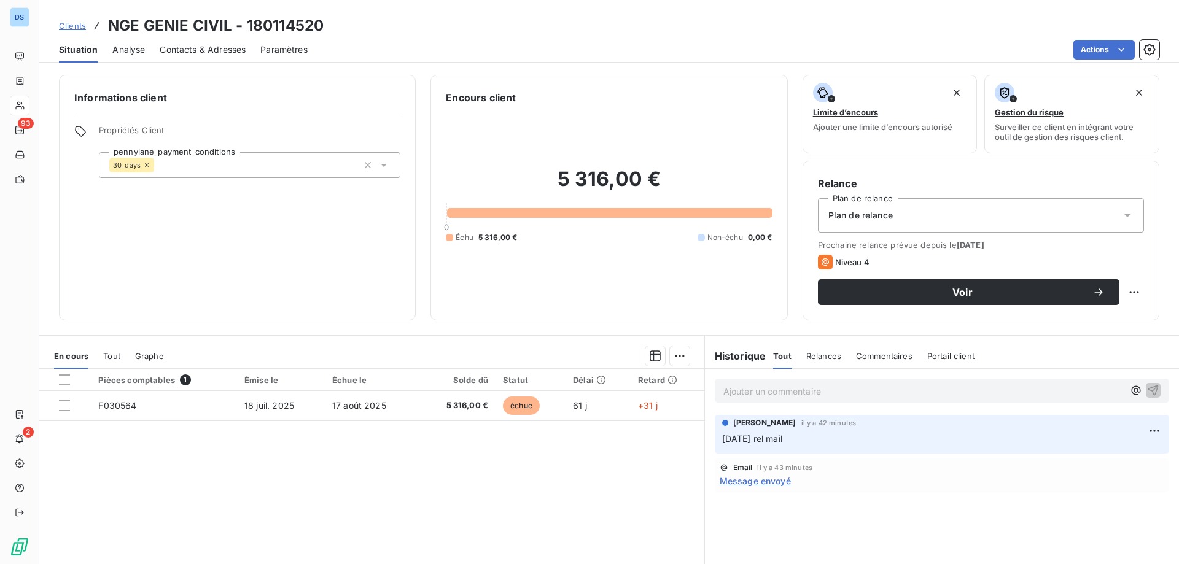
click at [729, 393] on p "Ajouter un commentaire ﻿" at bounding box center [923, 391] width 400 height 15
click at [844, 401] on div "17/09/5 RETOUR CLIENT? c.kaminski@dtsigns.fr" at bounding box center [942, 390] width 454 height 23
drag, startPoint x: 827, startPoint y: 389, endPoint x: 934, endPoint y: 389, distance: 107.5
click at [934, 389] on p "17/09/5 RETOUR CLIENT? c.kaminski@dtsigns.fr" at bounding box center [923, 391] width 400 height 14
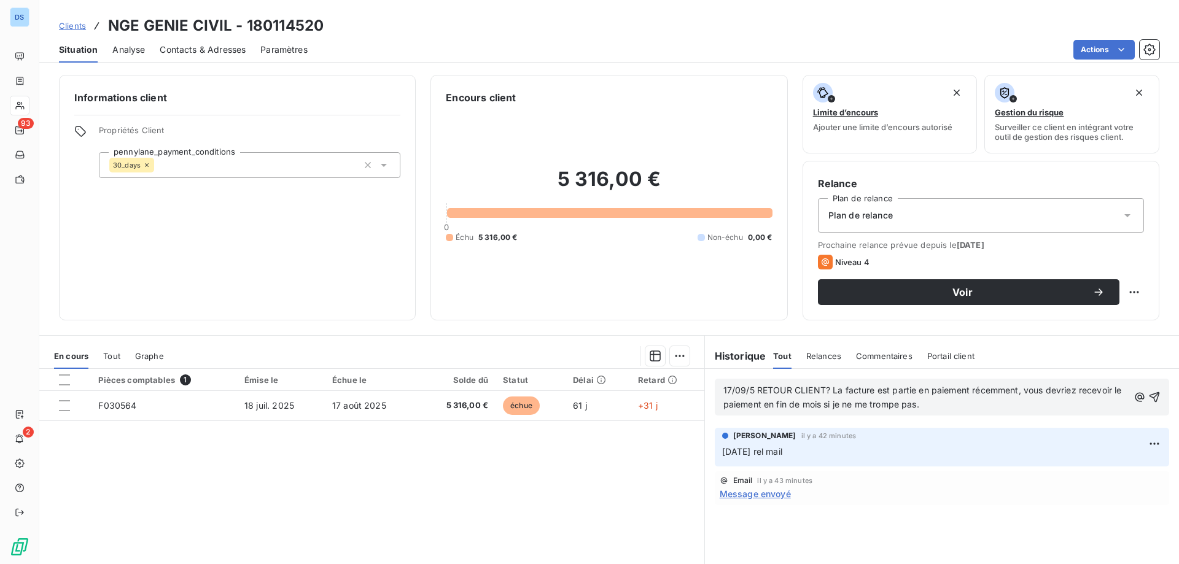
click at [820, 392] on span "17/09/5 RETOUR CLIENT? La facture est partie en paiement récemment, vous devrie…" at bounding box center [923, 397] width 401 height 25
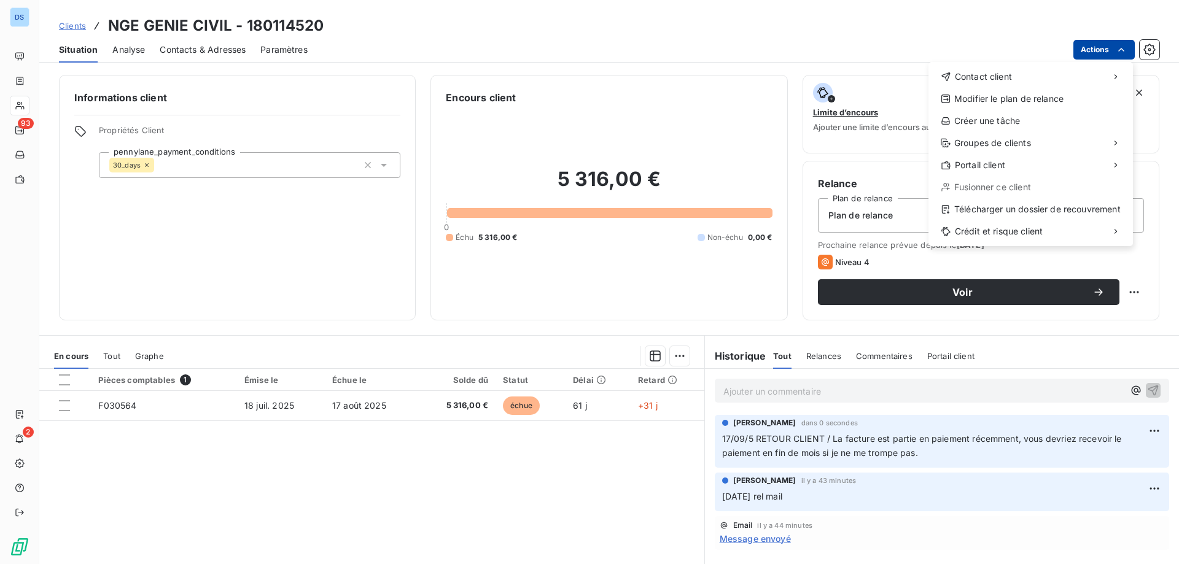
click at [1091, 53] on html "DS 93 2 Clients NGE GENIE CIVIL - 180114520 Situation Analyse Contacts & Adress…" at bounding box center [589, 282] width 1179 height 564
click at [1015, 117] on div "Créer une tâche" at bounding box center [1030, 121] width 195 height 20
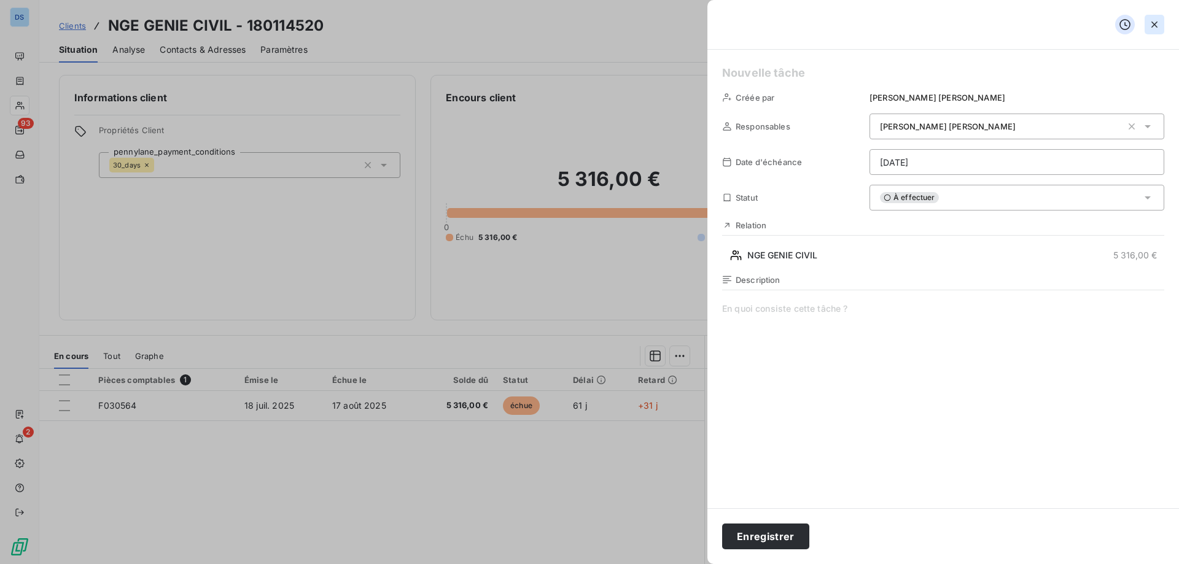
click at [1153, 21] on icon "button" at bounding box center [1154, 24] width 12 height 12
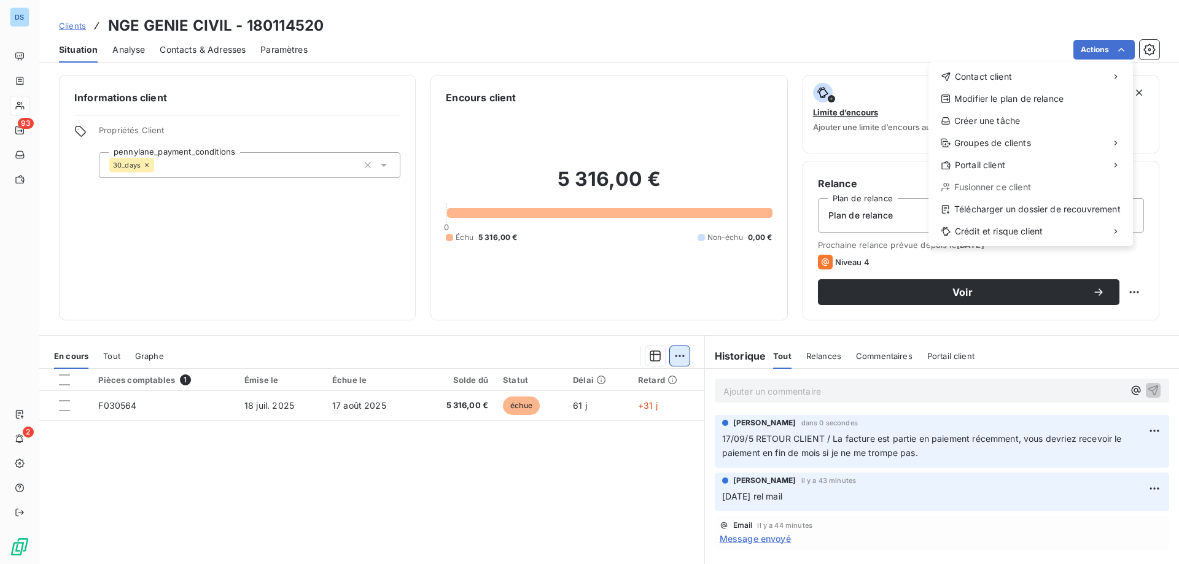
click at [672, 359] on html "DS 93 2 Clients NGE GENIE CIVIL - 180114520 Situation Analyse Contacts & Adress…" at bounding box center [589, 282] width 1179 height 564
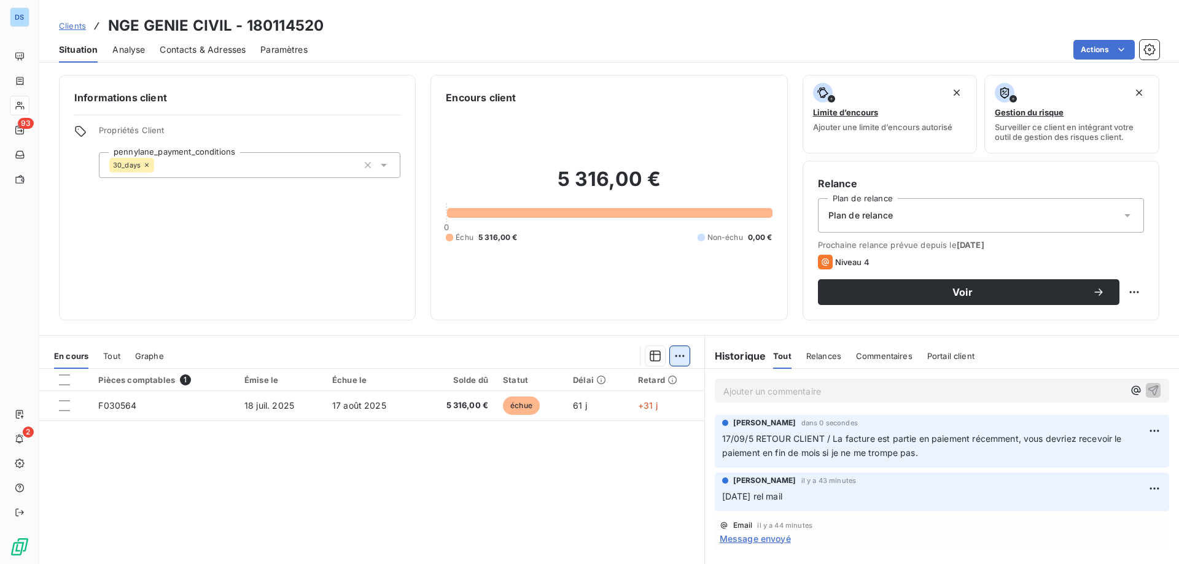
click at [677, 353] on html "DS 93 2 Clients NGE GENIE CIVIL - 180114520 Situation Analyse Contacts & Adress…" at bounding box center [589, 282] width 1179 height 564
click at [563, 408] on div "Ajouter une promesse de paiement (0 facture)" at bounding box center [568, 406] width 219 height 20
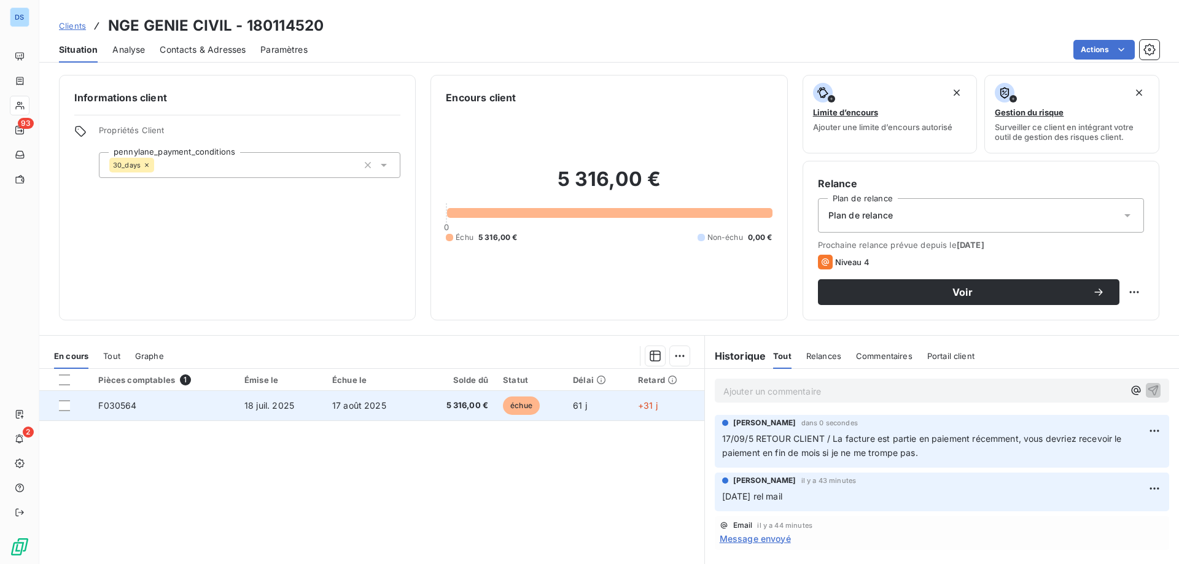
click at [361, 410] on span "17 août 2025" at bounding box center [359, 405] width 54 height 10
click at [65, 409] on div at bounding box center [64, 405] width 11 height 11
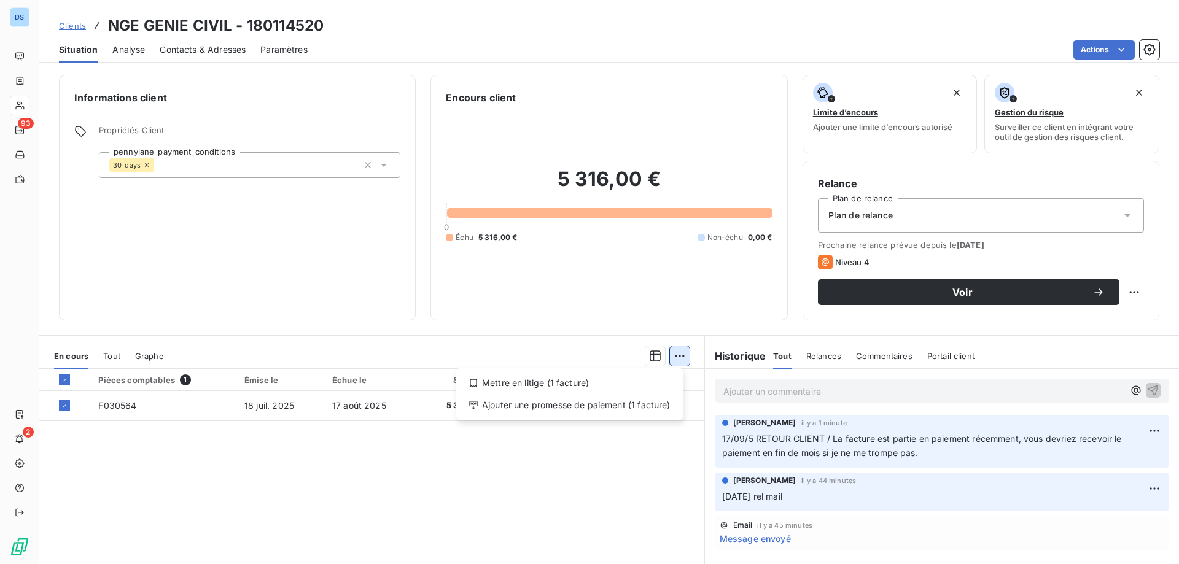
click at [678, 352] on html "DS 93 2 Clients NGE GENIE CIVIL - 180114520 Situation Analyse Contacts & Adress…" at bounding box center [589, 282] width 1179 height 564
click at [563, 411] on div "Ajouter une promesse de paiement (1 facture)" at bounding box center [569, 406] width 217 height 20
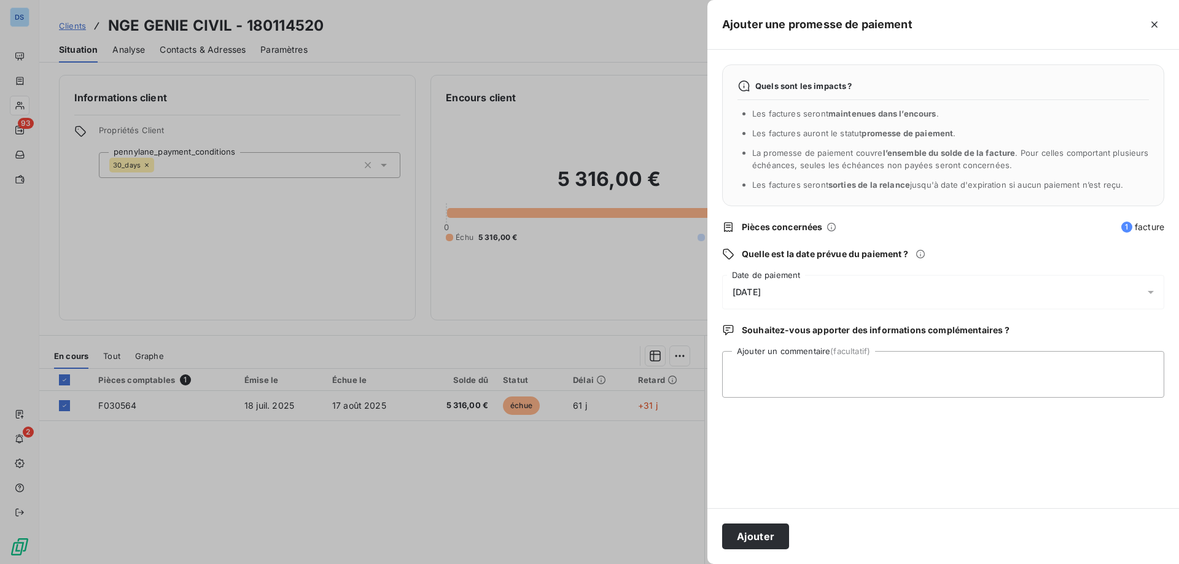
click at [747, 297] on span "18/09/2025" at bounding box center [747, 292] width 28 height 10
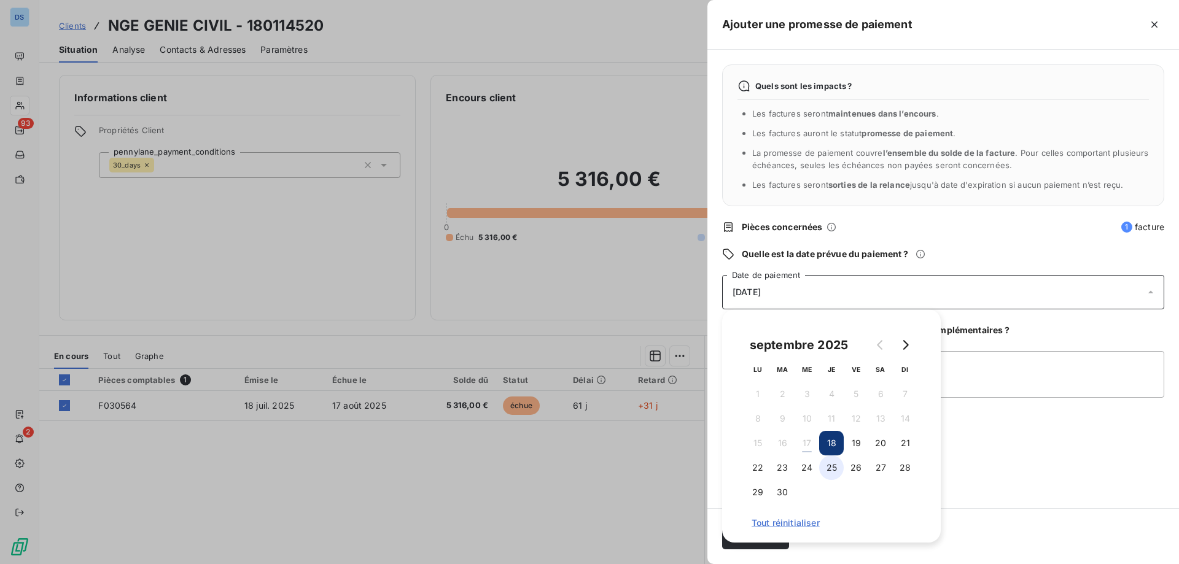
click at [833, 470] on button "25" at bounding box center [831, 468] width 25 height 25
click at [830, 472] on button "25" at bounding box center [831, 468] width 25 height 25
click at [831, 469] on button "25" at bounding box center [831, 468] width 25 height 25
click at [850, 297] on div "25/09/2025" at bounding box center [943, 292] width 442 height 34
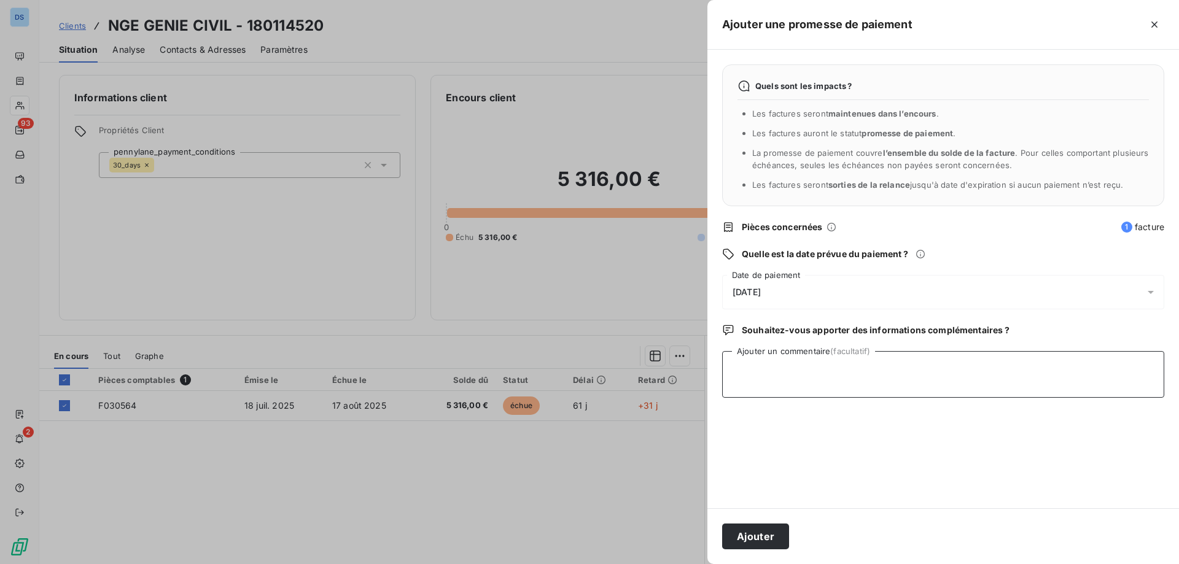
click at [820, 376] on textarea "Ajouter un commentaire (facultatif)" at bounding box center [943, 374] width 442 height 47
paste textarea "La facture est partie en paiement récemment, vous devriez recevoir le paiement …"
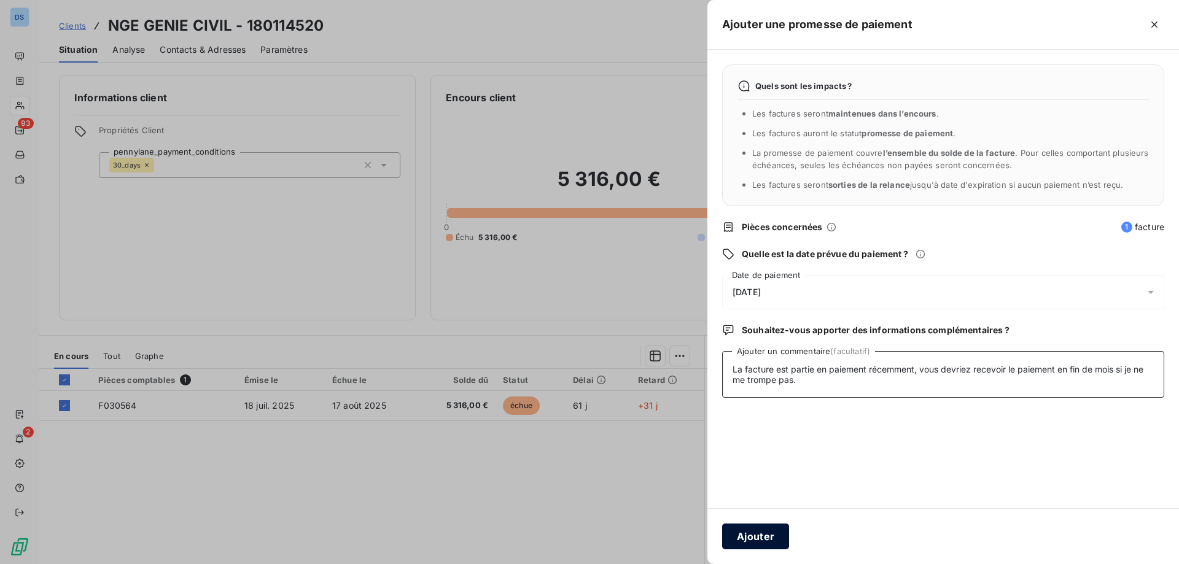
type textarea "La facture est partie en paiement récemment, vous devriez recevoir le paiement …"
click at [761, 538] on button "Ajouter" at bounding box center [755, 537] width 67 height 26
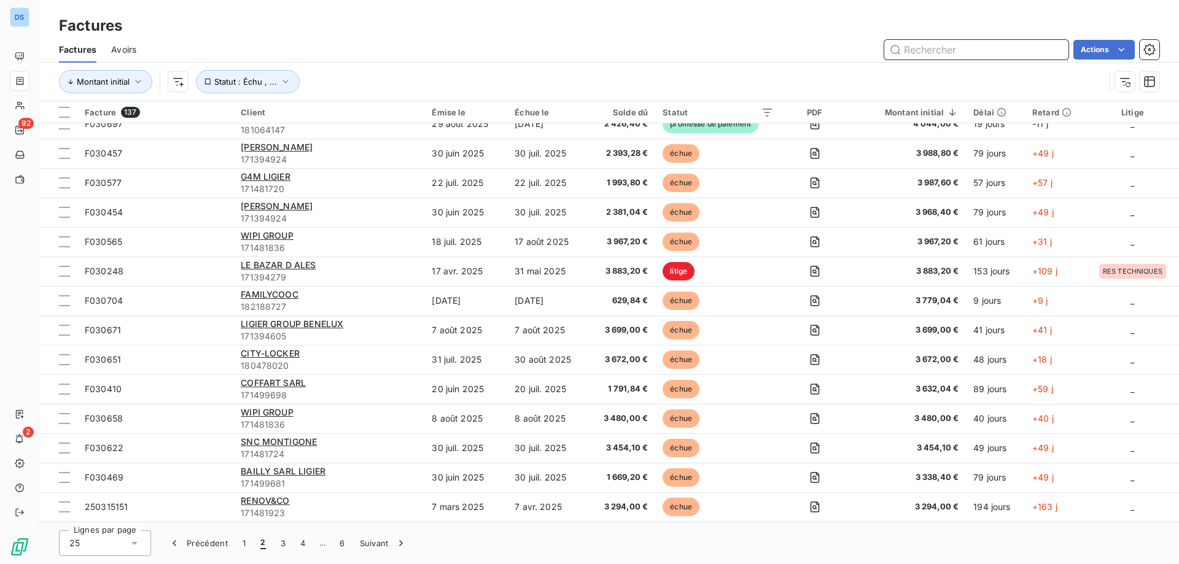
scroll to position [338, 0]
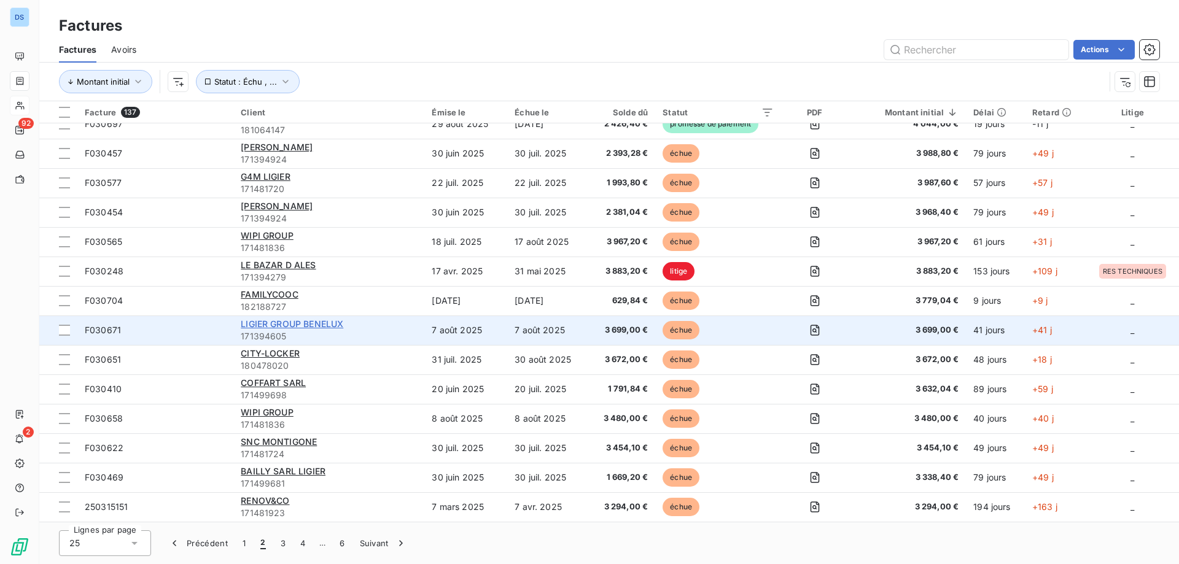
click at [315, 327] on span "LIGIER GROUP BENELUX" at bounding box center [292, 324] width 103 height 10
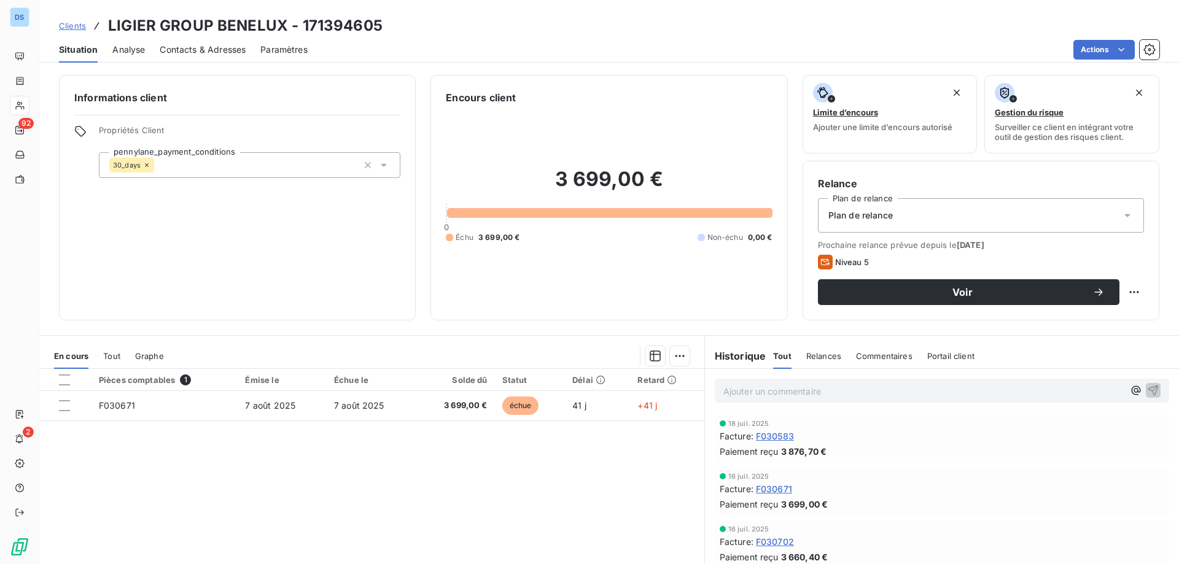
click at [854, 496] on div "16 juil. 2025 Facture : F030671 Paiement reçu 3 699,00 €" at bounding box center [942, 492] width 445 height 38
click at [671, 356] on html "DS 92 2 Clients LIGIER GROUP BENELUX - 171394605 Situation Analyse Contacts & A…" at bounding box center [589, 282] width 1179 height 564
click at [558, 382] on div "Mettre en litige (0 facture)" at bounding box center [568, 383] width 219 height 20
click at [676, 354] on html "DS 92 2 Clients LIGIER GROUP BENELUX - 171394605 Situation Analyse Contacts & A…" at bounding box center [589, 282] width 1179 height 564
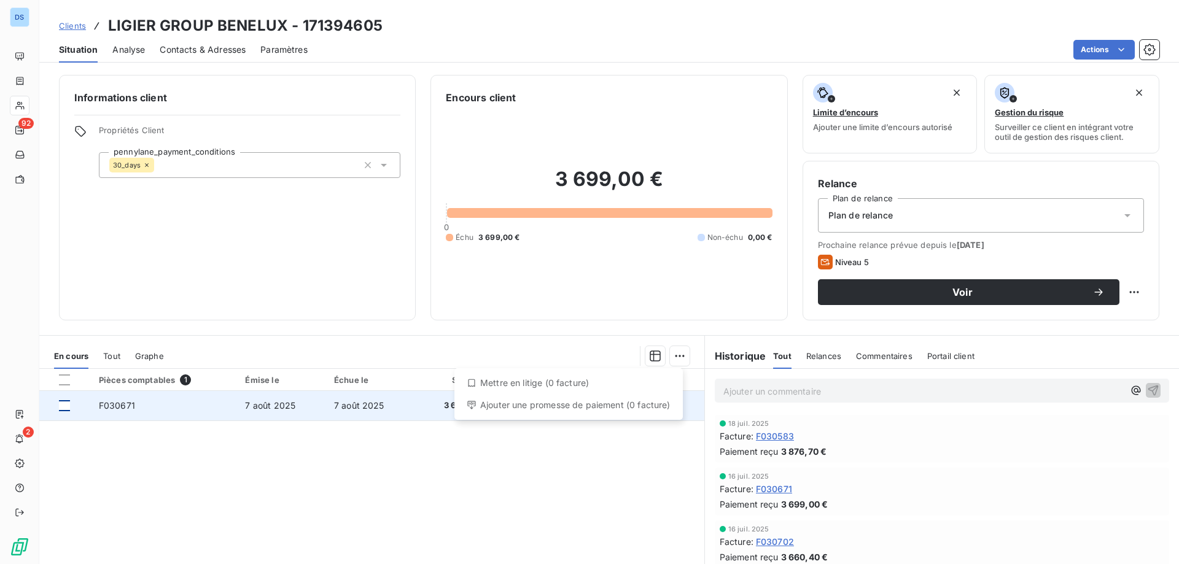
click at [60, 407] on html "DS 92 2 Clients LIGIER GROUP BENELUX - 171394605 Situation Analyse Contacts & A…" at bounding box center [589, 282] width 1179 height 564
click at [68, 407] on div at bounding box center [64, 405] width 11 height 11
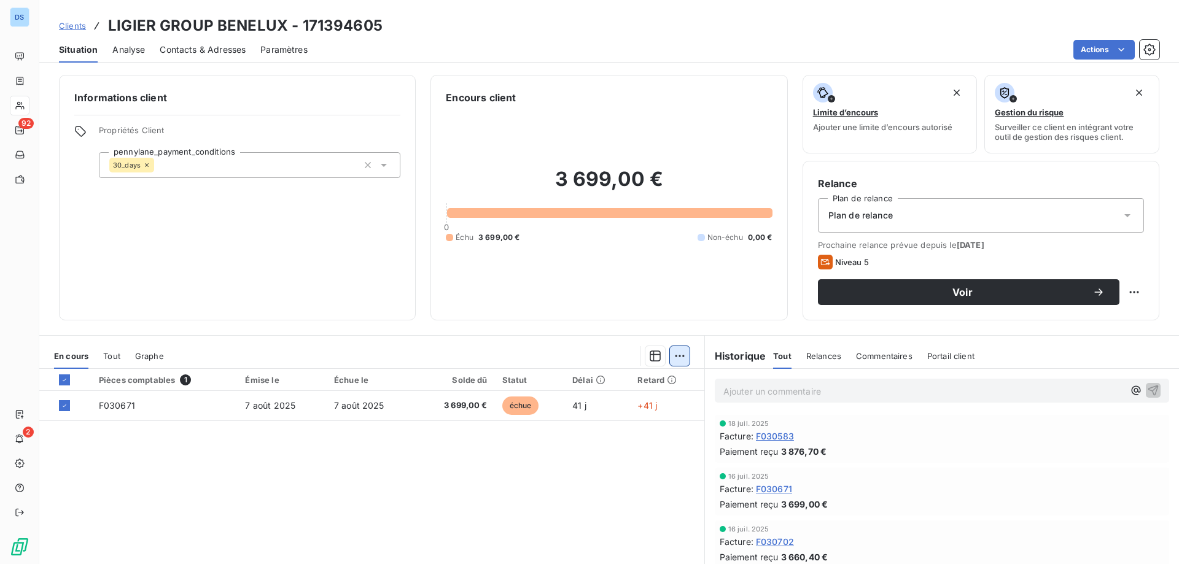
click at [673, 361] on html "DS 92 2 Clients LIGIER GROUP BENELUX - 171394605 Situation Analyse Contacts & A…" at bounding box center [589, 282] width 1179 height 564
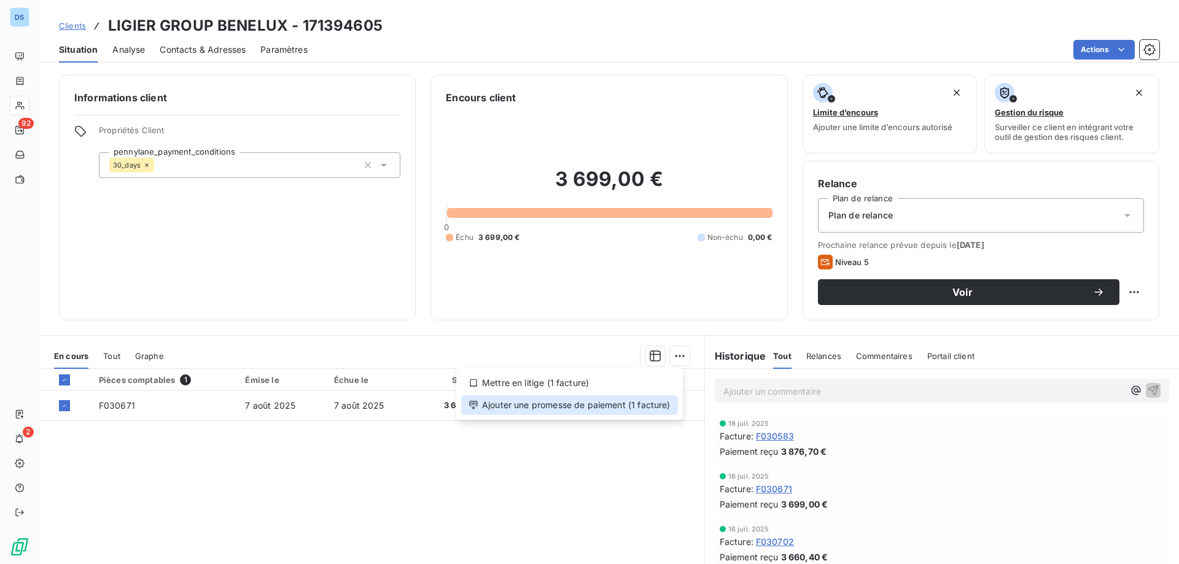
click at [524, 402] on div "Ajouter une promesse de paiement (1 facture)" at bounding box center [569, 406] width 217 height 20
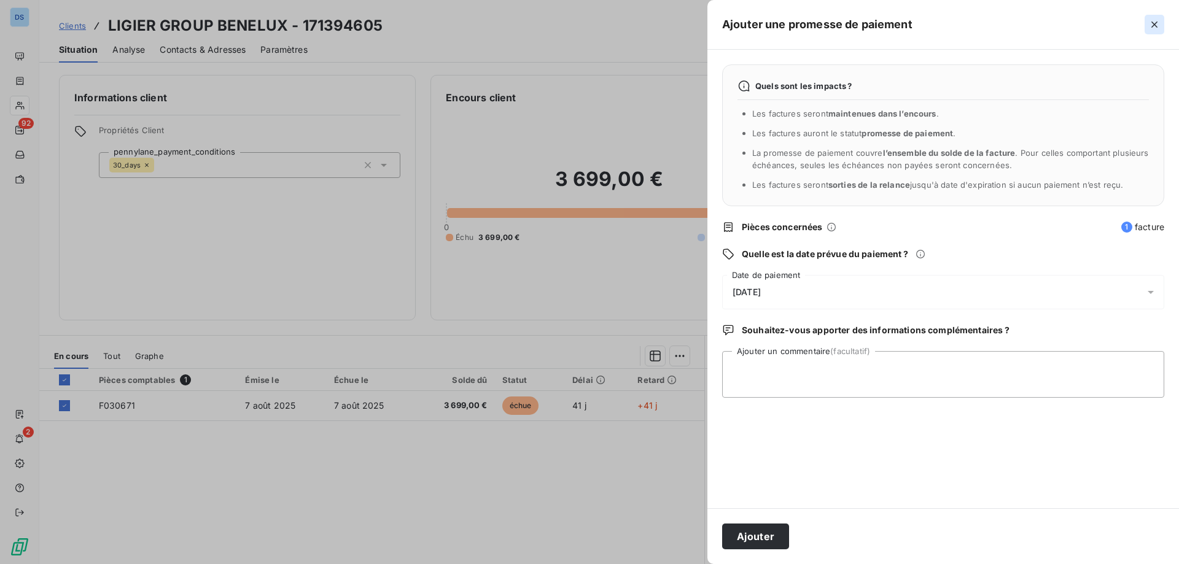
click at [1155, 23] on icon "button" at bounding box center [1154, 24] width 12 height 12
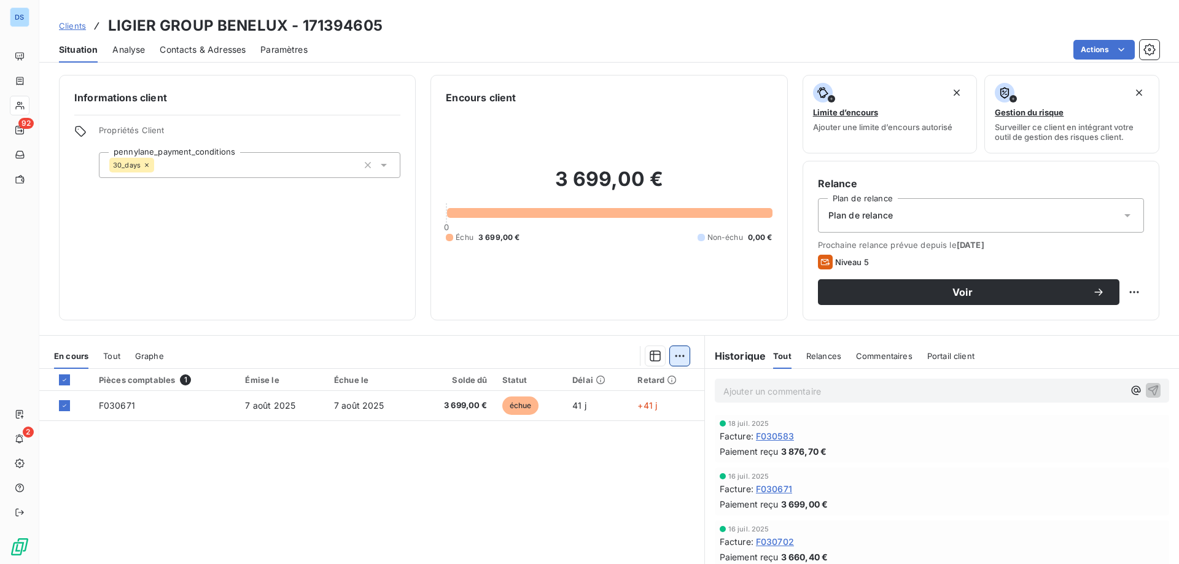
click at [675, 359] on html "DS 92 2 Clients LIGIER GROUP BENELUX - 171394605 Situation Analyse Contacts & A…" at bounding box center [589, 282] width 1179 height 564
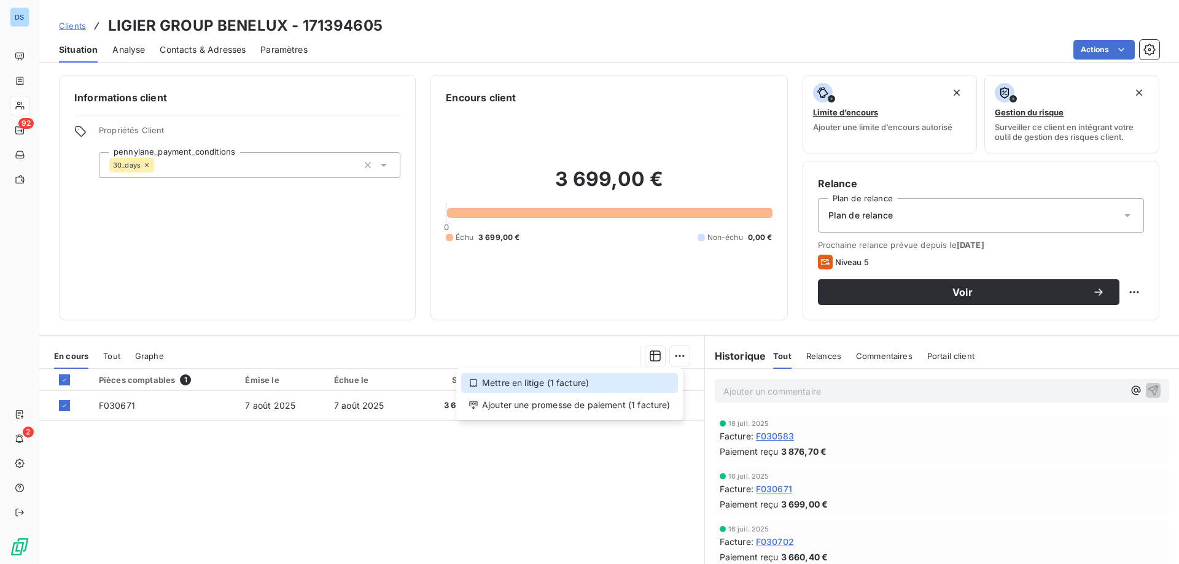
click at [566, 386] on div "Mettre en litige (1 facture)" at bounding box center [569, 383] width 217 height 20
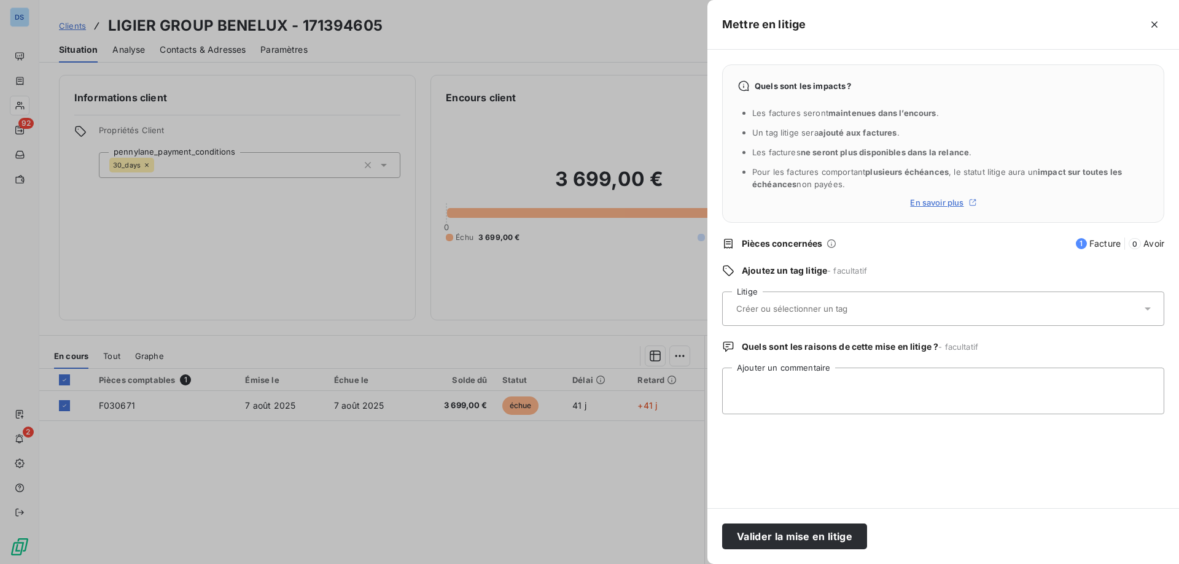
click at [781, 308] on input "text" at bounding box center [824, 308] width 179 height 11
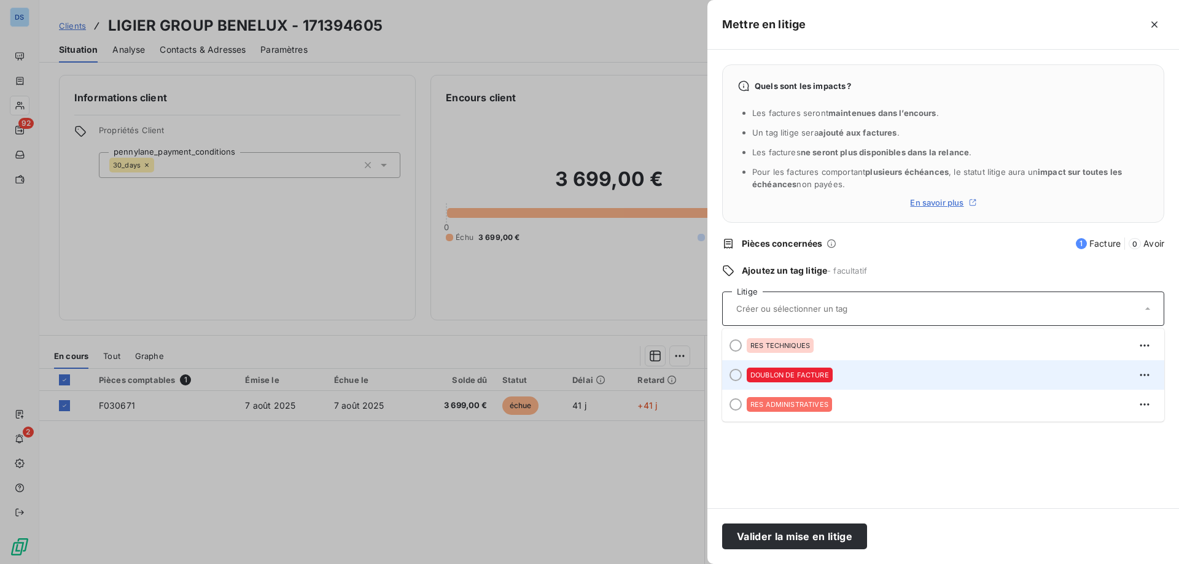
click at [780, 375] on span "DOUBLON DE FACTURE" at bounding box center [789, 375] width 79 height 7
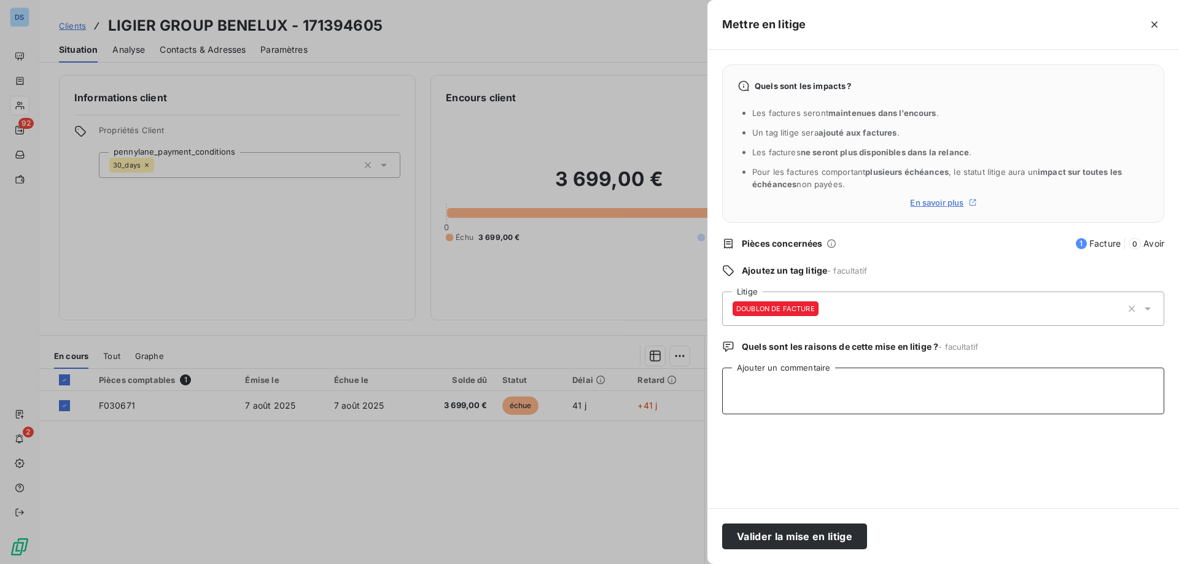
click at [781, 376] on textarea "Ajouter un commentaire" at bounding box center [943, 391] width 442 height 47
type textarea "LA FACTURE EST PAYEE"
click at [817, 534] on button "Valider la mise en litige" at bounding box center [794, 537] width 145 height 26
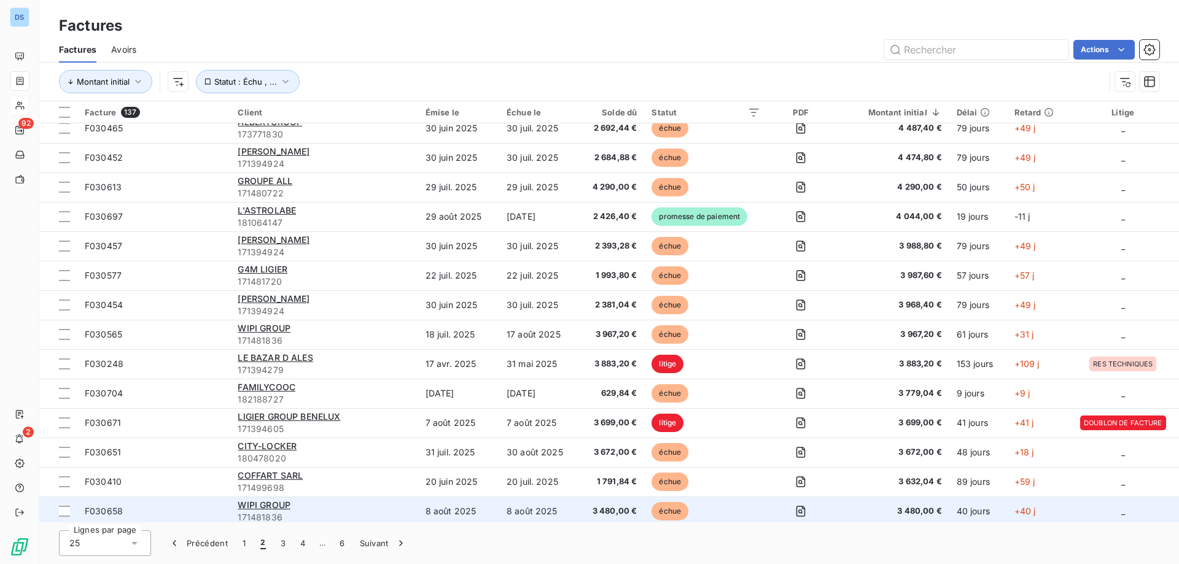
scroll to position [307, 0]
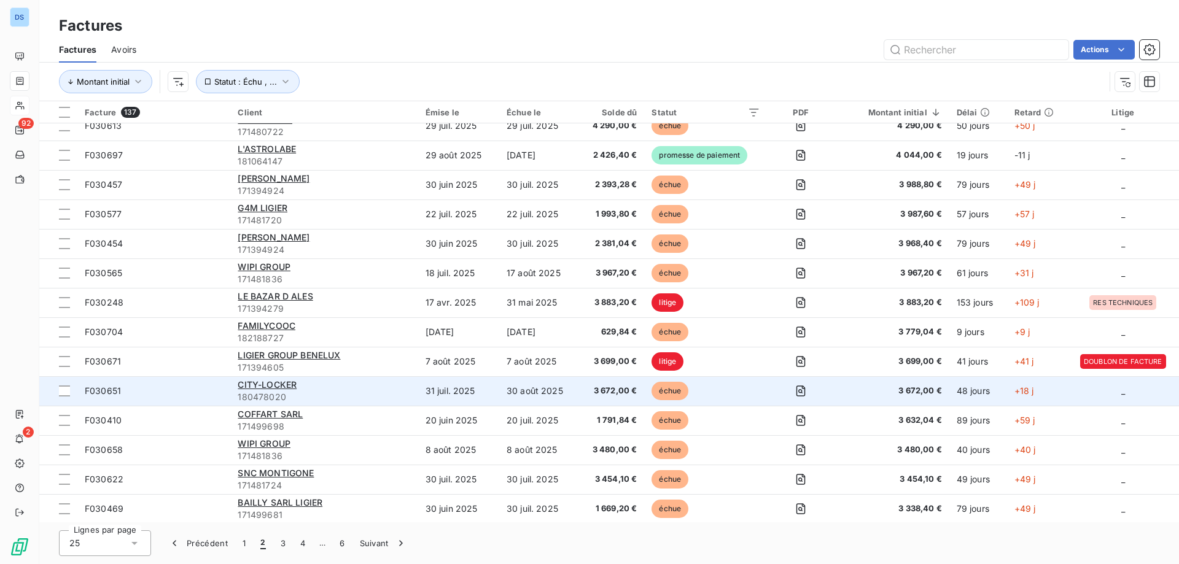
click at [330, 389] on div "CITY-LOCKER" at bounding box center [324, 385] width 173 height 12
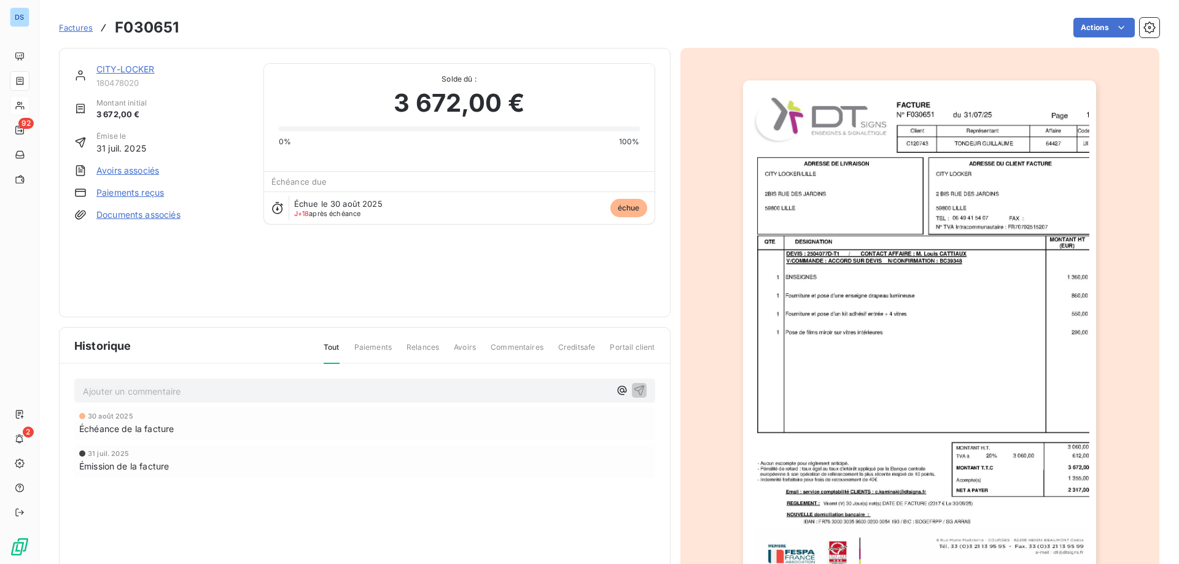
click at [117, 68] on link "CITY-LOCKER" at bounding box center [125, 69] width 58 height 10
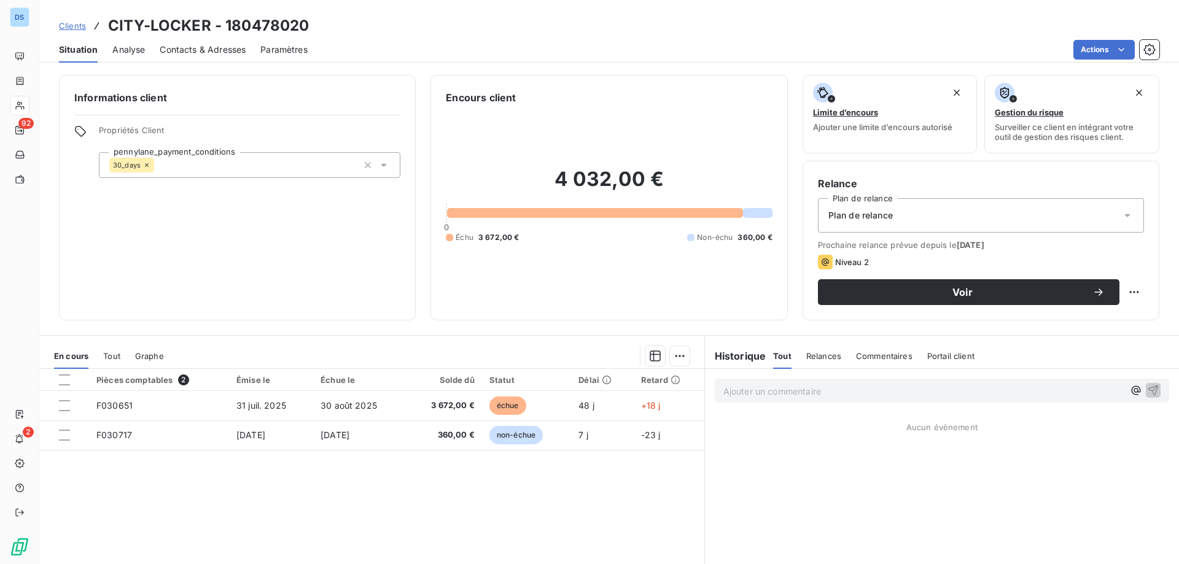
click at [200, 44] on span "Contacts & Adresses" at bounding box center [203, 50] width 86 height 12
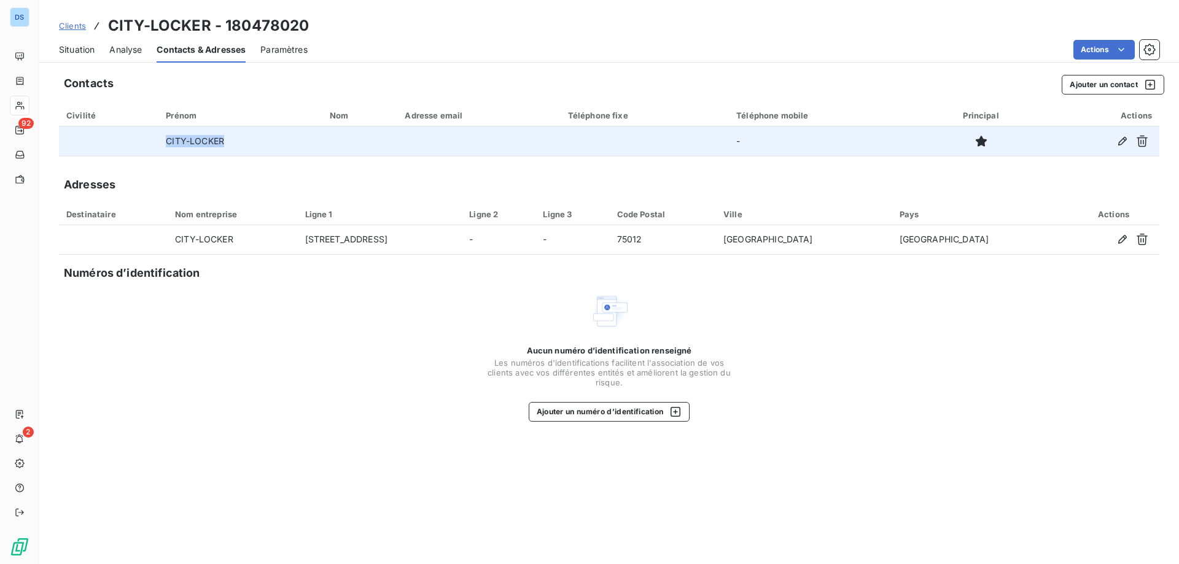
drag, startPoint x: 219, startPoint y: 141, endPoint x: 159, endPoint y: 142, distance: 60.2
click at [159, 142] on td "CITY-LOCKER" at bounding box center [240, 141] width 164 height 29
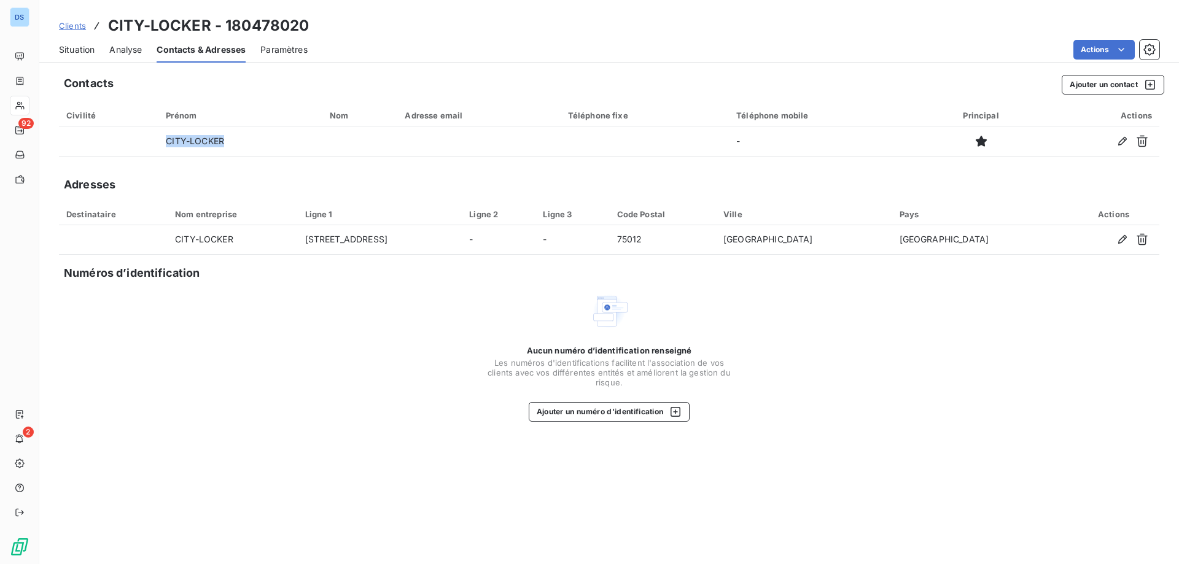
click at [687, 36] on div "Clients CITY-LOCKER - 180478020" at bounding box center [609, 26] width 1140 height 22
click at [70, 53] on span "Situation" at bounding box center [77, 50] width 36 height 12
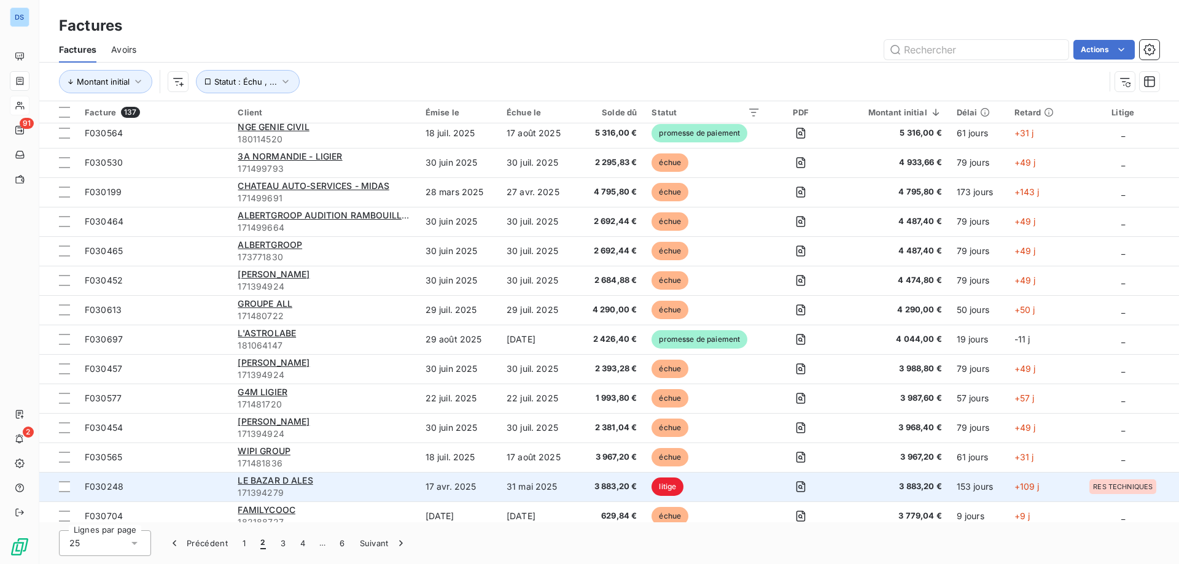
scroll to position [246, 0]
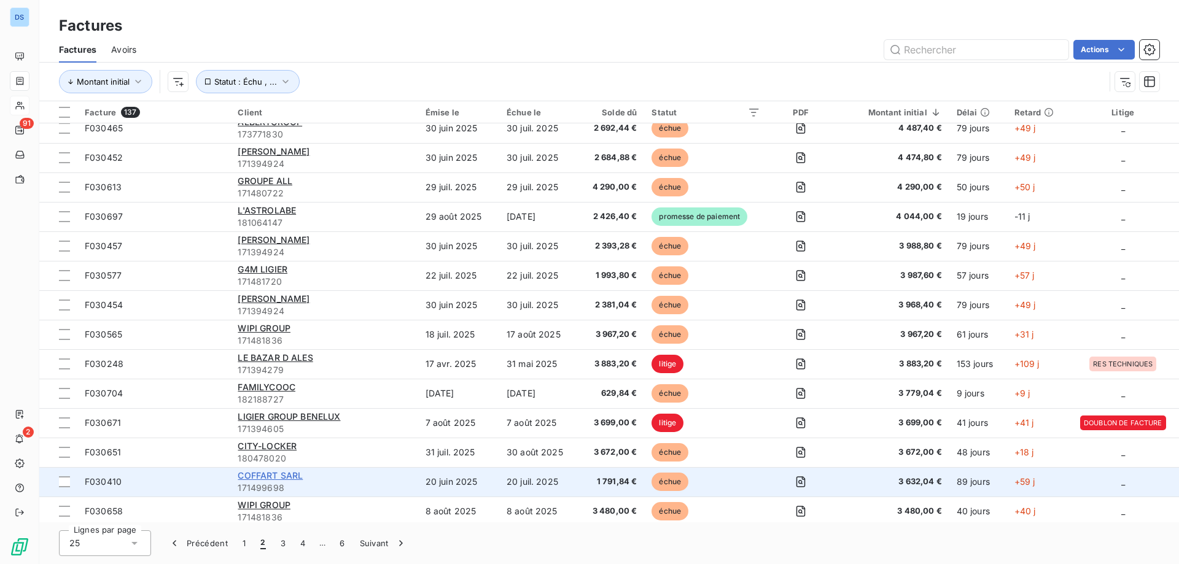
click at [257, 477] on span "COFFART SARL" at bounding box center [270, 475] width 65 height 10
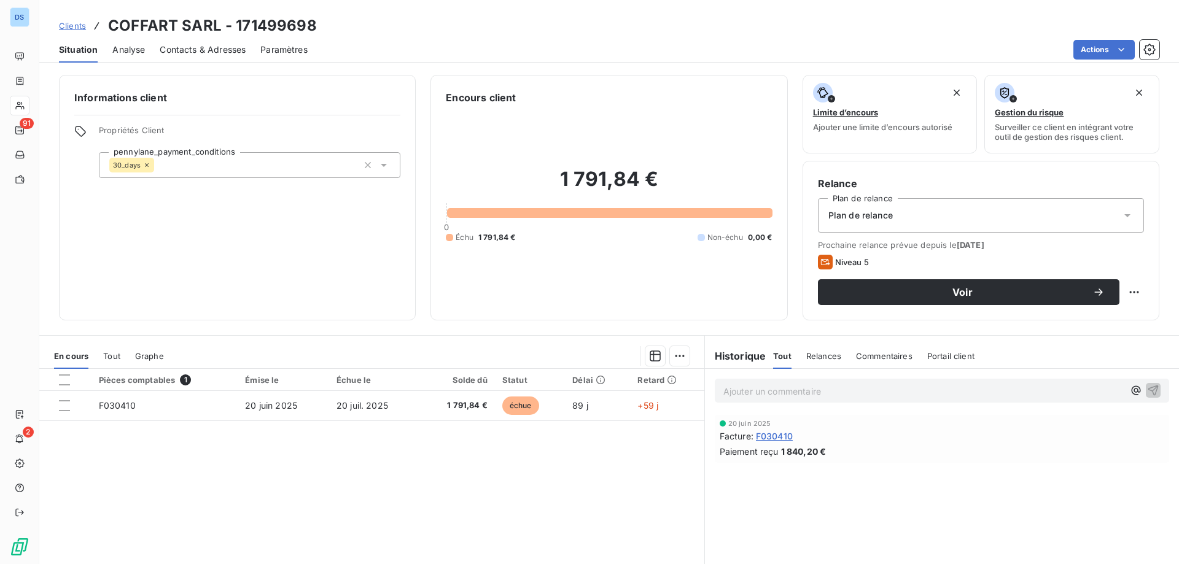
click at [228, 55] on span "Contacts & Adresses" at bounding box center [203, 50] width 86 height 12
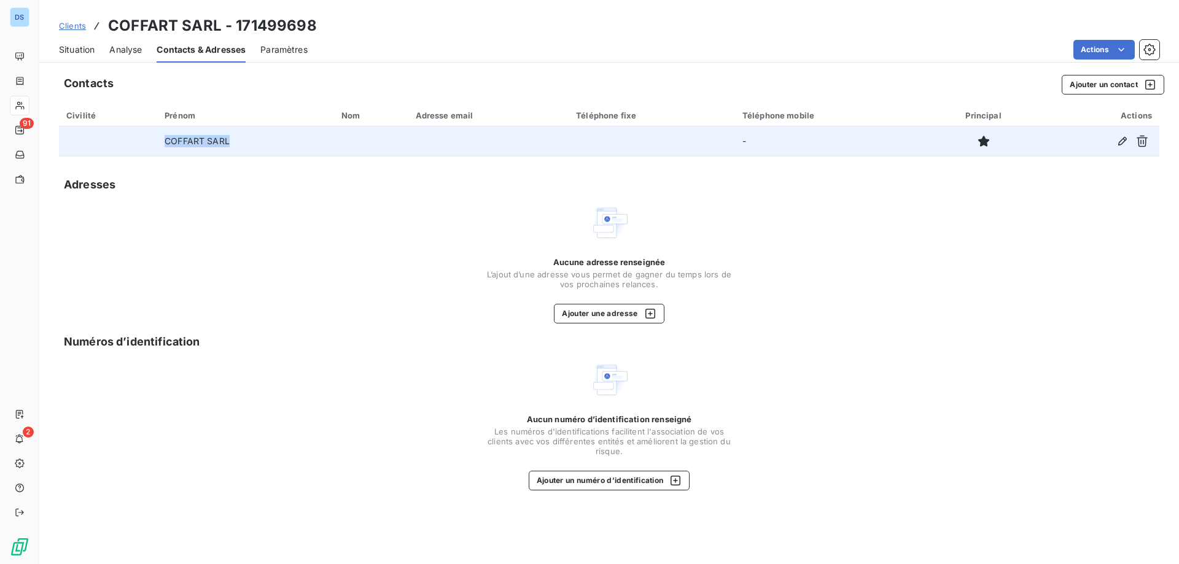
drag, startPoint x: 232, startPoint y: 139, endPoint x: 161, endPoint y: 144, distance: 70.8
click at [161, 144] on td "COFFART SARL" at bounding box center [245, 141] width 177 height 29
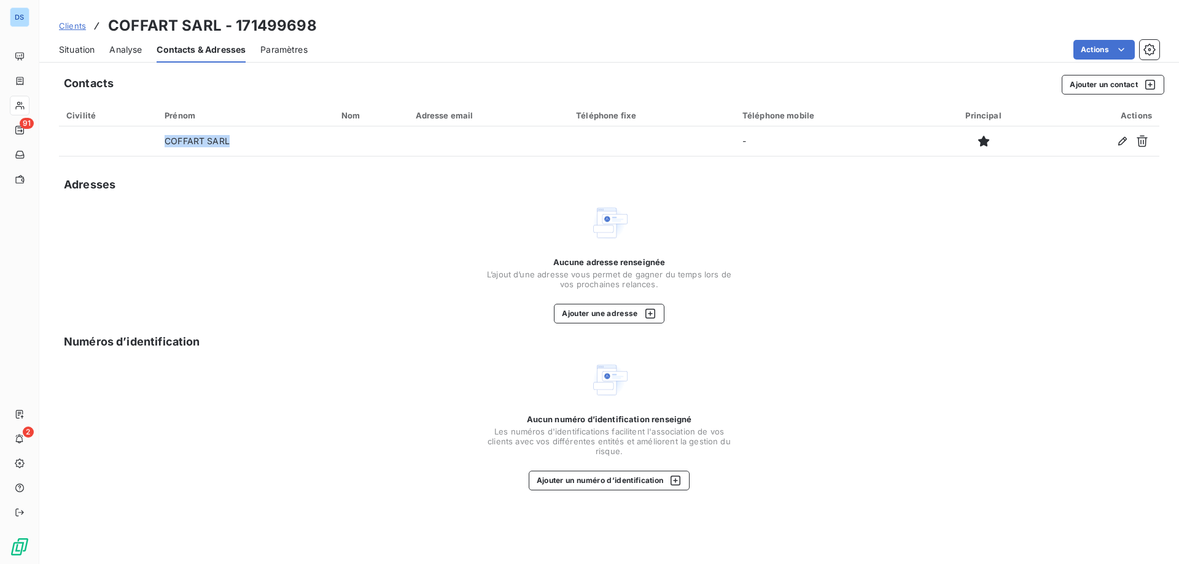
click at [718, 181] on div "Adresses" at bounding box center [609, 184] width 1101 height 17
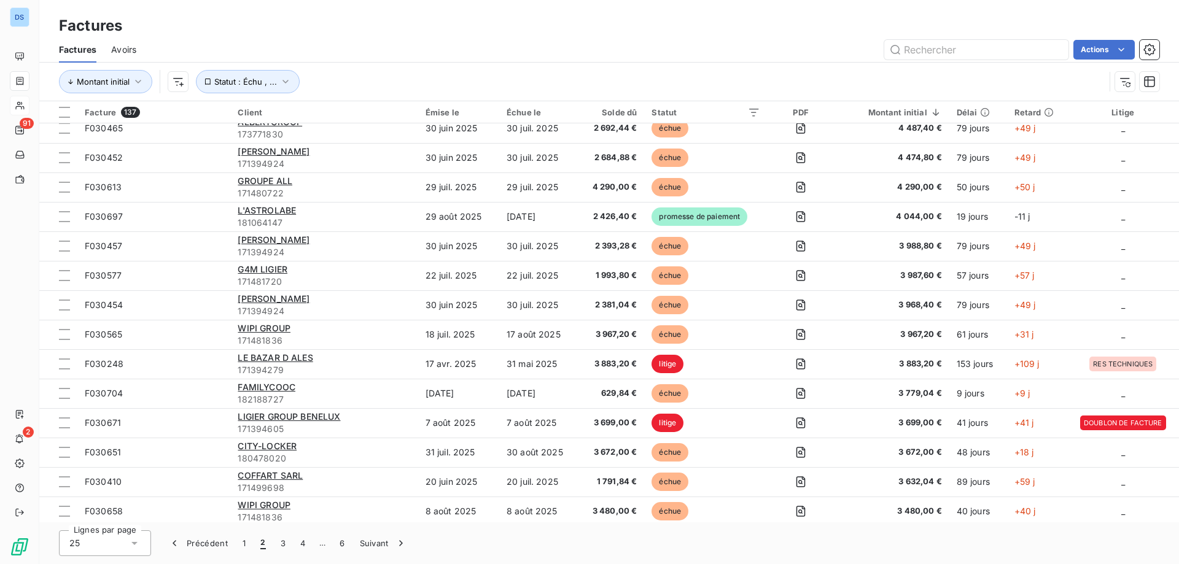
scroll to position [338, 0]
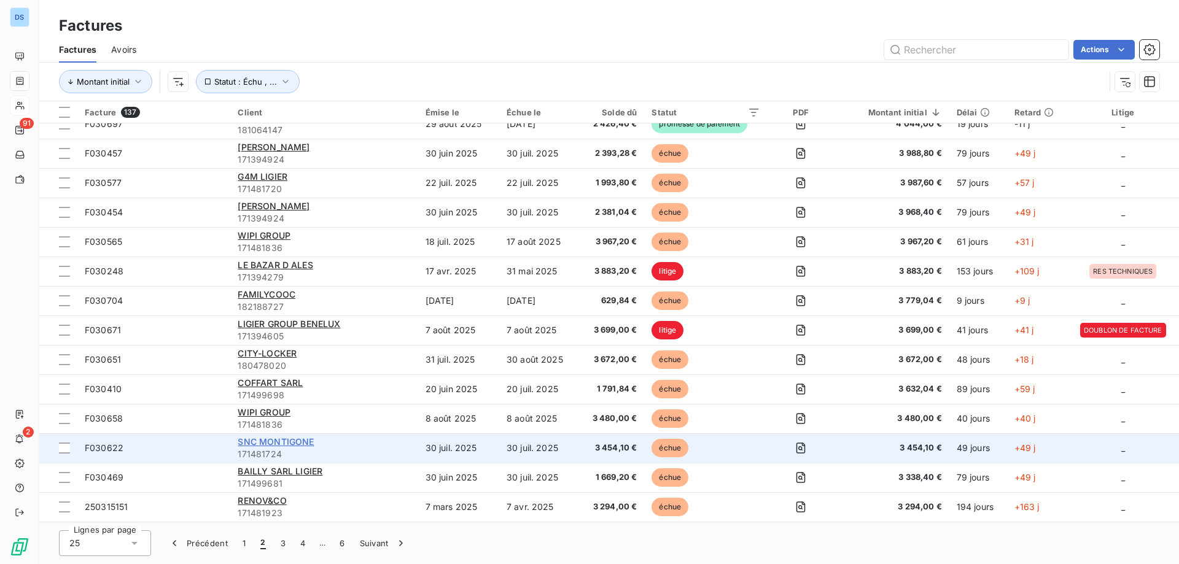
click at [267, 442] on span "SNC MONTIGONE" at bounding box center [276, 442] width 76 height 10
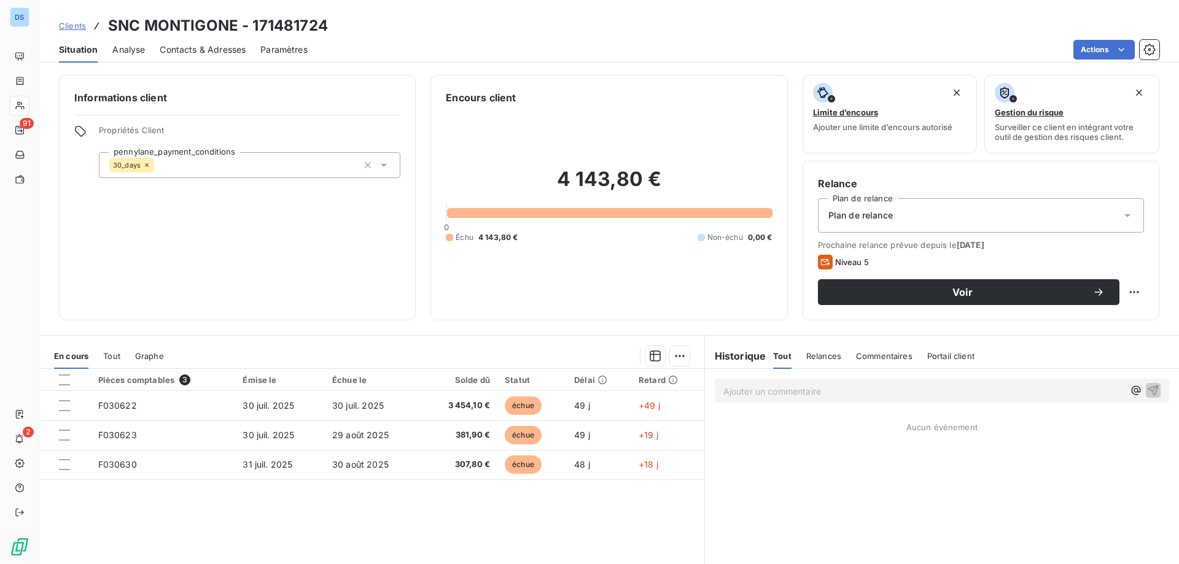
click at [192, 44] on span "Contacts & Adresses" at bounding box center [203, 50] width 86 height 12
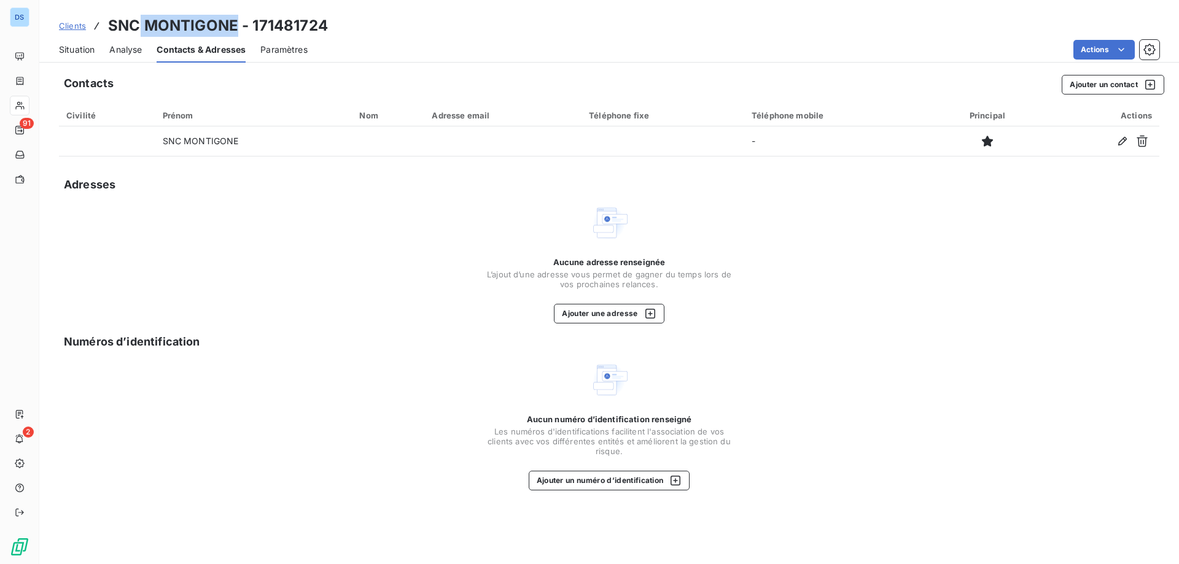
drag, startPoint x: 237, startPoint y: 25, endPoint x: 141, endPoint y: 19, distance: 96.6
click at [141, 19] on h3 "SNC MONTIGONE - 171481724" at bounding box center [218, 26] width 220 height 22
click at [682, 390] on div "Aucun numéro d’identification renseigné Les numéros d'identifications faciliten…" at bounding box center [609, 426] width 246 height 130
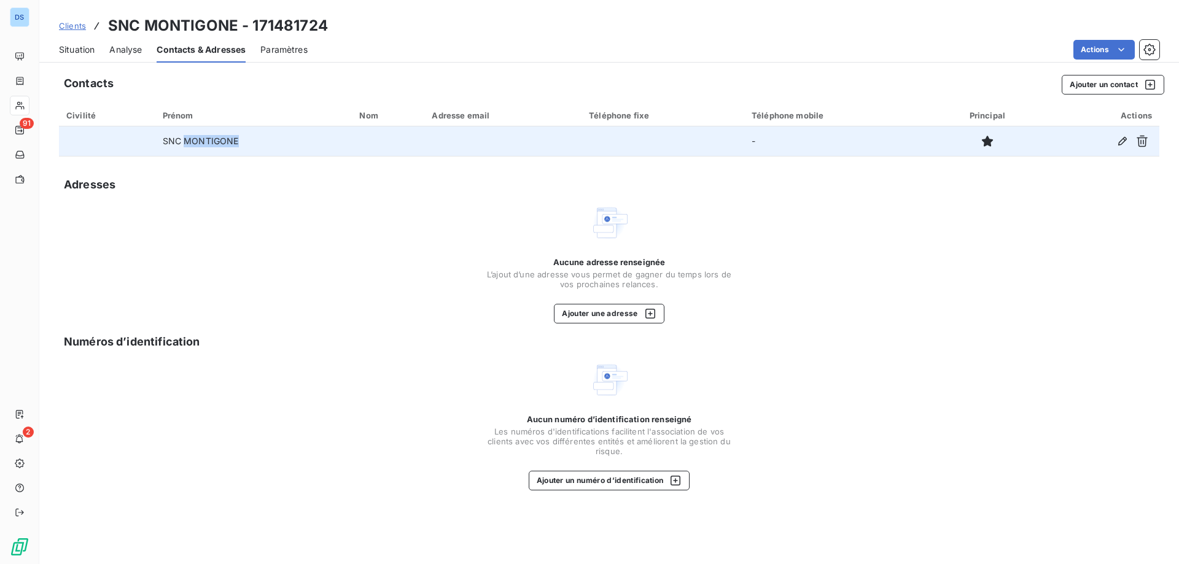
drag, startPoint x: 182, startPoint y: 143, endPoint x: 235, endPoint y: 149, distance: 53.7
click at [235, 147] on td "SNC MONTIGONE" at bounding box center [253, 141] width 197 height 29
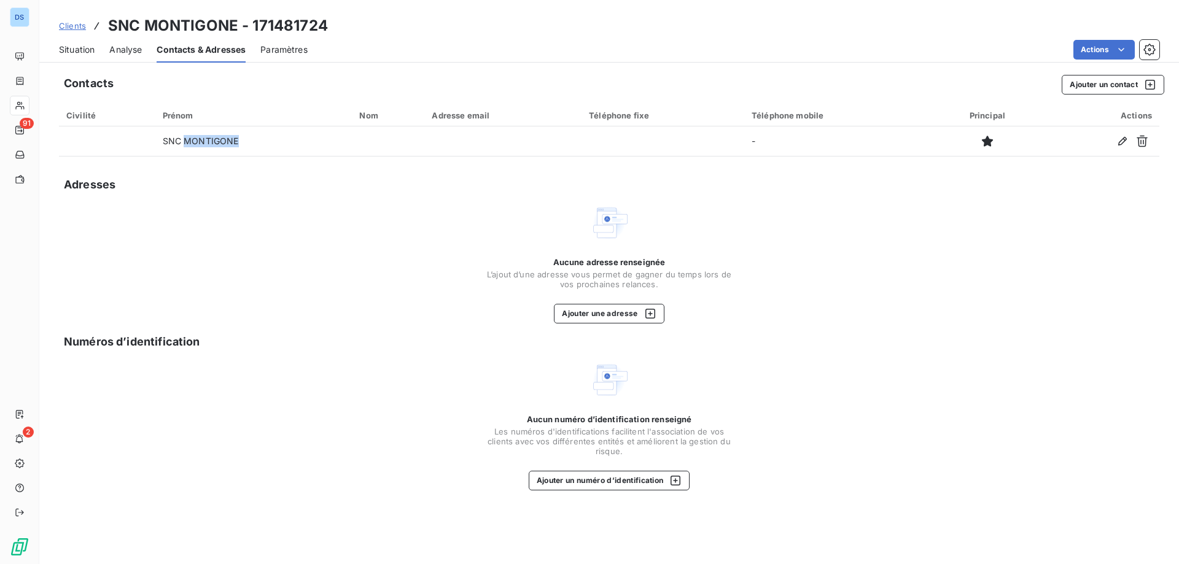
click at [718, 203] on div "Aucune adresse renseignée L’ajout d’une adresse vous permet de gagner du temps …" at bounding box center [609, 263] width 246 height 120
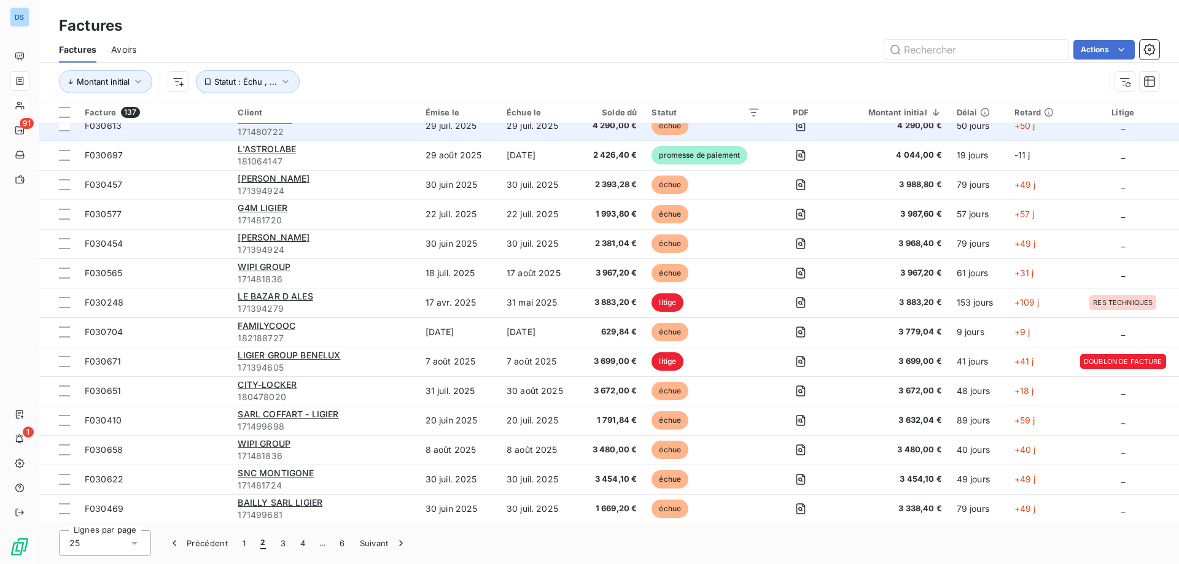
scroll to position [338, 0]
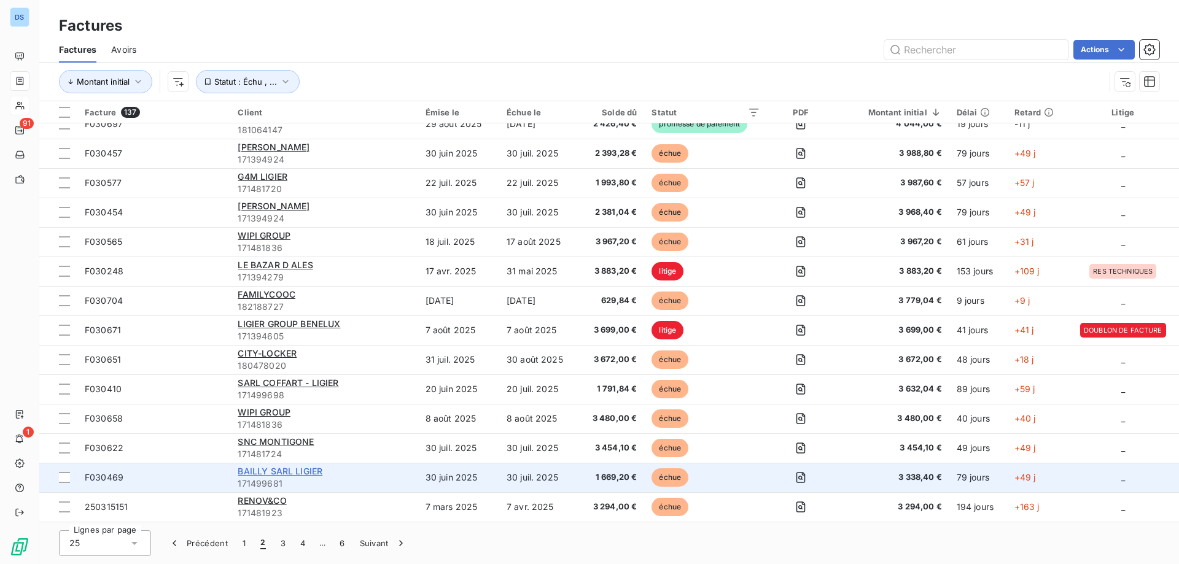
click at [278, 470] on span "BAILLY SARL LIGIER" at bounding box center [280, 471] width 85 height 10
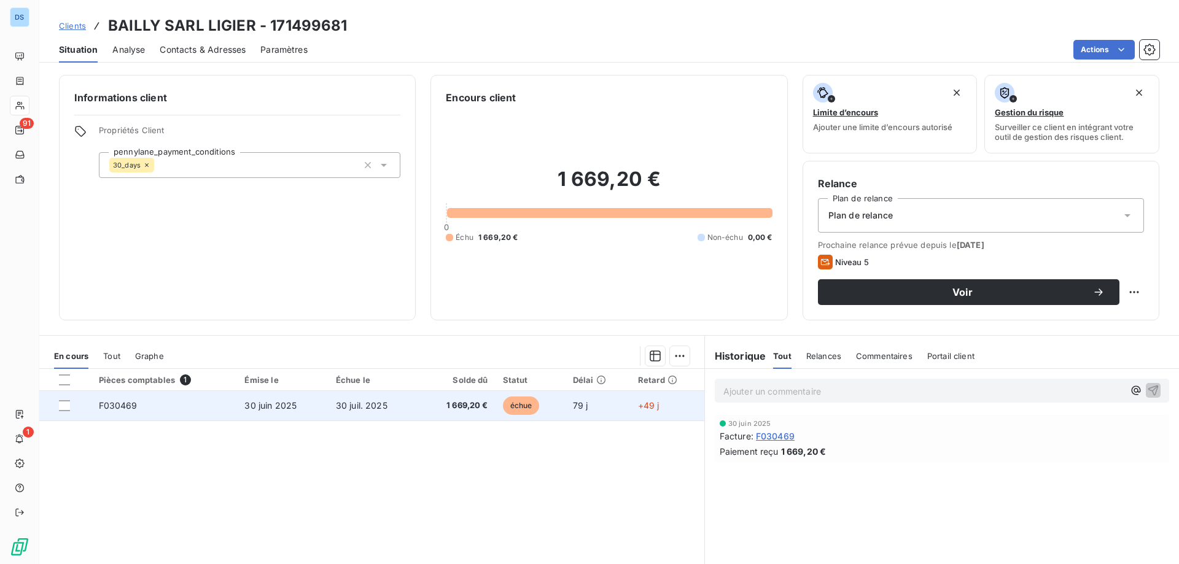
click at [372, 407] on span "30 juil. 2025" at bounding box center [362, 405] width 52 height 10
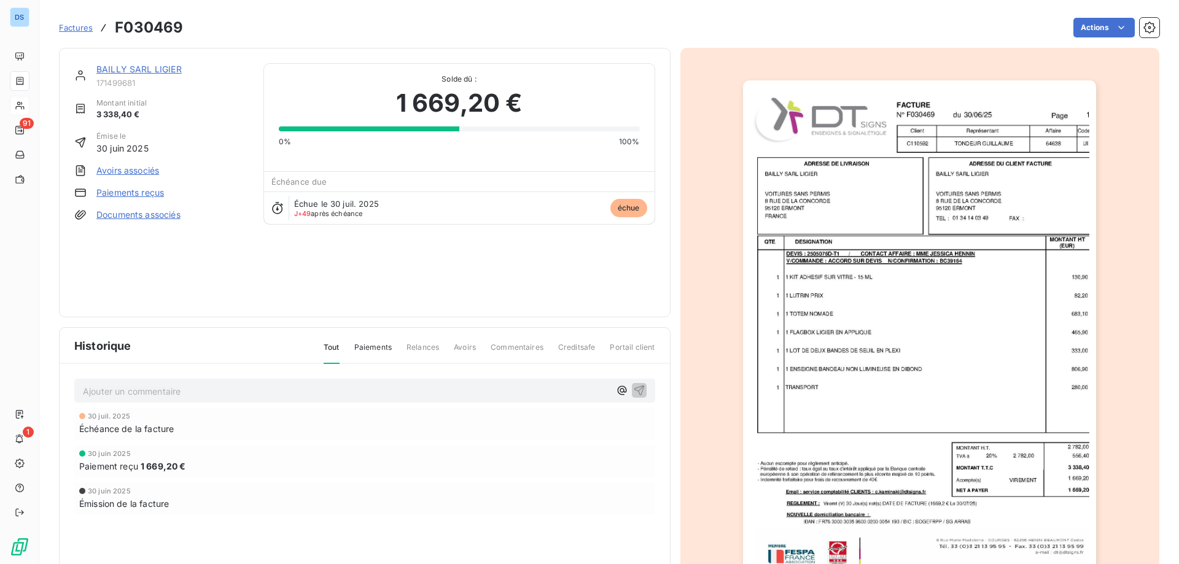
click at [157, 72] on link "BAILLY SARL LIGIER" at bounding box center [138, 69] width 85 height 10
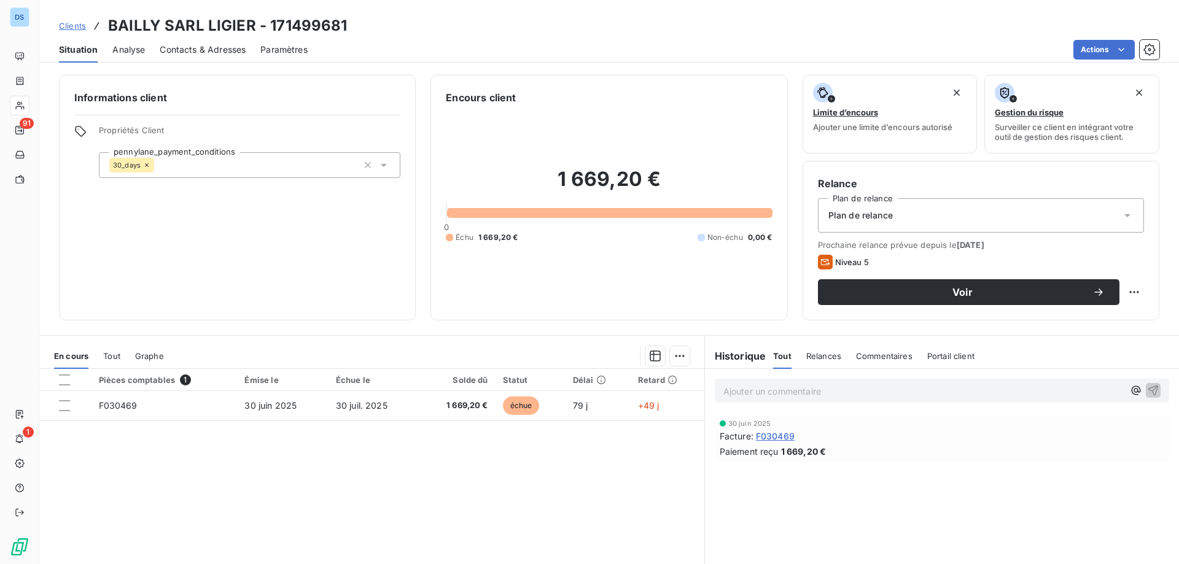
click at [208, 49] on span "Contacts & Adresses" at bounding box center [203, 50] width 86 height 12
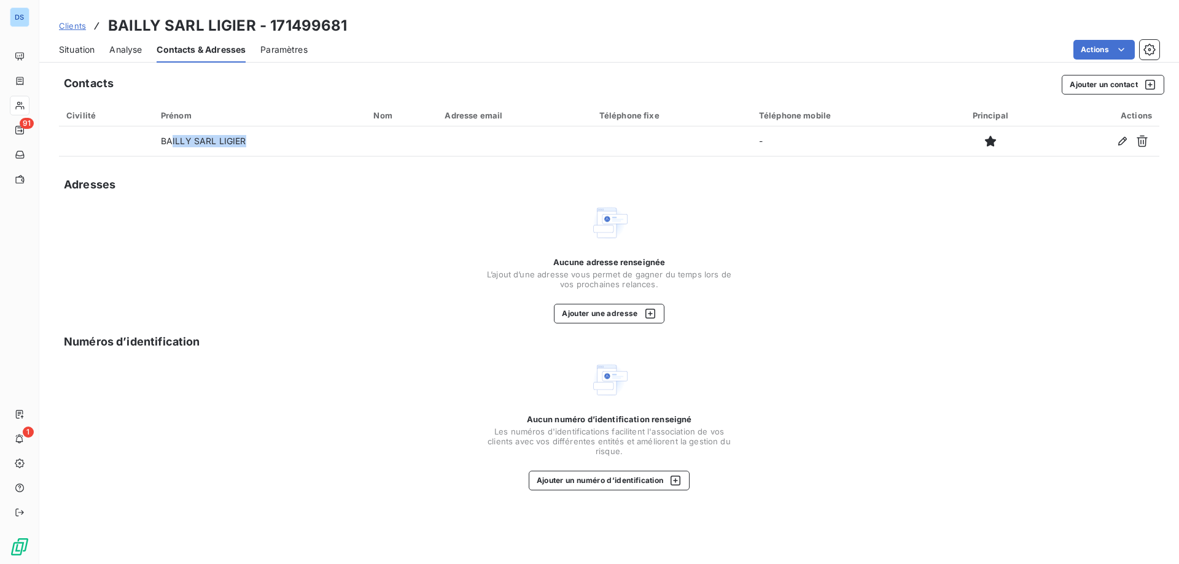
drag, startPoint x: 248, startPoint y: 138, endPoint x: 123, endPoint y: 236, distance: 158.7
click at [145, 142] on tr "BAILLY SARL LIGIER -" at bounding box center [609, 141] width 1101 height 29
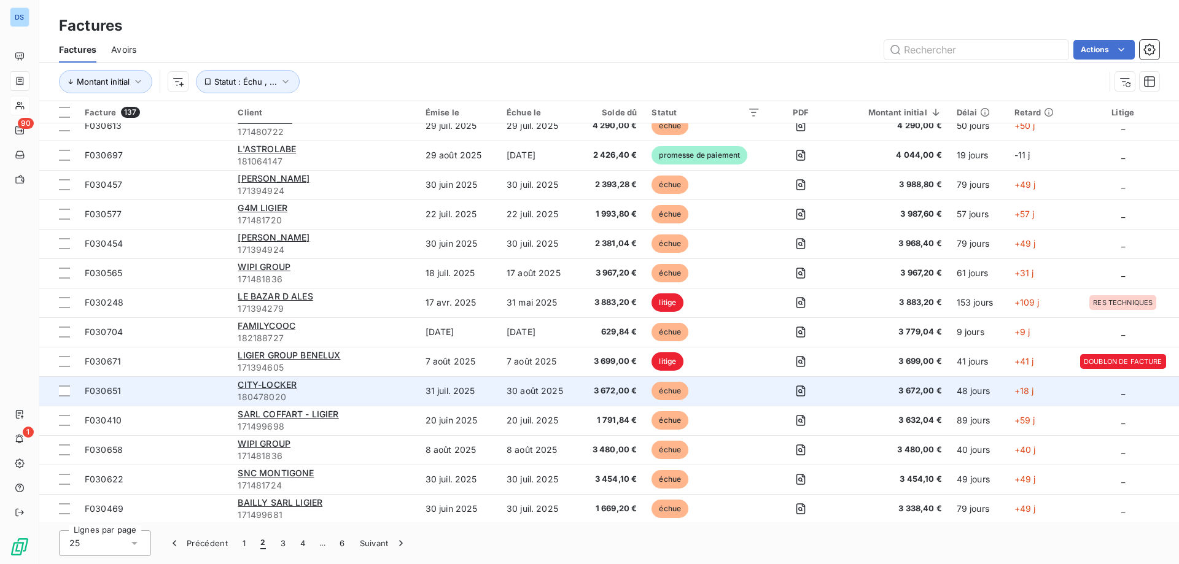
scroll to position [338, 0]
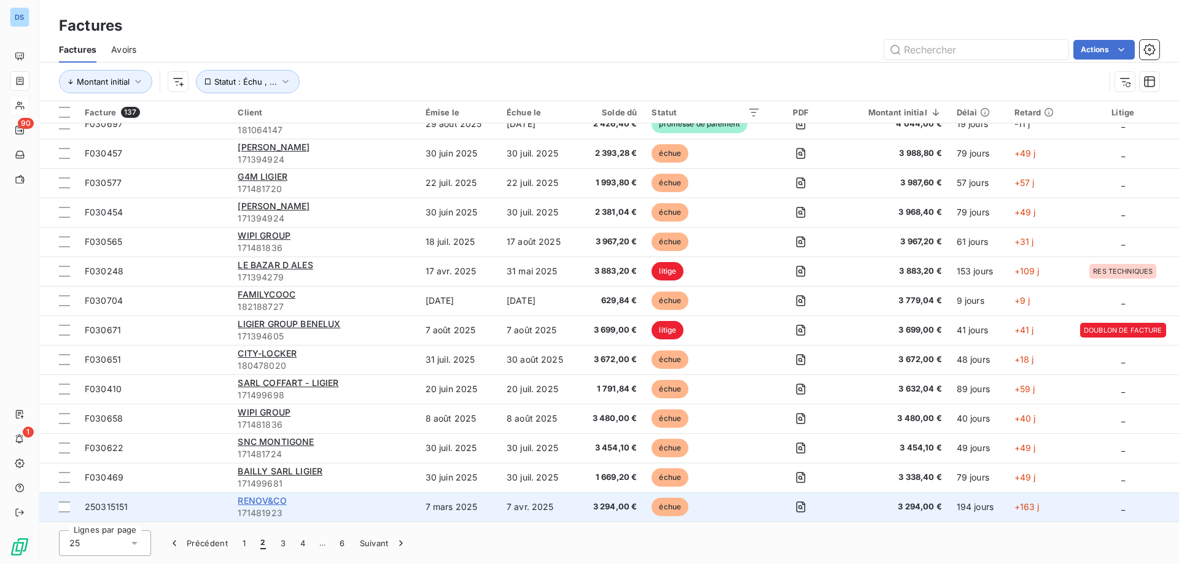
click at [257, 504] on span "RENOV&CO" at bounding box center [262, 501] width 49 height 10
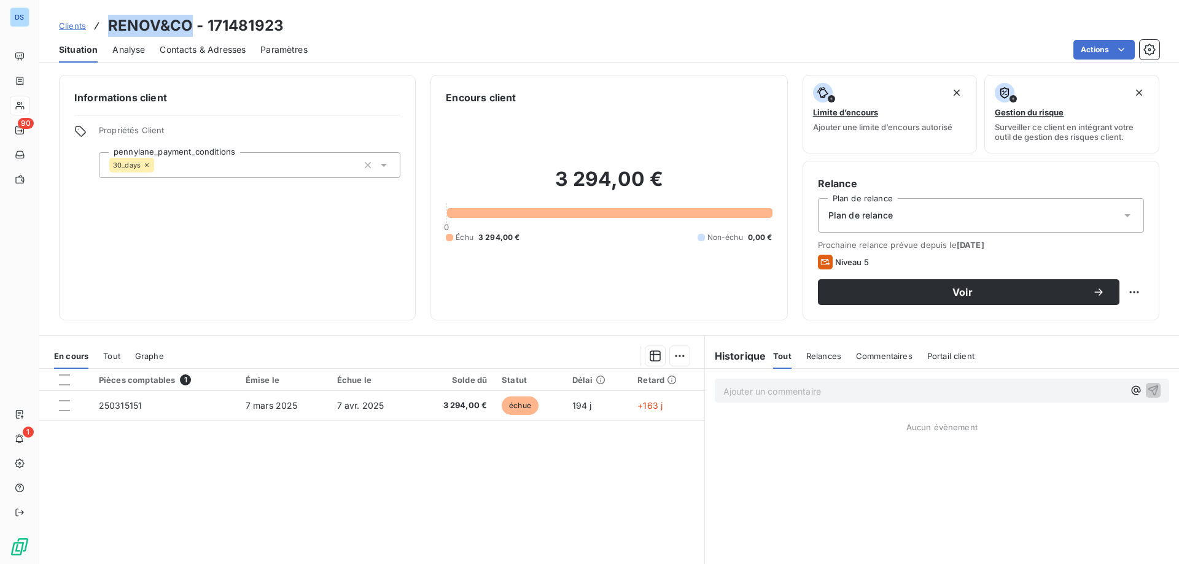
drag, startPoint x: 111, startPoint y: 25, endPoint x: 190, endPoint y: 17, distance: 79.6
click at [190, 17] on h3 "RENOV&CO - 171481923" at bounding box center [196, 26] width 176 height 22
click at [185, 50] on span "Contacts & Adresses" at bounding box center [203, 50] width 86 height 12
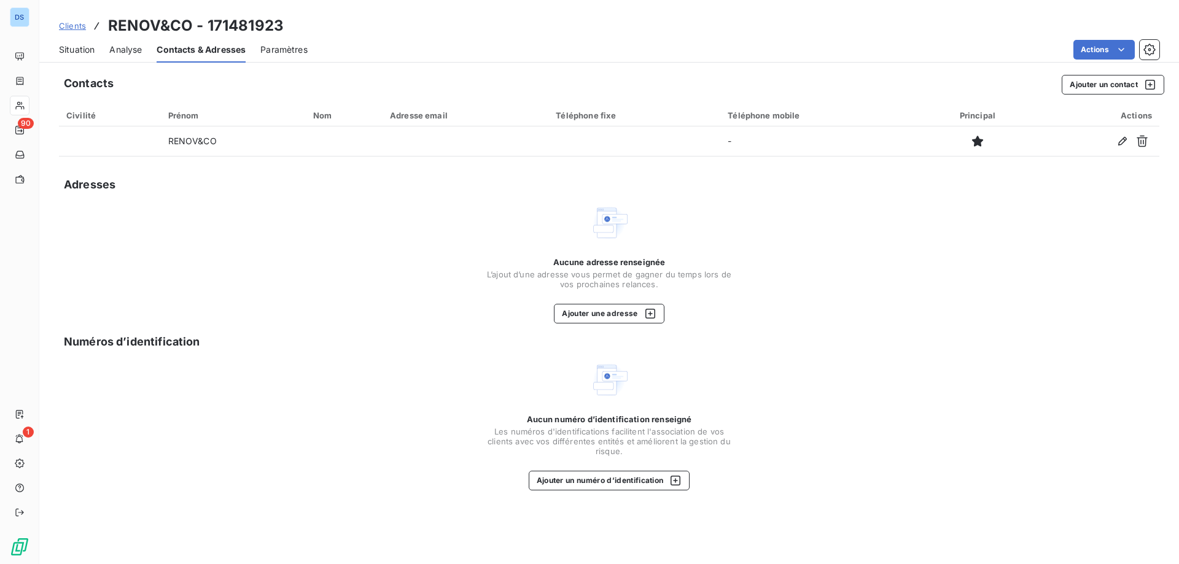
click at [658, 224] on div "Aucune adresse renseignée L’ajout d’une adresse vous permet de gagner du temps …" at bounding box center [609, 263] width 246 height 120
click at [71, 49] on span "Situation" at bounding box center [77, 50] width 36 height 12
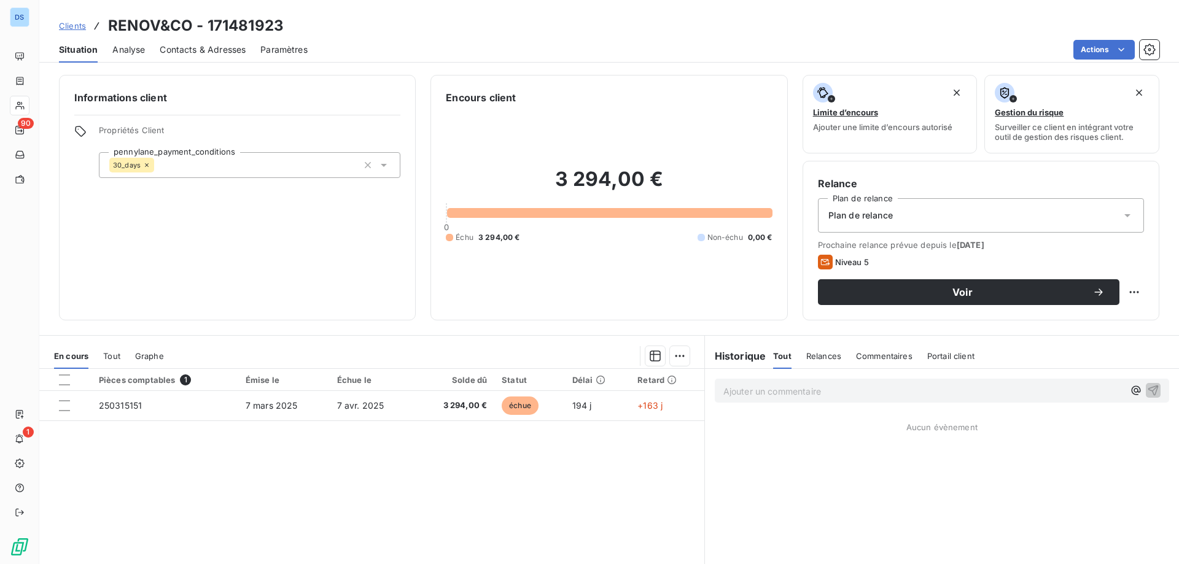
click at [64, 28] on span "Clients" at bounding box center [72, 26] width 27 height 10
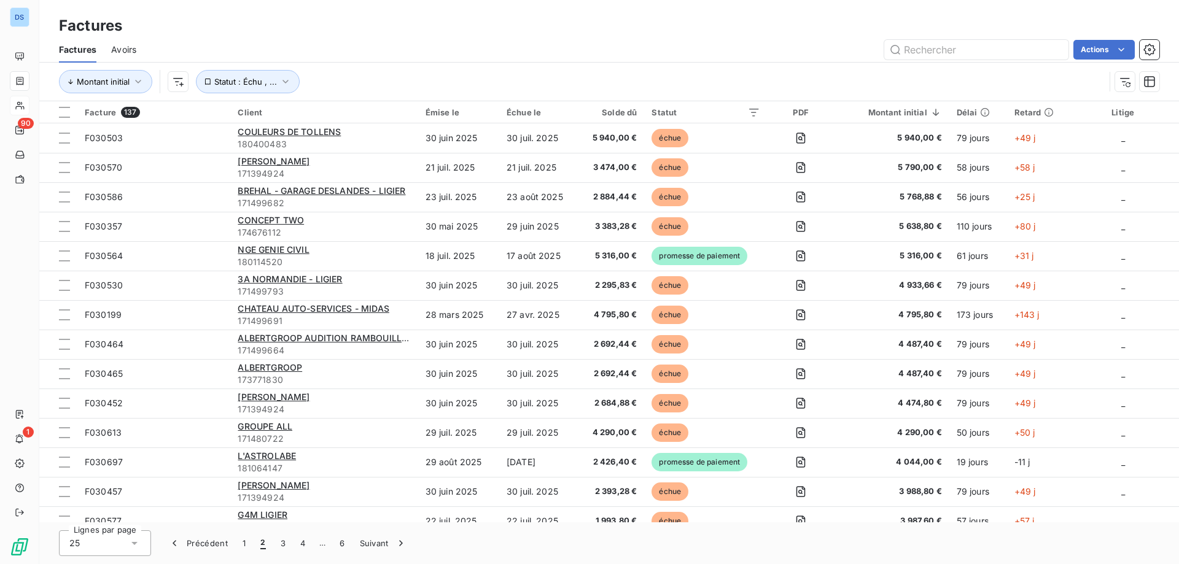
scroll to position [338, 0]
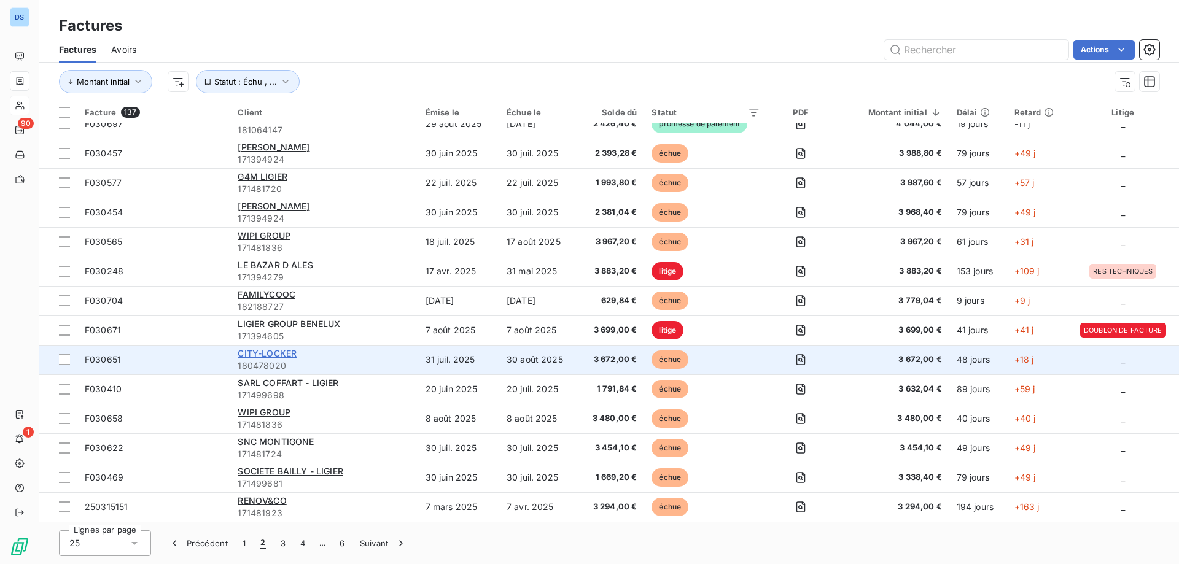
click at [255, 356] on span "CITY-LOCKER" at bounding box center [267, 353] width 59 height 10
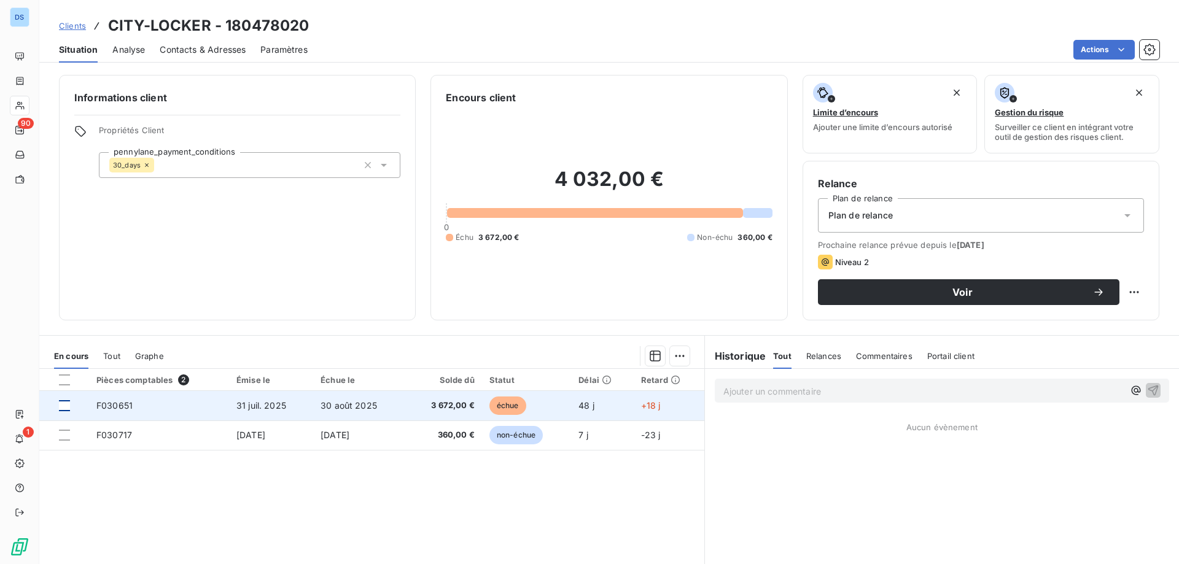
click at [69, 407] on div at bounding box center [64, 405] width 11 height 11
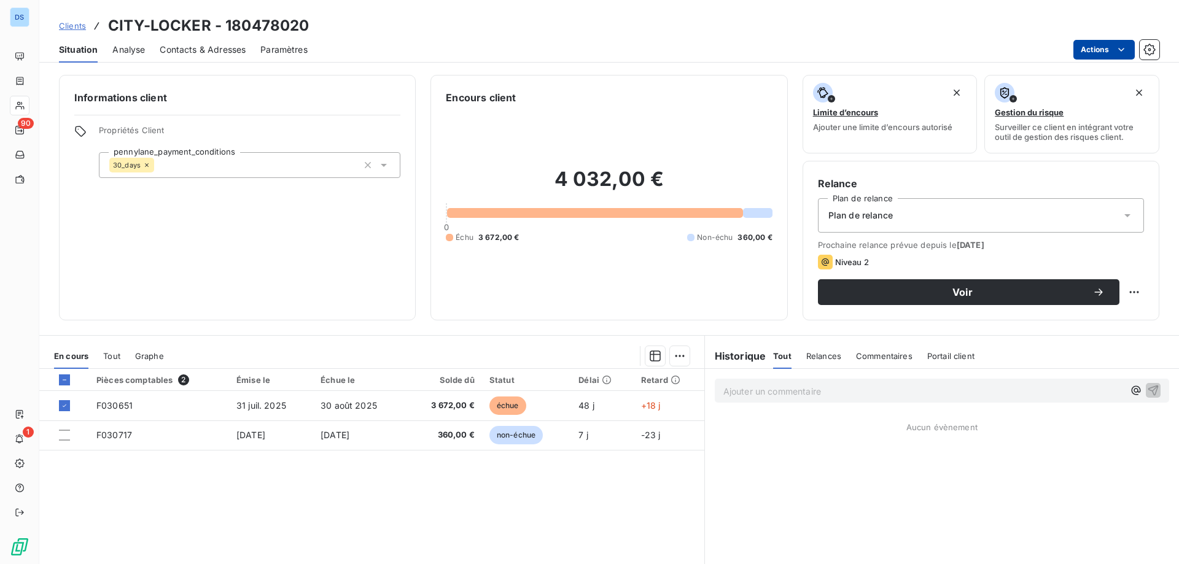
click at [1096, 45] on html "DS 90 1 Clients CITY-LOCKER - 180478020 Situation Analyse Contacts & Adresses P…" at bounding box center [589, 282] width 1179 height 564
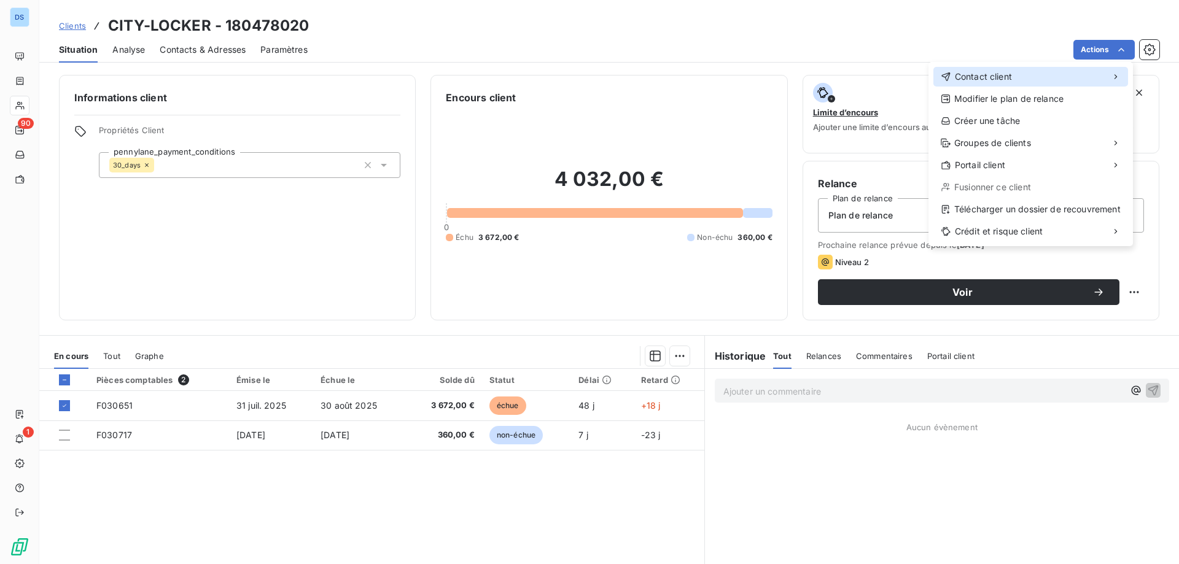
click at [959, 72] on span "Contact client" at bounding box center [983, 77] width 57 height 12
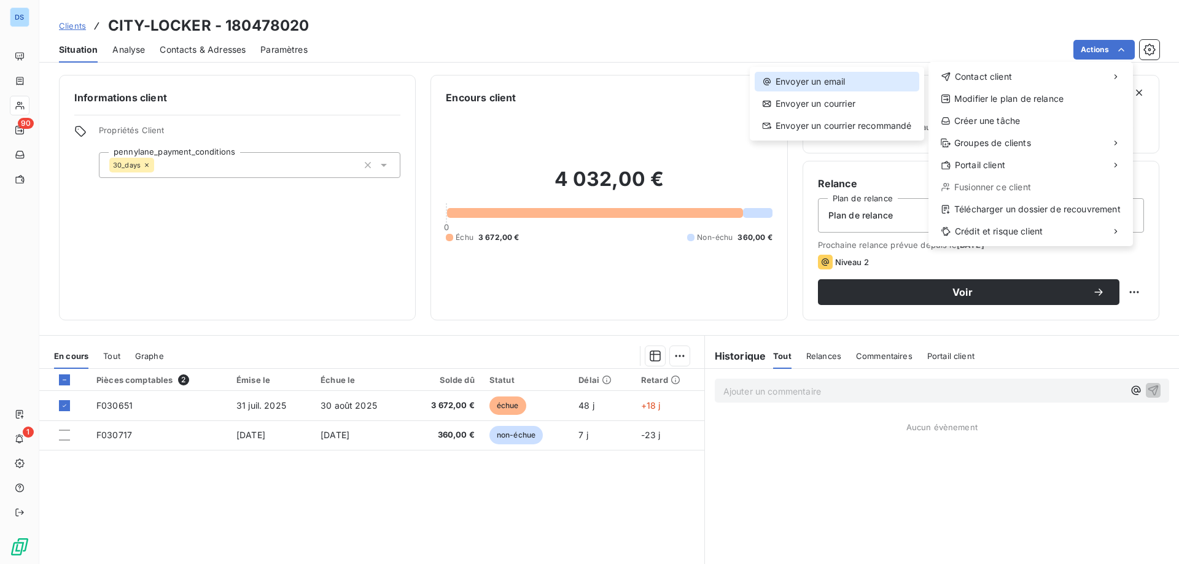
click at [813, 88] on div "Envoyer un email" at bounding box center [837, 82] width 165 height 20
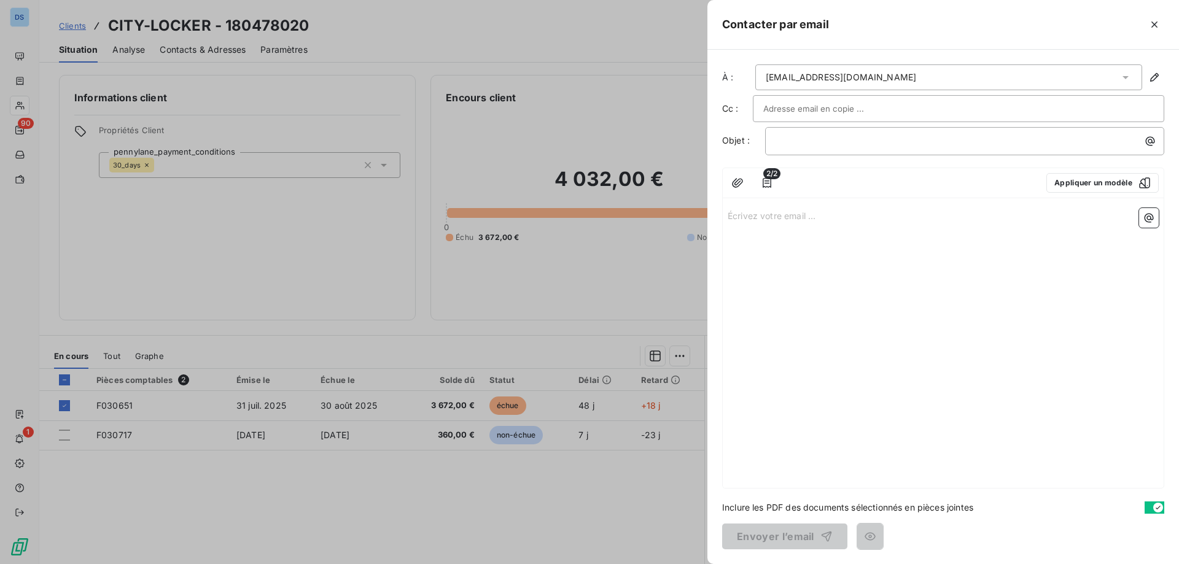
click at [810, 102] on input "text" at bounding box center [829, 108] width 132 height 18
drag, startPoint x: 926, startPoint y: 106, endPoint x: 875, endPoint y: 144, distance: 63.6
click at [875, 144] on p "﻿" at bounding box center [968, 141] width 384 height 14
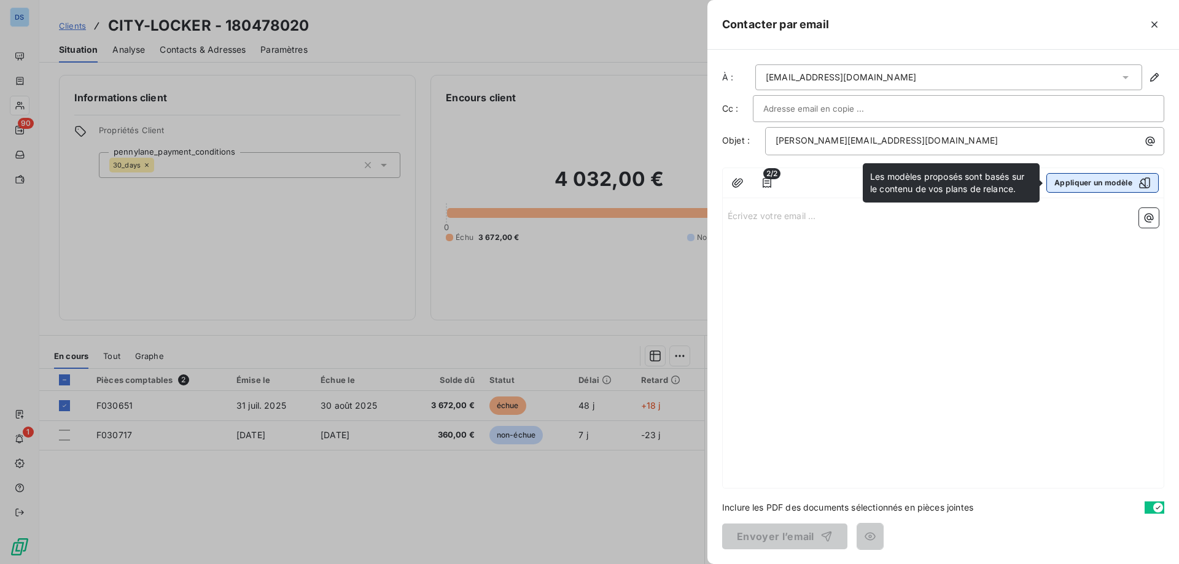
click at [1064, 187] on button "Appliquer un modèle" at bounding box center [1103, 183] width 112 height 20
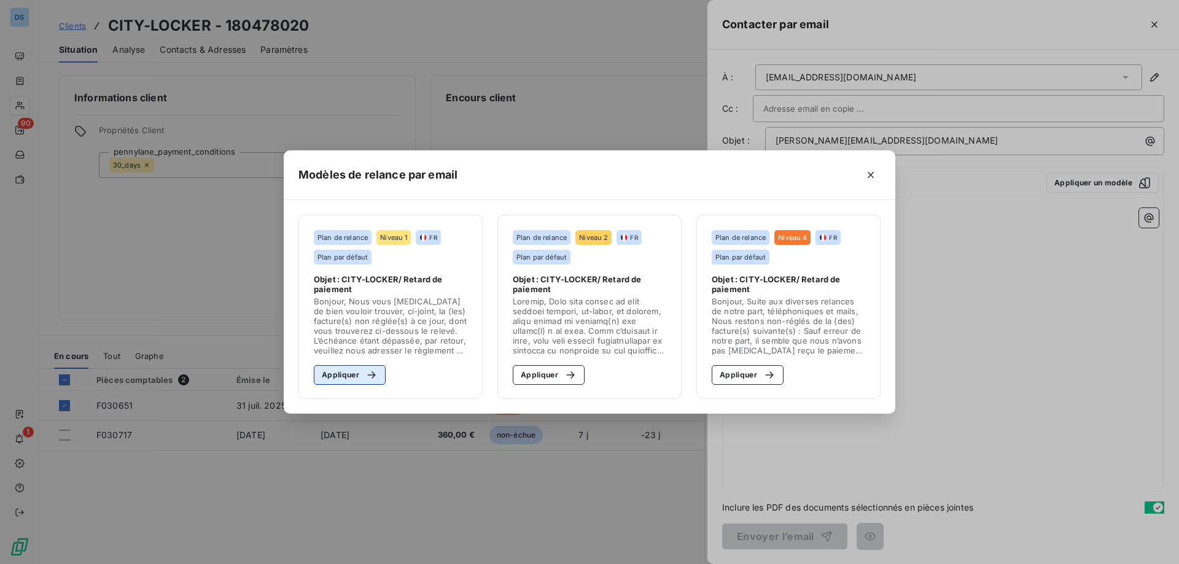
click at [325, 376] on button "Appliquer" at bounding box center [350, 375] width 72 height 20
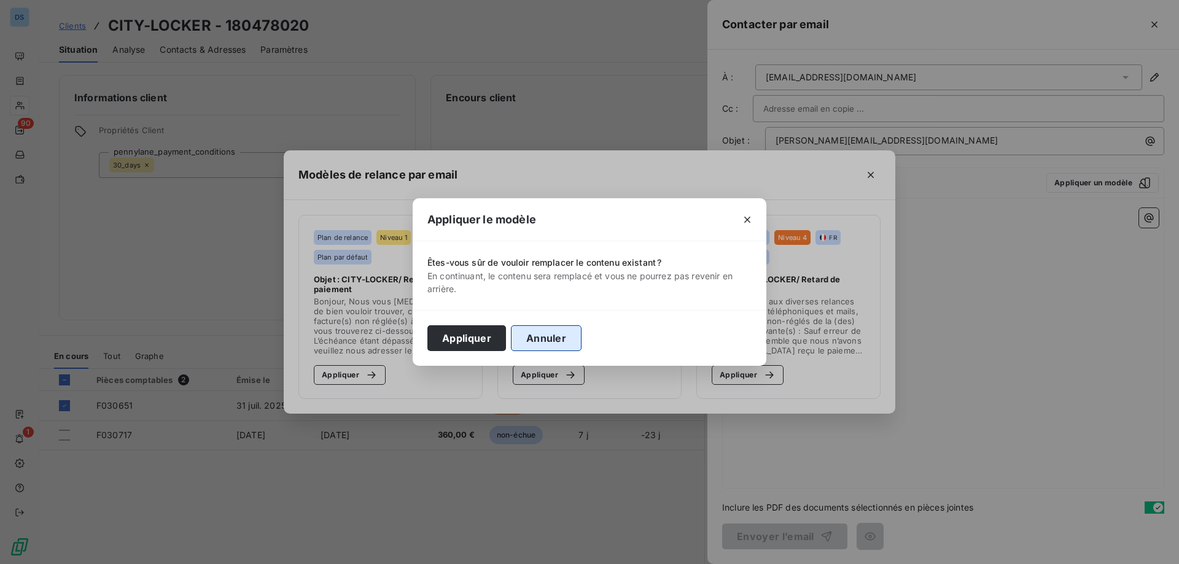
click at [536, 340] on button "Annuler" at bounding box center [546, 338] width 71 height 26
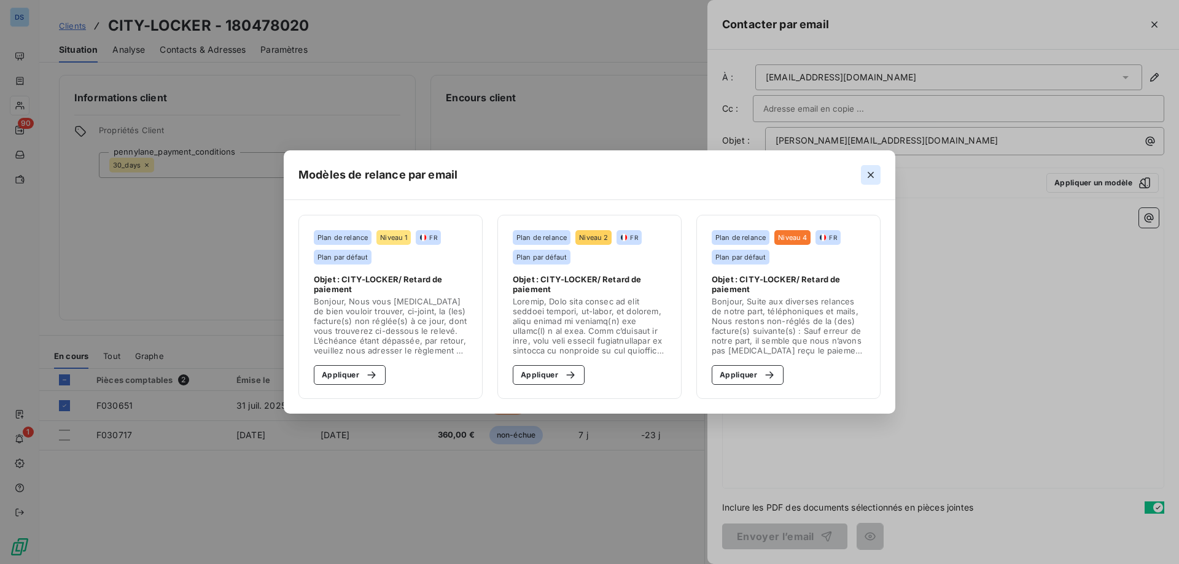
click at [874, 175] on icon "button" at bounding box center [871, 175] width 12 height 12
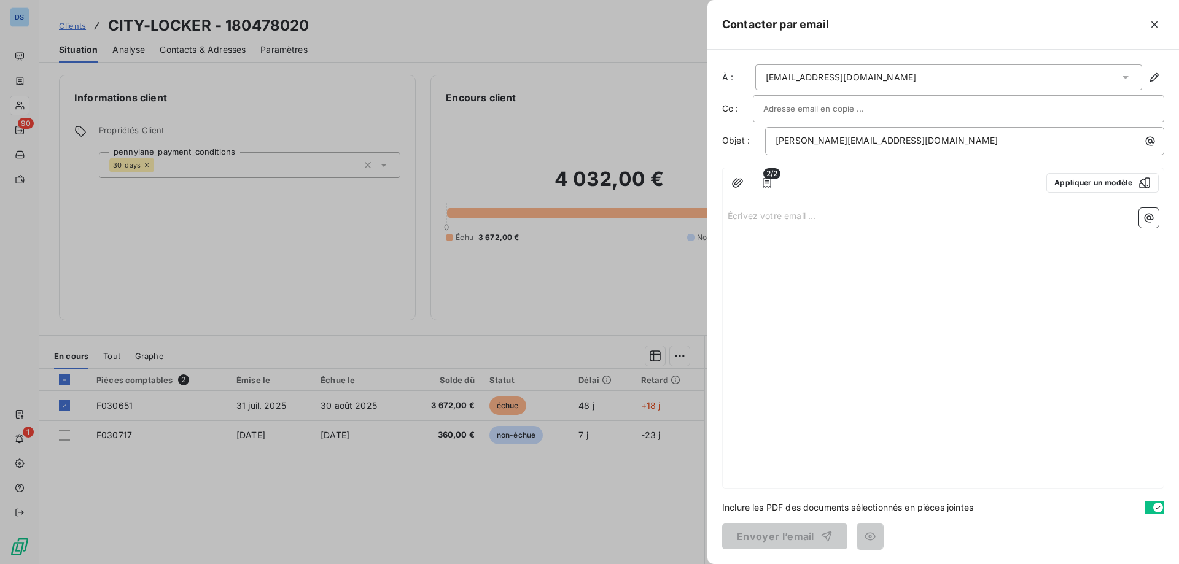
click at [992, 286] on div "Écrivez votre email ... ﻿" at bounding box center [943, 345] width 441 height 285
click at [1070, 185] on button "Appliquer un modèle" at bounding box center [1103, 183] width 112 height 20
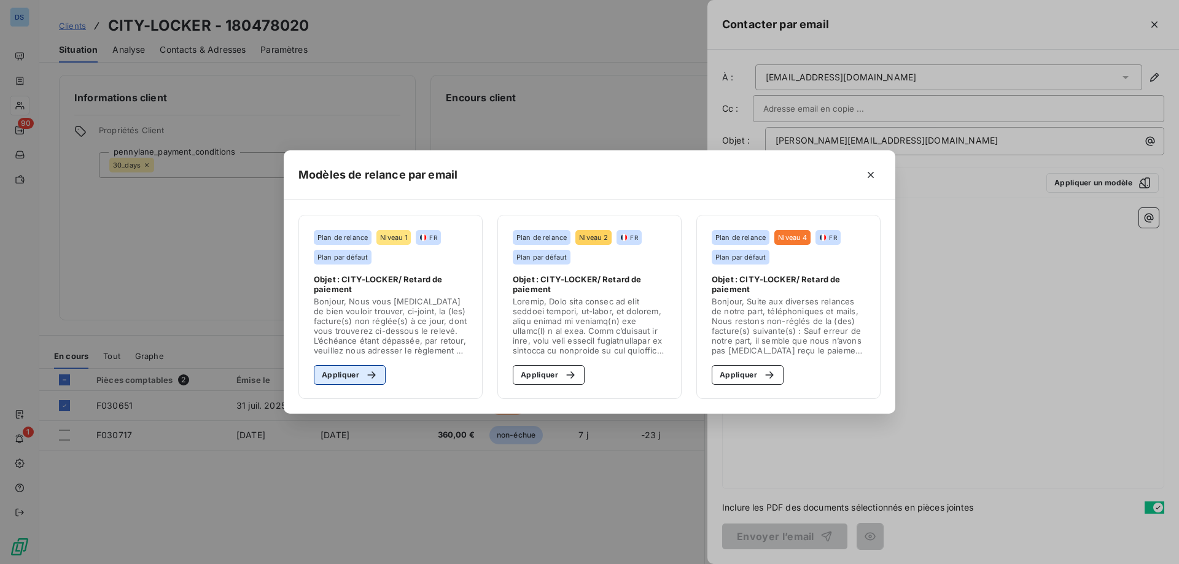
click at [338, 376] on button "Appliquer" at bounding box center [350, 375] width 72 height 20
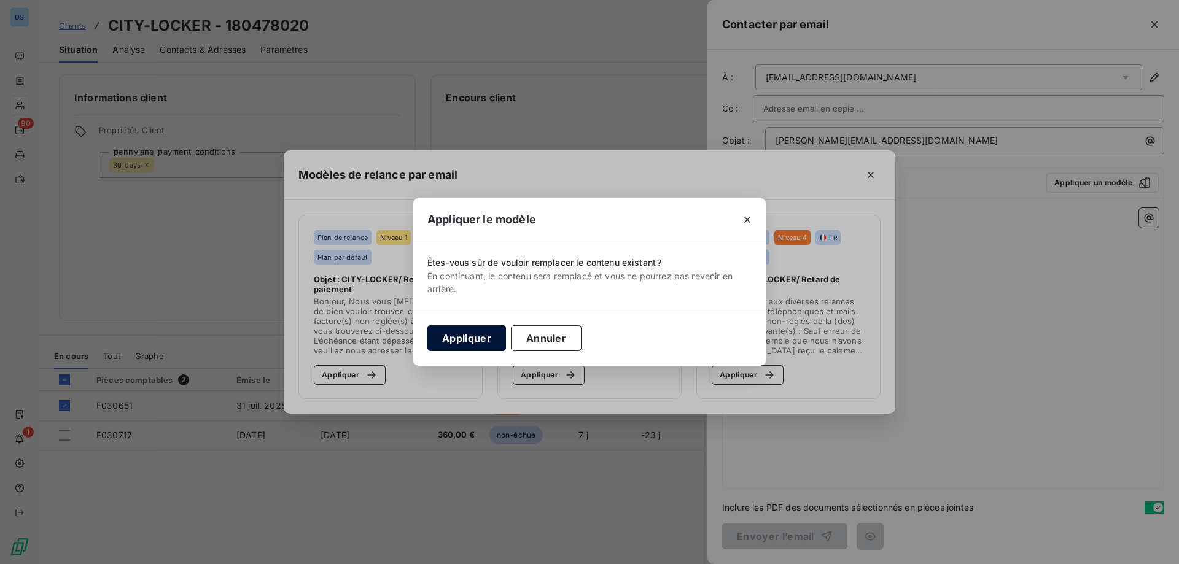
click at [489, 341] on button "Appliquer" at bounding box center [466, 338] width 79 height 26
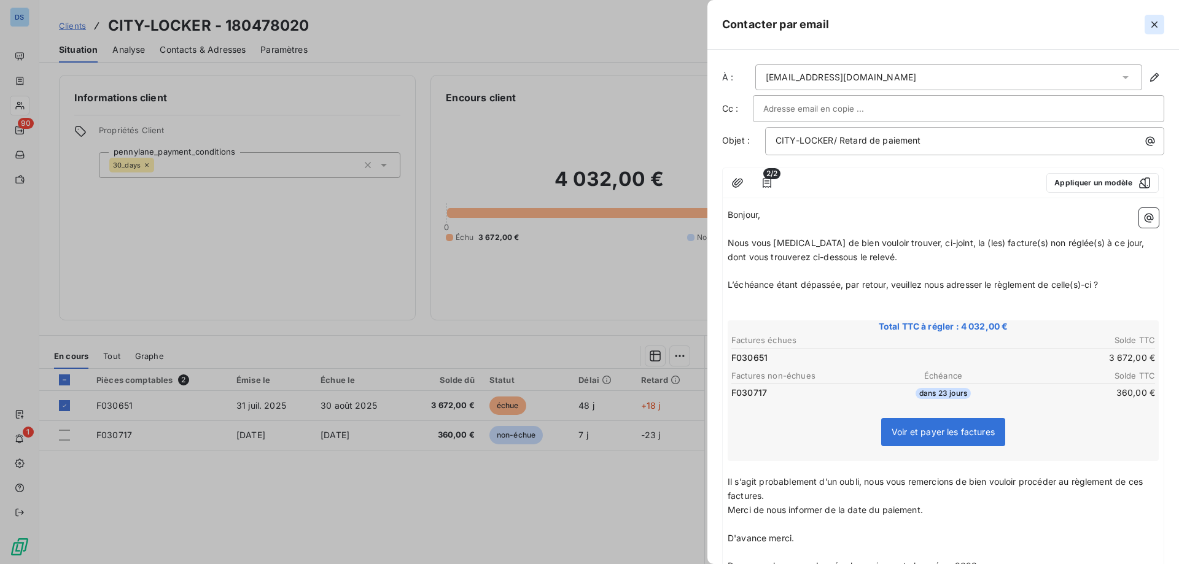
click at [1156, 21] on icon "button" at bounding box center [1154, 24] width 12 height 12
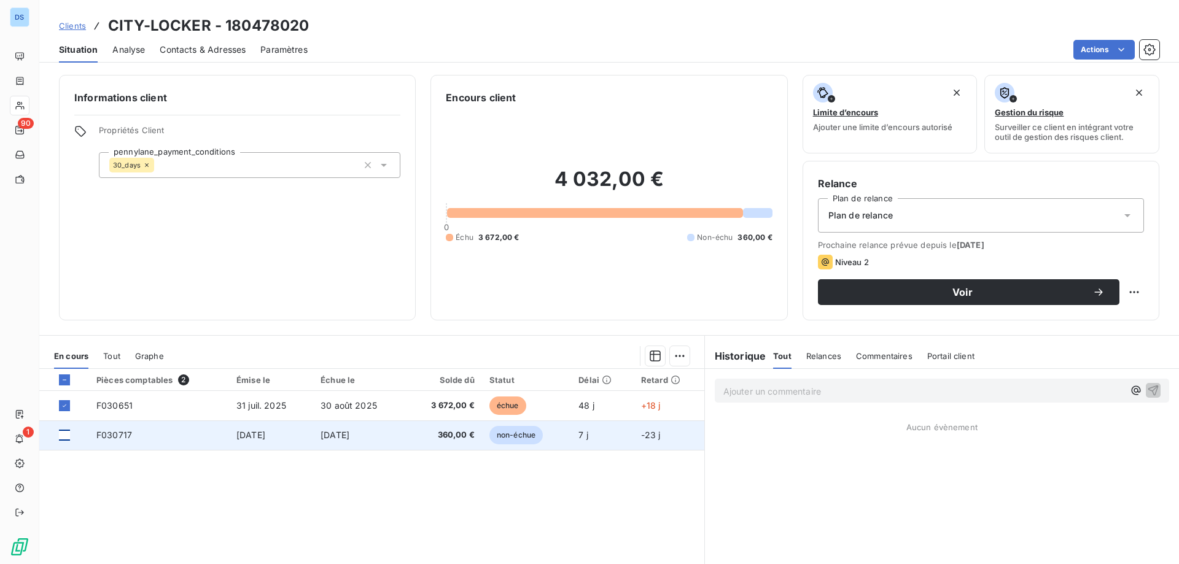
click at [60, 435] on div at bounding box center [64, 435] width 11 height 11
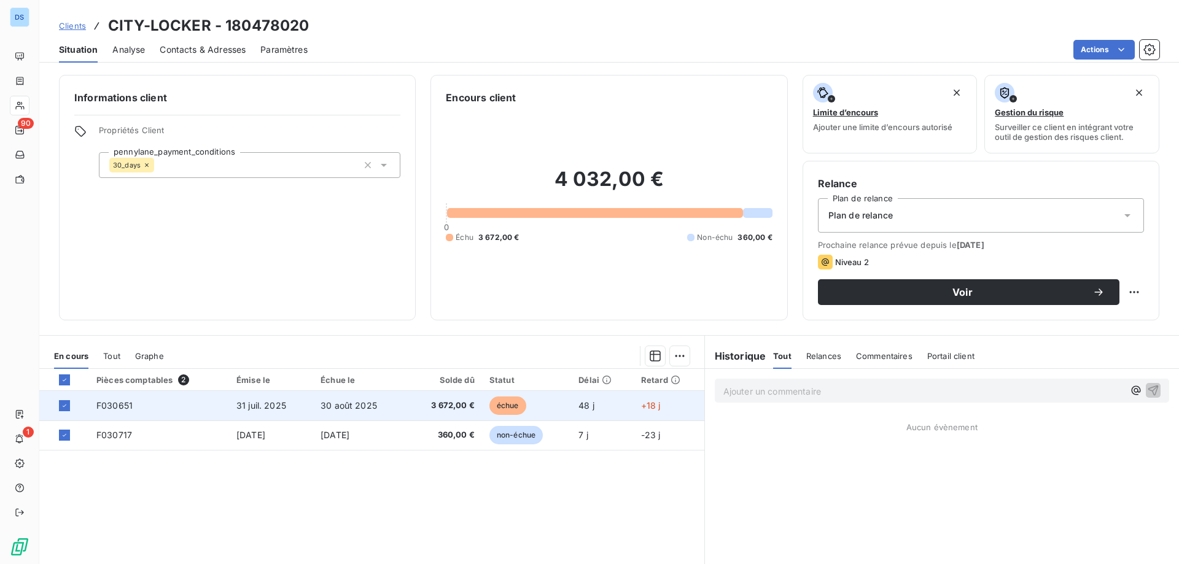
click at [71, 400] on div at bounding box center [70, 405] width 23 height 11
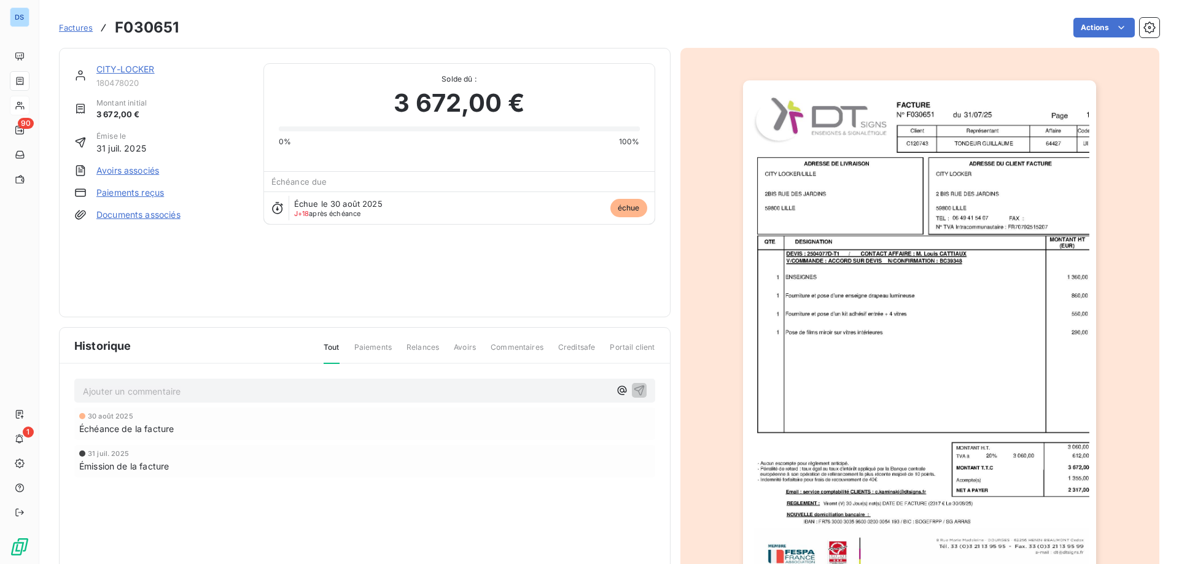
click at [123, 69] on link "CITY-LOCKER" at bounding box center [125, 69] width 58 height 10
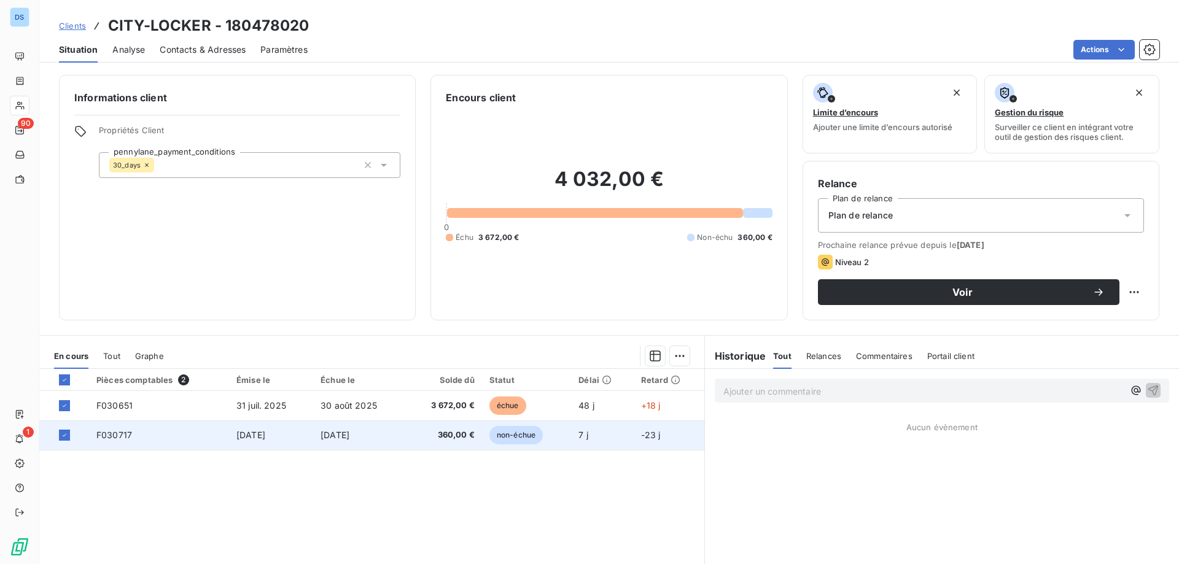
click at [61, 427] on td at bounding box center [64, 435] width 50 height 29
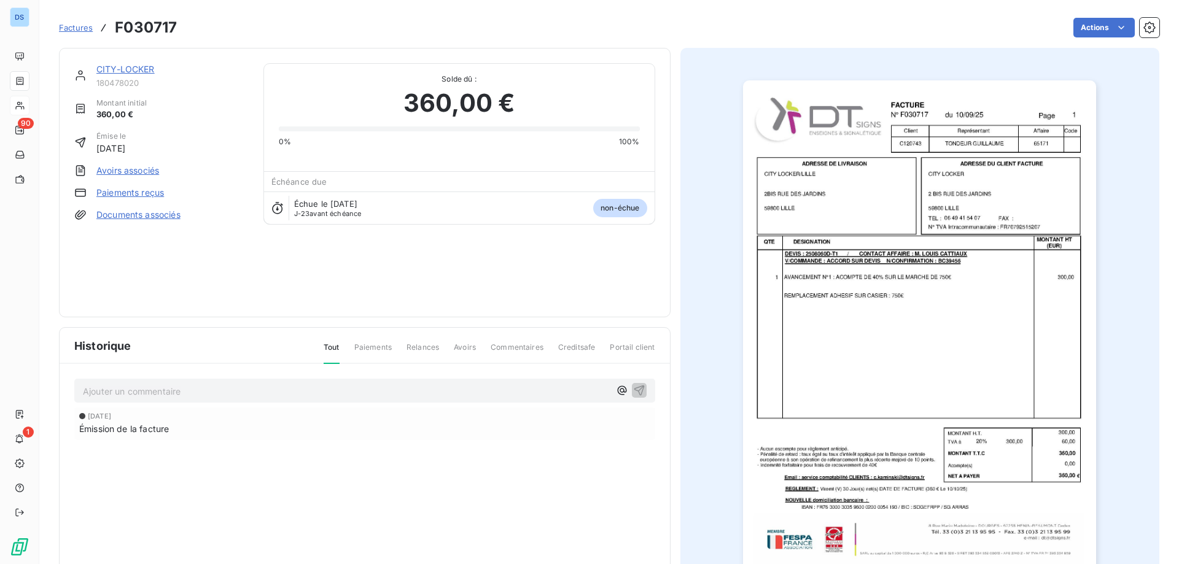
click at [125, 74] on link "CITY-LOCKER" at bounding box center [125, 69] width 58 height 10
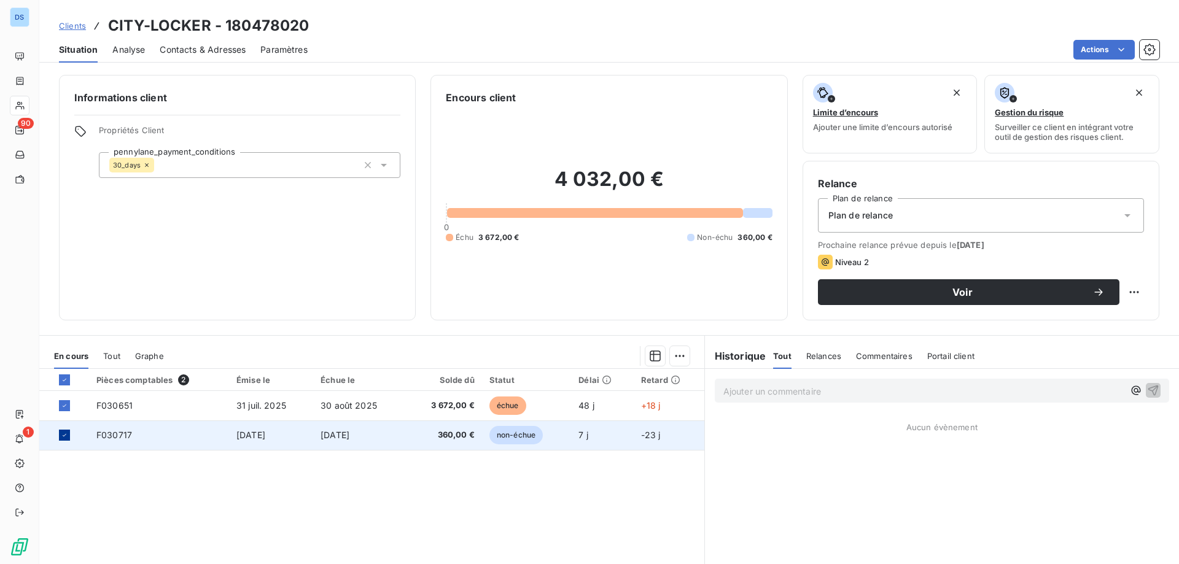
click at [67, 431] on div at bounding box center [64, 435] width 11 height 11
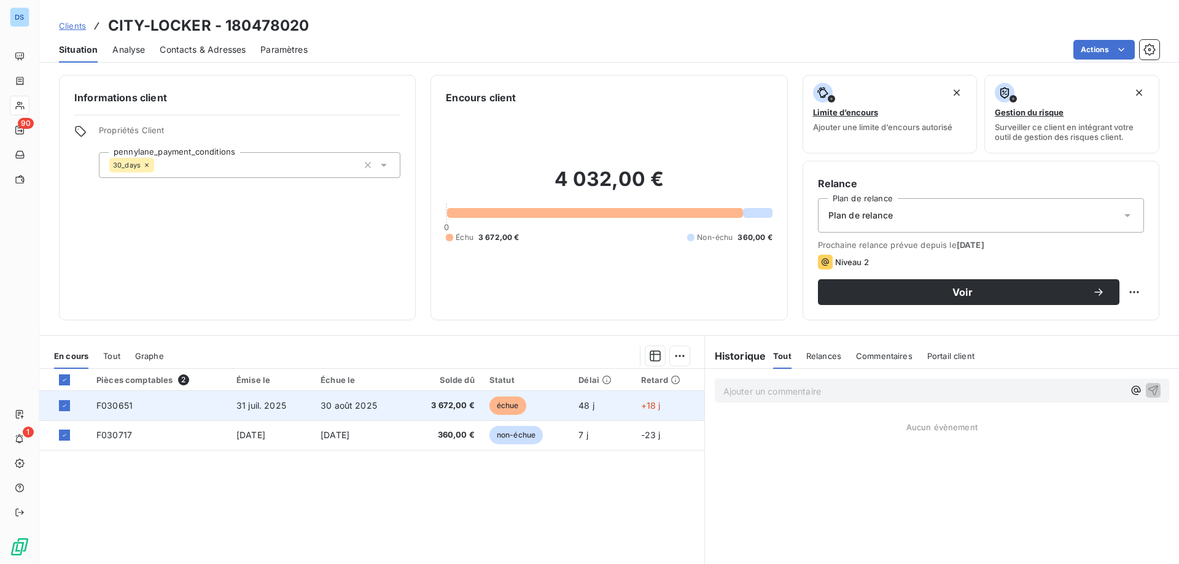
click at [64, 411] on td at bounding box center [64, 405] width 50 height 29
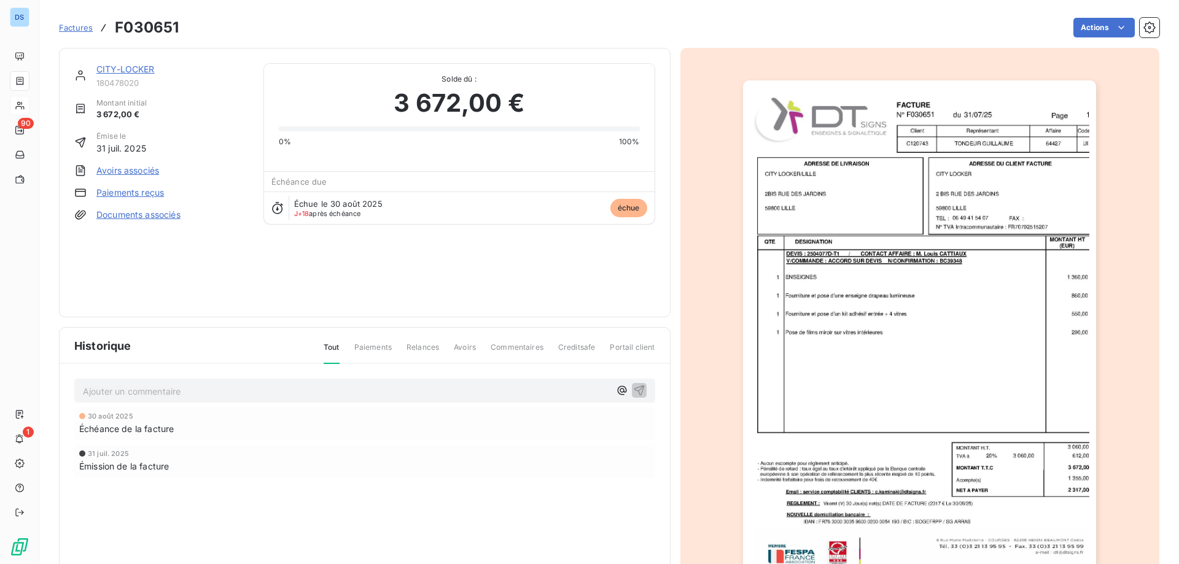
click at [120, 72] on link "CITY-LOCKER" at bounding box center [125, 69] width 58 height 10
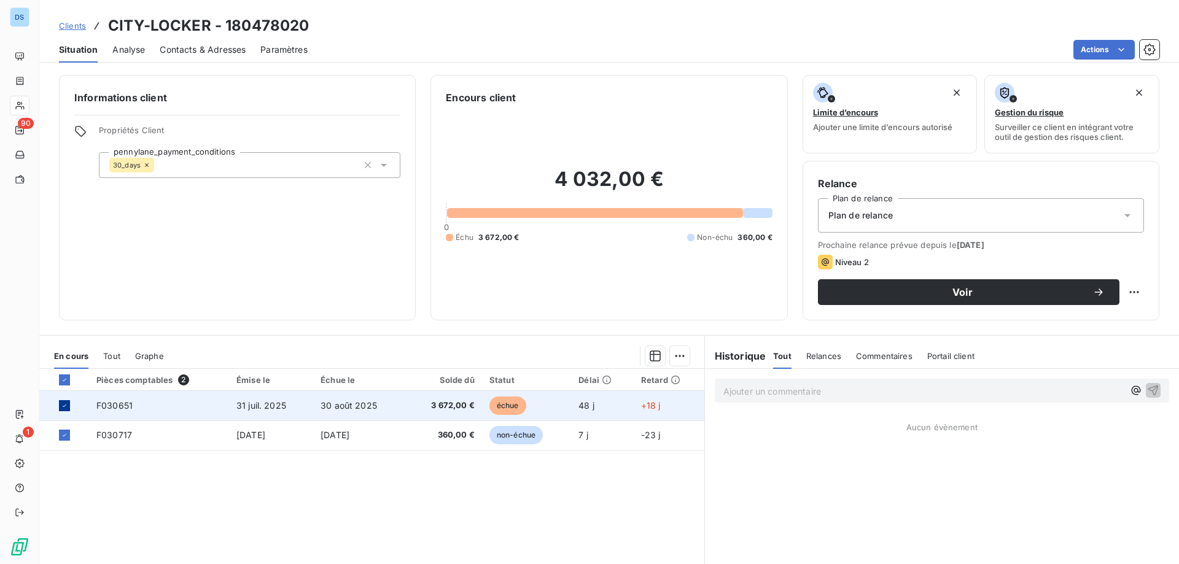
click at [67, 403] on icon at bounding box center [64, 405] width 7 height 7
click at [1087, 56] on html "DS 90 1 Clients CITY-LOCKER - 180478020 Situation Analyse Contacts & Adresses P…" at bounding box center [589, 282] width 1179 height 564
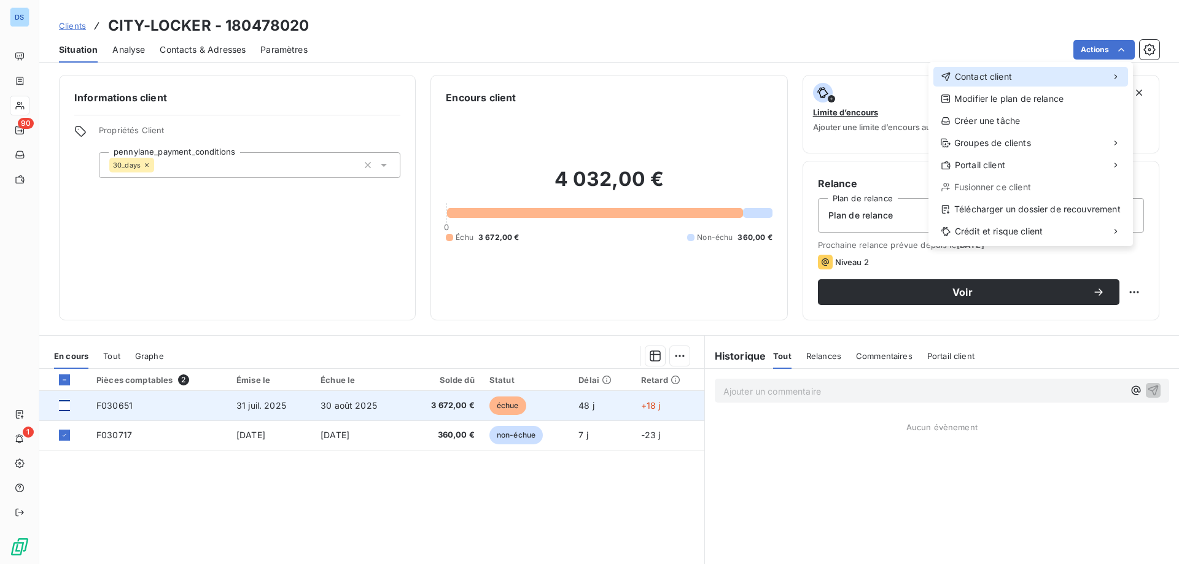
click at [963, 76] on span "Contact client" at bounding box center [983, 77] width 57 height 12
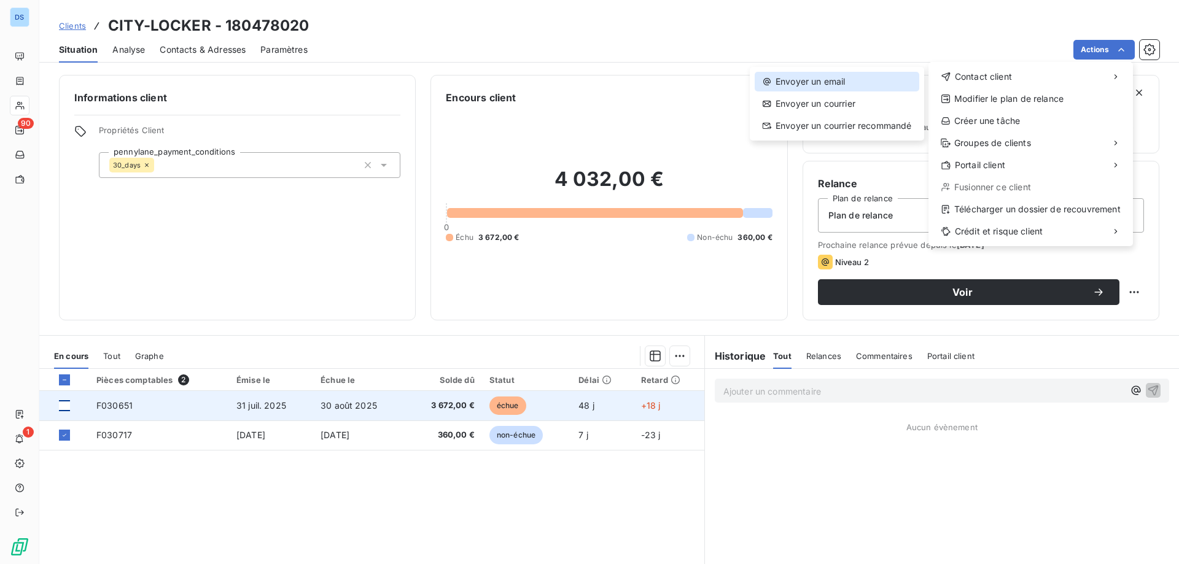
click at [830, 75] on div "Envoyer un email" at bounding box center [837, 82] width 165 height 20
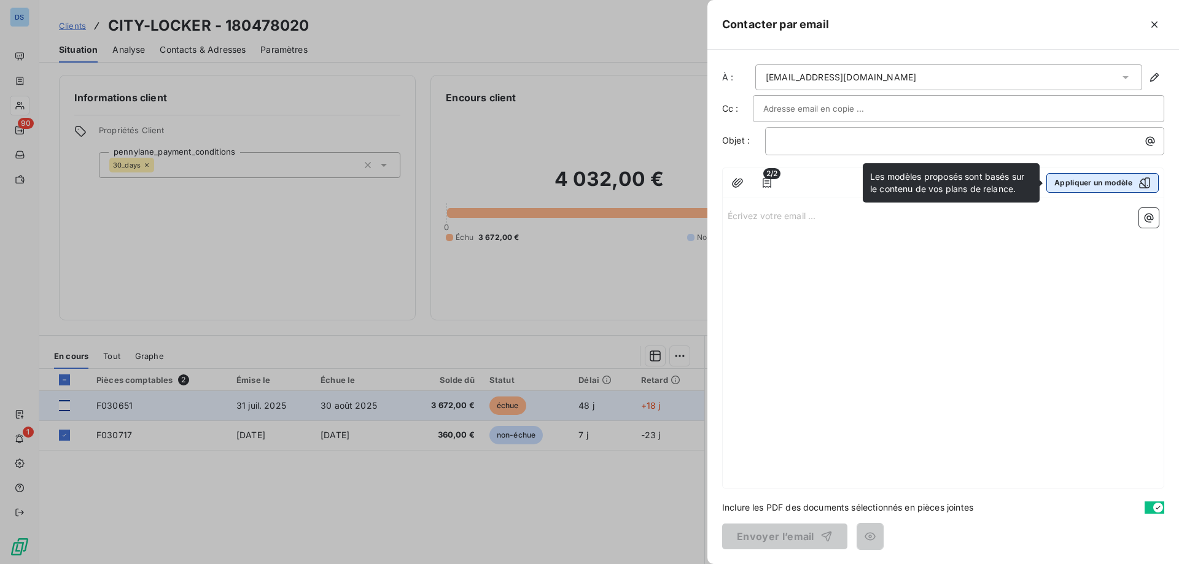
click at [1070, 181] on button "Appliquer un modèle" at bounding box center [1103, 183] width 112 height 20
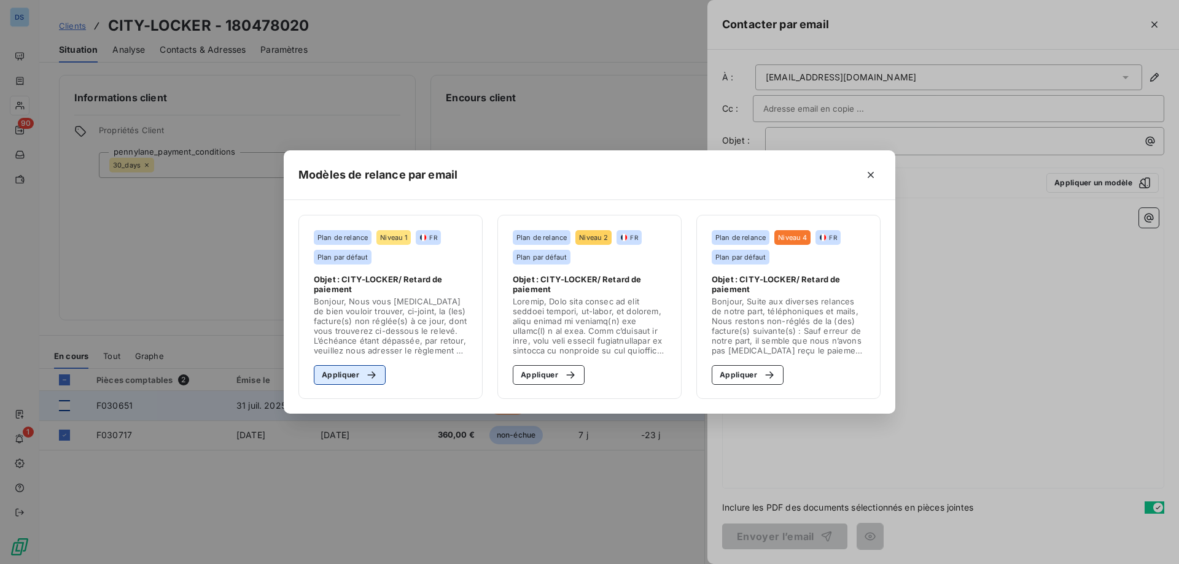
click at [340, 381] on button "Appliquer" at bounding box center [350, 375] width 72 height 20
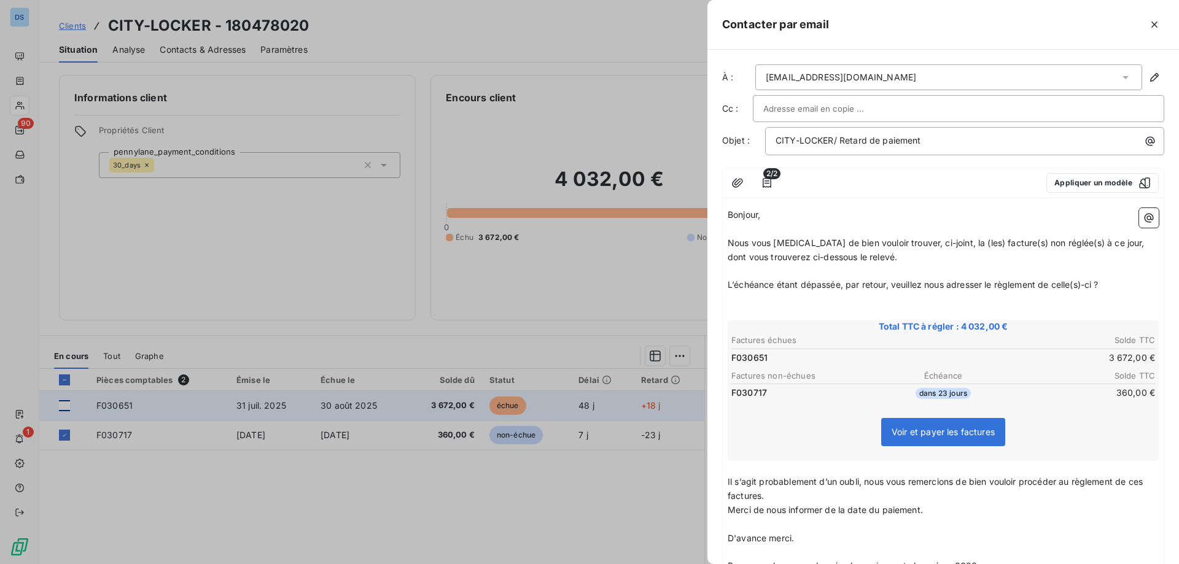
click at [771, 103] on input "text" at bounding box center [829, 108] width 132 height 18
paste input "[PERSON_NAME][EMAIL_ADDRESS][DOMAIN_NAME]"
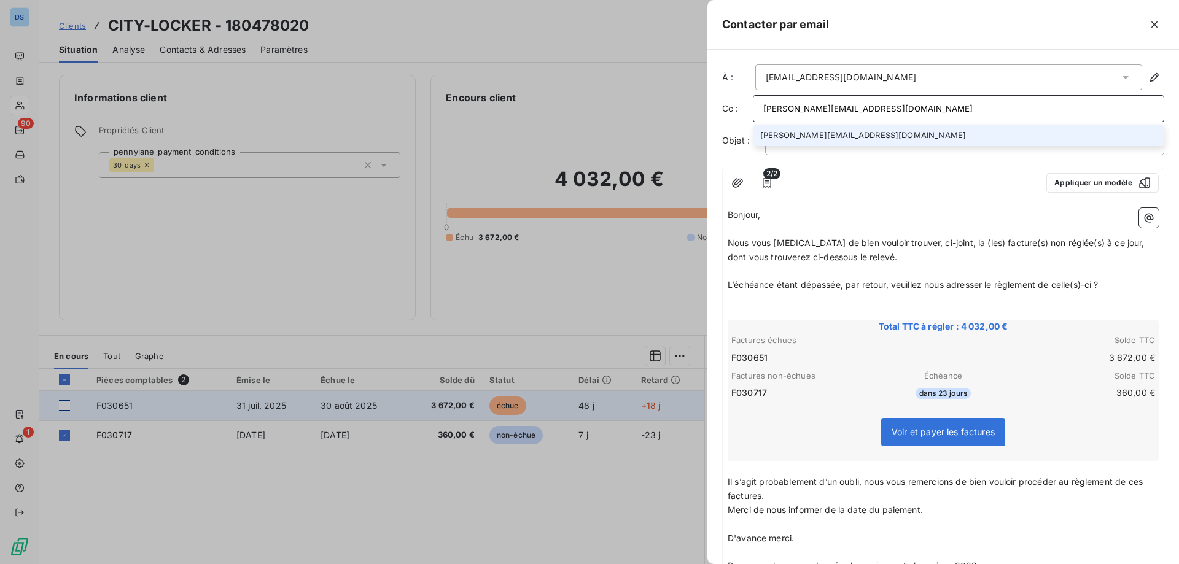
type input "[PERSON_NAME][EMAIL_ADDRESS][DOMAIN_NAME]"
click at [789, 138] on li "[PERSON_NAME][EMAIL_ADDRESS][DOMAIN_NAME]" at bounding box center [958, 135] width 411 height 21
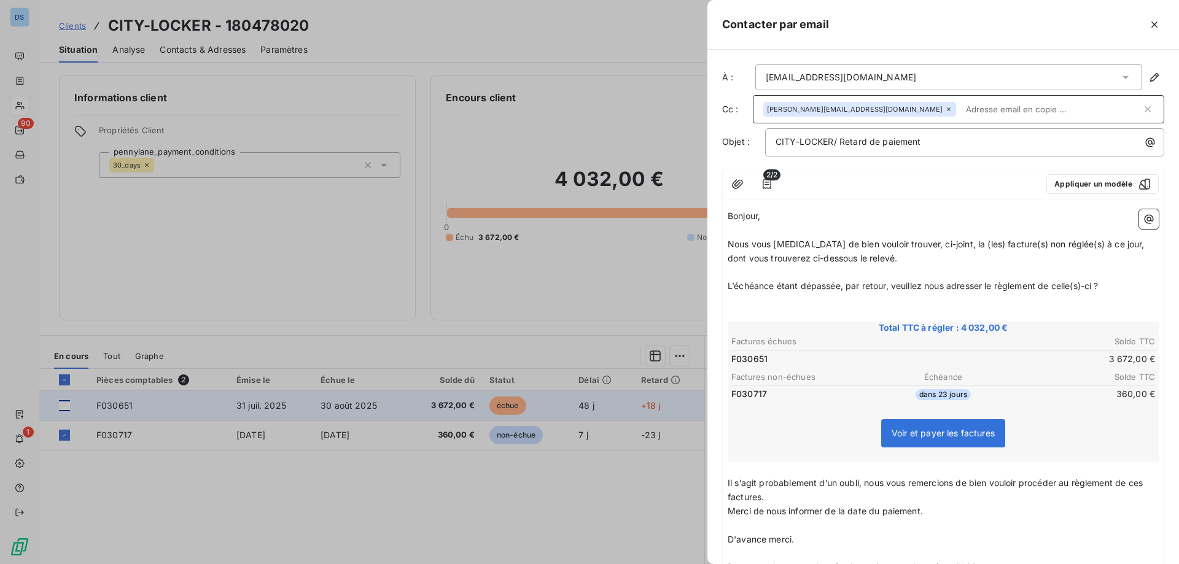
scroll to position [202, 0]
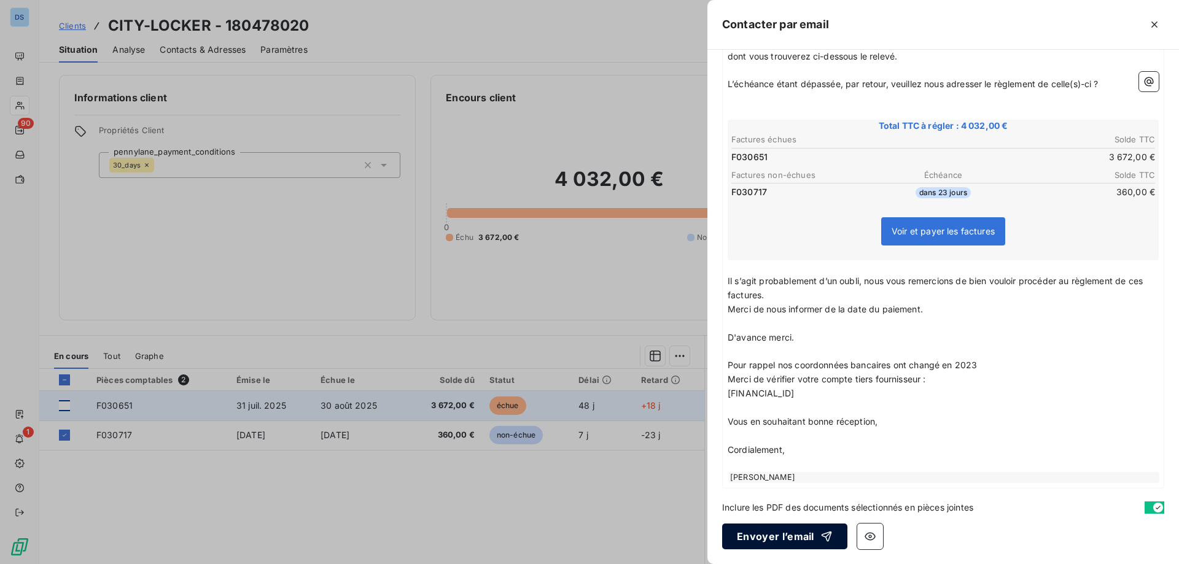
click at [778, 531] on button "Envoyer l’email" at bounding box center [784, 537] width 125 height 26
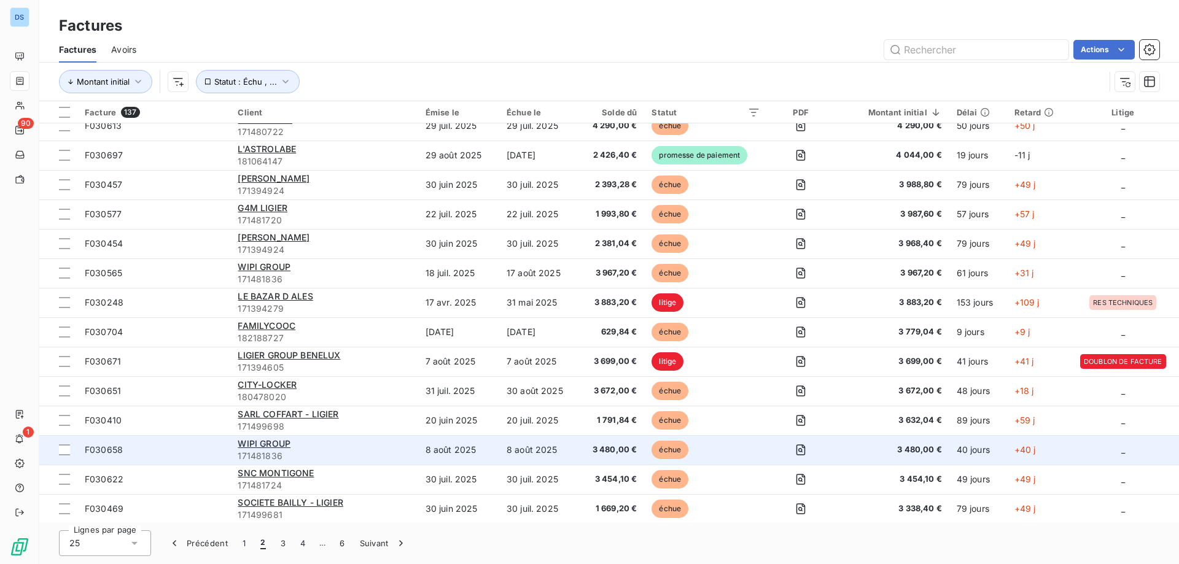
scroll to position [338, 0]
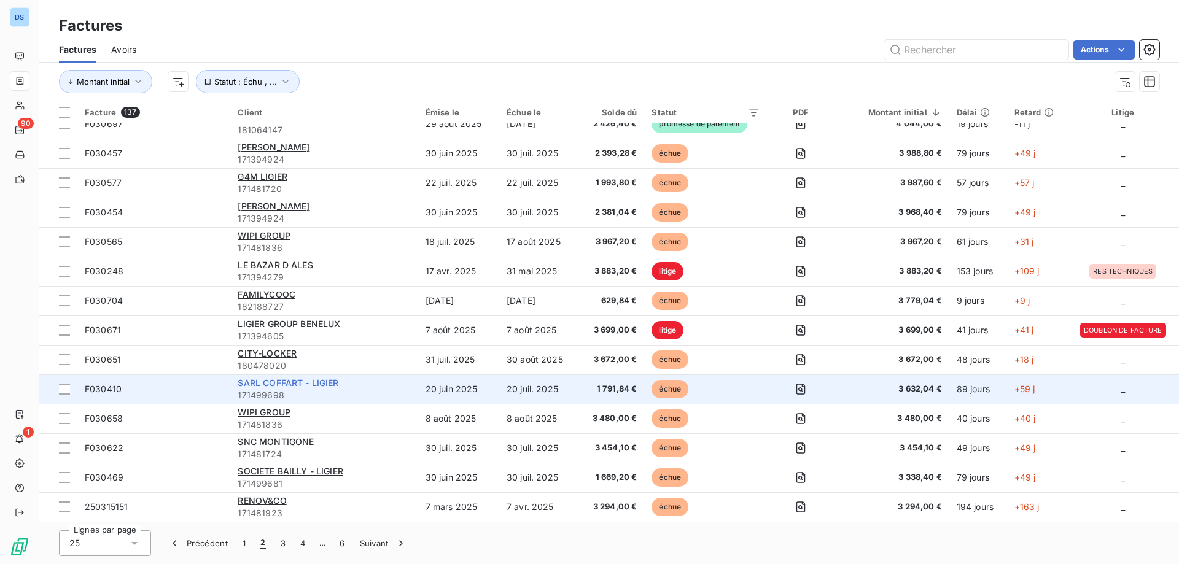
click at [298, 385] on span "SARL COFFART - LIGIER" at bounding box center [288, 383] width 101 height 10
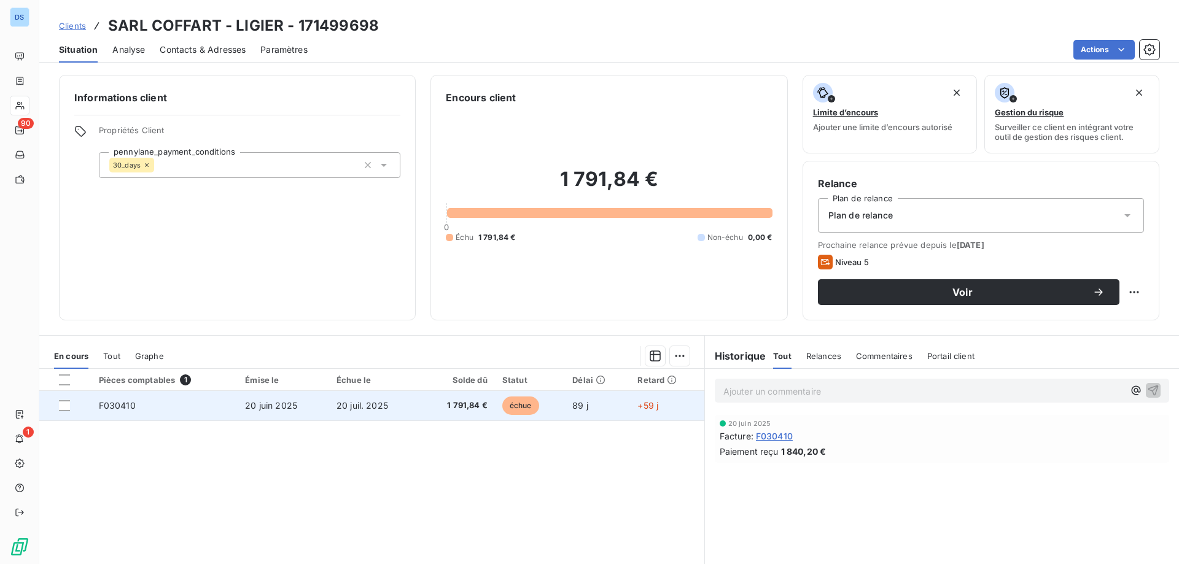
click at [475, 404] on span "1 791,84 €" at bounding box center [457, 406] width 60 height 12
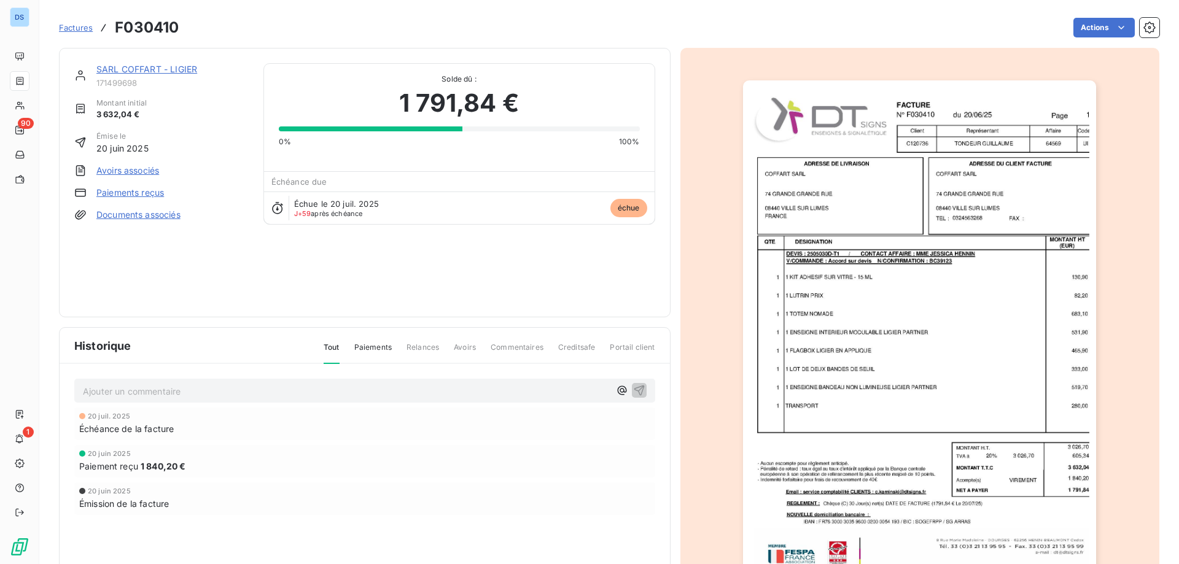
click at [130, 76] on div "SARL COFFART - LIGIER" at bounding box center [172, 69] width 152 height 12
click at [132, 68] on link "SARL COFFART - LIGIER" at bounding box center [146, 69] width 101 height 10
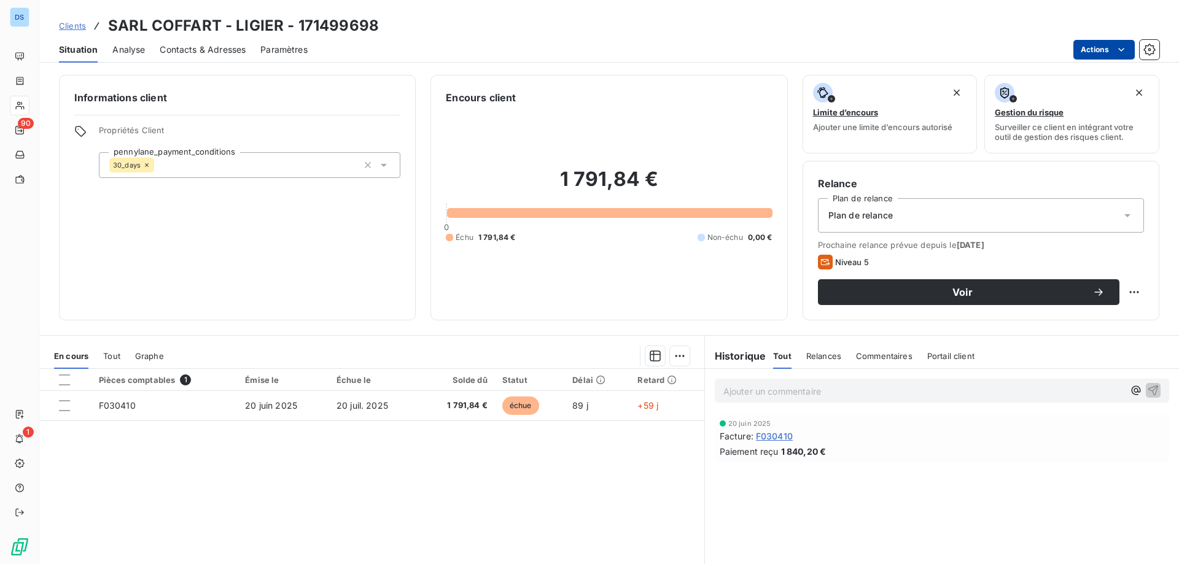
click at [1096, 43] on html "DS 90 1 Clients SARL COFFART - LIGIER - 171499698 Situation Analyse Contacts & …" at bounding box center [589, 282] width 1179 height 564
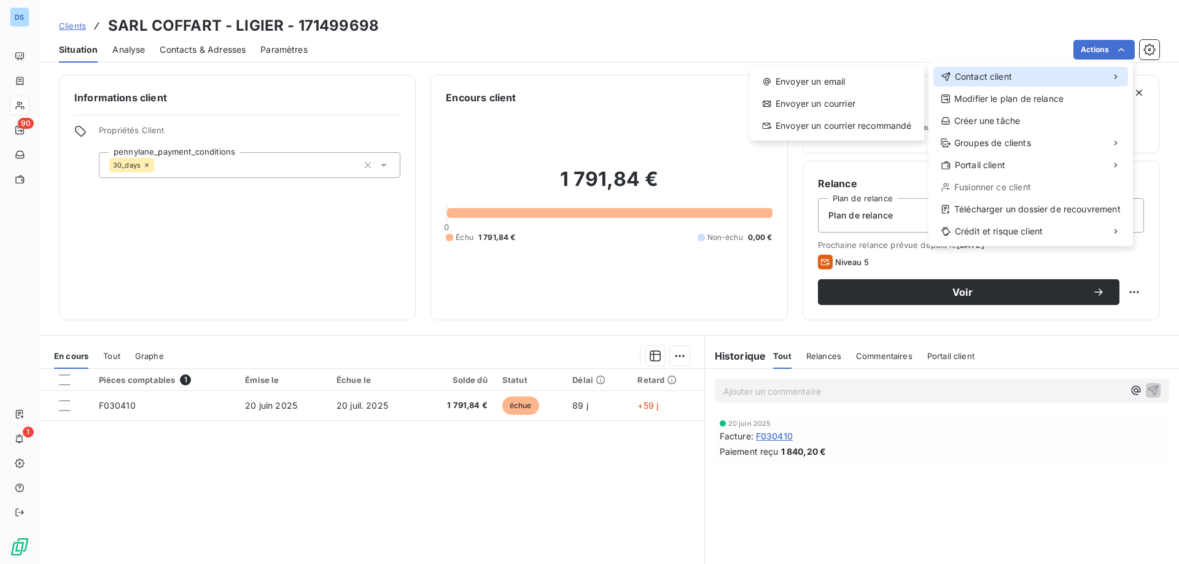
click at [1011, 76] on span "Contact client" at bounding box center [983, 77] width 57 height 12
click at [846, 86] on div "Envoyer un email" at bounding box center [837, 82] width 165 height 20
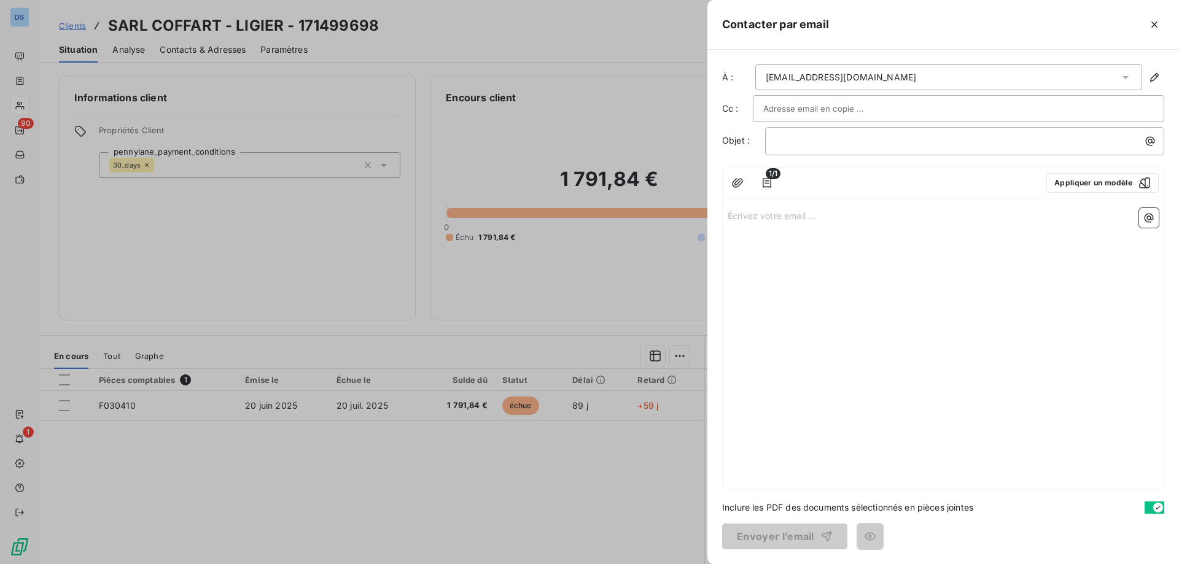
click at [789, 106] on input "text" at bounding box center [829, 108] width 132 height 18
paste input "[PERSON_NAME][EMAIL_ADDRESS][DOMAIN_NAME]"
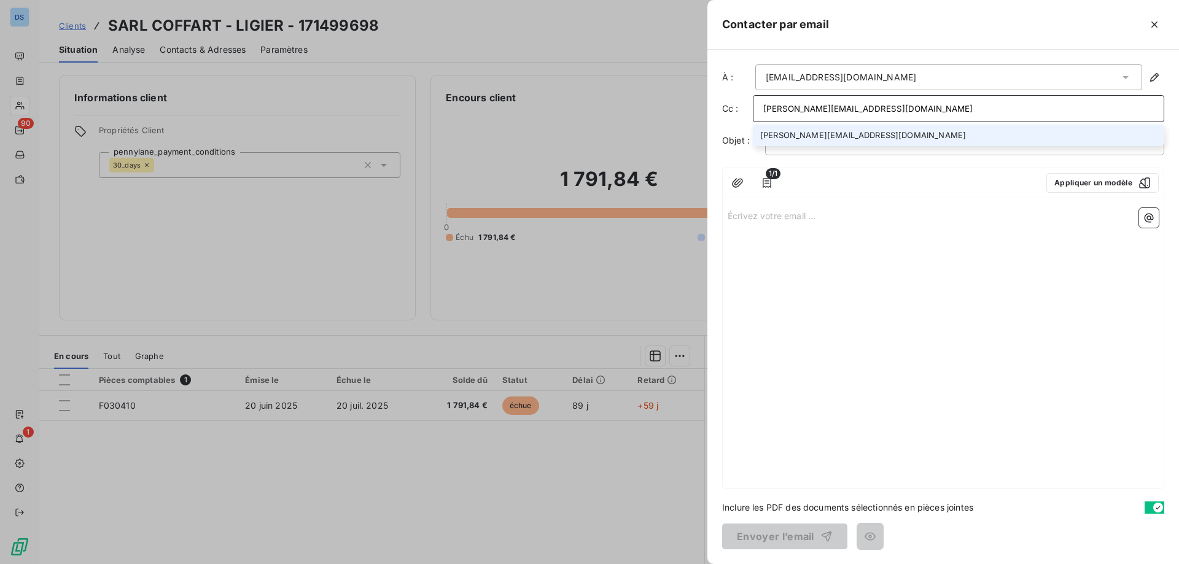
type input "[PERSON_NAME][EMAIL_ADDRESS][DOMAIN_NAME]"
click at [791, 129] on li "[PERSON_NAME][EMAIL_ADDRESS][DOMAIN_NAME]" at bounding box center [958, 135] width 411 height 21
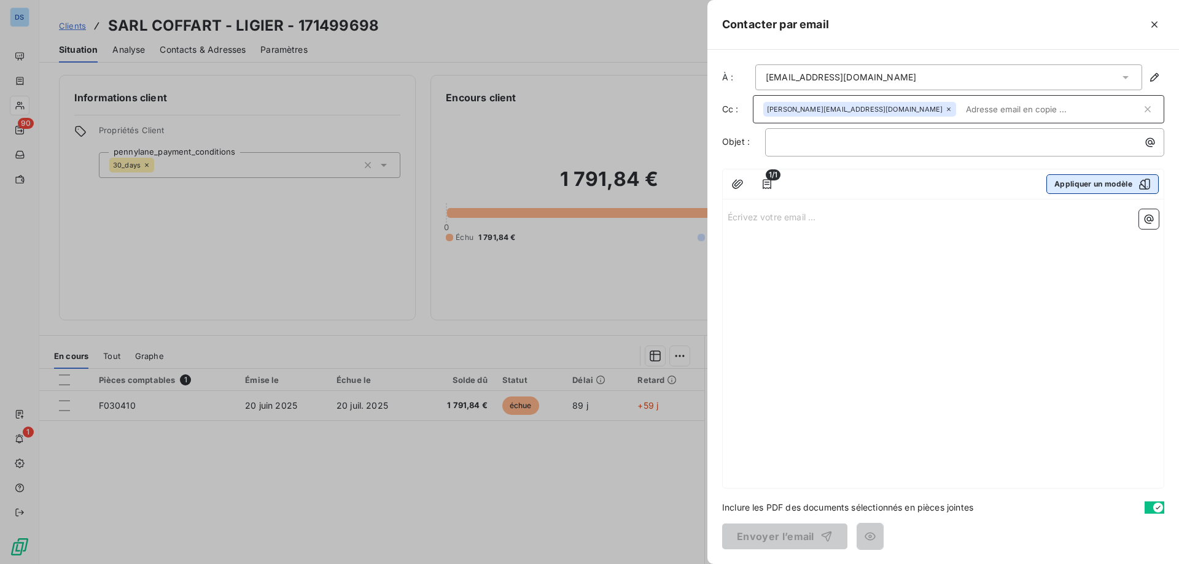
click at [1069, 187] on button "Appliquer un modèle" at bounding box center [1103, 184] width 112 height 20
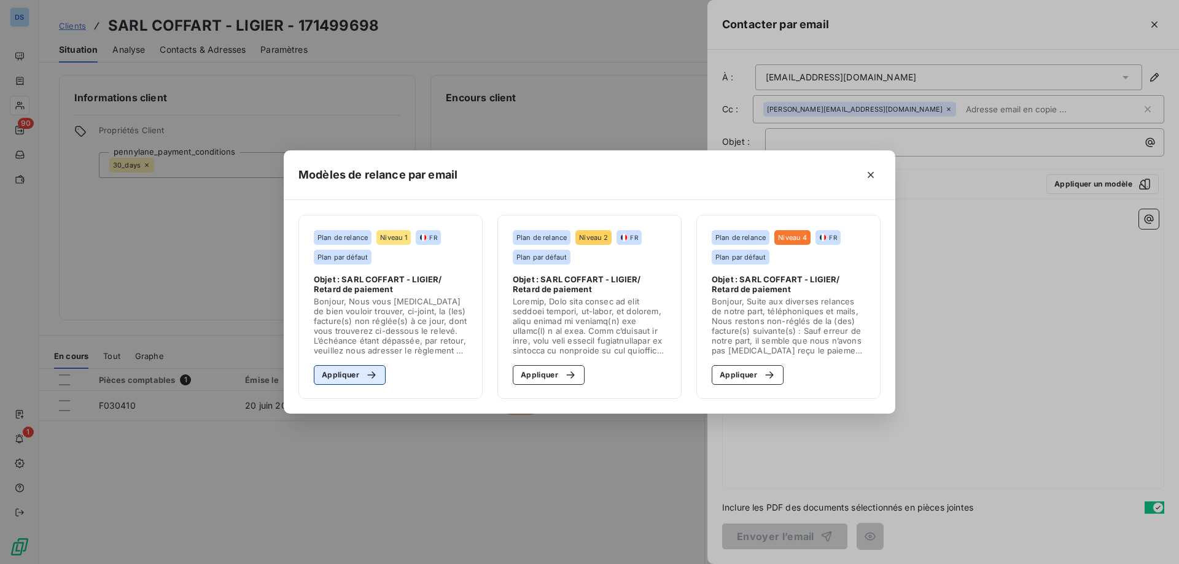
click at [330, 377] on button "Appliquer" at bounding box center [350, 375] width 72 height 20
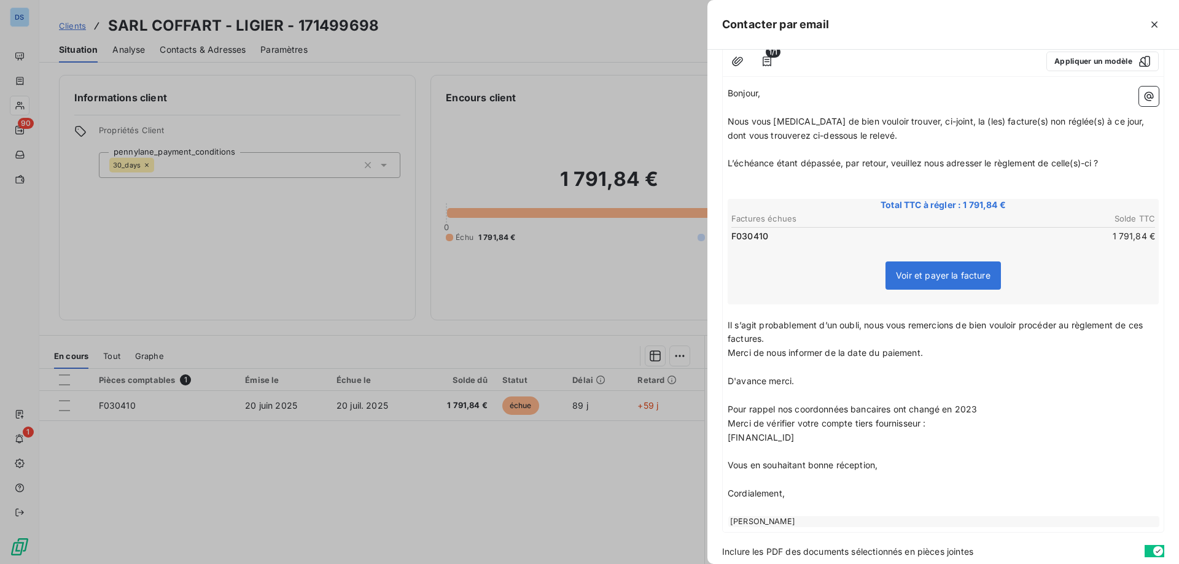
scroll to position [167, 0]
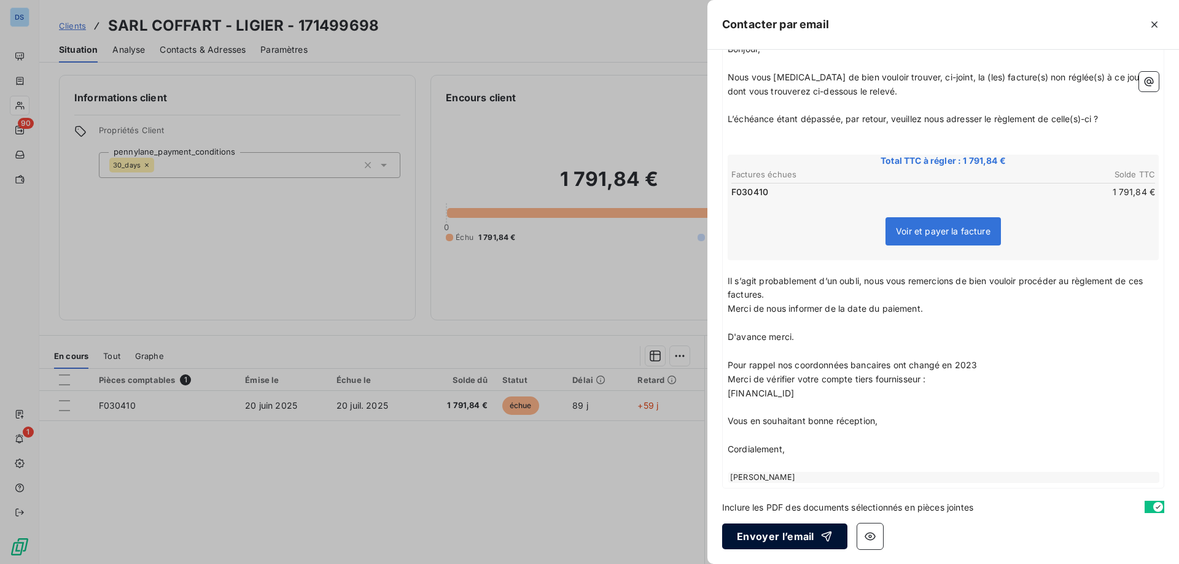
click at [804, 535] on button "Envoyer l’email" at bounding box center [784, 537] width 125 height 26
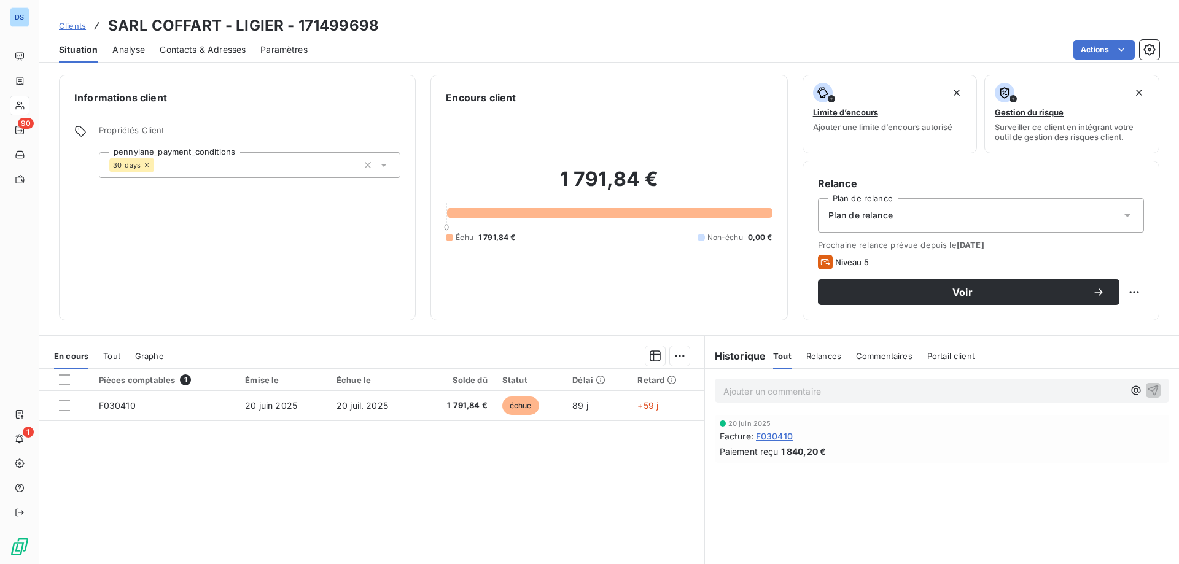
click at [733, 390] on p "Ajouter un commentaire ﻿" at bounding box center [923, 391] width 400 height 15
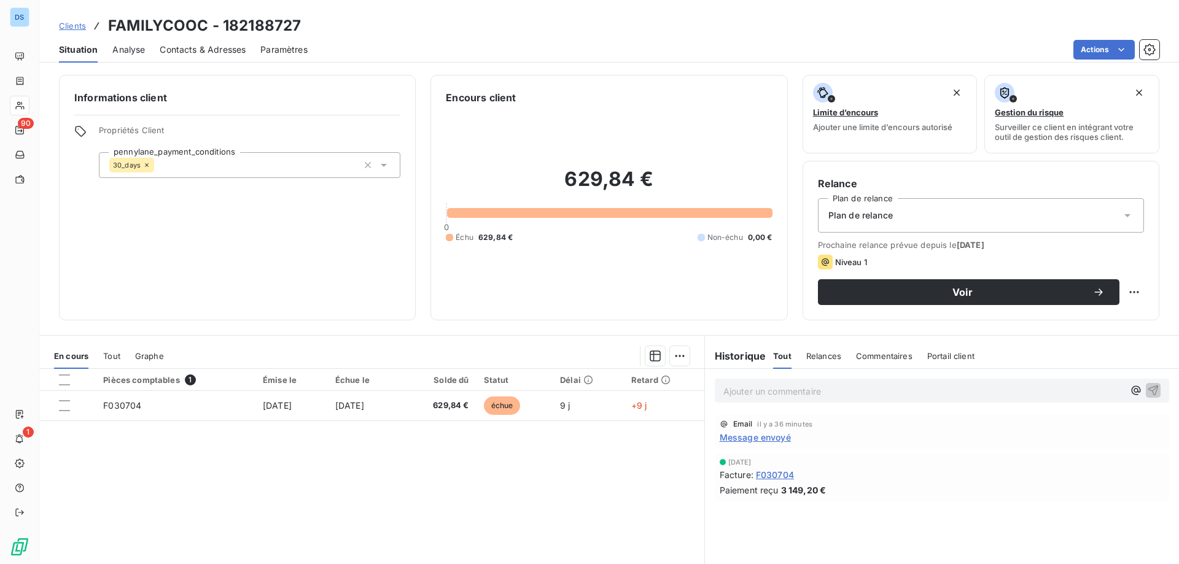
click at [752, 386] on p "Ajouter un commentaire ﻿" at bounding box center [923, 391] width 400 height 15
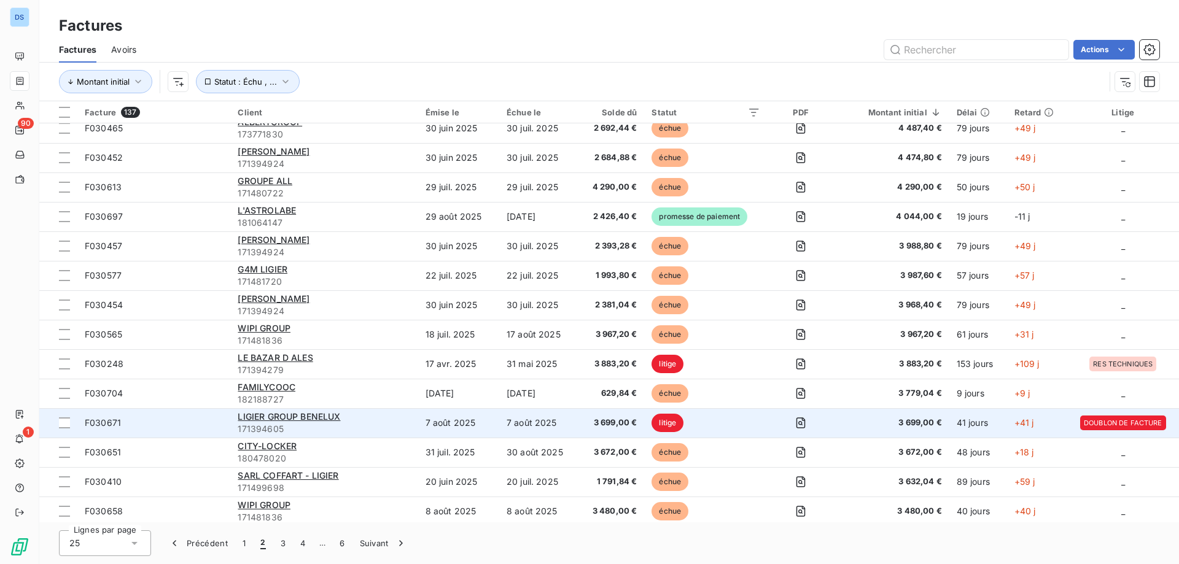
scroll to position [307, 0]
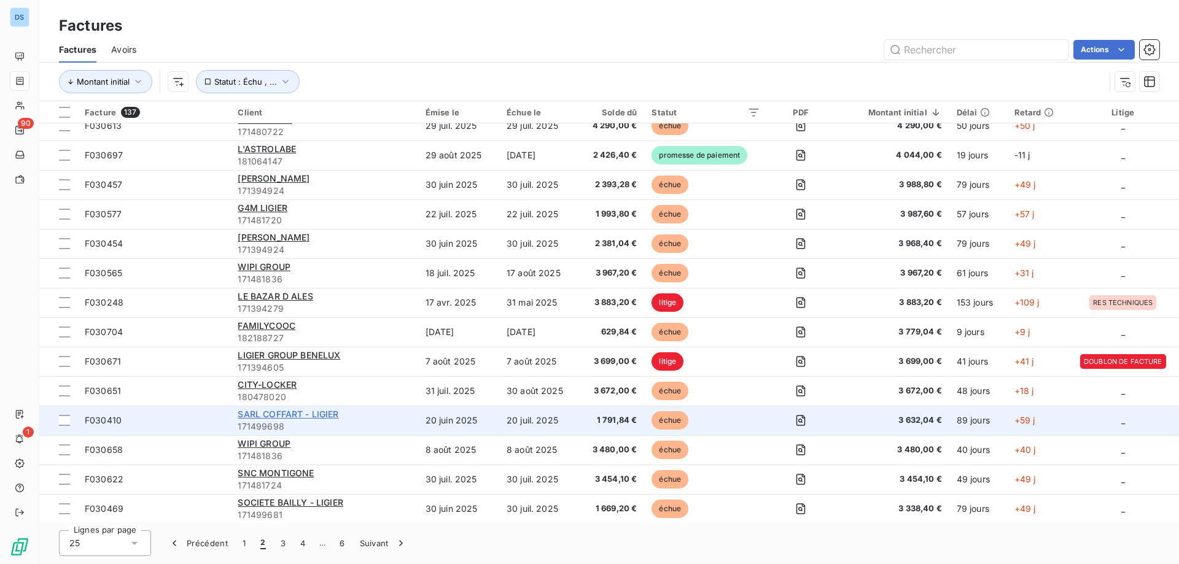
click at [325, 415] on span "SARL COFFART - LIGIER" at bounding box center [288, 414] width 101 height 10
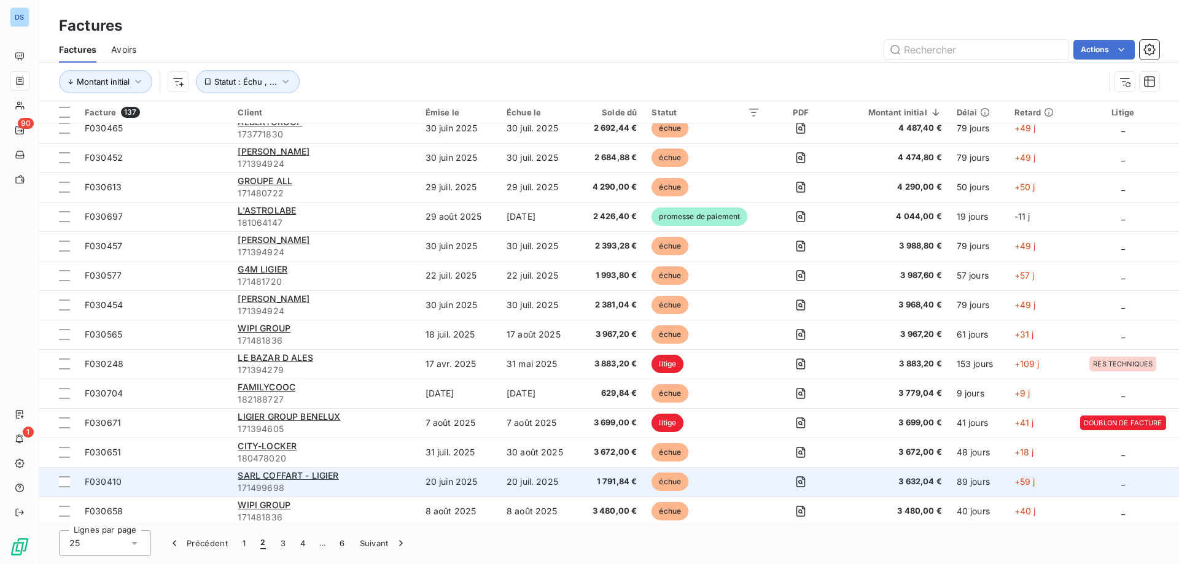
scroll to position [338, 0]
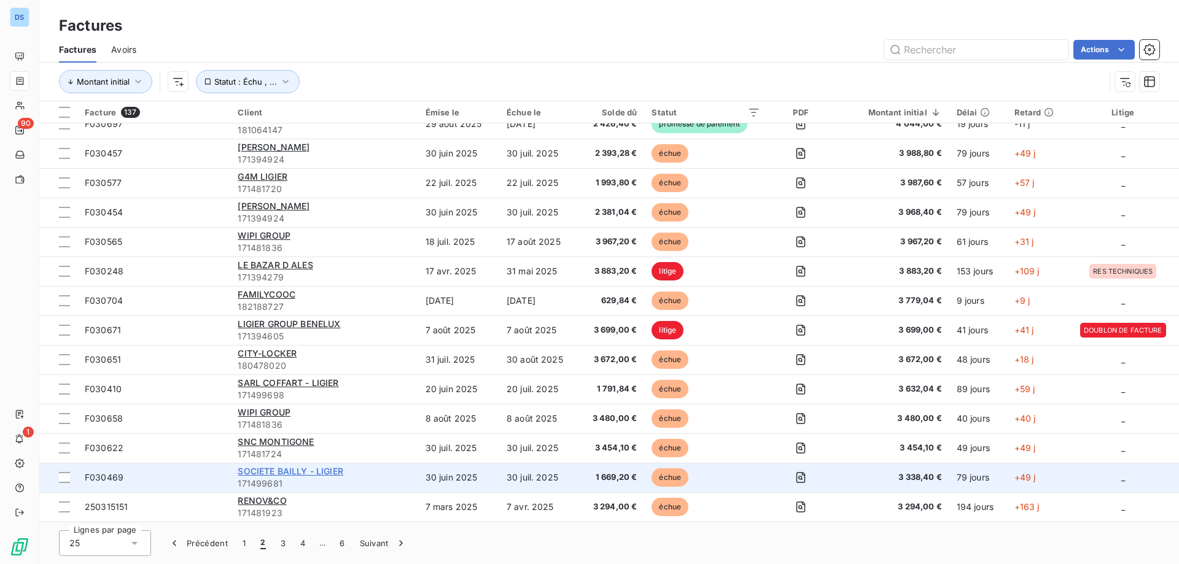
click at [262, 472] on span "SOCIETE BAILLY - LIGIER" at bounding box center [290, 471] width 105 height 10
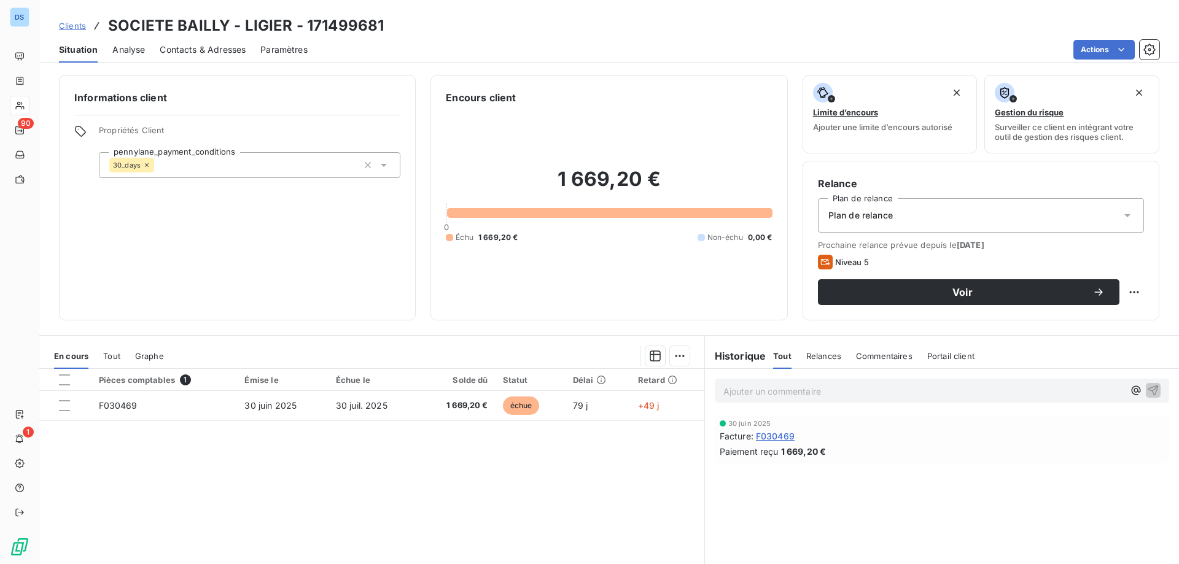
click at [178, 48] on span "Contacts & Adresses" at bounding box center [203, 50] width 86 height 12
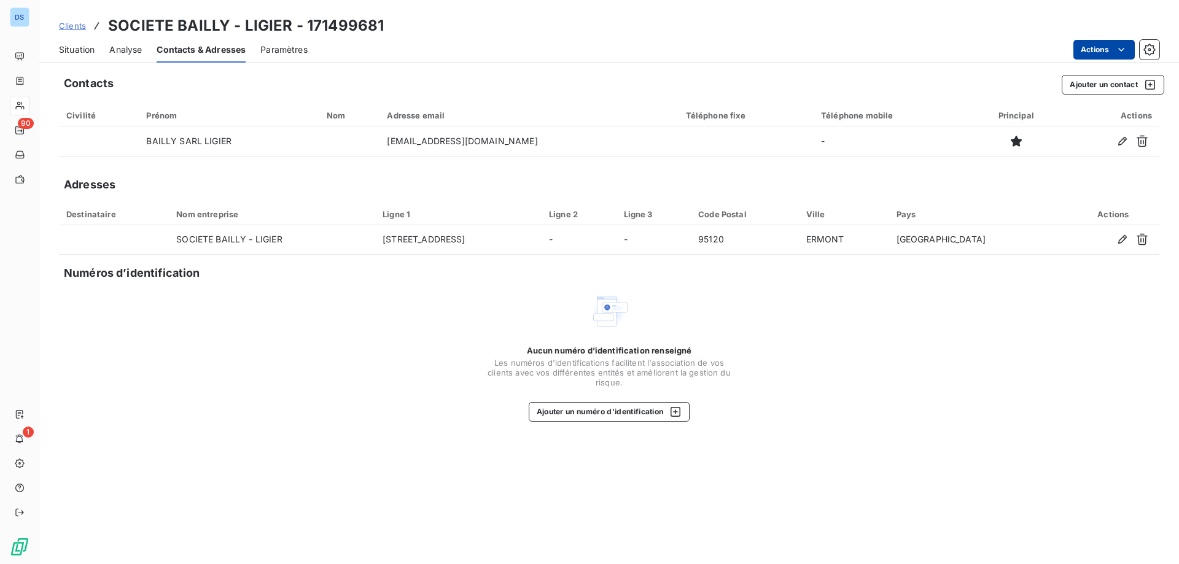
click at [1098, 53] on html "DS 90 1 Clients SOCIETE BAILLY - LIGIER - 171499681 Situation Analyse Contacts …" at bounding box center [589, 282] width 1179 height 564
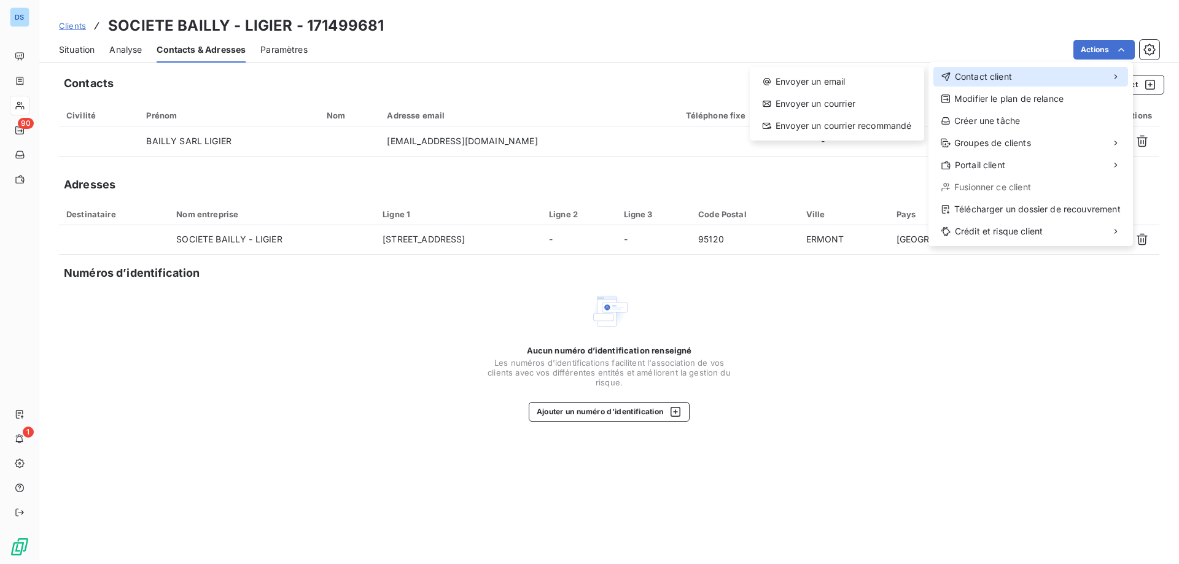
click at [989, 74] on span "Contact client" at bounding box center [983, 77] width 57 height 12
click at [838, 87] on div "Envoyer un email" at bounding box center [837, 82] width 165 height 20
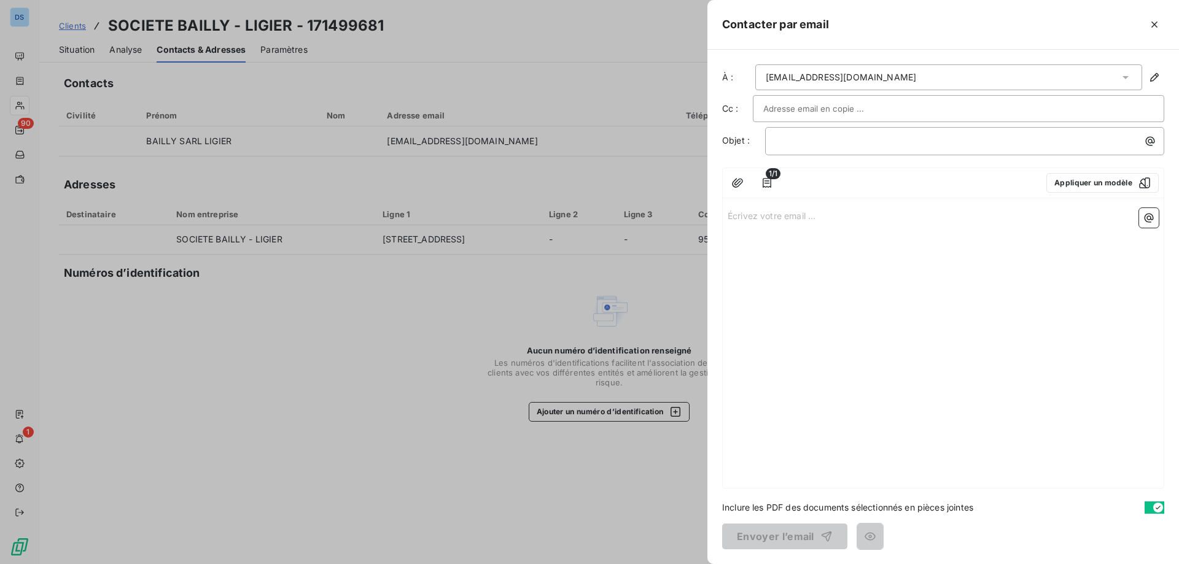
click at [842, 107] on input "text" at bounding box center [829, 108] width 132 height 18
paste input "[PERSON_NAME][EMAIL_ADDRESS][DOMAIN_NAME]"
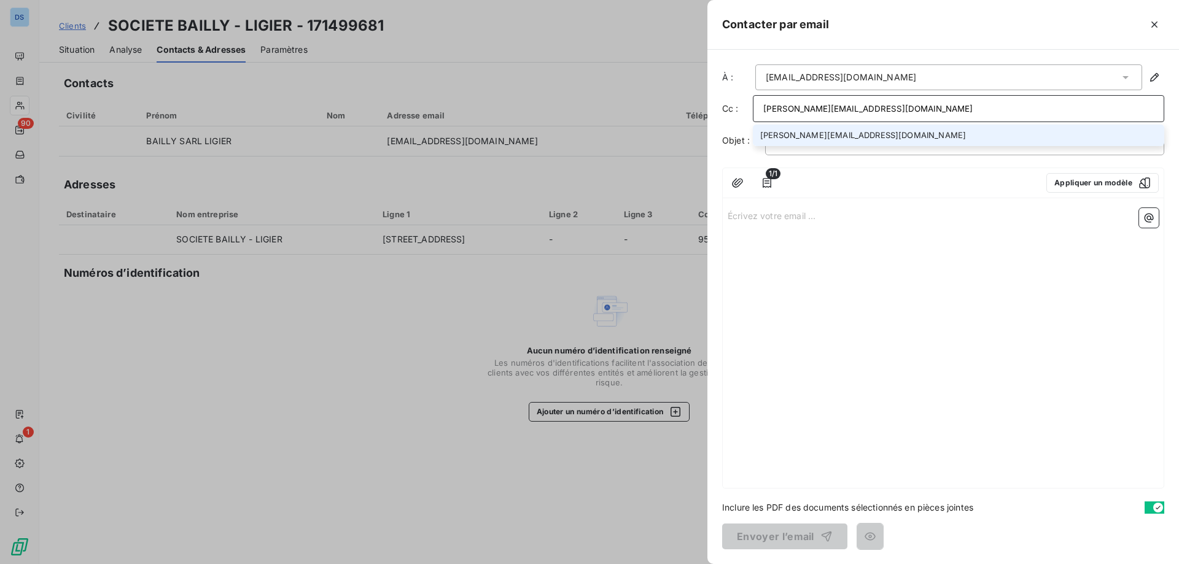
type input "[PERSON_NAME][EMAIL_ADDRESS][DOMAIN_NAME]"
click at [838, 143] on li "[PERSON_NAME][EMAIL_ADDRESS][DOMAIN_NAME]" at bounding box center [958, 135] width 411 height 21
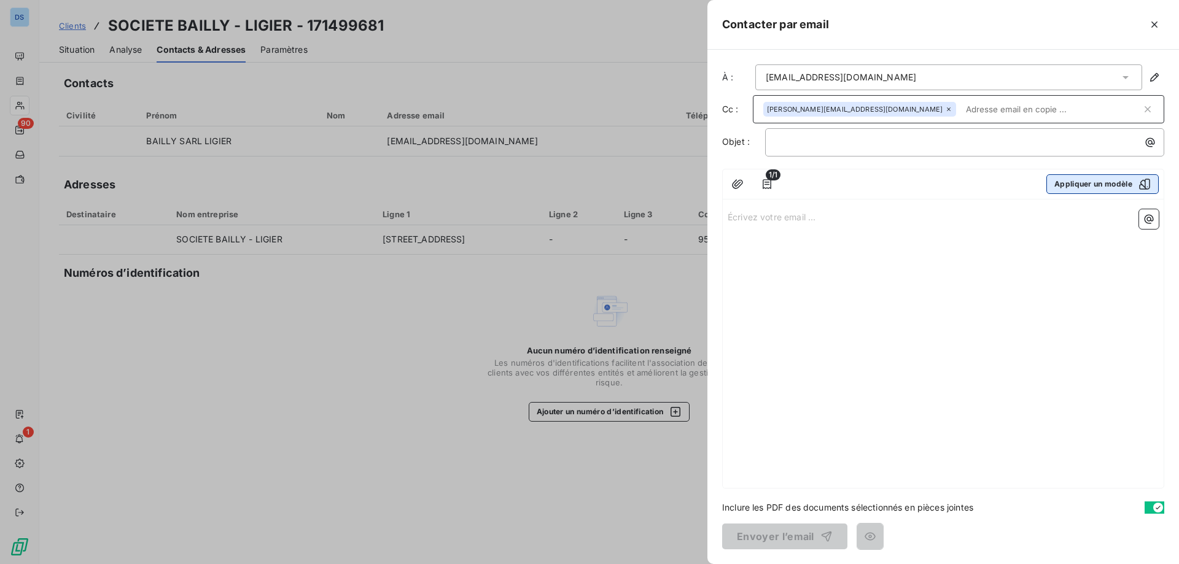
click at [1059, 183] on button "Appliquer un modèle" at bounding box center [1103, 184] width 112 height 20
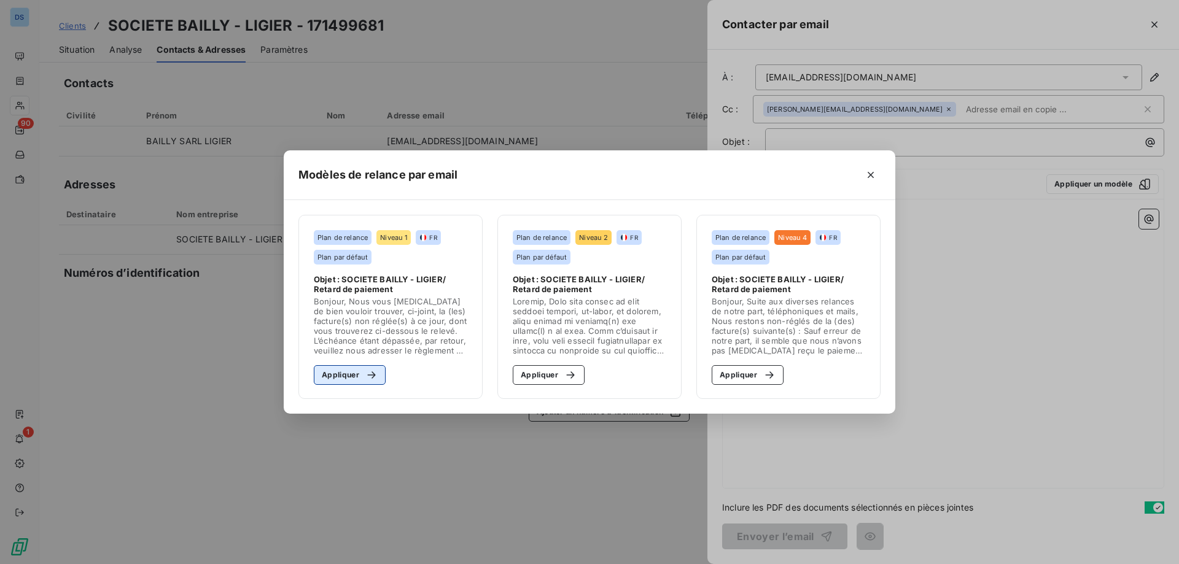
click at [342, 372] on button "Appliquer" at bounding box center [350, 375] width 72 height 20
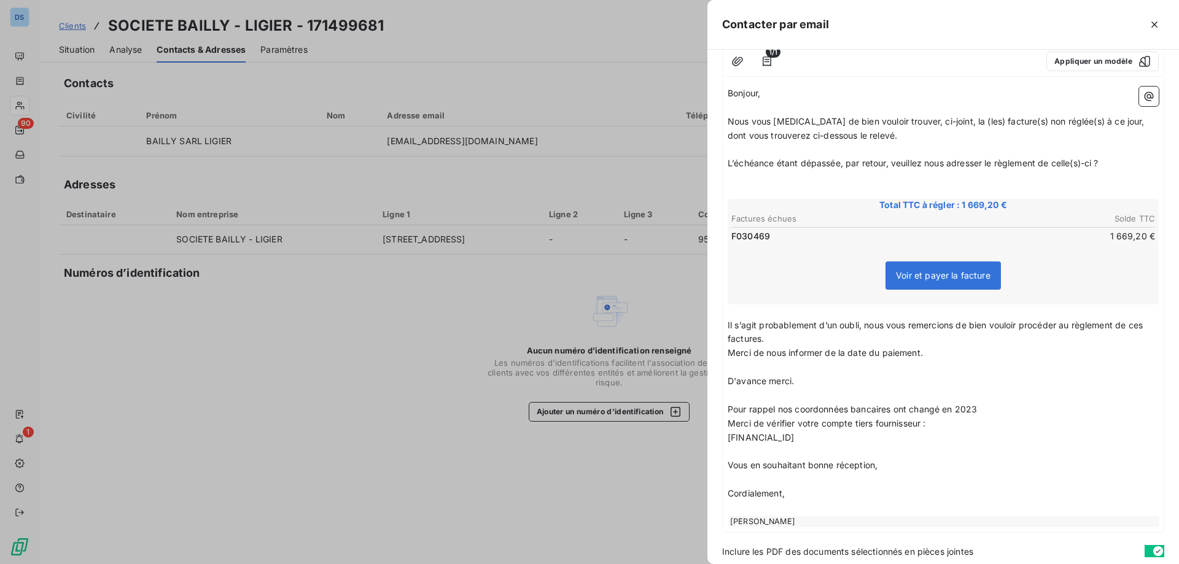
scroll to position [167, 0]
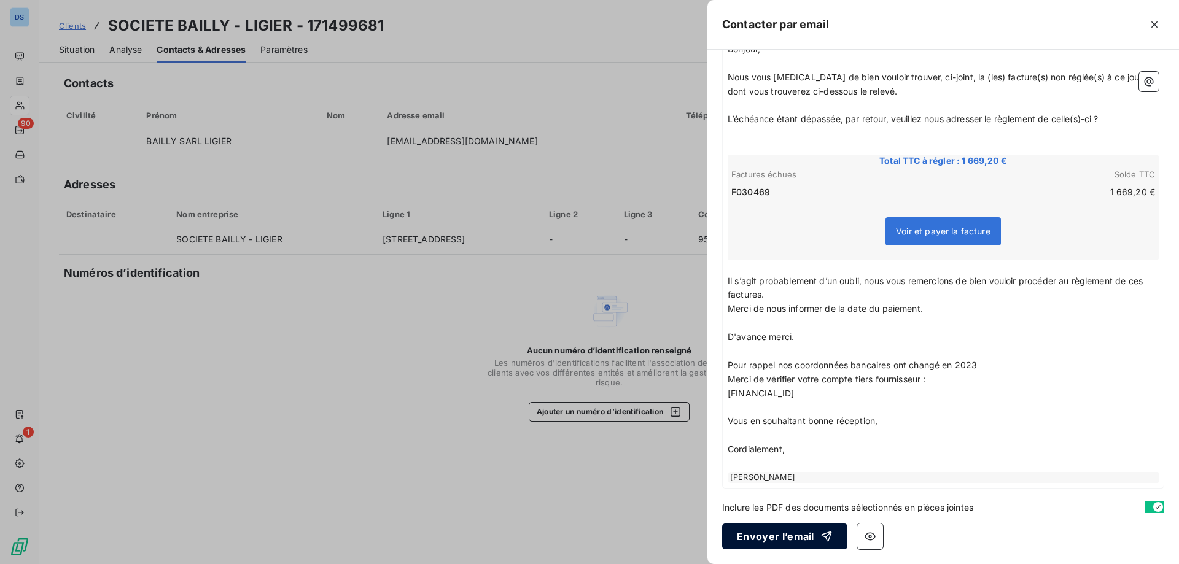
click at [750, 545] on button "Envoyer l’email" at bounding box center [784, 537] width 125 height 26
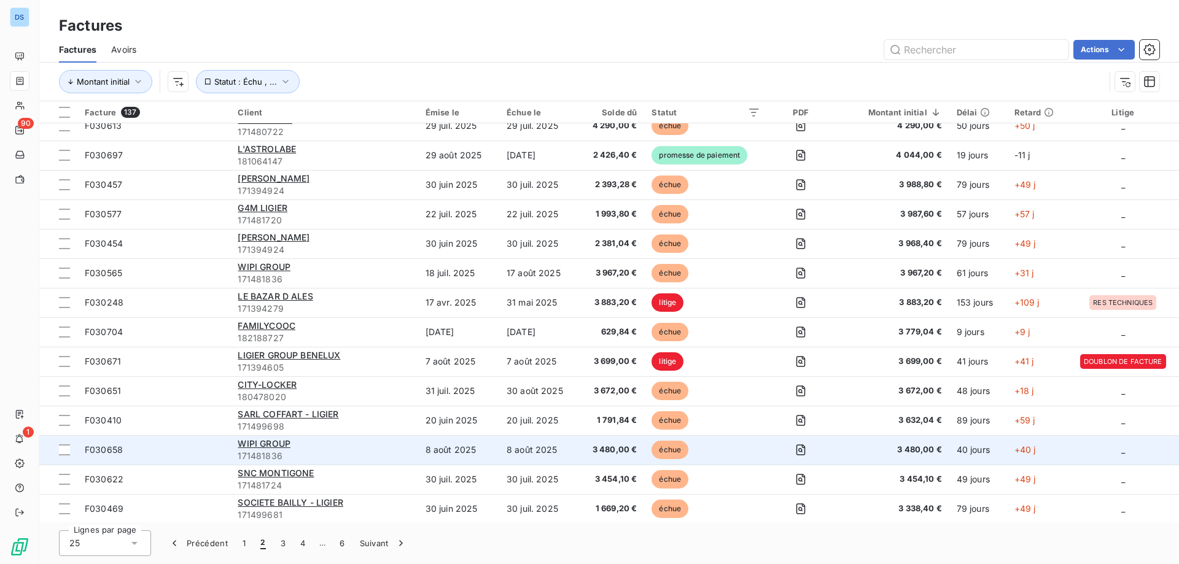
scroll to position [338, 0]
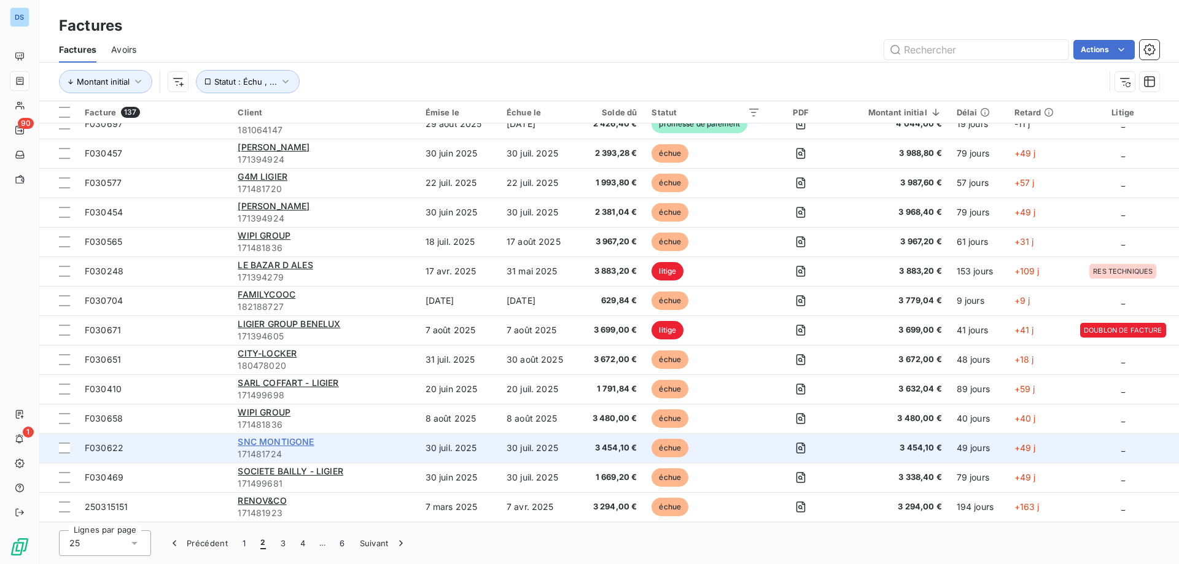
click at [282, 440] on span "SNC MONTIGONE" at bounding box center [276, 442] width 76 height 10
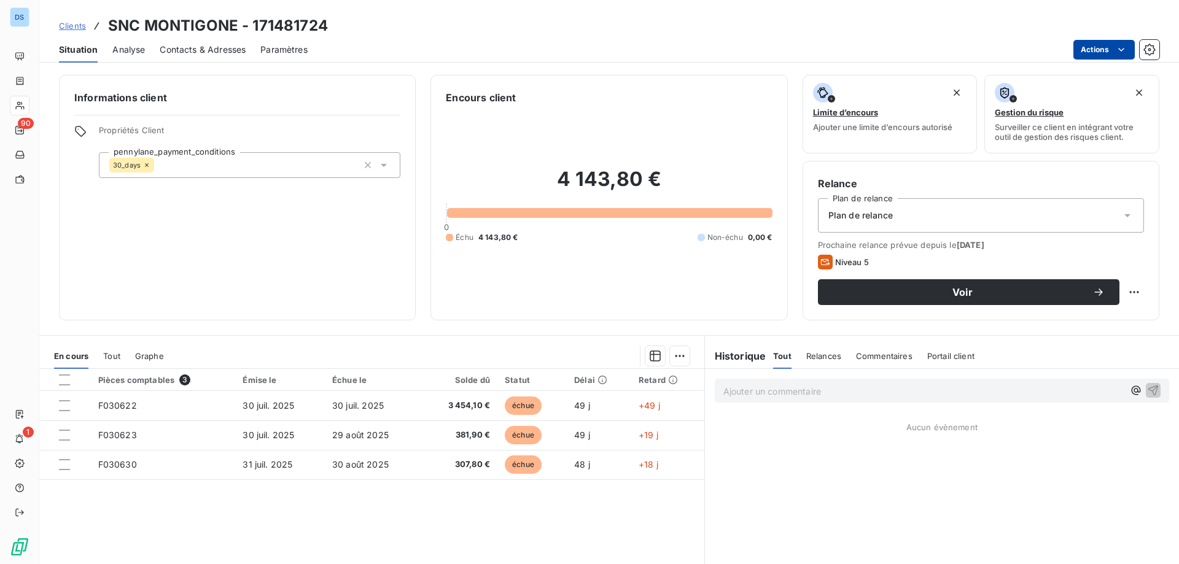
click at [1085, 47] on html "DS 90 1 Clients SNC MONTIGONE - 171481724 Situation Analyse Contacts & Adresses…" at bounding box center [589, 282] width 1179 height 564
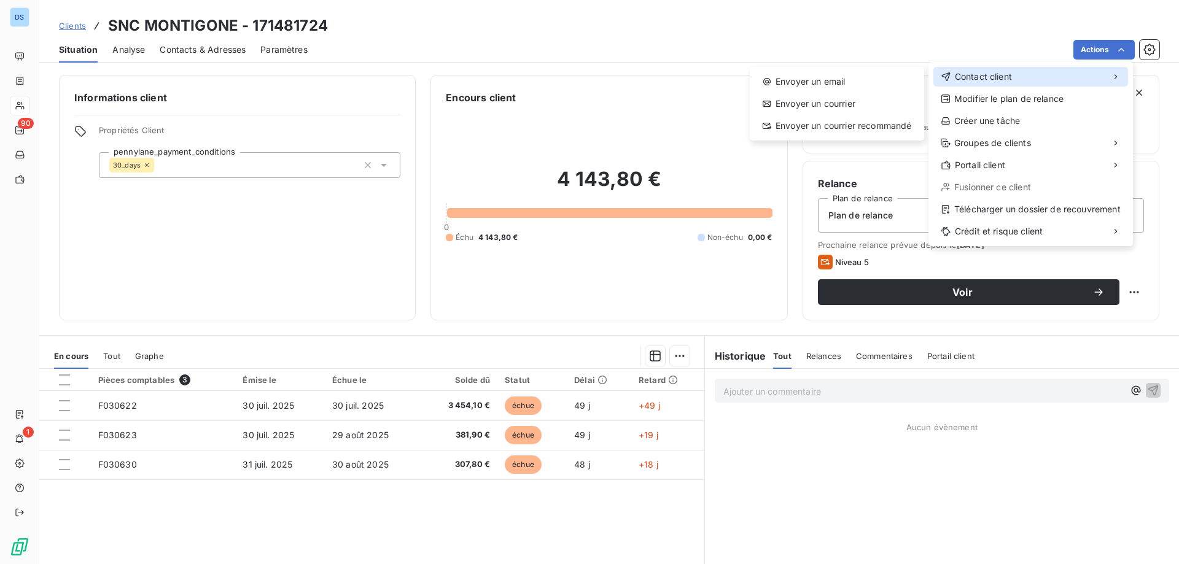
click at [1027, 68] on div "Contact client" at bounding box center [1030, 77] width 195 height 20
click at [848, 88] on div "Envoyer un email" at bounding box center [837, 82] width 165 height 20
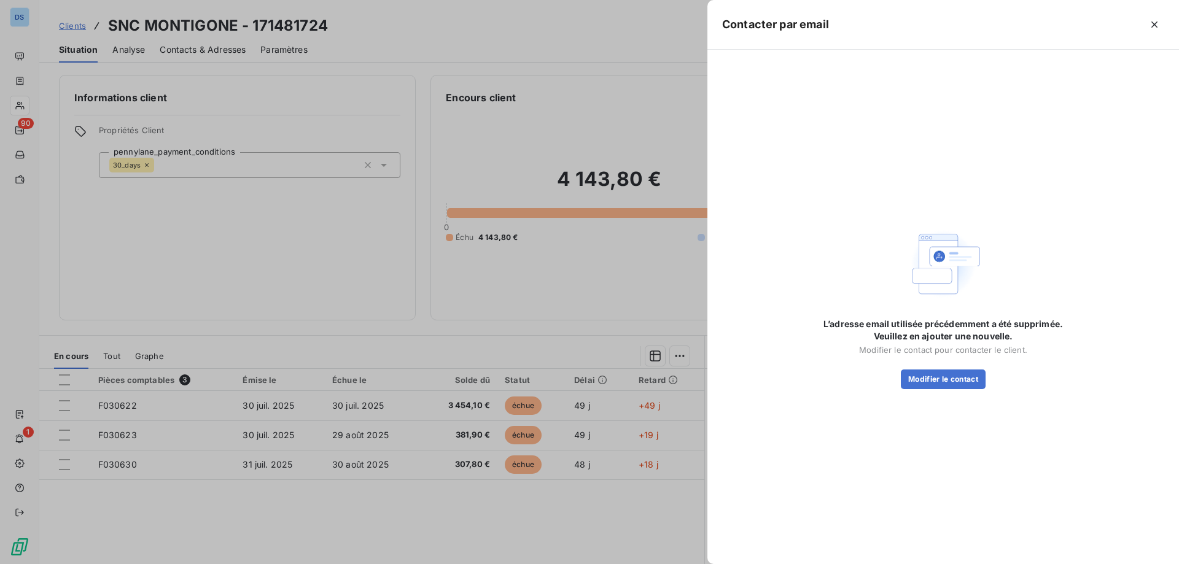
click at [474, 45] on div at bounding box center [589, 282] width 1179 height 564
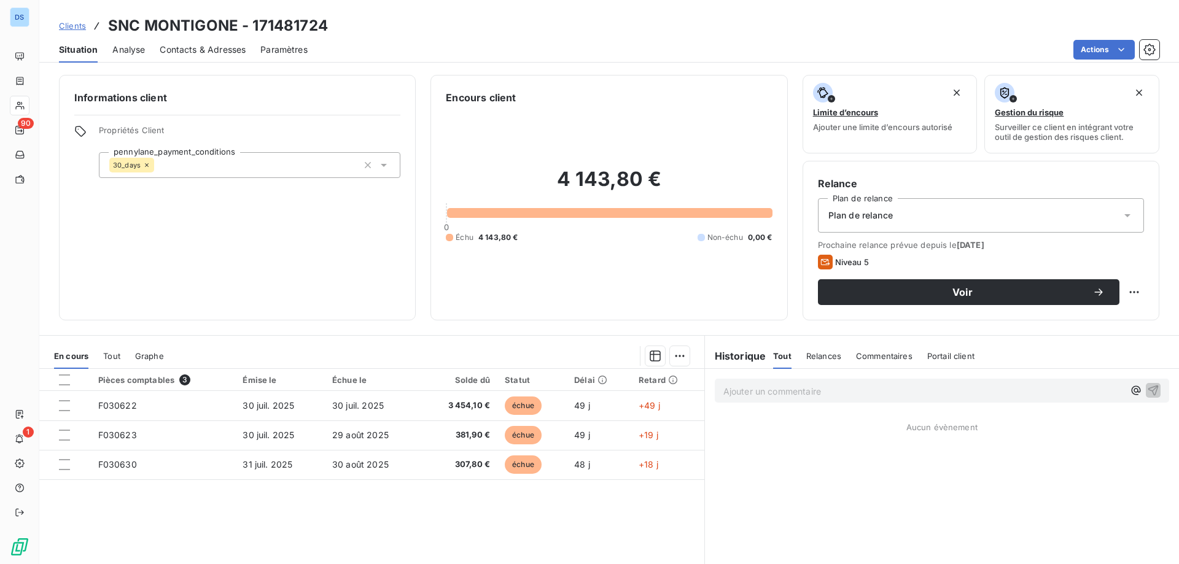
click at [192, 50] on span "Contacts & Adresses" at bounding box center [203, 50] width 86 height 12
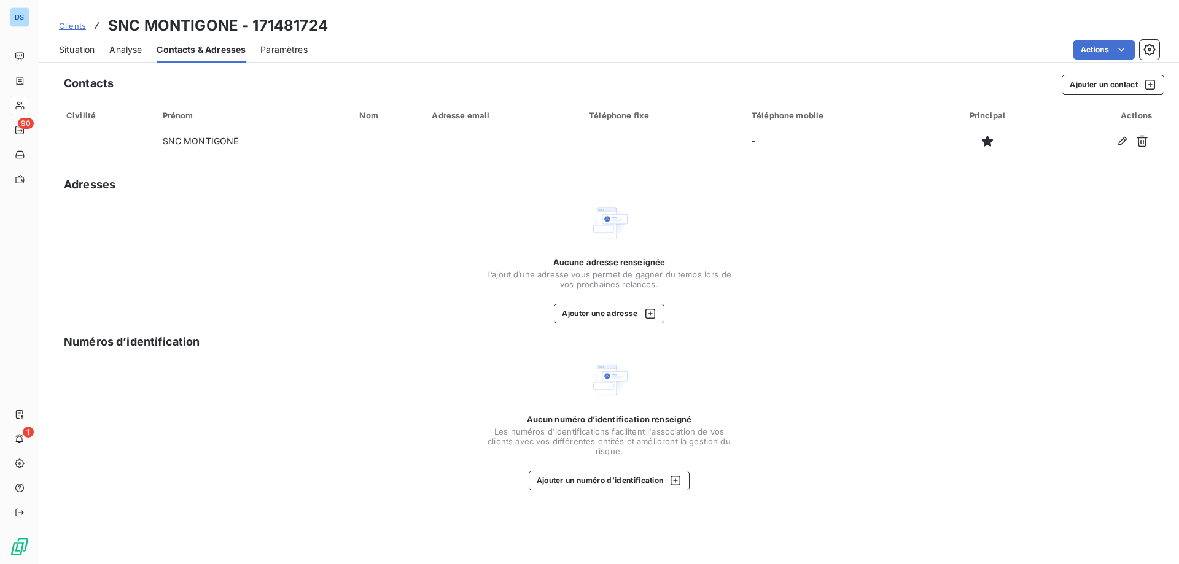
click at [200, 47] on span "Contacts & Adresses" at bounding box center [201, 50] width 89 height 12
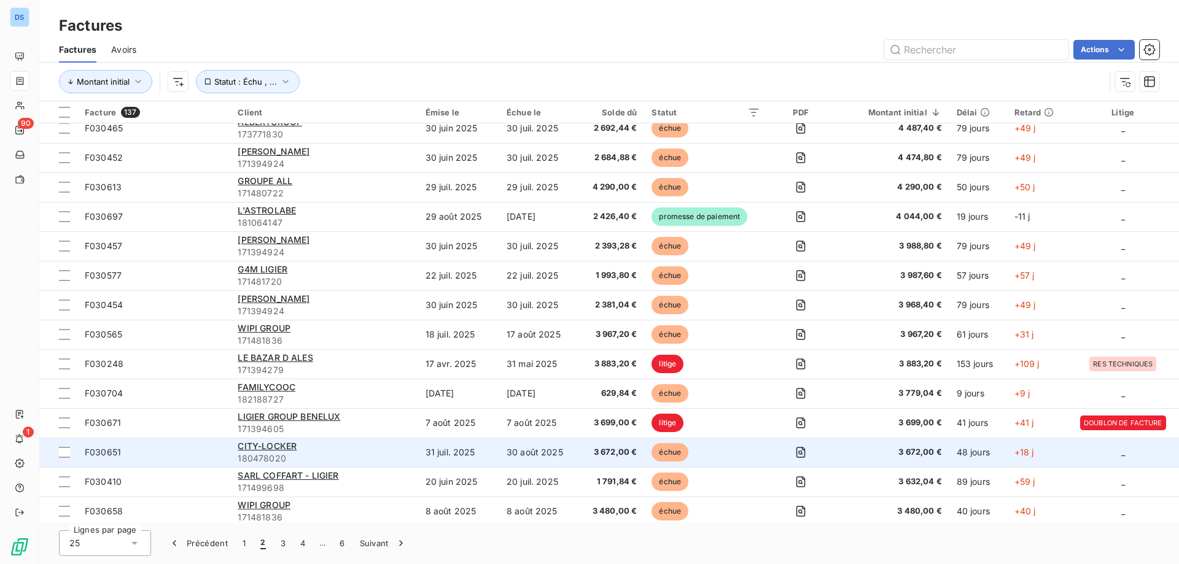
scroll to position [338, 0]
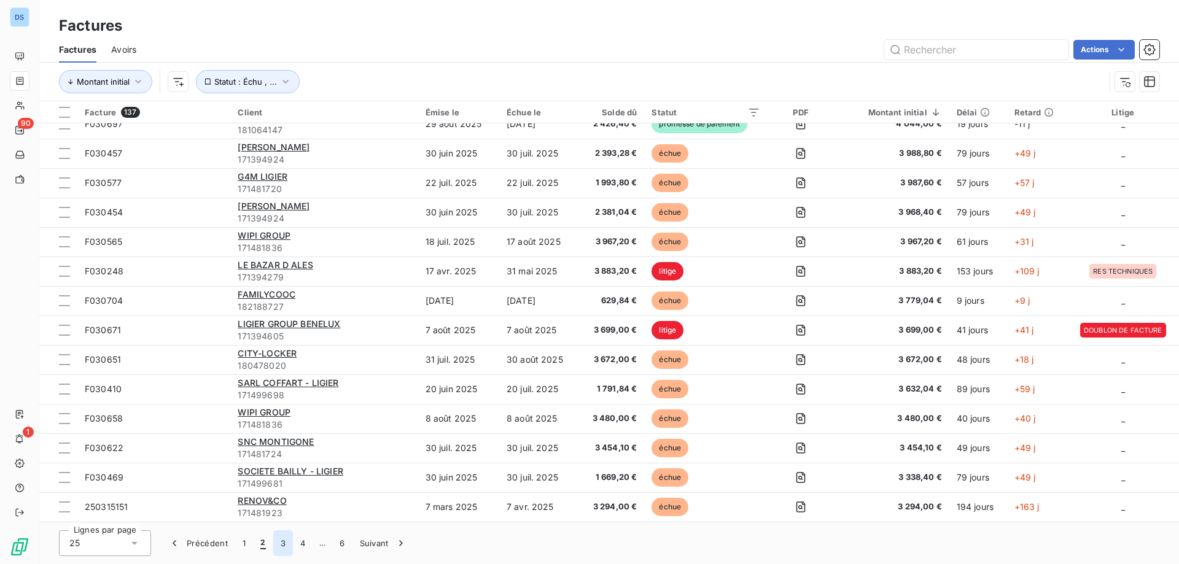
click at [283, 545] on button "3" at bounding box center [283, 544] width 20 height 26
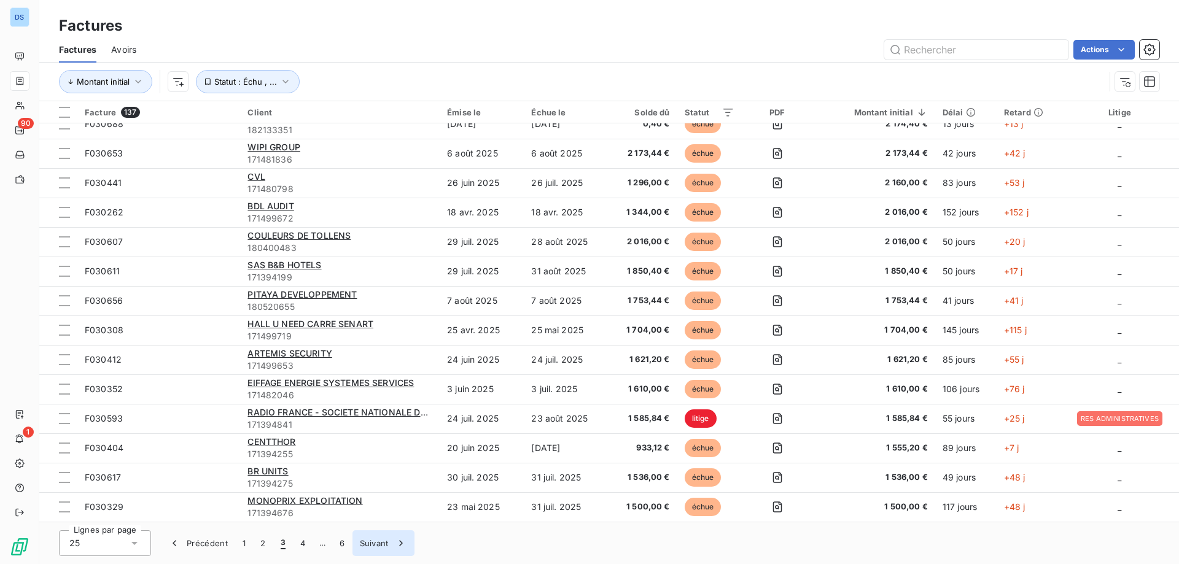
click at [395, 543] on icon "button" at bounding box center [401, 543] width 12 height 12
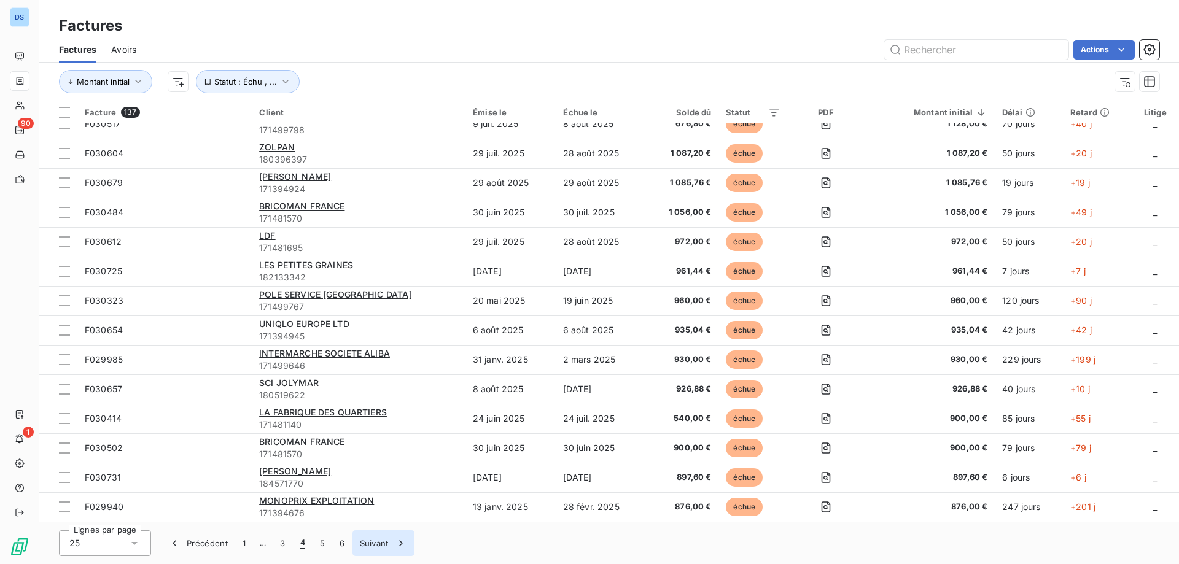
click at [395, 543] on icon "button" at bounding box center [401, 543] width 12 height 12
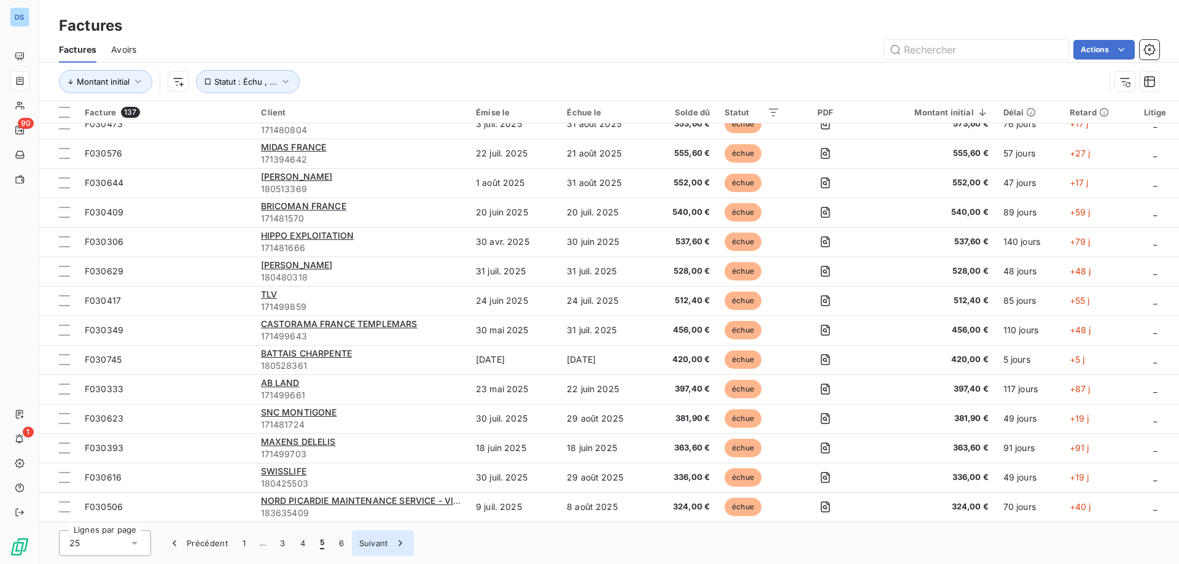
click at [395, 543] on icon "button" at bounding box center [400, 543] width 12 height 12
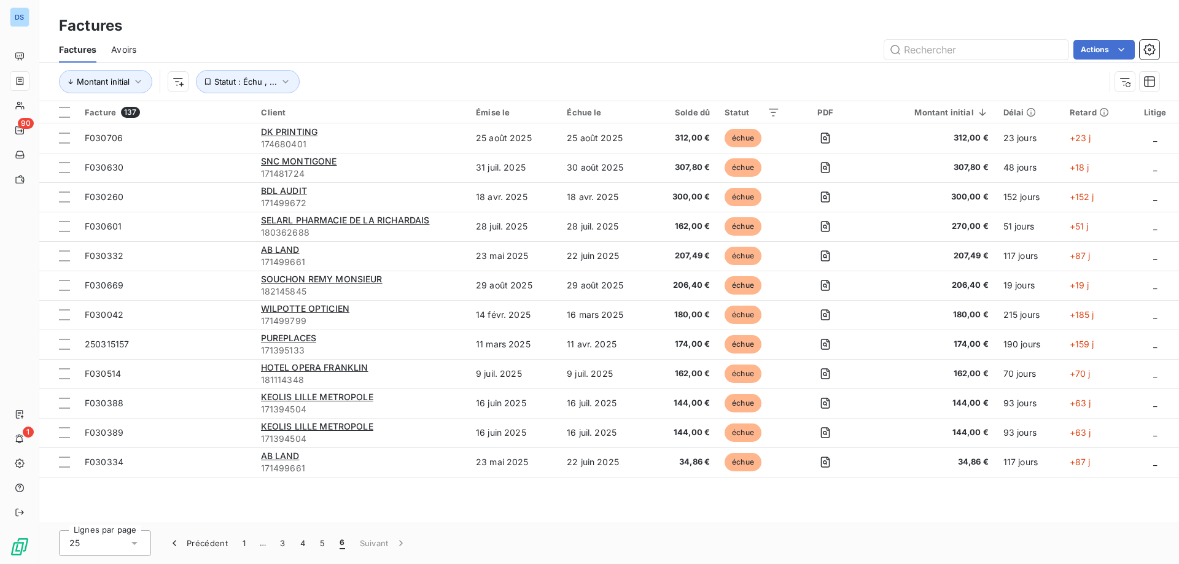
scroll to position [0, 0]
click at [279, 545] on button "3" at bounding box center [283, 544] width 20 height 26
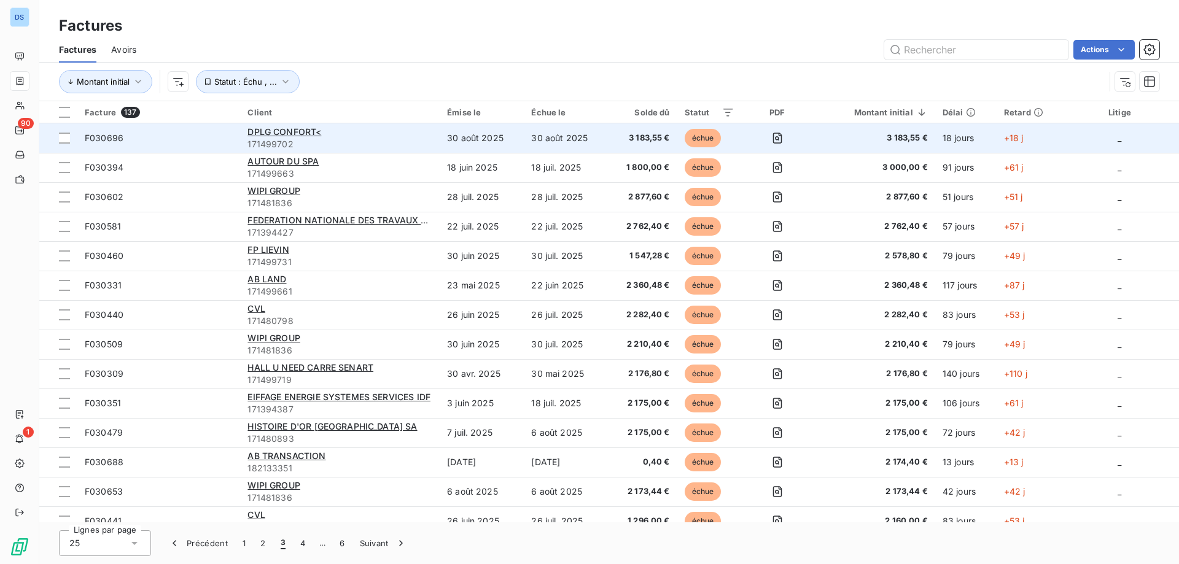
click at [341, 132] on div "DPLG CONFORT<" at bounding box center [340, 132] width 185 height 12
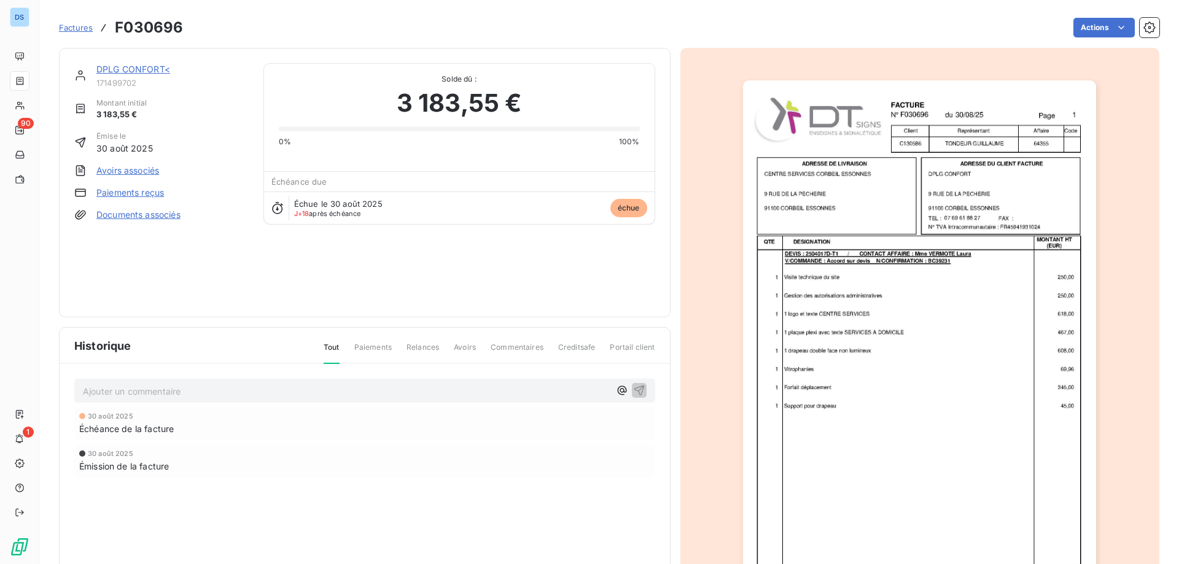
click at [156, 70] on link "DPLG CONFORT<" at bounding box center [133, 69] width 74 height 10
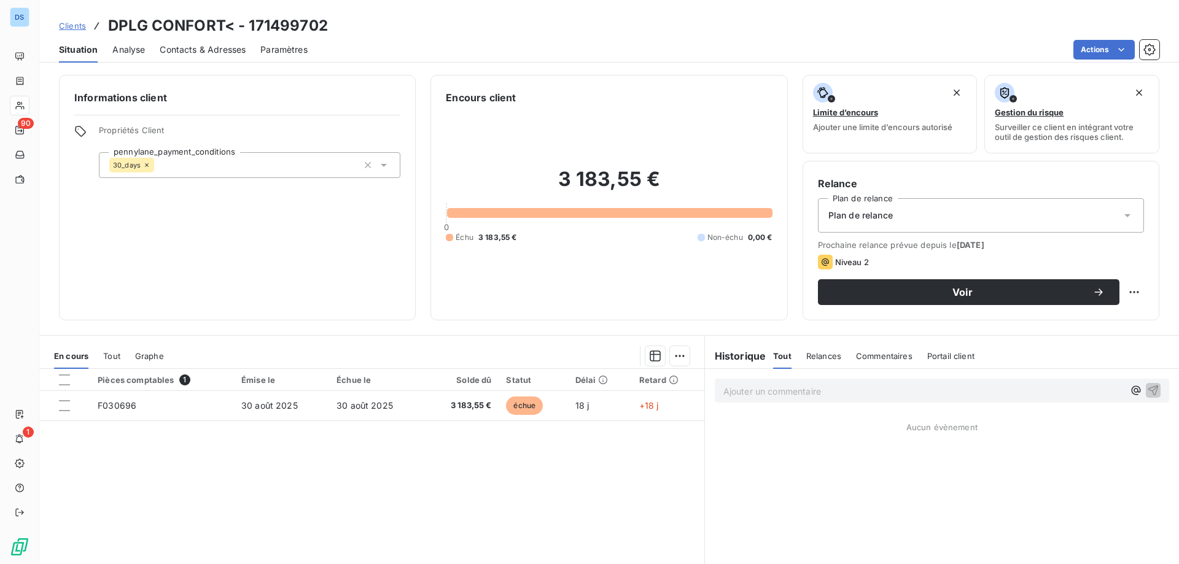
click at [195, 47] on span "Contacts & Adresses" at bounding box center [203, 50] width 86 height 12
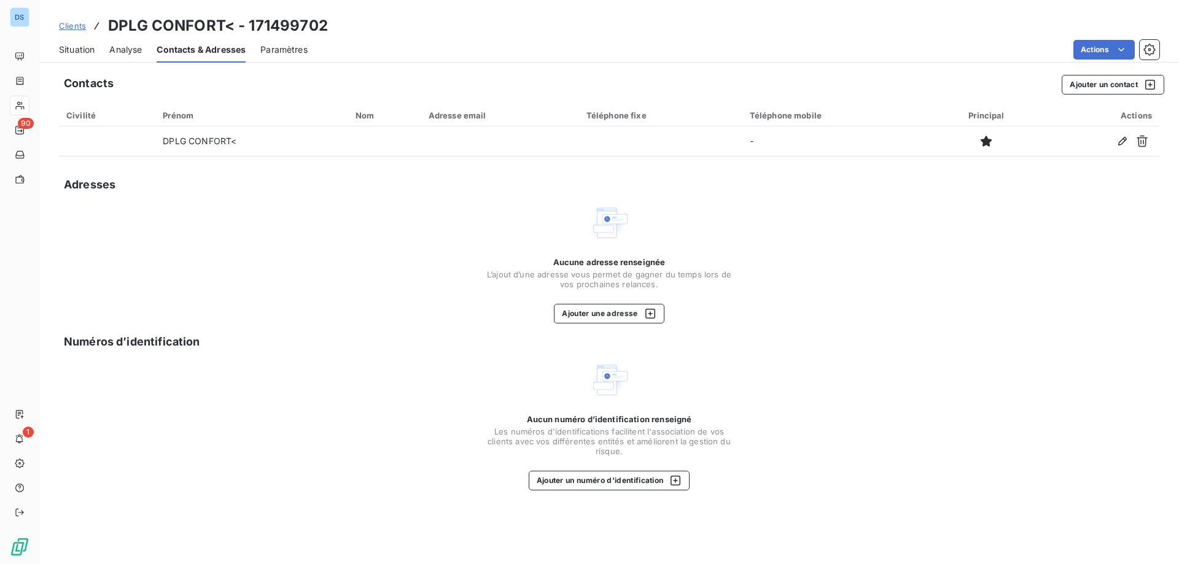
click at [70, 48] on span "Situation" at bounding box center [77, 50] width 36 height 12
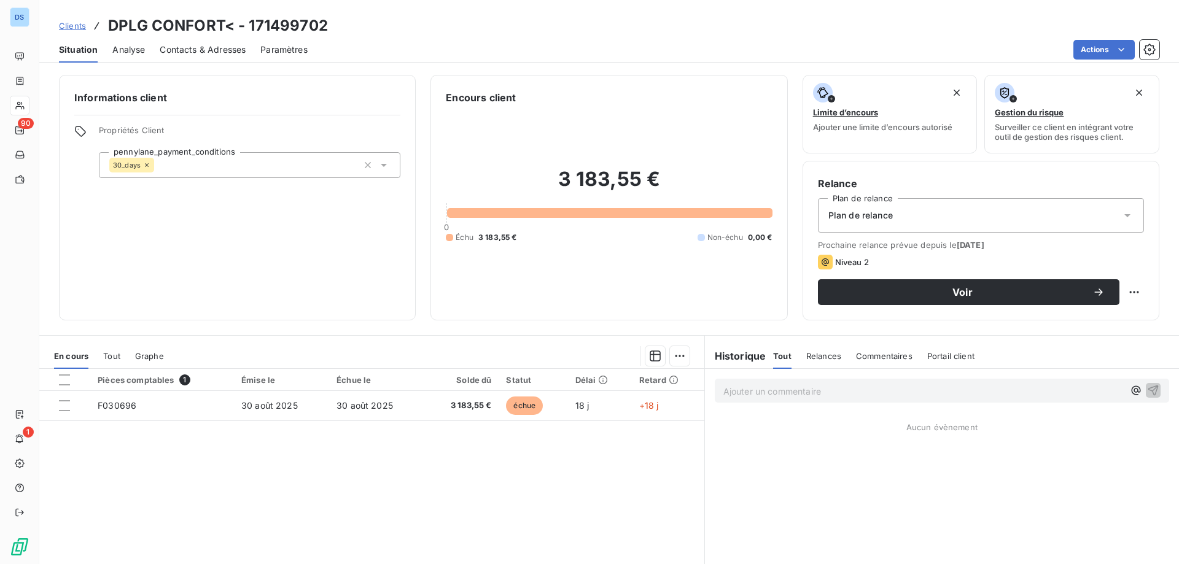
click at [178, 54] on span "Contacts & Adresses" at bounding box center [203, 50] width 86 height 12
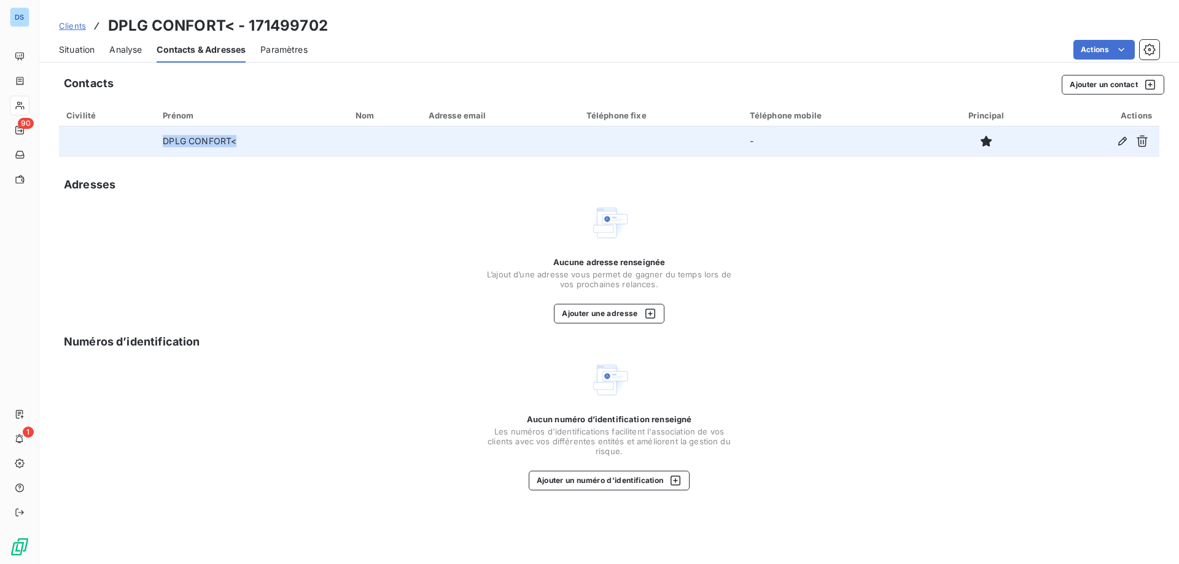
drag, startPoint x: 237, startPoint y: 139, endPoint x: 160, endPoint y: 140, distance: 77.4
click at [160, 140] on td "DPLG CONFORT<" at bounding box center [251, 141] width 193 height 29
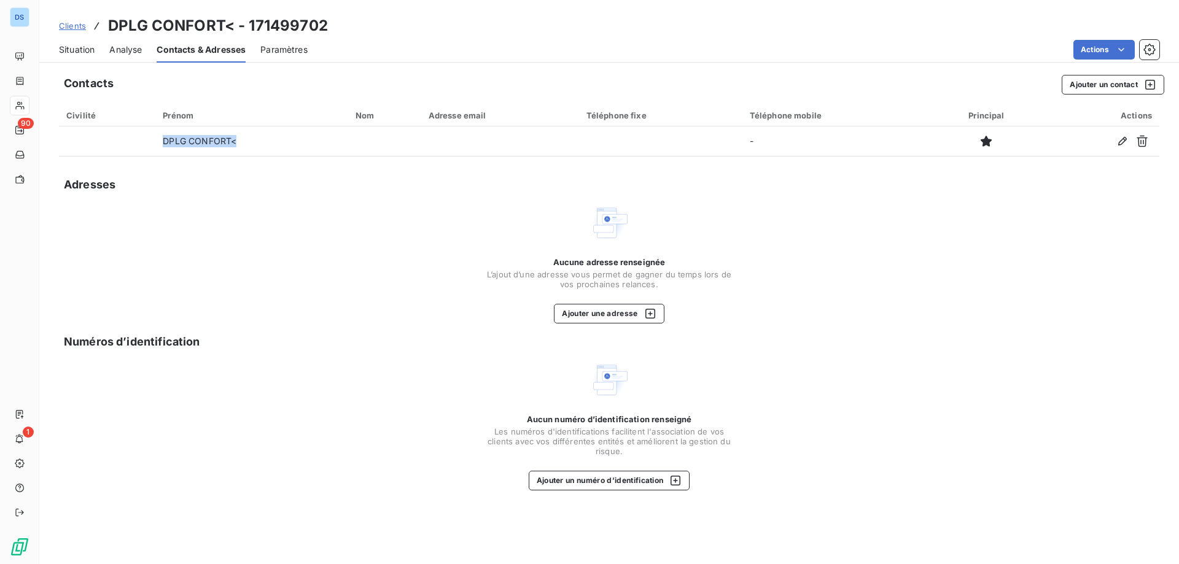
copy td "DPLG CONFORT<"
click at [60, 45] on span "Situation" at bounding box center [77, 50] width 36 height 12
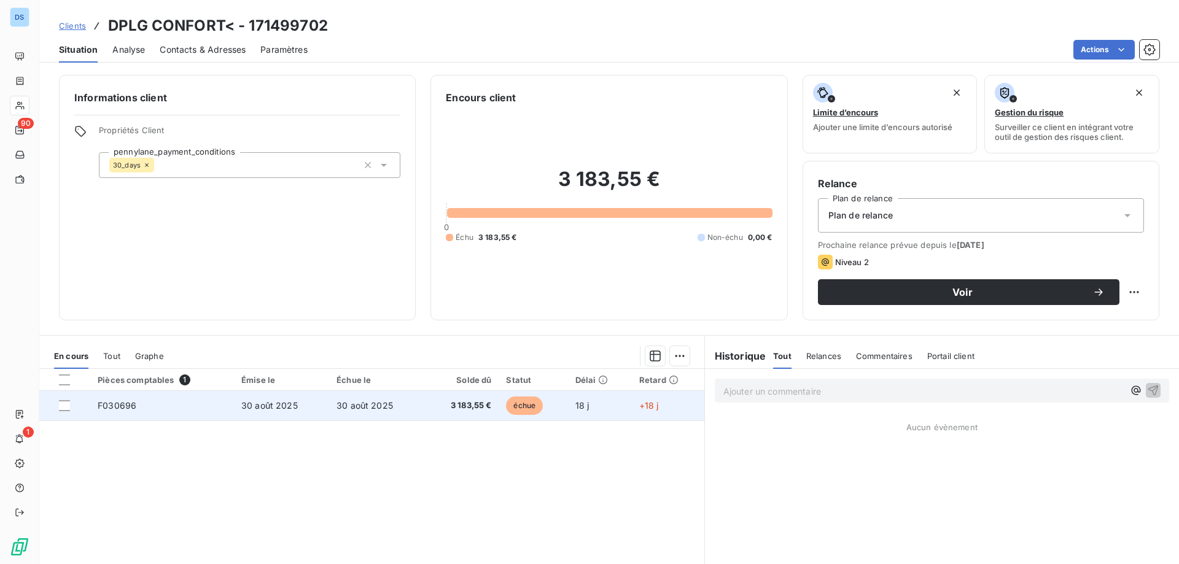
click at [606, 405] on td "18 j" at bounding box center [600, 405] width 64 height 29
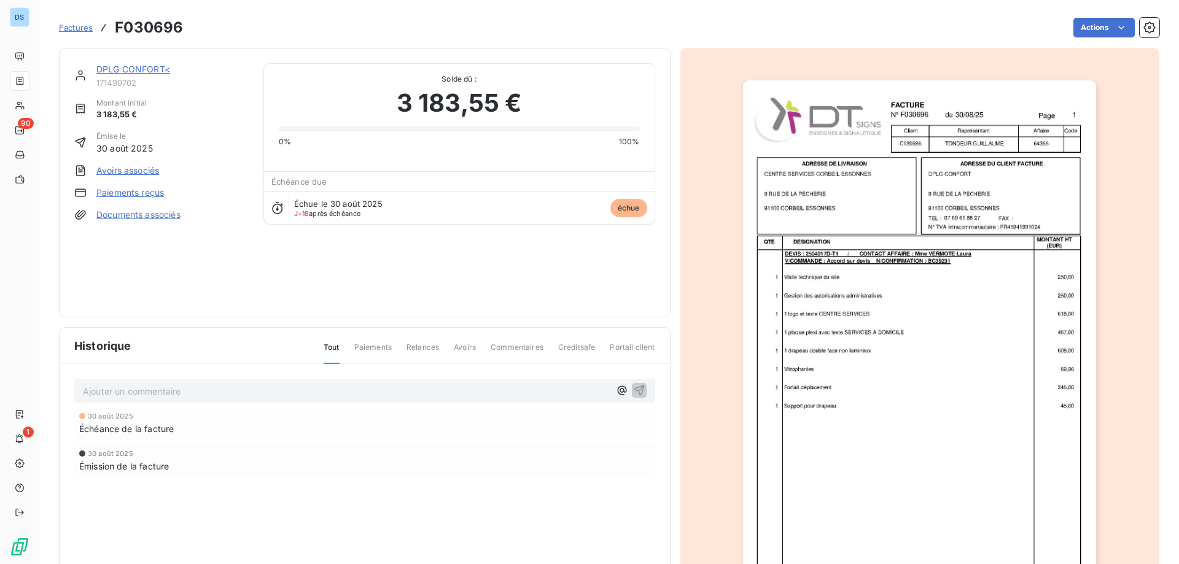
scroll to position [69, 0]
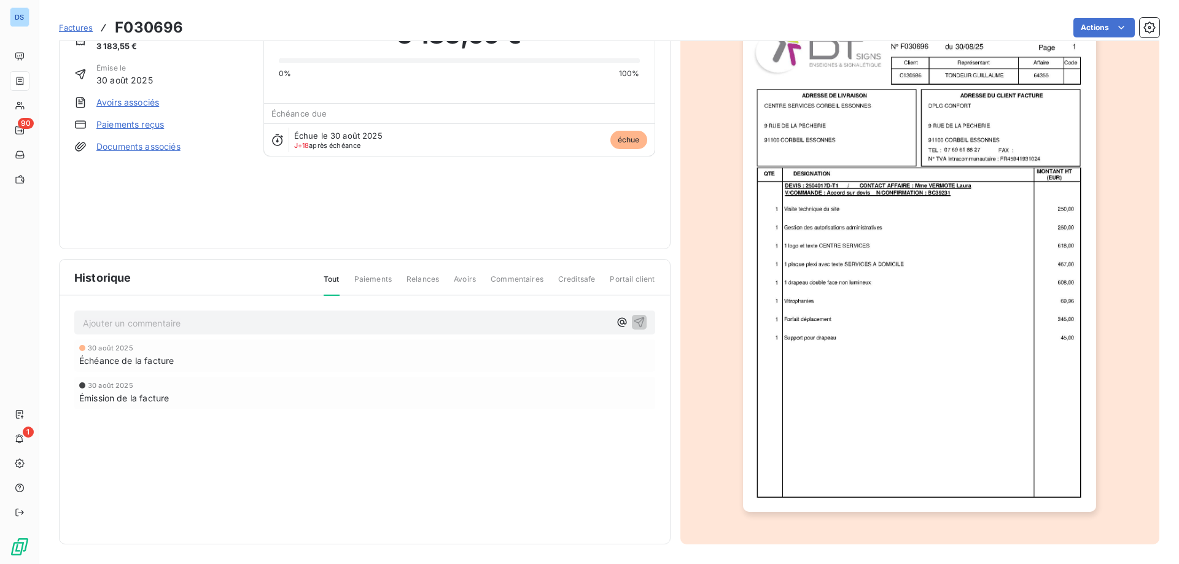
click at [865, 416] on img "button" at bounding box center [919, 262] width 353 height 500
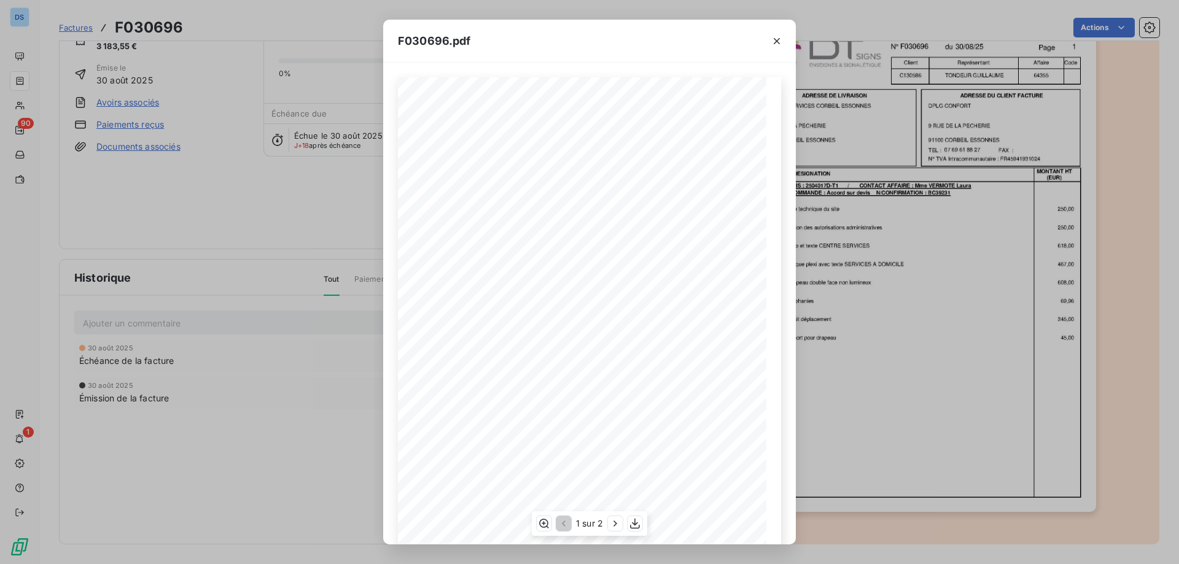
scroll to position [68, 0]
click at [604, 522] on div "1 sur 2" at bounding box center [589, 524] width 115 height 25
click at [599, 522] on span "1 sur 2" at bounding box center [589, 524] width 27 height 12
click at [604, 526] on div "1 sur 2" at bounding box center [589, 524] width 115 height 25
click at [599, 524] on span "1 sur 2" at bounding box center [589, 524] width 27 height 12
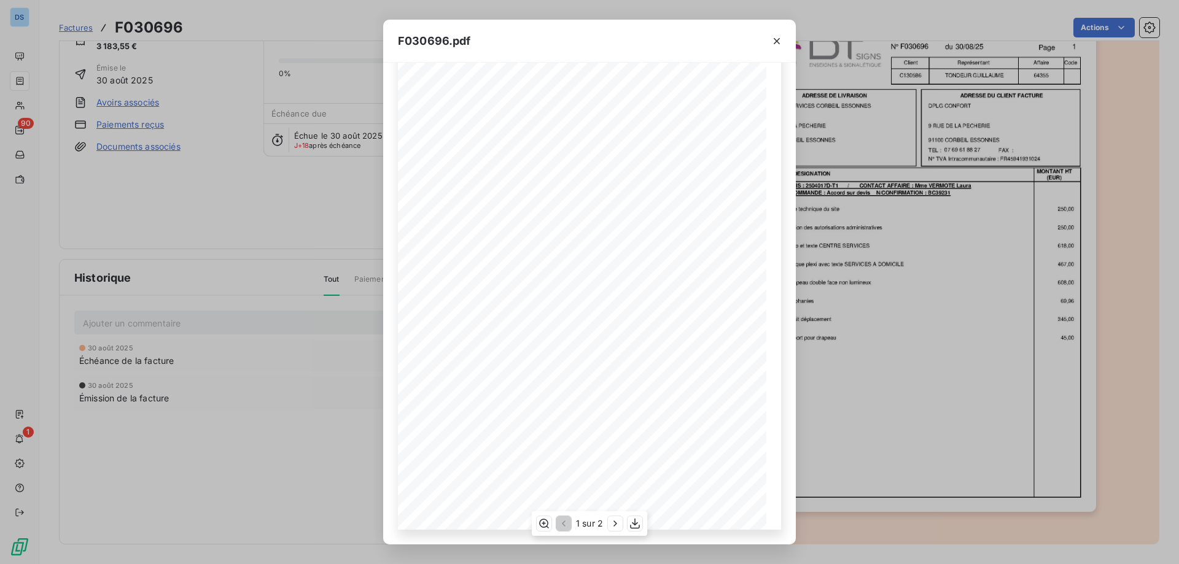
click at [602, 523] on span "1 sur 2" at bounding box center [589, 524] width 27 height 12
click at [613, 521] on icon "button" at bounding box center [615, 524] width 12 height 12
click at [778, 37] on icon "button" at bounding box center [777, 41] width 12 height 12
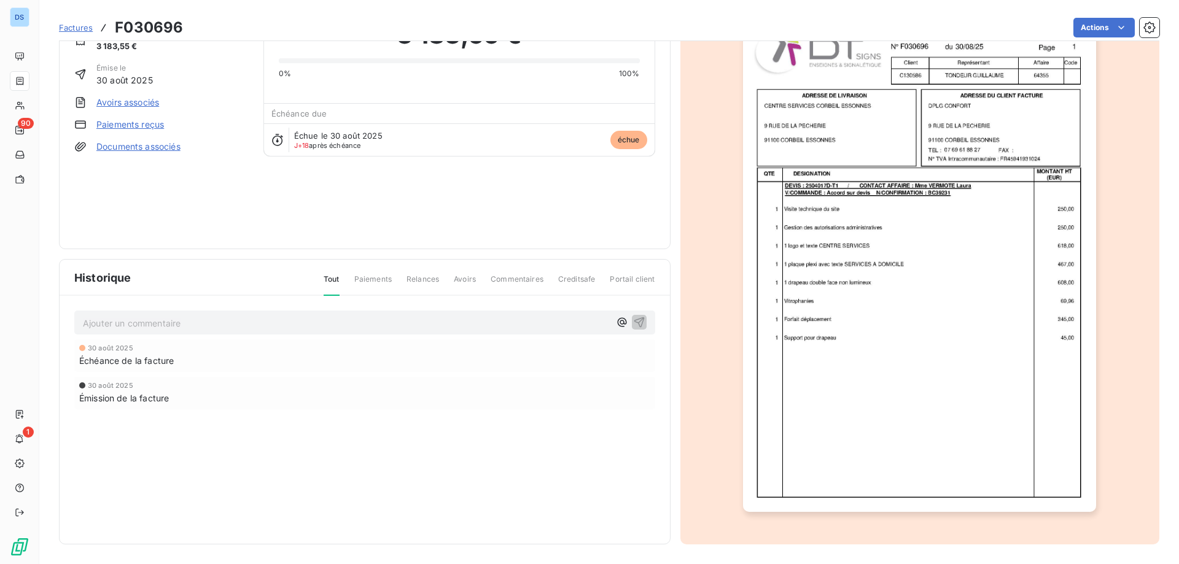
click at [781, 41] on div "Factures F030696 Actions" at bounding box center [609, 20] width 1101 height 41
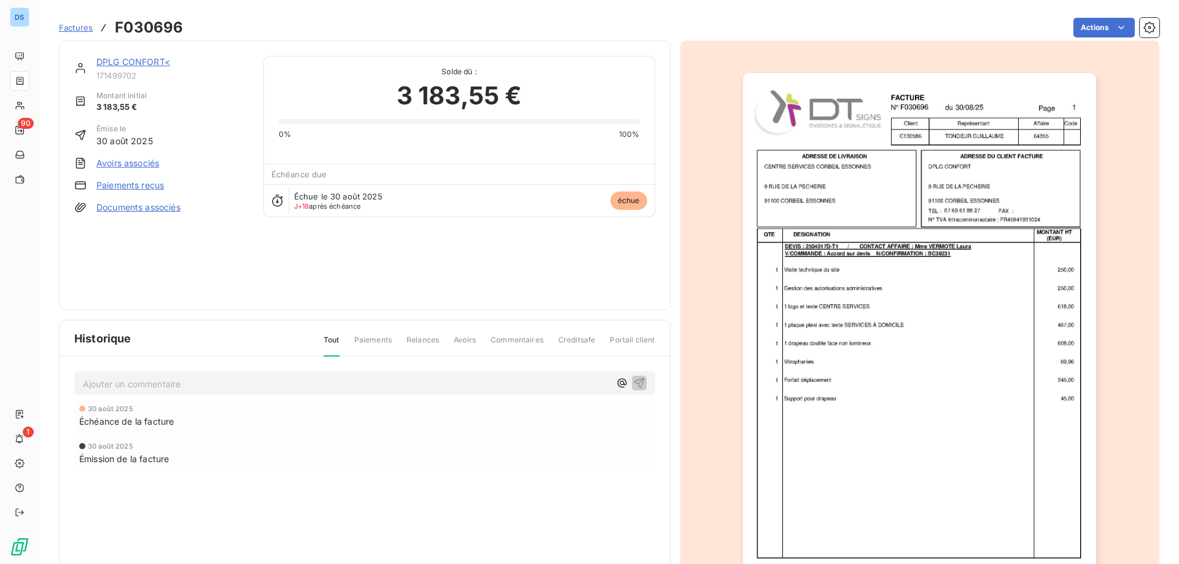
scroll to position [0, 0]
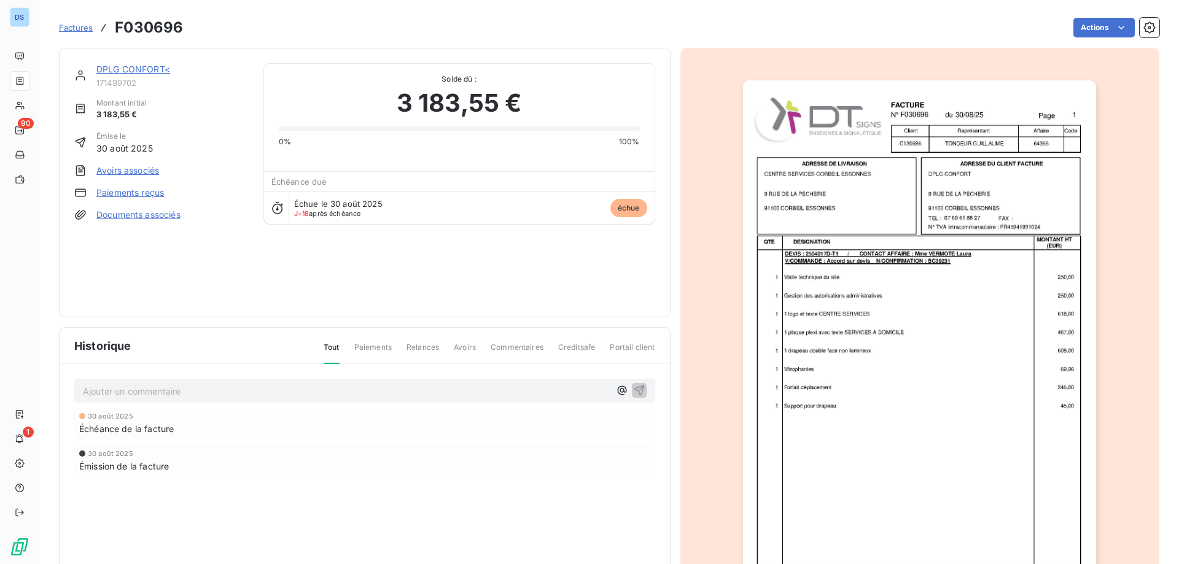
click at [139, 70] on link "DPLG CONFORT<" at bounding box center [133, 69] width 74 height 10
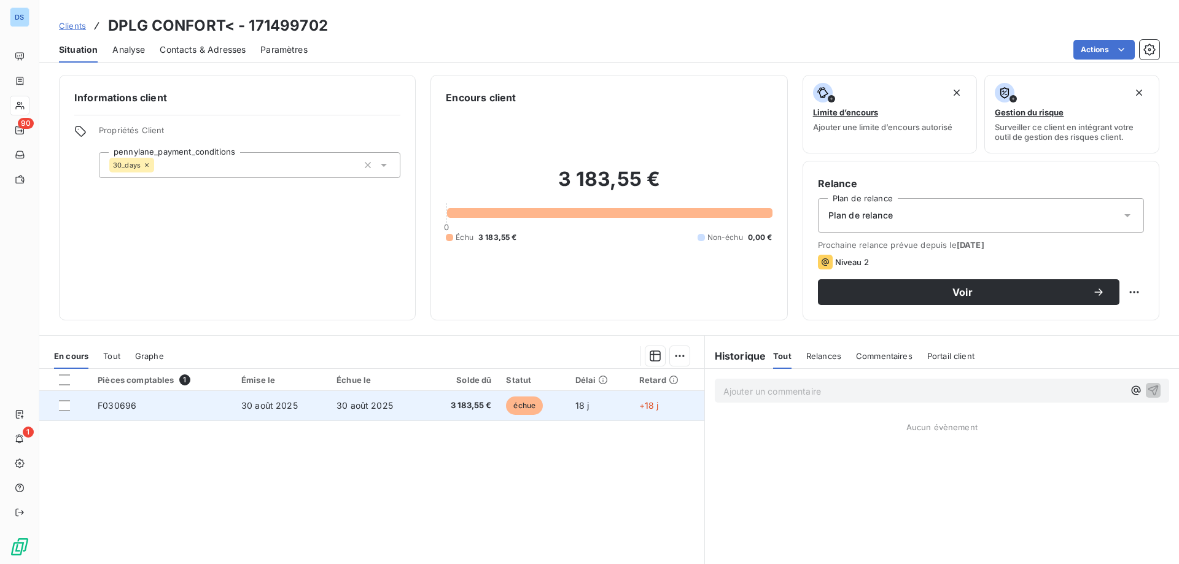
click at [445, 406] on span "3 183,55 €" at bounding box center [462, 406] width 60 height 12
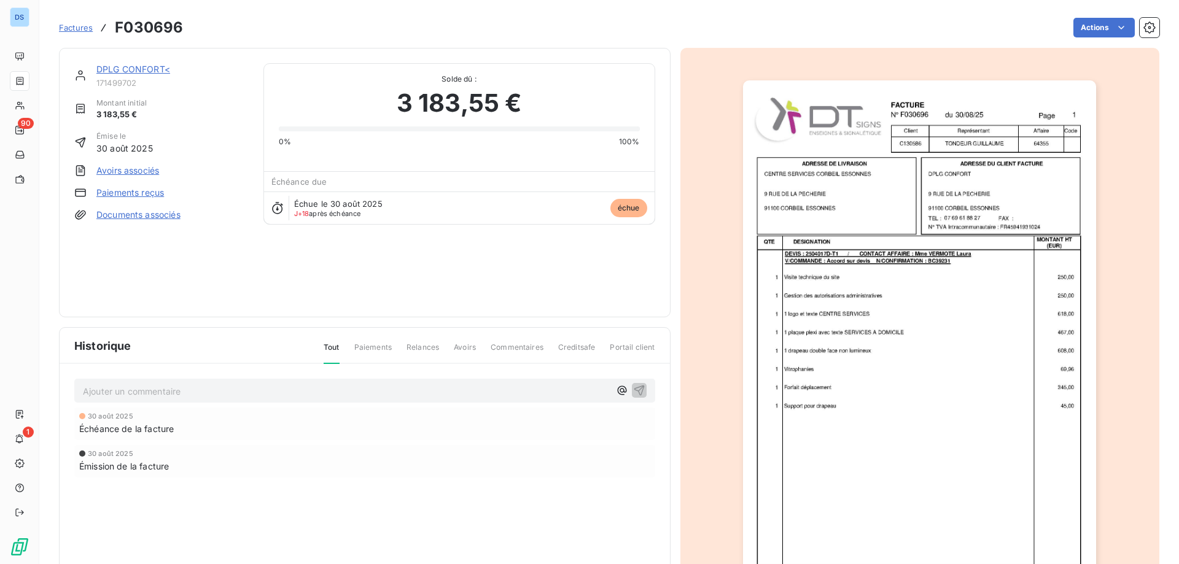
scroll to position [69, 0]
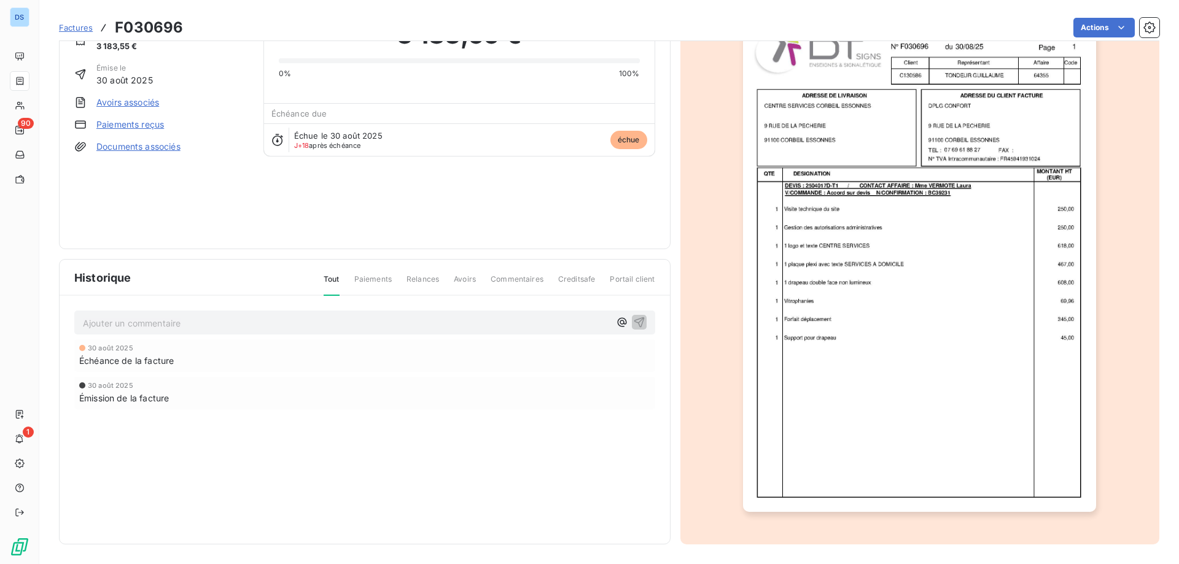
click at [965, 446] on img "button" at bounding box center [919, 262] width 353 height 500
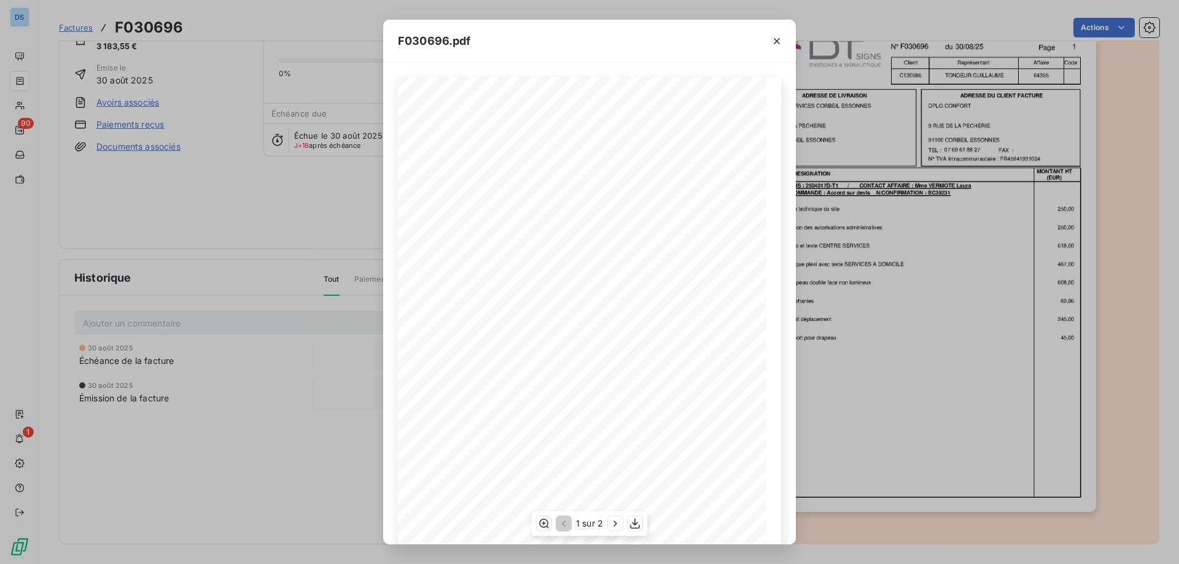
scroll to position [68, 0]
click at [615, 524] on icon "button" at bounding box center [615, 524] width 12 height 12
click at [225, 418] on div "F030696.pdf F030696 [DATE] DPLG CONFORT [STREET_ADDRESS] 07 69 61 88 27 QTE MON…" at bounding box center [589, 282] width 1179 height 564
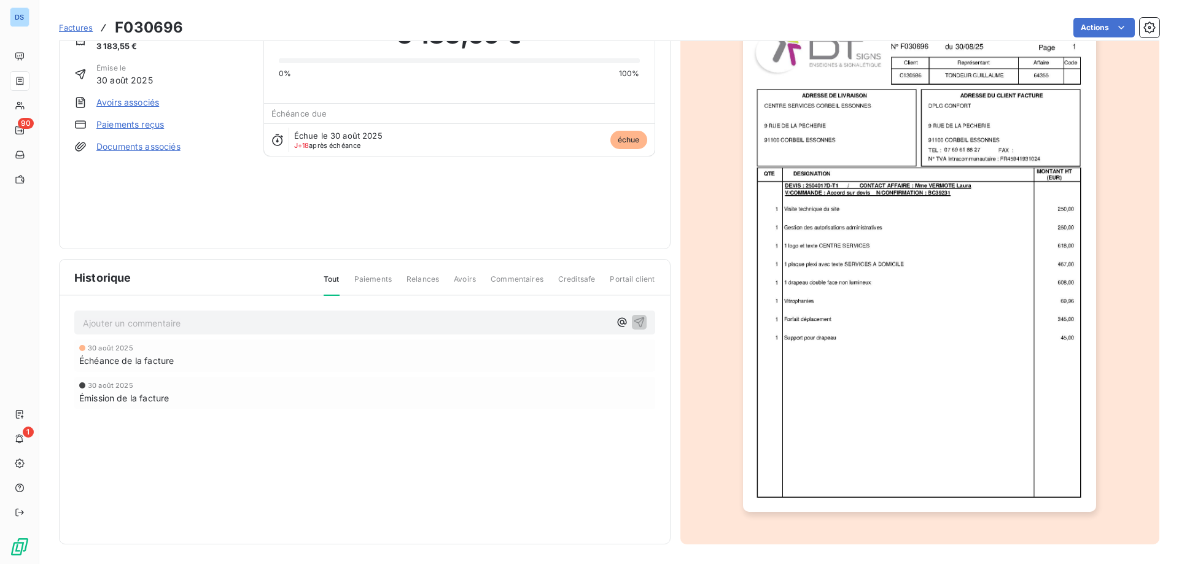
click at [773, 46] on img "button" at bounding box center [919, 262] width 353 height 500
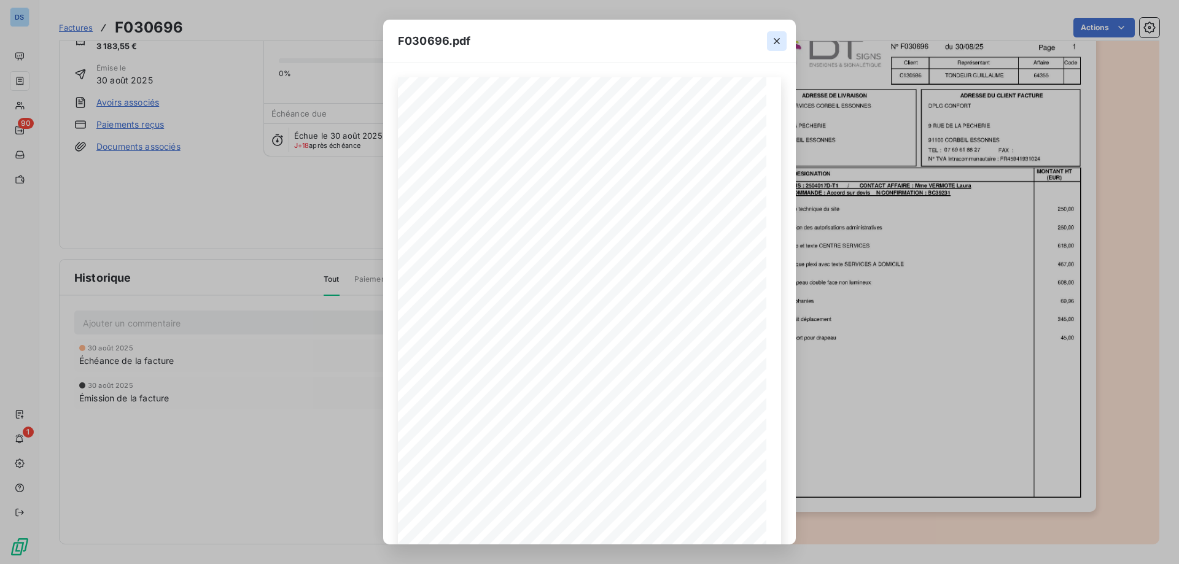
click at [771, 41] on icon "button" at bounding box center [777, 41] width 12 height 12
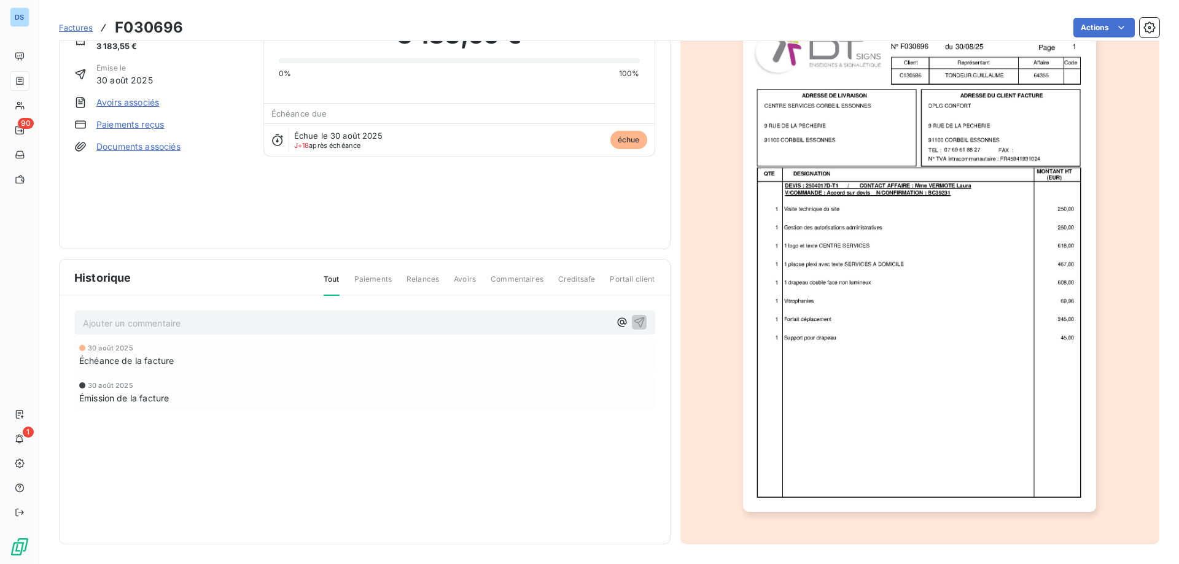
scroll to position [0, 0]
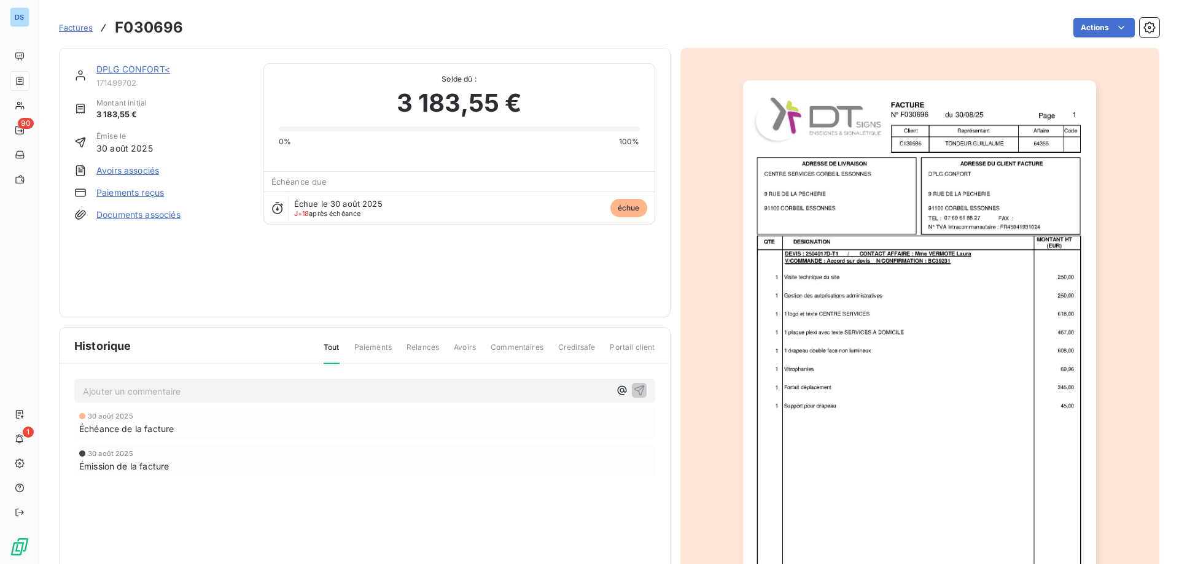
click at [141, 64] on link "DPLG CONFORT<" at bounding box center [133, 69] width 74 height 10
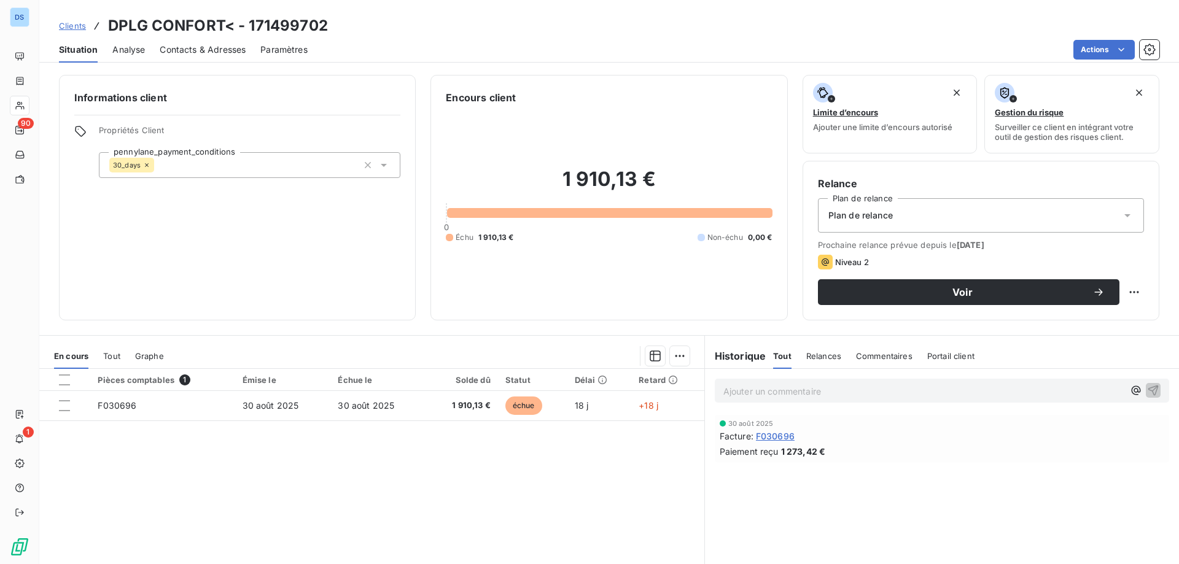
click at [190, 49] on span "Contacts & Adresses" at bounding box center [203, 50] width 86 height 12
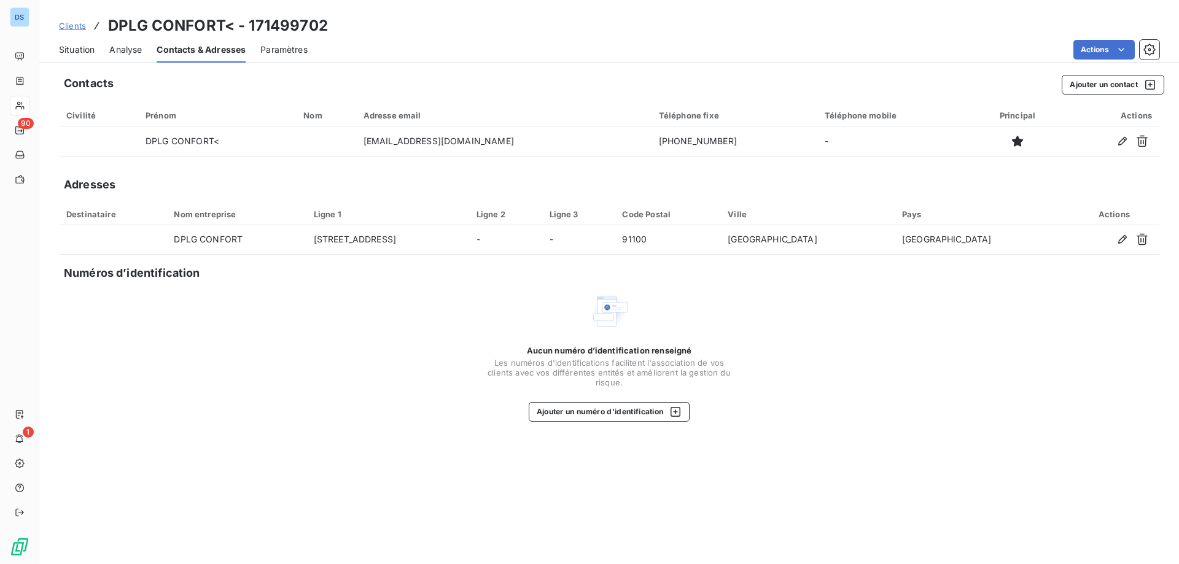
click at [75, 52] on span "Situation" at bounding box center [77, 50] width 36 height 12
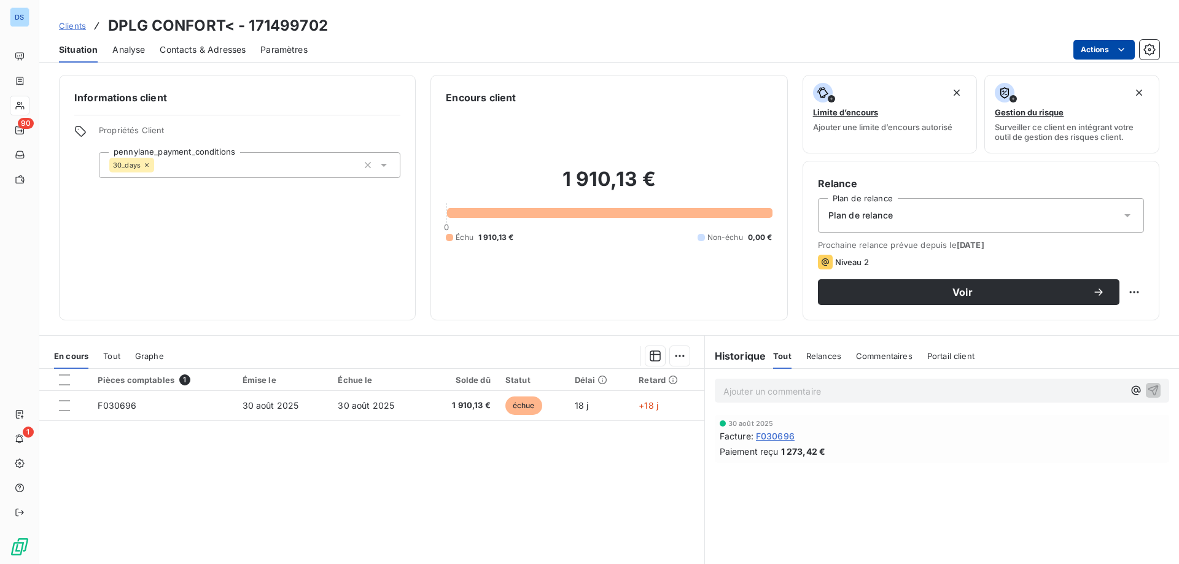
click at [1086, 53] on html "DS 90 1 Clients DPLG CONFORT< - 171499702 Situation Analyse Contacts & Adresses…" at bounding box center [589, 282] width 1179 height 564
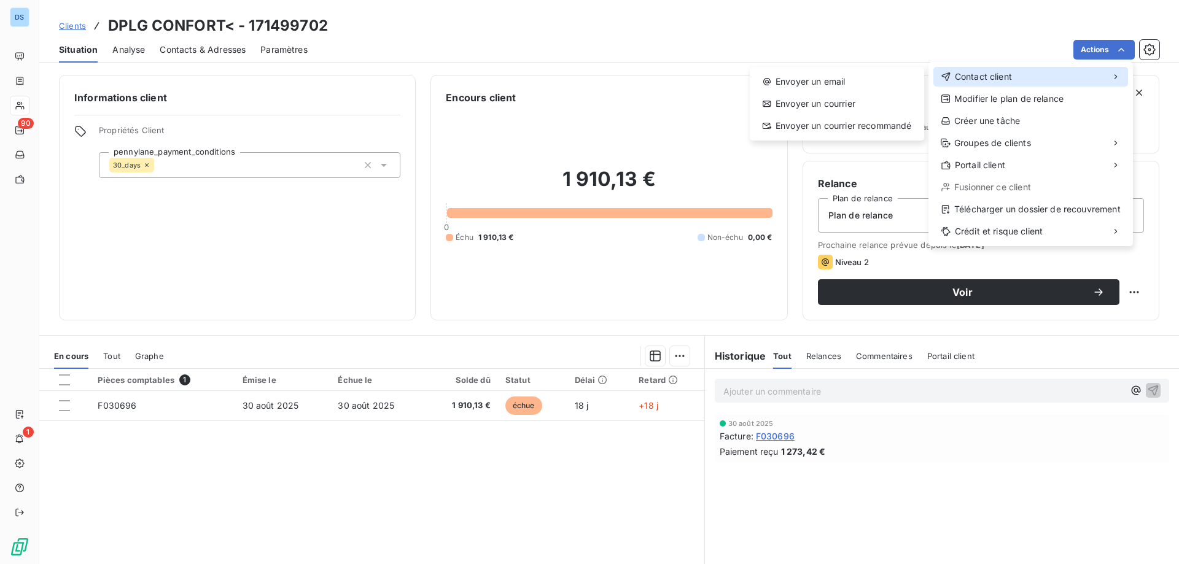
click at [981, 74] on span "Contact client" at bounding box center [983, 77] width 57 height 12
click at [843, 85] on div "Envoyer un email" at bounding box center [837, 82] width 165 height 20
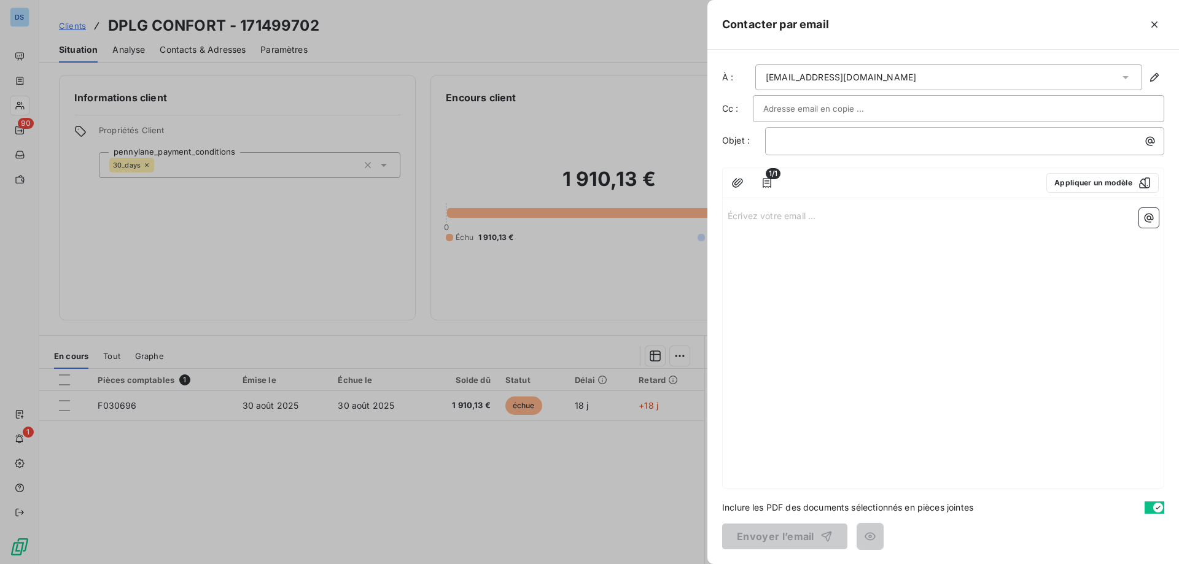
click at [811, 106] on input "text" at bounding box center [829, 108] width 132 height 18
paste input "[PERSON_NAME][EMAIL_ADDRESS][DOMAIN_NAME]"
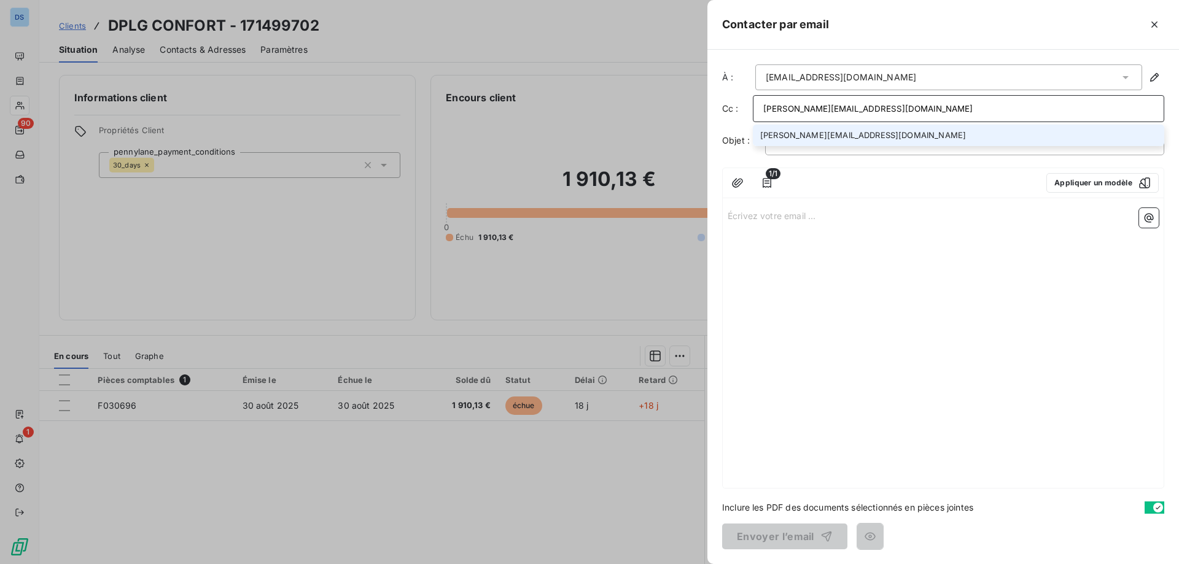
type input "[PERSON_NAME][EMAIL_ADDRESS][DOMAIN_NAME]"
click at [816, 134] on li "[PERSON_NAME][EMAIL_ADDRESS][DOMAIN_NAME]" at bounding box center [958, 135] width 411 height 21
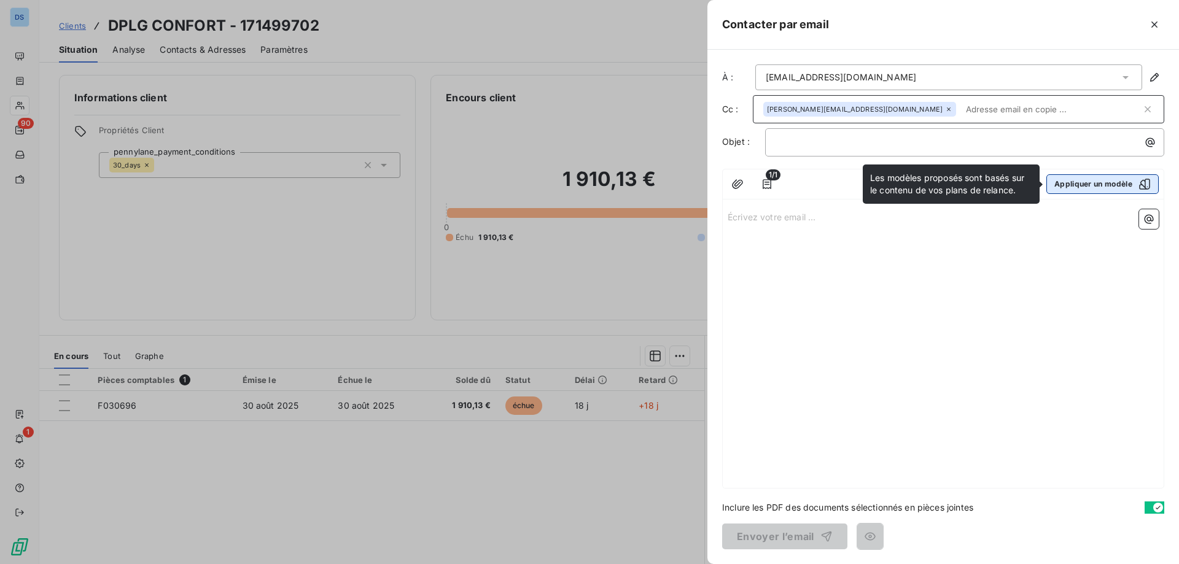
click at [1085, 186] on button "Appliquer un modèle" at bounding box center [1103, 184] width 112 height 20
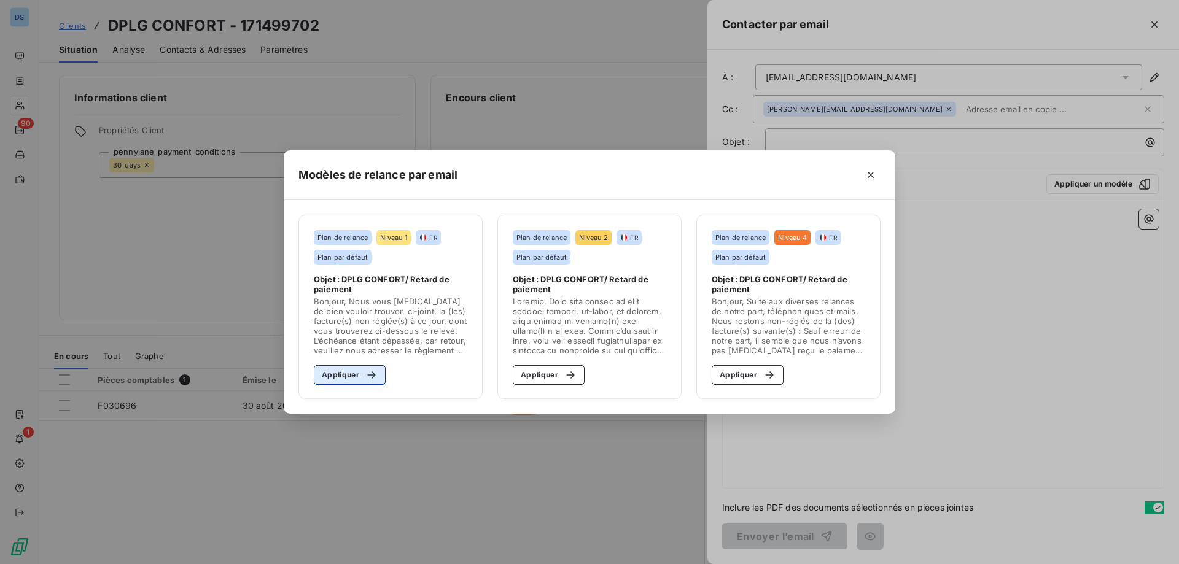
click at [354, 381] on button "Appliquer" at bounding box center [350, 375] width 72 height 20
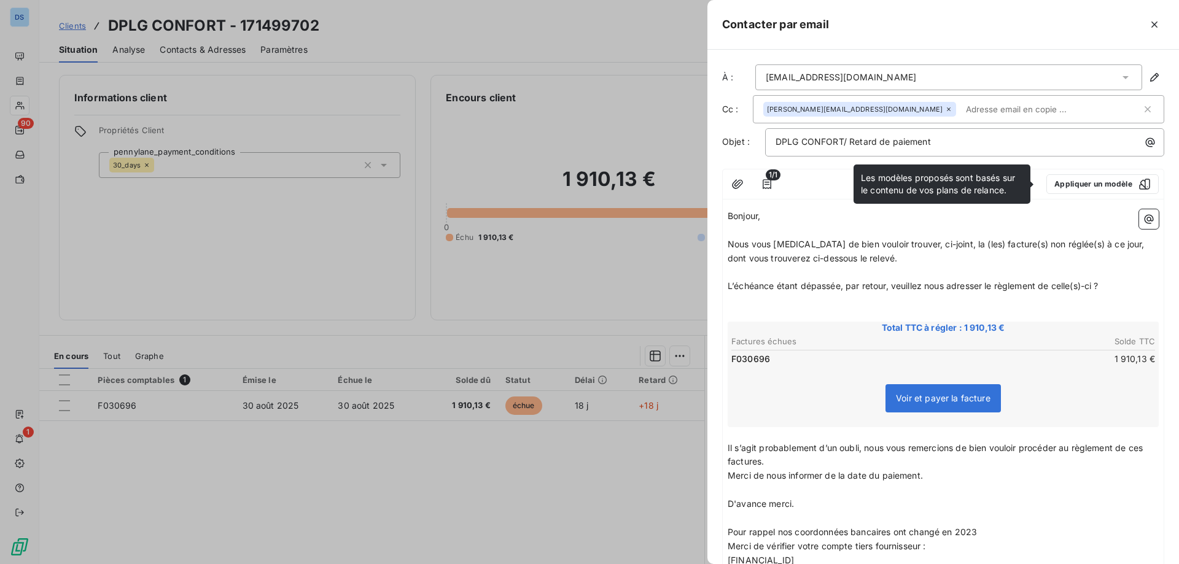
scroll to position [167, 0]
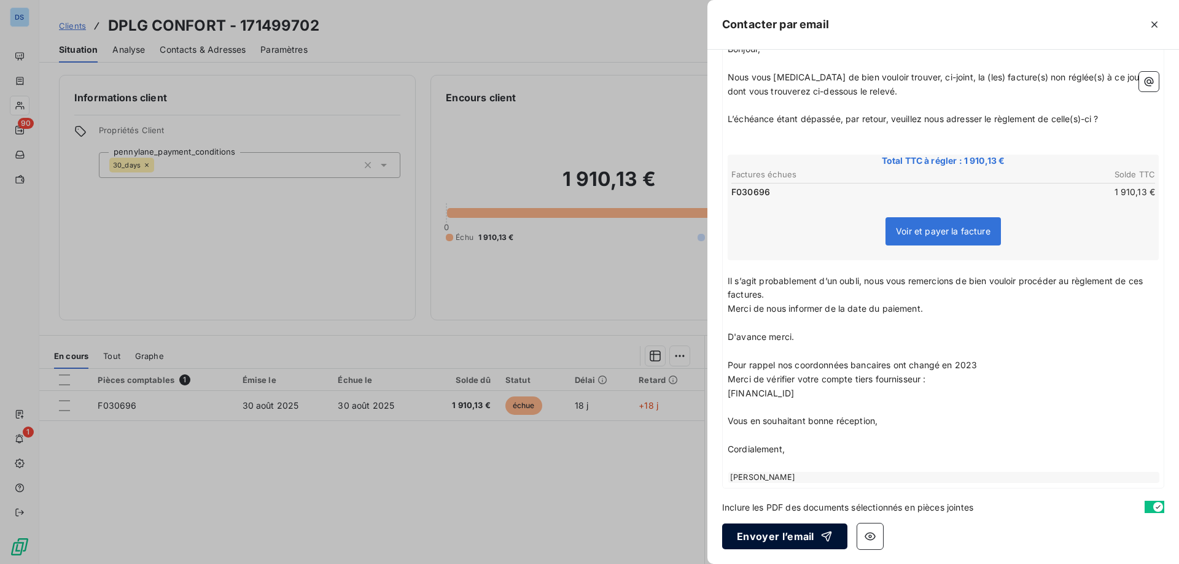
click at [756, 536] on button "Envoyer l’email" at bounding box center [784, 537] width 125 height 26
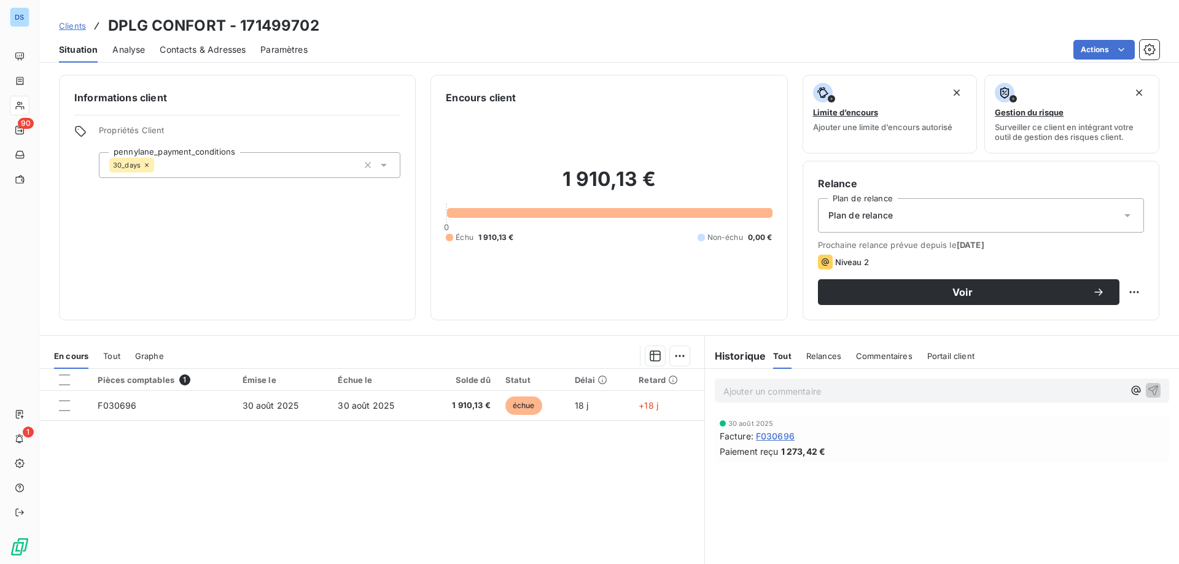
click at [818, 392] on p "Ajouter un commentaire ﻿" at bounding box center [923, 391] width 400 height 15
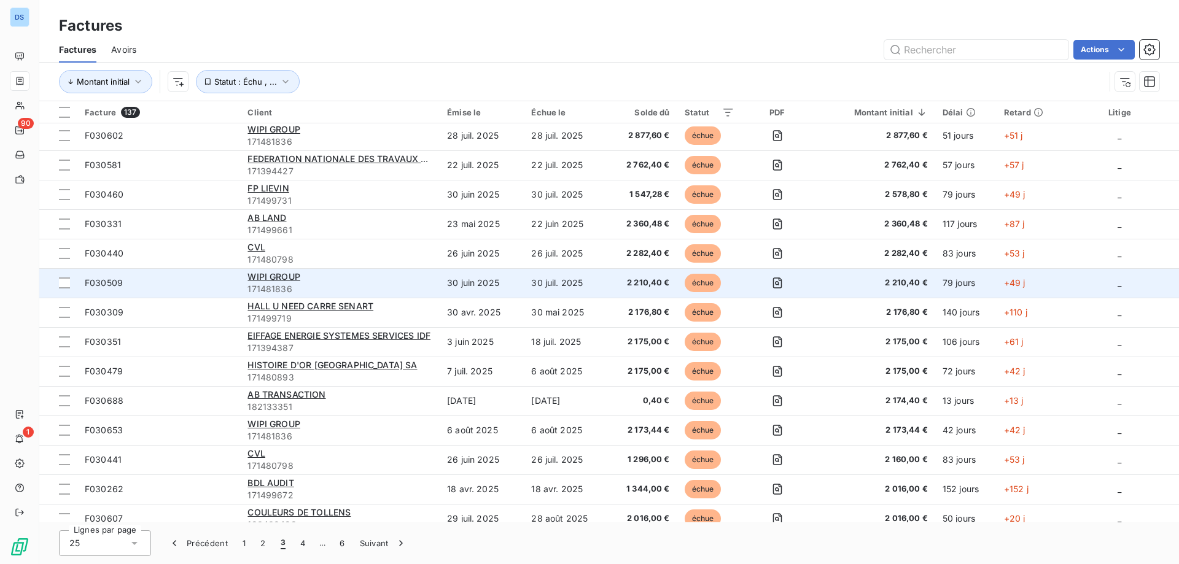
scroll to position [123, 0]
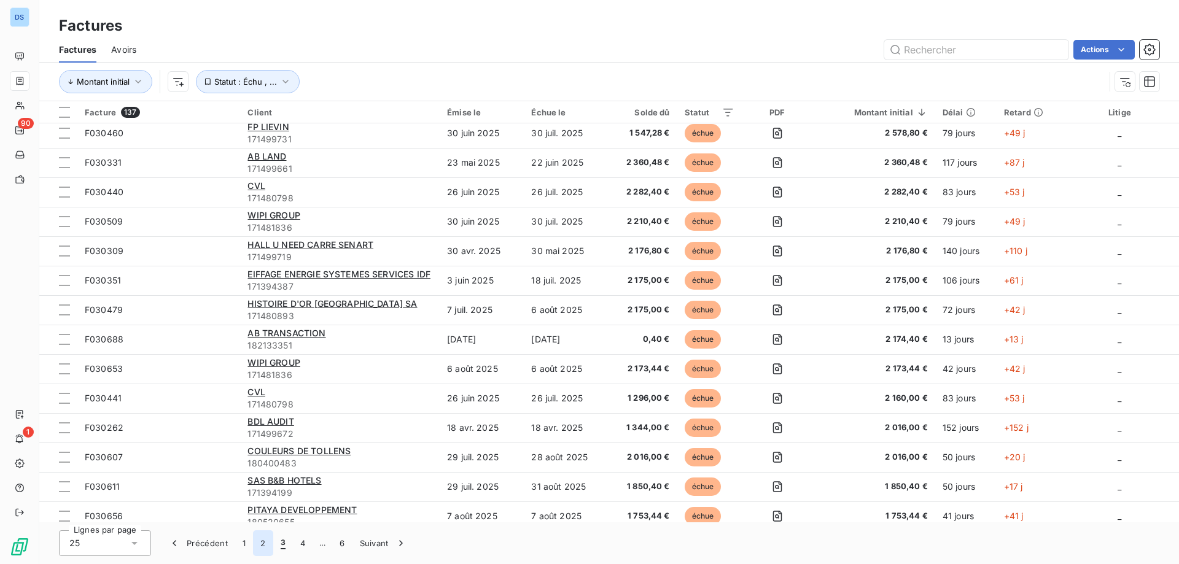
click at [265, 545] on button "2" at bounding box center [263, 544] width 20 height 26
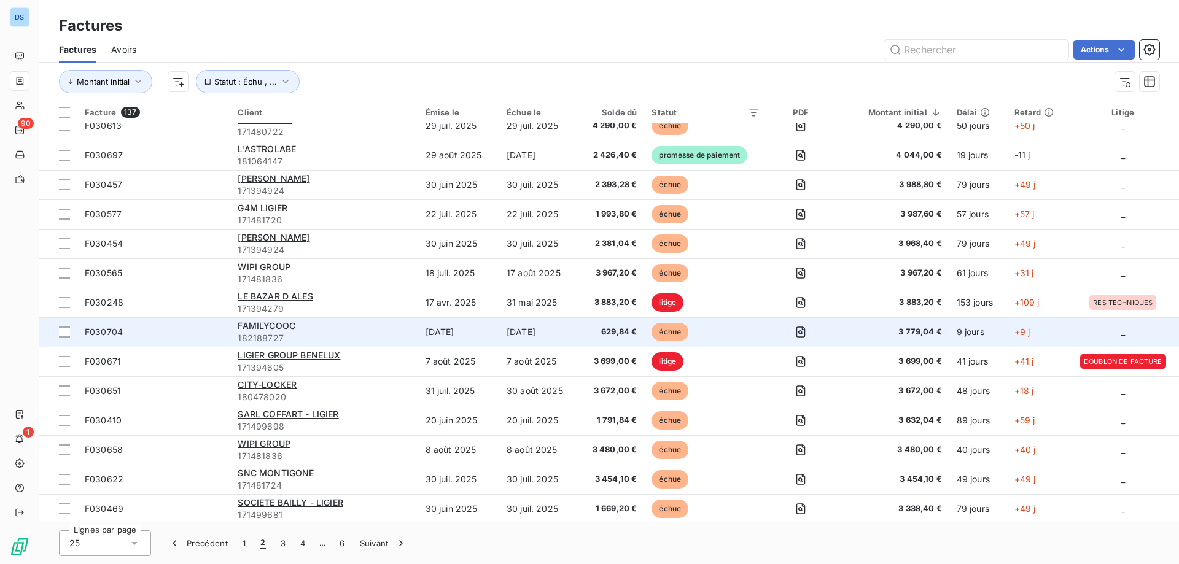
scroll to position [338, 0]
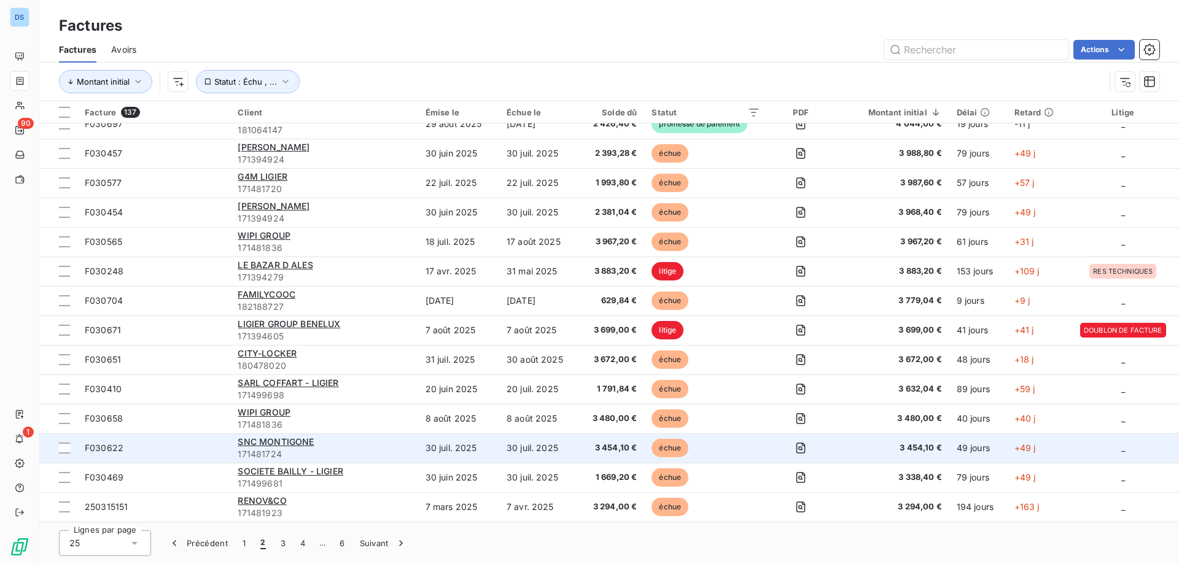
click at [275, 447] on div "SNC MONTIGONE" at bounding box center [324, 442] width 173 height 12
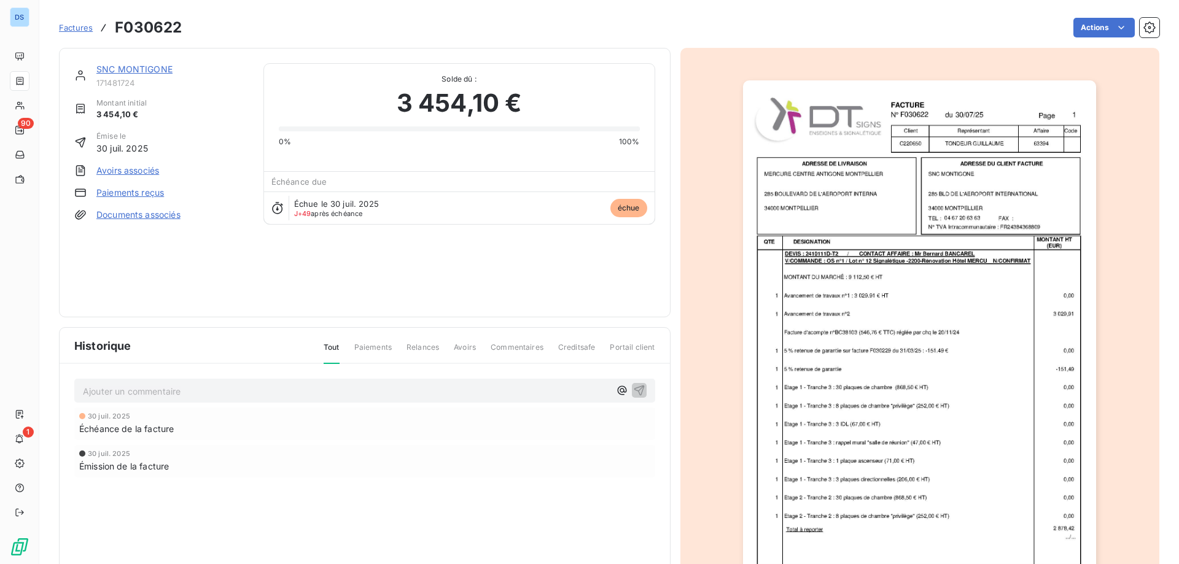
click at [877, 391] on img "button" at bounding box center [919, 330] width 353 height 500
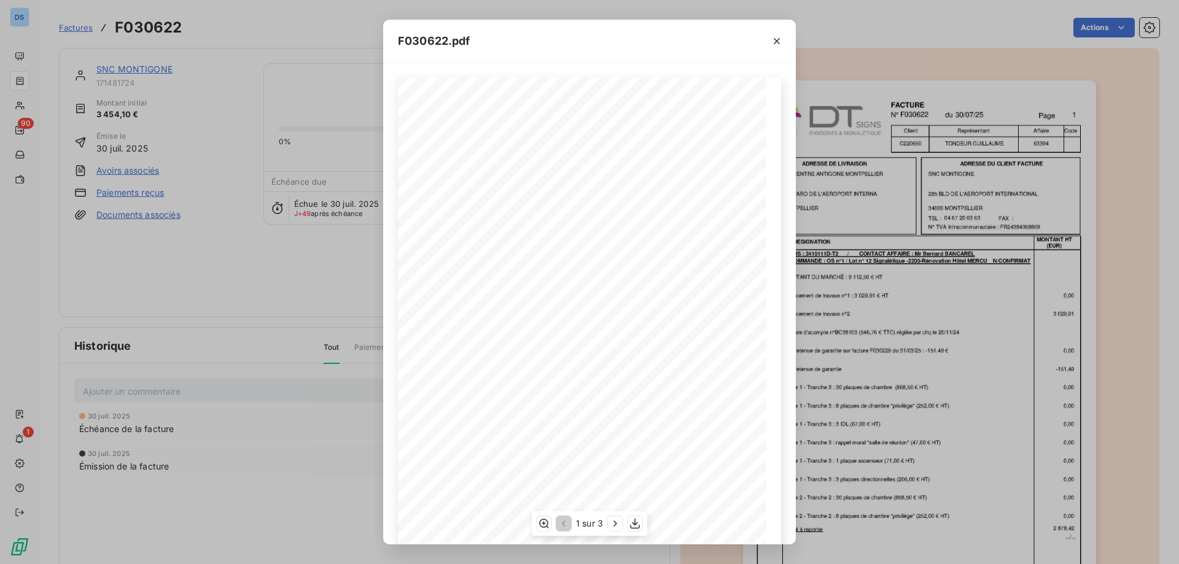
scroll to position [68, 0]
click at [615, 524] on icon "button" at bounding box center [615, 524] width 12 height 12
click at [615, 524] on icon "button" at bounding box center [616, 524] width 12 height 12
click at [326, 299] on div "F030622.pdf F030622 [DATE] SNC MONTIGONE 285 BLD DE L'AEROPORT INTERNATIONAL 34…" at bounding box center [589, 282] width 1179 height 564
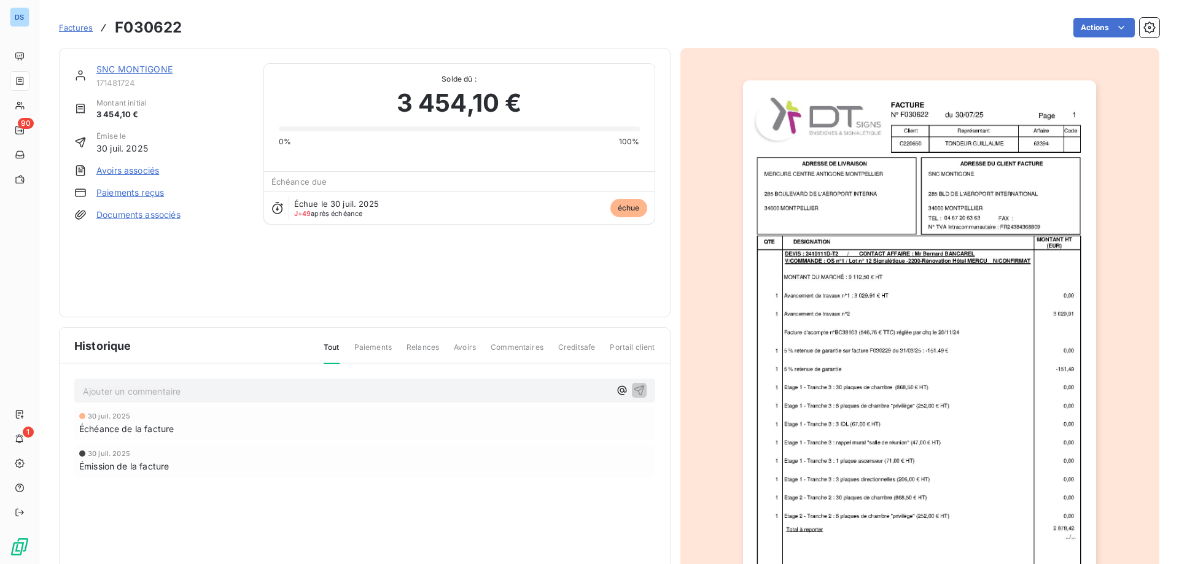
click at [130, 68] on link "SNC MONTIGONE" at bounding box center [134, 69] width 76 height 10
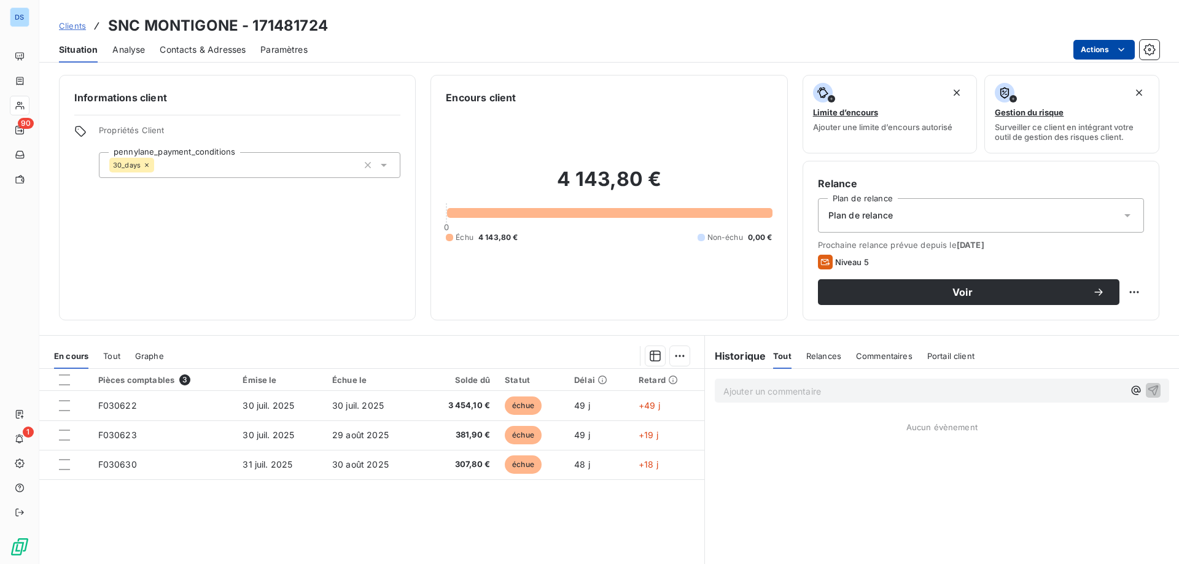
click at [1094, 56] on html "DS 90 1 Clients SNC MONTIGONE - 171481724 Situation Analyse Contacts & Adresses…" at bounding box center [589, 282] width 1179 height 564
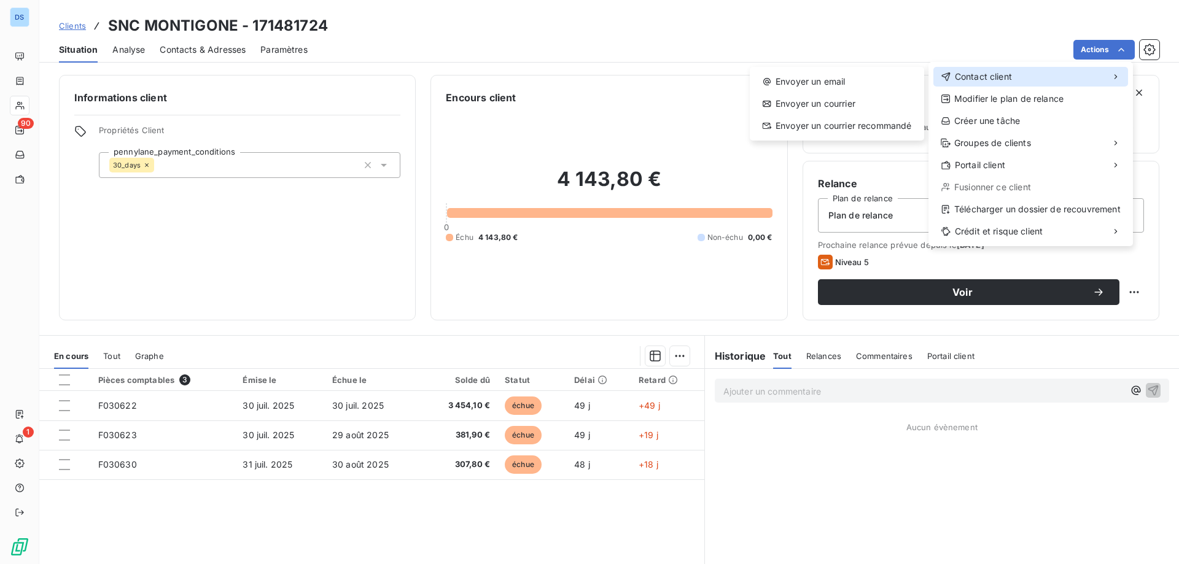
click at [980, 80] on span "Contact client" at bounding box center [983, 77] width 57 height 12
click at [858, 85] on div "Envoyer un email" at bounding box center [837, 82] width 165 height 20
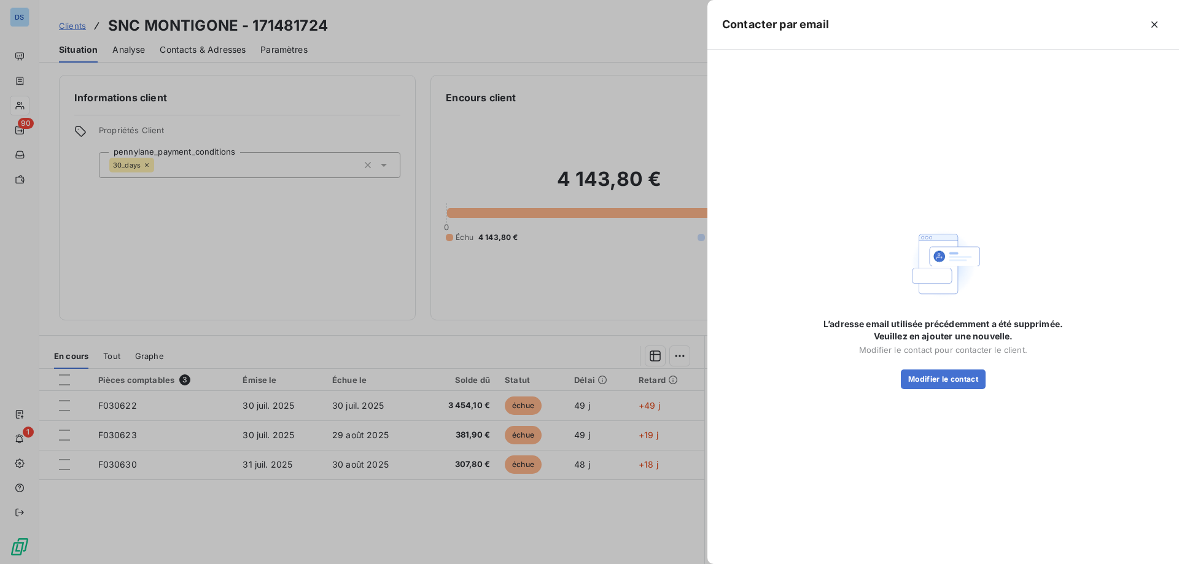
click at [423, 34] on div at bounding box center [589, 282] width 1179 height 564
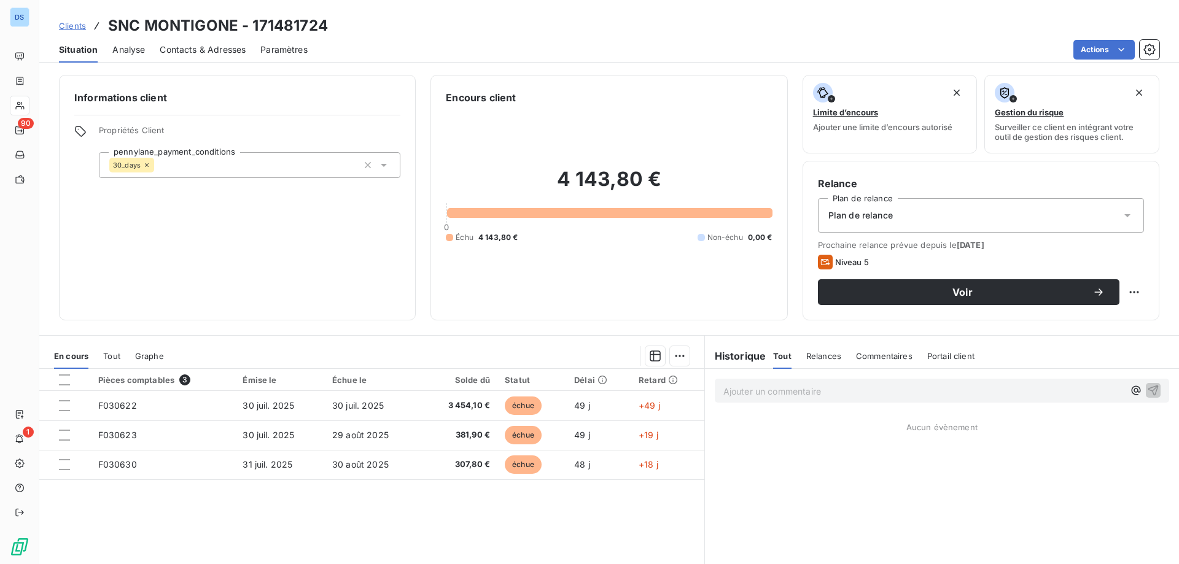
click at [216, 47] on span "Contacts & Adresses" at bounding box center [203, 50] width 86 height 12
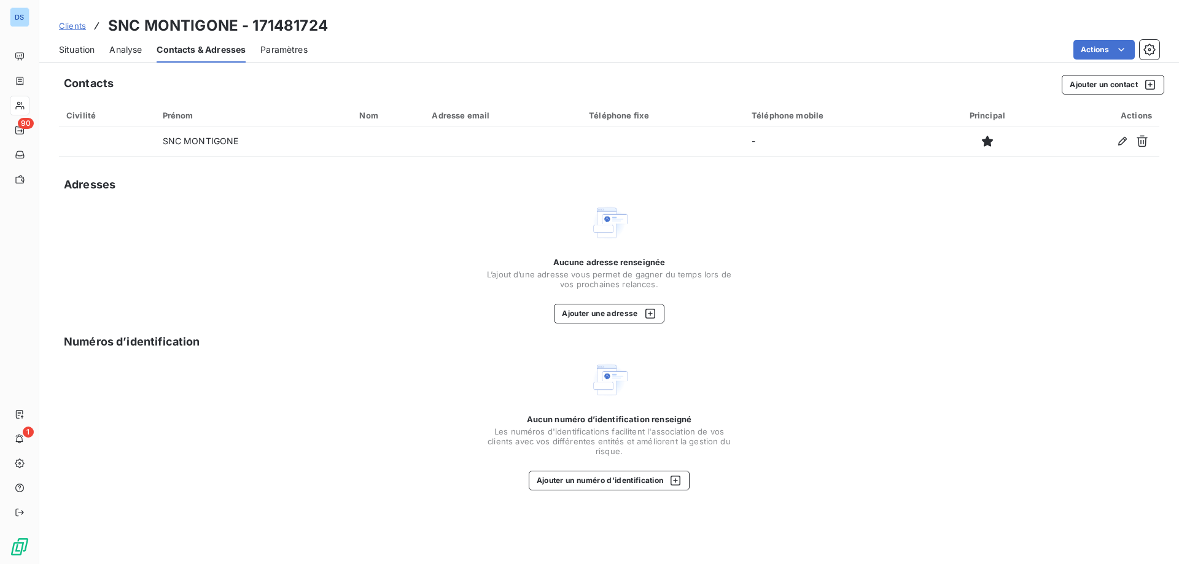
click at [184, 56] on div "Contacts & Adresses" at bounding box center [201, 50] width 89 height 26
click at [84, 49] on span "Situation" at bounding box center [77, 50] width 36 height 12
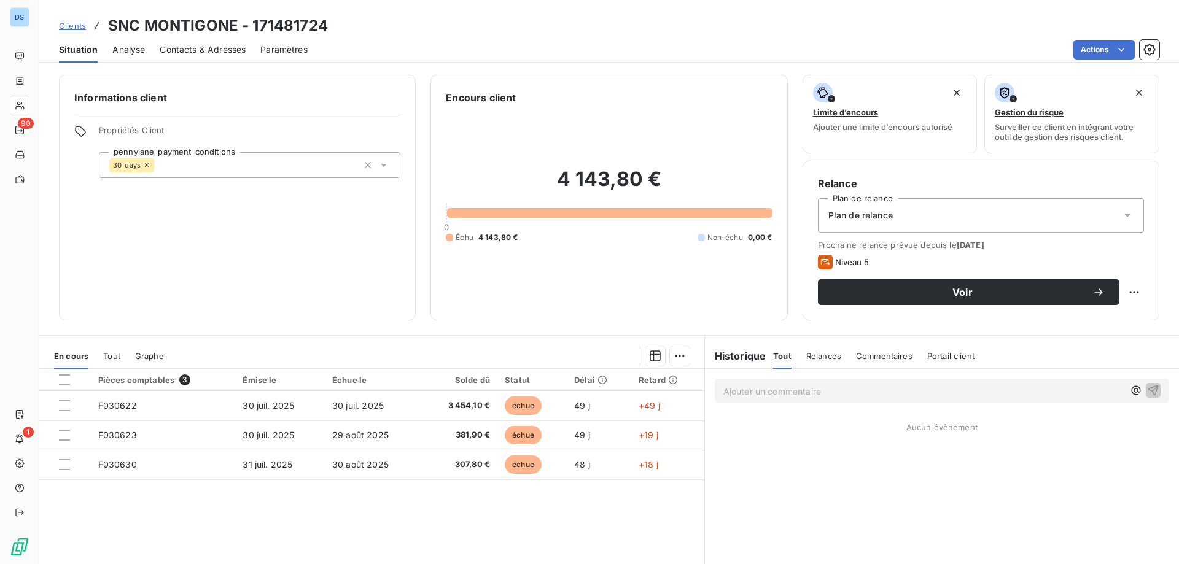
click at [181, 55] on span "Contacts & Adresses" at bounding box center [203, 50] width 86 height 12
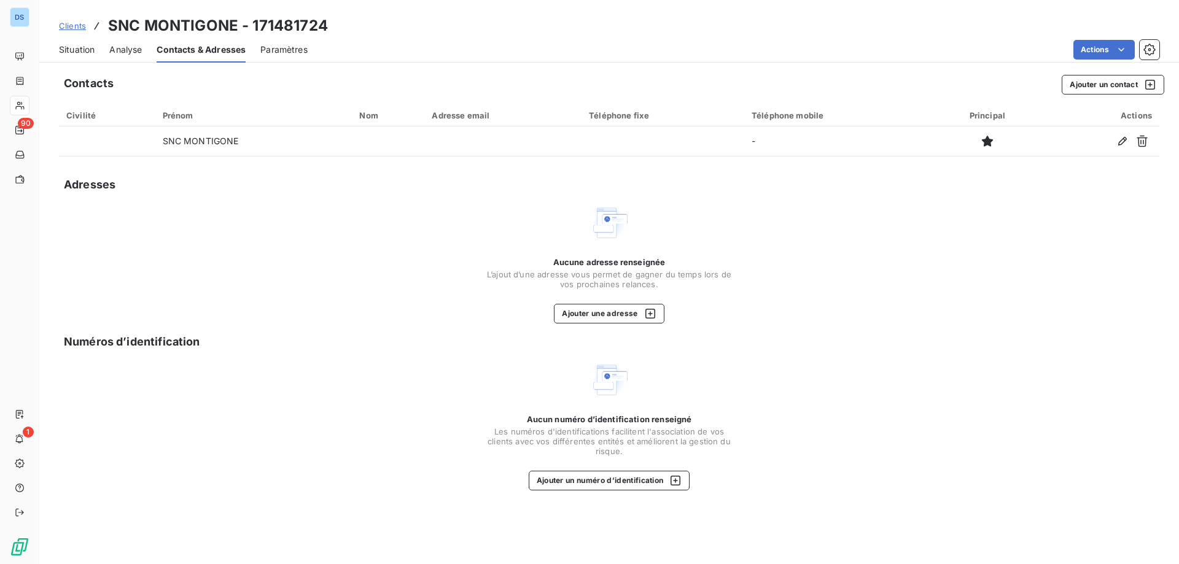
click at [82, 45] on span "Situation" at bounding box center [77, 50] width 36 height 12
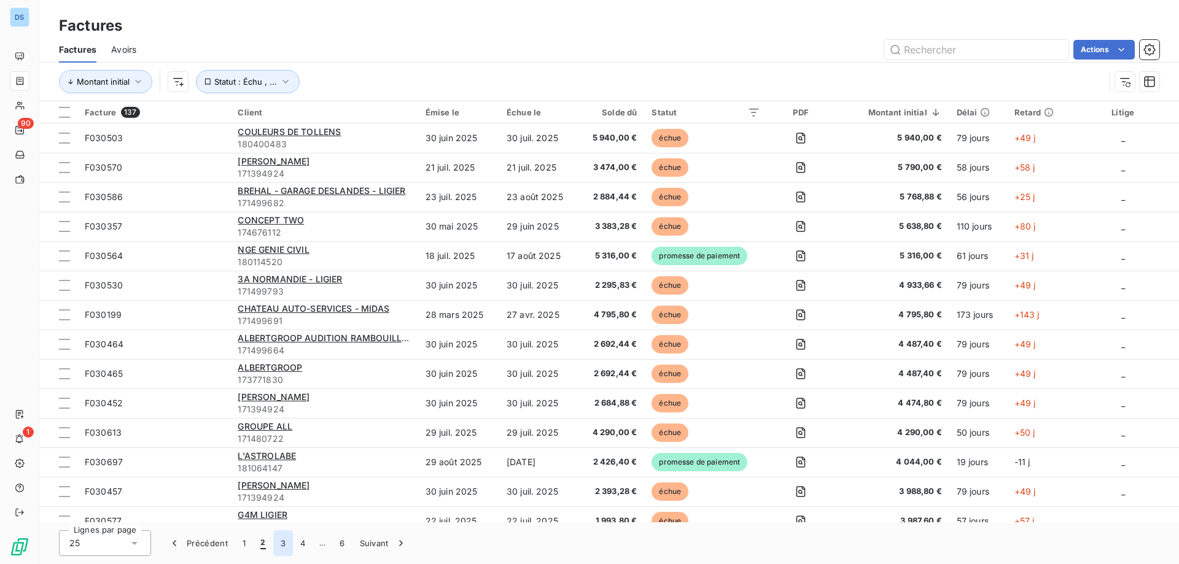
click at [284, 544] on button "3" at bounding box center [283, 544] width 20 height 26
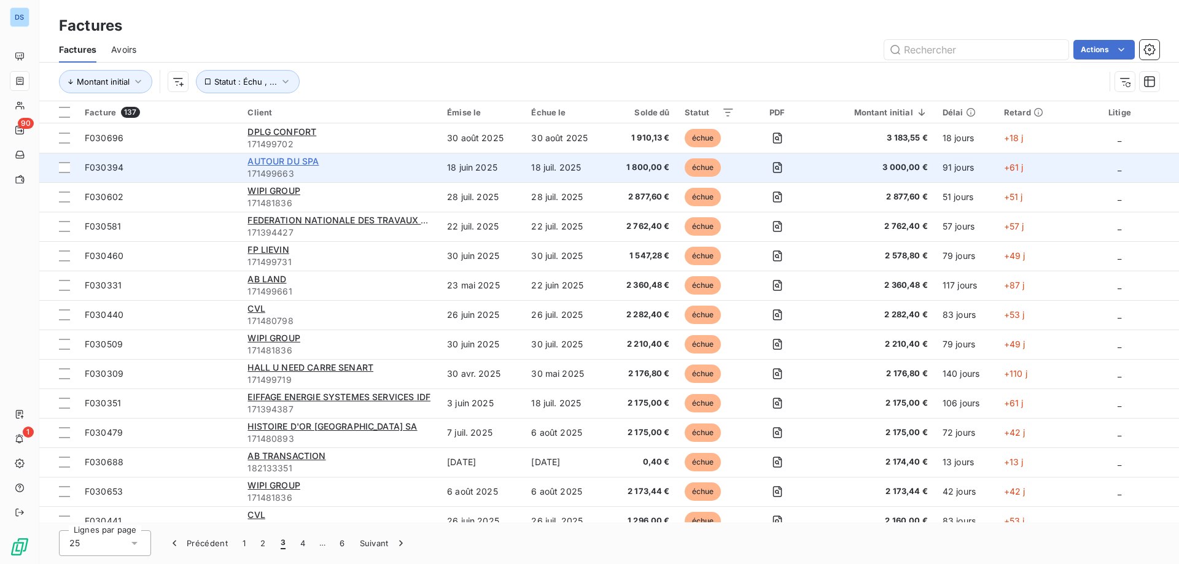
click at [291, 160] on span "AUTOUR DU SPA" at bounding box center [283, 161] width 71 height 10
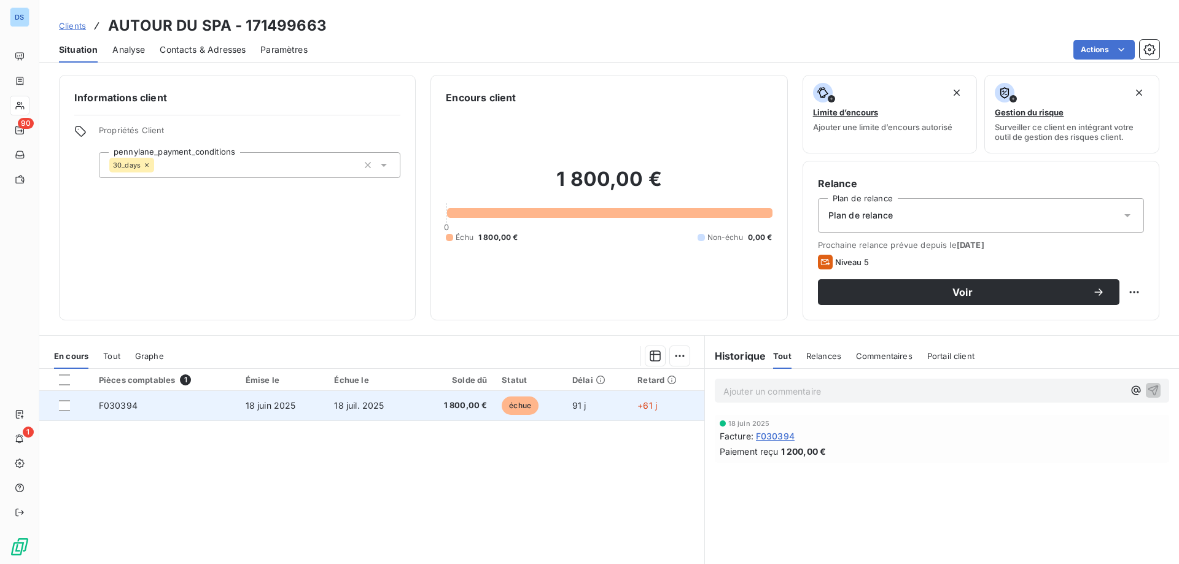
click at [327, 399] on td "18 juil. 2025" at bounding box center [371, 405] width 88 height 29
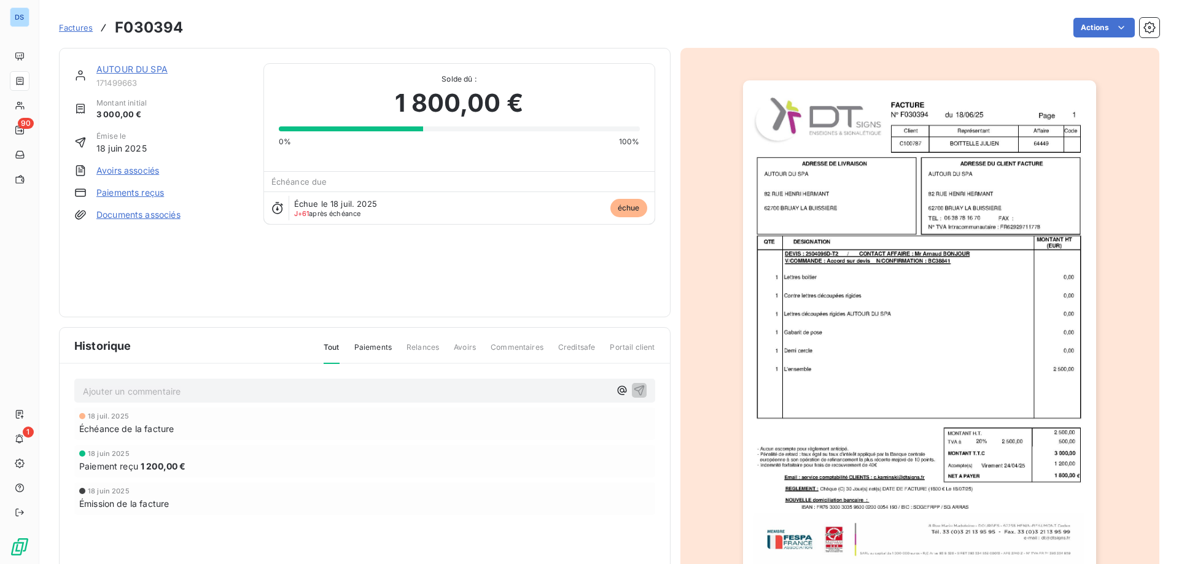
click at [127, 76] on div "AUTOUR DU SPA" at bounding box center [172, 69] width 152 height 12
click at [141, 68] on link "AUTOUR DU SPA" at bounding box center [131, 69] width 71 height 10
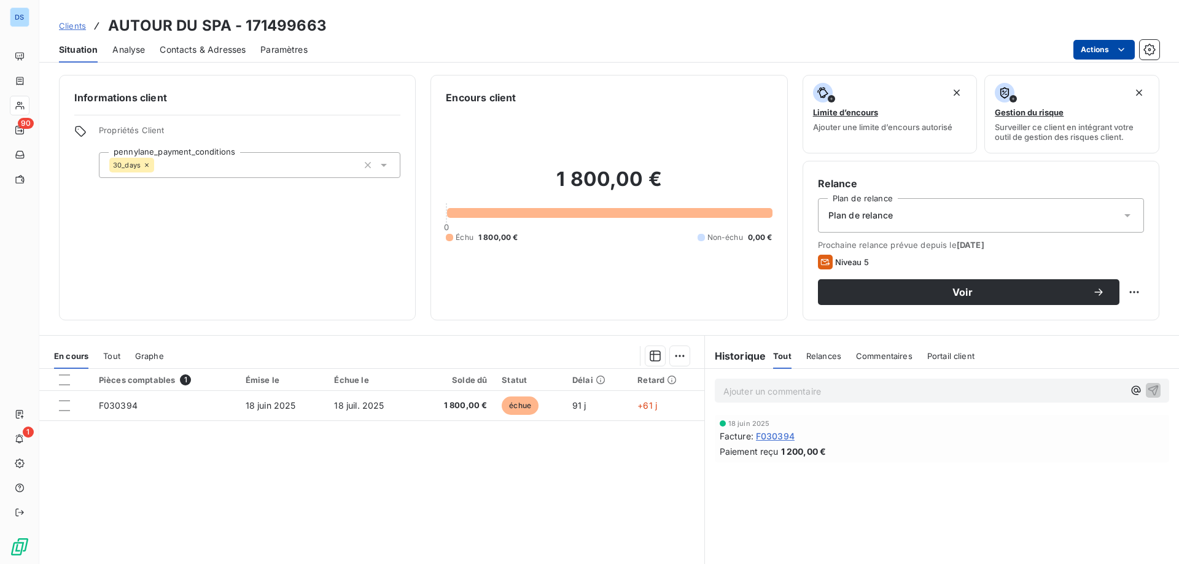
click at [1086, 52] on html "DS 90 1 Clients AUTOUR DU SPA - 171499663 Situation Analyse Contacts & Adresses…" at bounding box center [589, 282] width 1179 height 564
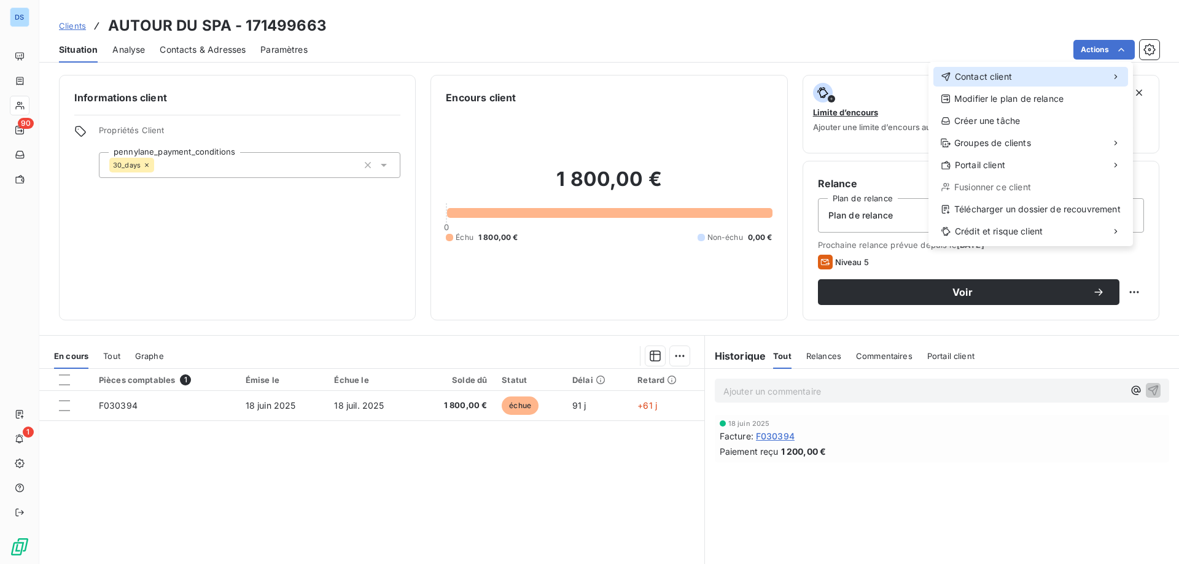
click at [992, 80] on span "Contact client" at bounding box center [983, 77] width 57 height 12
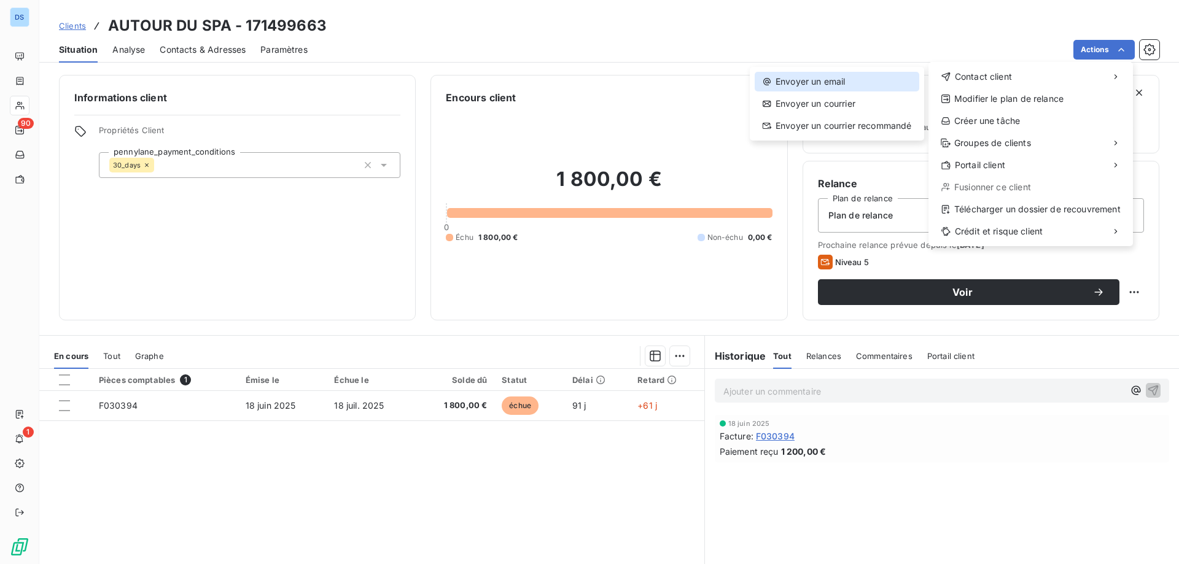
click at [806, 85] on div "Envoyer un email" at bounding box center [837, 82] width 165 height 20
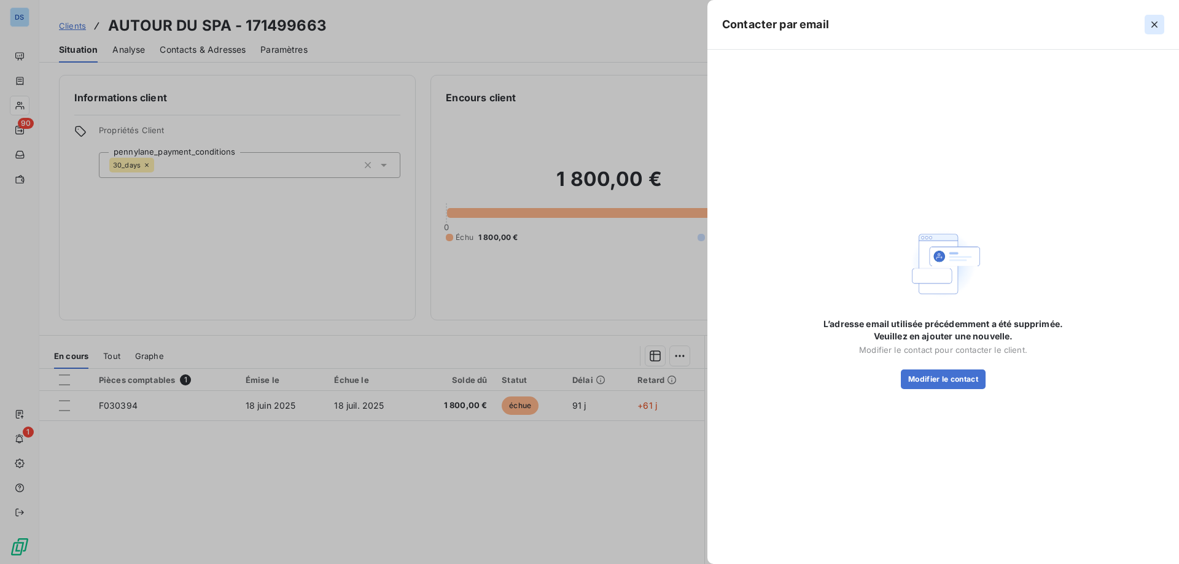
click at [1156, 21] on icon "button" at bounding box center [1154, 24] width 12 height 12
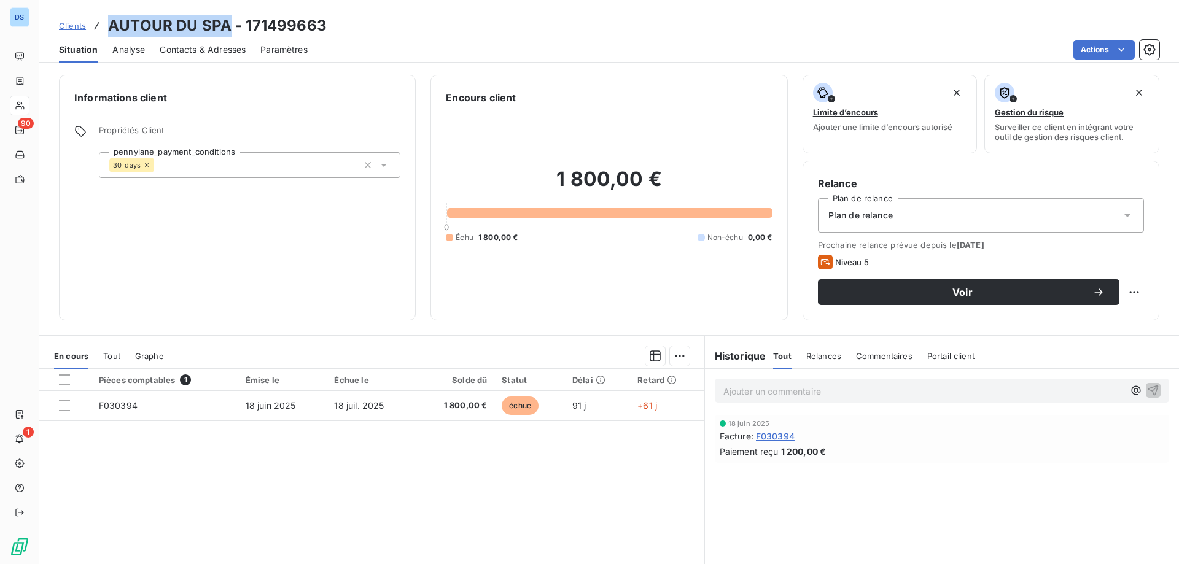
drag, startPoint x: 110, startPoint y: 23, endPoint x: 227, endPoint y: 25, distance: 117.3
click at [229, 25] on h3 "AUTOUR DU SPA - 171499663" at bounding box center [217, 26] width 219 height 22
copy h3 "AUTOUR DU SPA"
click at [634, 284] on div "1 800,00 € 0 Échu 1 800,00 € Non-échu 0,00 €" at bounding box center [609, 205] width 326 height 200
click at [194, 49] on span "Contacts & Adresses" at bounding box center [203, 50] width 86 height 12
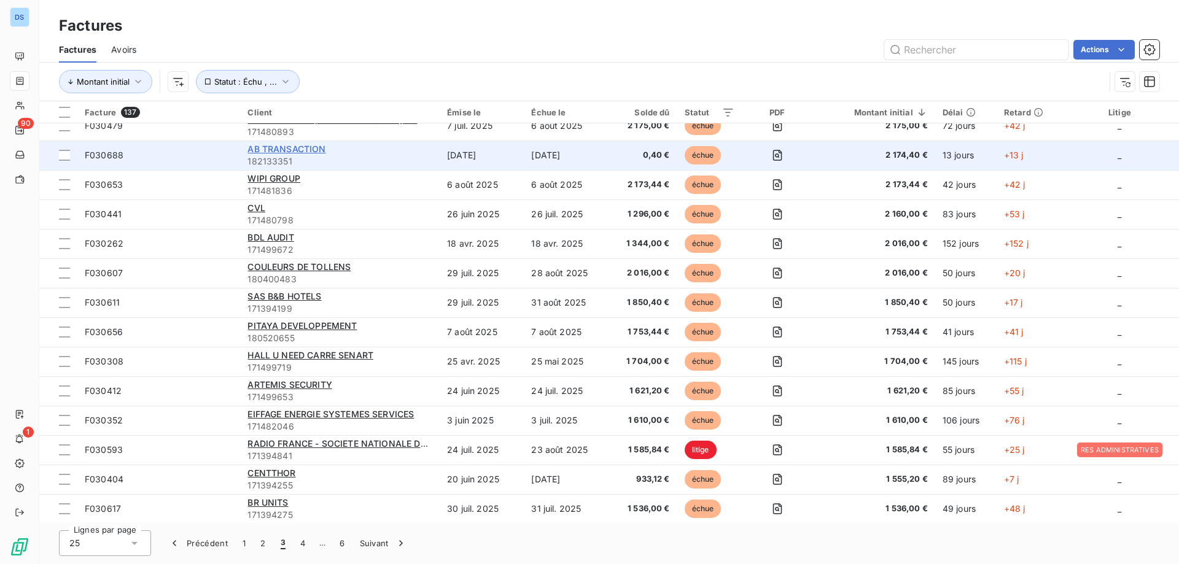
scroll to position [338, 0]
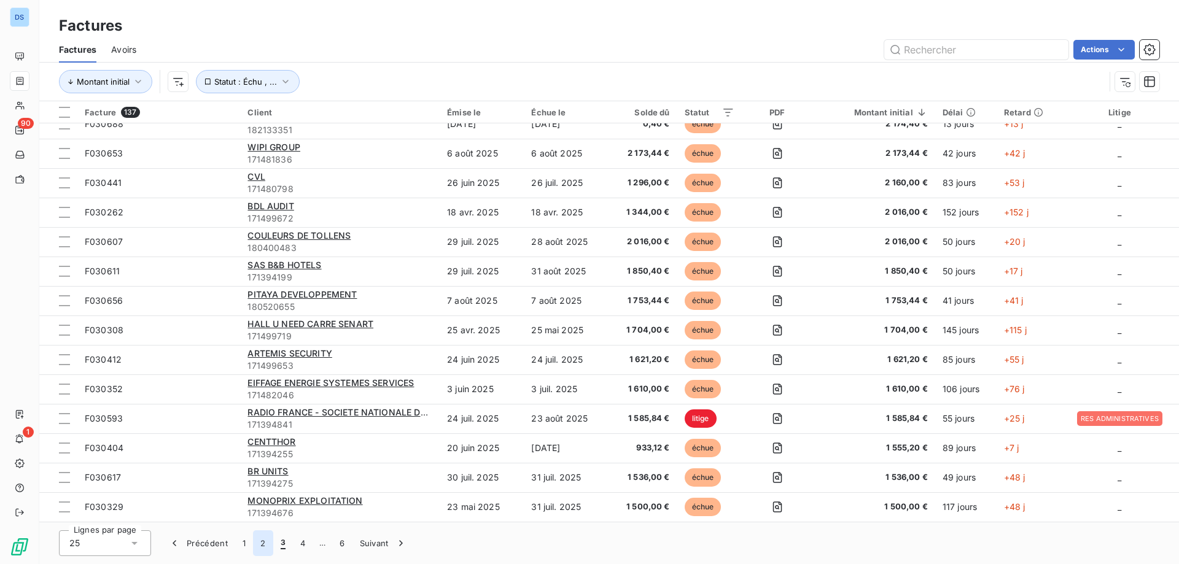
click at [257, 538] on button "2" at bounding box center [263, 544] width 20 height 26
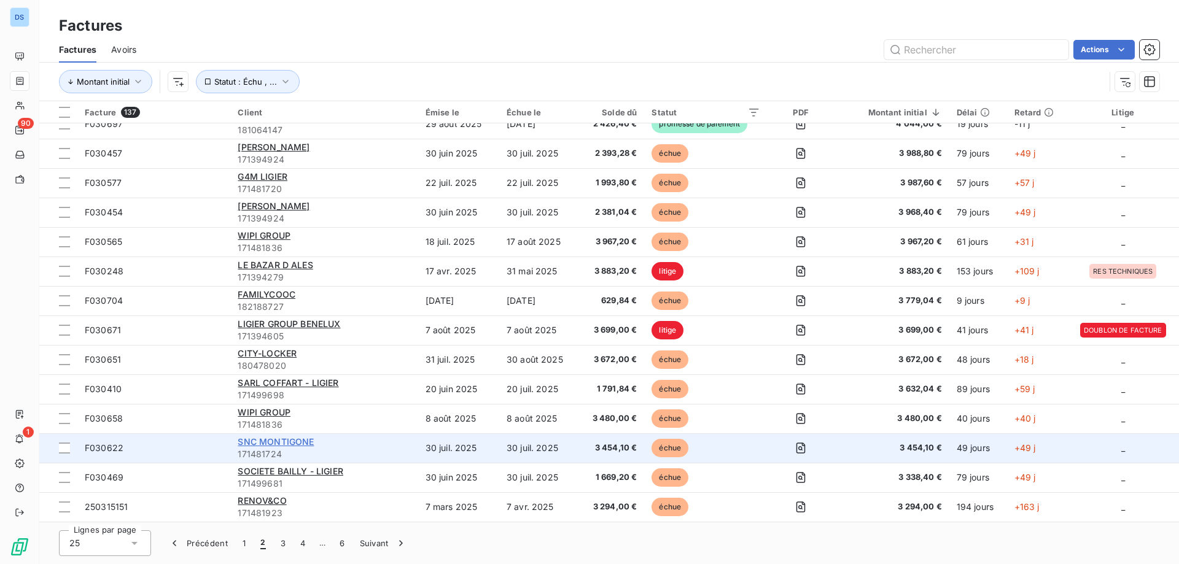
click at [276, 445] on span "SNC MONTIGONE" at bounding box center [276, 442] width 76 height 10
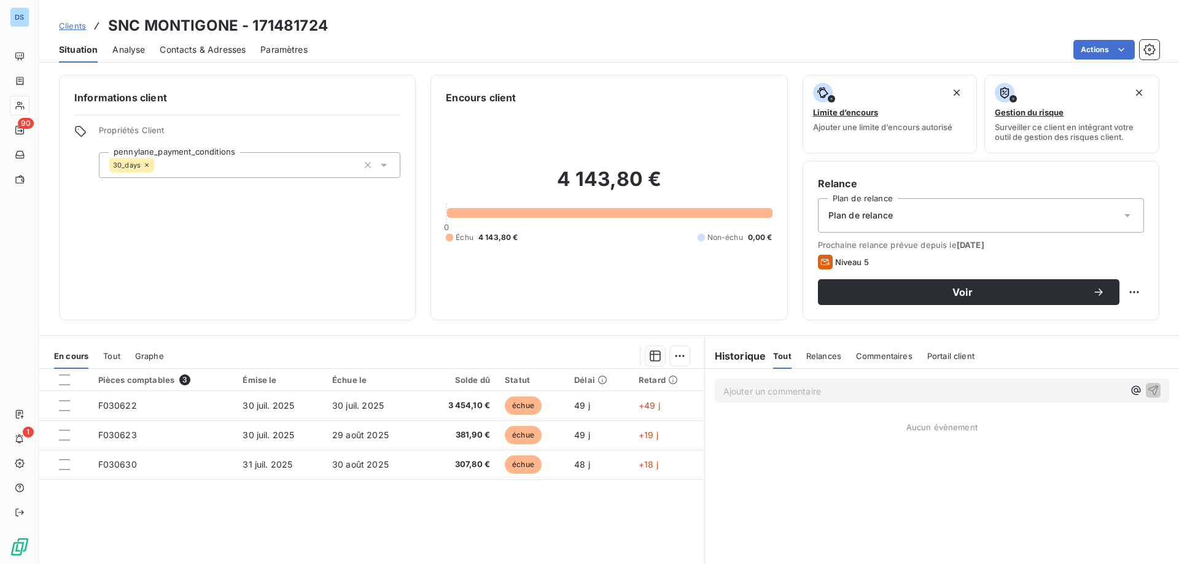
click at [219, 56] on div "Contacts & Adresses" at bounding box center [203, 50] width 86 height 26
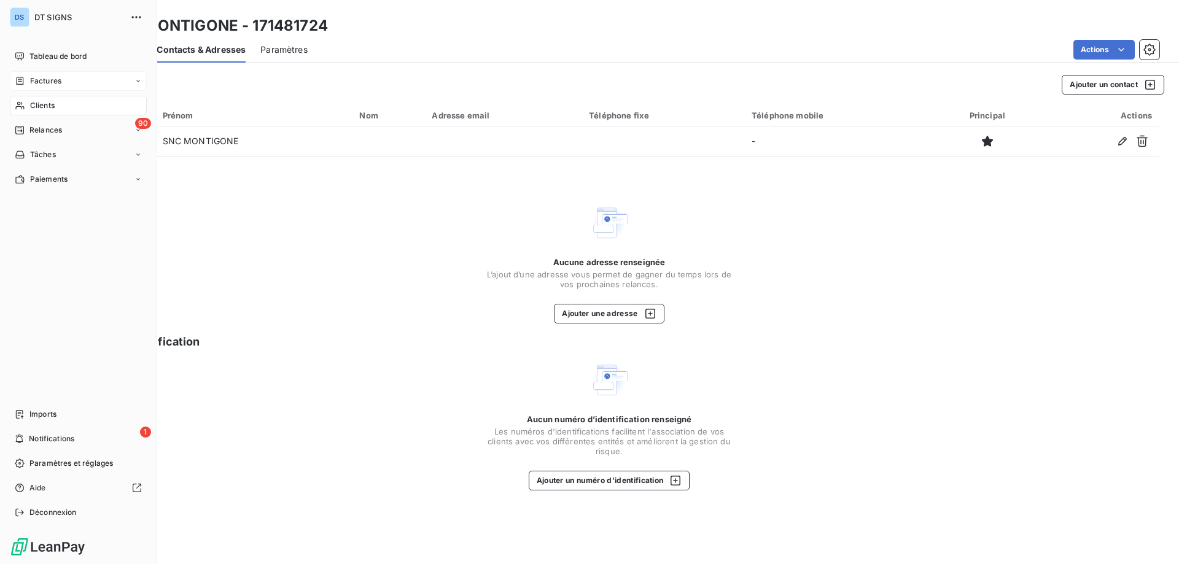
click at [51, 81] on span "Factures" at bounding box center [45, 81] width 31 height 11
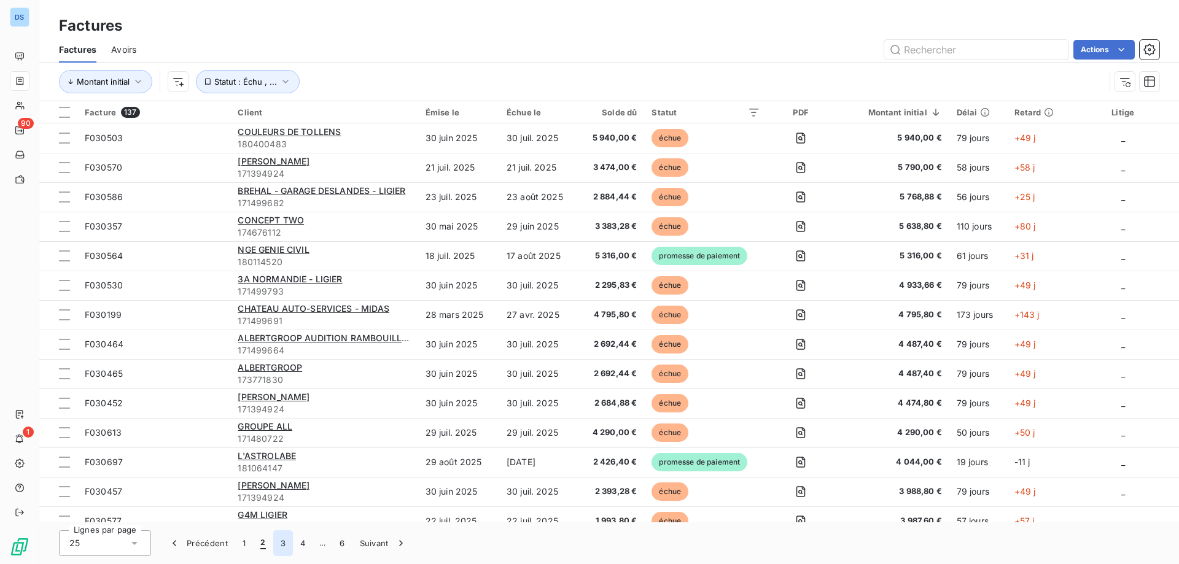
click at [279, 543] on button "3" at bounding box center [283, 544] width 20 height 26
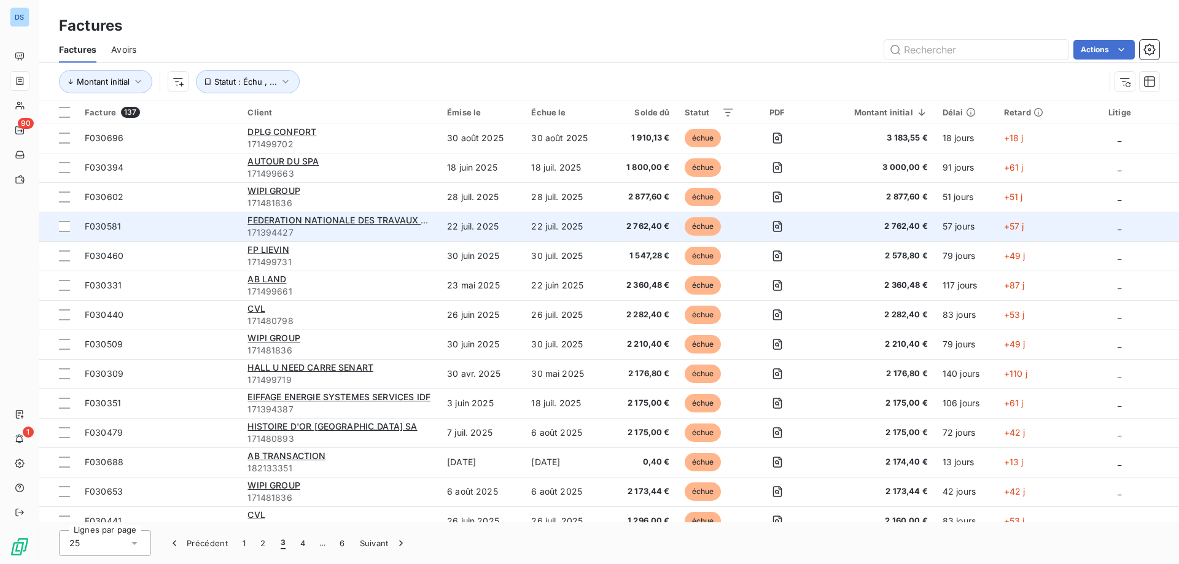
click at [335, 230] on span "171394427" at bounding box center [340, 233] width 185 height 12
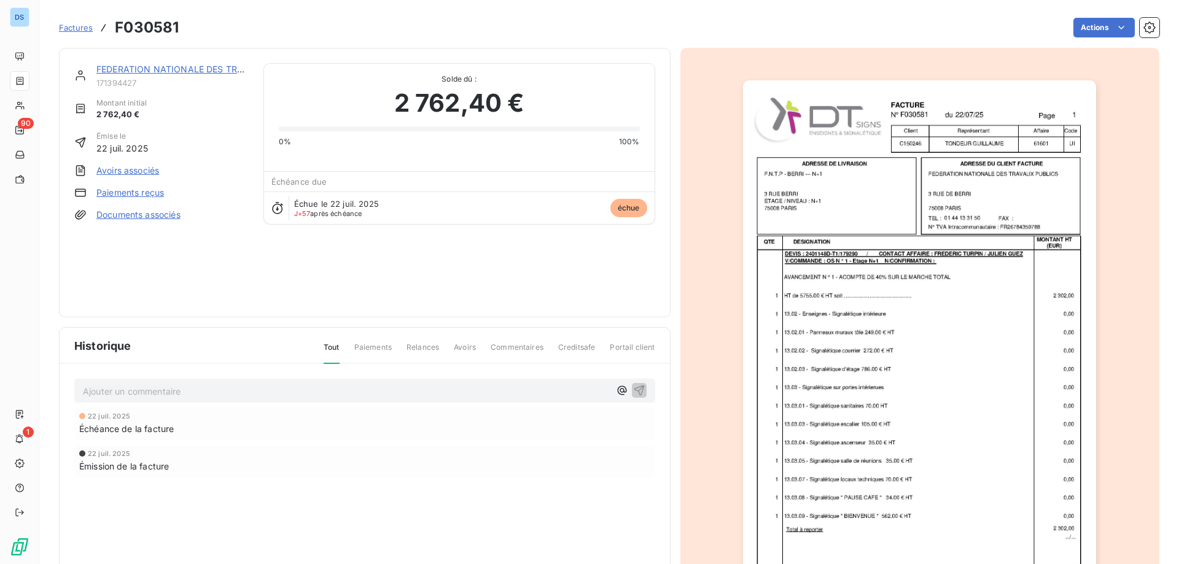
click at [811, 341] on img "button" at bounding box center [919, 330] width 353 height 500
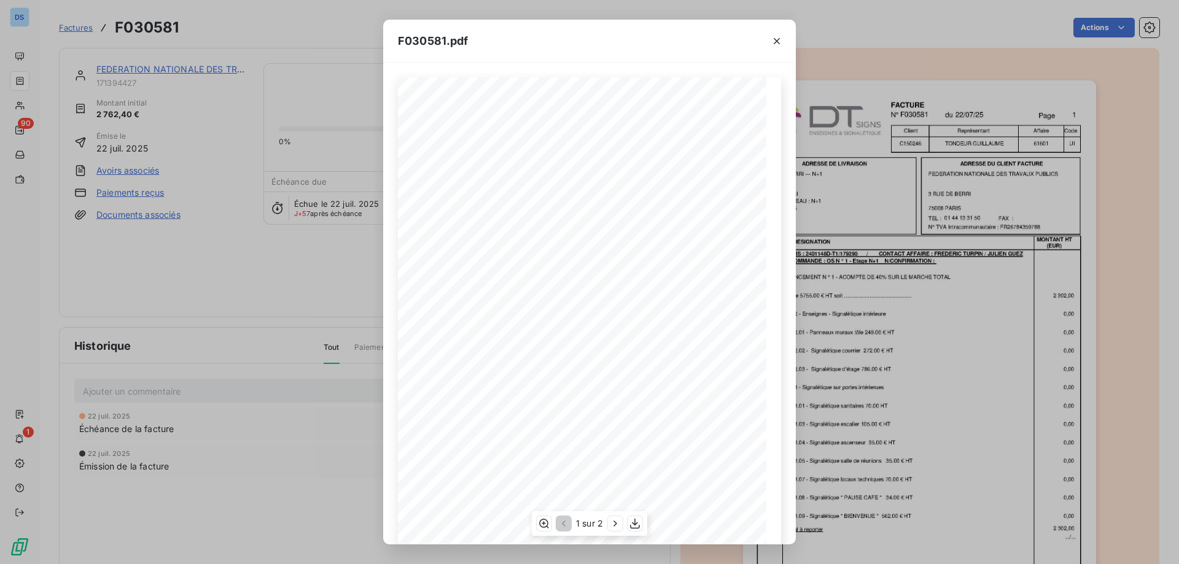
scroll to position [68, 0]
click at [615, 530] on icon "button" at bounding box center [615, 524] width 12 height 12
click at [770, 42] on button "button" at bounding box center [777, 41] width 20 height 20
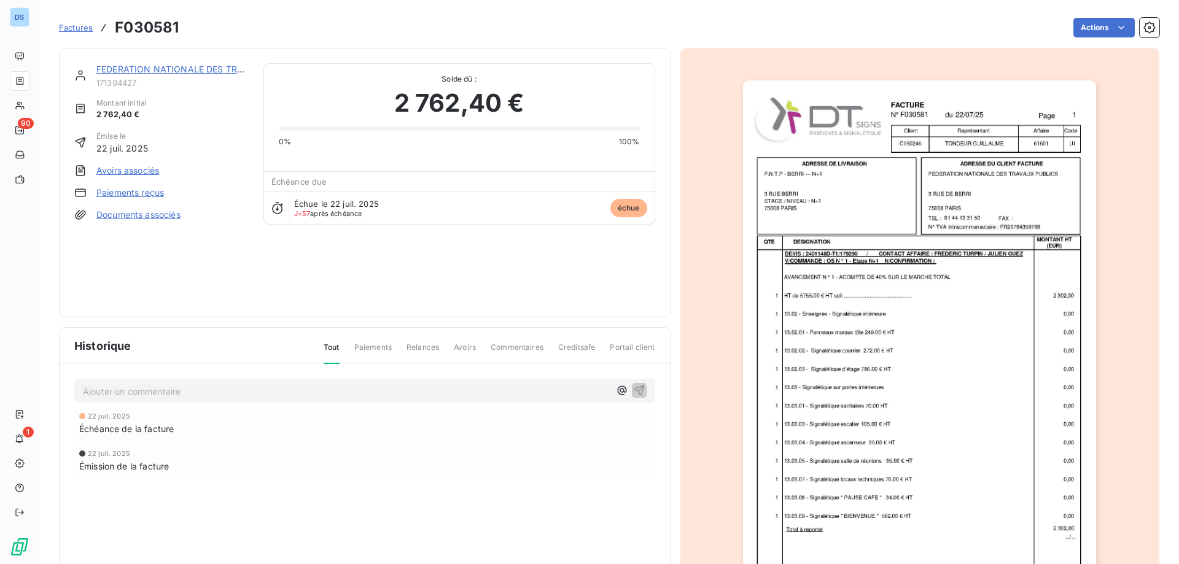
click at [206, 62] on div "FEDERATION NATIONALE DES TRAVAUX PUBLICS 171394427 Montant initial 2 762,40 € É…" at bounding box center [365, 183] width 612 height 270
click at [201, 68] on link "FEDERATION NATIONALE DES TRAVAUX PUBLICS" at bounding box center [201, 69] width 210 height 10
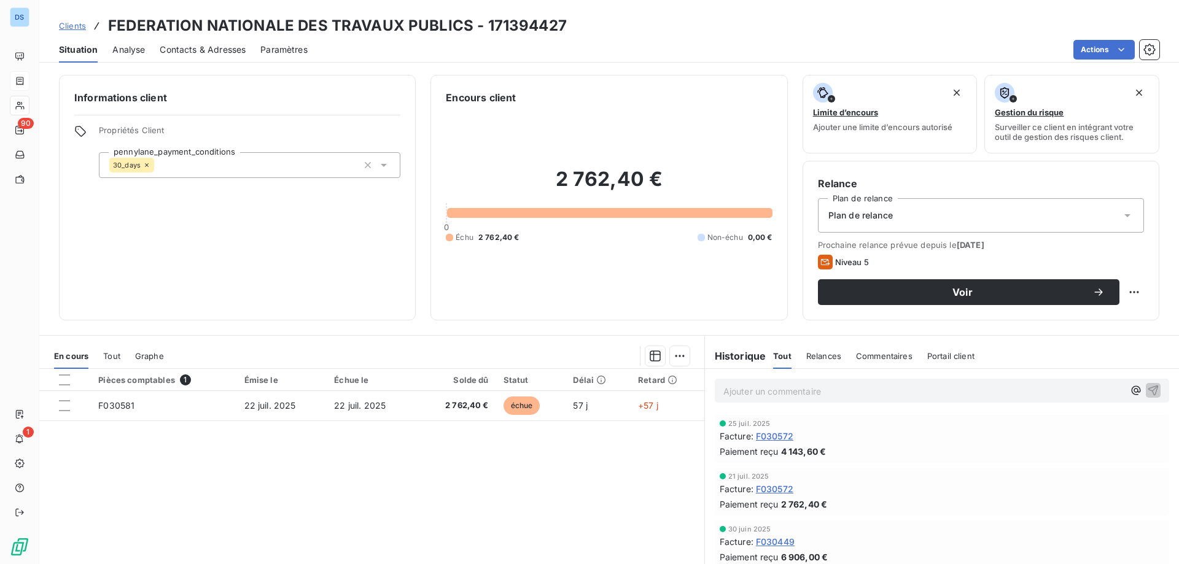
click at [220, 53] on span "Contacts & Adresses" at bounding box center [203, 50] width 86 height 12
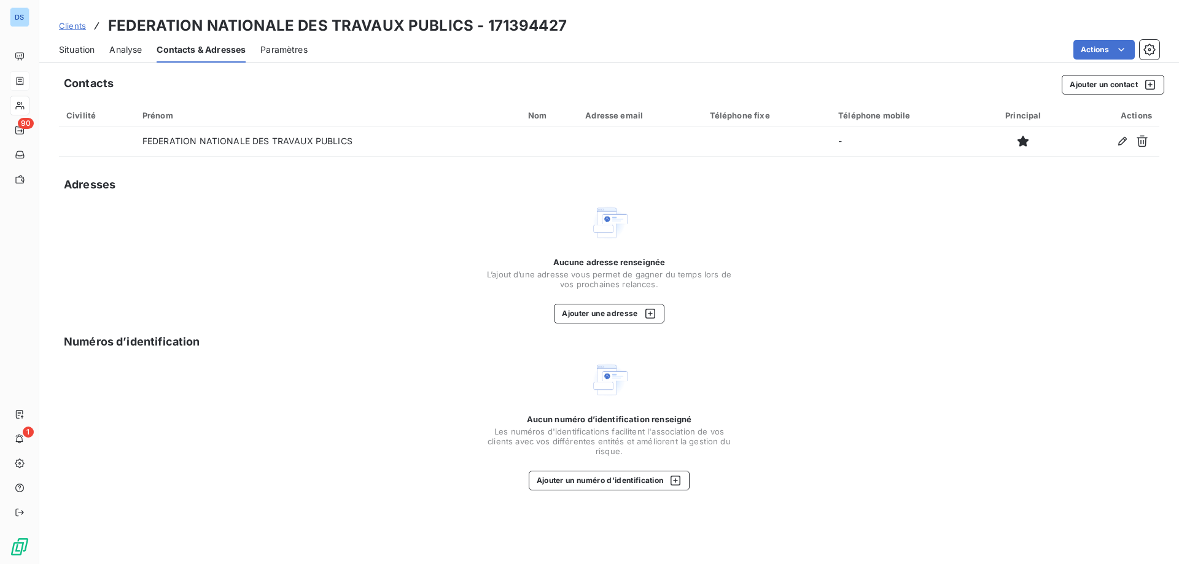
click at [288, 50] on span "Paramètres" at bounding box center [283, 50] width 47 height 12
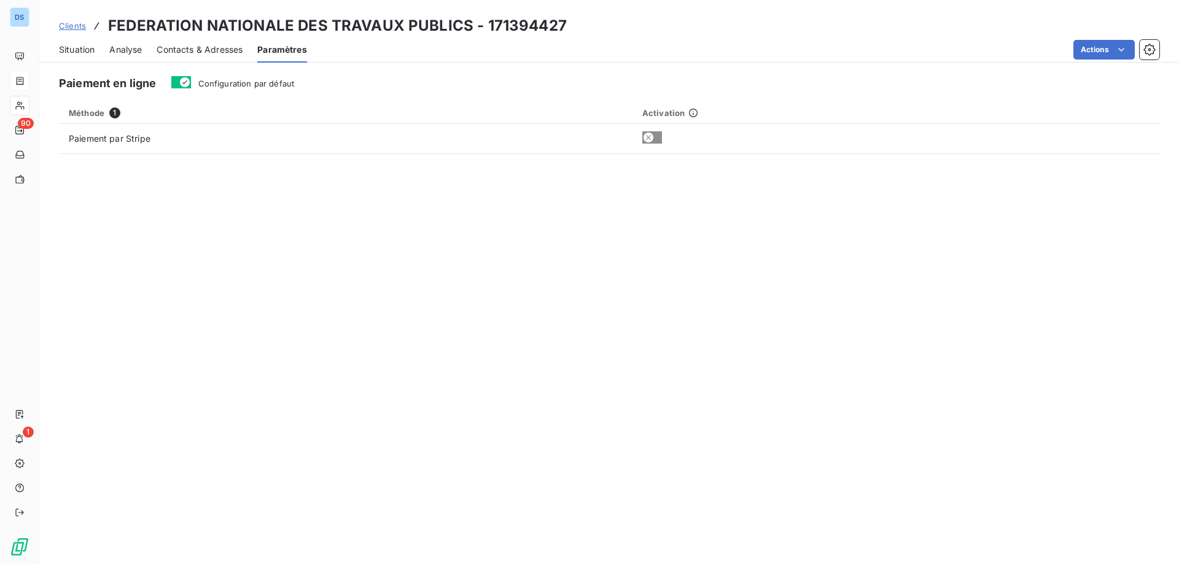
click at [233, 50] on span "Contacts & Adresses" at bounding box center [200, 50] width 86 height 12
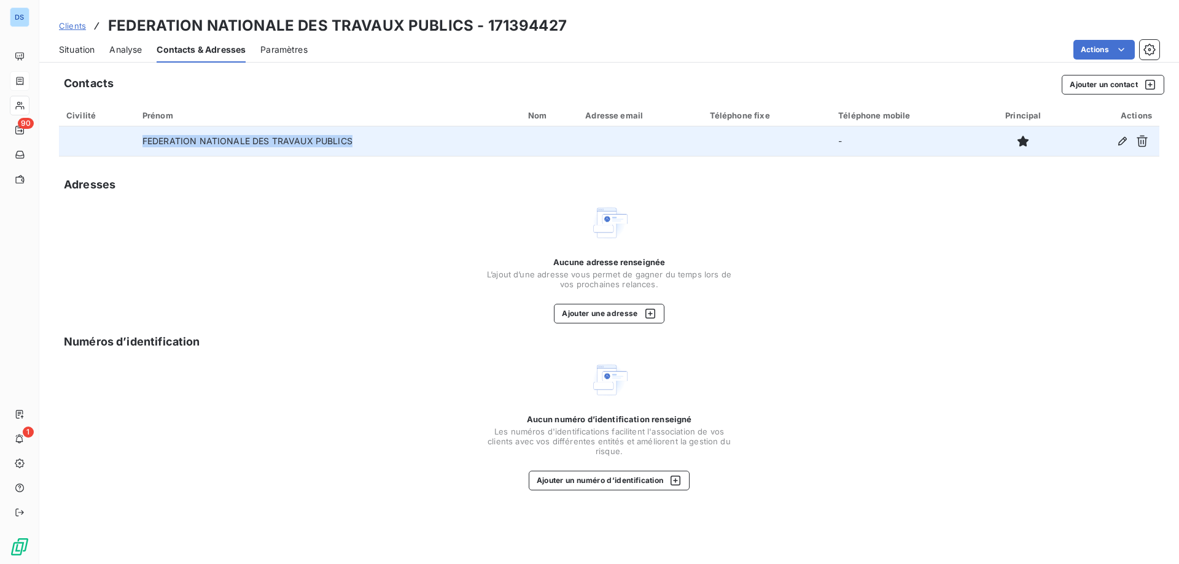
drag, startPoint x: 366, startPoint y: 135, endPoint x: 95, endPoint y: 150, distance: 271.3
click at [95, 150] on tr "FEDERATION NATIONALE DES TRAVAUX PUBLICS -" at bounding box center [609, 141] width 1101 height 29
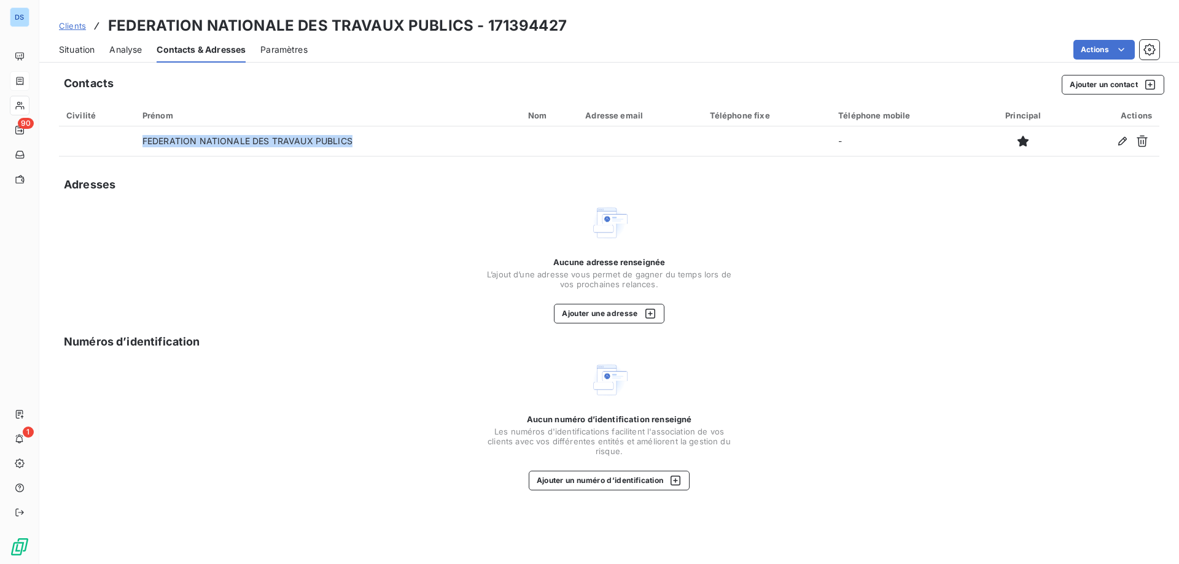
copy tr "FEDERATION NATIONALE DES TRAVAUX PUBLICS"
click at [688, 187] on div "Adresses" at bounding box center [609, 184] width 1101 height 17
click at [74, 46] on span "Situation" at bounding box center [77, 50] width 36 height 12
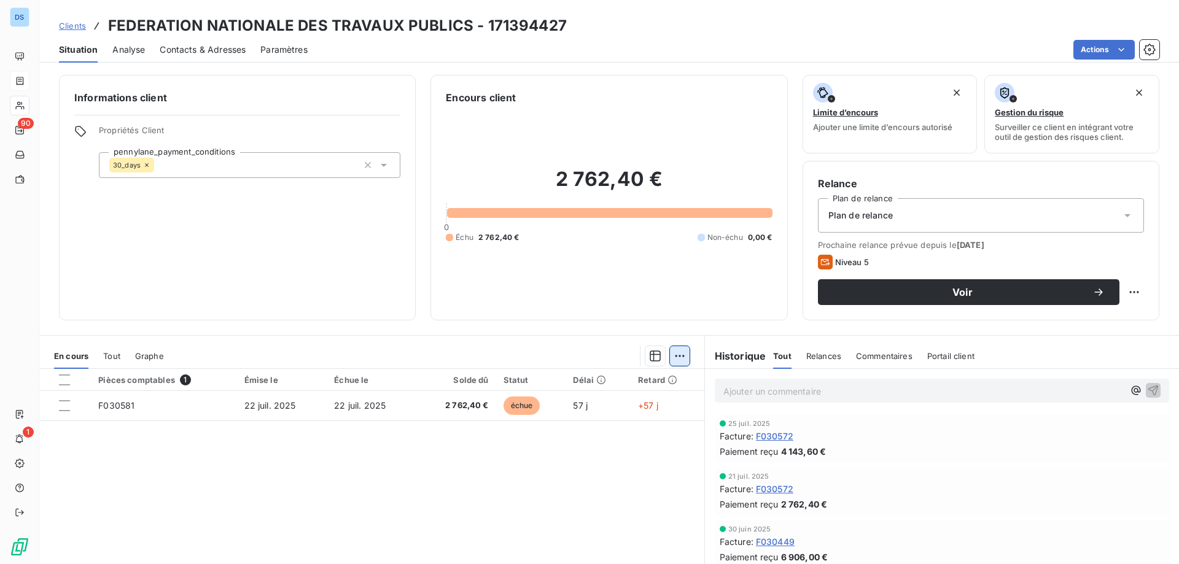
click at [679, 357] on html "DS 90 1 Clients FEDERATION NATIONALE DES TRAVAUX PUBLICS - 171394427 Situation …" at bounding box center [589, 282] width 1179 height 564
click at [68, 406] on html "DS 90 1 Clients FEDERATION NATIONALE DES TRAVAUX PUBLICS - 171394427 Situation …" at bounding box center [589, 282] width 1179 height 564
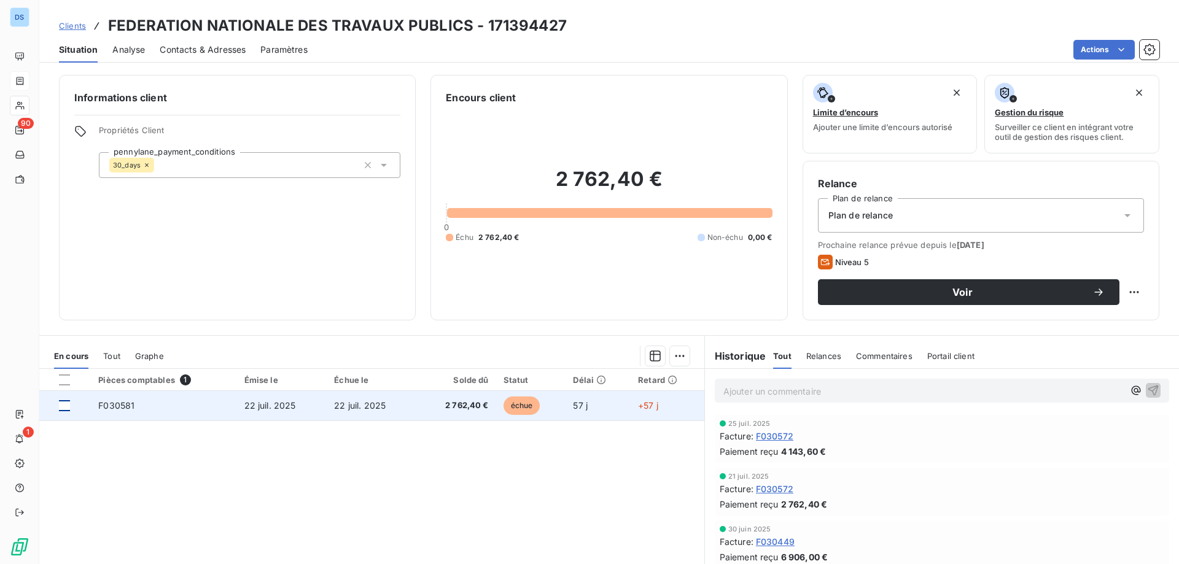
click at [68, 408] on div at bounding box center [64, 405] width 11 height 11
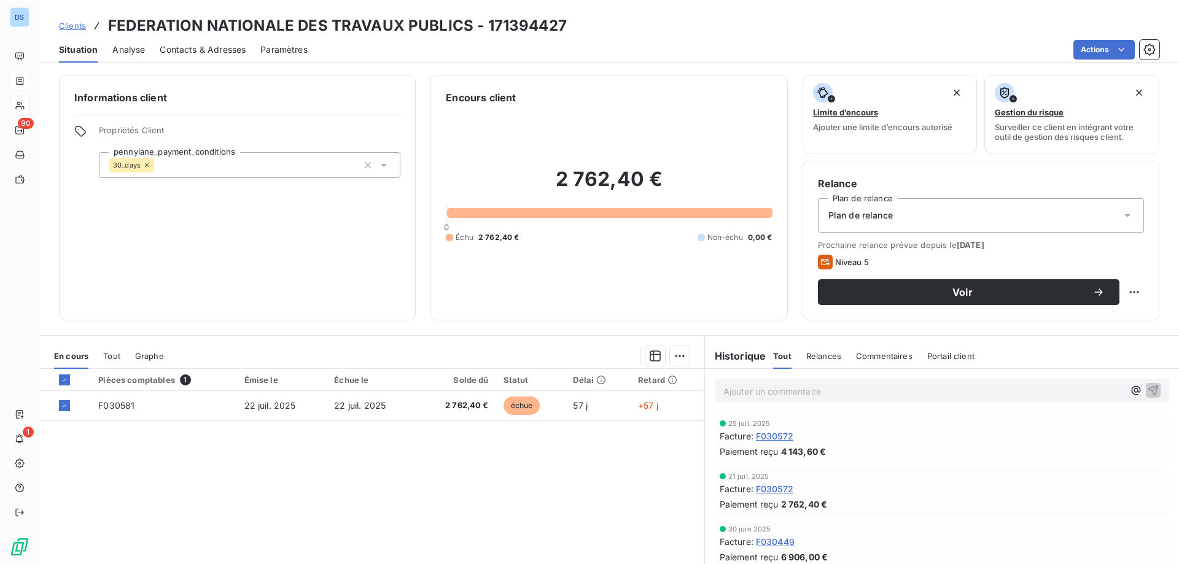
click at [572, 466] on div "Pièces comptables 1 Émise le Échue le Solde dû Statut Délai Retard F030581 22 j…" at bounding box center [371, 487] width 665 height 236
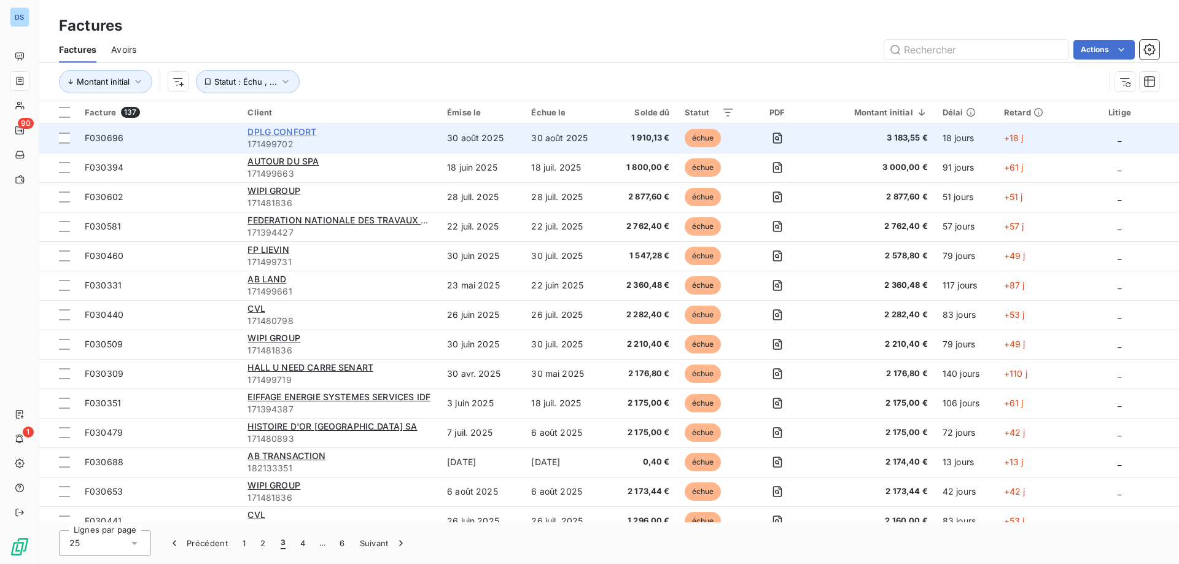
click at [292, 136] on span "DPLG CONFORT" at bounding box center [282, 132] width 69 height 10
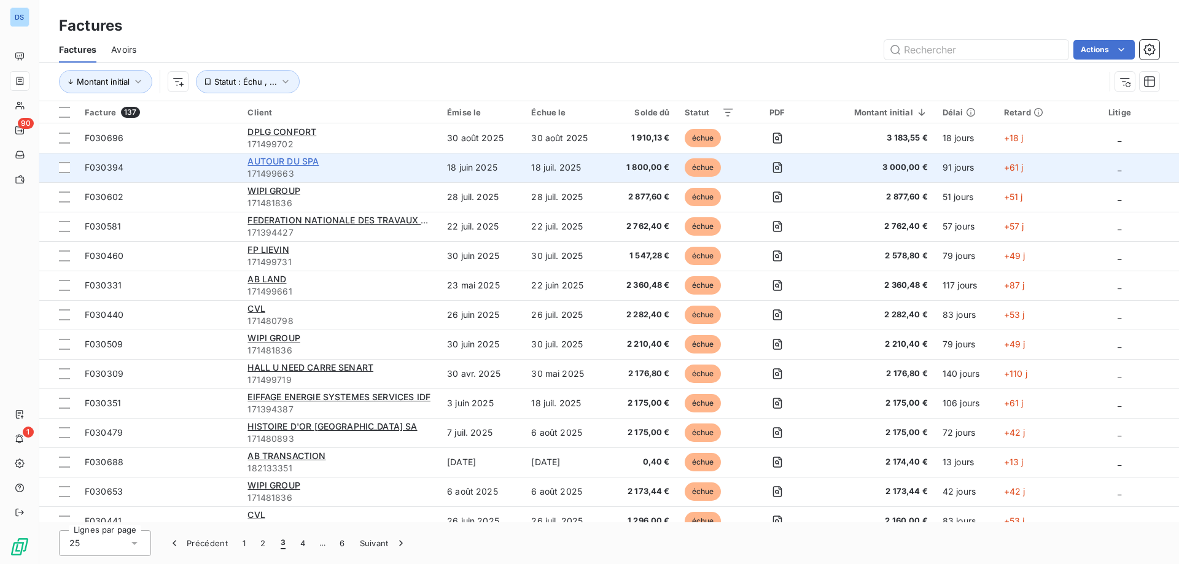
click at [290, 164] on span "AUTOUR DU SPA" at bounding box center [283, 161] width 71 height 10
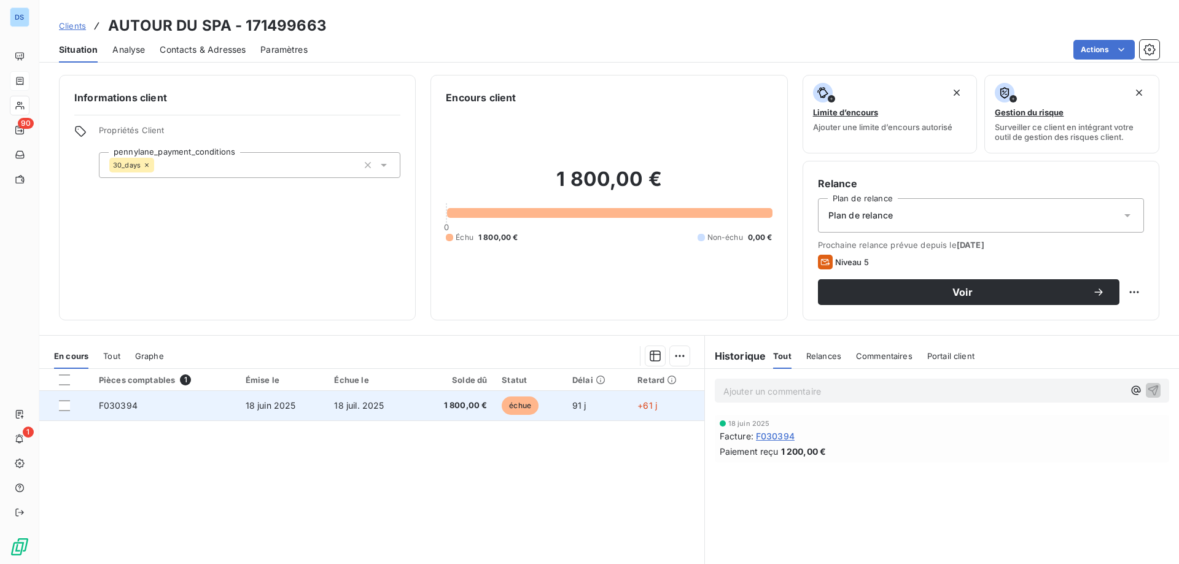
click at [515, 406] on span "échue" at bounding box center [520, 406] width 37 height 18
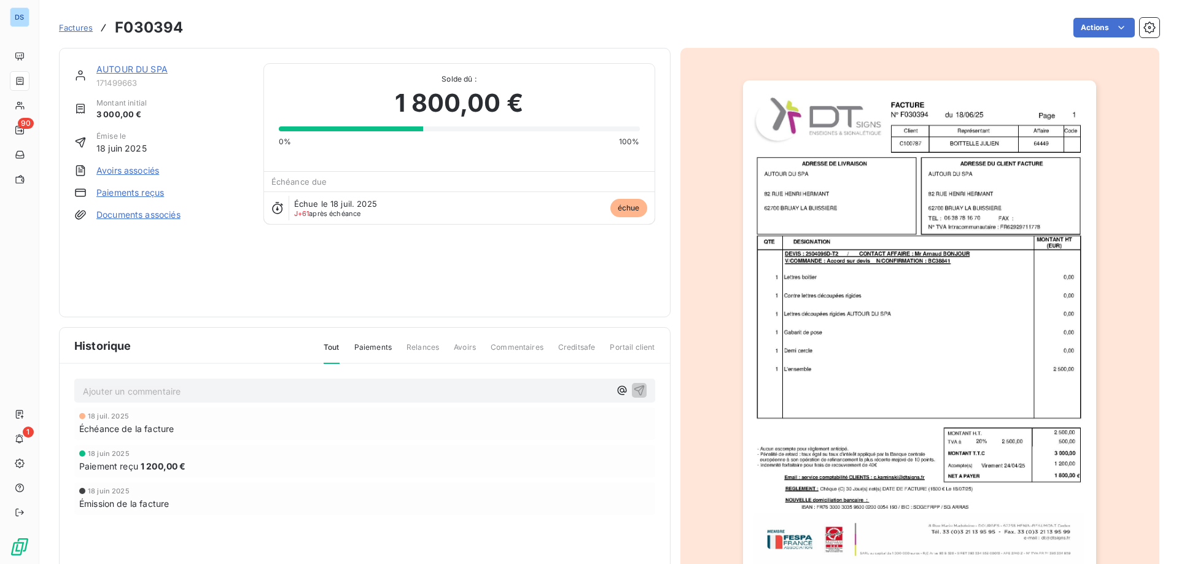
click at [123, 69] on link "AUTOUR DU SPA" at bounding box center [131, 69] width 71 height 10
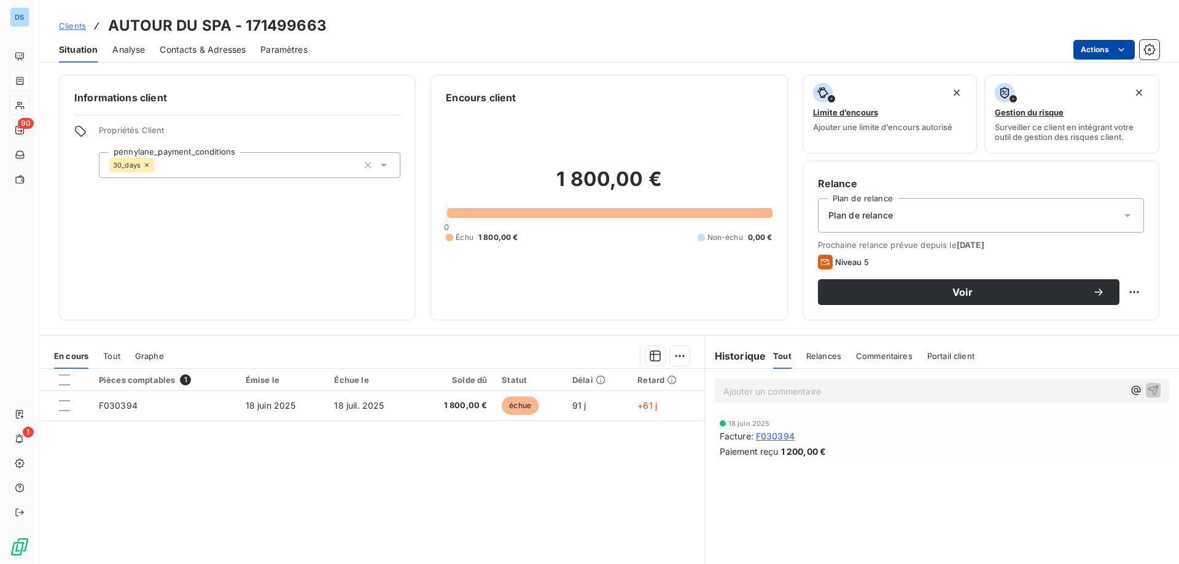
click at [1100, 50] on html "DS 90 1 Clients AUTOUR DU SPA - 171499663 Situation Analyse Contacts & Adresses…" at bounding box center [589, 282] width 1179 height 564
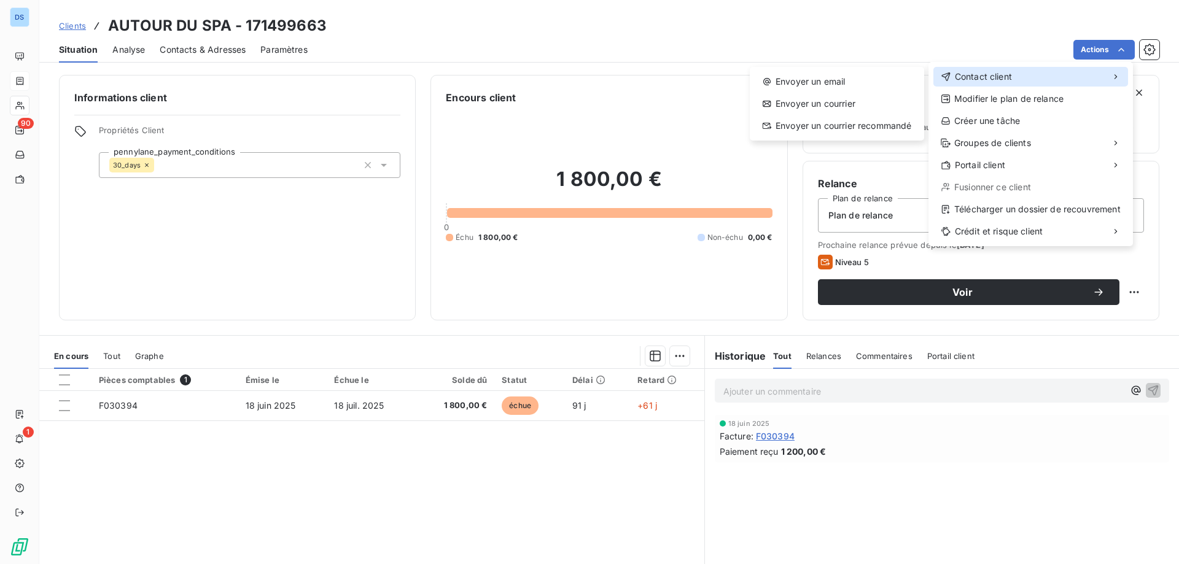
click at [956, 72] on span "Contact client" at bounding box center [983, 77] width 57 height 12
click at [867, 87] on div "Envoyer un email" at bounding box center [837, 82] width 165 height 20
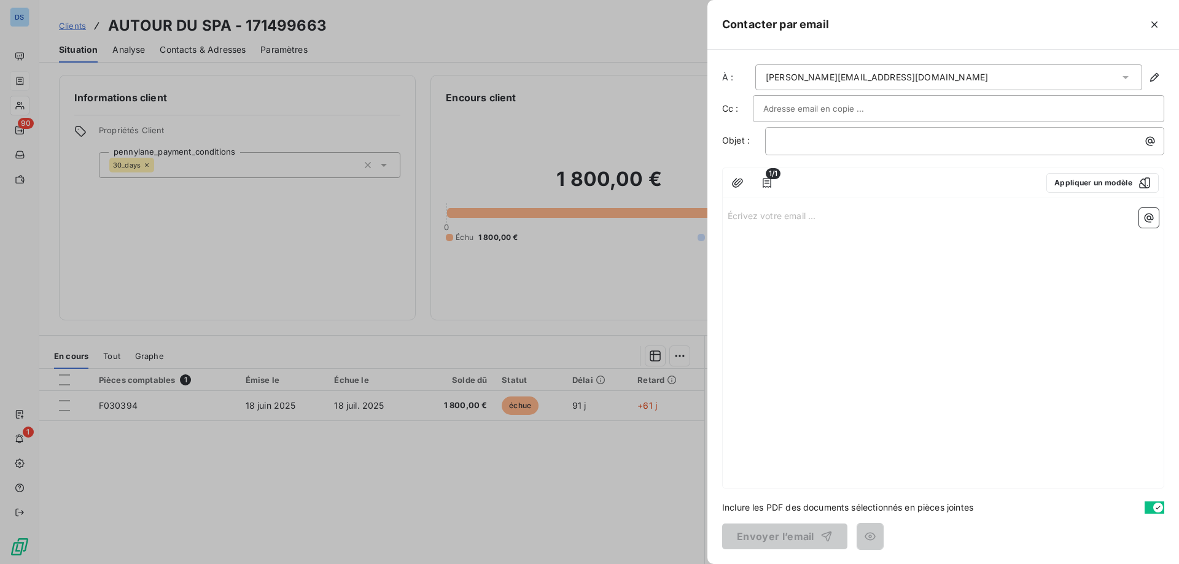
click at [817, 105] on input "text" at bounding box center [829, 108] width 132 height 18
paste input "[PERSON_NAME][EMAIL_ADDRESS][DOMAIN_NAME]"
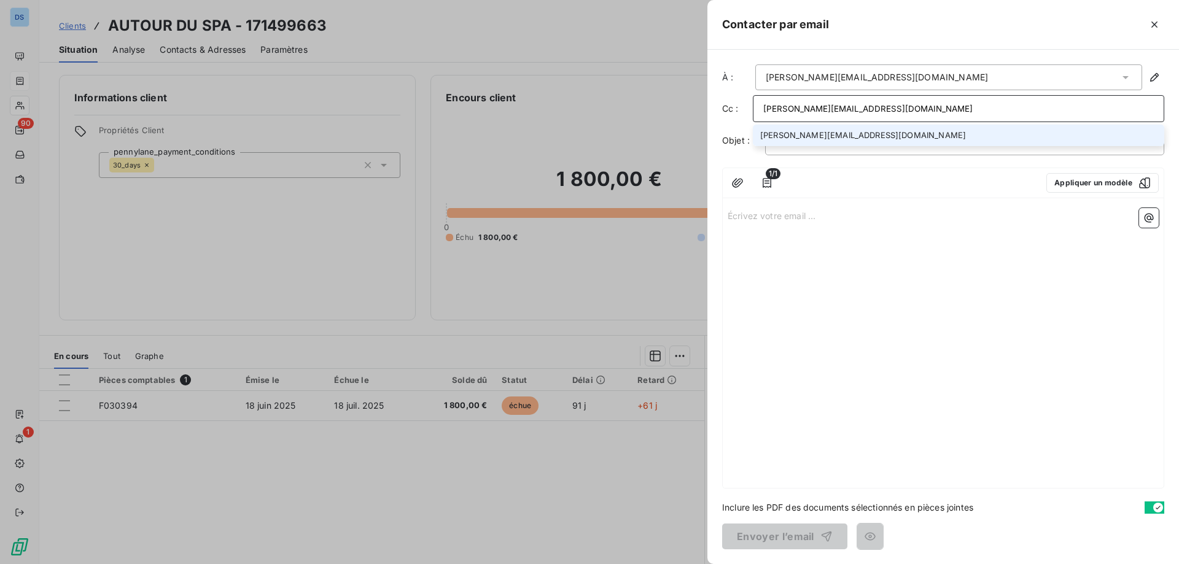
type input "[PERSON_NAME][EMAIL_ADDRESS][DOMAIN_NAME]"
click at [844, 141] on li "[PERSON_NAME][EMAIL_ADDRESS][DOMAIN_NAME]" at bounding box center [958, 135] width 411 height 21
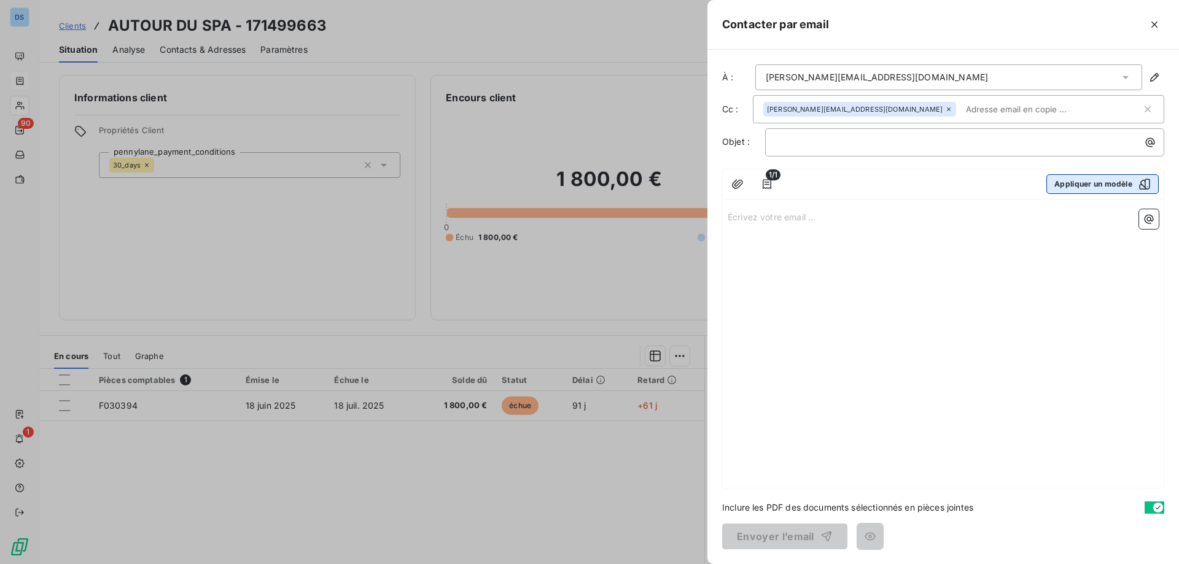
click at [1061, 184] on button "Appliquer un modèle" at bounding box center [1103, 184] width 112 height 20
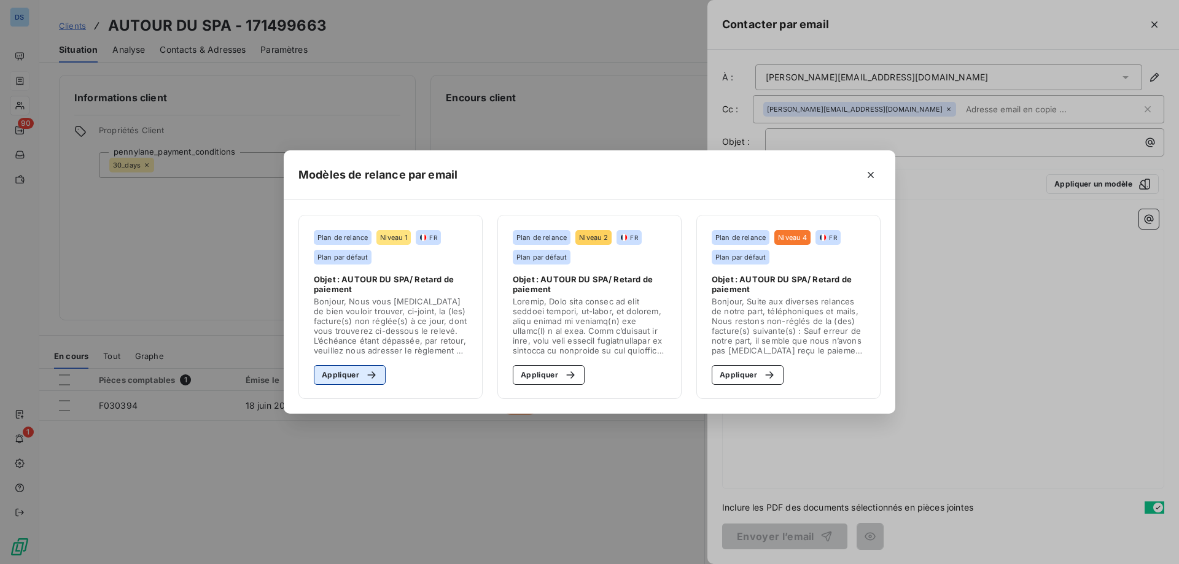
click at [357, 382] on button "Appliquer" at bounding box center [350, 375] width 72 height 20
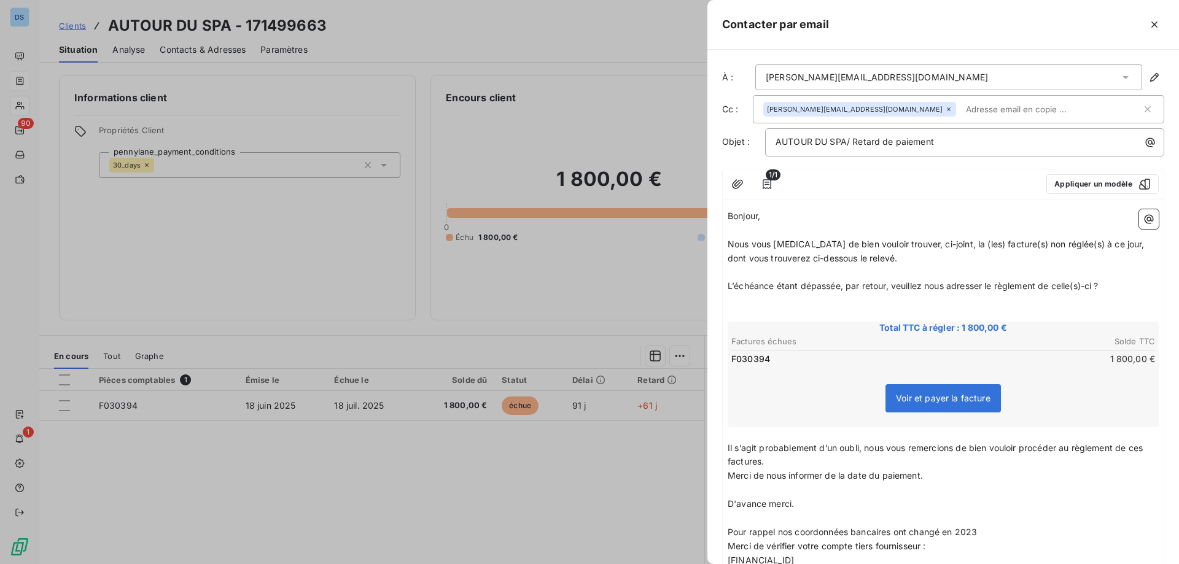
scroll to position [167, 0]
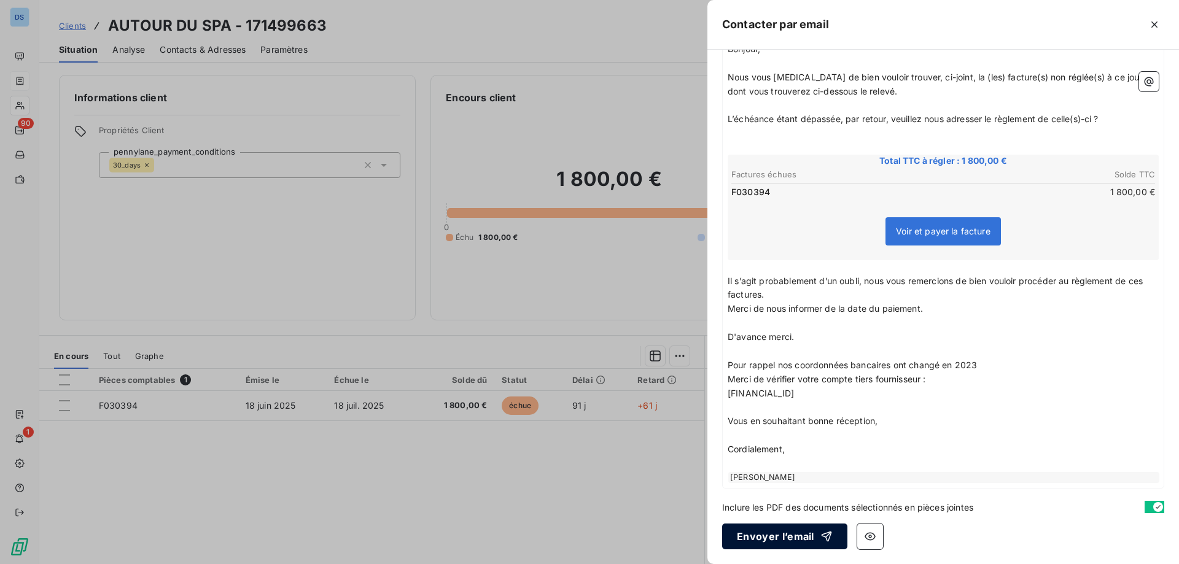
click at [782, 532] on button "Envoyer l’email" at bounding box center [784, 537] width 125 height 26
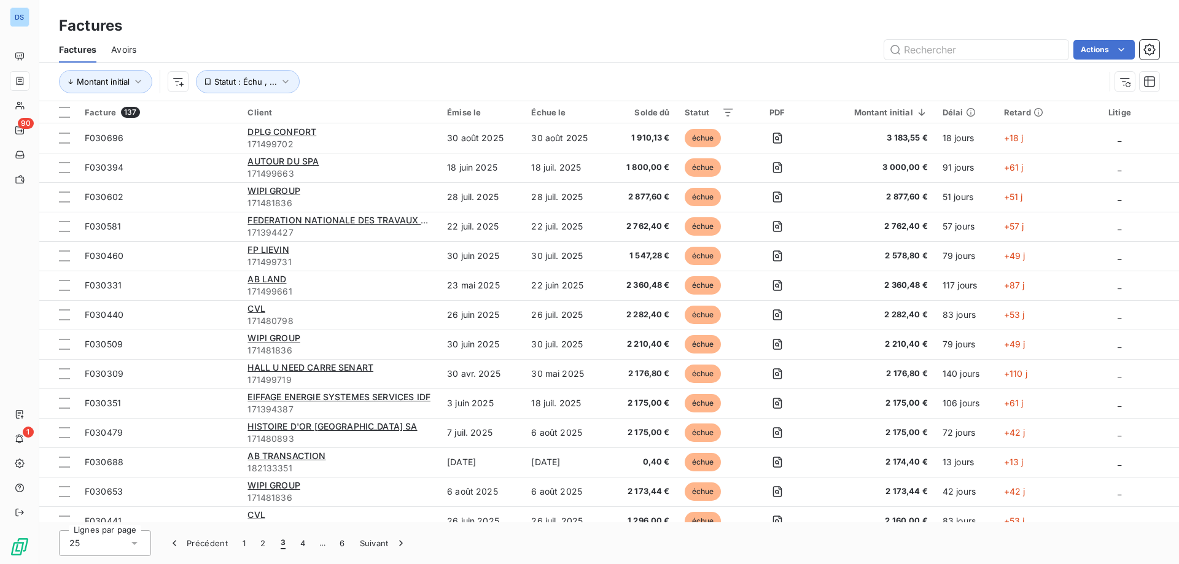
click at [304, 95] on div "Montant initial Statut : Échu , ..." at bounding box center [609, 82] width 1101 height 38
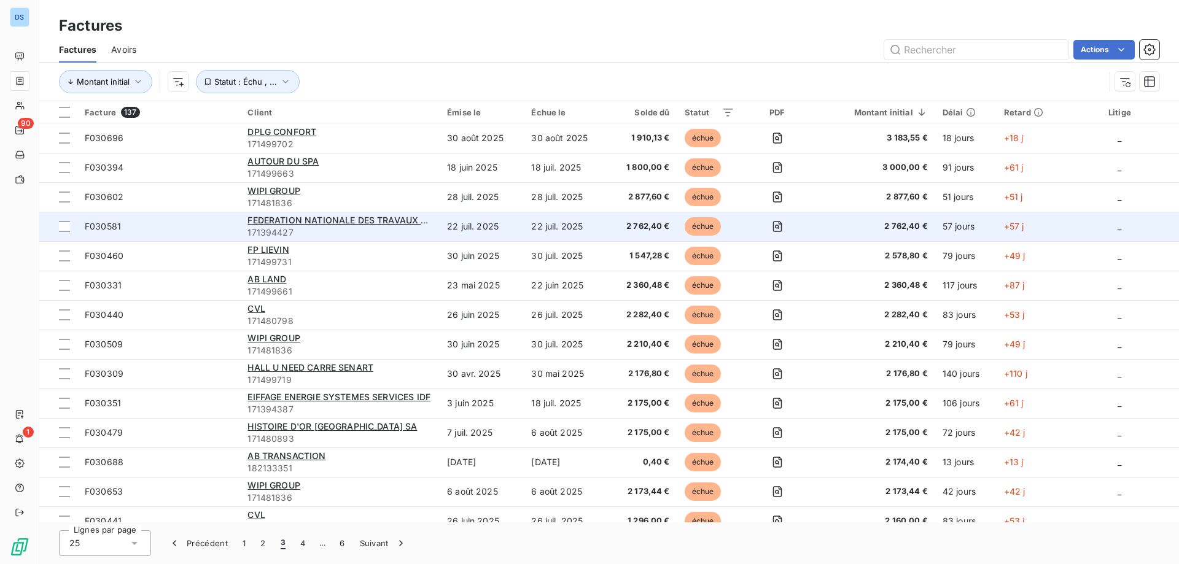
click at [327, 241] on td "FEDERATION NATIONALE DES TRAVAUX PUBLICS 171394427" at bounding box center [340, 226] width 200 height 29
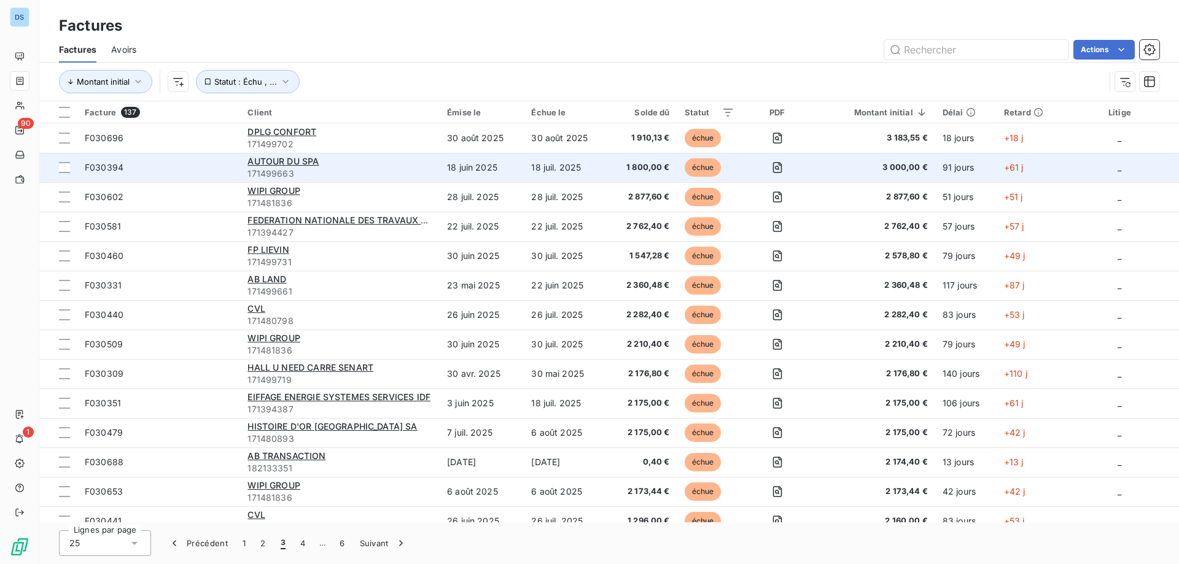
click at [192, 182] on td "F030394" at bounding box center [158, 167] width 163 height 29
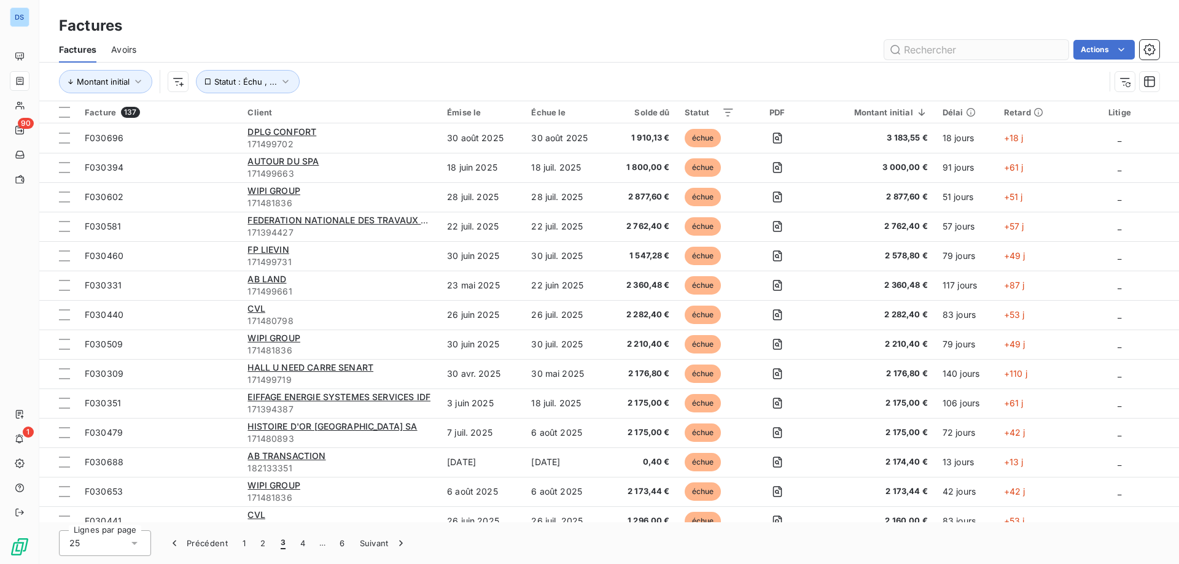
click at [918, 54] on input "text" at bounding box center [976, 50] width 184 height 20
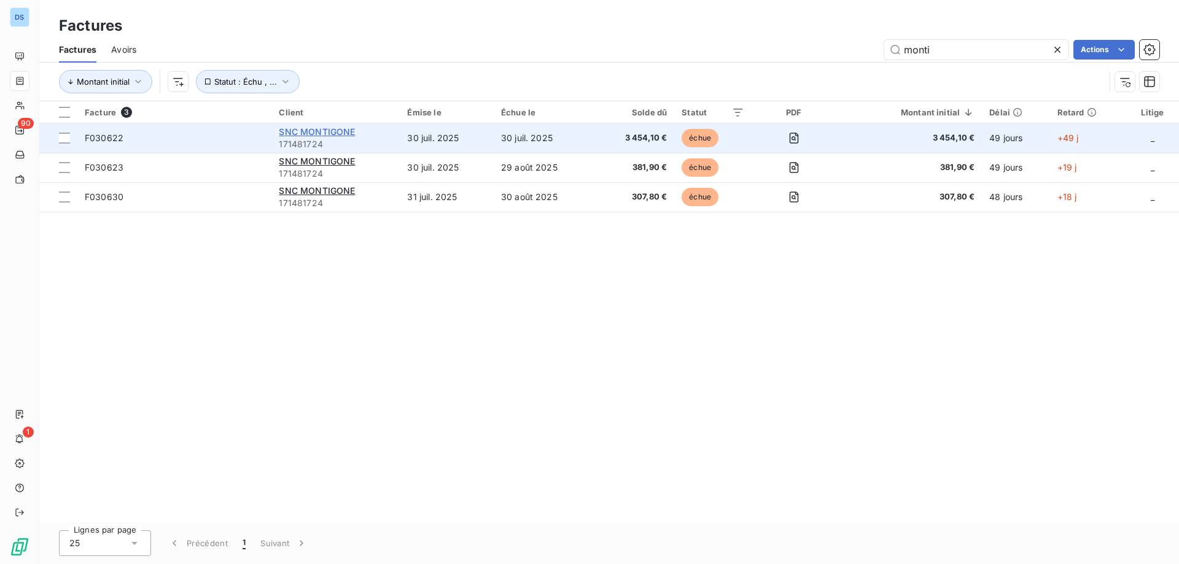
type input "monti"
click at [338, 128] on span "SNC MONTIGONE" at bounding box center [317, 132] width 76 height 10
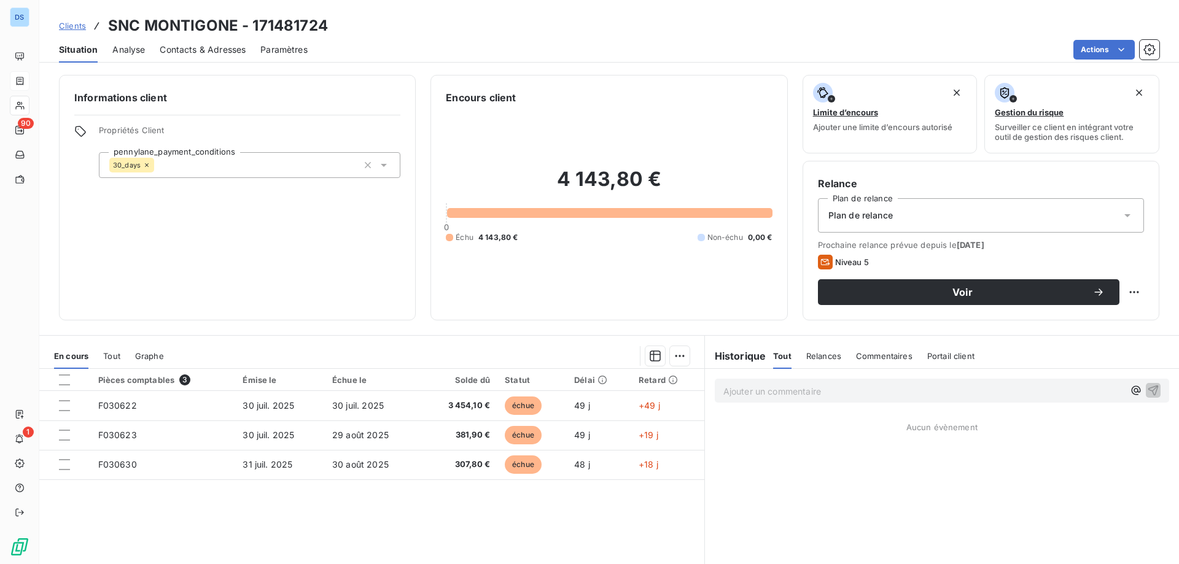
click at [823, 353] on span "Relances" at bounding box center [823, 356] width 35 height 10
click at [773, 357] on span "Tout" at bounding box center [781, 356] width 17 height 10
click at [733, 356] on h6 "Historique" at bounding box center [735, 356] width 61 height 15
click at [1098, 56] on html "DS 90 1 Clients SNC MONTIGONE - 171481724 Situation Analyse Contacts & Adresses…" at bounding box center [589, 282] width 1179 height 564
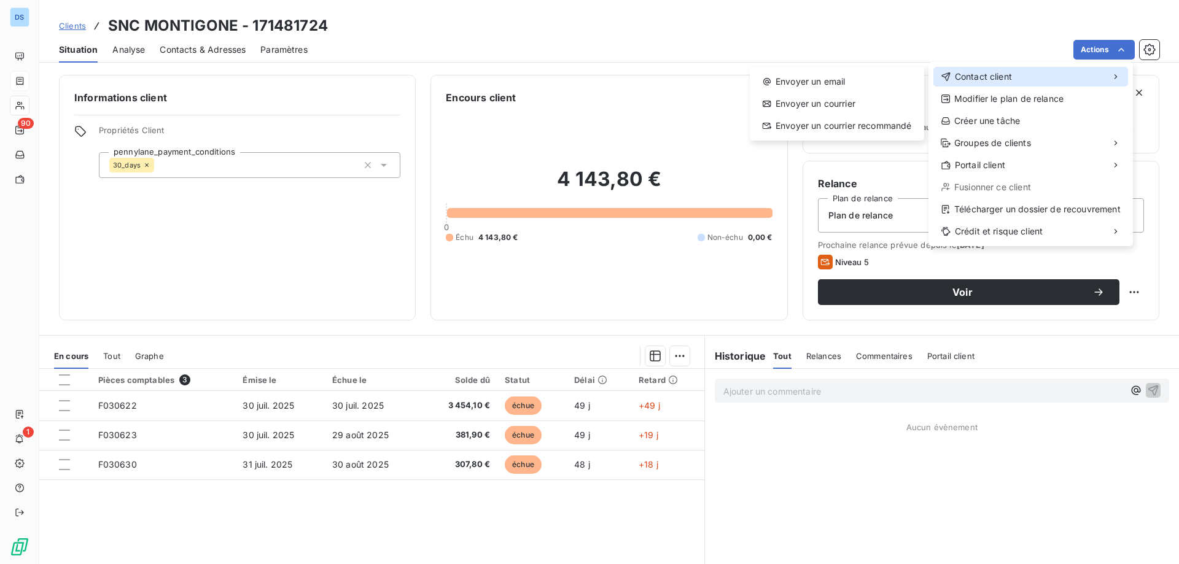
click at [1015, 77] on div "Contact client" at bounding box center [1030, 77] width 195 height 20
click at [832, 79] on div "Envoyer un email" at bounding box center [837, 82] width 165 height 20
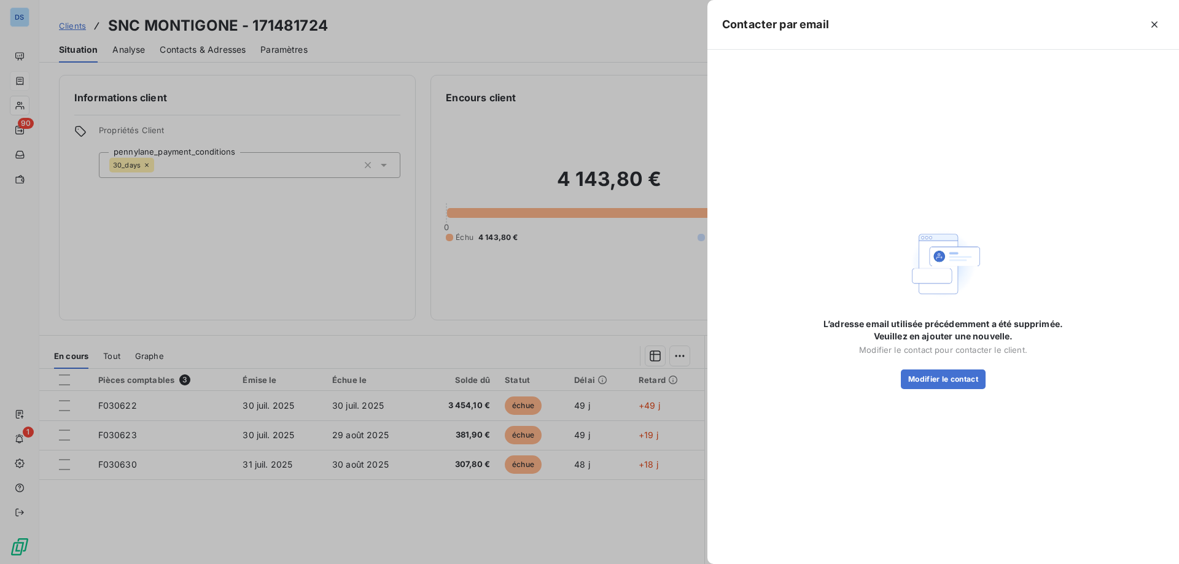
click at [566, 58] on div at bounding box center [589, 282] width 1179 height 564
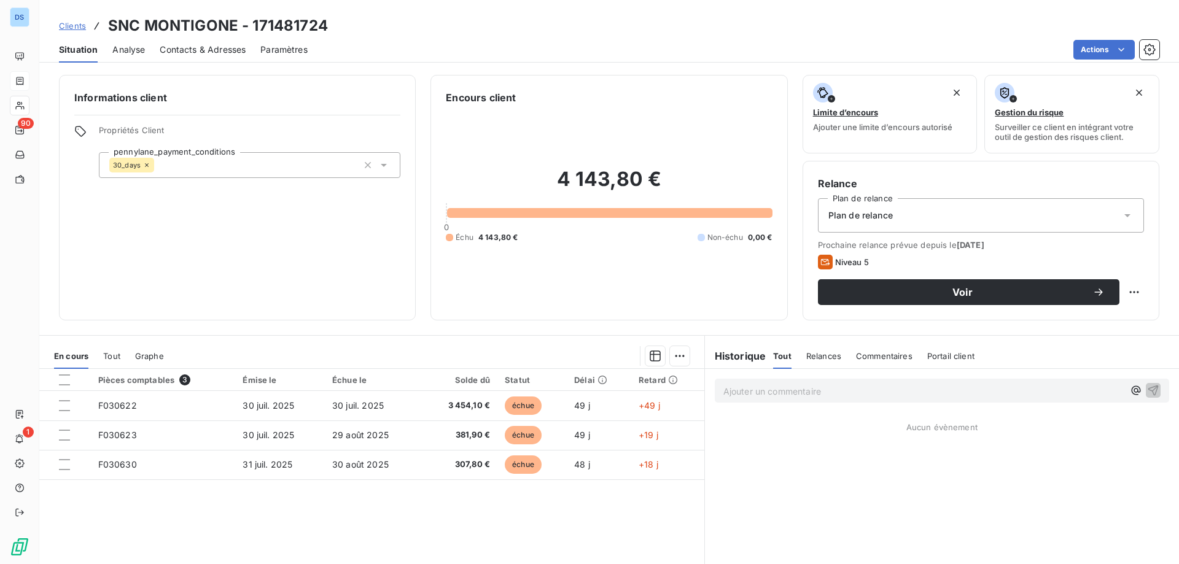
click at [187, 44] on span "Contacts & Adresses" at bounding box center [203, 50] width 86 height 12
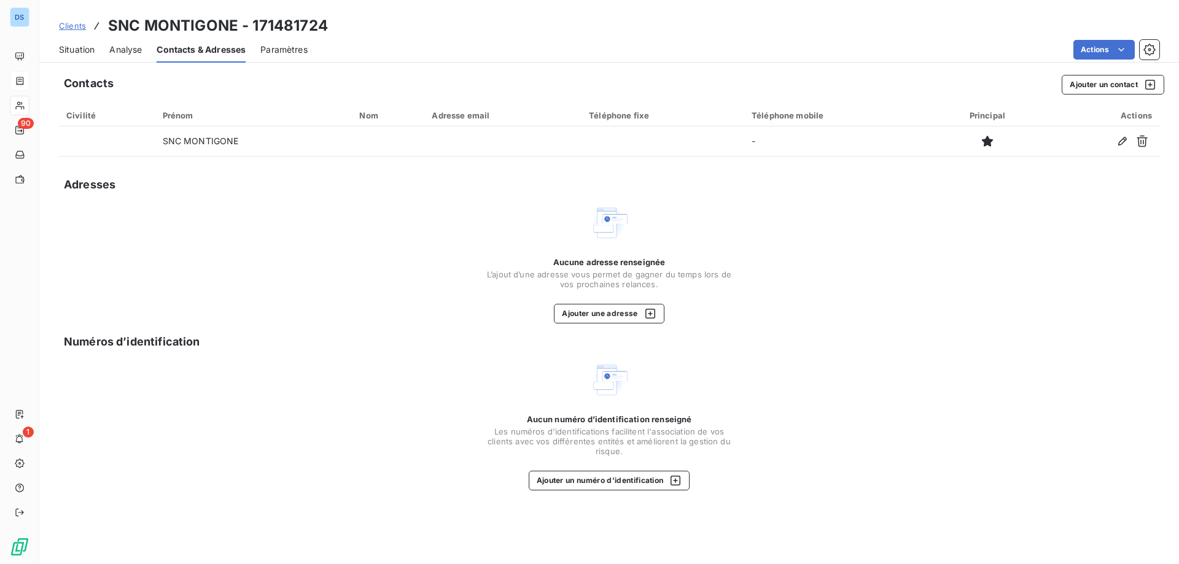
click at [187, 52] on span "Contacts & Adresses" at bounding box center [201, 50] width 89 height 12
